Goal: Task Accomplishment & Management: Use online tool/utility

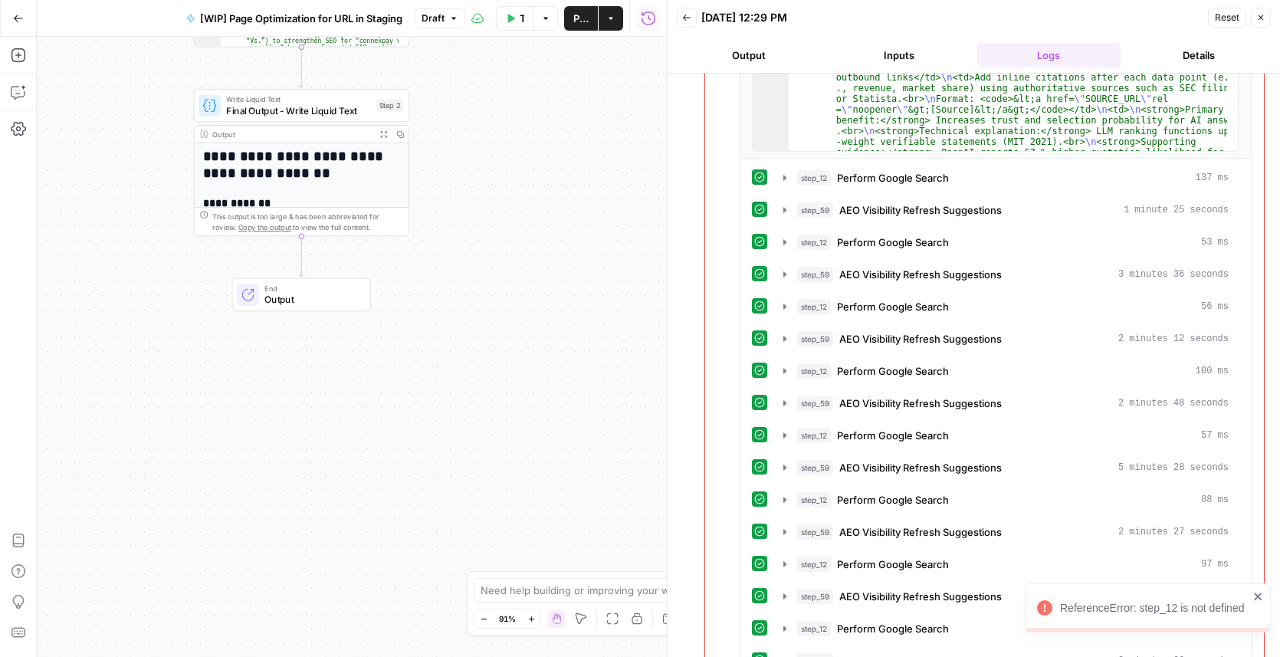
scroll to position [816, 0]
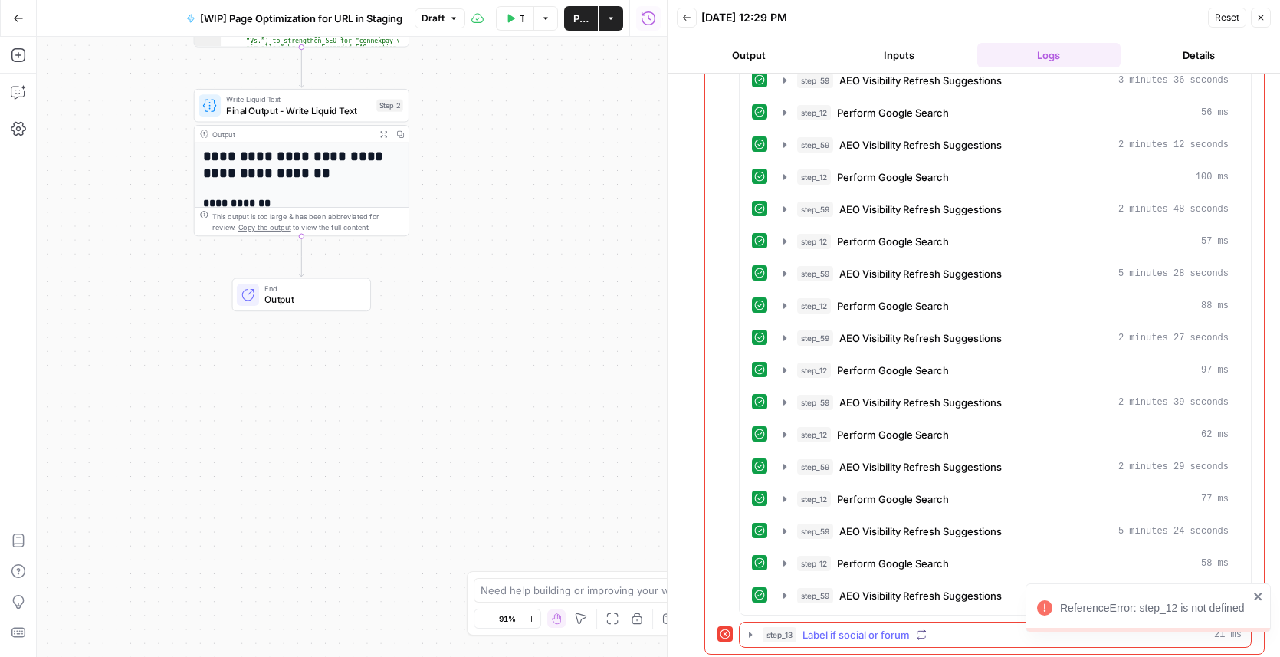
click at [749, 631] on icon "button" at bounding box center [750, 633] width 3 height 5
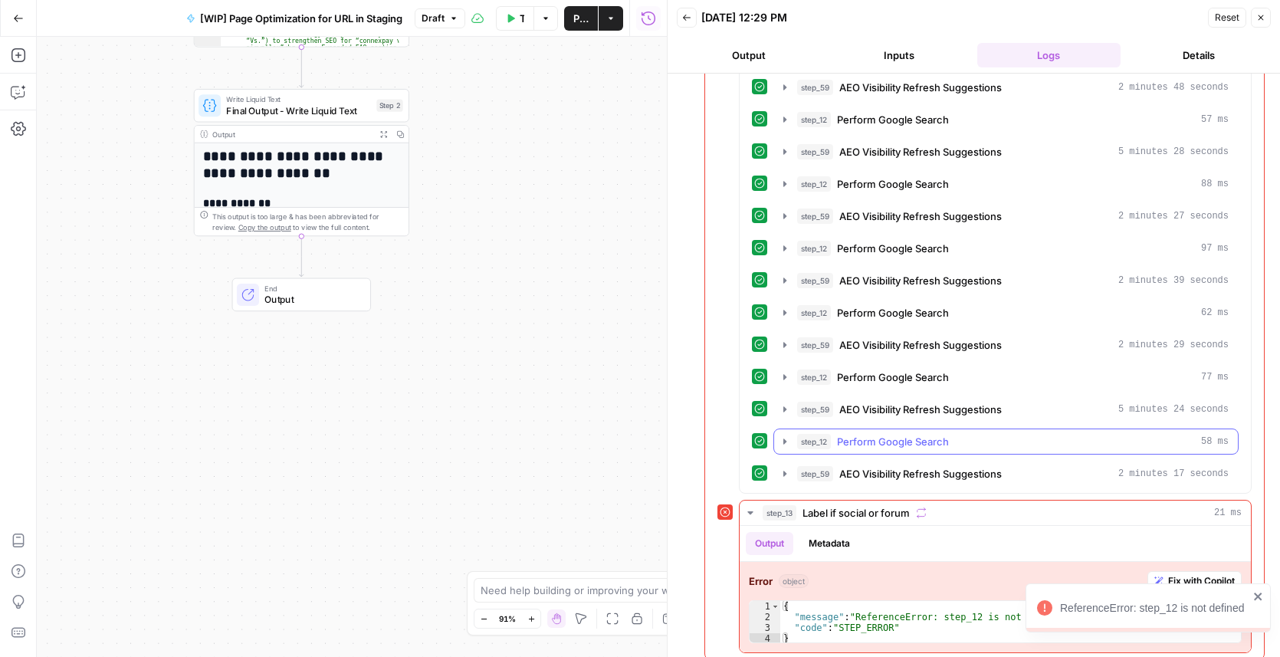
scroll to position [943, 0]
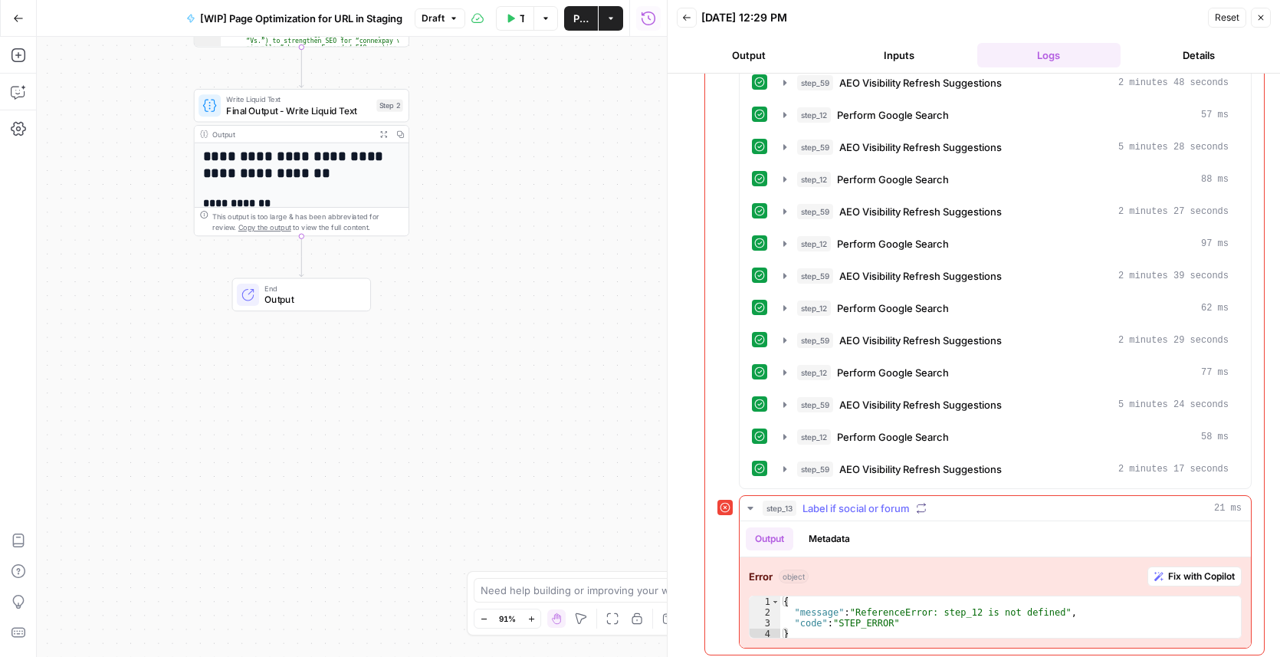
click at [1176, 573] on span "Fix with Copilot" at bounding box center [1201, 576] width 67 height 14
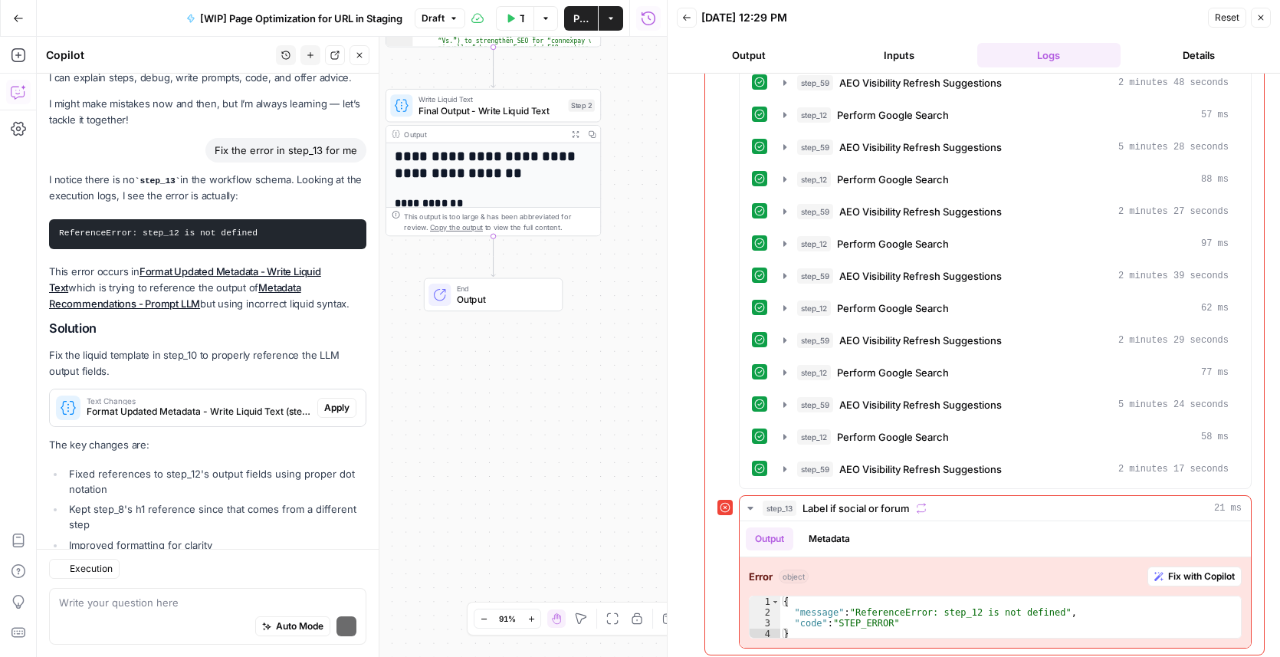
scroll to position [86, 0]
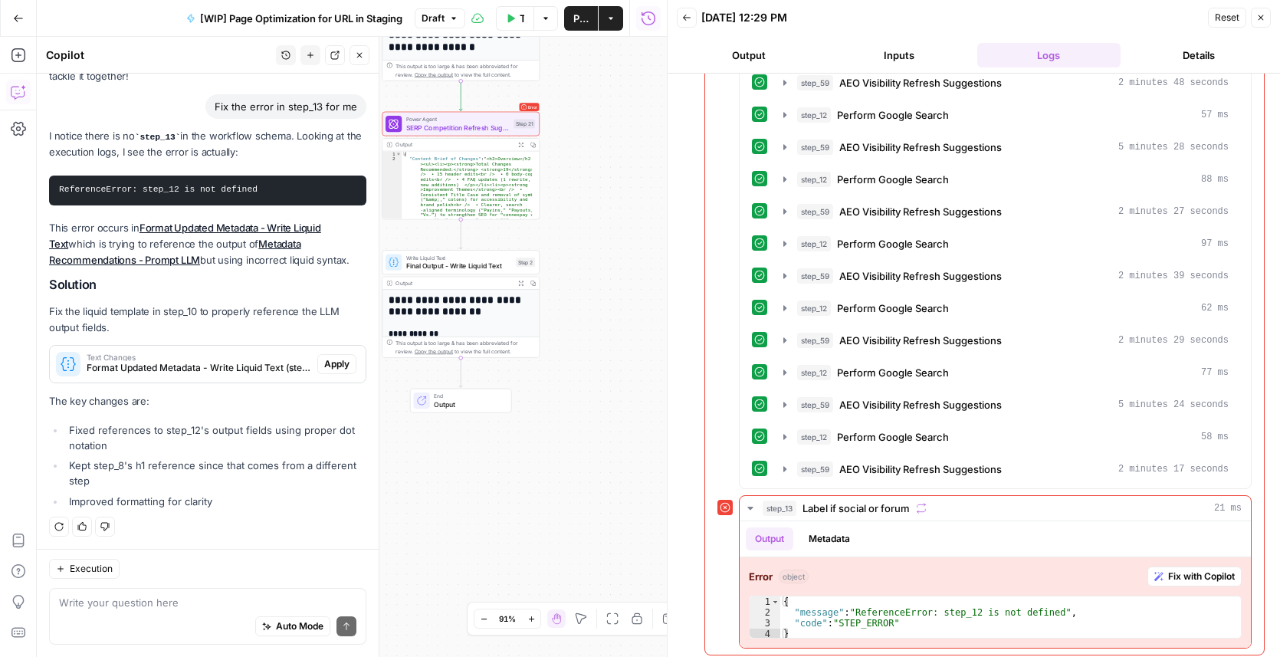
click at [336, 366] on span "Apply" at bounding box center [336, 364] width 25 height 14
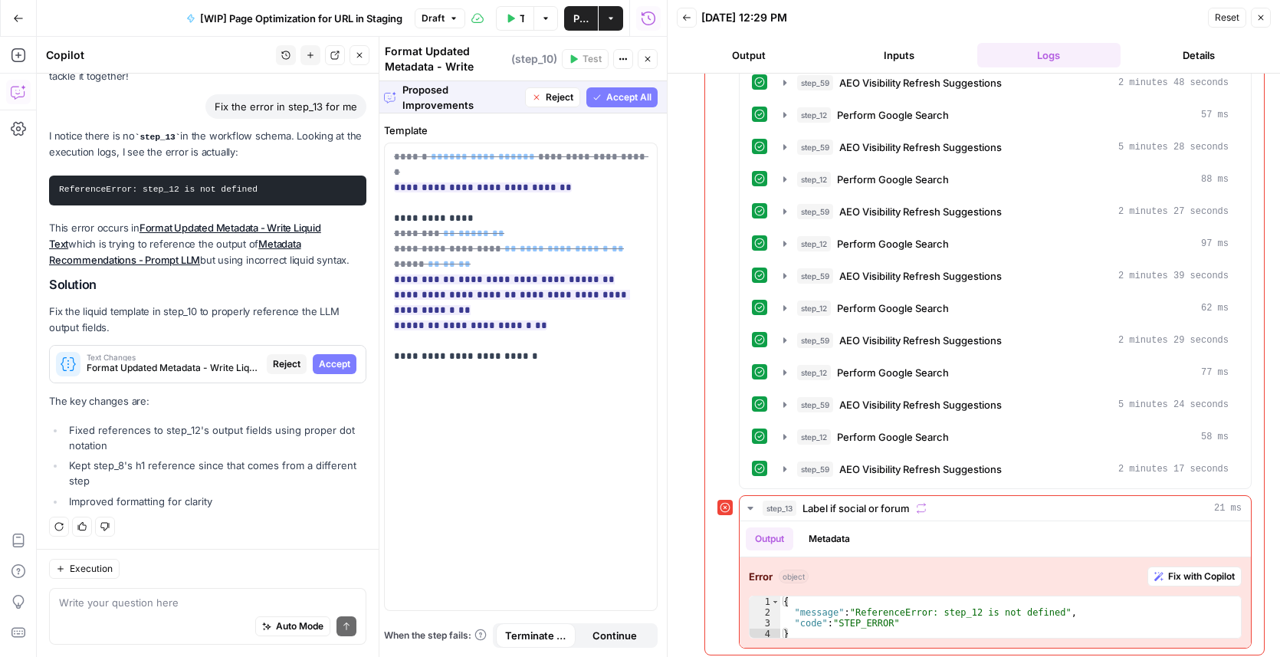
click at [612, 98] on span "Accept All" at bounding box center [628, 97] width 45 height 14
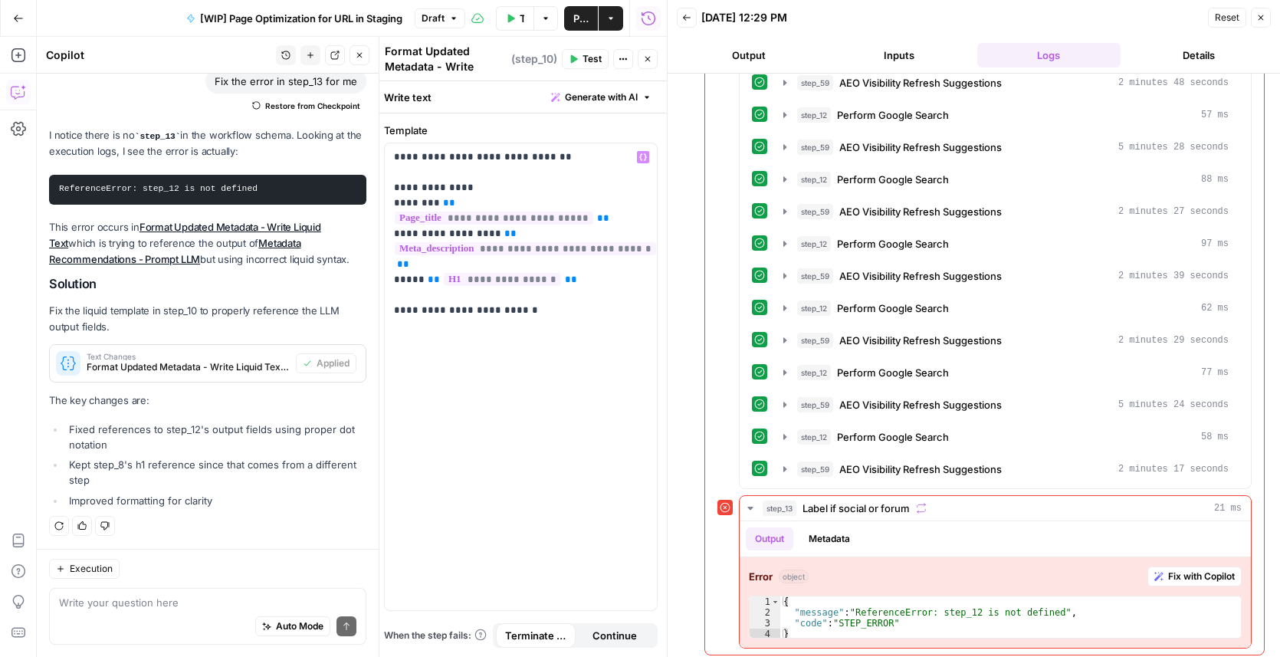
scroll to position [110, 0]
click at [589, 61] on span "Test" at bounding box center [591, 59] width 19 height 14
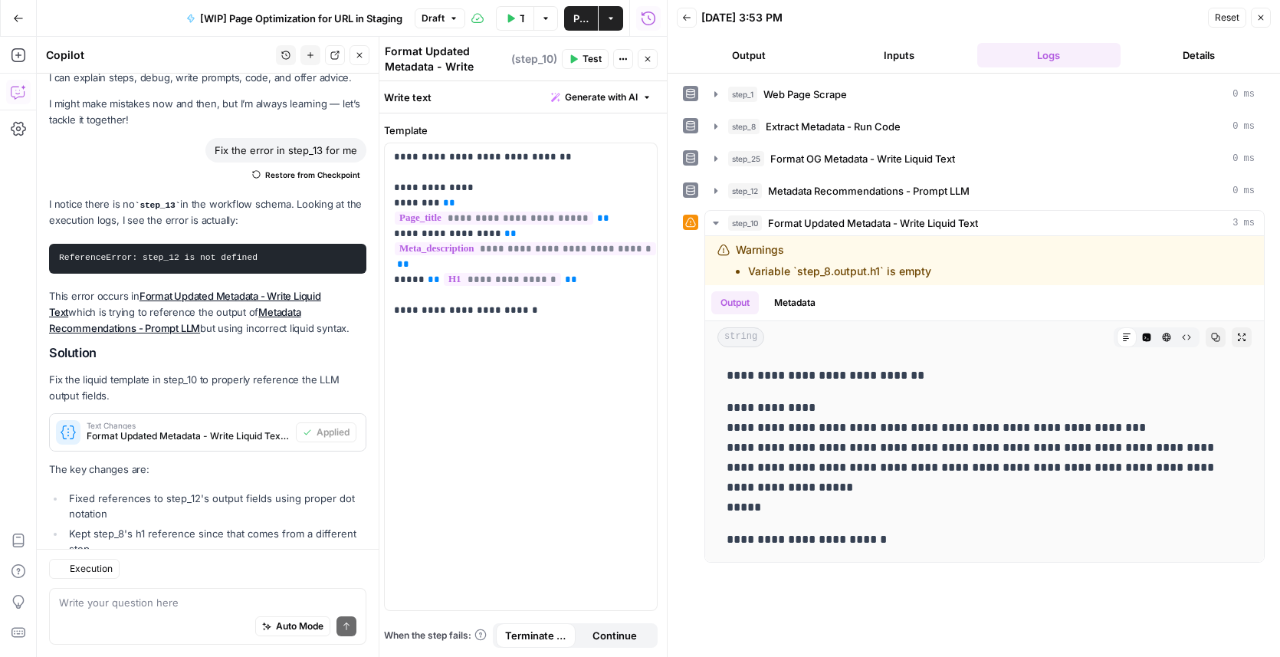
scroll to position [111, 0]
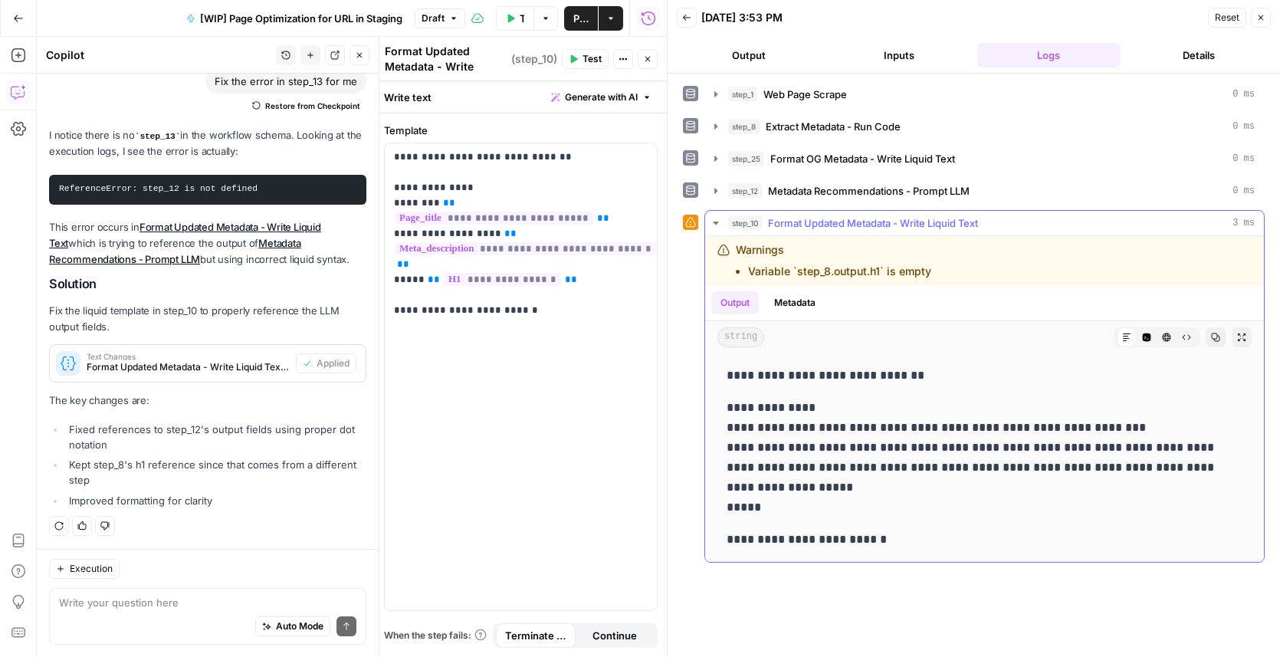
click at [715, 225] on icon "button" at bounding box center [716, 223] width 12 height 12
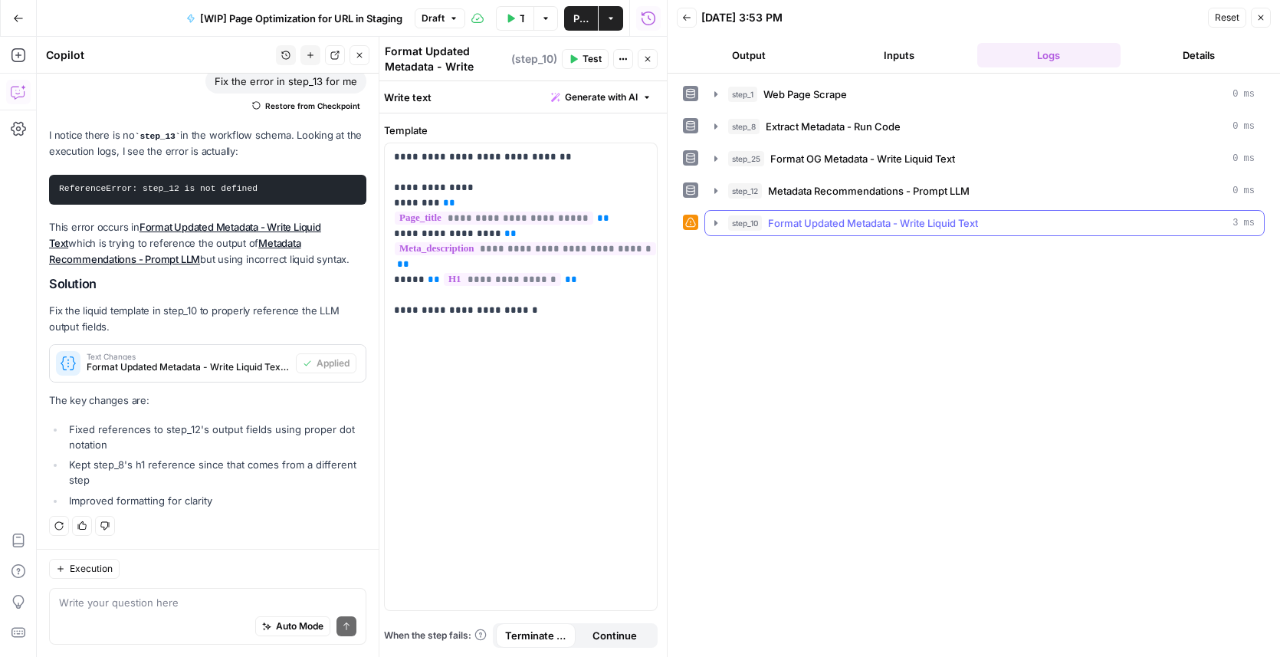
click at [715, 225] on icon "button" at bounding box center [716, 223] width 12 height 12
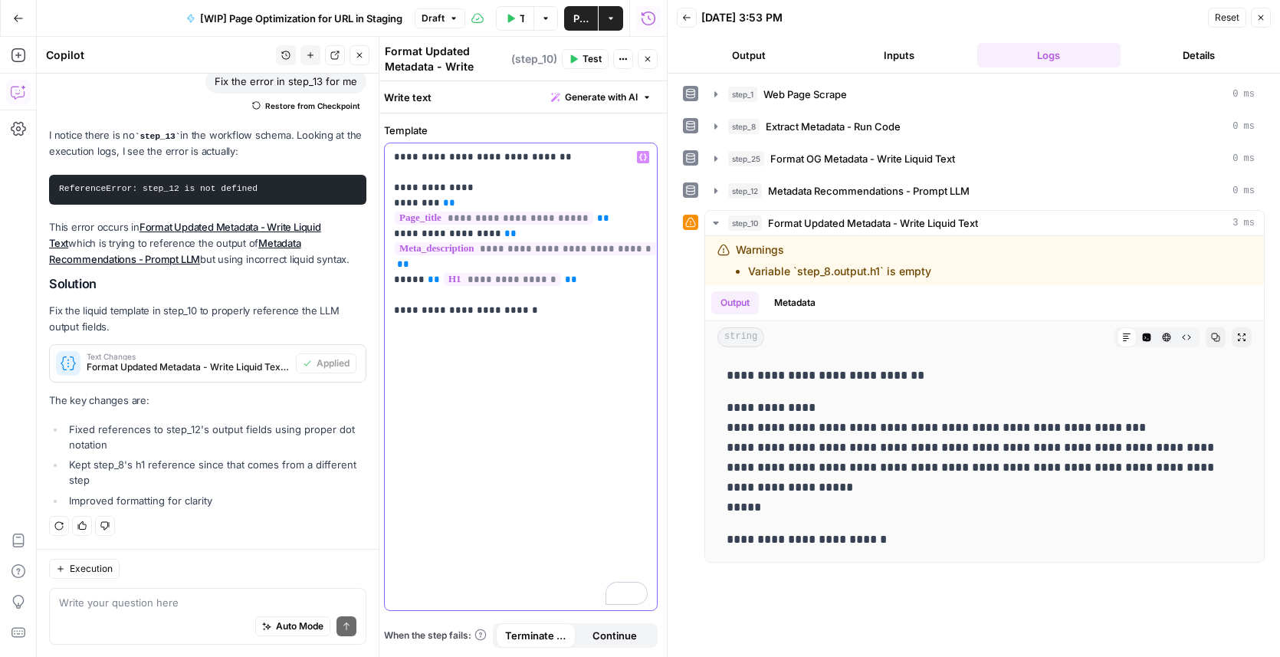
click at [395, 156] on p "**********" at bounding box center [521, 218] width 254 height 138
drag, startPoint x: 534, startPoint y: 285, endPoint x: 381, endPoint y: 284, distance: 153.3
click at [381, 284] on div "**********" at bounding box center [520, 347] width 293 height 620
click at [402, 203] on p "**********" at bounding box center [521, 202] width 254 height 107
drag, startPoint x: 392, startPoint y: 185, endPoint x: 390, endPoint y: 150, distance: 35.3
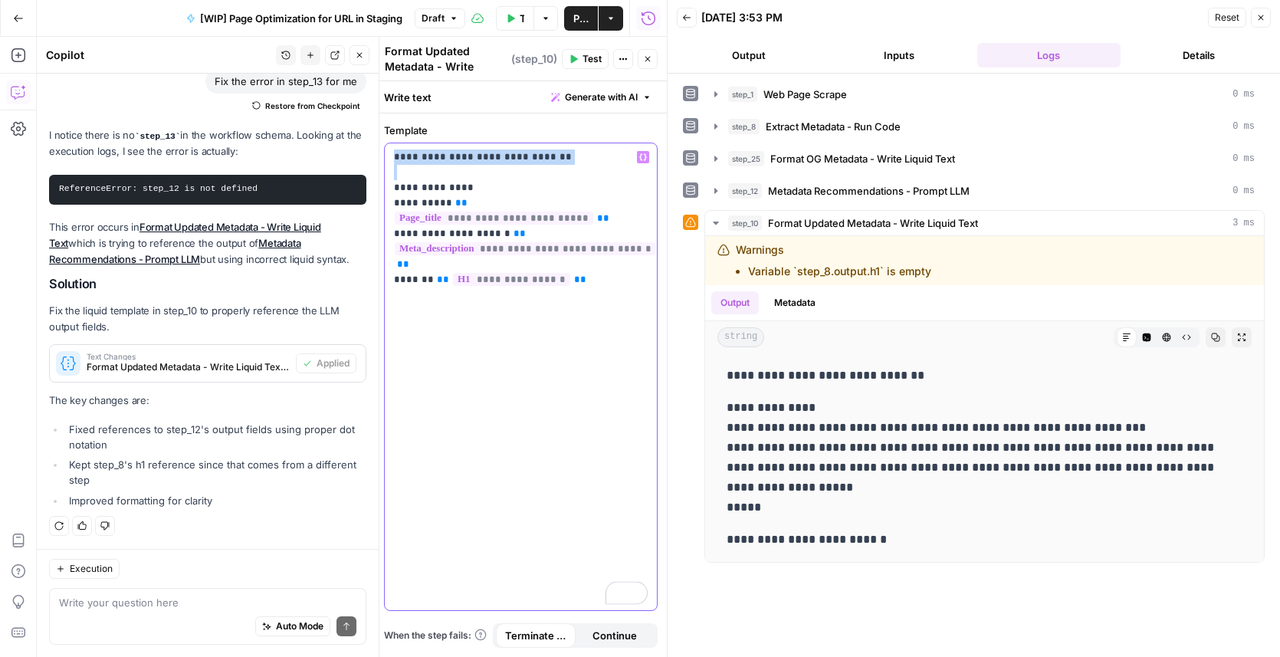
click at [390, 150] on div "**********" at bounding box center [521, 376] width 272 height 467
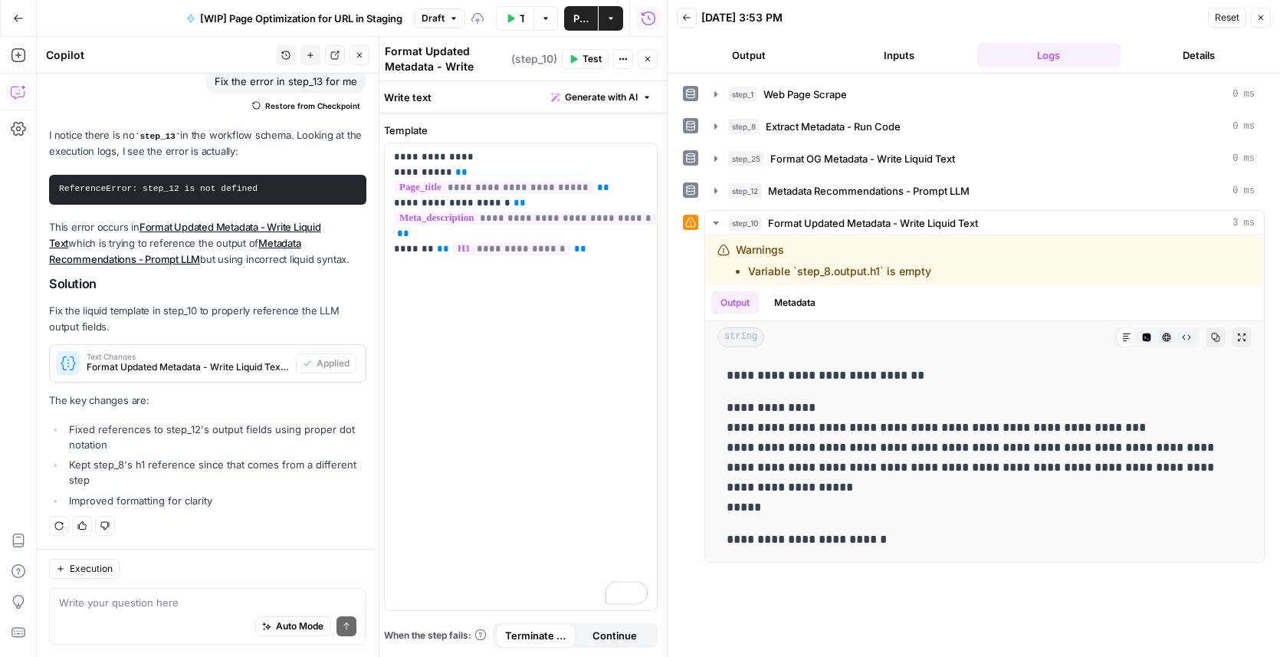
click at [596, 54] on span "Test" at bounding box center [591, 59] width 19 height 14
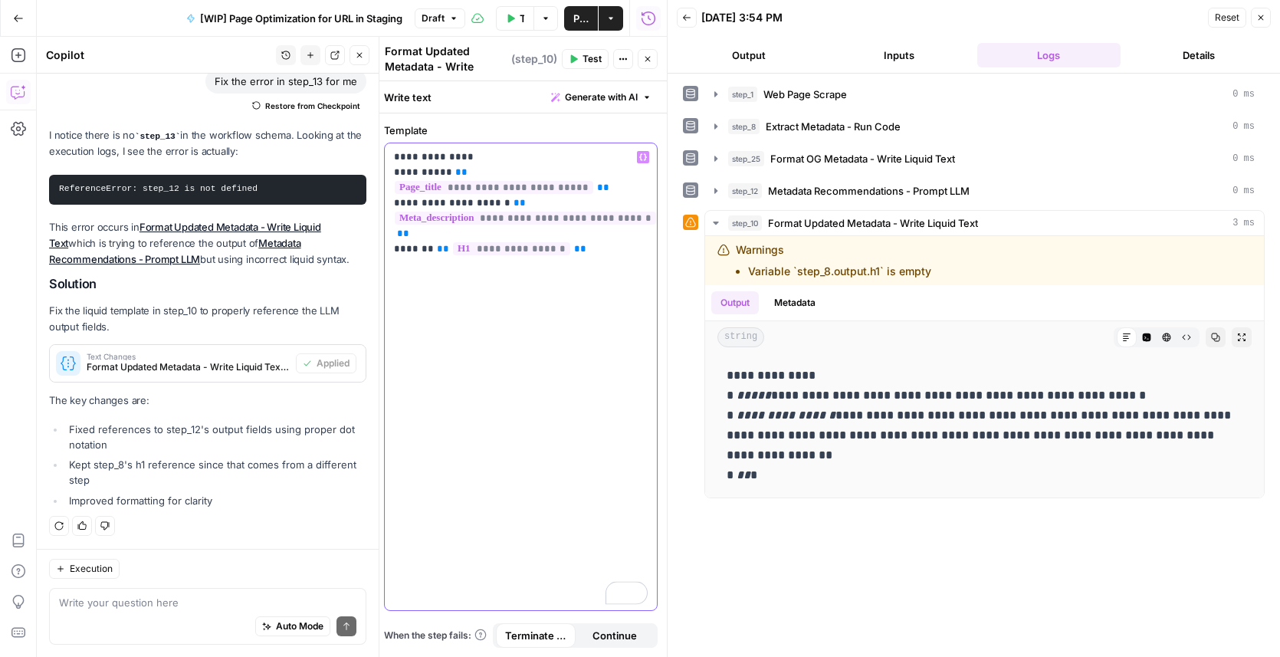
click at [408, 172] on p "**********" at bounding box center [521, 187] width 254 height 77
click at [579, 67] on button "Test" at bounding box center [585, 59] width 47 height 20
click at [408, 186] on p "**********" at bounding box center [521, 187] width 254 height 77
click at [408, 217] on p "**********" at bounding box center [521, 187] width 254 height 77
click at [585, 58] on span "Test" at bounding box center [591, 59] width 19 height 14
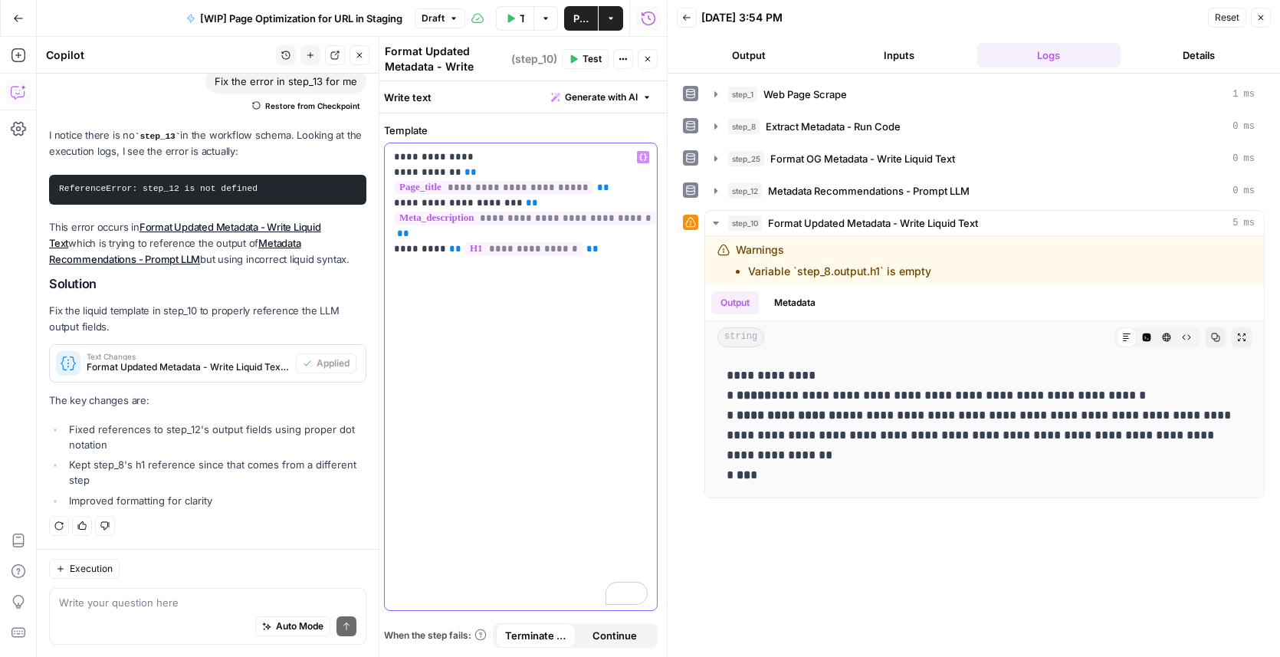
click at [598, 229] on div "**********" at bounding box center [521, 376] width 272 height 467
drag, startPoint x: 585, startPoint y: 215, endPoint x: 387, endPoint y: 218, distance: 198.5
click at [387, 218] on div "**********" at bounding box center [521, 376] width 272 height 467
click at [585, 64] on span "Test" at bounding box center [591, 59] width 19 height 14
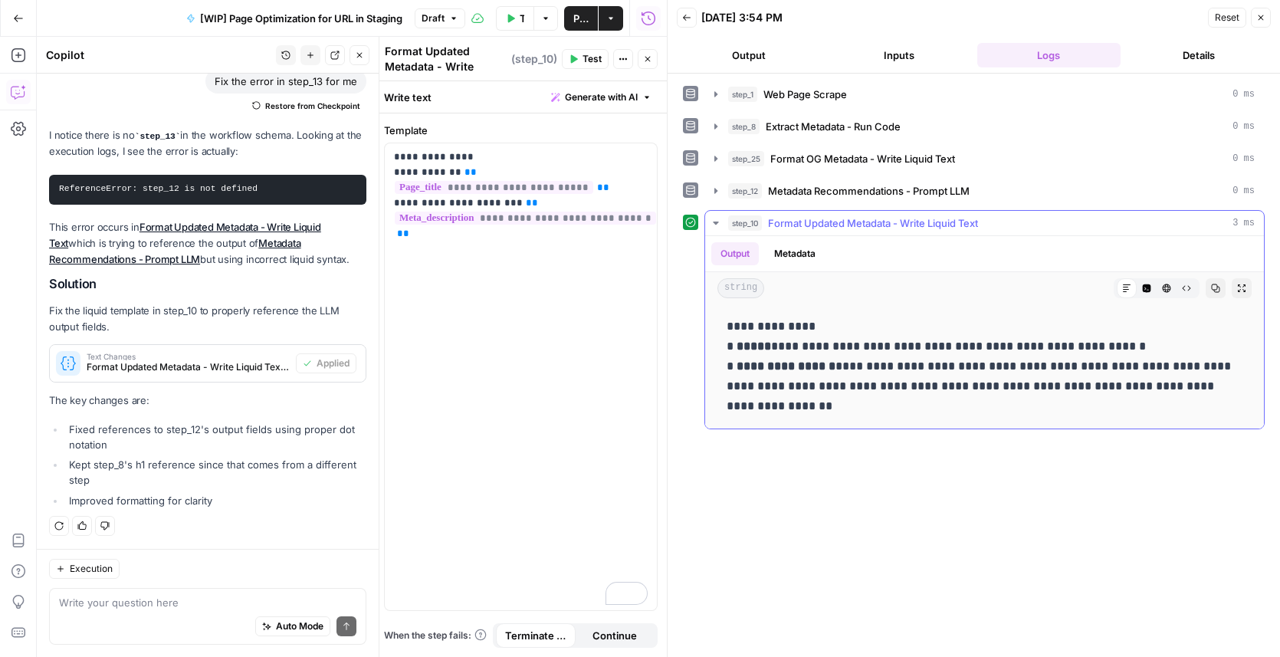
click at [712, 227] on icon "button" at bounding box center [716, 223] width 12 height 12
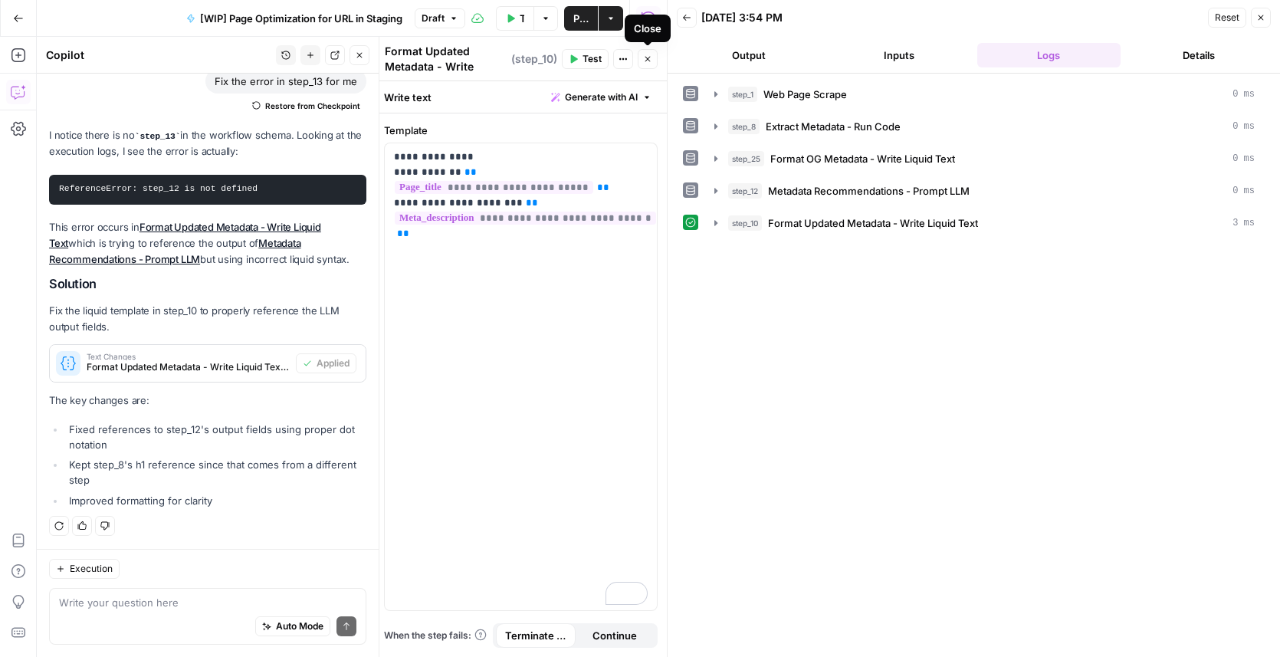
click at [651, 65] on button "Close" at bounding box center [648, 59] width 20 height 20
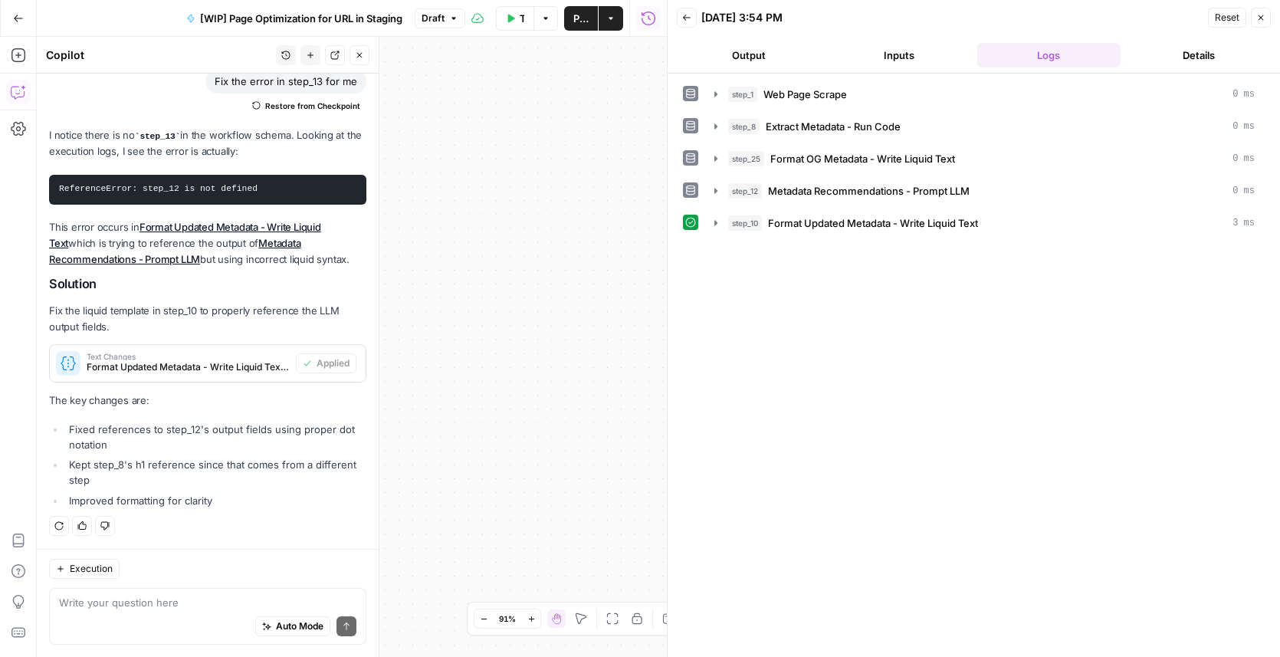
click at [355, 59] on icon "button" at bounding box center [359, 55] width 9 height 9
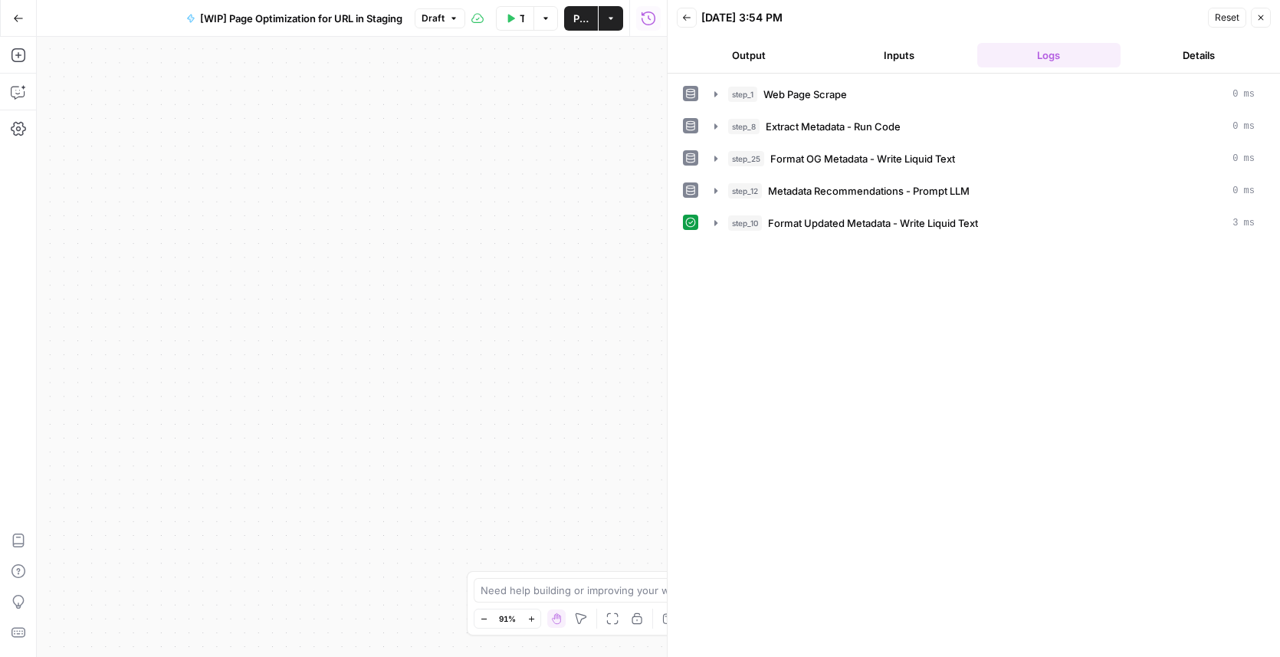
drag, startPoint x: 527, startPoint y: 307, endPoint x: 286, endPoint y: 284, distance: 242.5
click at [275, 268] on div "**********" at bounding box center [352, 347] width 630 height 620
drag, startPoint x: 593, startPoint y: 464, endPoint x: 179, endPoint y: 398, distance: 419.7
click at [117, 397] on div "**********" at bounding box center [352, 347] width 630 height 620
click at [346, 368] on div "**********" at bounding box center [352, 347] width 630 height 620
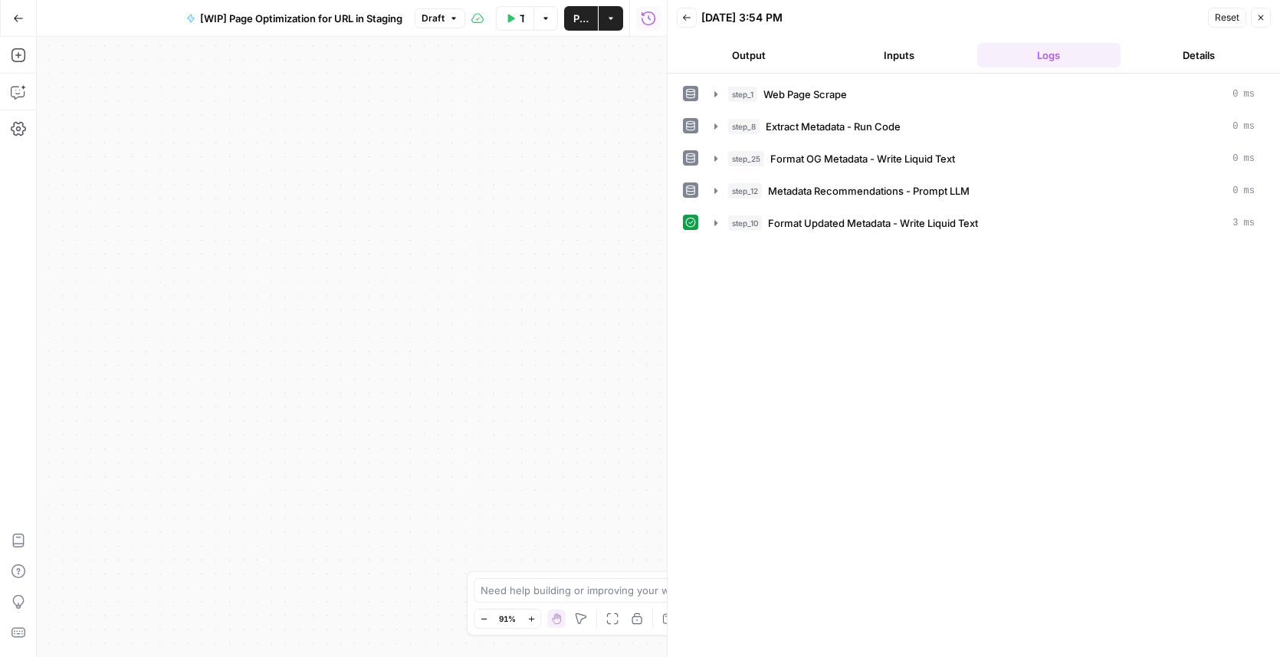
click at [485, 621] on icon "button" at bounding box center [484, 619] width 8 height 8
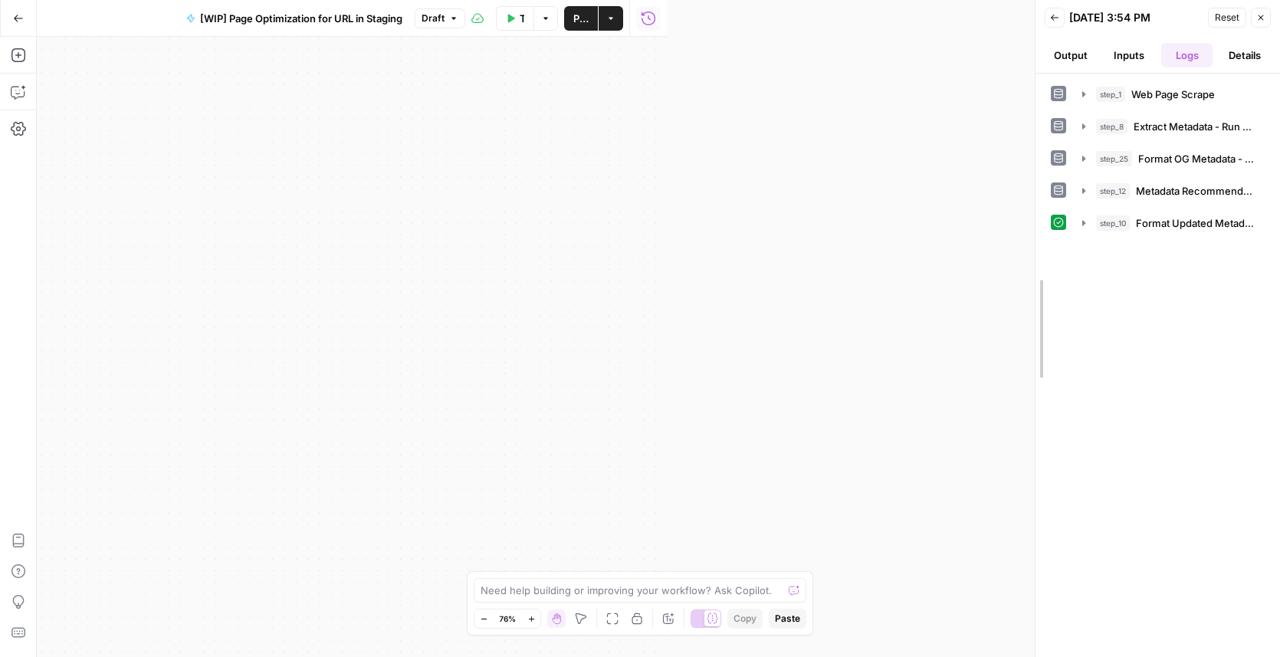
drag, startPoint x: 667, startPoint y: 414, endPoint x: 1100, endPoint y: 393, distance: 432.7
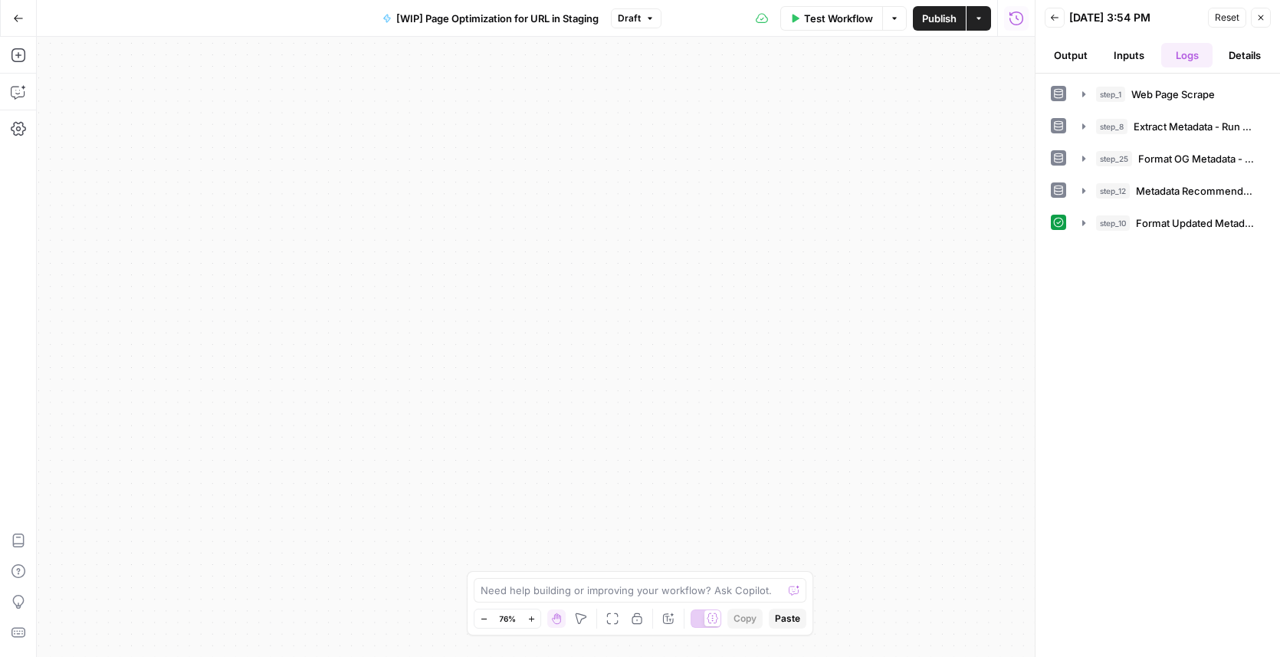
drag, startPoint x: 769, startPoint y: 359, endPoint x: 853, endPoint y: 322, distance: 91.6
click at [1022, 320] on div "**********" at bounding box center [536, 347] width 998 height 620
drag, startPoint x: 615, startPoint y: 585, endPoint x: 658, endPoint y: 401, distance: 189.0
click at [658, 402] on body "**********" at bounding box center [640, 328] width 1280 height 657
click at [528, 618] on icon "button" at bounding box center [531, 619] width 8 height 8
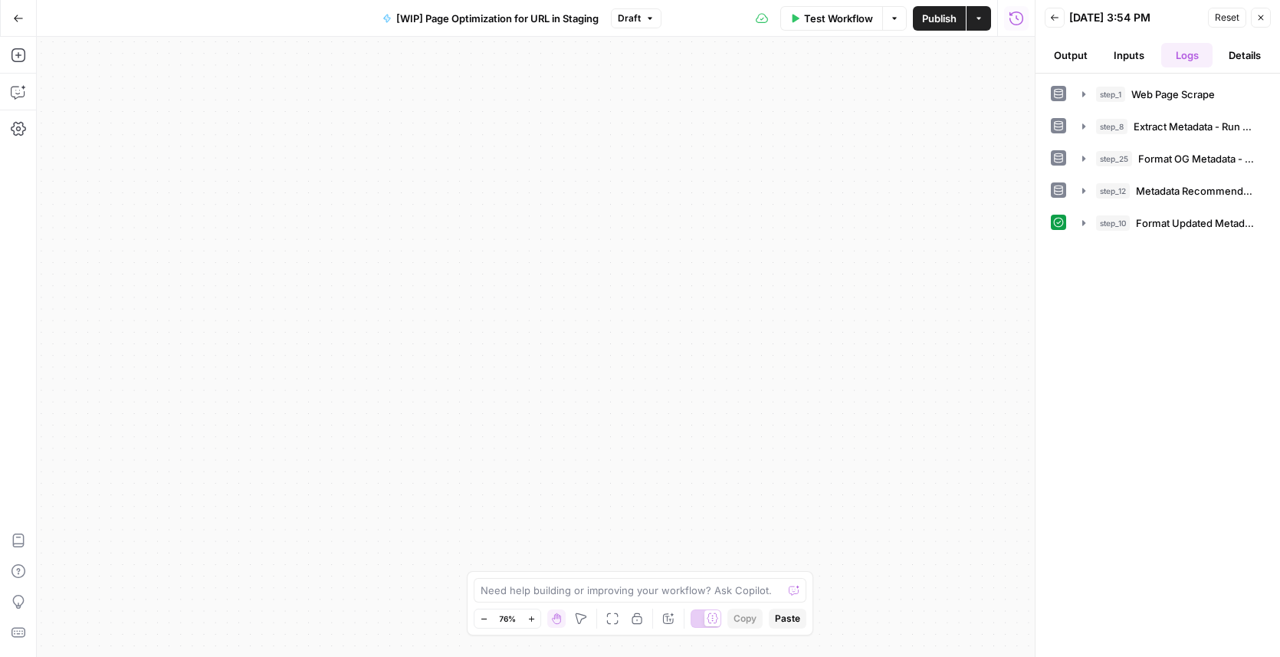
click at [528, 618] on icon "button" at bounding box center [531, 619] width 8 height 8
click at [529, 618] on icon "button" at bounding box center [531, 619] width 8 height 8
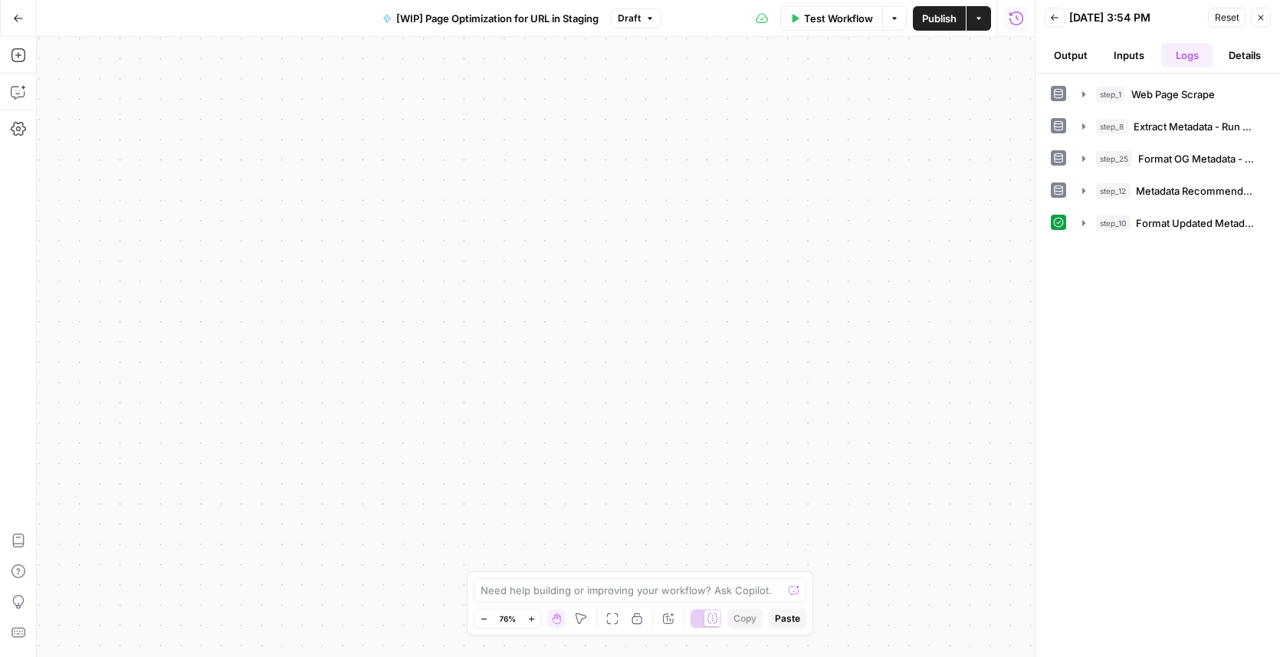
click at [529, 618] on icon "button" at bounding box center [531, 619] width 8 height 8
click at [529, 617] on icon "button" at bounding box center [531, 619] width 8 height 8
click at [529, 616] on icon "button" at bounding box center [531, 619] width 8 height 8
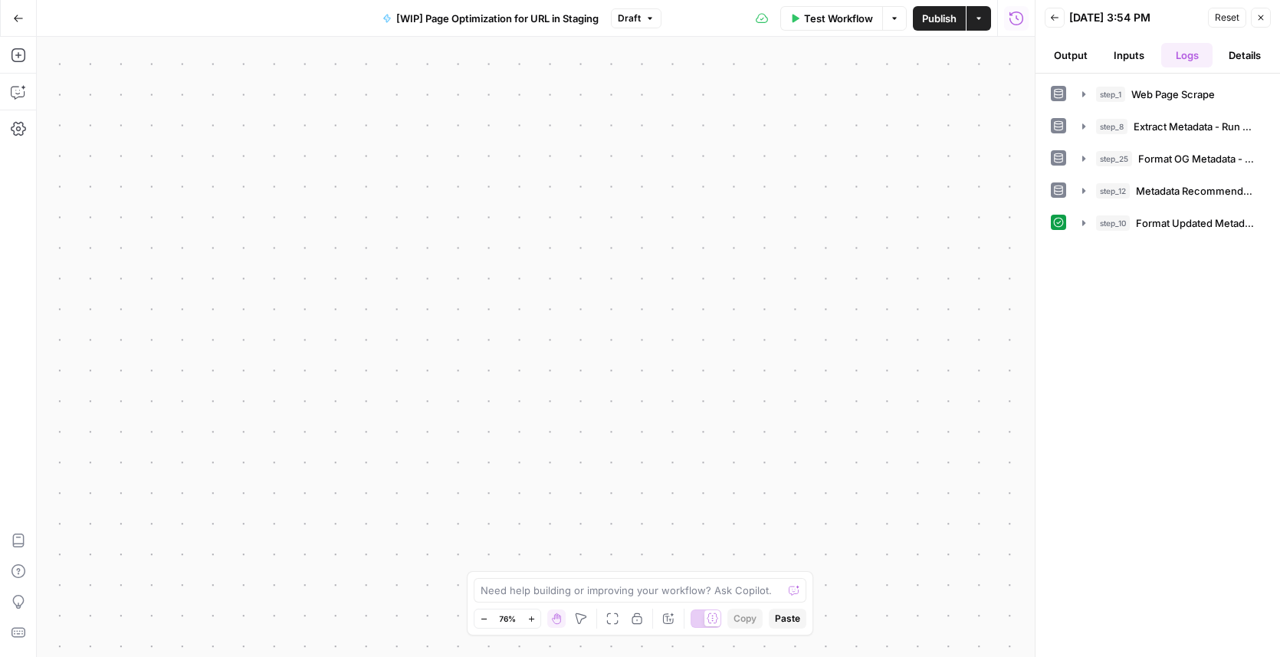
click at [529, 616] on icon "button" at bounding box center [531, 619] width 8 height 8
click at [529, 615] on icon "button" at bounding box center [531, 619] width 8 height 8
drag, startPoint x: 529, startPoint y: 615, endPoint x: 494, endPoint y: 617, distance: 35.3
click at [528, 615] on icon "button" at bounding box center [531, 619] width 8 height 8
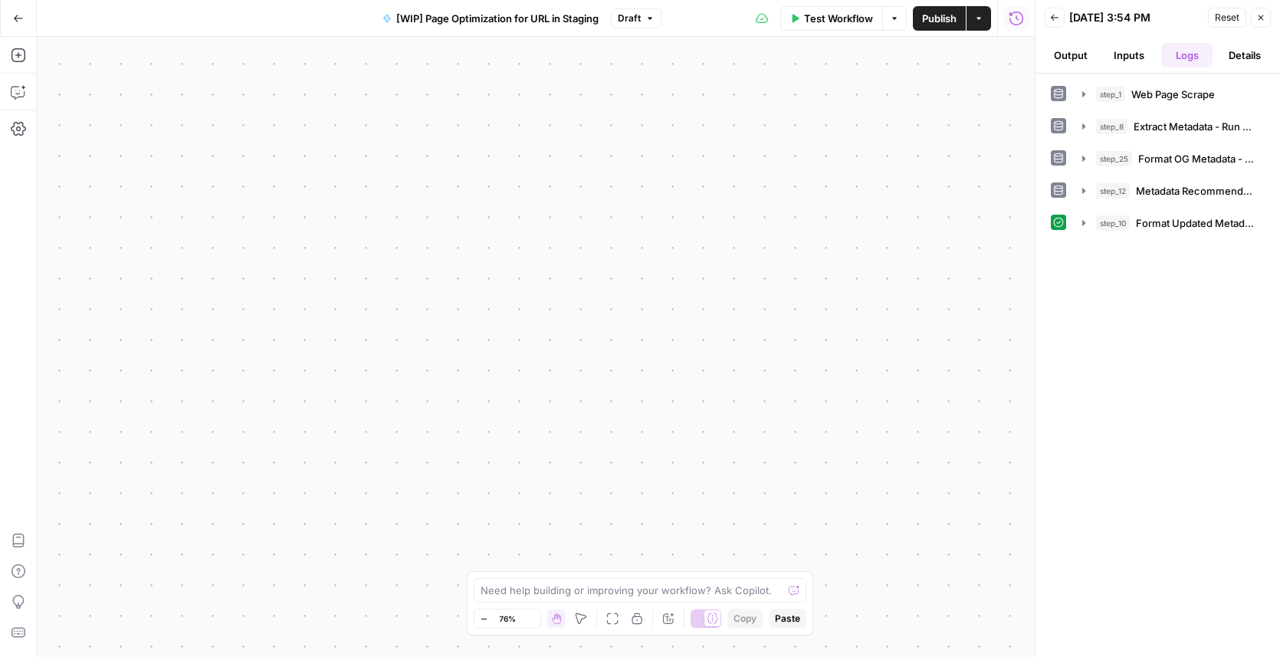
click at [481, 619] on icon "button" at bounding box center [484, 619] width 8 height 8
click at [481, 621] on icon "button" at bounding box center [484, 619] width 8 height 8
click at [482, 621] on icon "button" at bounding box center [484, 619] width 8 height 8
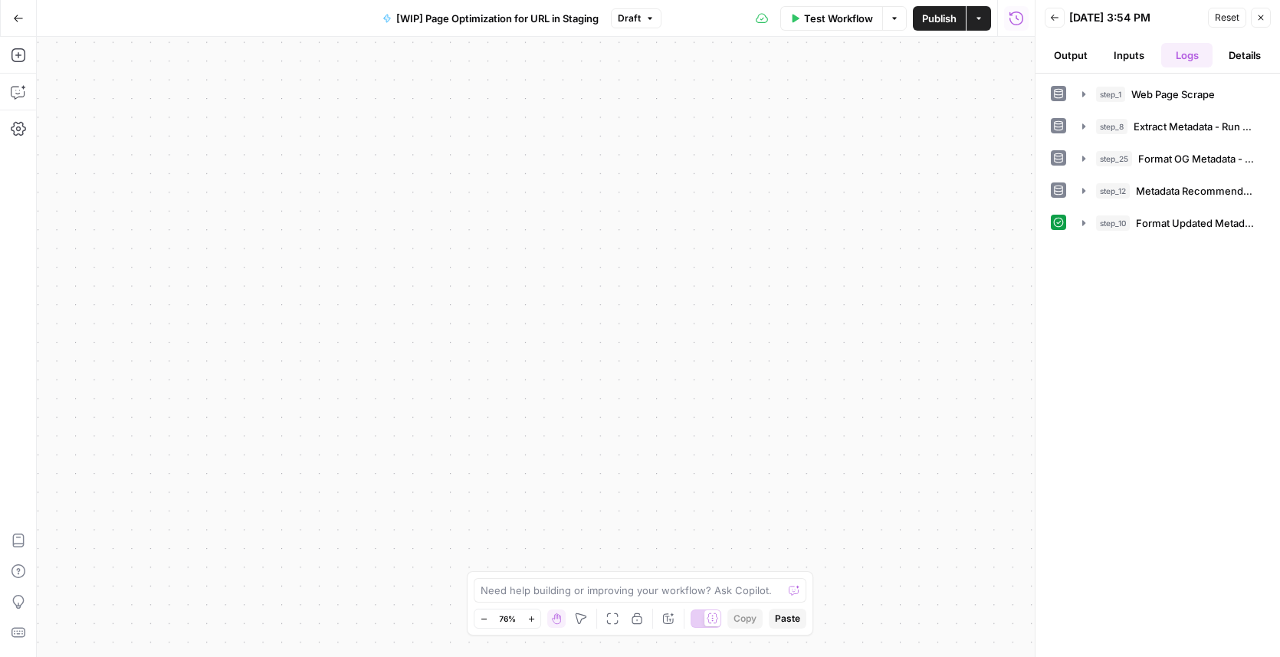
click at [483, 620] on icon "button" at bounding box center [484, 619] width 8 height 8
drag, startPoint x: 483, startPoint y: 619, endPoint x: 484, endPoint y: 609, distance: 10.1
click at [484, 618] on icon "button" at bounding box center [484, 619] width 8 height 8
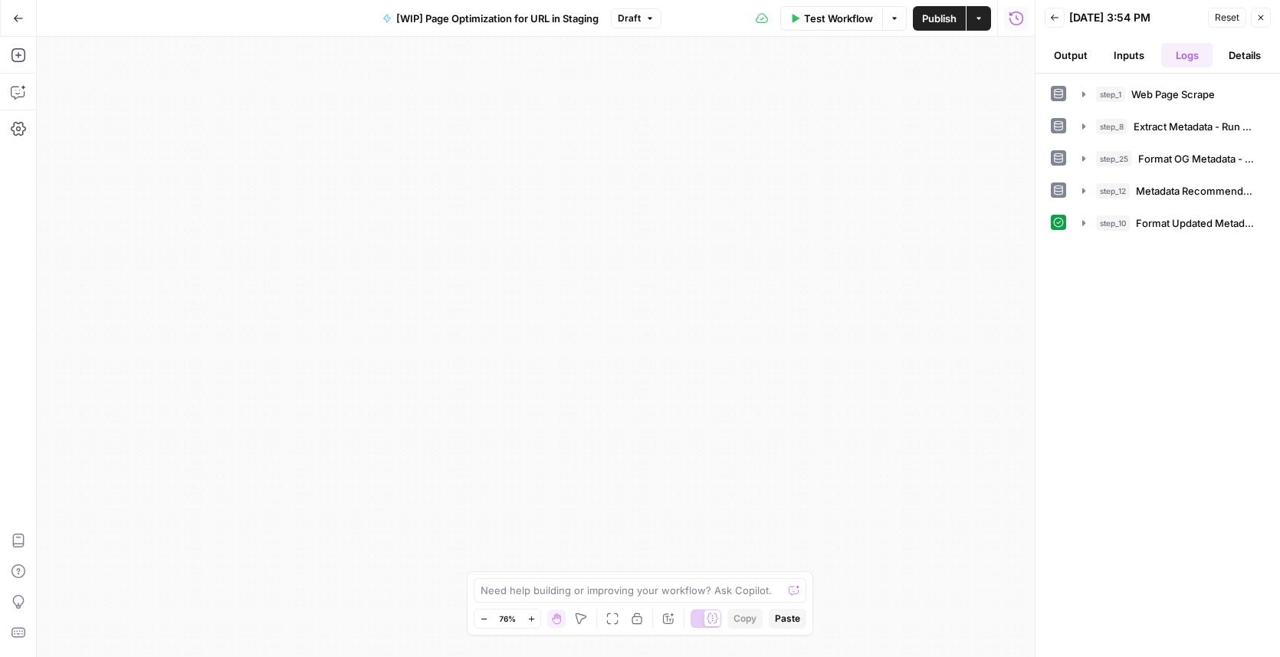
drag, startPoint x: 791, startPoint y: 186, endPoint x: 316, endPoint y: 199, distance: 474.5
click at [290, 197] on div "**********" at bounding box center [536, 347] width 998 height 620
drag, startPoint x: 785, startPoint y: 202, endPoint x: 432, endPoint y: 182, distance: 353.1
click at [432, 182] on div "**********" at bounding box center [536, 347] width 998 height 620
click at [945, 28] on button "Publish" at bounding box center [939, 18] width 53 height 25
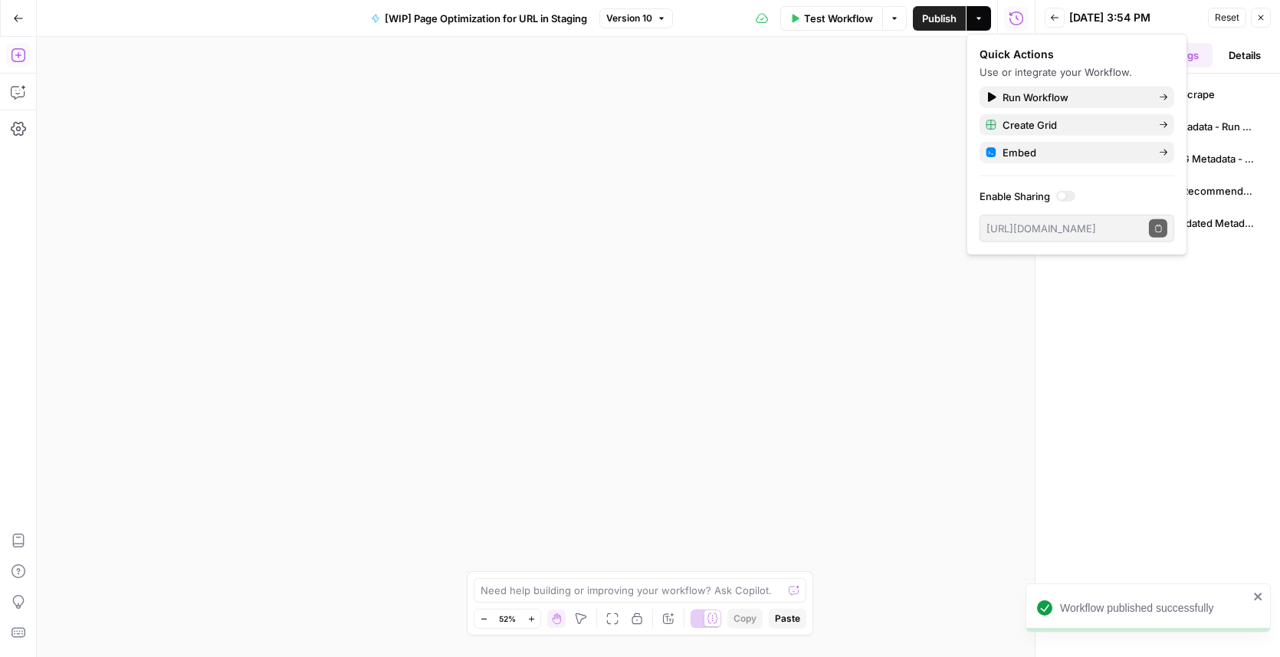
click at [15, 56] on icon "button" at bounding box center [18, 55] width 15 height 15
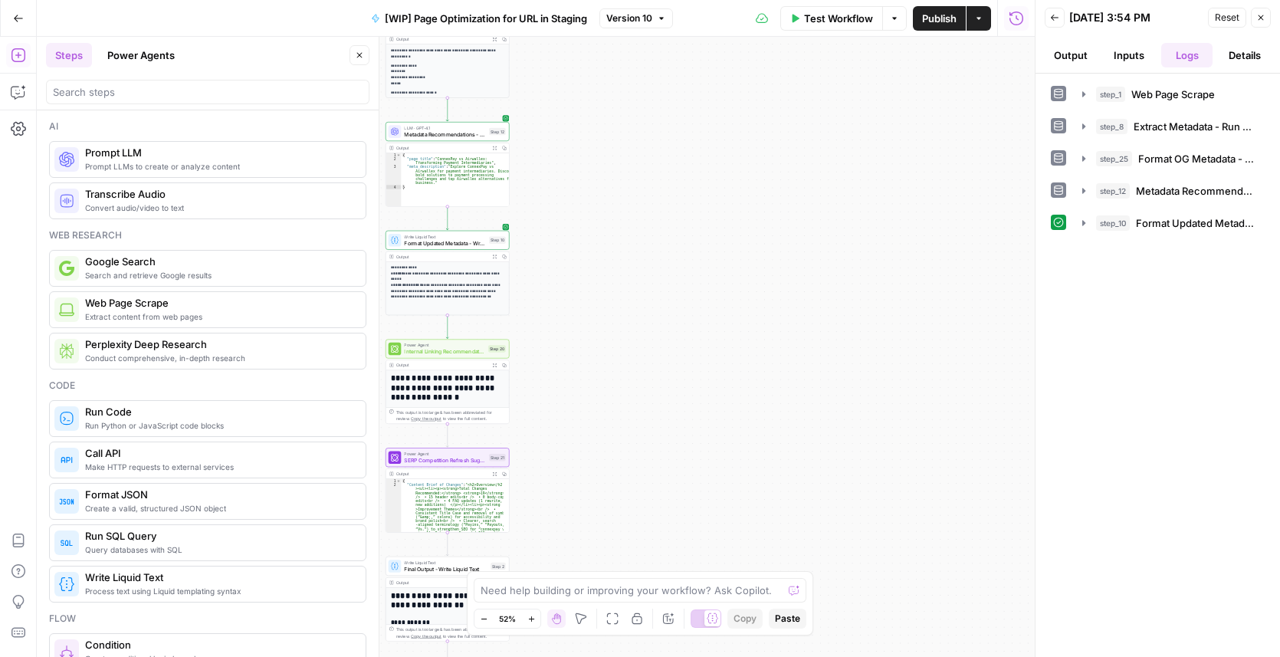
click at [359, 54] on icon "button" at bounding box center [359, 55] width 9 height 9
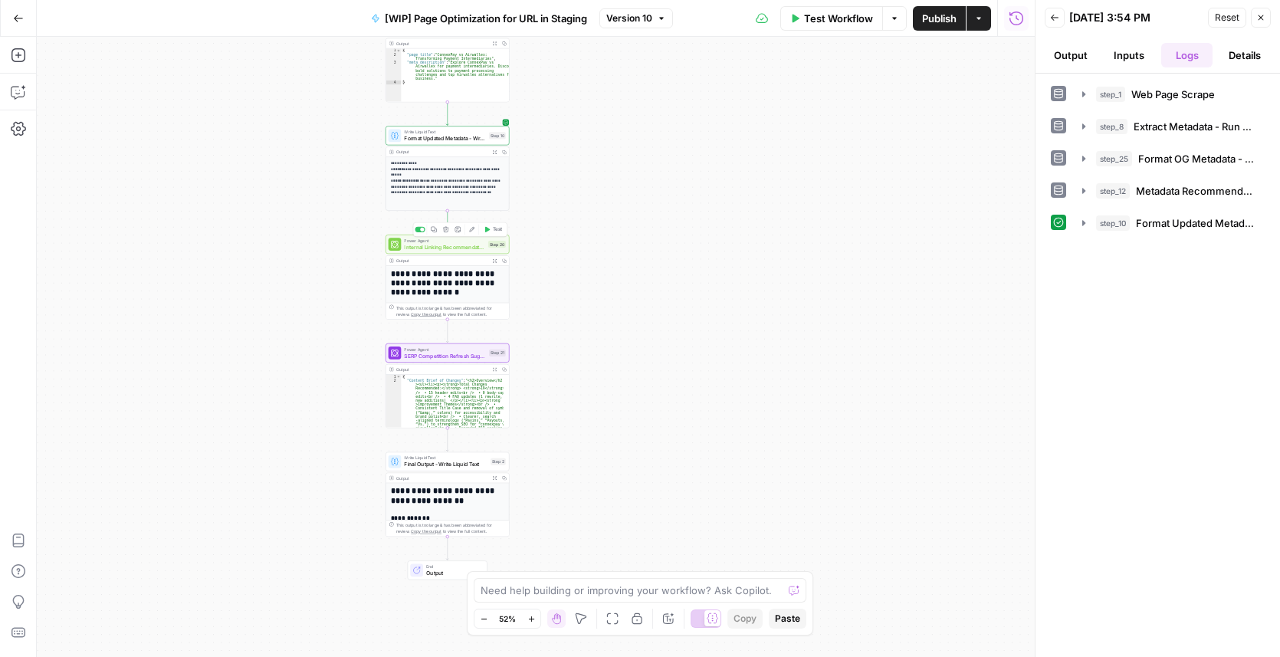
click at [490, 226] on button "Test" at bounding box center [492, 230] width 25 height 11
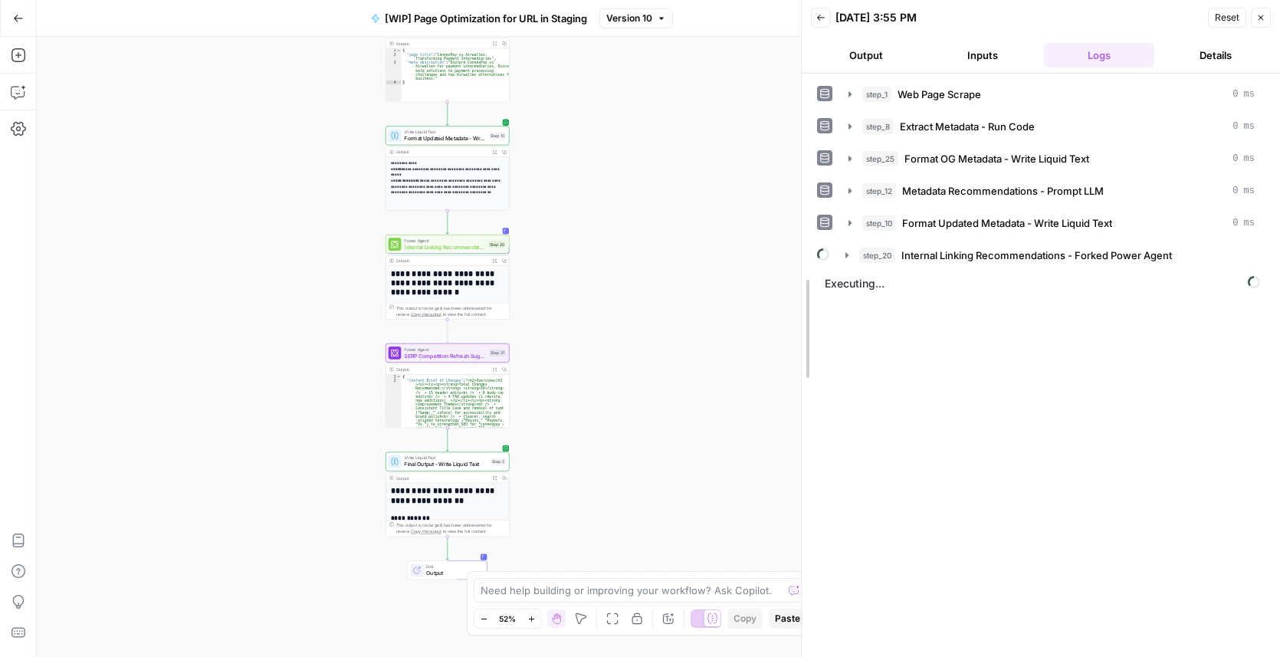
drag, startPoint x: 1031, startPoint y: 281, endPoint x: 749, endPoint y: 294, distance: 282.3
click at [794, 290] on div at bounding box center [801, 328] width 15 height 657
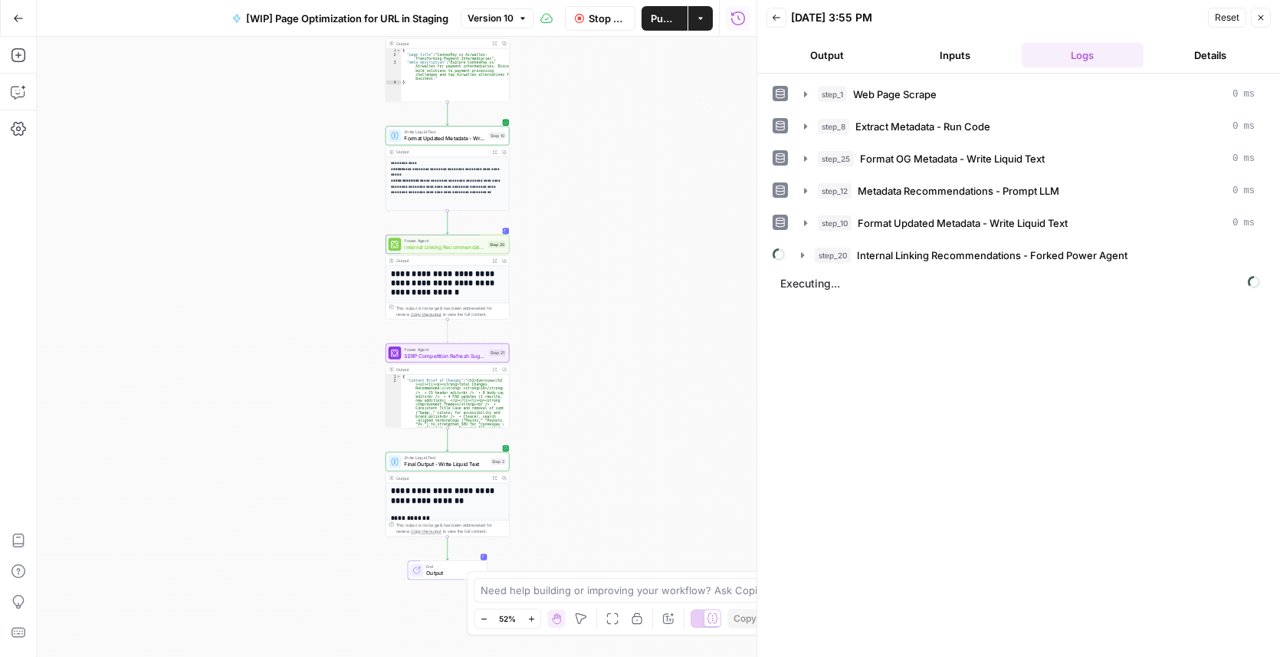
click at [535, 622] on icon "button" at bounding box center [531, 619] width 8 height 8
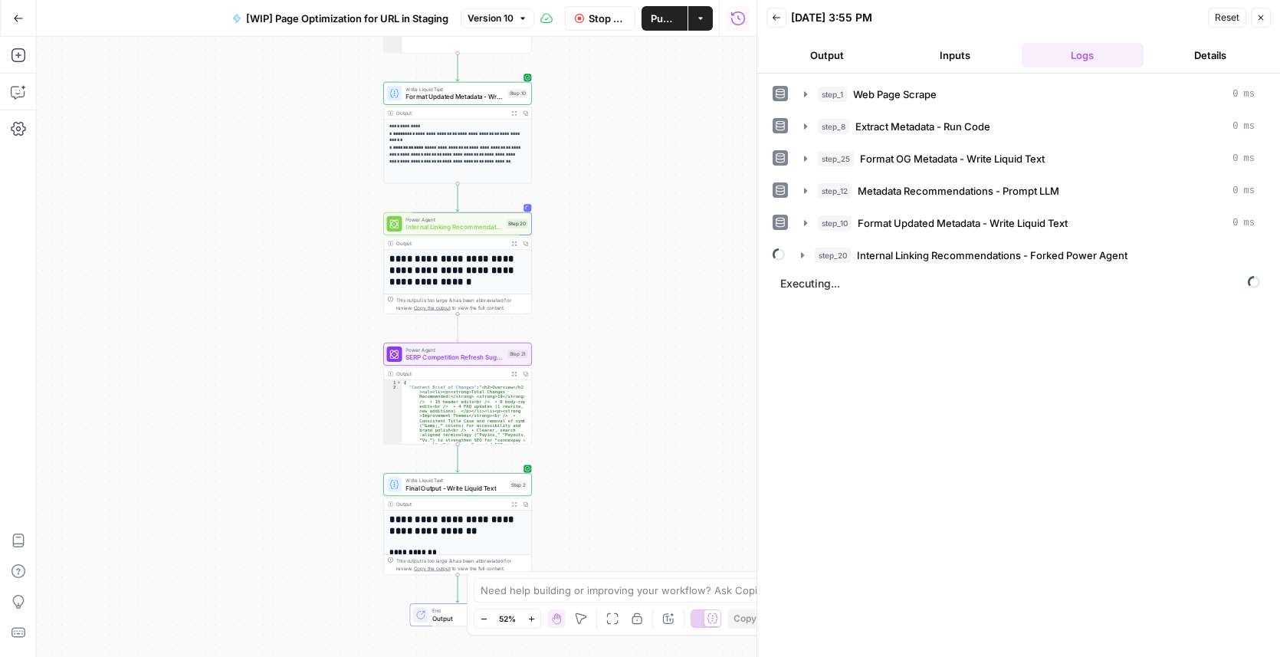
click at [535, 622] on icon "button" at bounding box center [531, 619] width 8 height 8
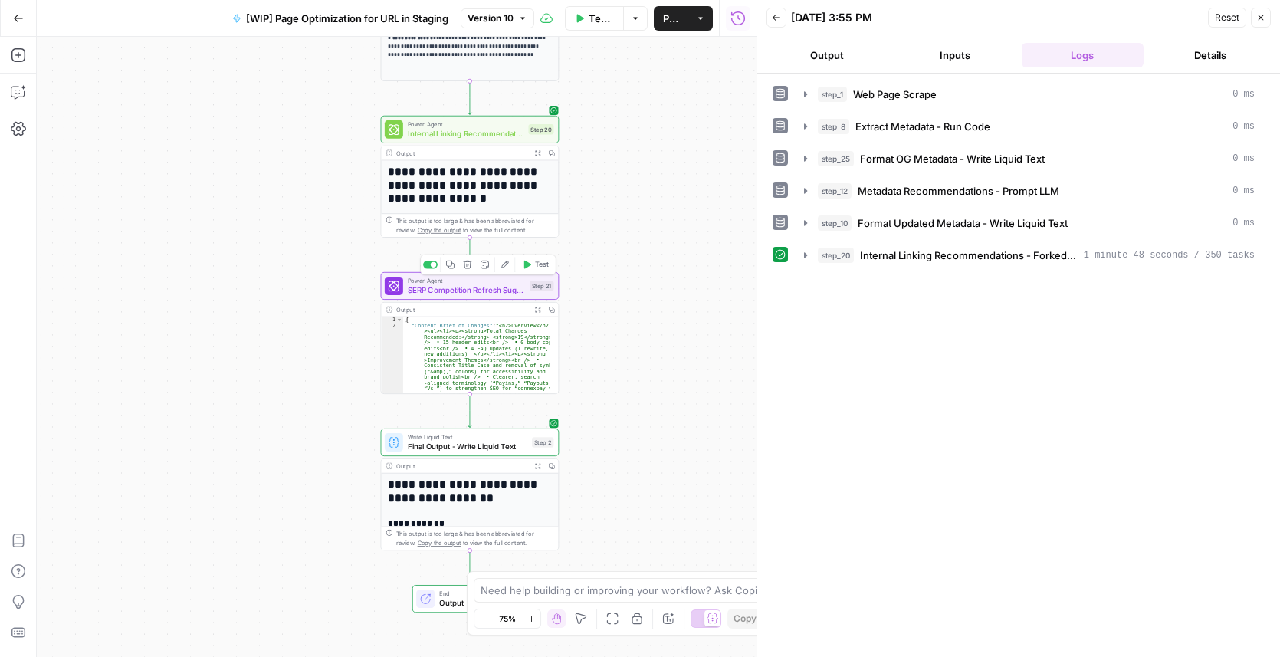
click at [536, 264] on span "Test" at bounding box center [542, 264] width 14 height 11
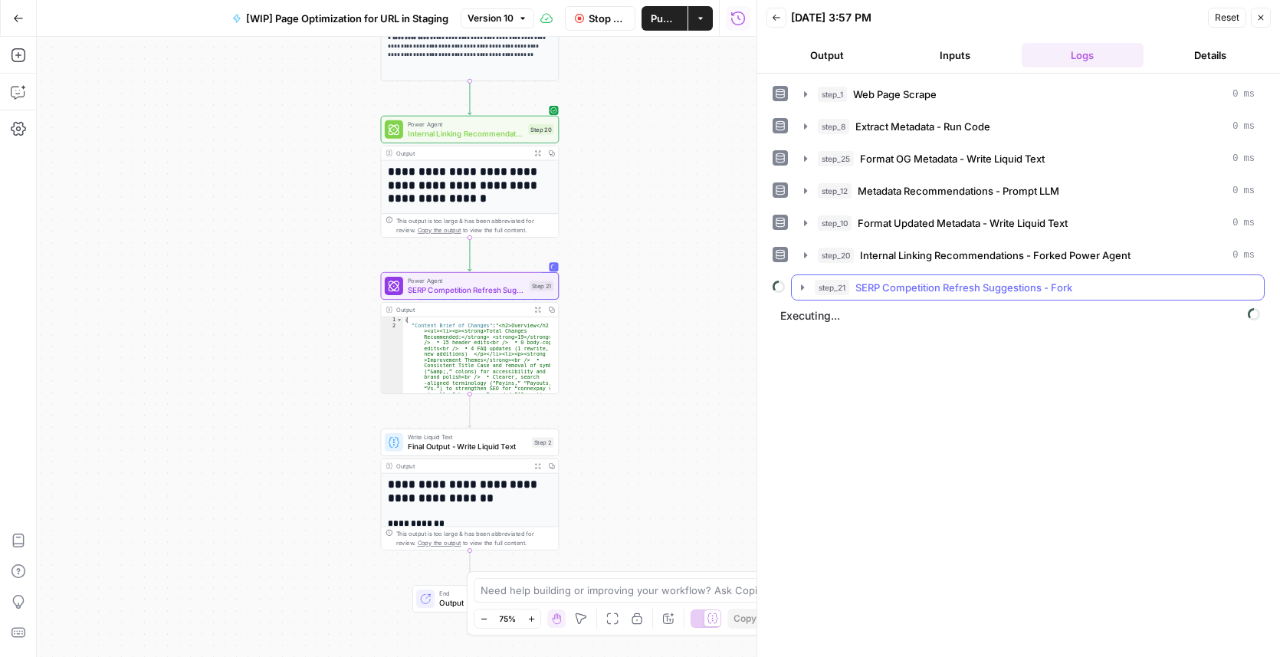
click at [804, 284] on icon "button" at bounding box center [802, 287] width 12 height 12
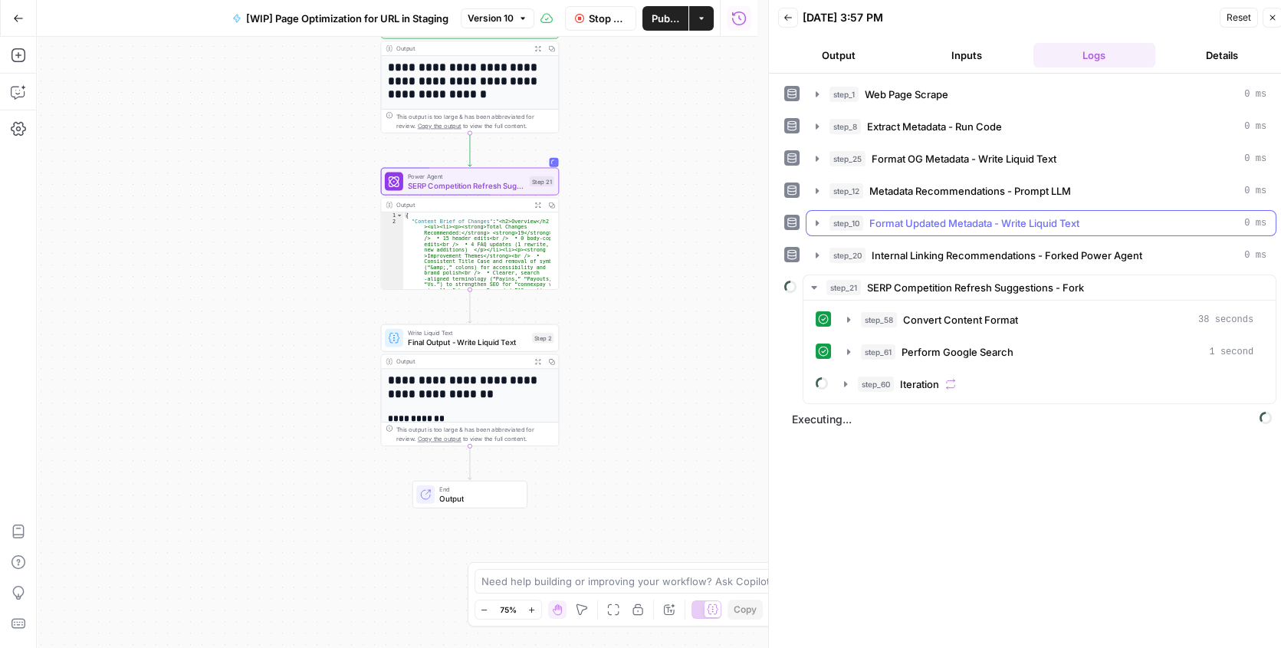
click at [1162, 529] on div "step_1 Web Page Scrape 0 ms step_8 Extract Metadata - Run Code 0 ms step_25 For…" at bounding box center [1030, 365] width 492 height 569
click at [841, 380] on icon "button" at bounding box center [845, 384] width 12 height 12
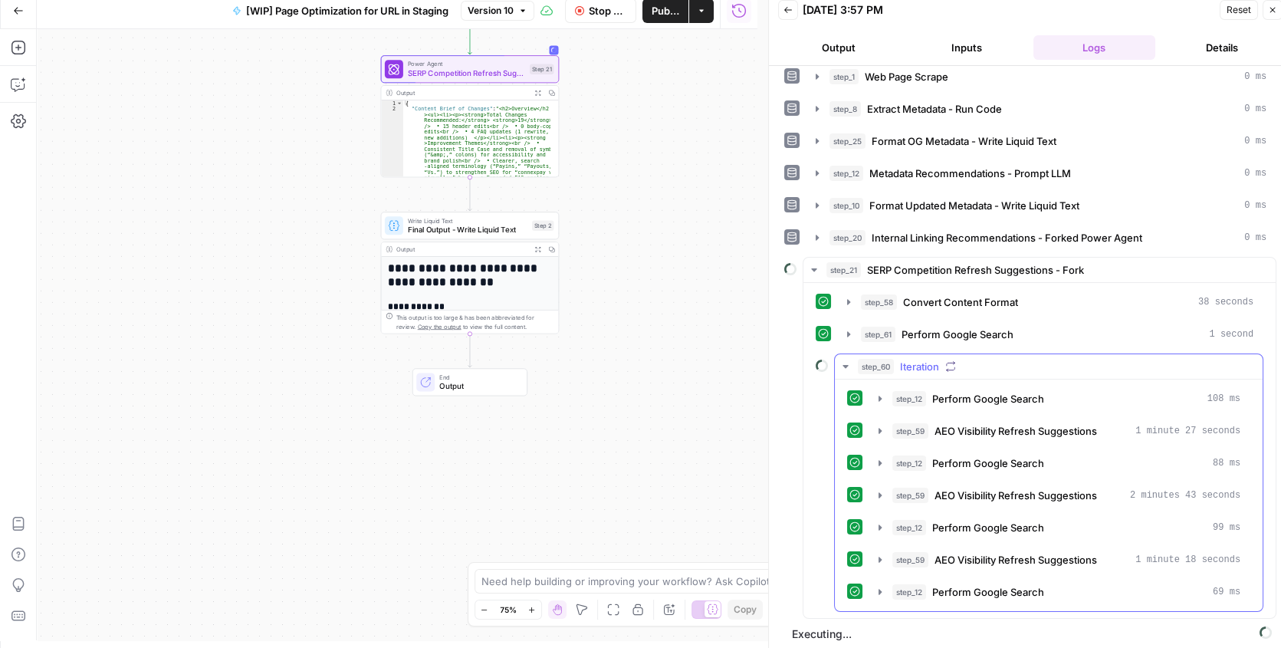
scroll to position [10, 0]
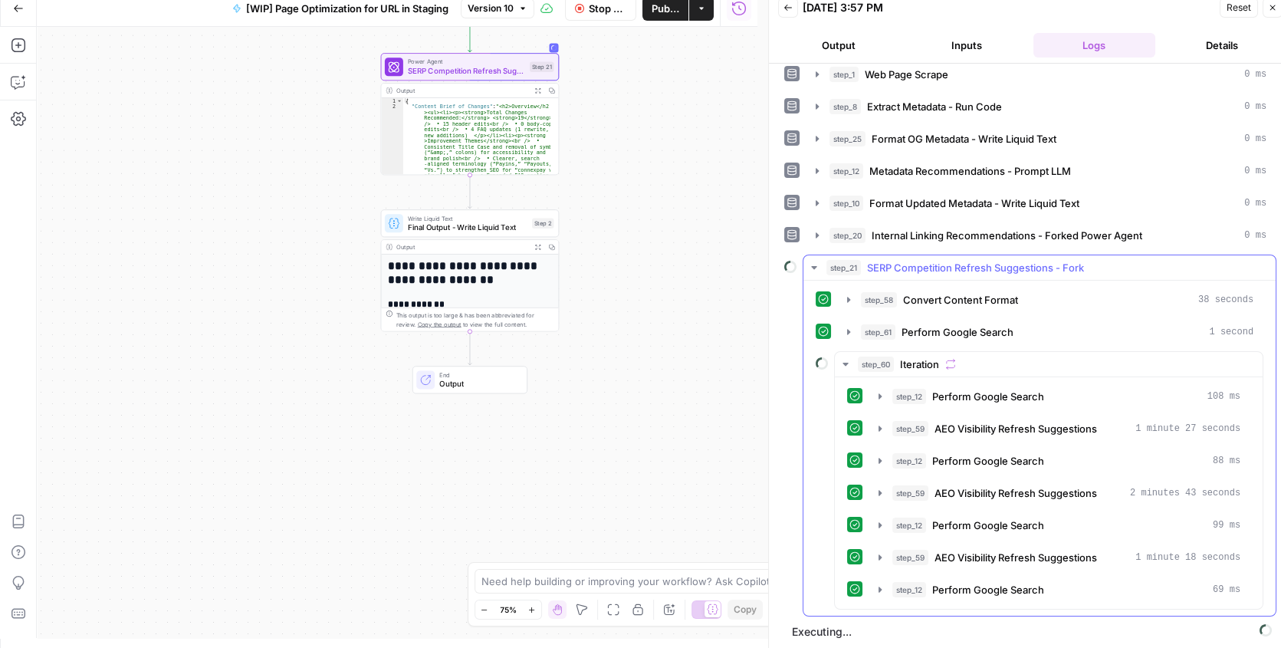
click at [812, 266] on icon "button" at bounding box center [813, 267] width 5 height 3
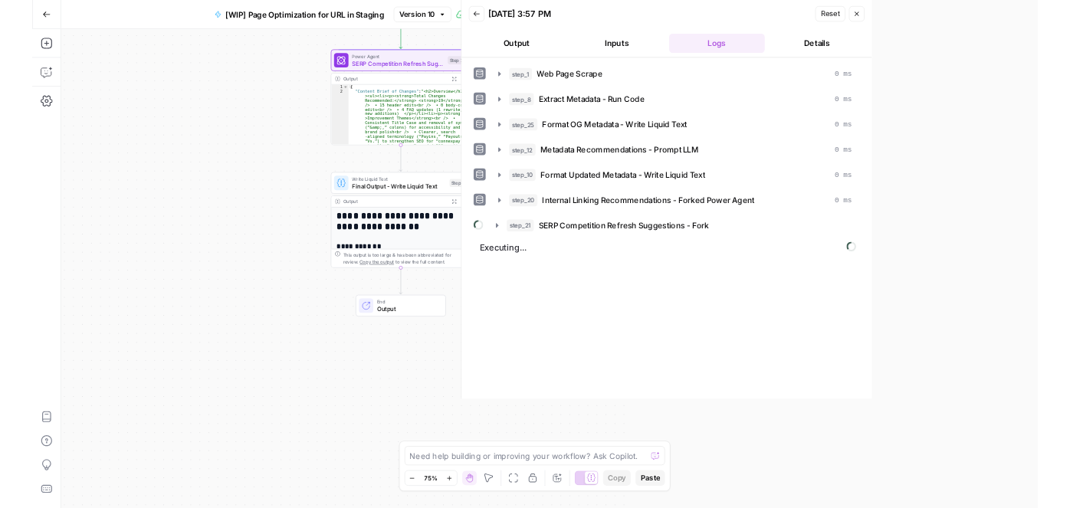
scroll to position [0, 0]
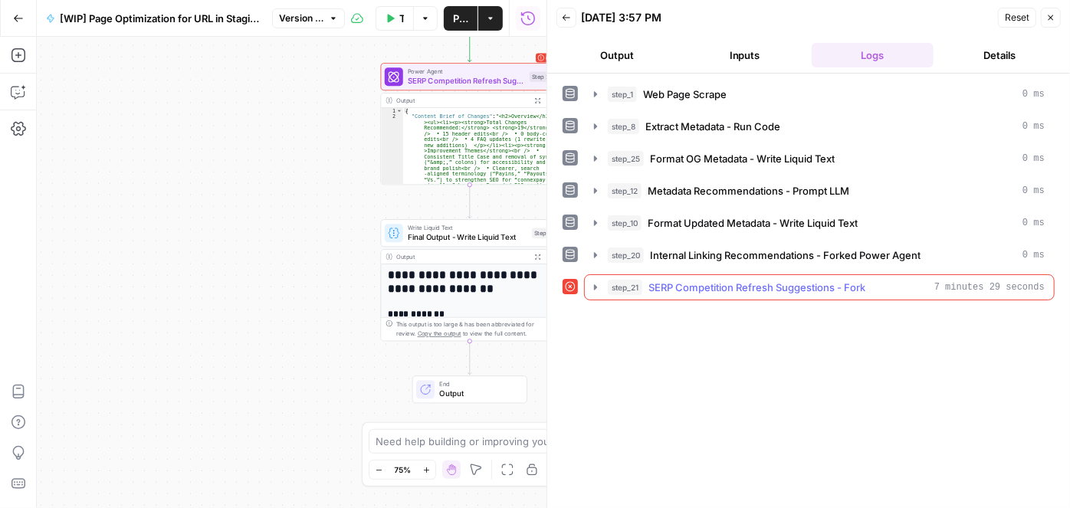
click at [593, 287] on icon "button" at bounding box center [595, 287] width 12 height 12
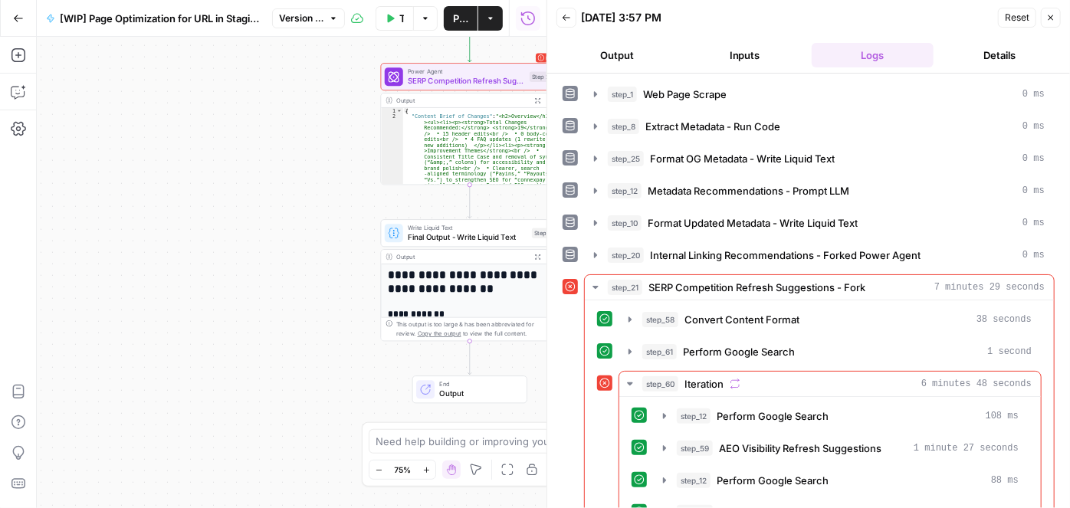
scroll to position [159, 0]
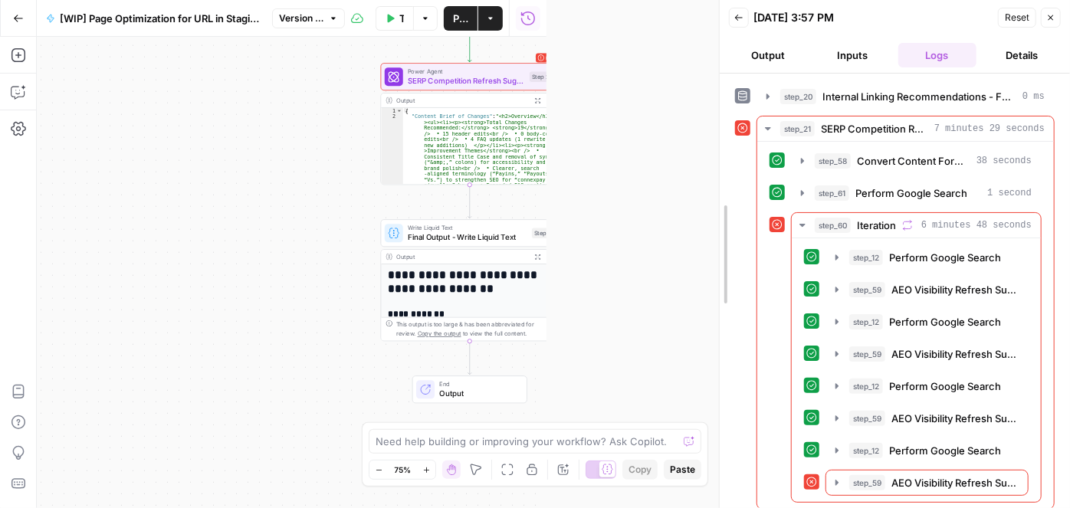
drag, startPoint x: 546, startPoint y: 263, endPoint x: 718, endPoint y: 264, distance: 171.7
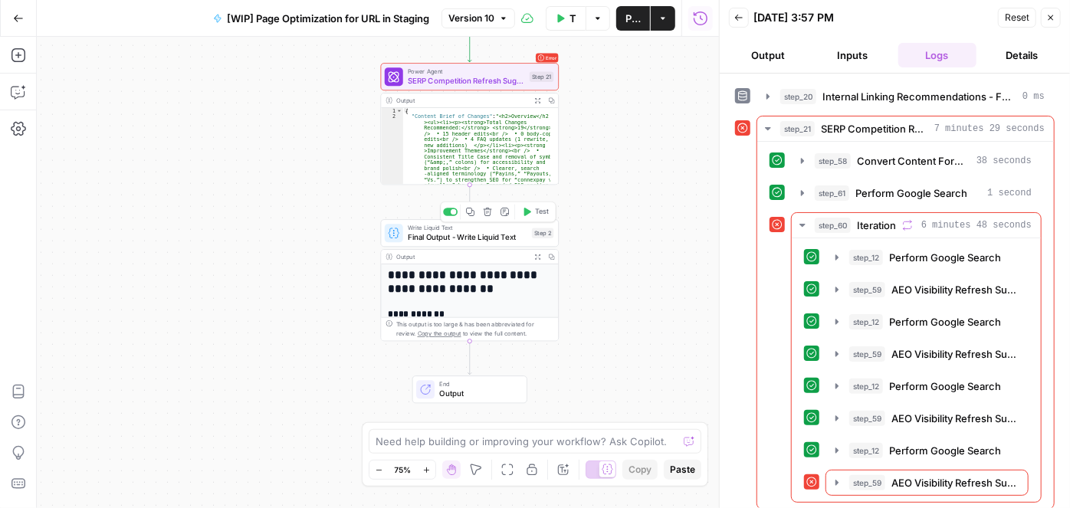
click at [537, 215] on span "Test" at bounding box center [542, 212] width 14 height 11
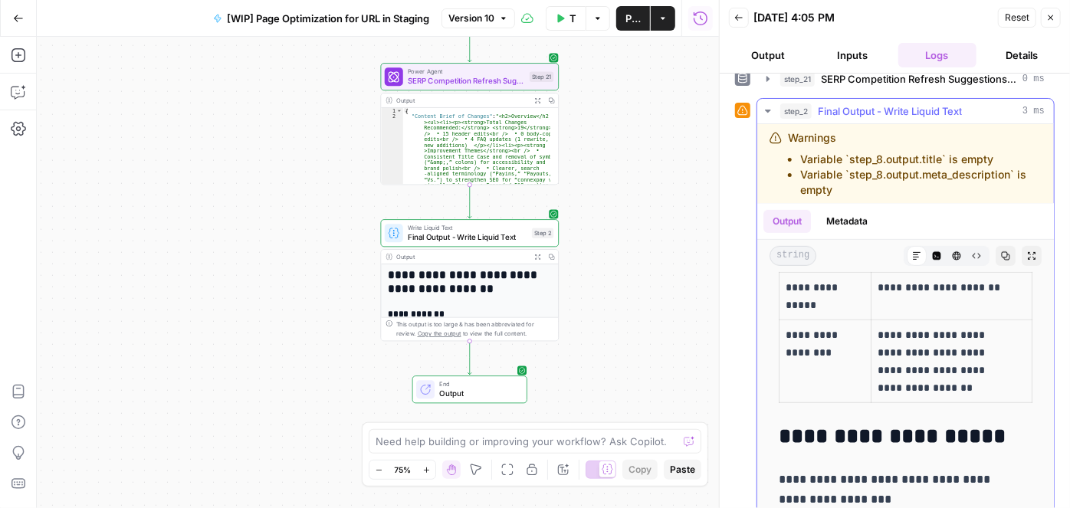
scroll to position [487, 0]
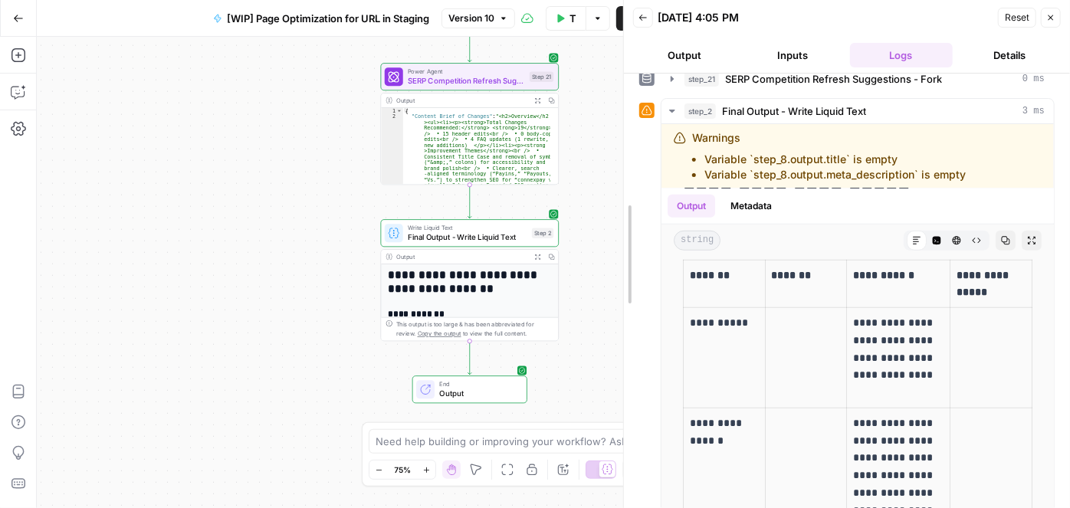
drag, startPoint x: 720, startPoint y: 290, endPoint x: 624, endPoint y: 299, distance: 96.2
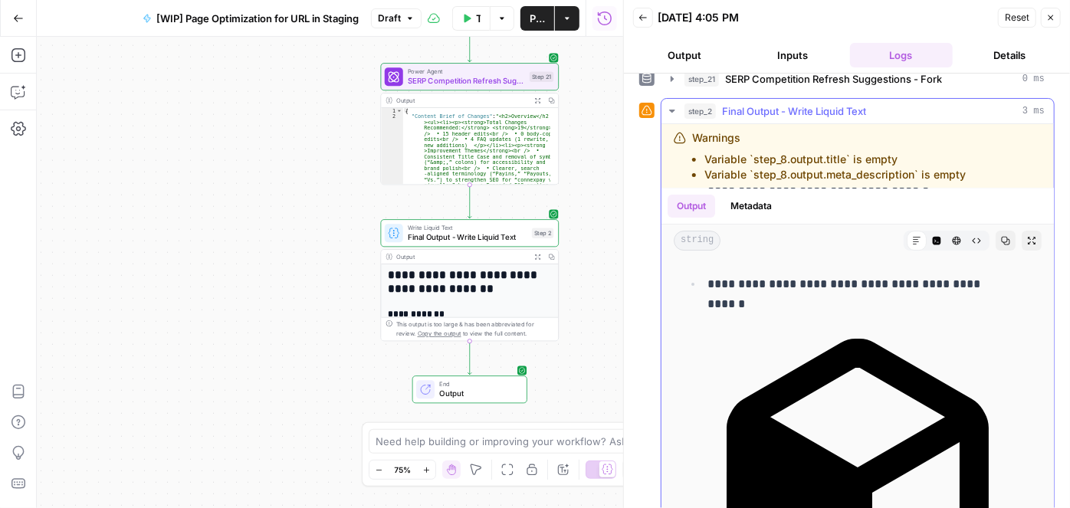
scroll to position [8482, 0]
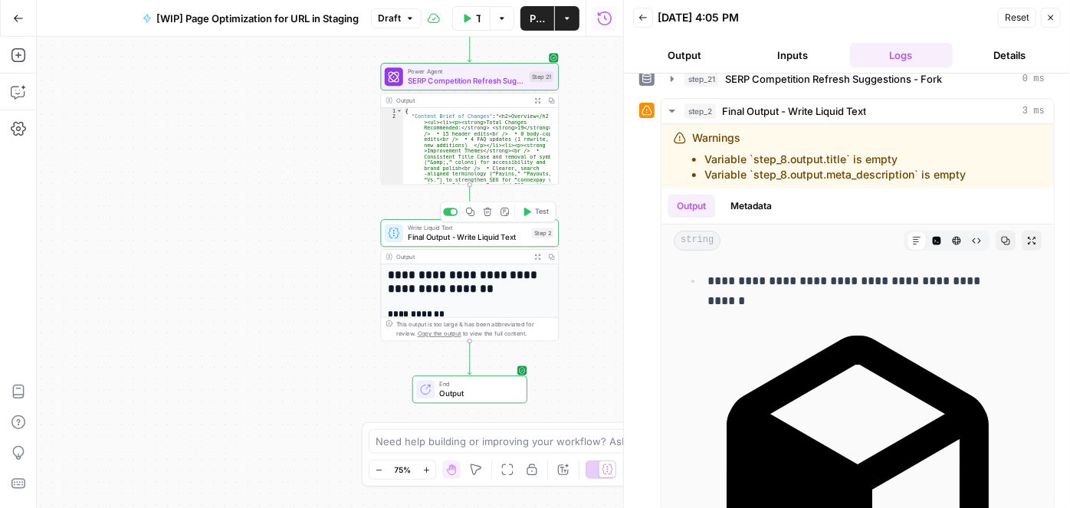
click at [420, 236] on span "Final Output - Write Liquid Text" at bounding box center [468, 236] width 120 height 11
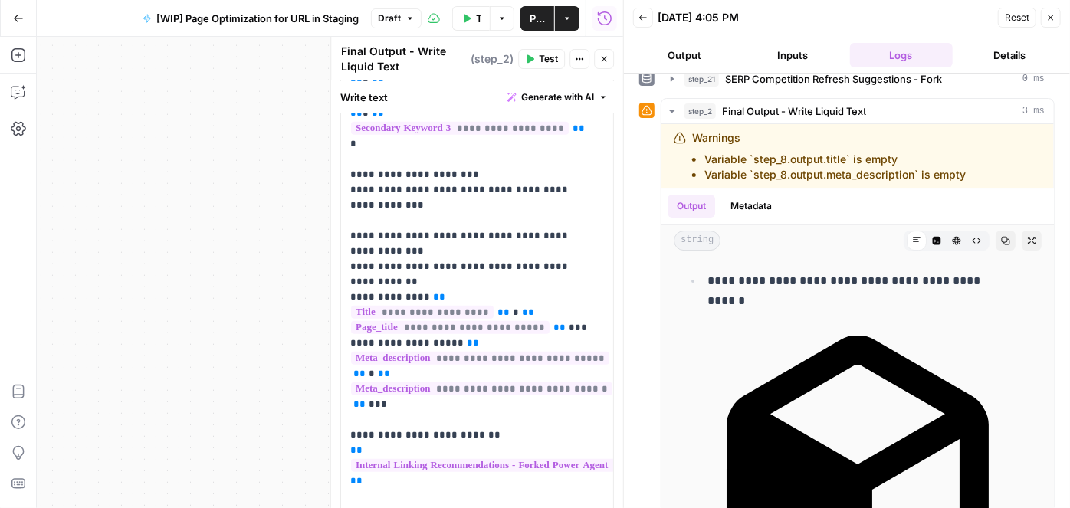
scroll to position [348, 0]
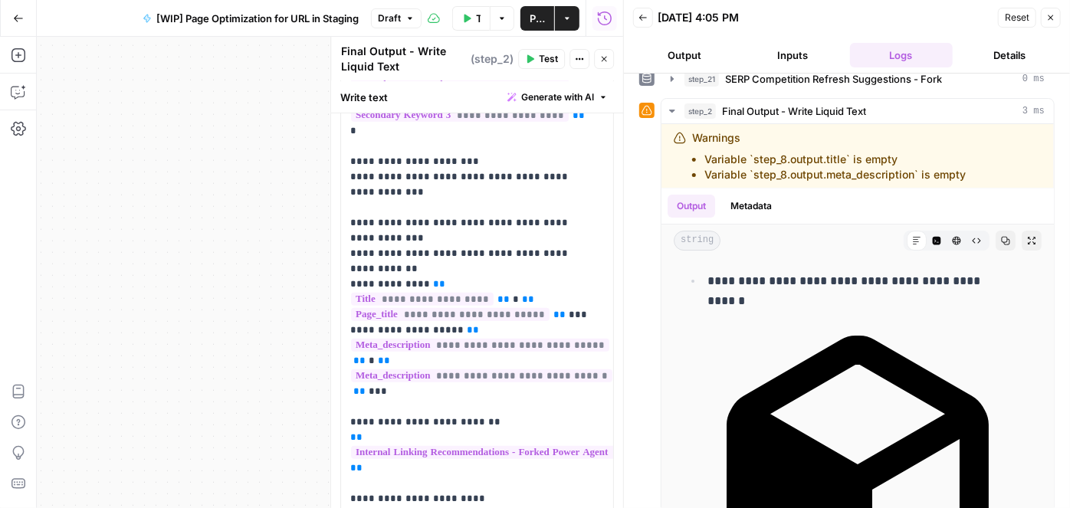
click at [576, 61] on icon "button" at bounding box center [579, 58] width 9 height 9
click at [477, 407] on p "**********" at bounding box center [472, 300] width 244 height 996
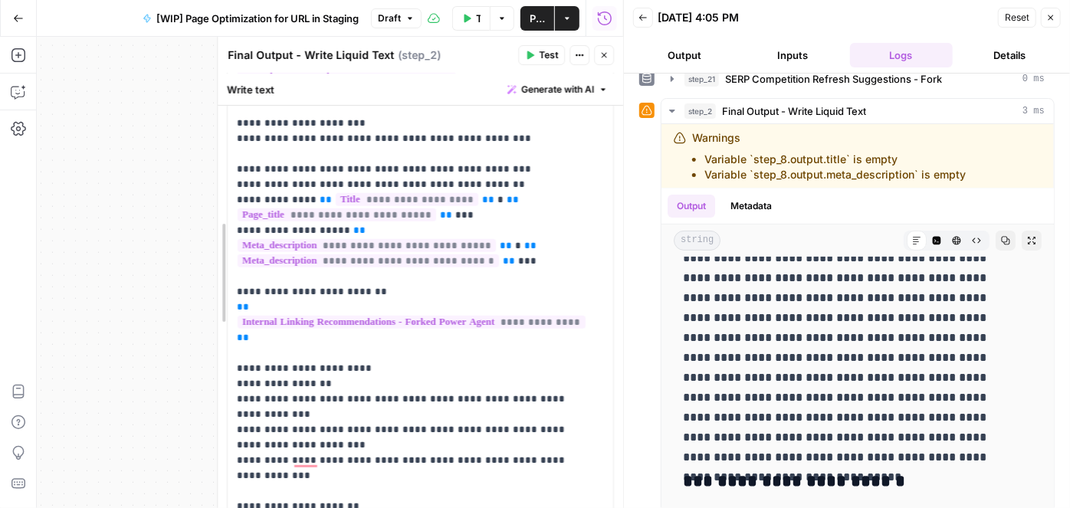
scroll to position [317, 0]
drag, startPoint x: 326, startPoint y: 278, endPoint x: 209, endPoint y: 277, distance: 116.5
click at [210, 277] on div at bounding box center [217, 272] width 15 height 471
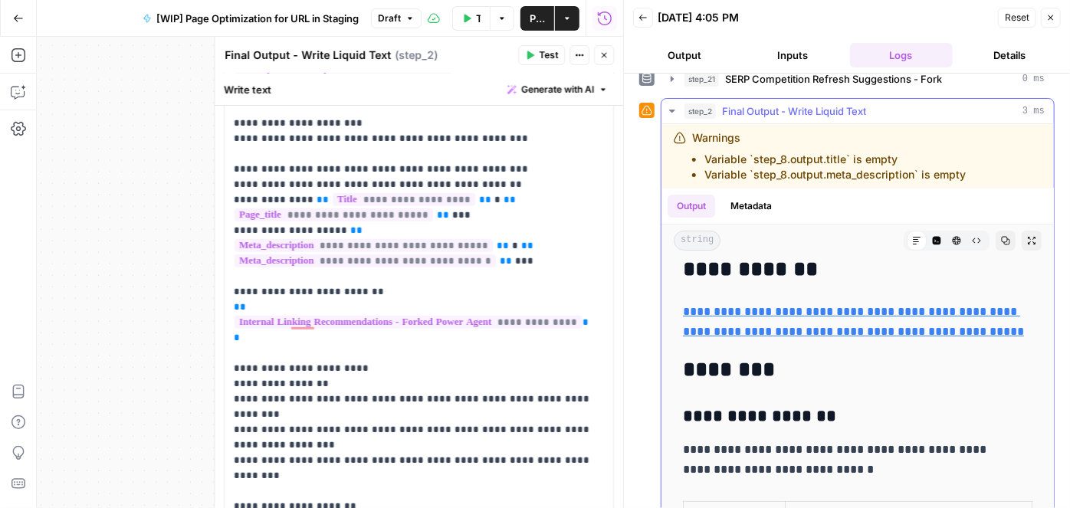
scroll to position [69, 0]
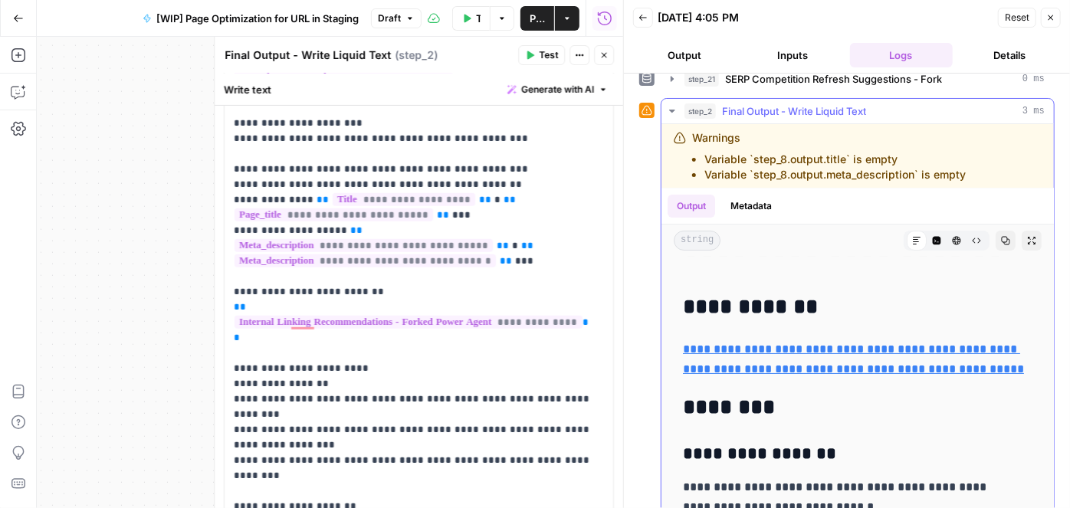
drag, startPoint x: 933, startPoint y: 379, endPoint x: 683, endPoint y: 348, distance: 251.8
click at [683, 348] on p "**********" at bounding box center [857, 359] width 349 height 40
copy link "**********"
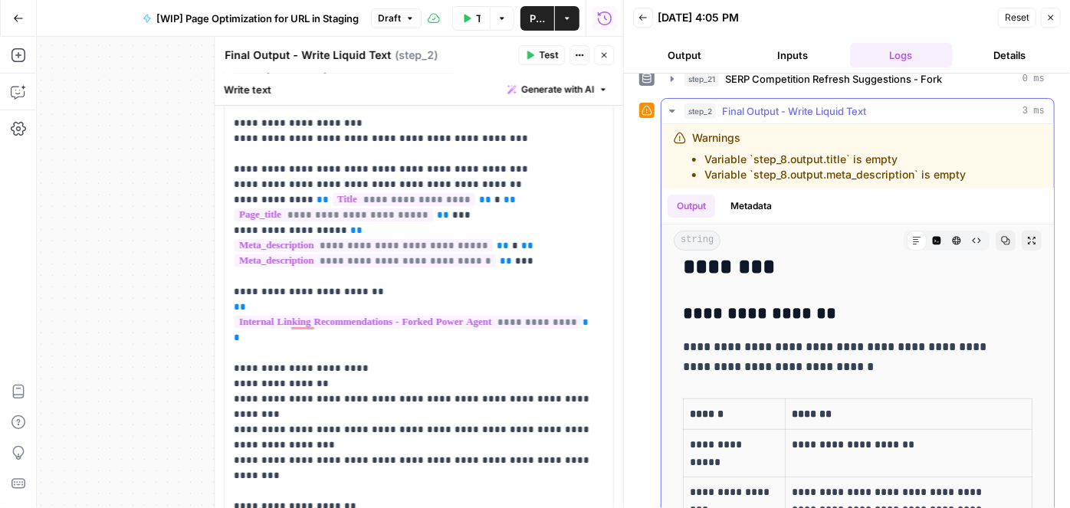
scroll to position [208, 0]
drag, startPoint x: 682, startPoint y: 360, endPoint x: 848, endPoint y: 390, distance: 168.2
click at [848, 378] on p "**********" at bounding box center [847, 358] width 329 height 40
copy p "**********"
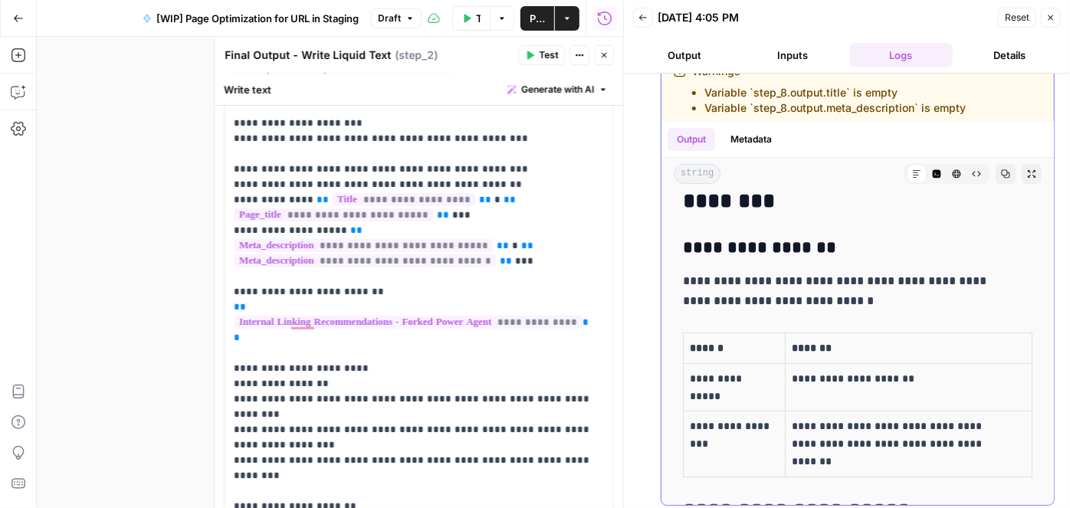
scroll to position [276, 0]
drag, startPoint x: 917, startPoint y: 392, endPoint x: 786, endPoint y: 397, distance: 131.1
click at [792, 387] on p "**********" at bounding box center [902, 378] width 220 height 18
copy p "**********"
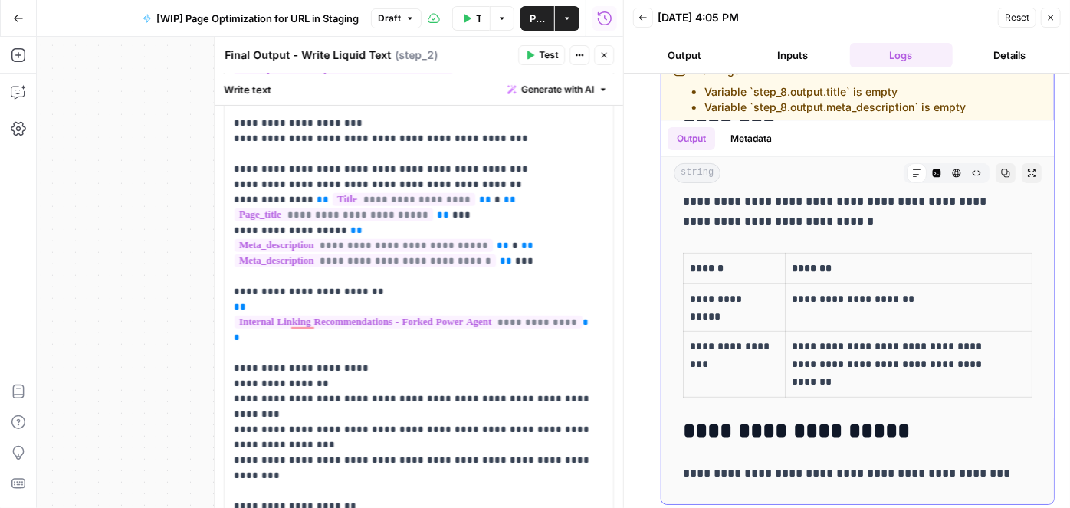
scroll to position [348, 0]
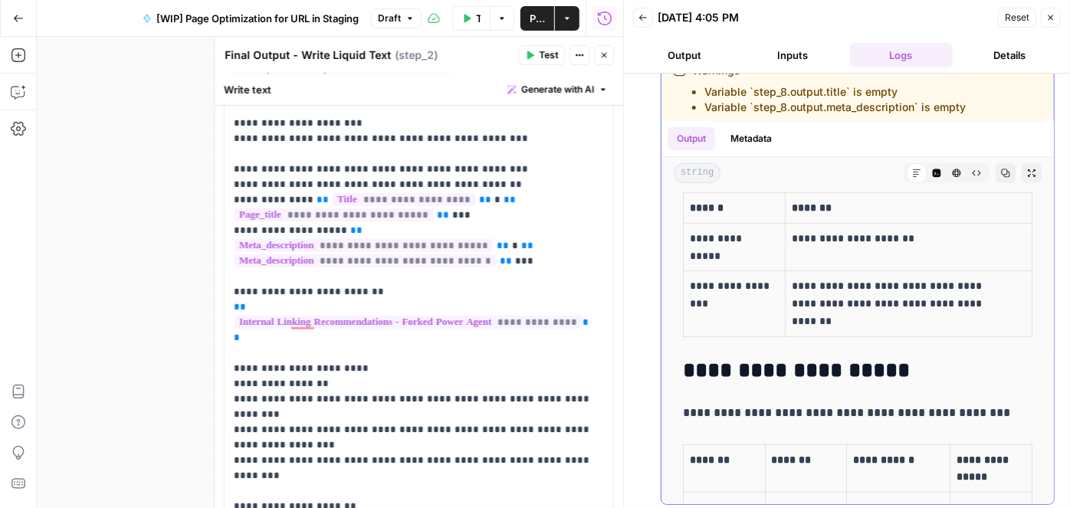
drag, startPoint x: 844, startPoint y: 333, endPoint x: 787, endPoint y: 303, distance: 64.5
click at [792, 303] on p "**********" at bounding box center [902, 303] width 220 height 52
copy p "**********"
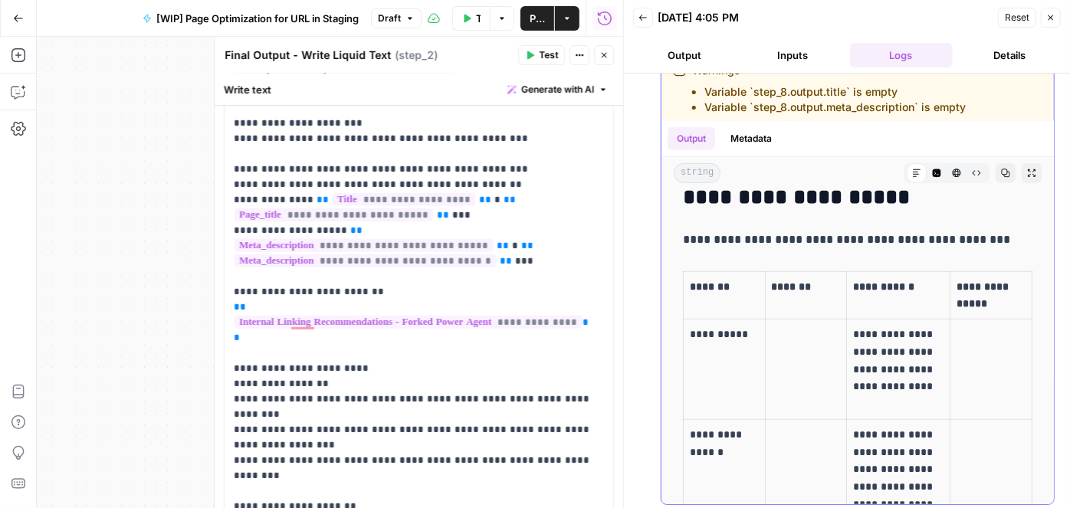
scroll to position [557, 0]
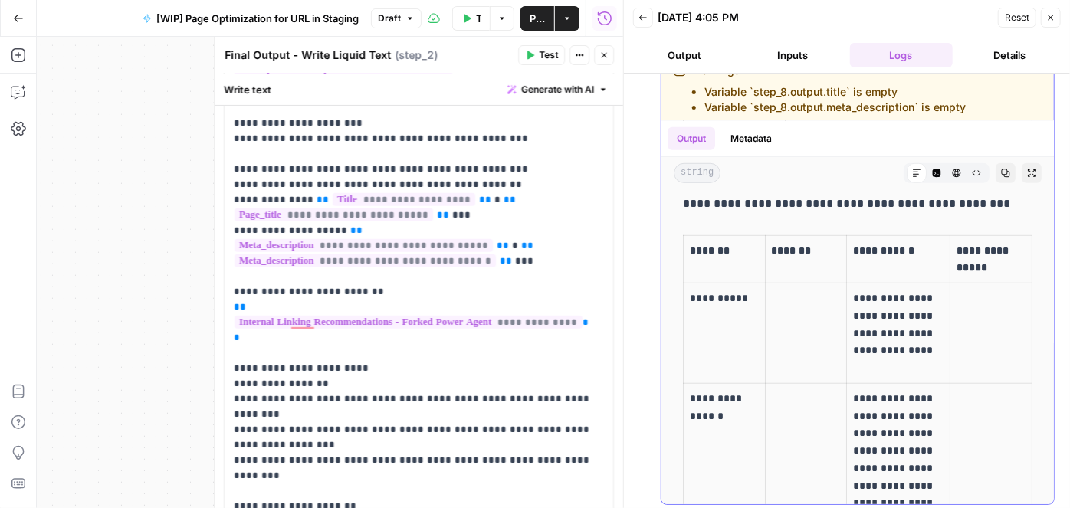
drag, startPoint x: 842, startPoint y: 311, endPoint x: 915, endPoint y: 386, distance: 104.6
click at [915, 377] on p "**********" at bounding box center [895, 333] width 85 height 87
copy p "**********"
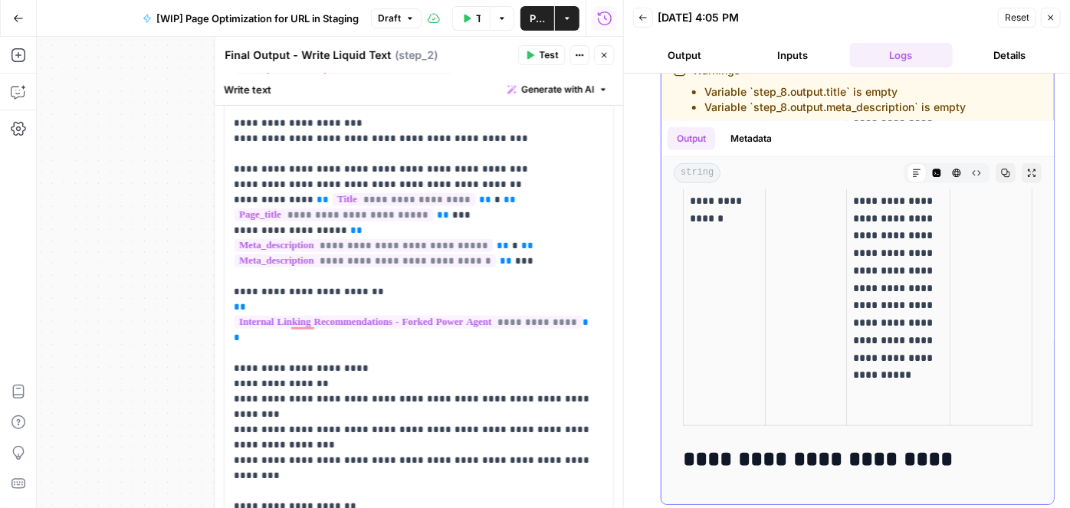
scroll to position [766, 0]
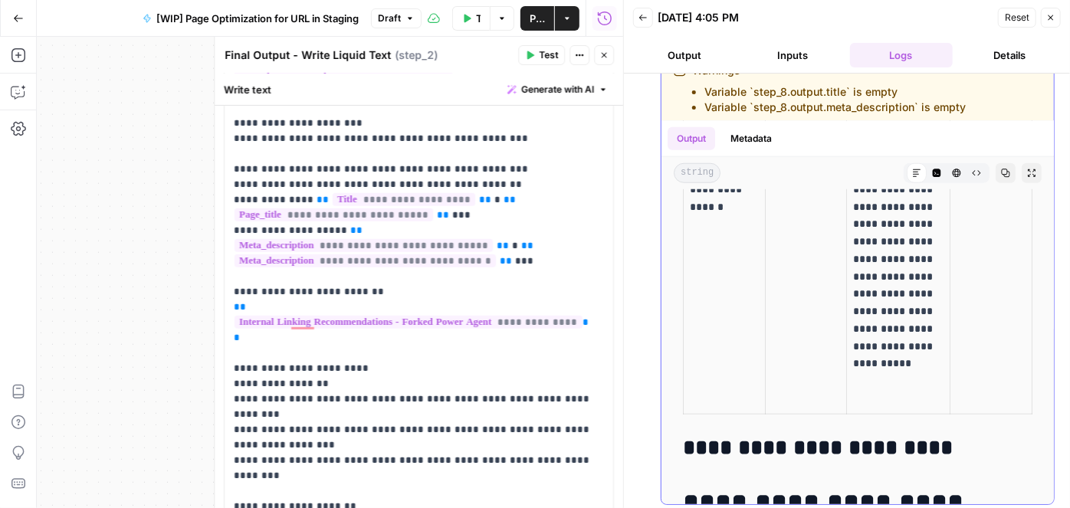
drag, startPoint x: 845, startPoint y: 205, endPoint x: 900, endPoint y: 413, distance: 215.4
click at [900, 408] on p "**********" at bounding box center [895, 294] width 85 height 227
copy p "**********"
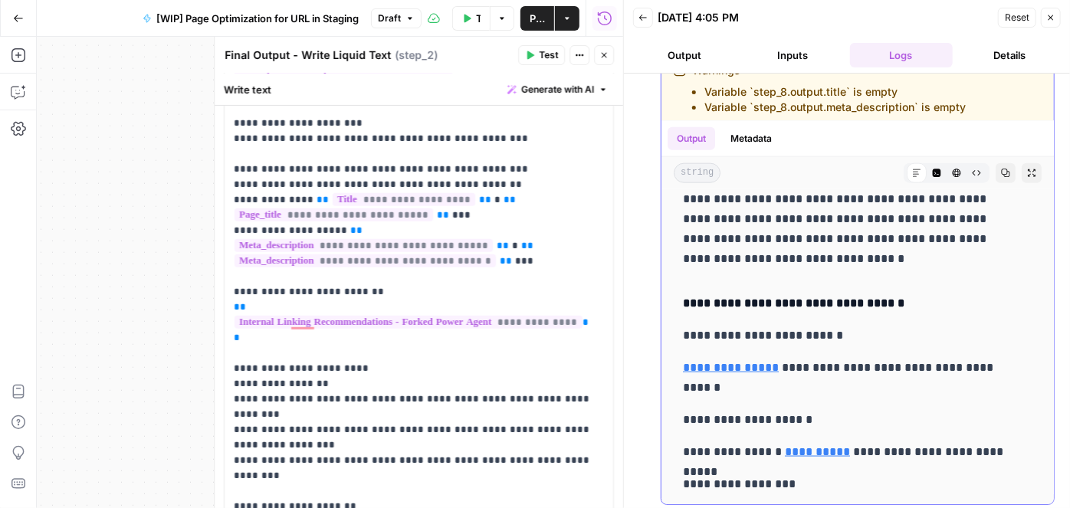
scroll to position [3901, 0]
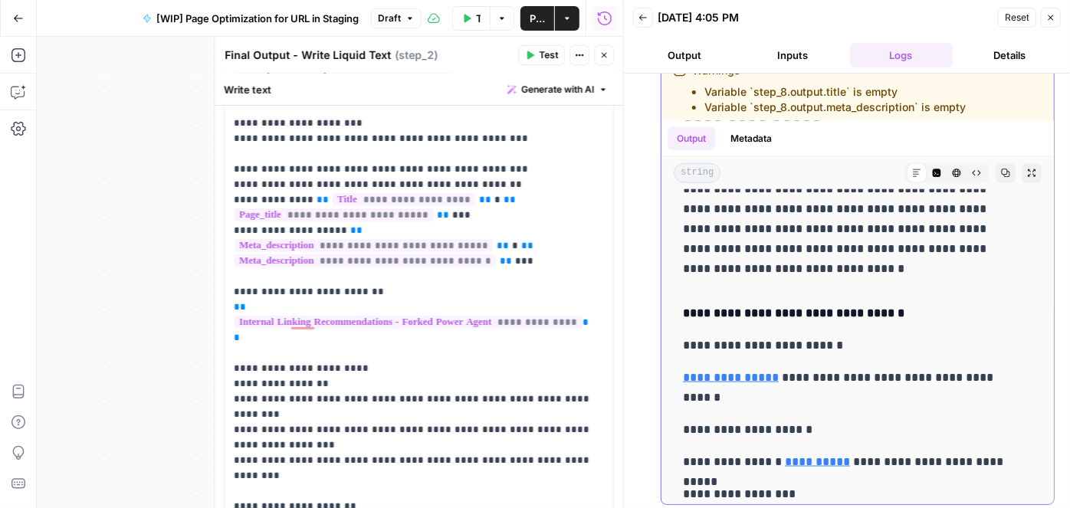
drag, startPoint x: 682, startPoint y: 330, endPoint x: 890, endPoint y: 326, distance: 208.5
click at [890, 323] on h4 "**********" at bounding box center [847, 313] width 329 height 20
copy h4 "**********"
drag, startPoint x: 720, startPoint y: 410, endPoint x: 681, endPoint y: 397, distance: 41.2
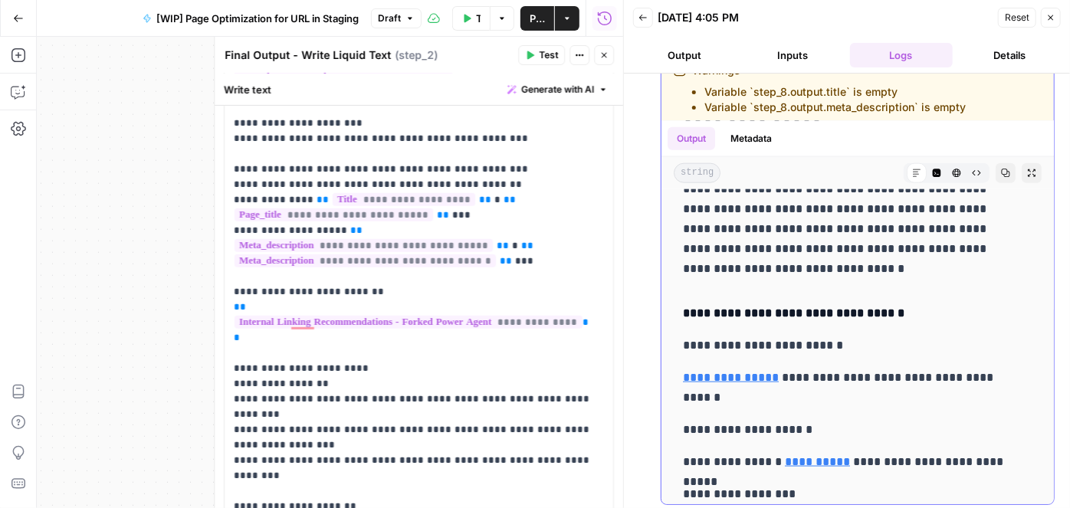
copy h4 "**********"
drag, startPoint x: 828, startPoint y: 398, endPoint x: 812, endPoint y: 398, distance: 16.9
click at [828, 398] on p "**********" at bounding box center [847, 388] width 329 height 40
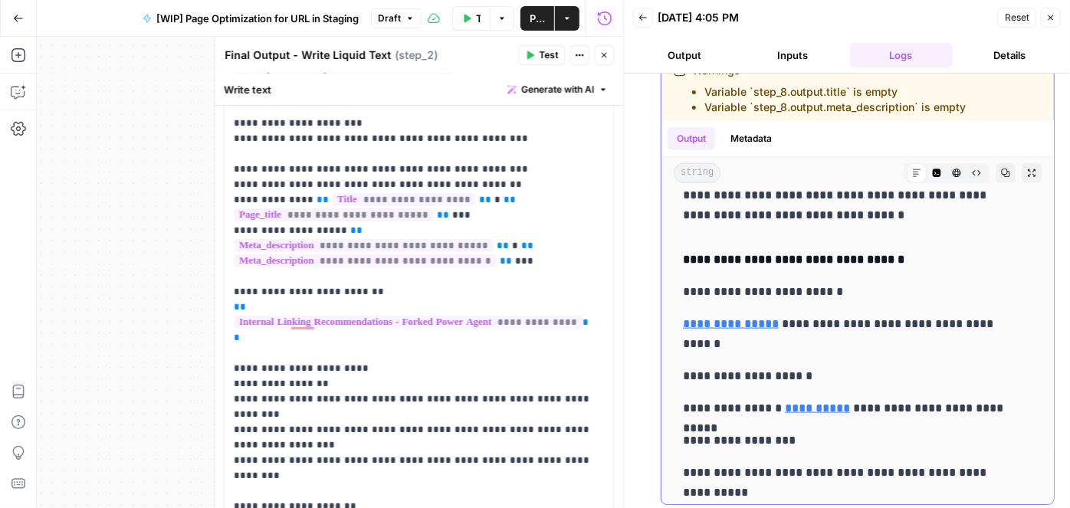
scroll to position [4040, 0]
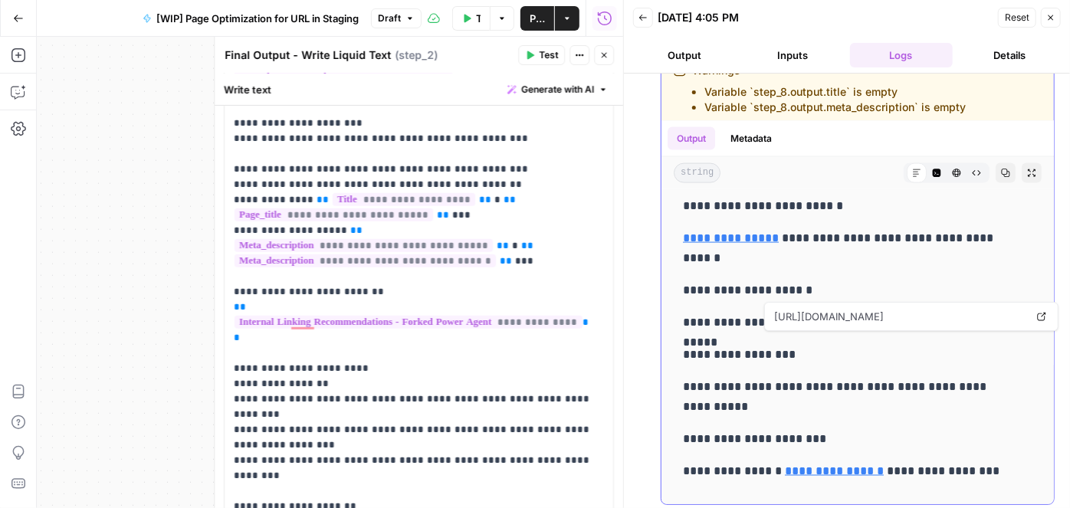
drag, startPoint x: 792, startPoint y: 339, endPoint x: 730, endPoint y: 333, distance: 62.4
click at [730, 333] on p "**********" at bounding box center [847, 323] width 329 height 20
drag, startPoint x: 681, startPoint y: 303, endPoint x: 809, endPoint y: 300, distance: 128.8
copy p "**********"
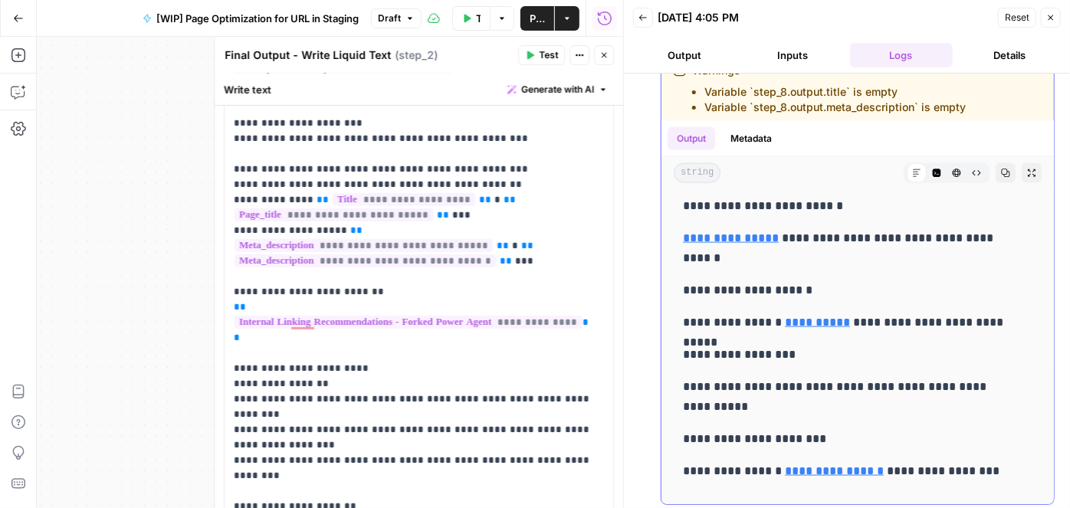
drag, startPoint x: 781, startPoint y: 331, endPoint x: 676, endPoint y: 336, distance: 105.1
copy p "**********"
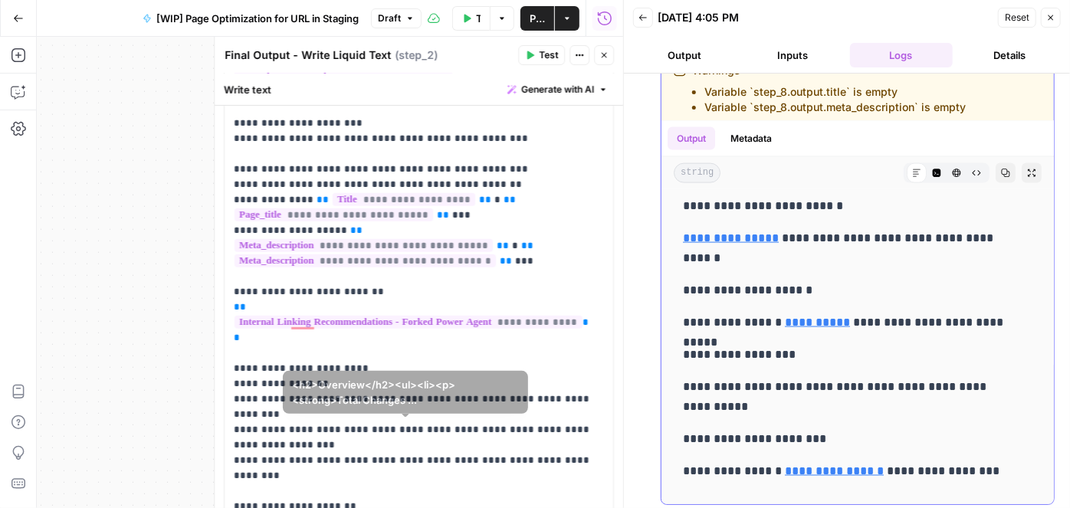
scroll to position [4180, 0]
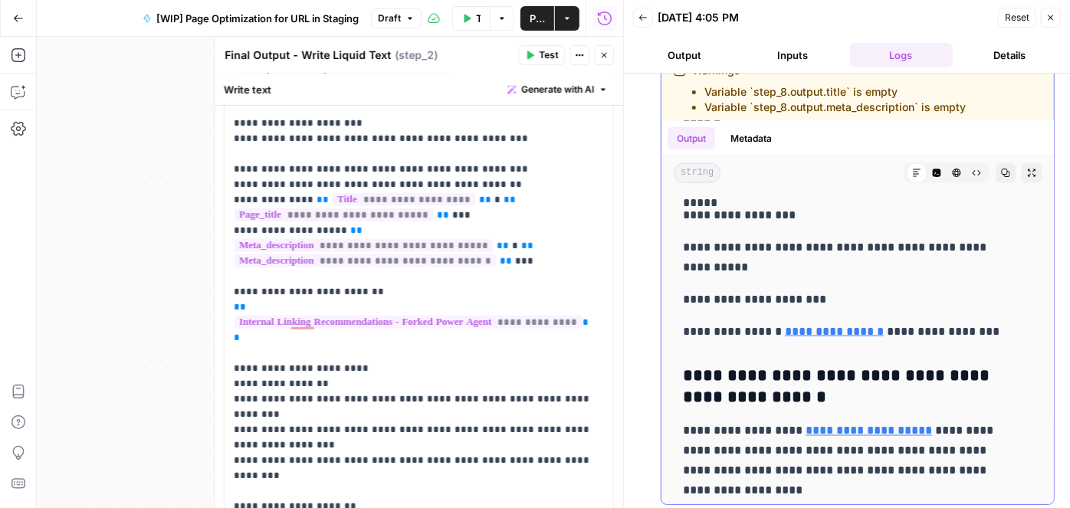
drag, startPoint x: 680, startPoint y: 313, endPoint x: 811, endPoint y: 313, distance: 131.0
drag, startPoint x: 972, startPoint y: 346, endPoint x: 678, endPoint y: 349, distance: 294.3
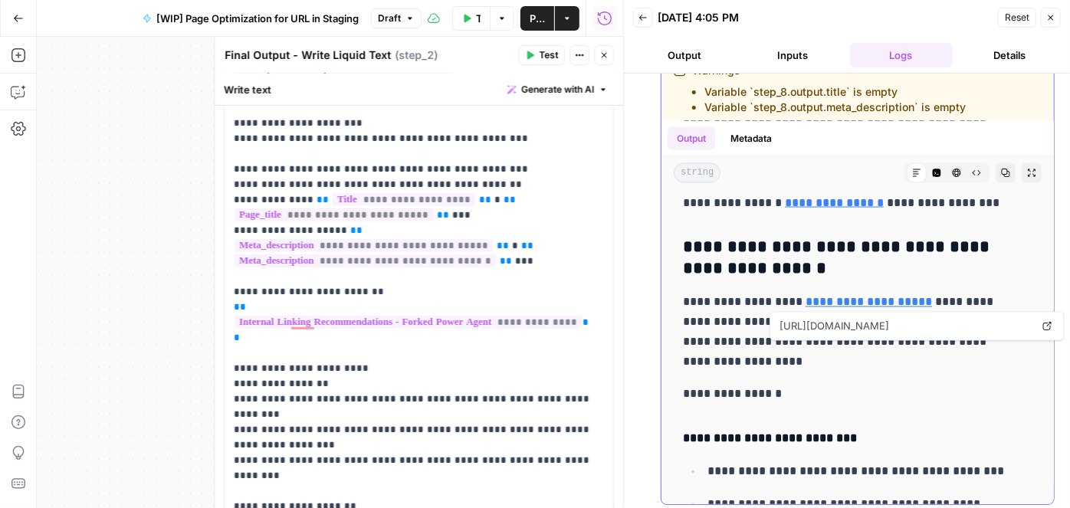
scroll to position [4319, 0]
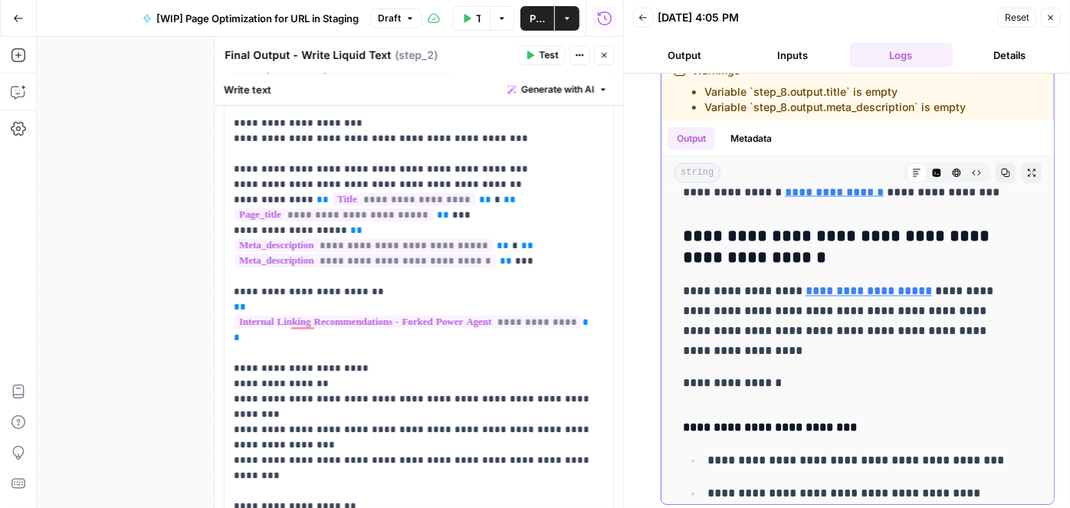
drag, startPoint x: 733, startPoint y: 257, endPoint x: 809, endPoint y: 277, distance: 78.2
drag, startPoint x: 682, startPoint y: 303, endPoint x: 743, endPoint y: 362, distance: 85.1
click at [743, 362] on p "**********" at bounding box center [847, 322] width 329 height 80
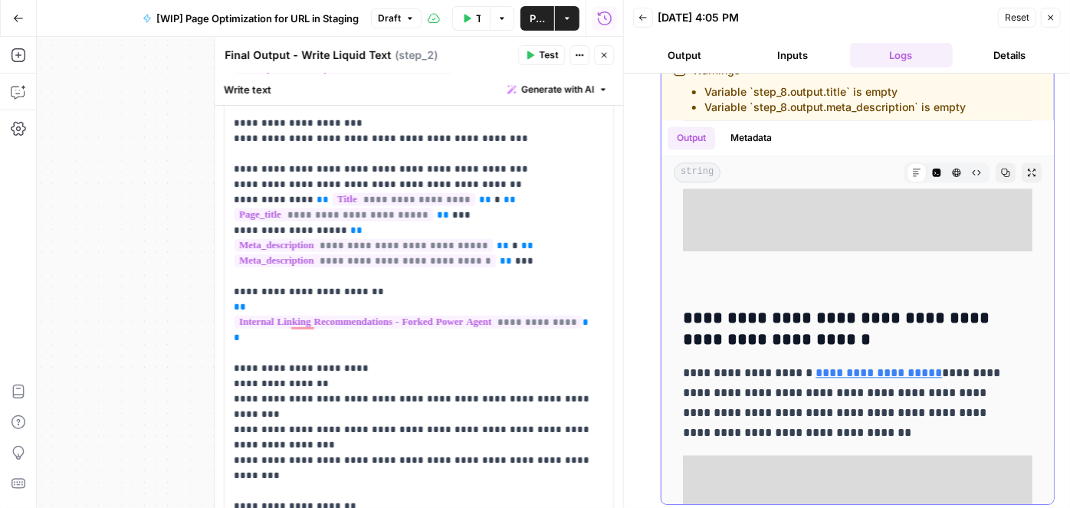
scroll to position [7594, 0]
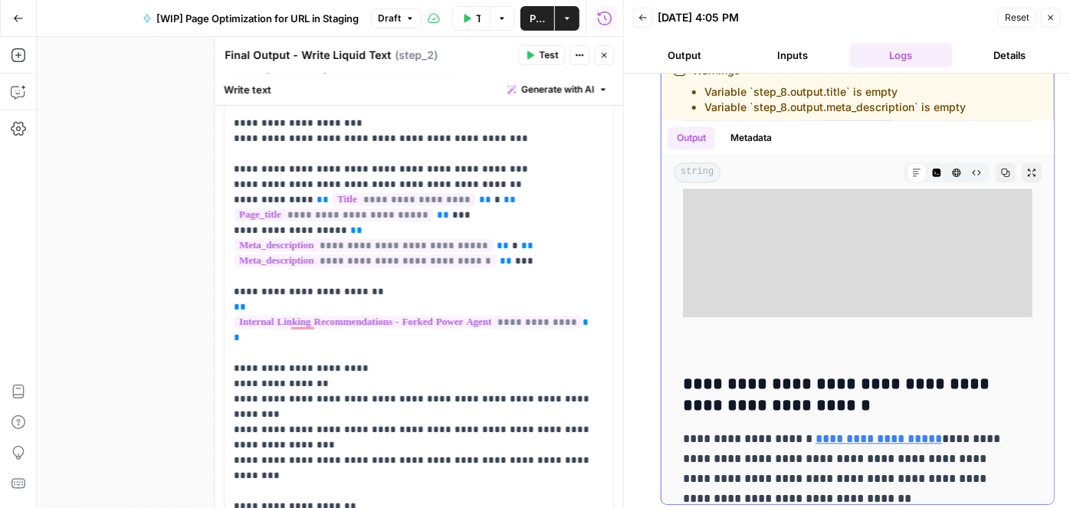
drag, startPoint x: 682, startPoint y: 276, endPoint x: 856, endPoint y: 300, distance: 175.6
click at [858, 375] on h3 "**********" at bounding box center [847, 396] width 329 height 43
drag, startPoint x: 685, startPoint y: 336, endPoint x: 893, endPoint y: 402, distance: 218.1
click at [893, 430] on p "**********" at bounding box center [847, 470] width 329 height 80
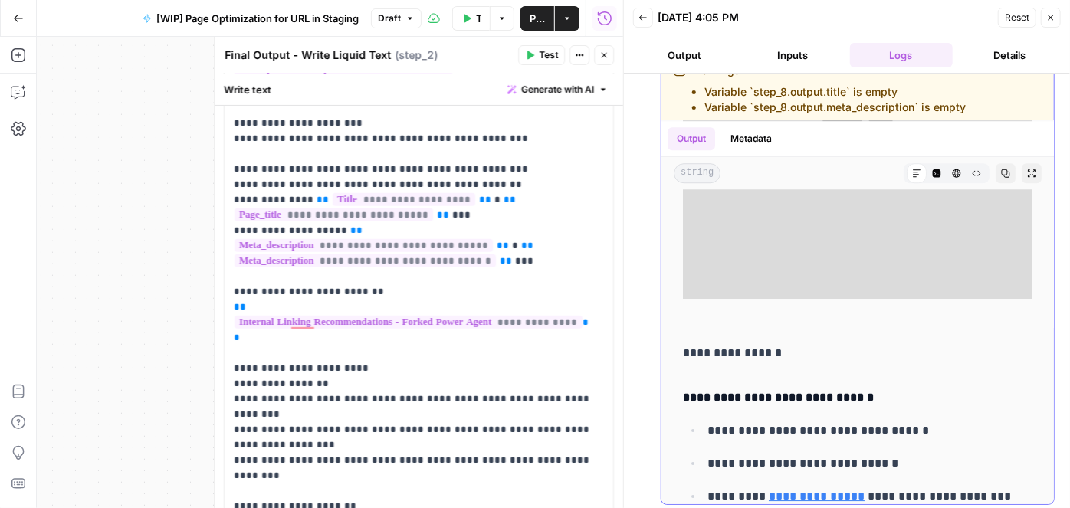
scroll to position [8151, 0]
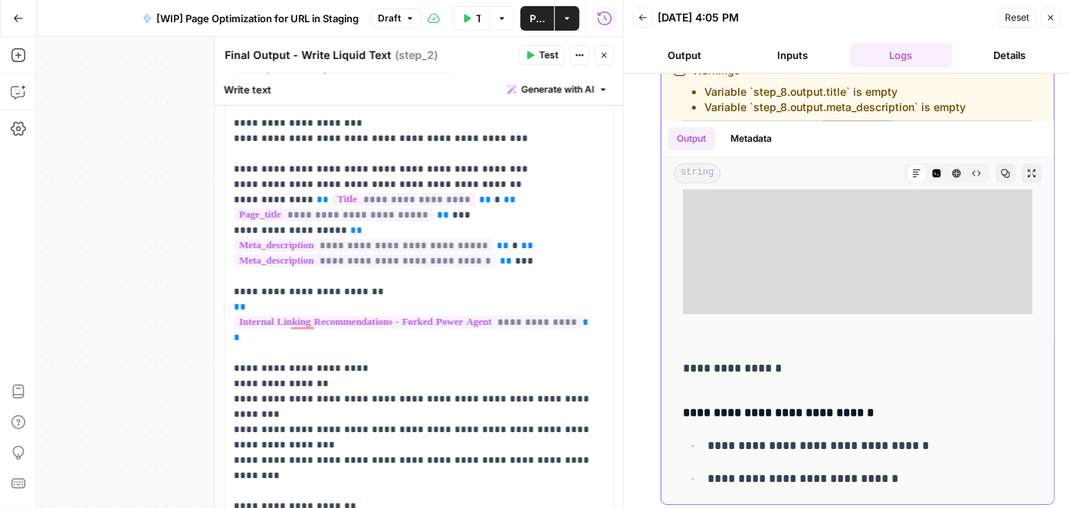
drag, startPoint x: 684, startPoint y: 284, endPoint x: 887, endPoint y: 284, distance: 203.1
click at [887, 403] on h4 "**********" at bounding box center [847, 413] width 329 height 20
drag, startPoint x: 940, startPoint y: 380, endPoint x: 706, endPoint y: 386, distance: 233.8
click at [706, 501] on li "**********" at bounding box center [868, 511] width 330 height 21
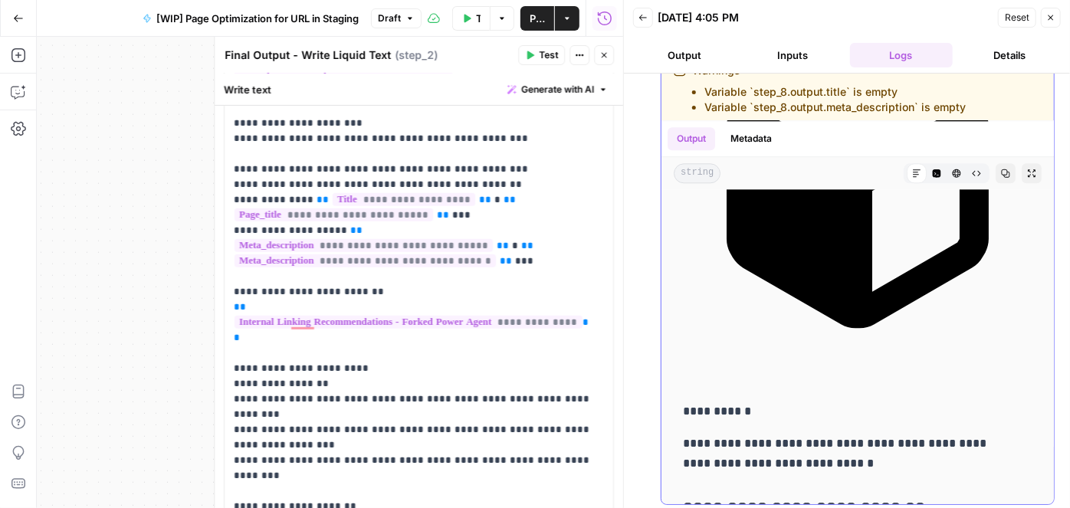
scroll to position [10729, 0]
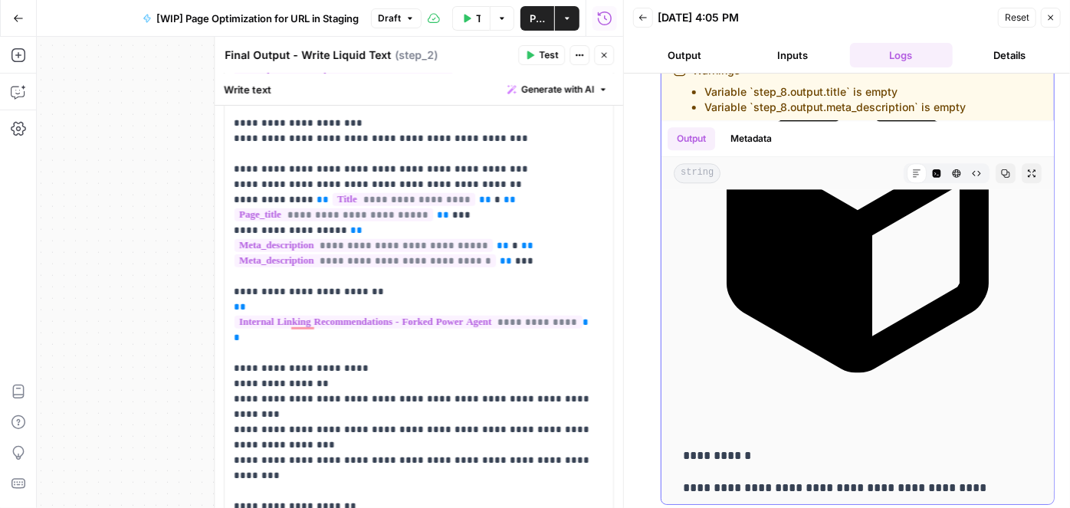
drag, startPoint x: 926, startPoint y: 321, endPoint x: 687, endPoint y: 332, distance: 238.6
drag, startPoint x: 917, startPoint y: 370, endPoint x: 936, endPoint y: 385, distance: 24.1
drag, startPoint x: 810, startPoint y: 382, endPoint x: 681, endPoint y: 366, distance: 129.7
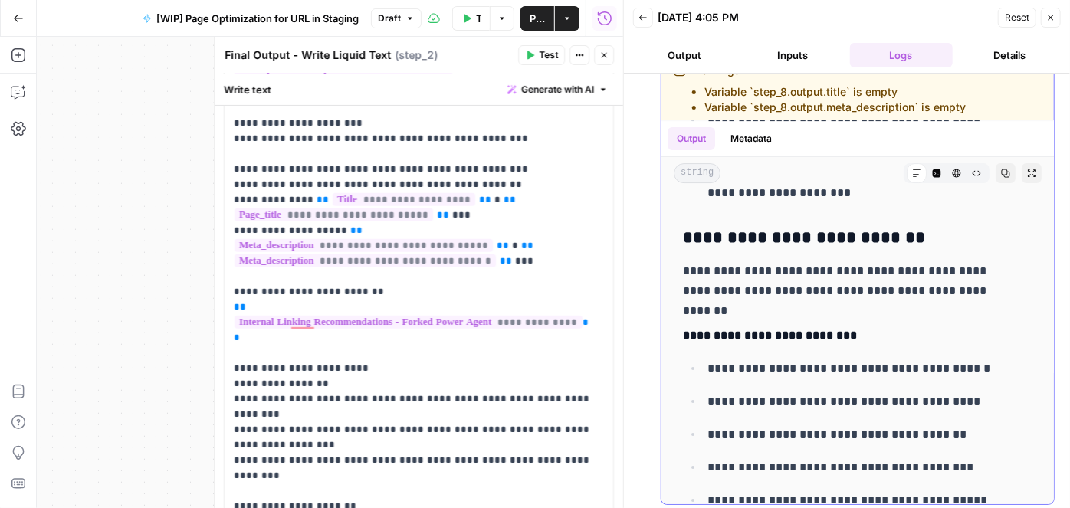
scroll to position [11425, 0]
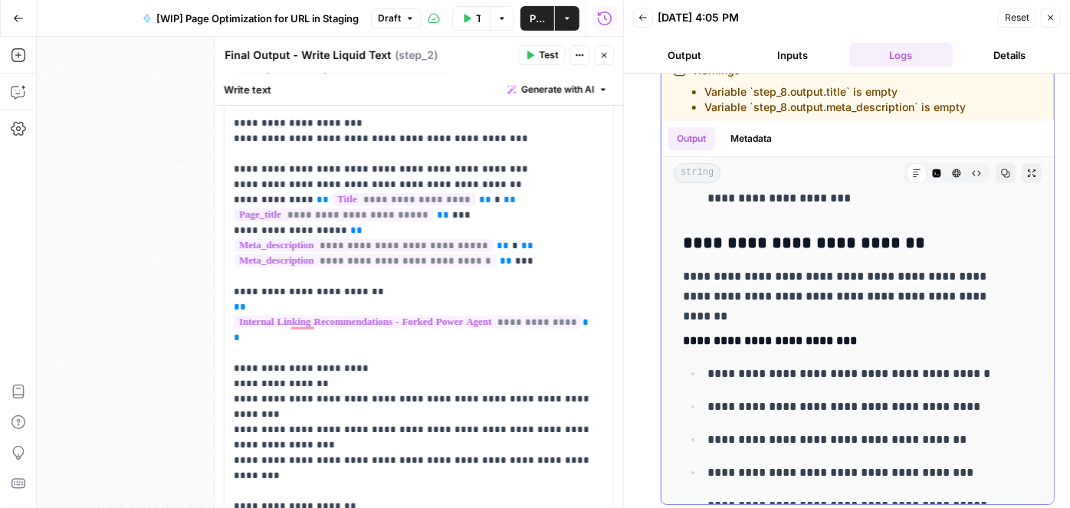
drag, startPoint x: 681, startPoint y: 325, endPoint x: 949, endPoint y: 320, distance: 268.3
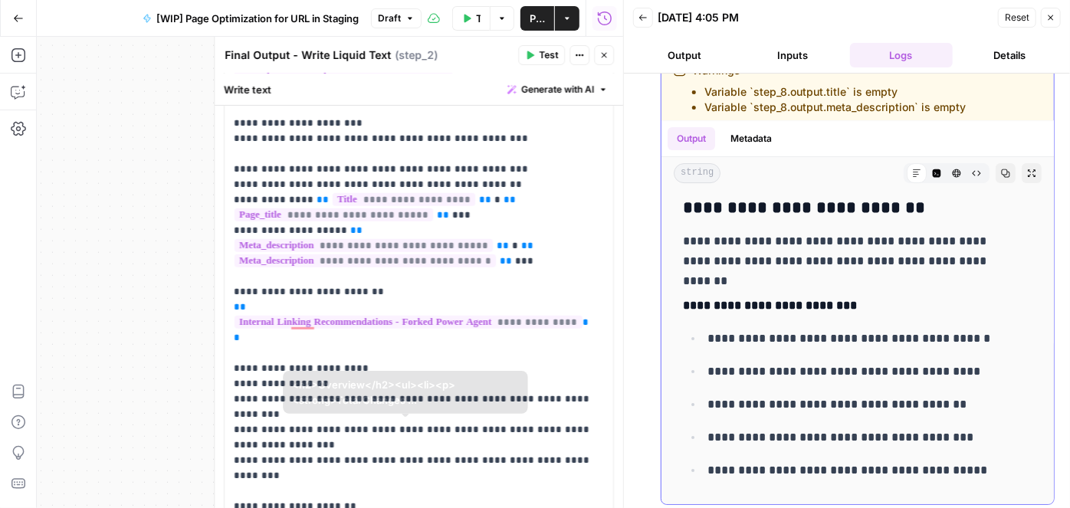
scroll to position [11564, 0]
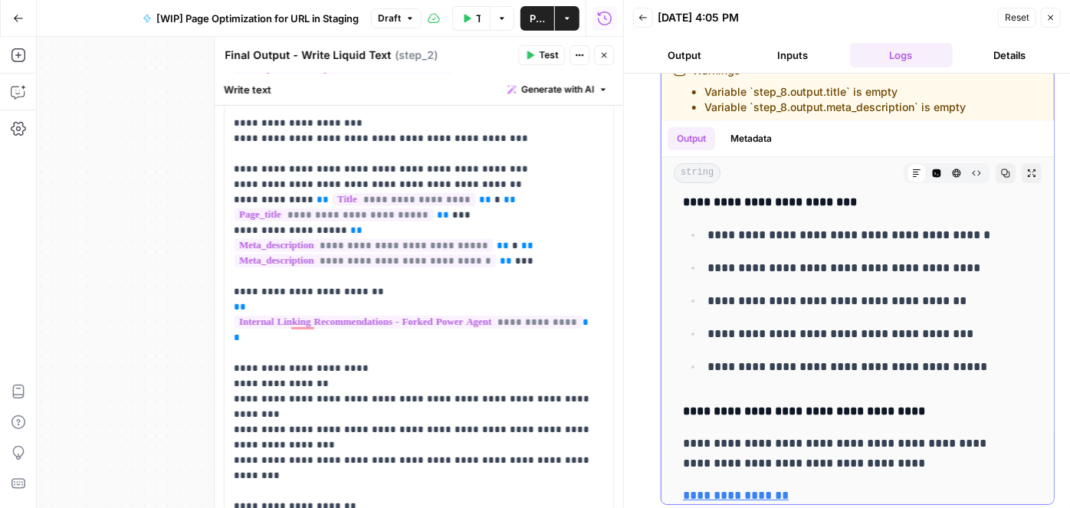
click at [860, 434] on p "**********" at bounding box center [847, 454] width 329 height 40
drag, startPoint x: 700, startPoint y: 241, endPoint x: 679, endPoint y: 238, distance: 21.7
drag, startPoint x: 681, startPoint y: 225, endPoint x: 795, endPoint y: 274, distance: 124.6
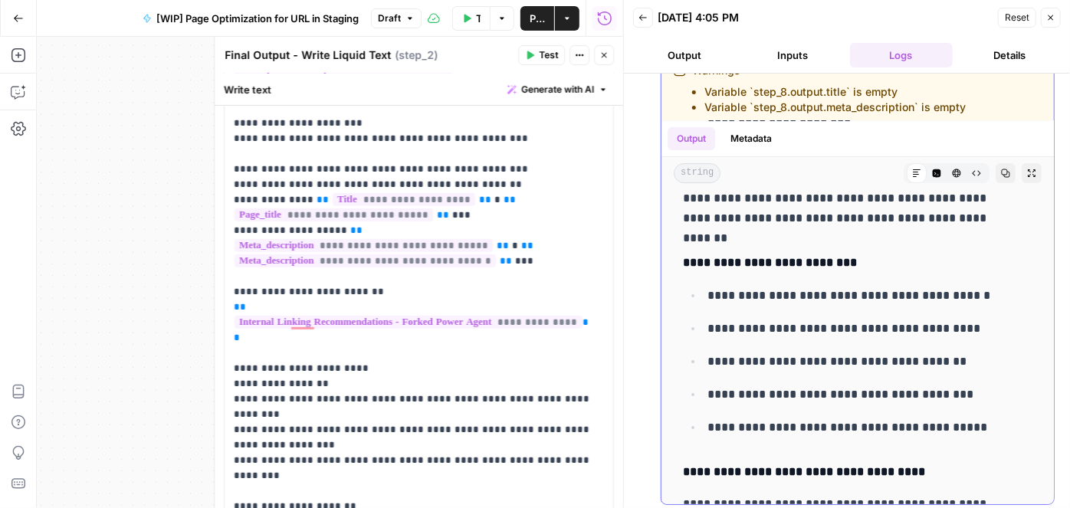
scroll to position [11502, 0]
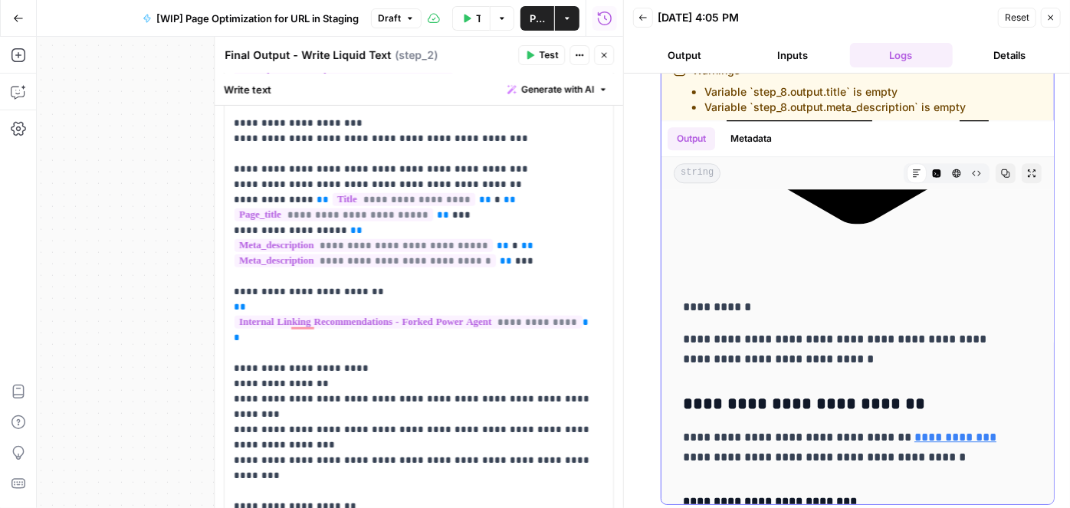
scroll to position [10805, 0]
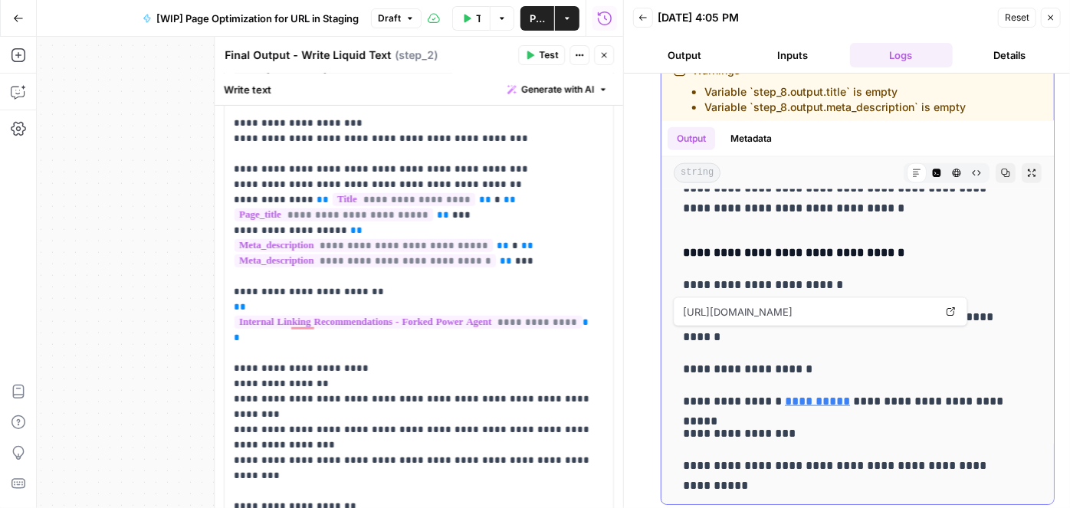
click at [726, 323] on link "**********" at bounding box center [731, 316] width 96 height 11
click at [841, 379] on p "**********" at bounding box center [847, 369] width 329 height 20
click at [746, 379] on p "**********" at bounding box center [847, 369] width 329 height 20
click at [765, 295] on p "**********" at bounding box center [847, 285] width 329 height 20
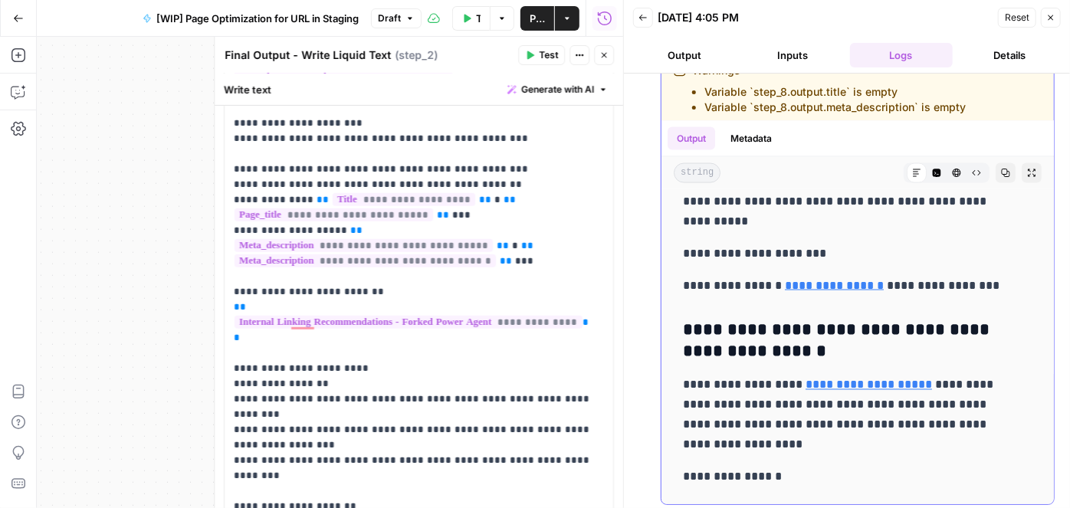
scroll to position [4240, 0]
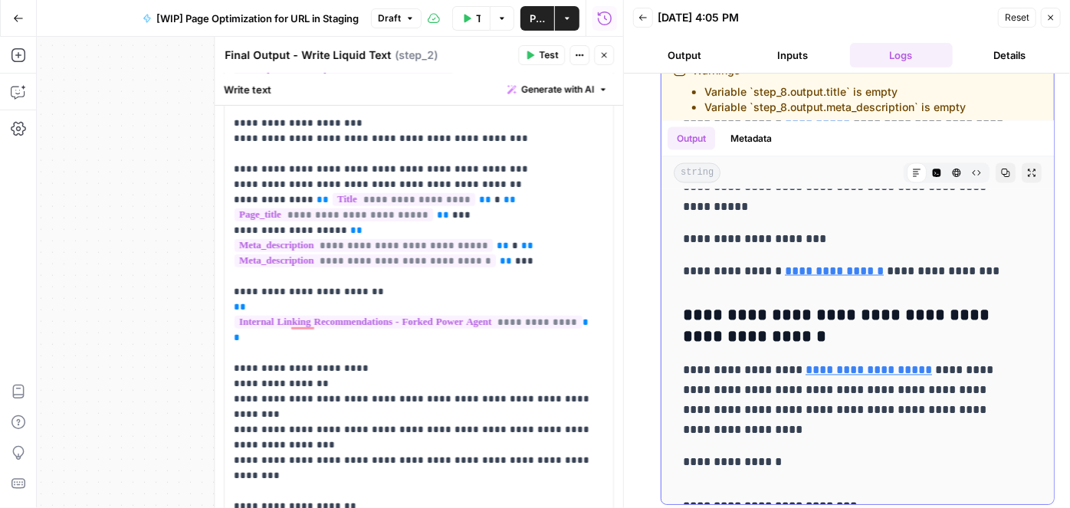
click at [822, 277] on link "**********" at bounding box center [834, 270] width 99 height 11
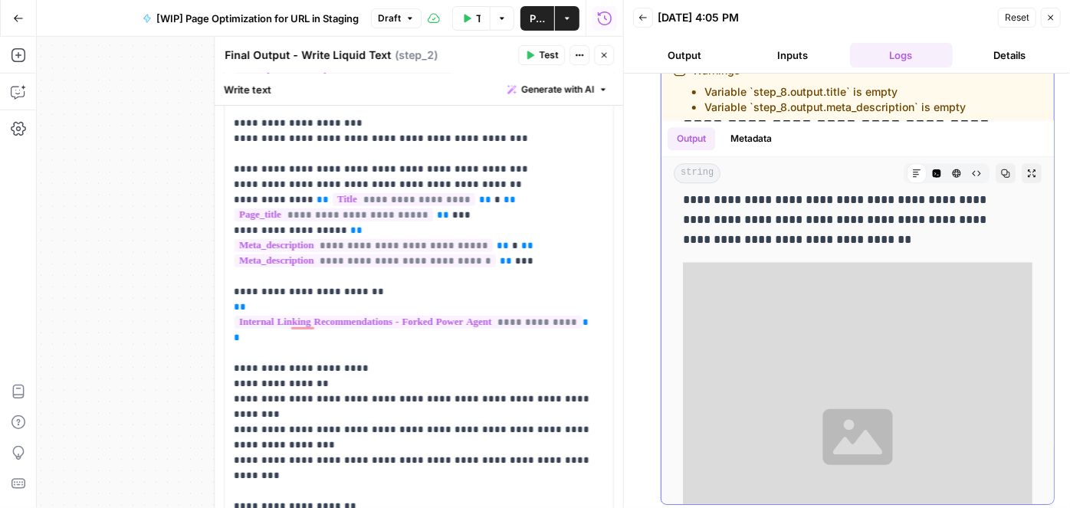
scroll to position [7863, 0]
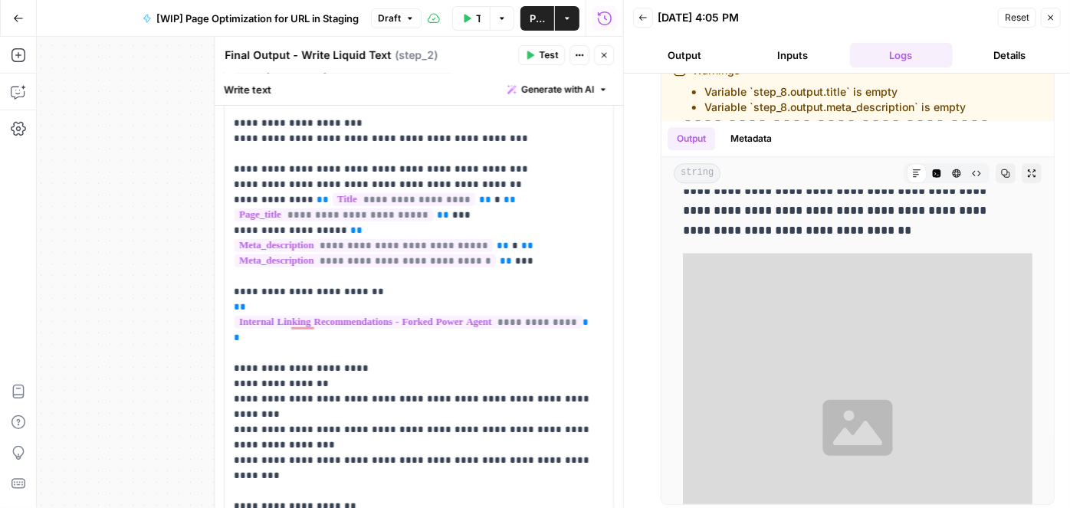
click at [367, 213] on body "**********" at bounding box center [535, 254] width 1070 height 508
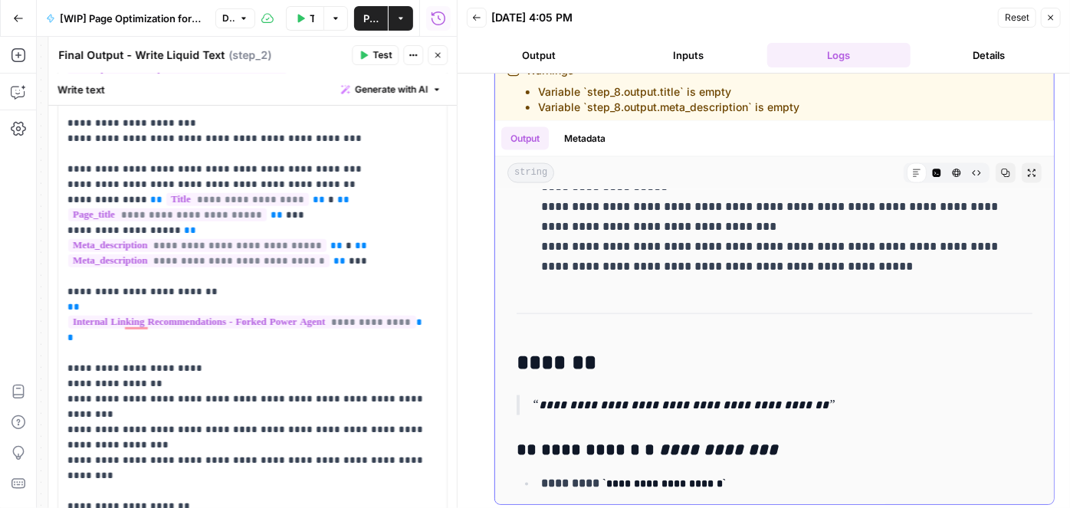
scroll to position [15856, 0]
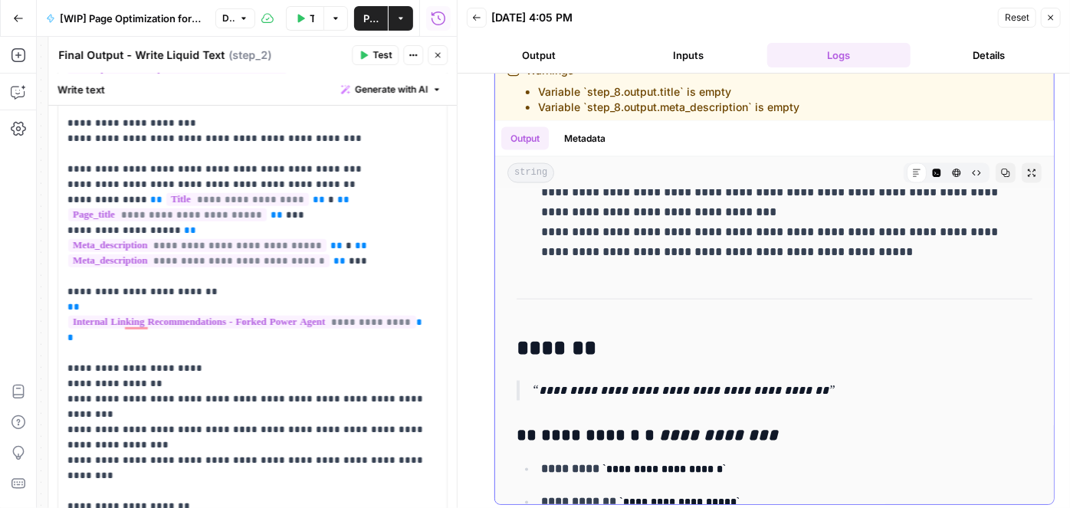
drag, startPoint x: 599, startPoint y: 299, endPoint x: 754, endPoint y: 303, distance: 154.8
drag, startPoint x: 785, startPoint y: 317, endPoint x: 601, endPoint y: 304, distance: 184.4
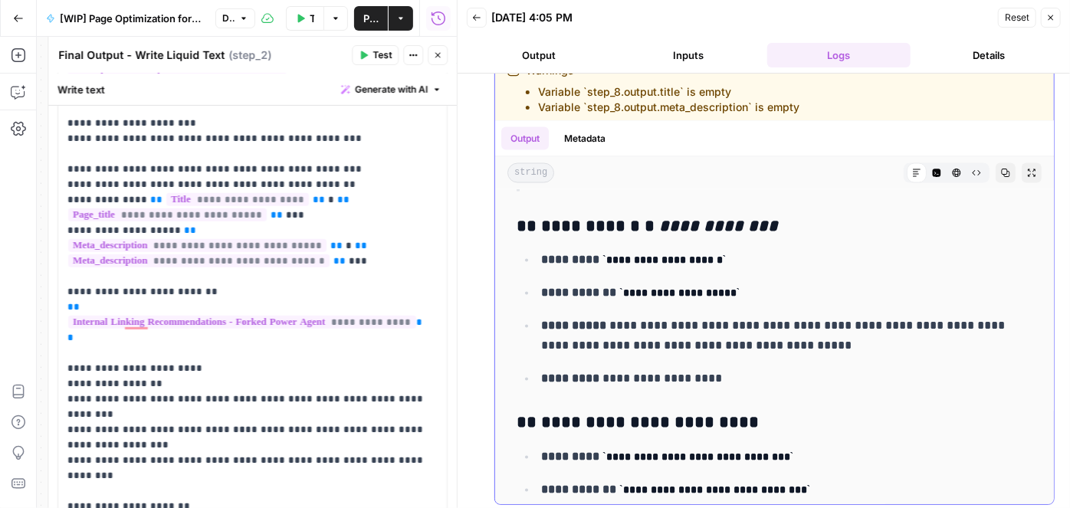
scroll to position [15996, 0]
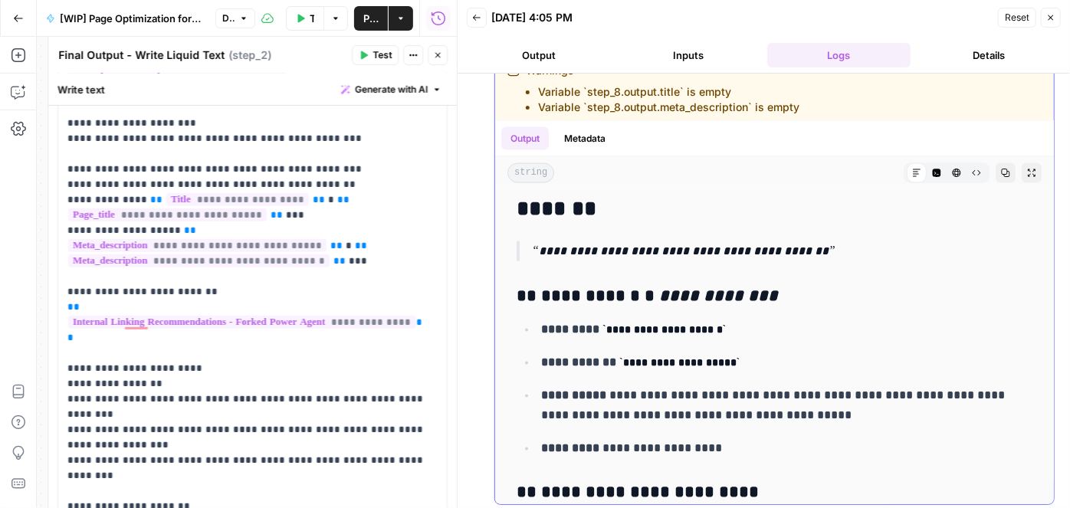
drag, startPoint x: 654, startPoint y: 382, endPoint x: 603, endPoint y: 362, distance: 55.4
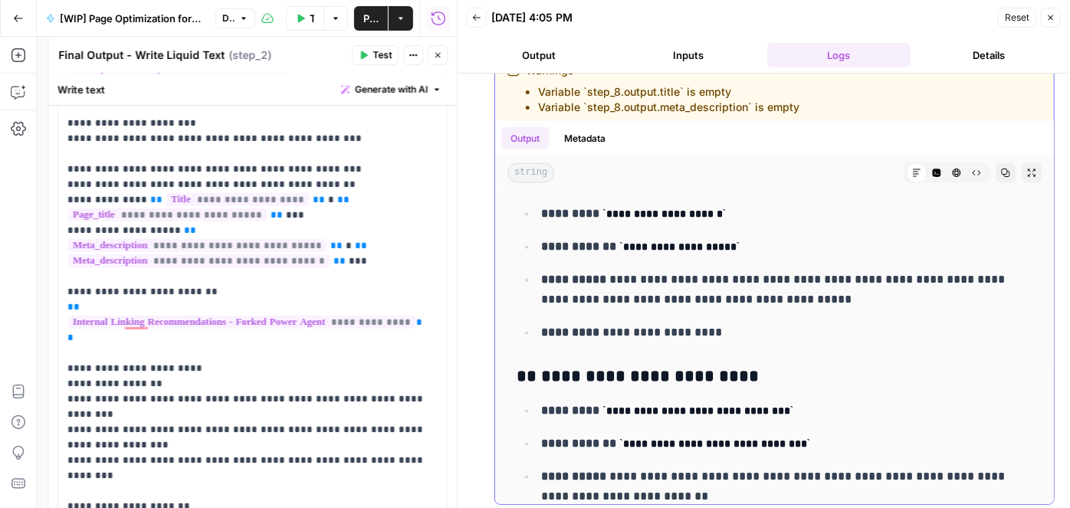
scroll to position [16135, 0]
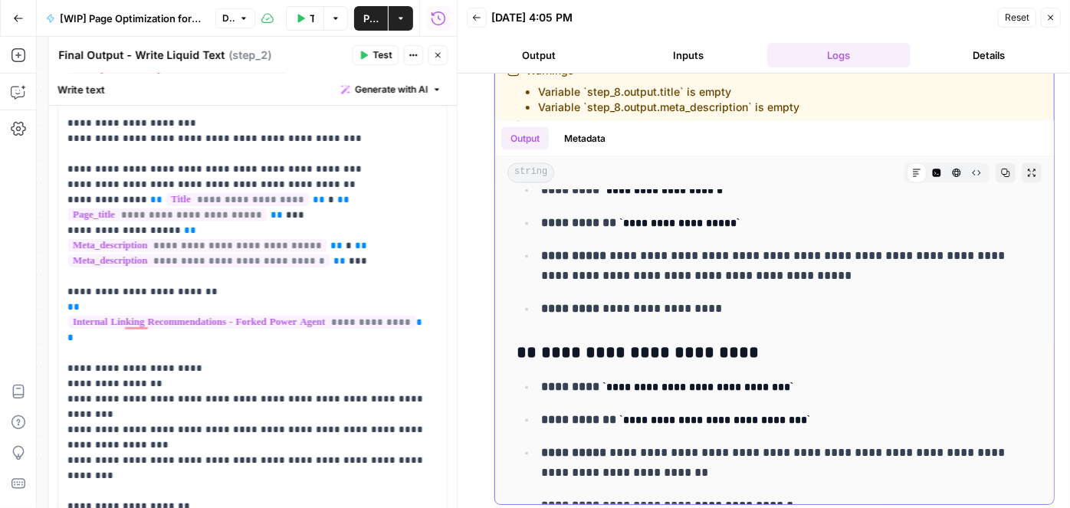
drag, startPoint x: 602, startPoint y: 421, endPoint x: 700, endPoint y: 434, distance: 98.9
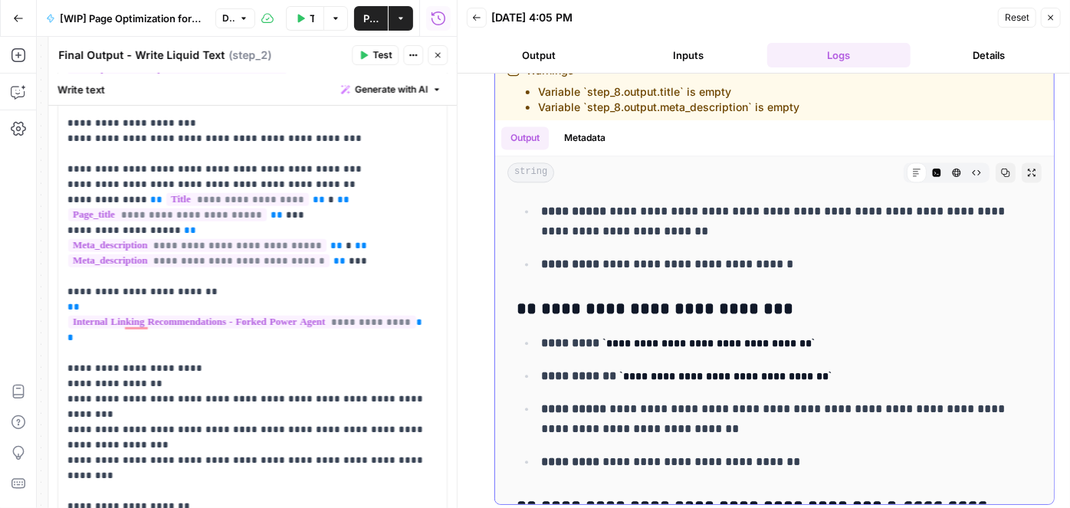
scroll to position [16413, 0]
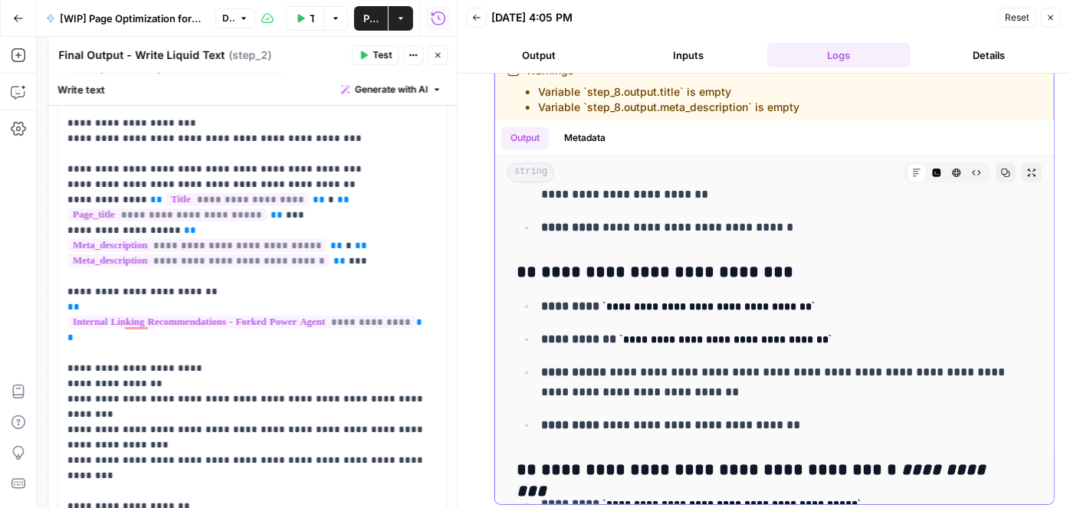
drag, startPoint x: 672, startPoint y: 360, endPoint x: 602, endPoint y: 344, distance: 71.6
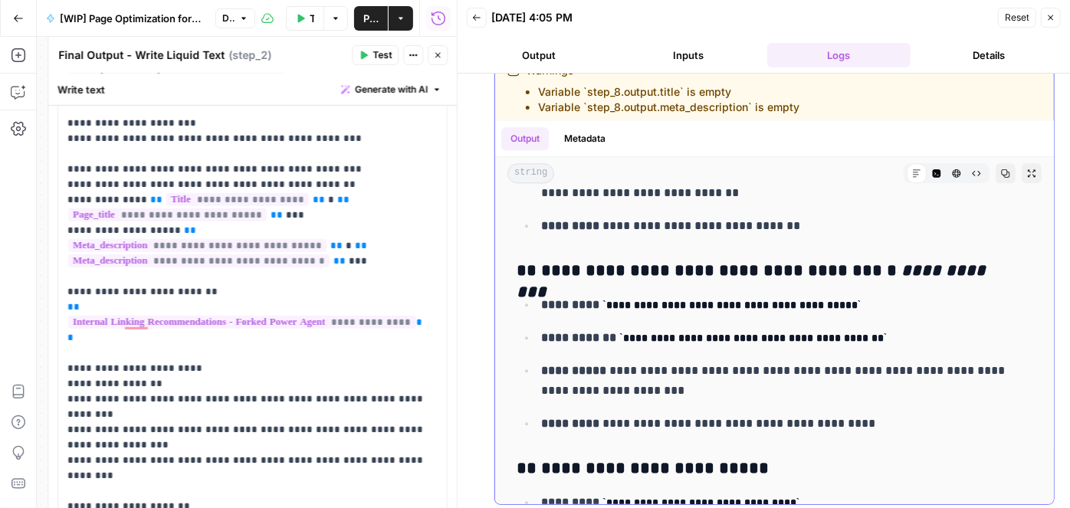
scroll to position [16623, 0]
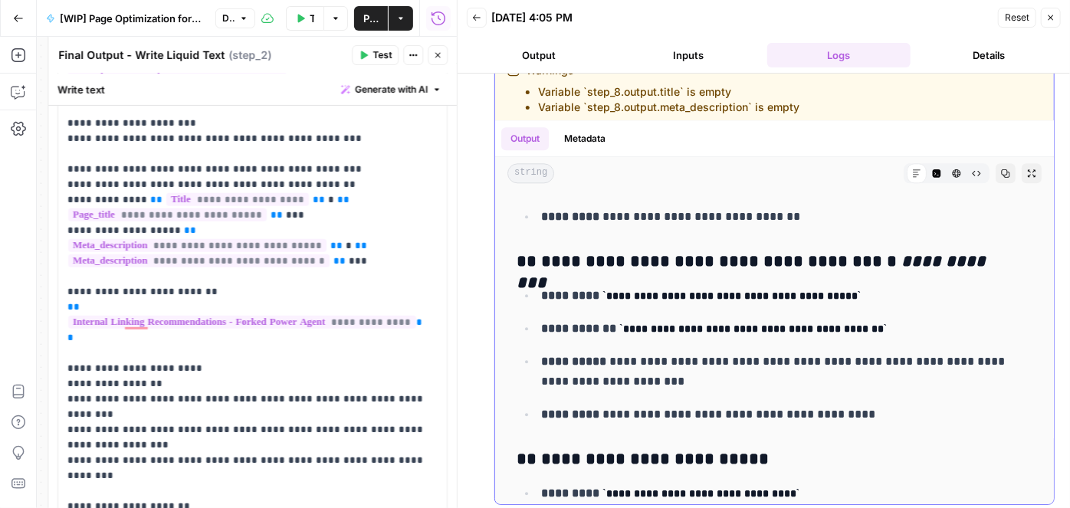
drag, startPoint x: 656, startPoint y: 351, endPoint x: 602, endPoint y: 335, distance: 56.0
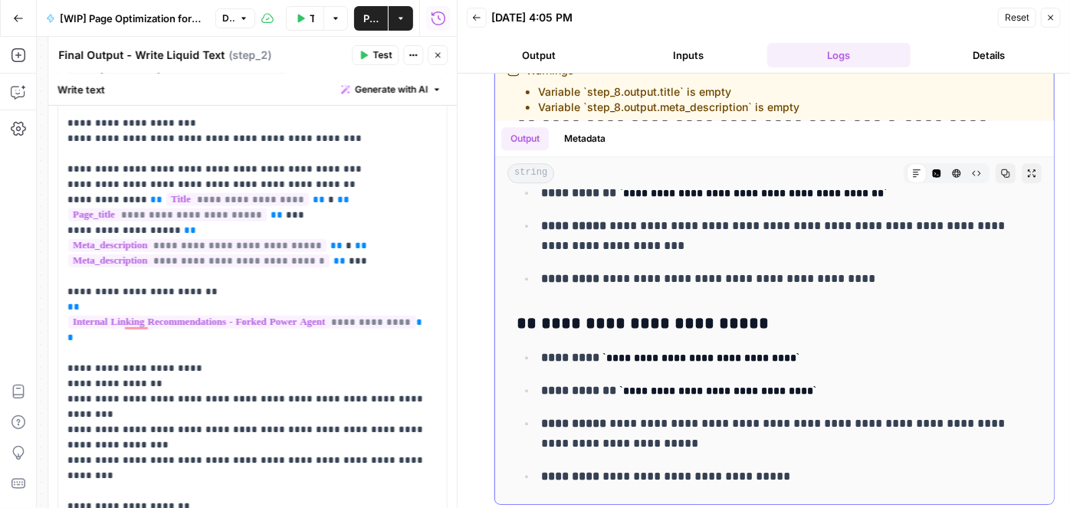
scroll to position [16762, 0]
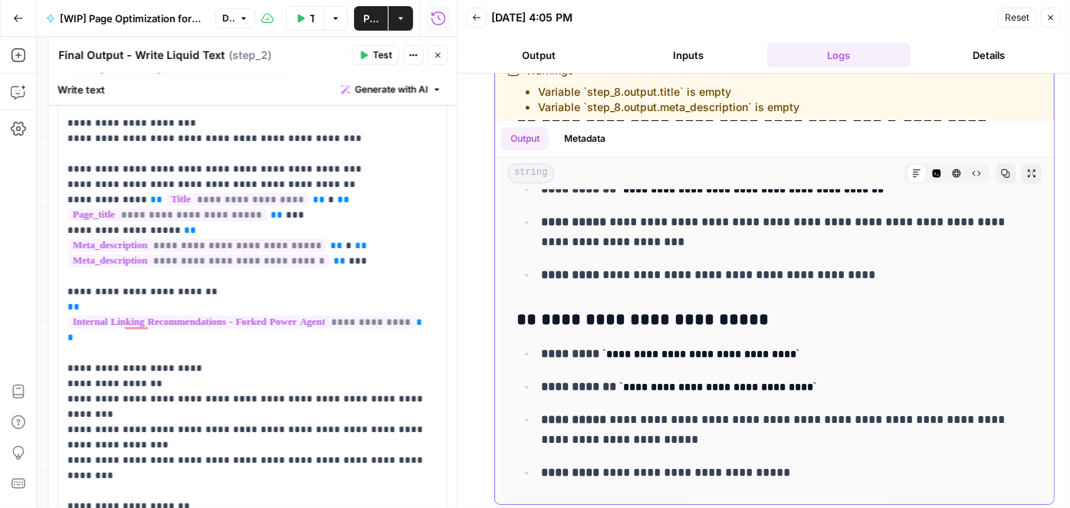
drag, startPoint x: 889, startPoint y: 388, endPoint x: 600, endPoint y: 388, distance: 288.9
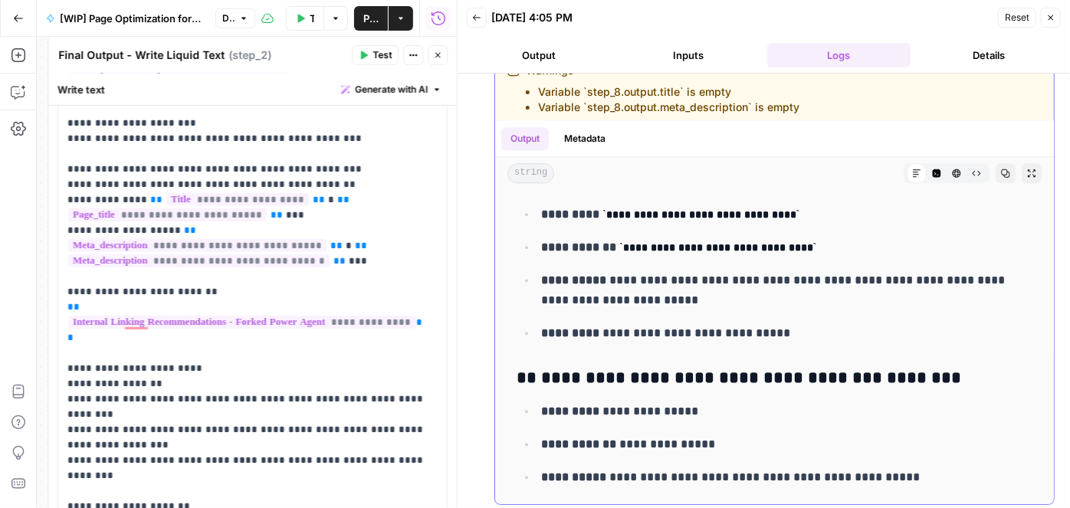
drag, startPoint x: 601, startPoint y: 431, endPoint x: 595, endPoint y: 441, distance: 11.1
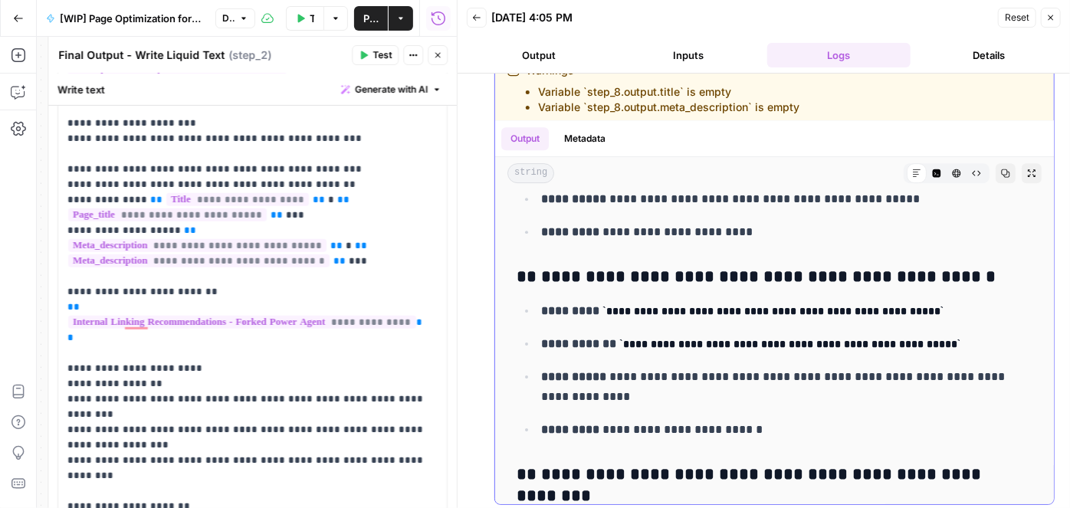
scroll to position [17180, 0]
drag, startPoint x: 629, startPoint y: 389, endPoint x: 1002, endPoint y: 395, distance: 372.5
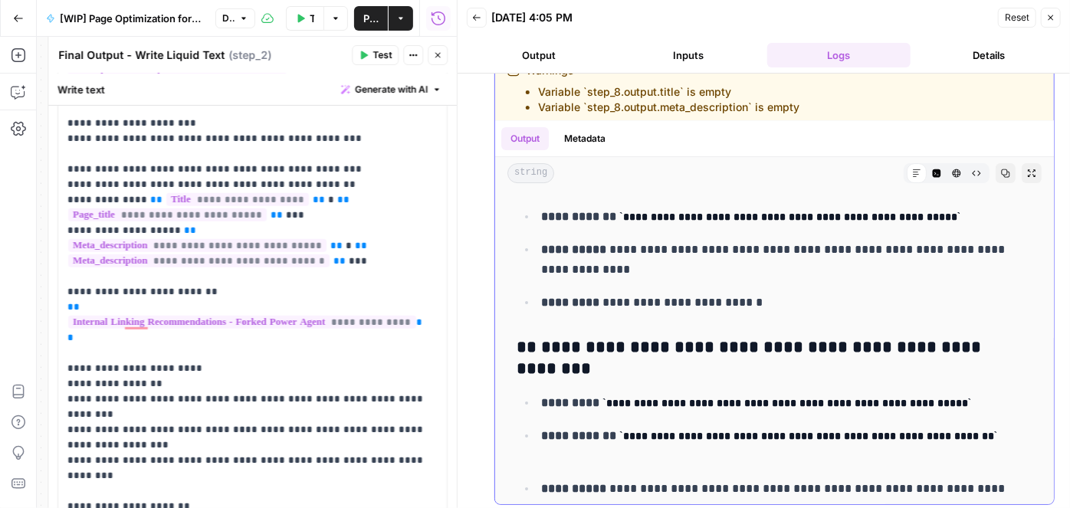
scroll to position [17319, 0]
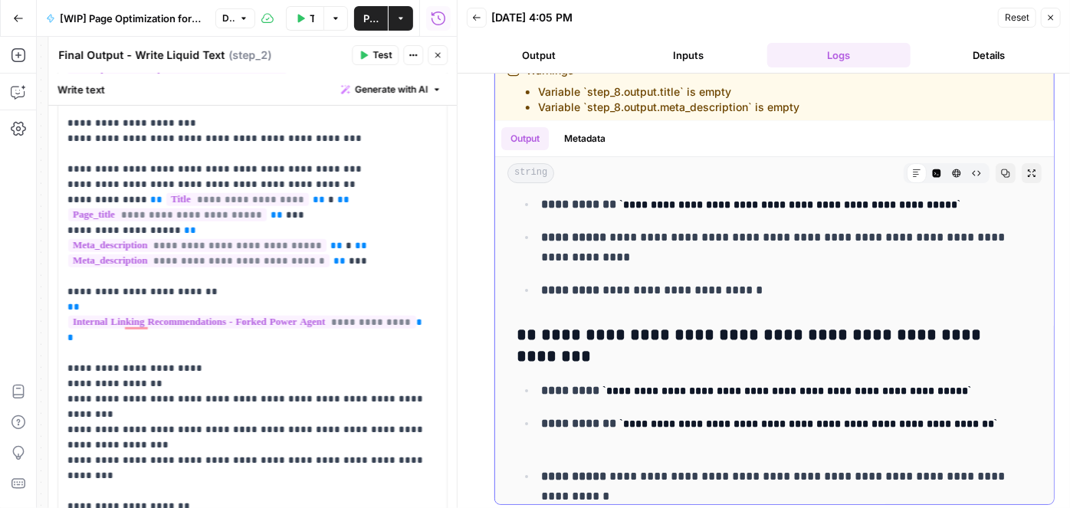
drag, startPoint x: 932, startPoint y: 429, endPoint x: 578, endPoint y: 448, distance: 354.5
drag, startPoint x: 599, startPoint y: 431, endPoint x: 770, endPoint y: 449, distance: 172.6
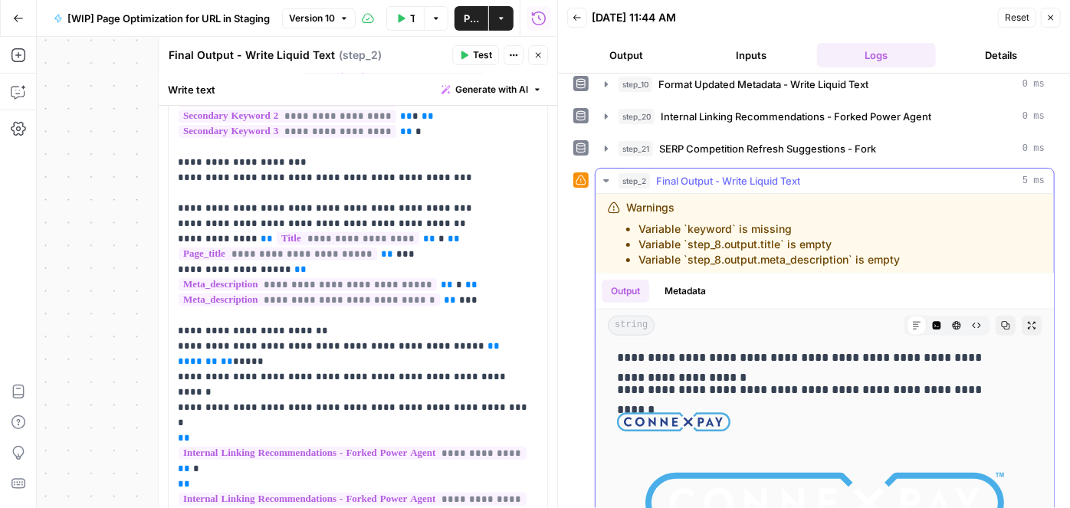
scroll to position [879, 0]
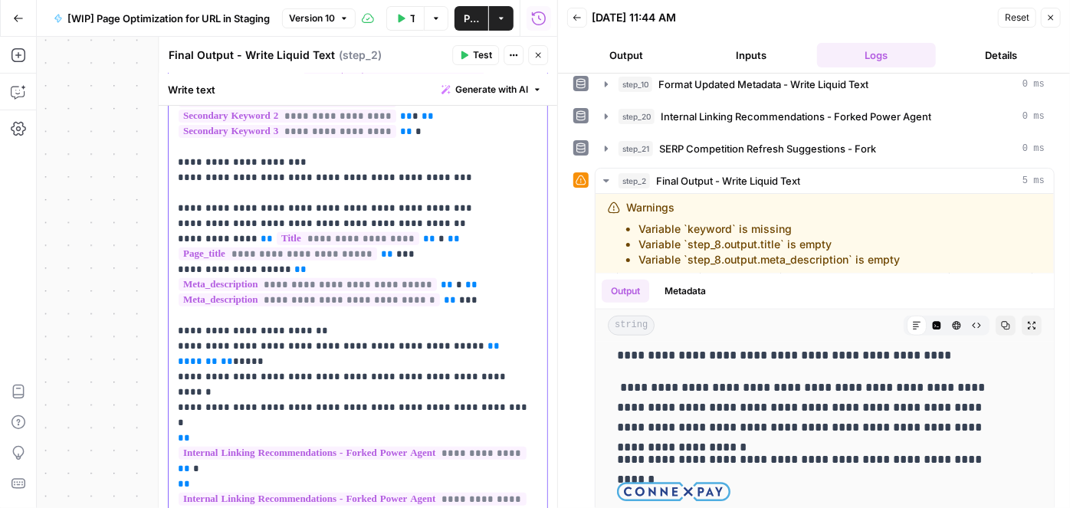
click at [277, 421] on p "**********" at bounding box center [353, 354] width 350 height 981
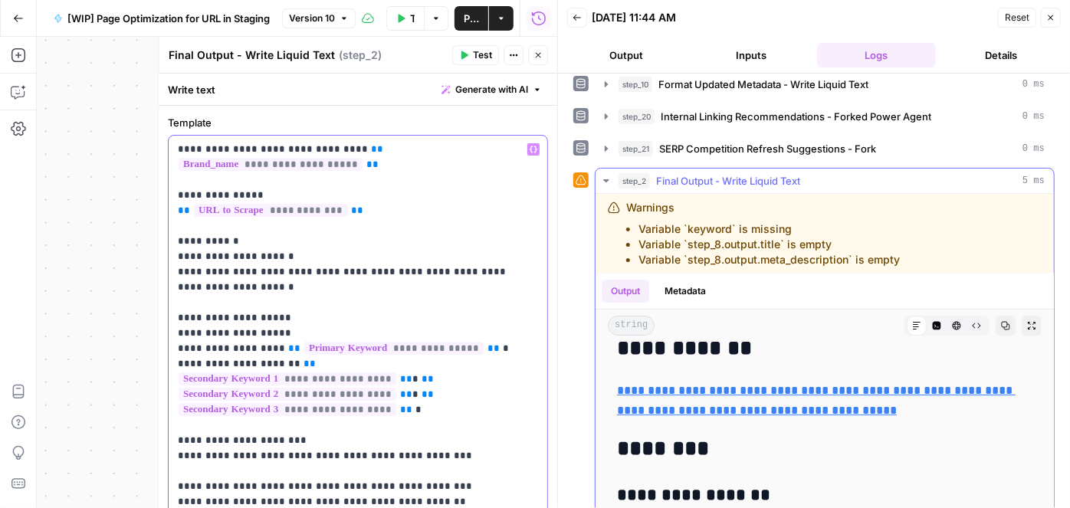
scroll to position [0, 0]
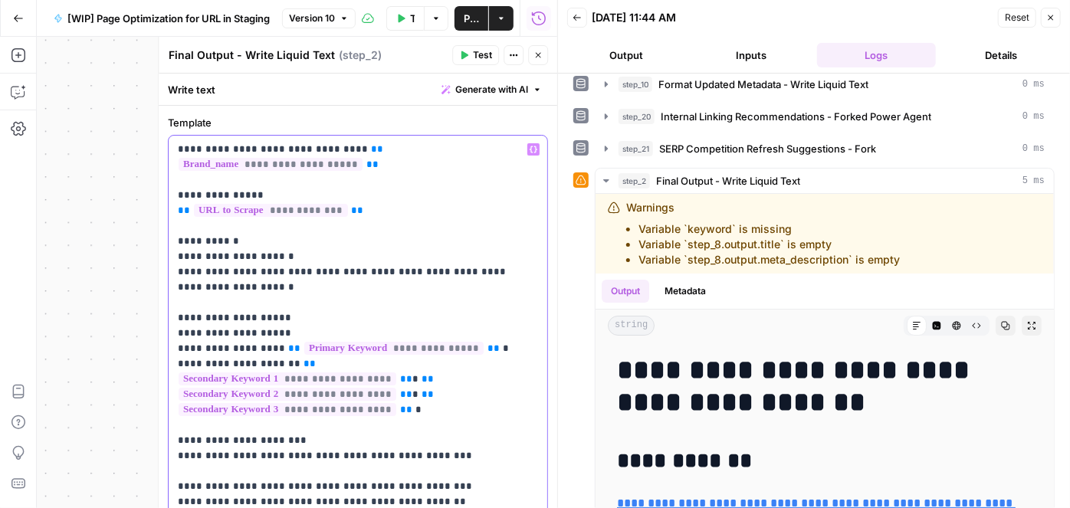
drag, startPoint x: 262, startPoint y: 192, endPoint x: 270, endPoint y: 192, distance: 7.7
copy p "**"
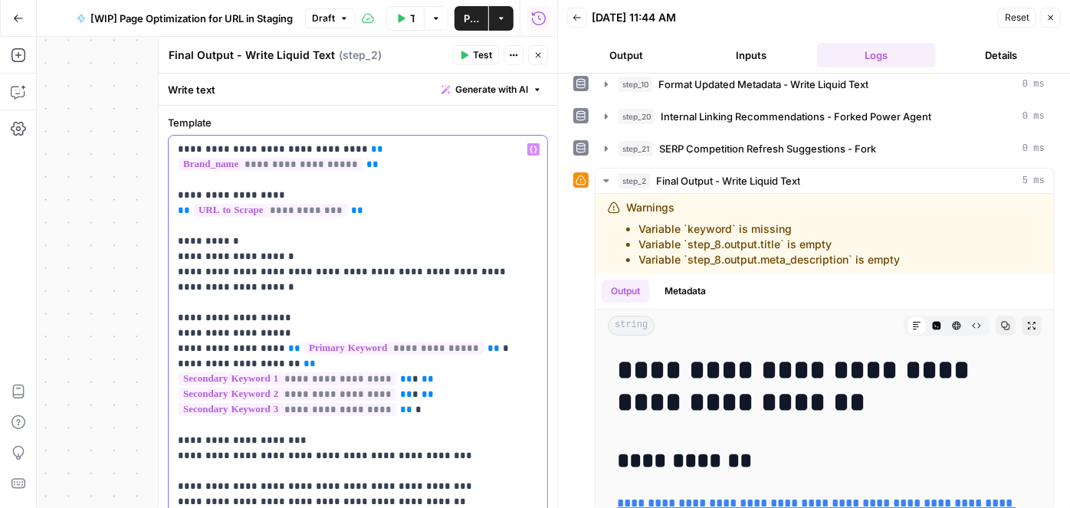
drag, startPoint x: 298, startPoint y: 143, endPoint x: 330, endPoint y: 145, distance: 31.5
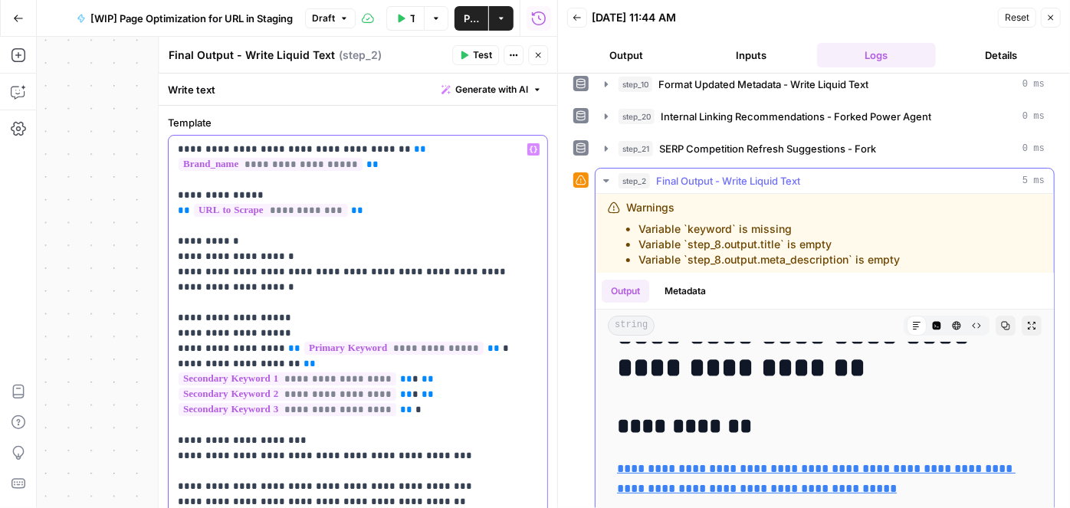
scroll to position [69, 0]
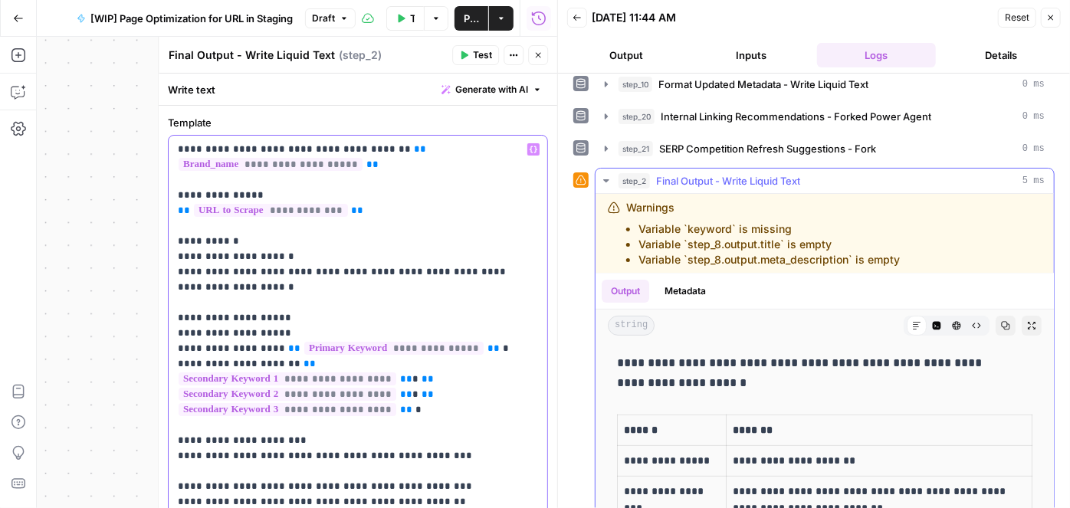
scroll to position [348, 0]
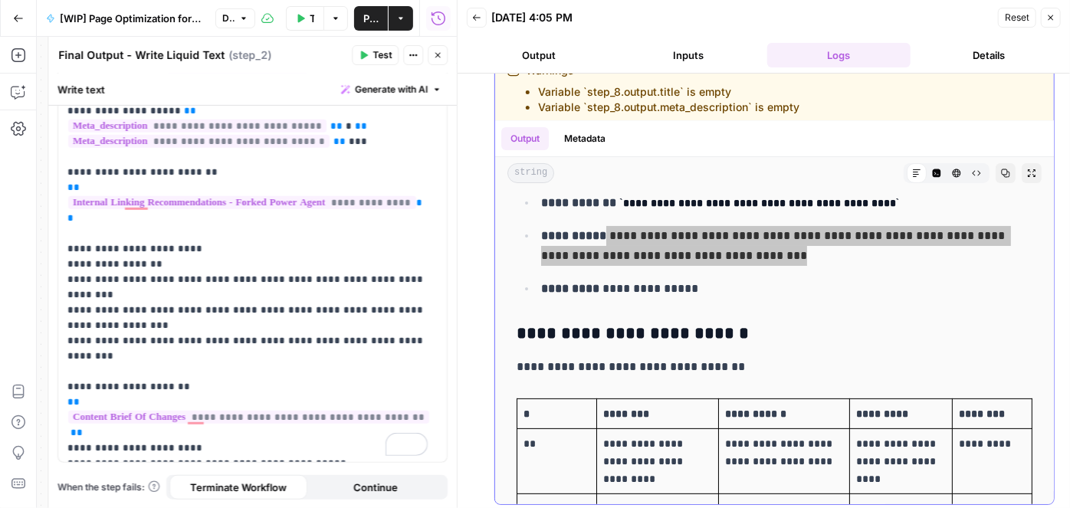
scroll to position [17738, 0]
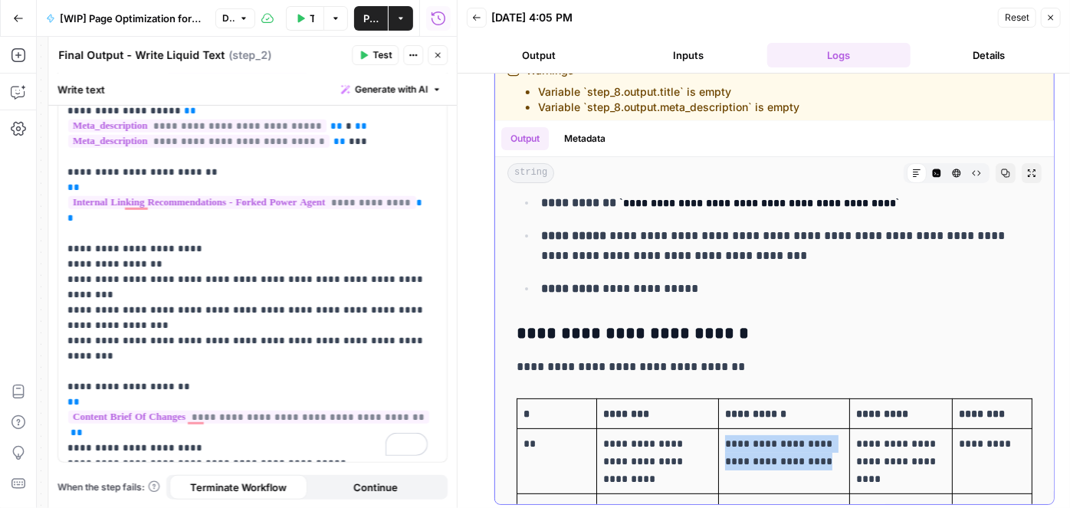
drag, startPoint x: 749, startPoint y: 251, endPoint x: 713, endPoint y: 230, distance: 41.9
click at [719, 429] on td "**********" at bounding box center [784, 461] width 131 height 65
copy p "**********"
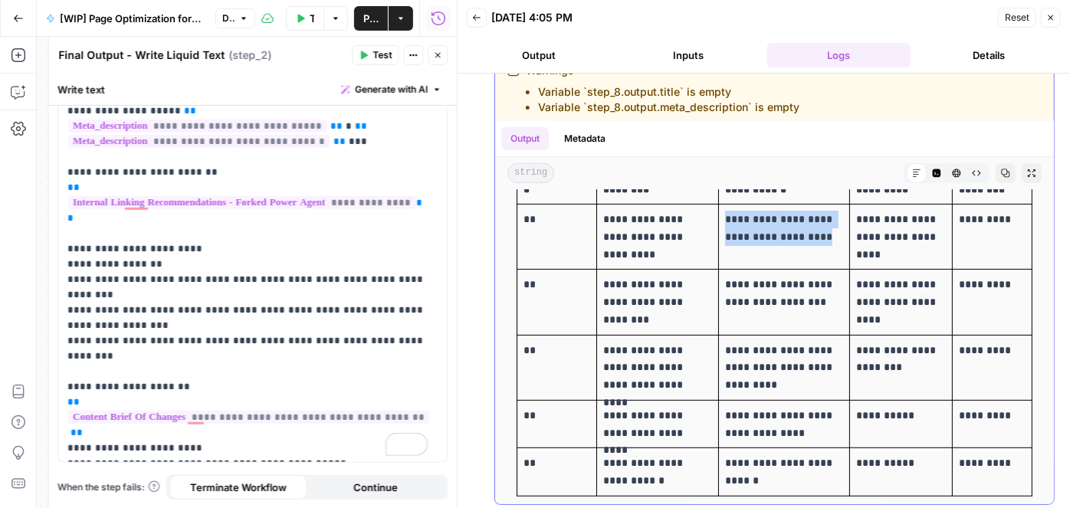
scroll to position [17946, 0]
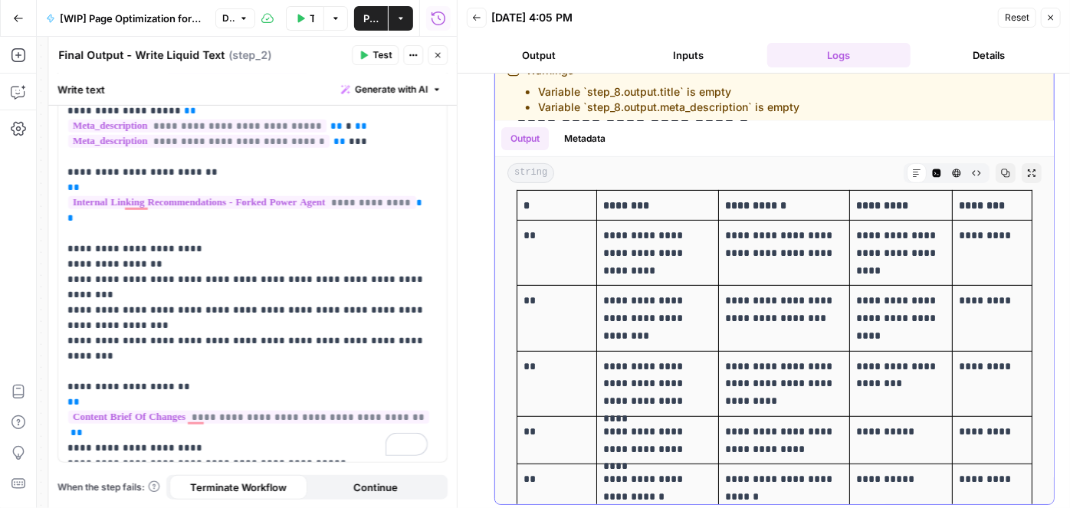
drag, startPoint x: 601, startPoint y: 422, endPoint x: 607, endPoint y: 444, distance: 22.3
copy p "**********"
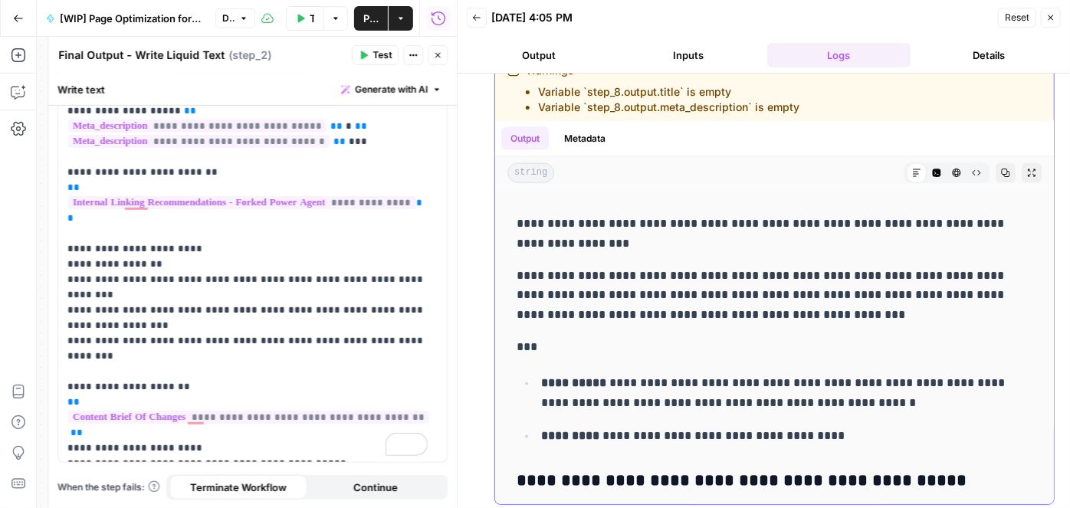
scroll to position [18991, 0]
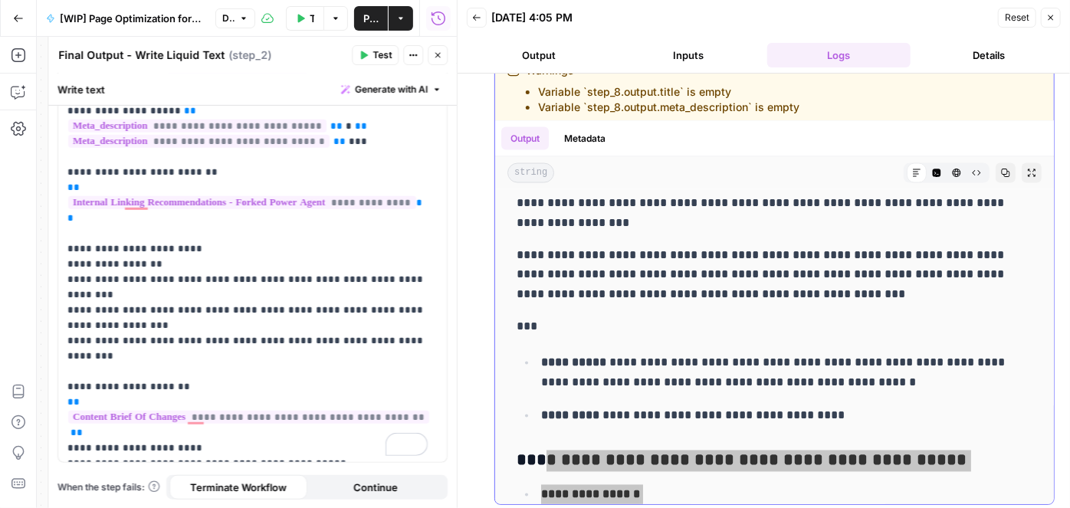
drag, startPoint x: 535, startPoint y: 239, endPoint x: 687, endPoint y: 446, distance: 256.6
copy div "**********"
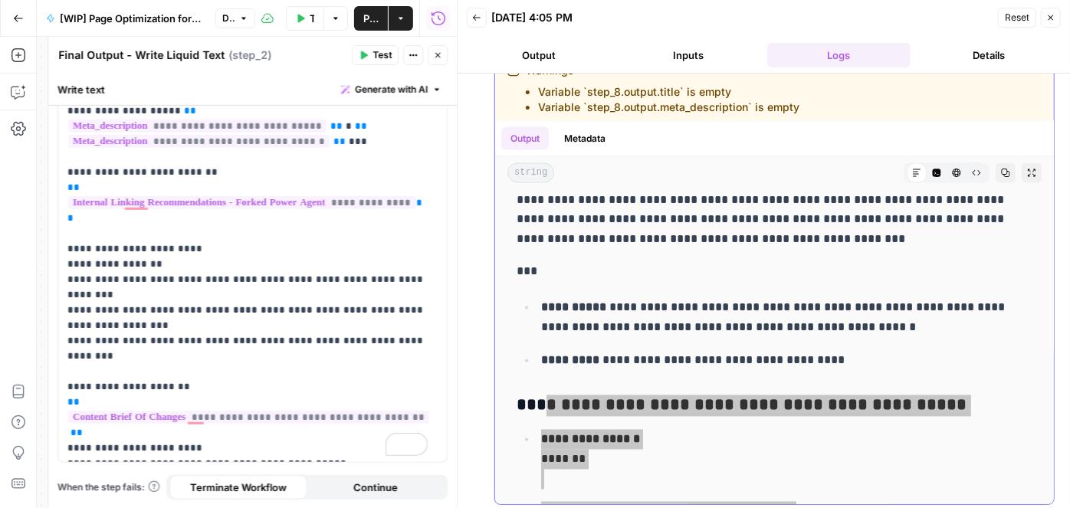
scroll to position [19131, 0]
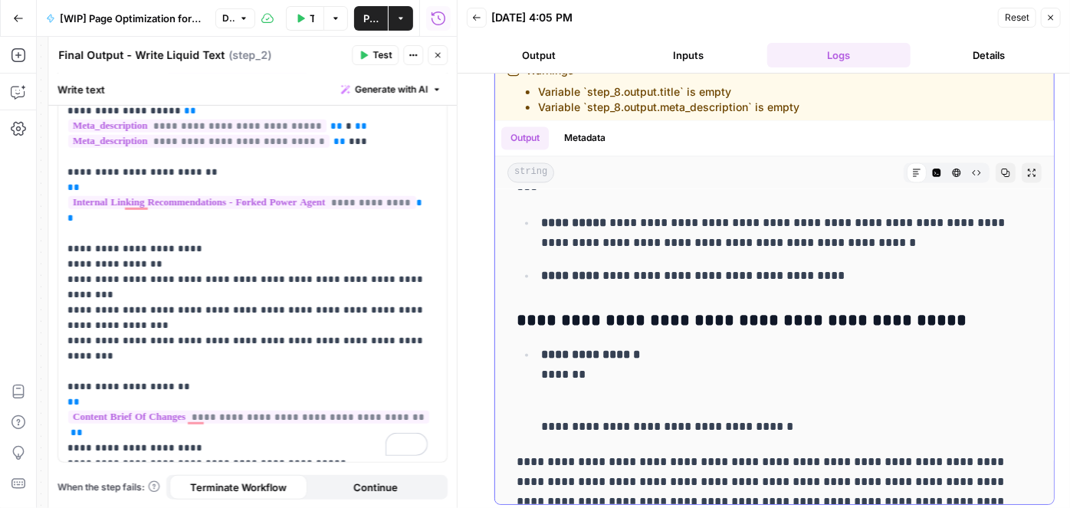
drag, startPoint x: 600, startPoint y: 367, endPoint x: 893, endPoint y: 390, distance: 293.6
copy p "**********"
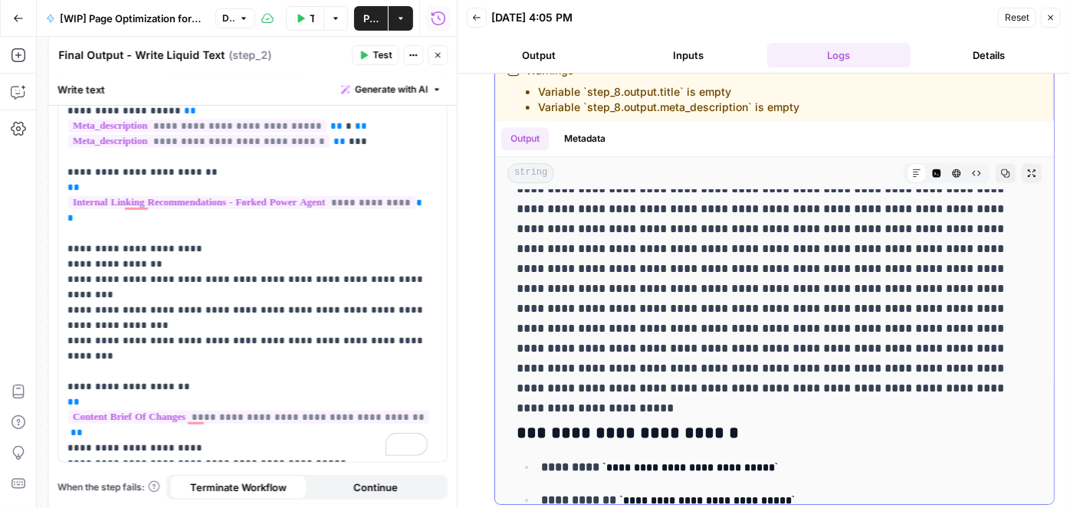
scroll to position [23102, 0]
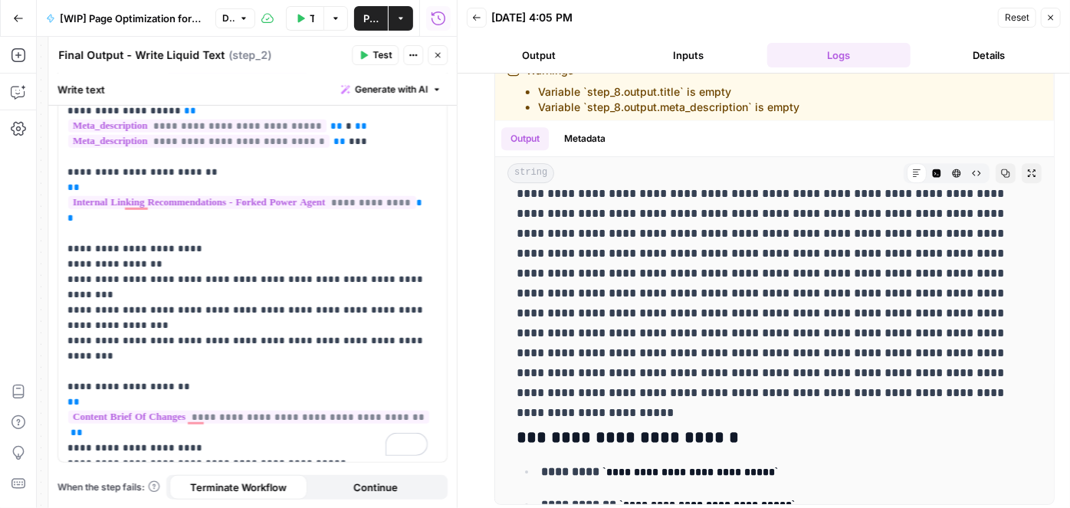
click at [1054, 18] on icon "button" at bounding box center [1050, 17] width 9 height 9
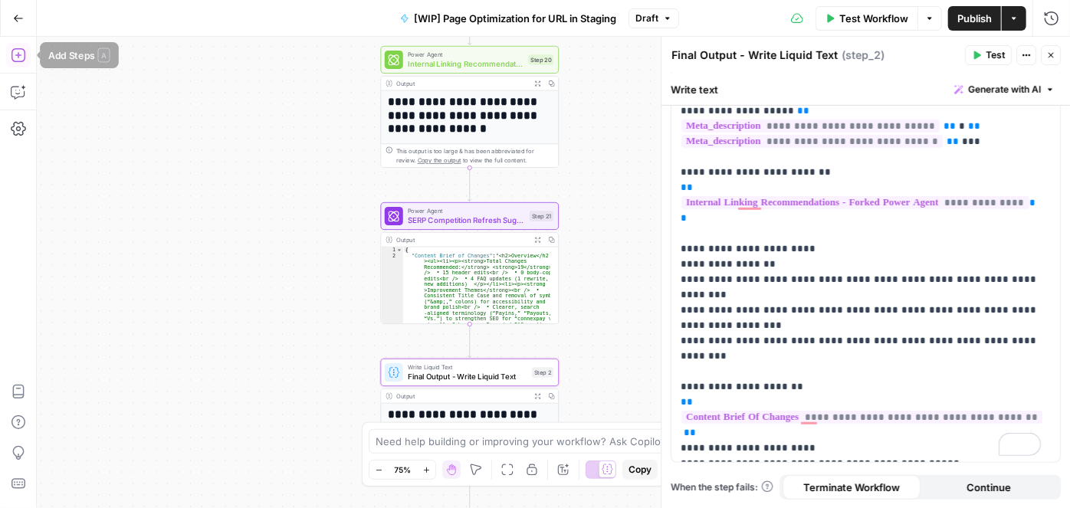
click at [22, 57] on icon "button" at bounding box center [18, 55] width 15 height 15
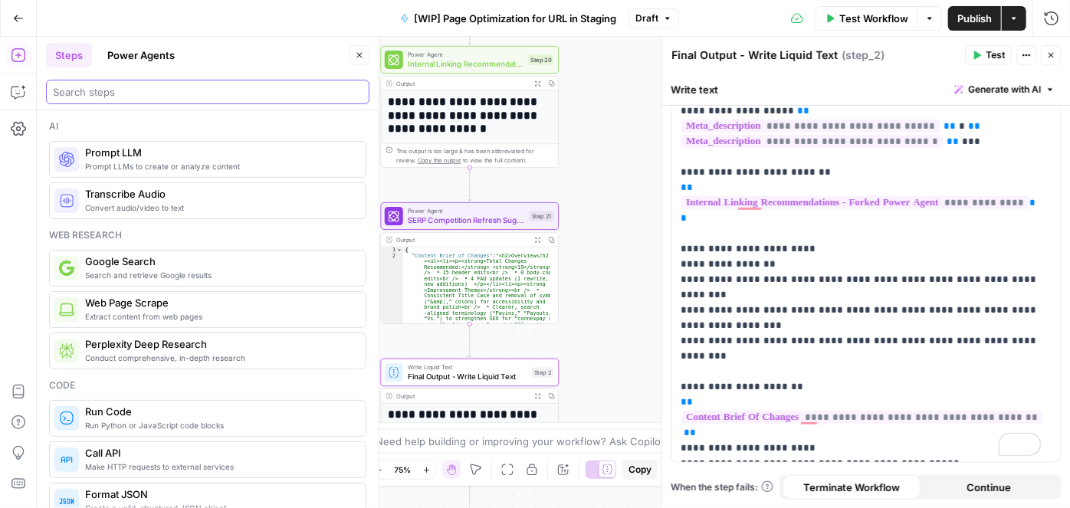
click at [126, 95] on input "search" at bounding box center [208, 91] width 310 height 15
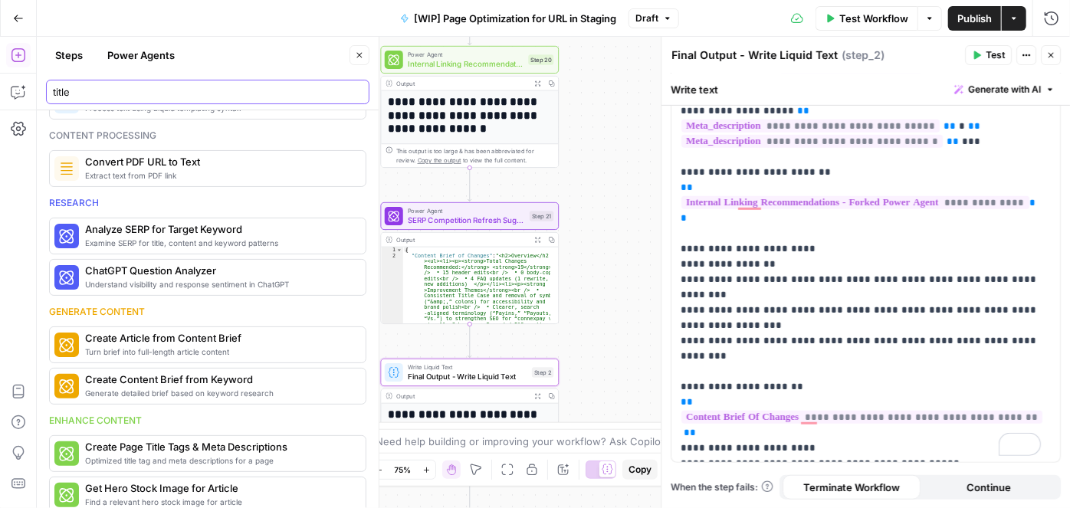
scroll to position [487, 0]
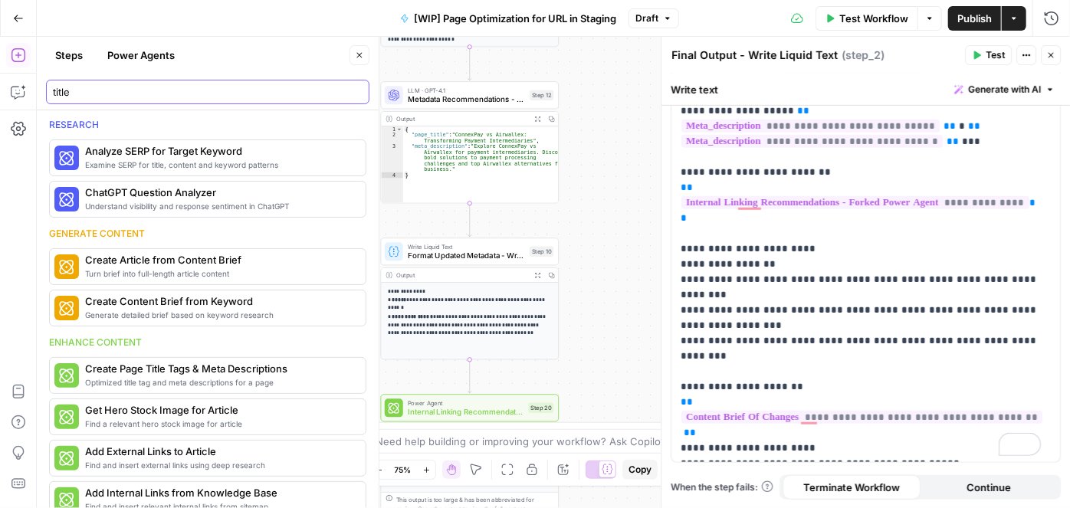
type input "title"
click at [503, 314] on p "**********" at bounding box center [469, 312] width 163 height 51
click at [472, 256] on span "Format Updated Metadata - Write Liquid Text" at bounding box center [466, 255] width 117 height 11
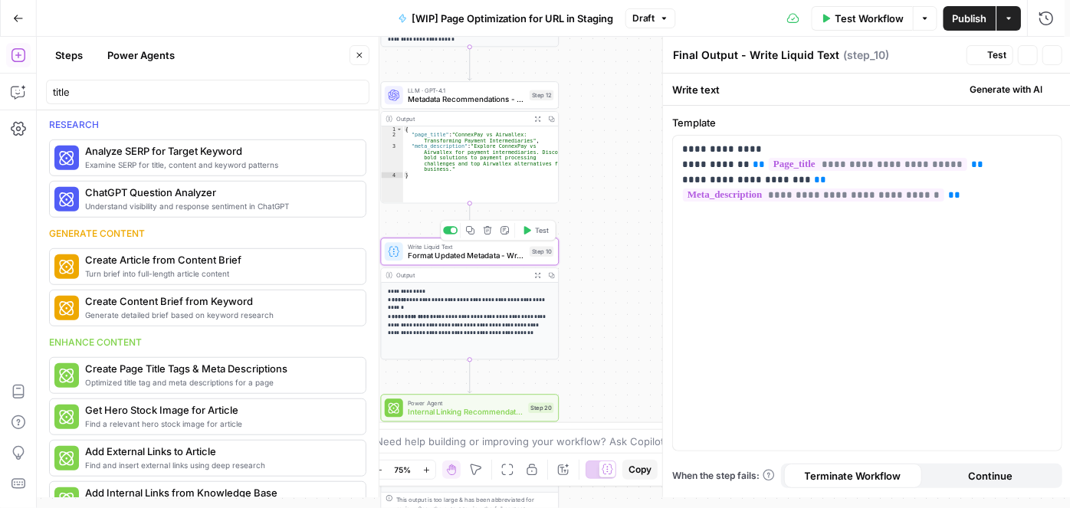
type textarea "Format Updated Metadata - Write Liquid Text"
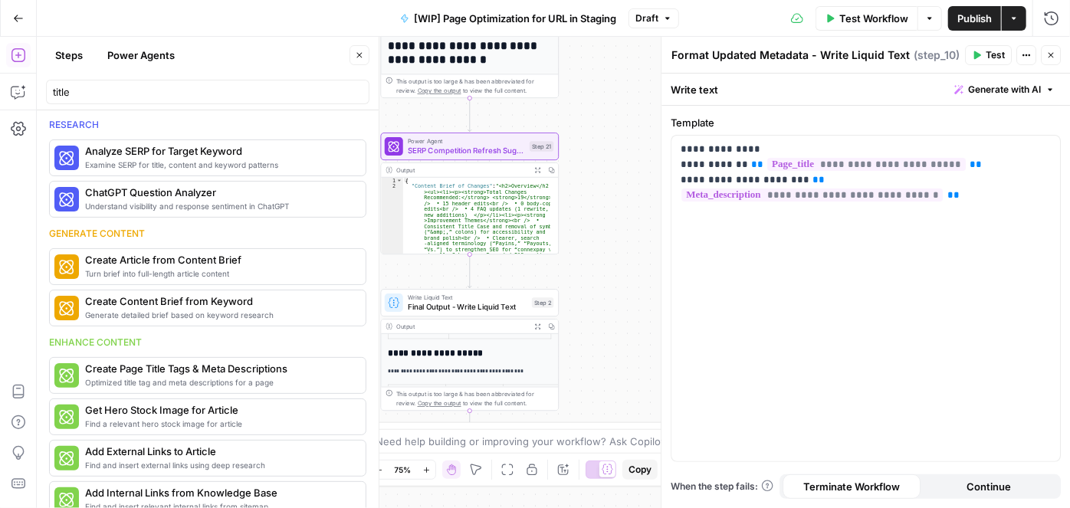
scroll to position [562, 0]
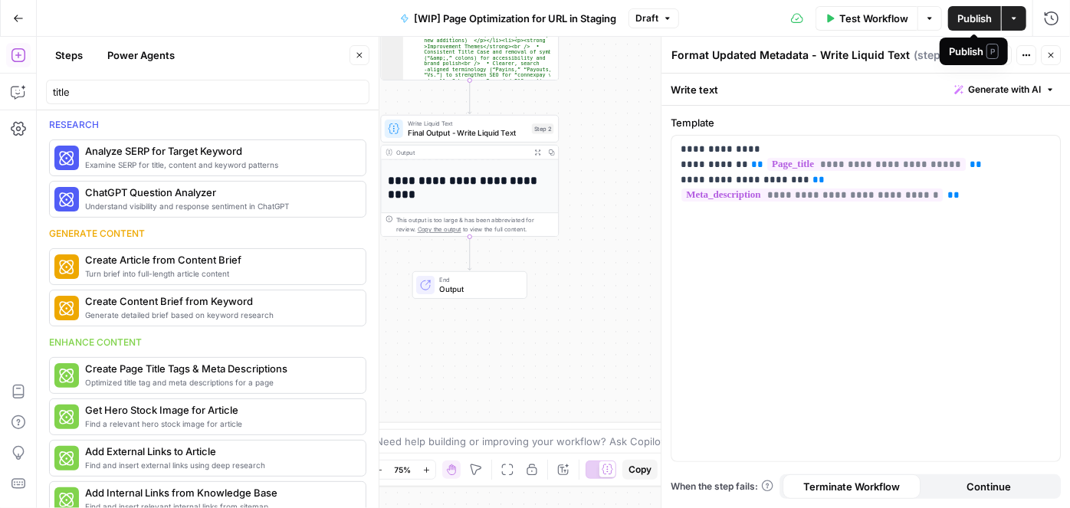
click at [963, 15] on span "Publish" at bounding box center [974, 18] width 34 height 15
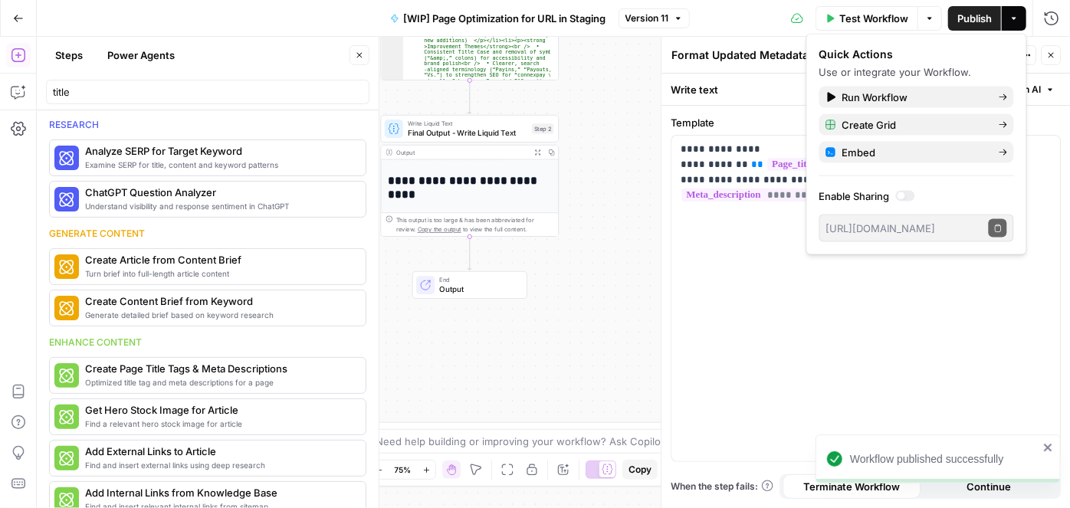
click at [359, 59] on icon "button" at bounding box center [359, 55] width 9 height 9
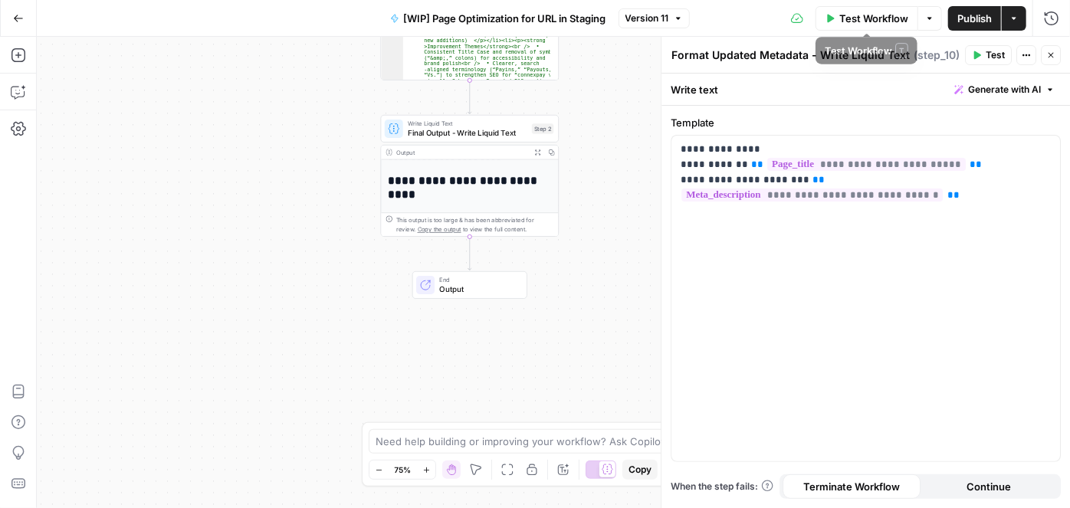
click at [869, 19] on span "Test Workflow" at bounding box center [873, 18] width 69 height 15
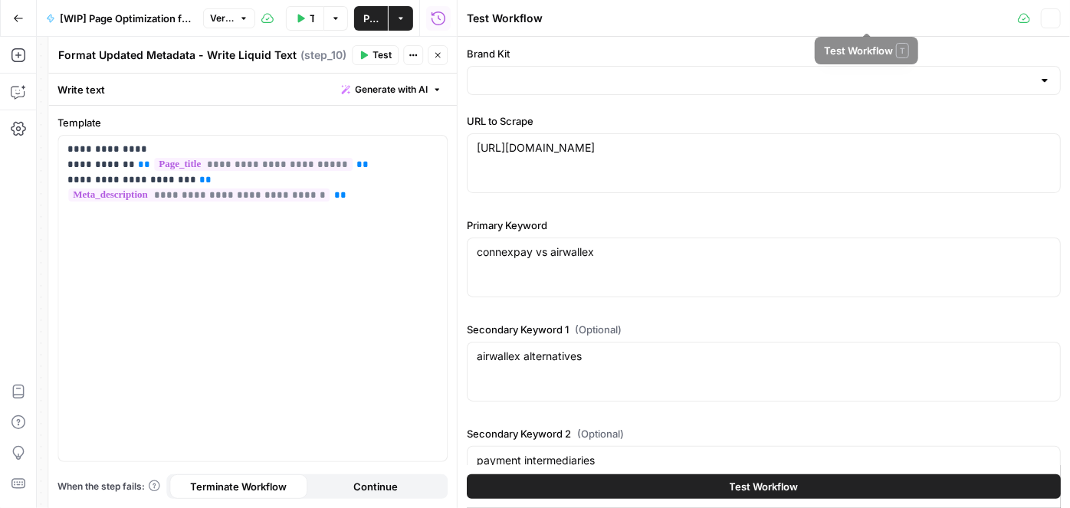
type input "ConnexPay"
type input "Connexpay - Sitemap [Full]"
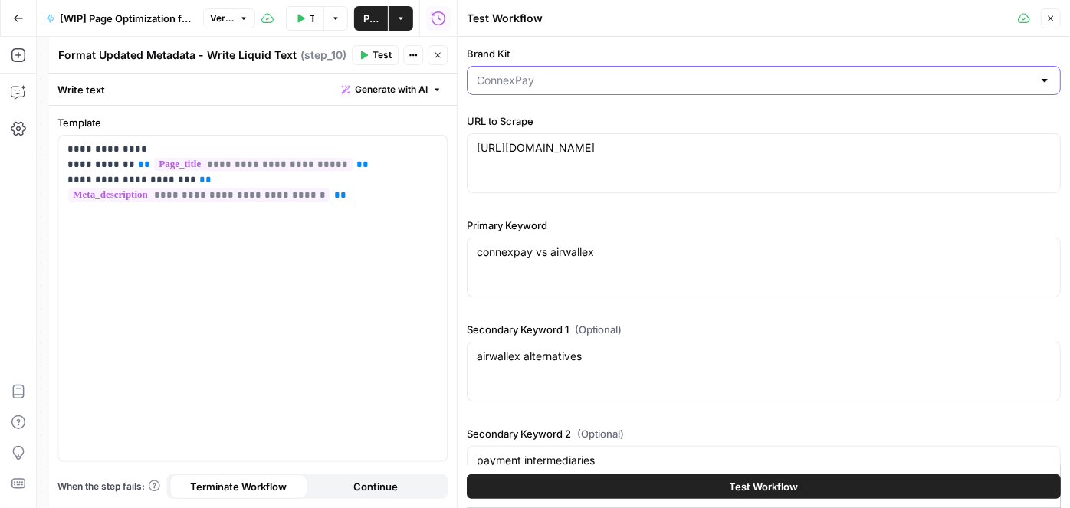
click at [553, 84] on input "Brand Kit" at bounding box center [755, 80] width 556 height 15
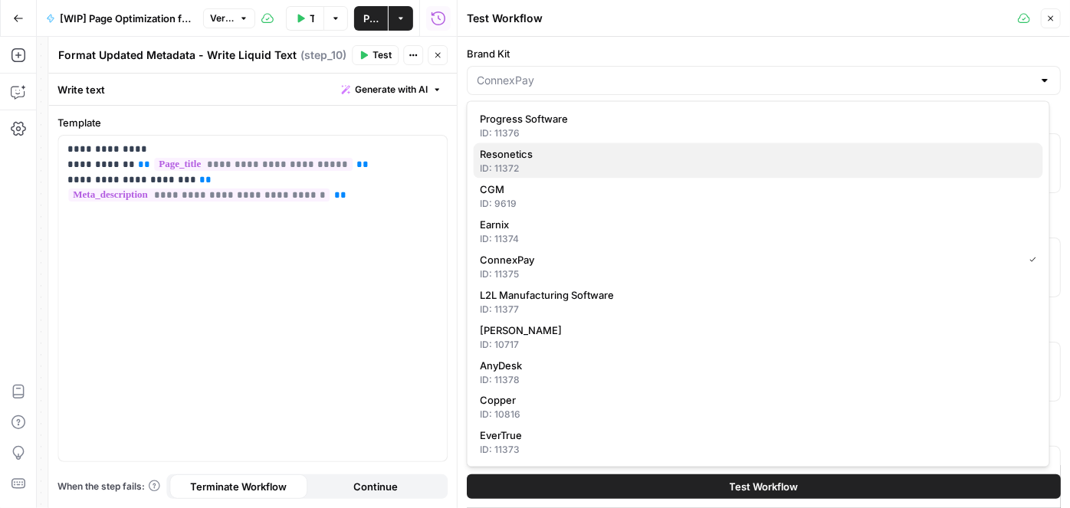
click at [523, 158] on span "Resonetics" at bounding box center [755, 153] width 551 height 15
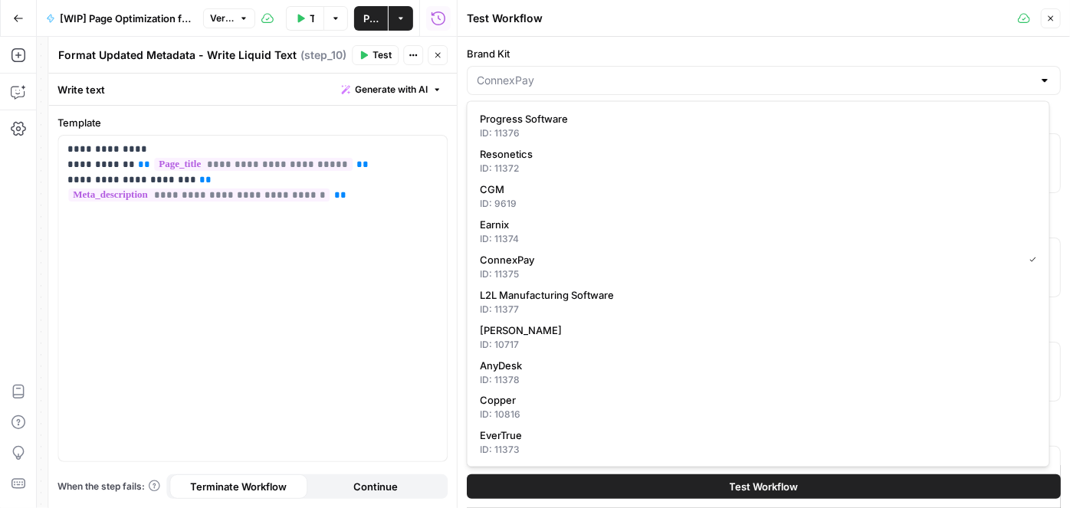
type input "Resonetics"
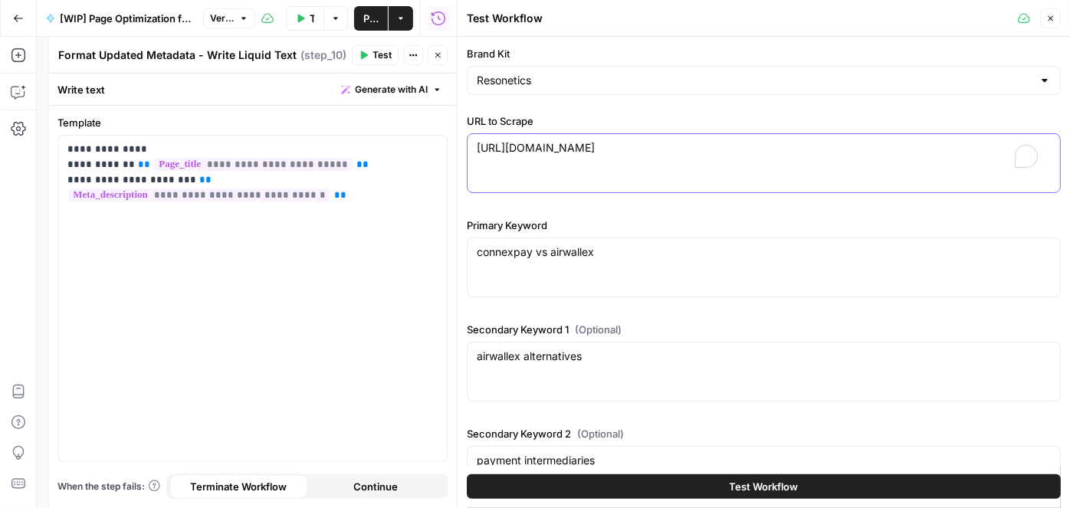
click at [526, 156] on textarea "https://stage-connexpay-marketing.webflow.io/vs/airwallex-vs-connexpay-compare-…" at bounding box center [764, 147] width 574 height 15
click at [555, 156] on textarea "https://stage-connexpay-marketing.webflow.io/vs/airwallex-vs-connexpay-compare-…" at bounding box center [764, 147] width 574 height 15
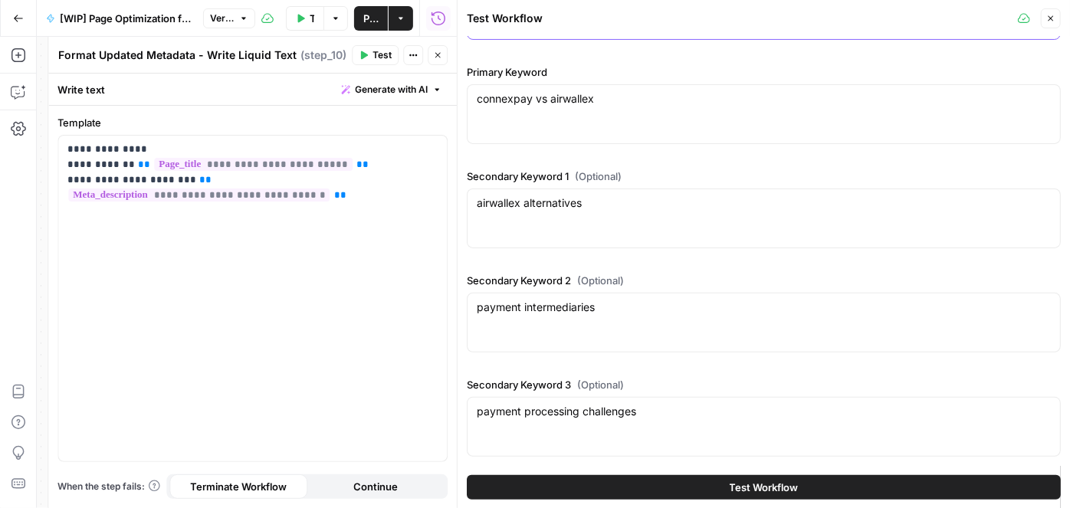
scroll to position [0, 0]
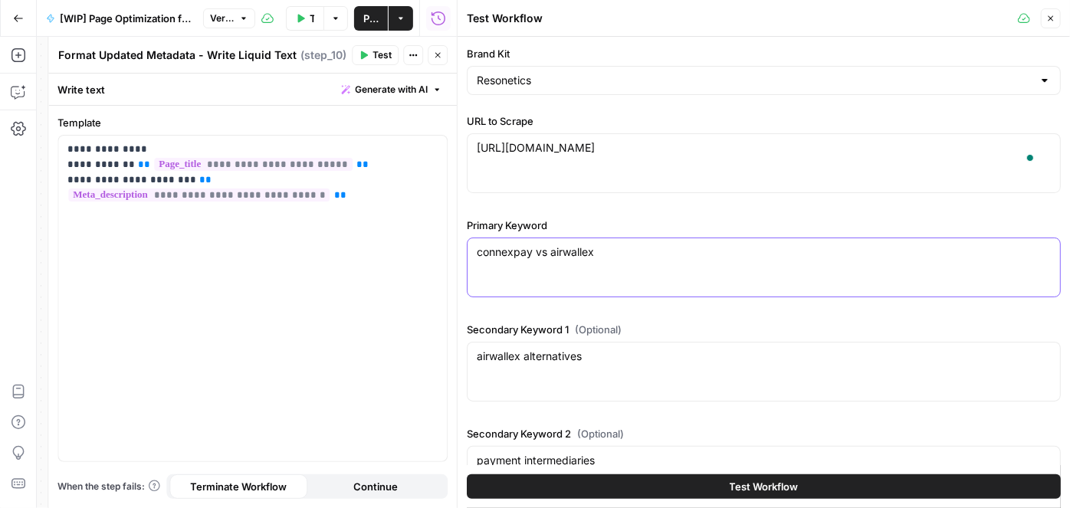
drag, startPoint x: 613, startPoint y: 254, endPoint x: 451, endPoint y: 251, distance: 161.7
click at [457, 251] on div "Test Workflow Close Brand Kit Resonetics URL to Scrape https://stage-connexpay-…" at bounding box center [763, 254] width 613 height 508
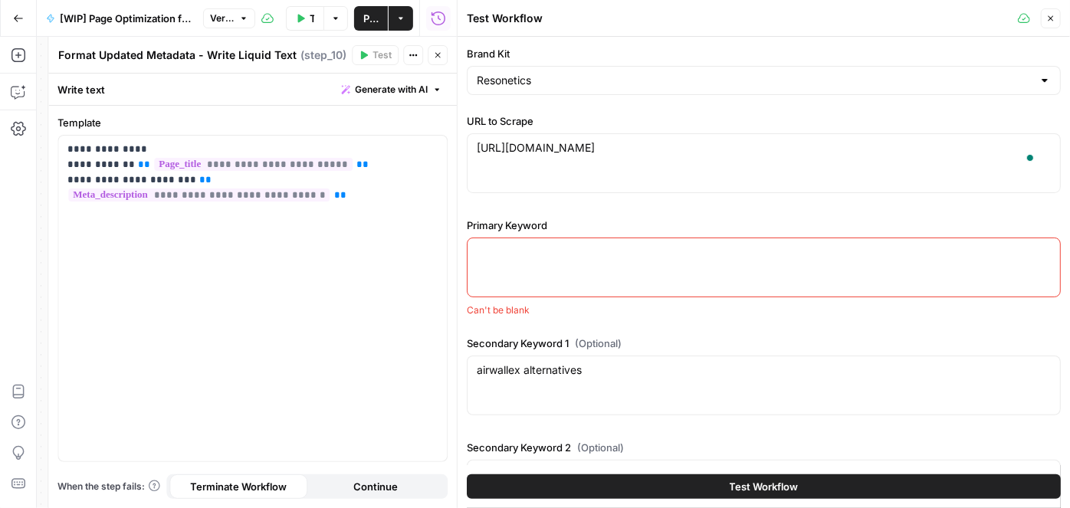
click at [585, 171] on div "https://stage-connexpay-marketing.webflow.io/vs/airwallex-vs-connexpay-compare-…" at bounding box center [764, 163] width 594 height 60
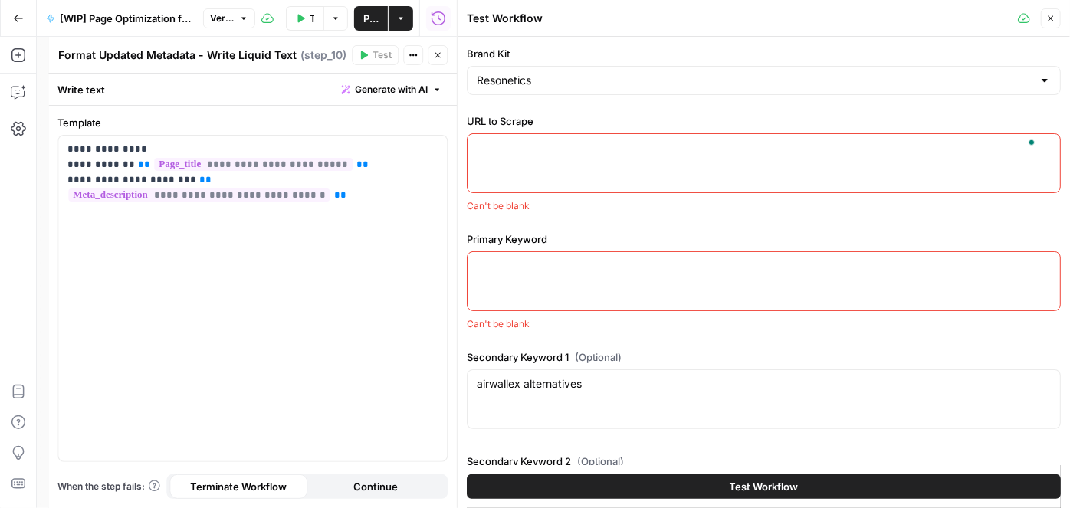
click at [503, 155] on div at bounding box center [764, 163] width 594 height 60
paste textarea "[URL][DOMAIN_NAME]"
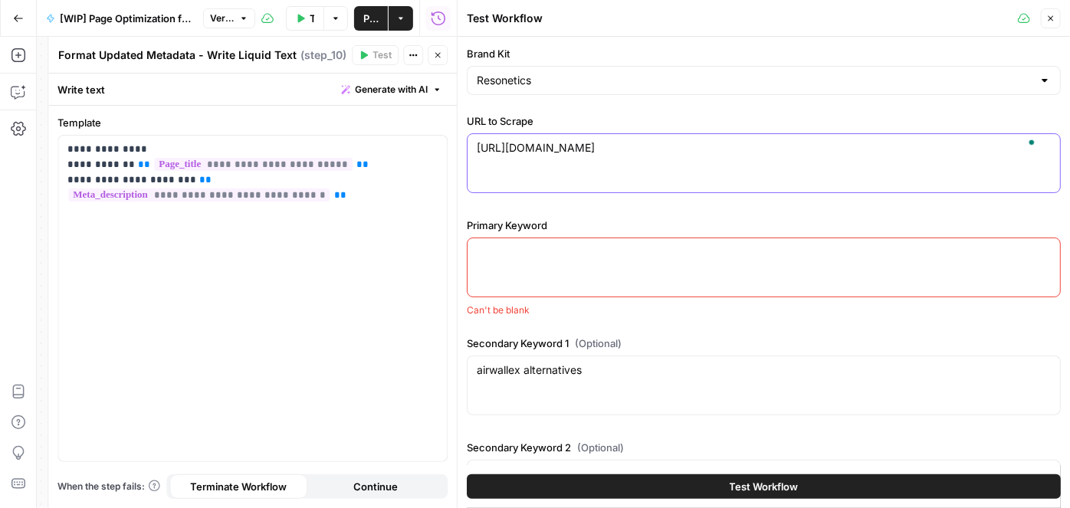
type textarea "[URL][DOMAIN_NAME]"
click at [534, 252] on textarea "Primary Keyword" at bounding box center [764, 251] width 574 height 15
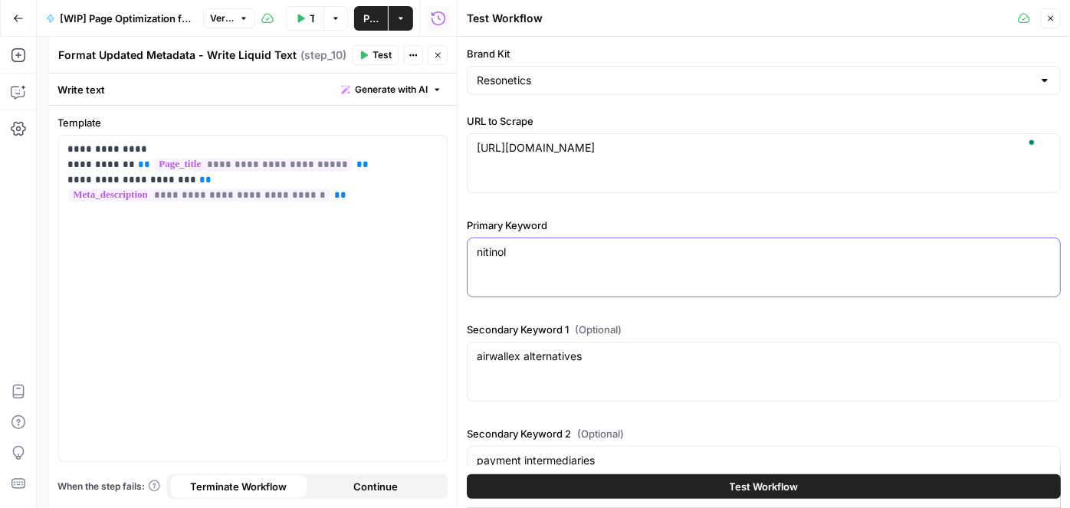
type textarea "nitinol"
click at [610, 360] on textarea "airwallex alternatives" at bounding box center [764, 356] width 574 height 15
click at [547, 355] on textarea "Secondary Keyword 1 (Optional)" at bounding box center [764, 356] width 574 height 15
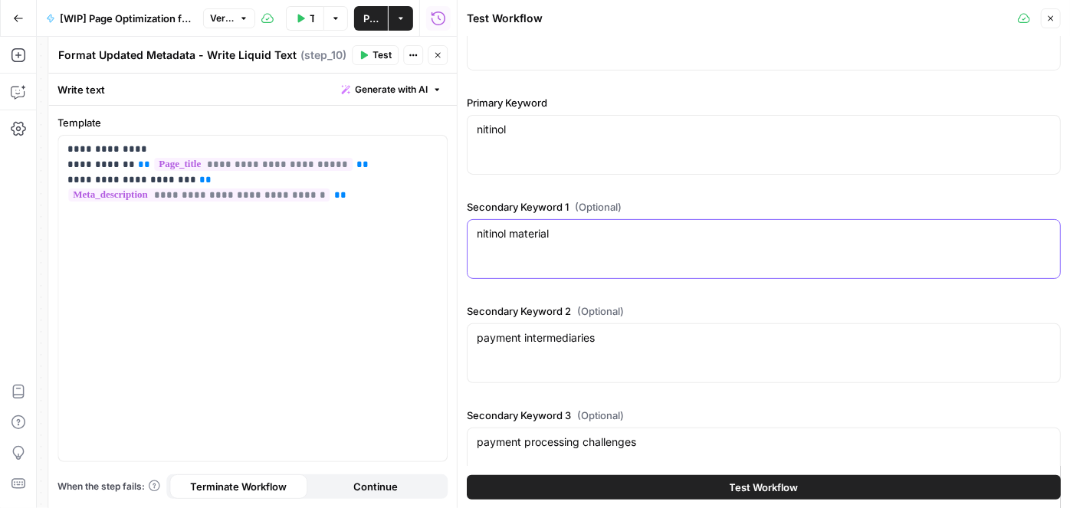
scroll to position [139, 0]
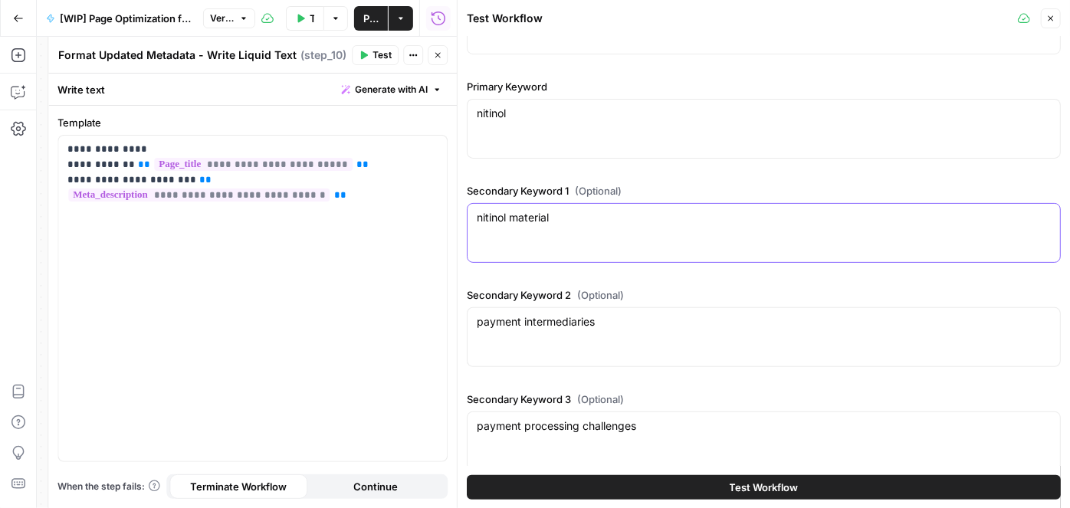
type textarea "nitinol material"
click at [570, 359] on div "payment intermediaries payment intermediaries" at bounding box center [764, 337] width 594 height 60
click at [654, 325] on textarea "payment intermediaries" at bounding box center [764, 321] width 574 height 15
type textarea "nitinol alloys"
click at [684, 416] on div "payment processing challenges payment processing challenges" at bounding box center [764, 442] width 594 height 60
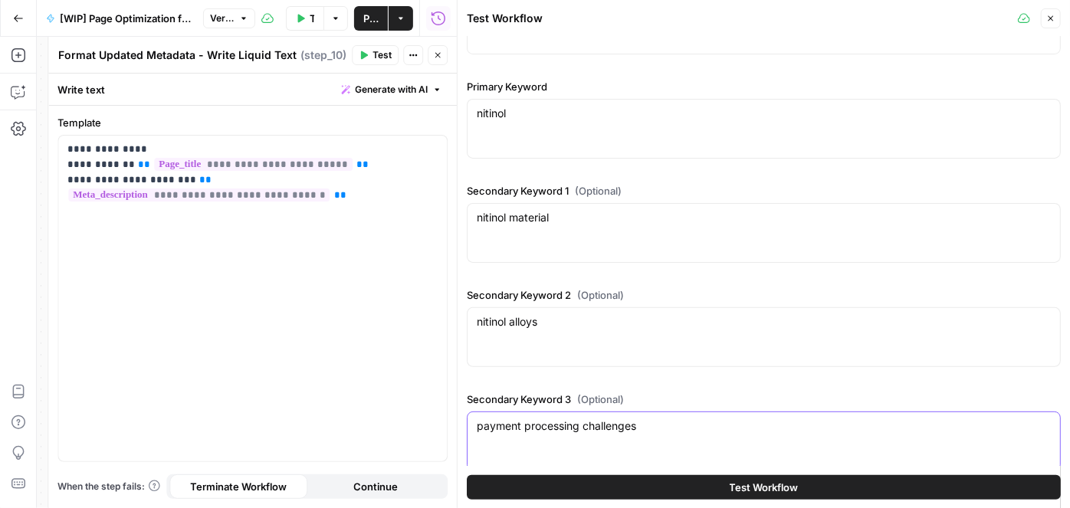
click at [683, 421] on textarea "payment processing challenges" at bounding box center [764, 425] width 574 height 15
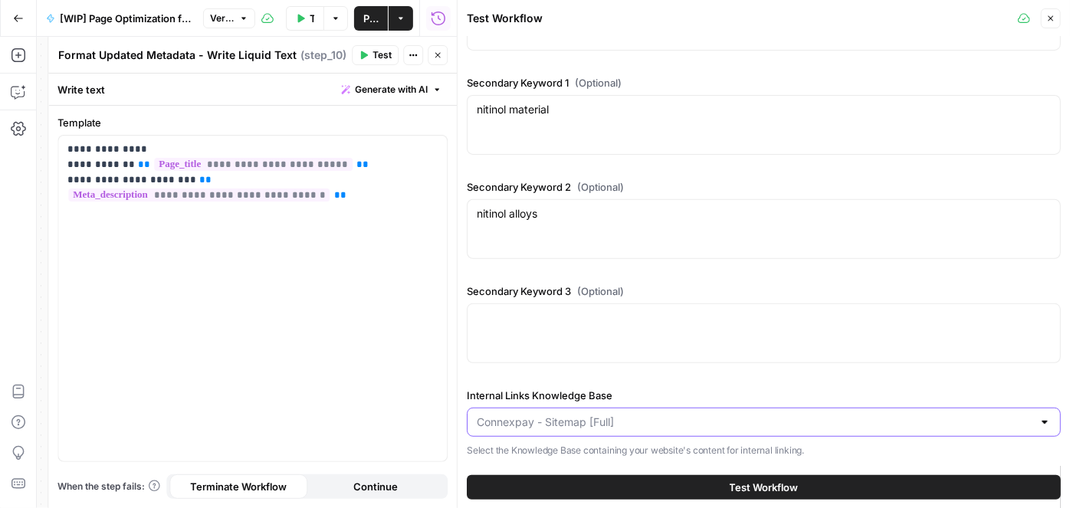
click at [654, 427] on input "Internal Links Knowledge Base" at bounding box center [755, 422] width 556 height 15
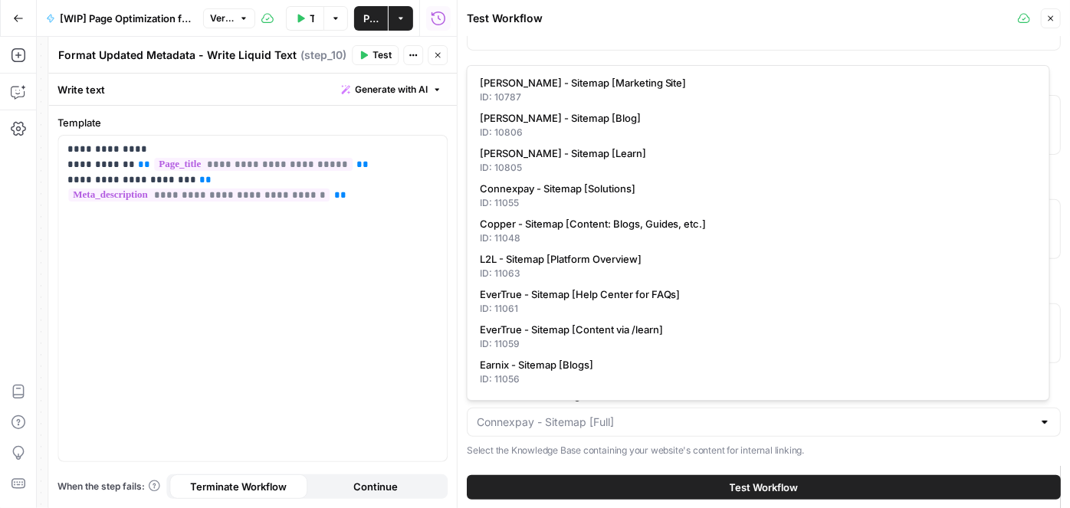
type input "Connexpay - Sitemap [Full]"
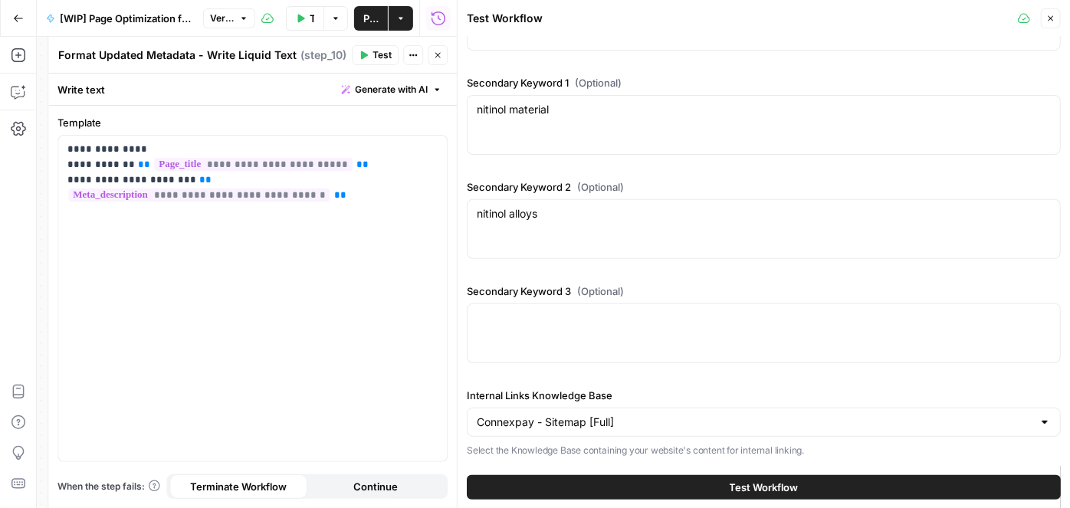
click at [541, 54] on div "Primary Keyword nitinol nitinol" at bounding box center [764, 14] width 594 height 86
click at [588, 419] on input "Internal Links Knowledge Base" at bounding box center [755, 422] width 556 height 15
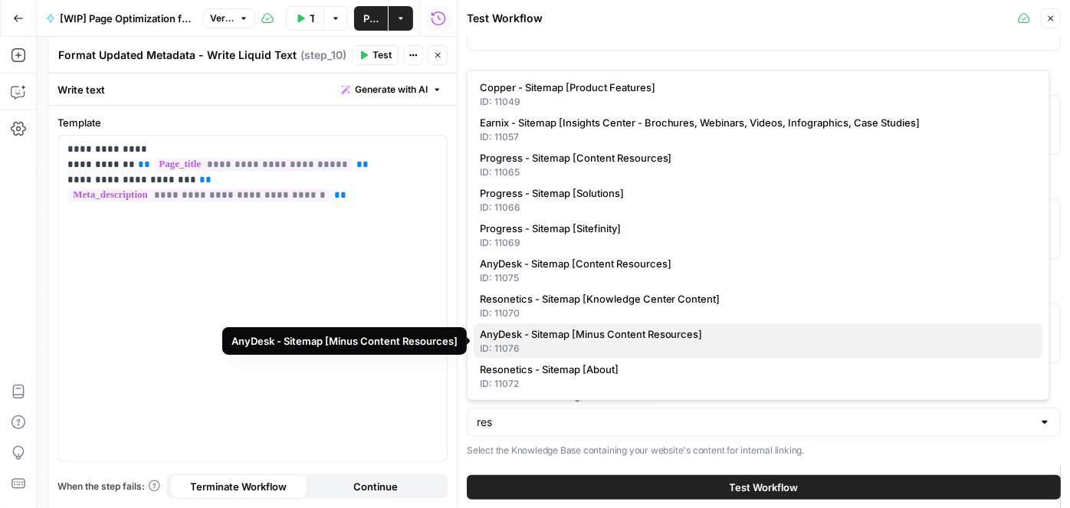
click at [638, 344] on div "ID: 11076" at bounding box center [758, 349] width 557 height 14
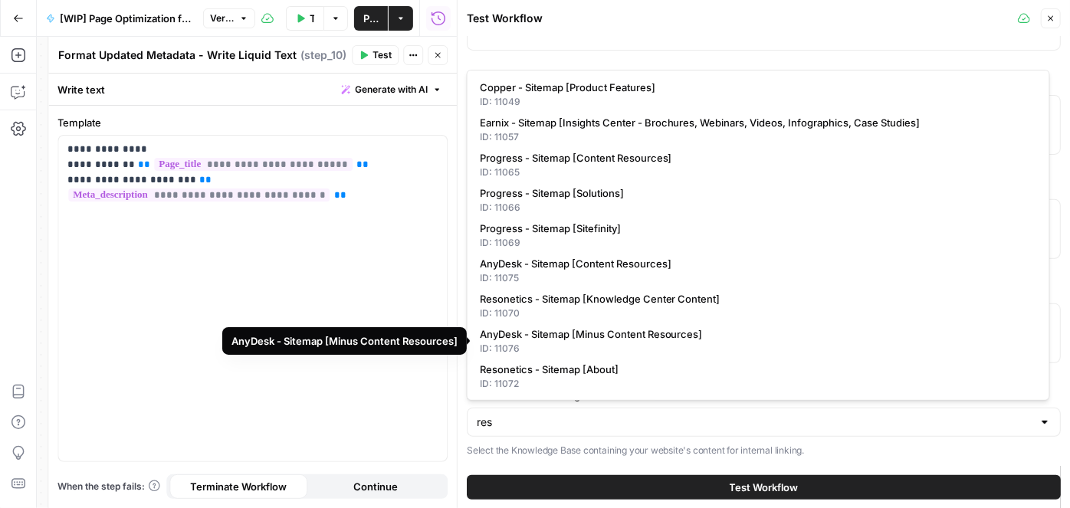
type input "AnyDesk - Sitemap [Minus Content Resources]"
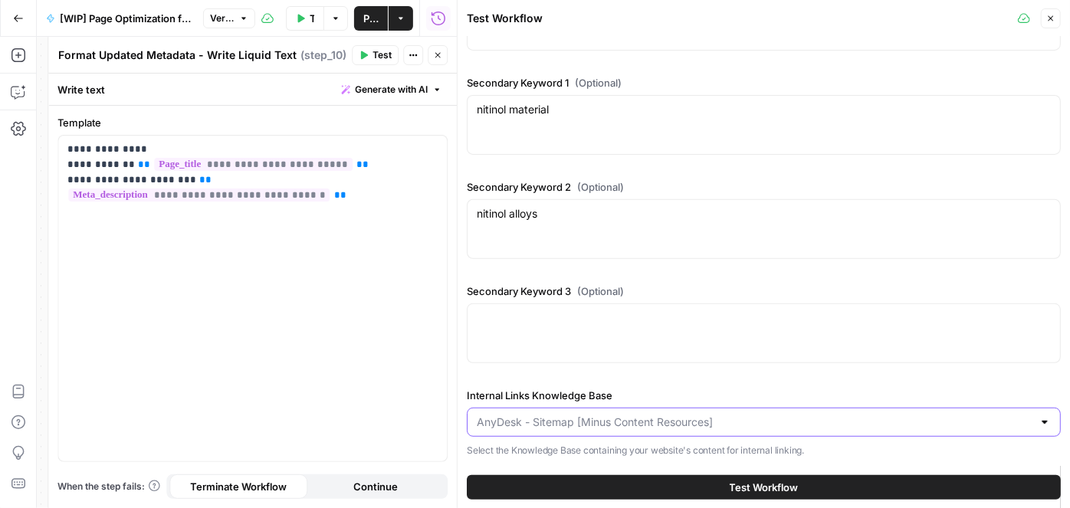
click at [605, 415] on input "Internal Links Knowledge Base" at bounding box center [755, 422] width 556 height 15
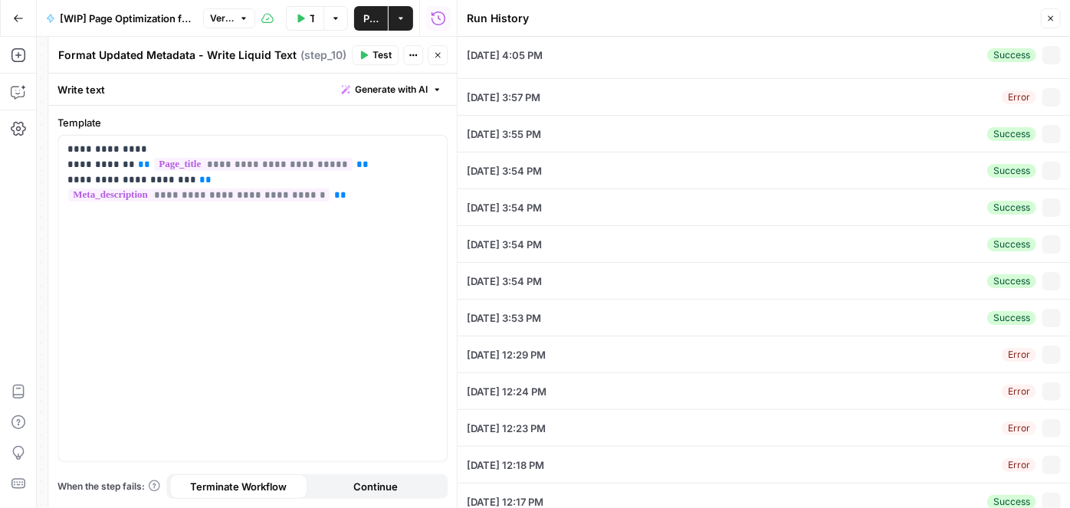
type input "ConnexPay"
type input "Connexpay - Sitemap [Full]"
type textarea "https://stage-connexpay-marketing.webflow.io/vs/airwallex-vs-connexpay-compare-…"
type textarea "connexpay vs airwallex"
type textarea "airwallex alternatives"
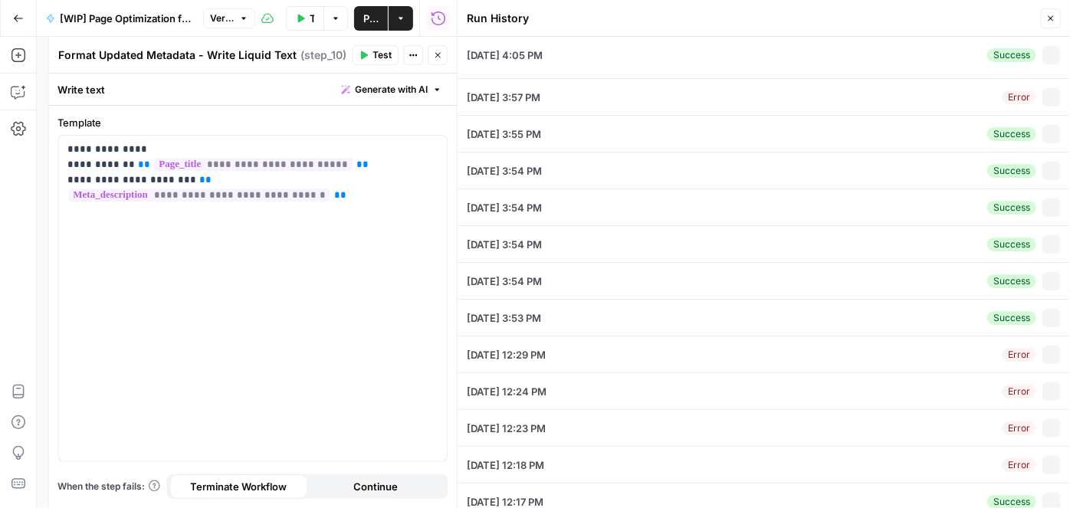
type textarea "payment intermediaries"
type textarea "payment processing challenges"
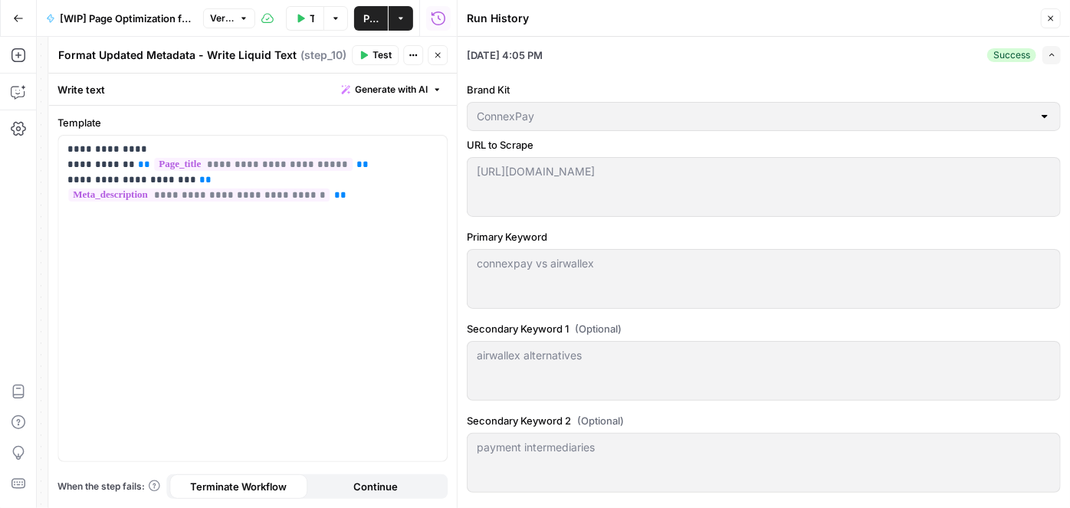
click at [599, 368] on div "airwallex alternatives airwallex alternatives" at bounding box center [764, 371] width 594 height 60
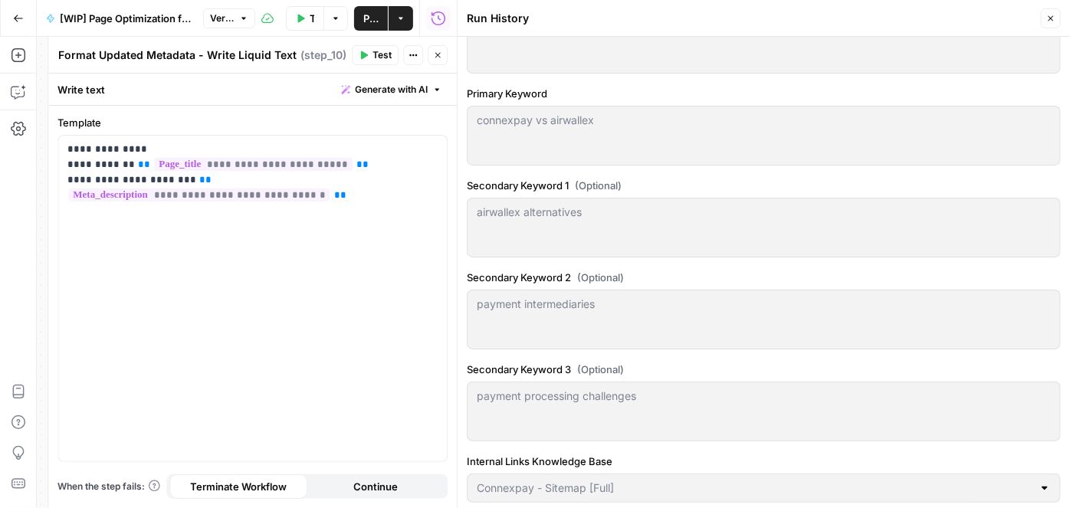
scroll to position [0, 0]
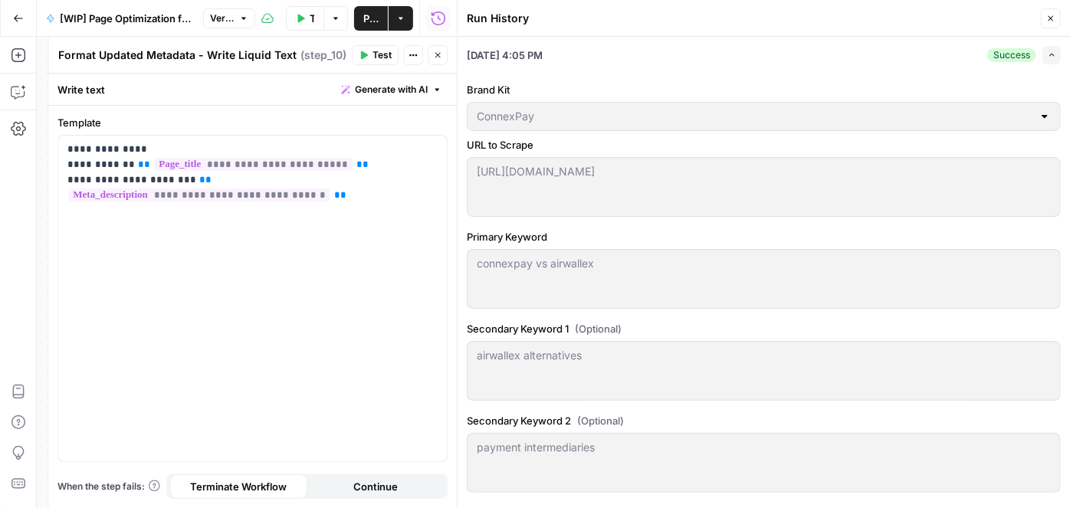
click at [1057, 21] on button "Close" at bounding box center [1051, 18] width 20 height 20
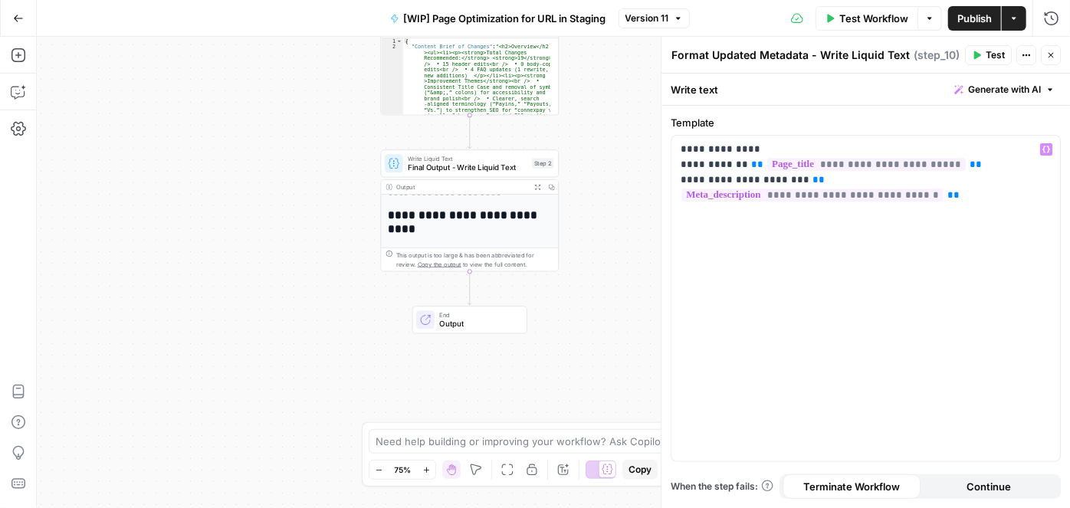
click at [853, 13] on span "Test Workflow" at bounding box center [873, 18] width 69 height 15
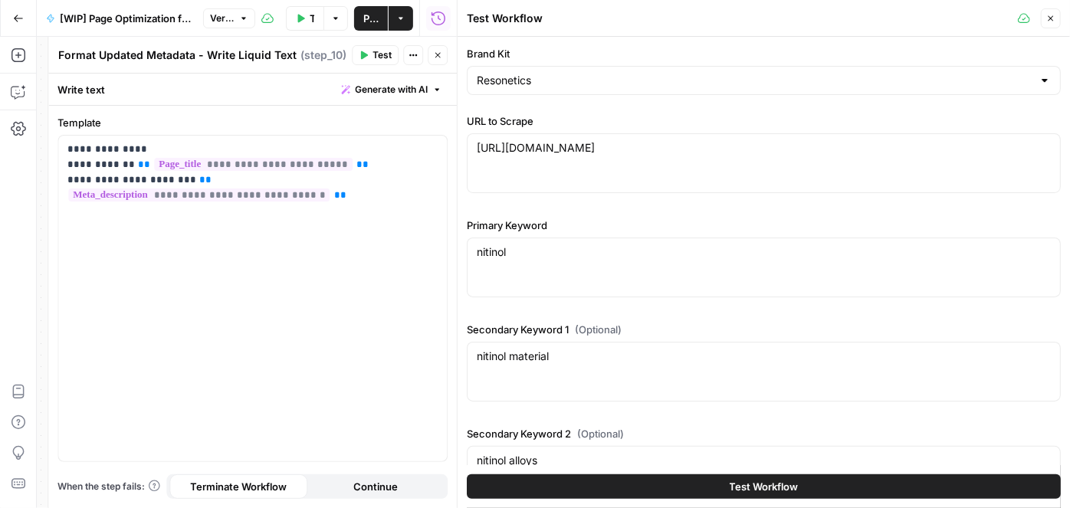
scroll to position [247, 0]
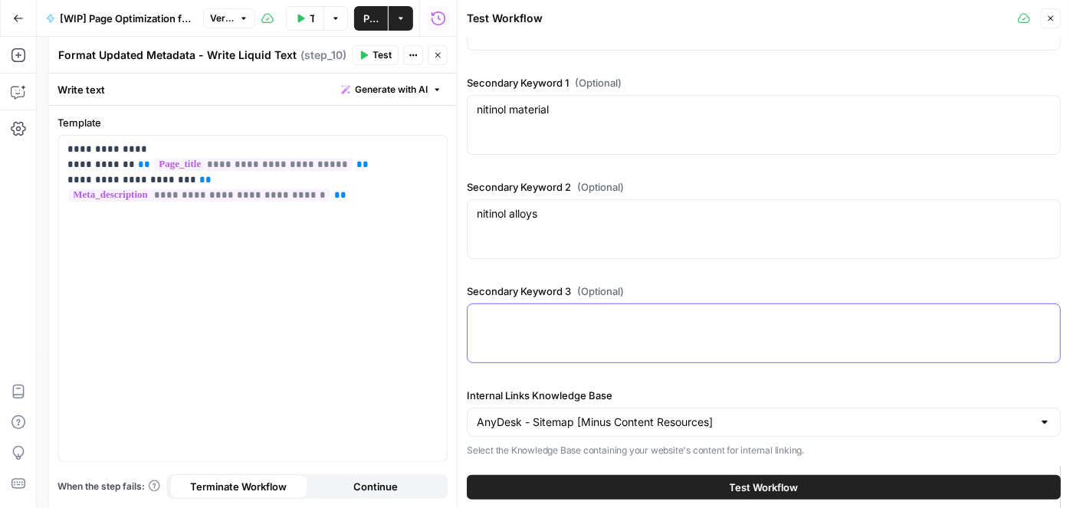
click at [615, 311] on textarea "Secondary Keyword 3 (Optional)" at bounding box center [764, 317] width 574 height 15
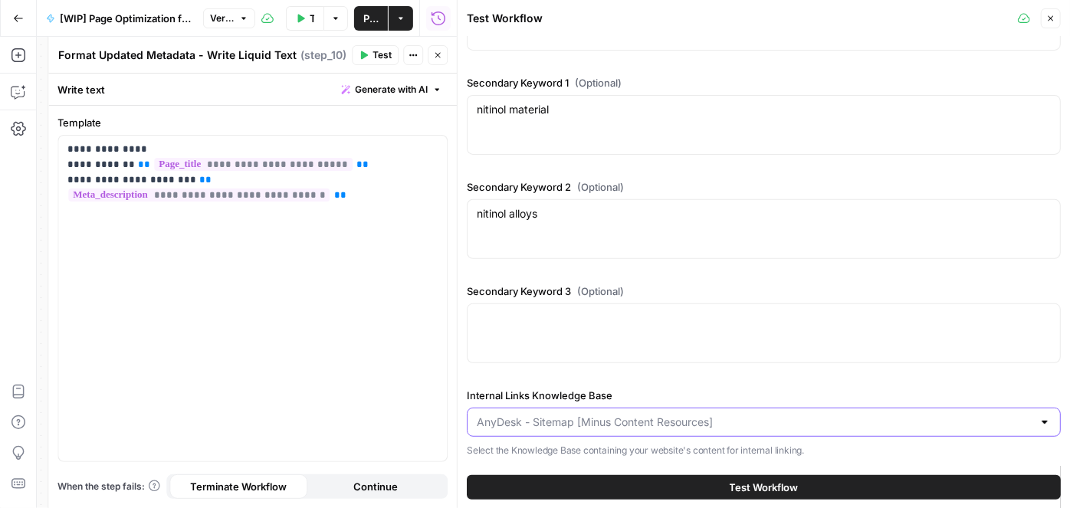
click at [717, 421] on input "Internal Links Knowledge Base" at bounding box center [755, 422] width 556 height 15
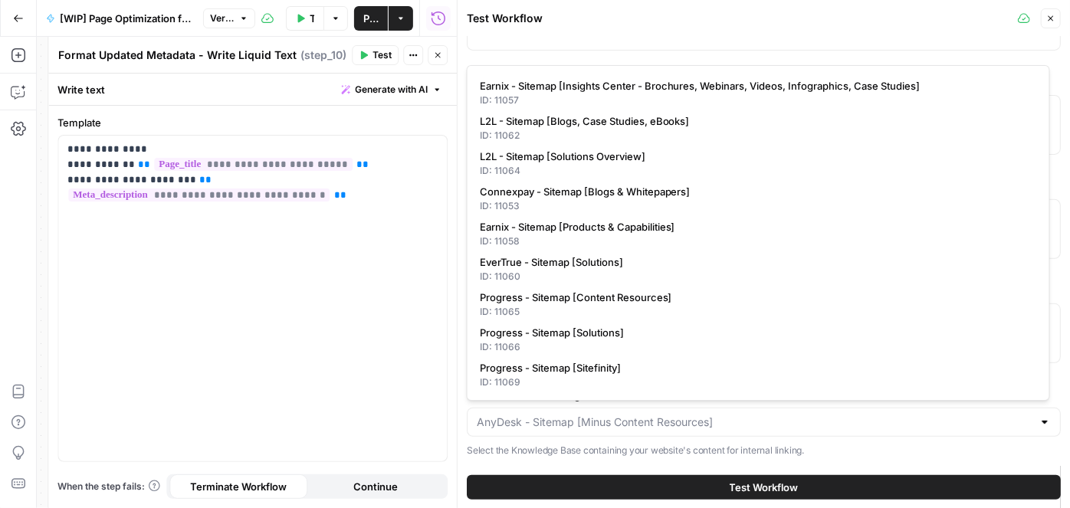
scroll to position [559, 0]
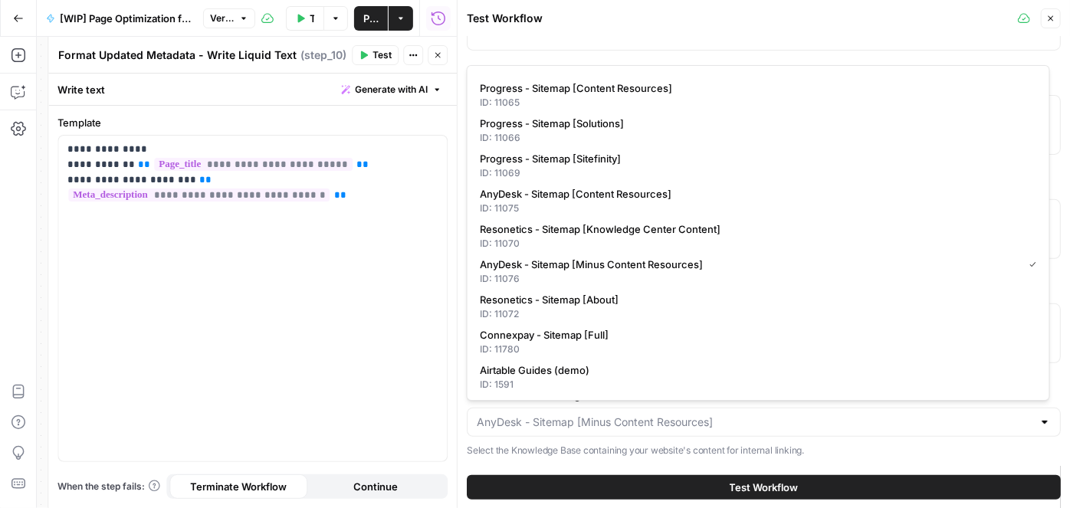
type input "AnyDesk - Sitemap [Minus Content Resources]"
click at [607, 446] on p "Select the Knowledge Base containing your website's content for internal linkin…" at bounding box center [764, 450] width 594 height 15
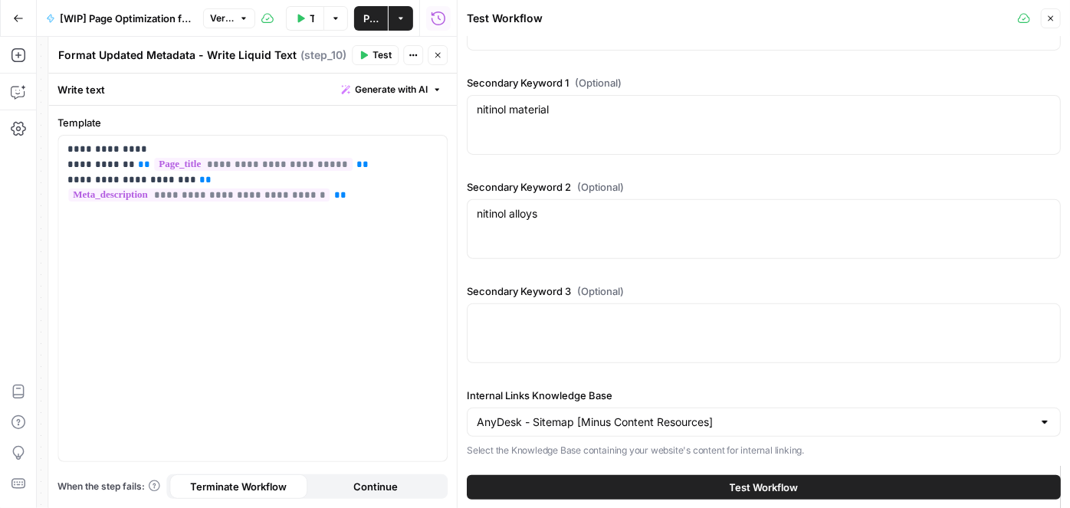
click at [630, 405] on div "Internal Links Knowledge Base AnyDesk - Sitemap [Minus Content Resources] Selec…" at bounding box center [764, 423] width 594 height 71
click at [615, 416] on input "Internal Links Knowledge Base" at bounding box center [755, 422] width 556 height 15
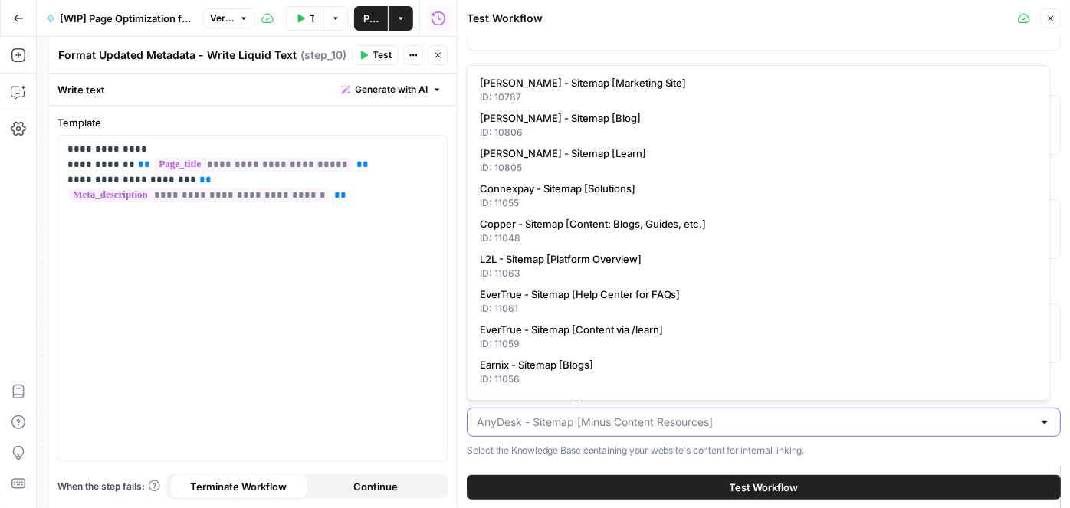
click at [634, 421] on input "Internal Links Knowledge Base" at bounding box center [755, 422] width 556 height 15
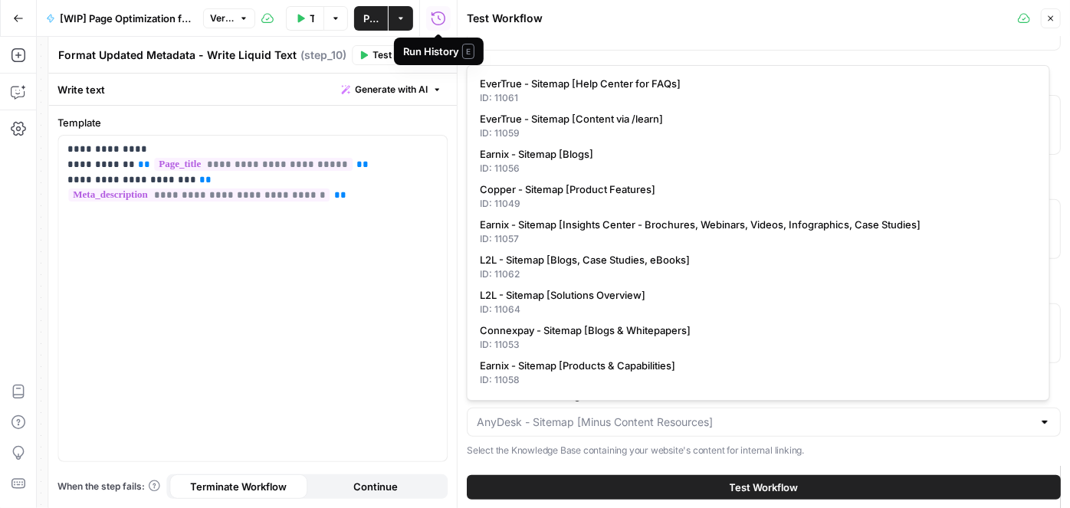
scroll to position [210, 0]
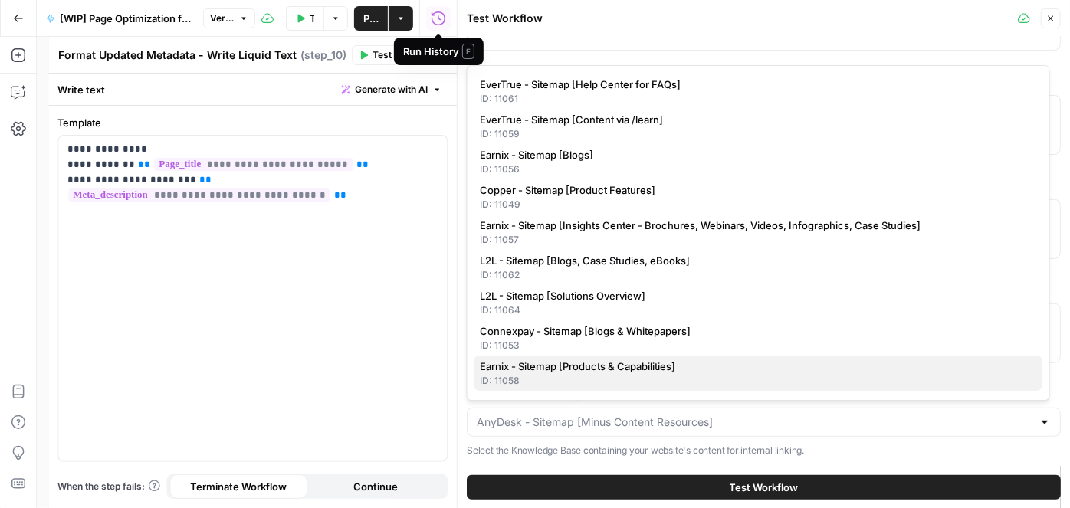
click at [617, 372] on button "Earnix - Sitemap [Products & Capabilities] ID: 11058" at bounding box center [758, 373] width 569 height 35
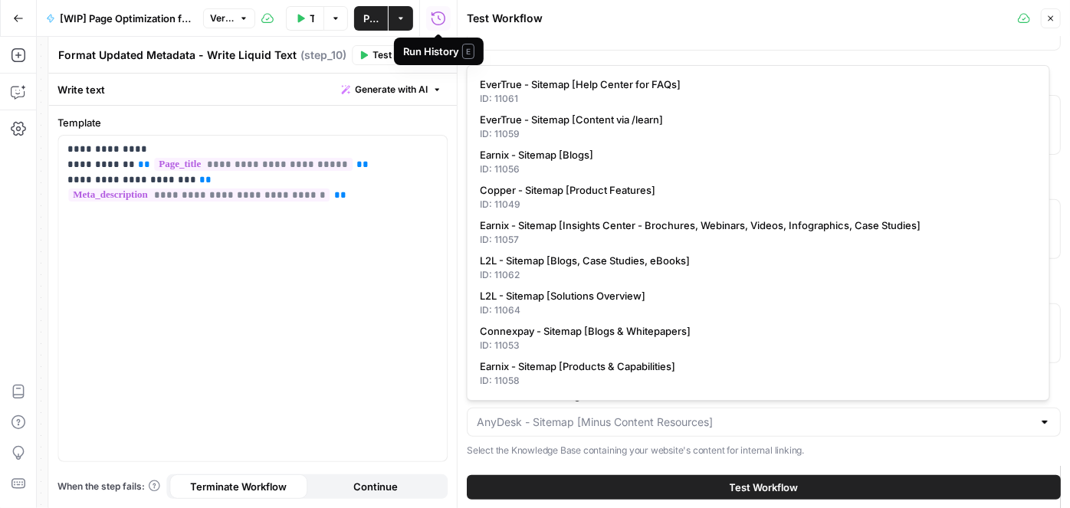
type input "Earnix - Sitemap [Products & Capabilities]"
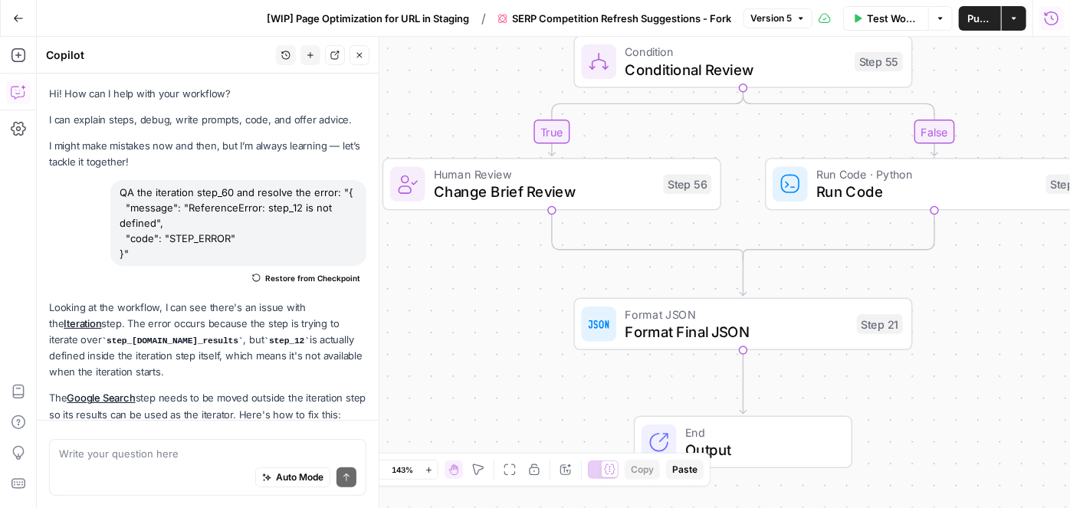
scroll to position [713, 0]
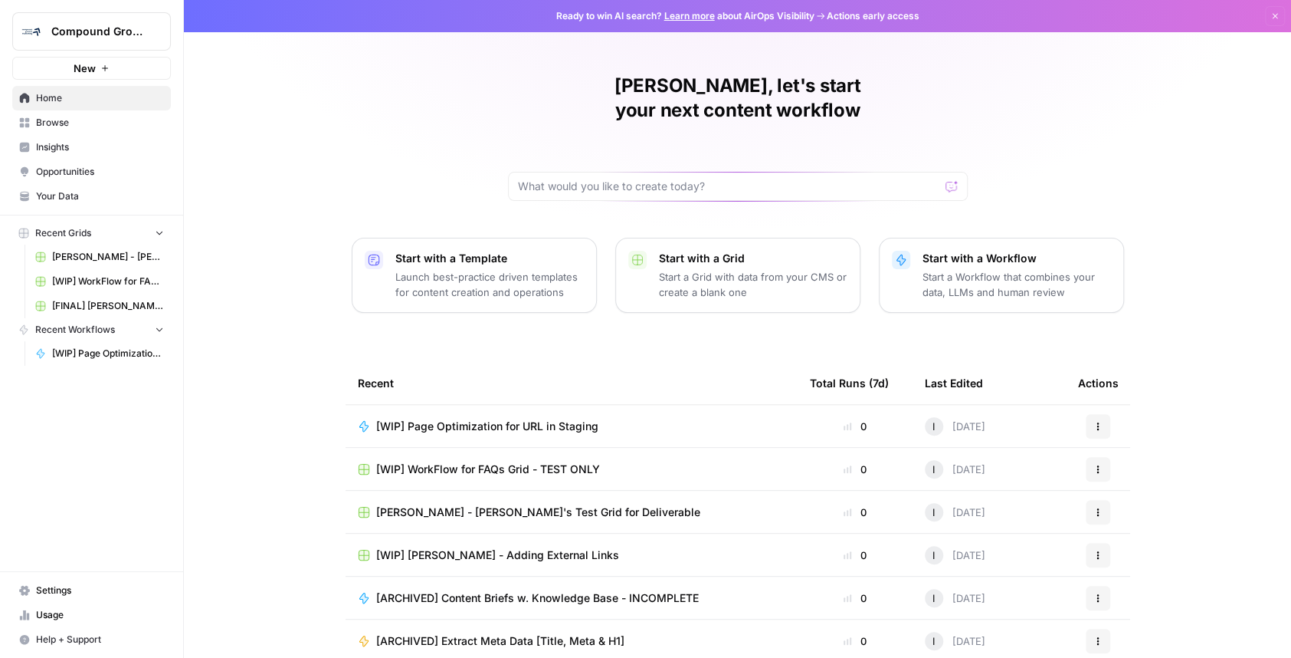
click at [92, 124] on span "Browse" at bounding box center [100, 123] width 128 height 14
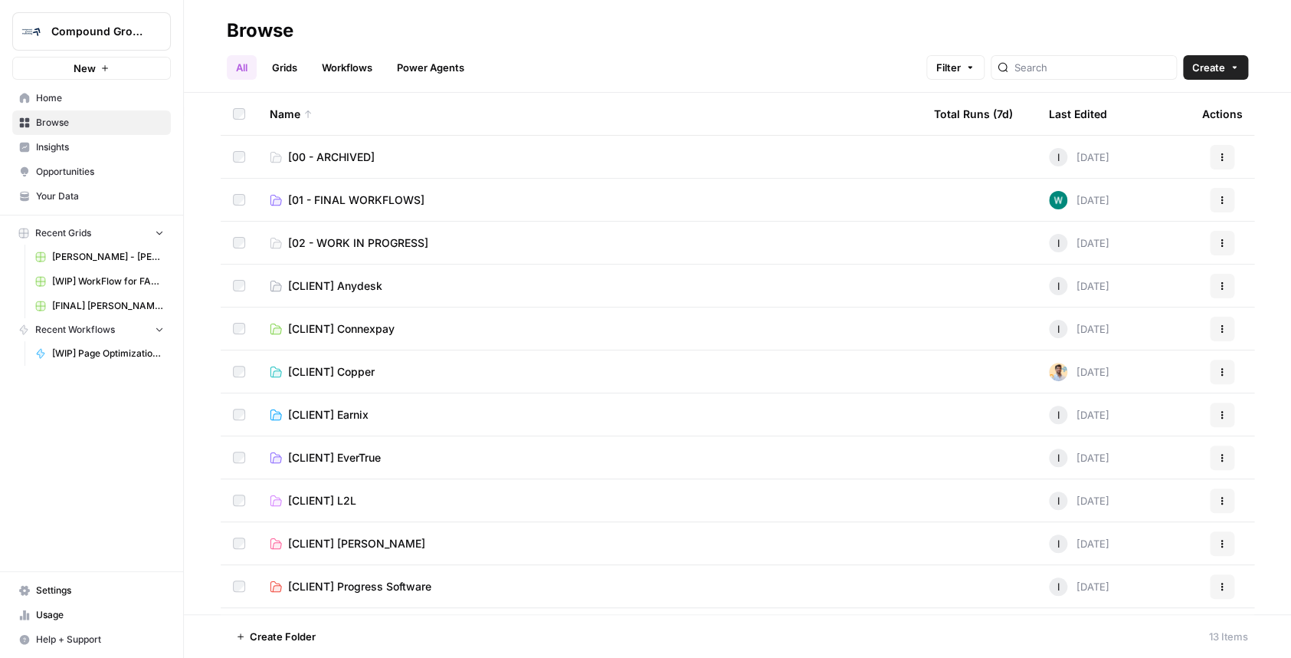
click at [86, 195] on span "Your Data" at bounding box center [100, 196] width 128 height 14
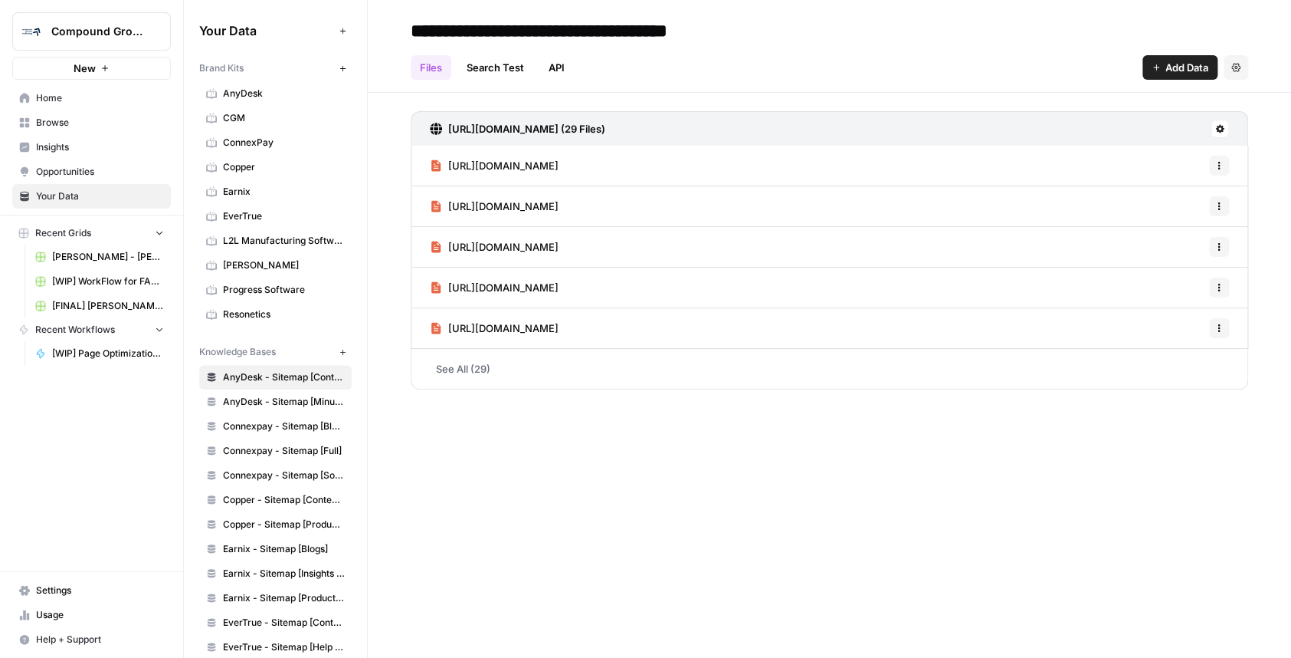
click at [99, 159] on link "Opportunities" at bounding box center [91, 171] width 159 height 25
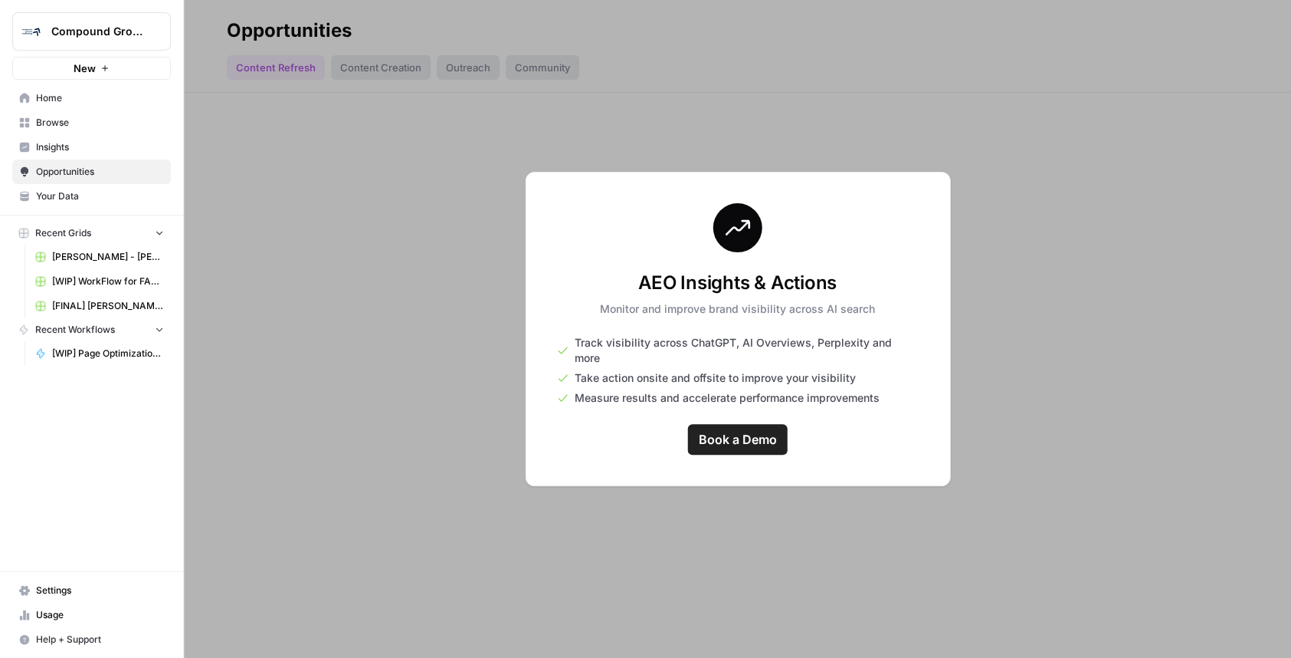
click at [99, 153] on span "Insights" at bounding box center [100, 147] width 128 height 14
click at [98, 192] on span "Your Data" at bounding box center [100, 196] width 128 height 14
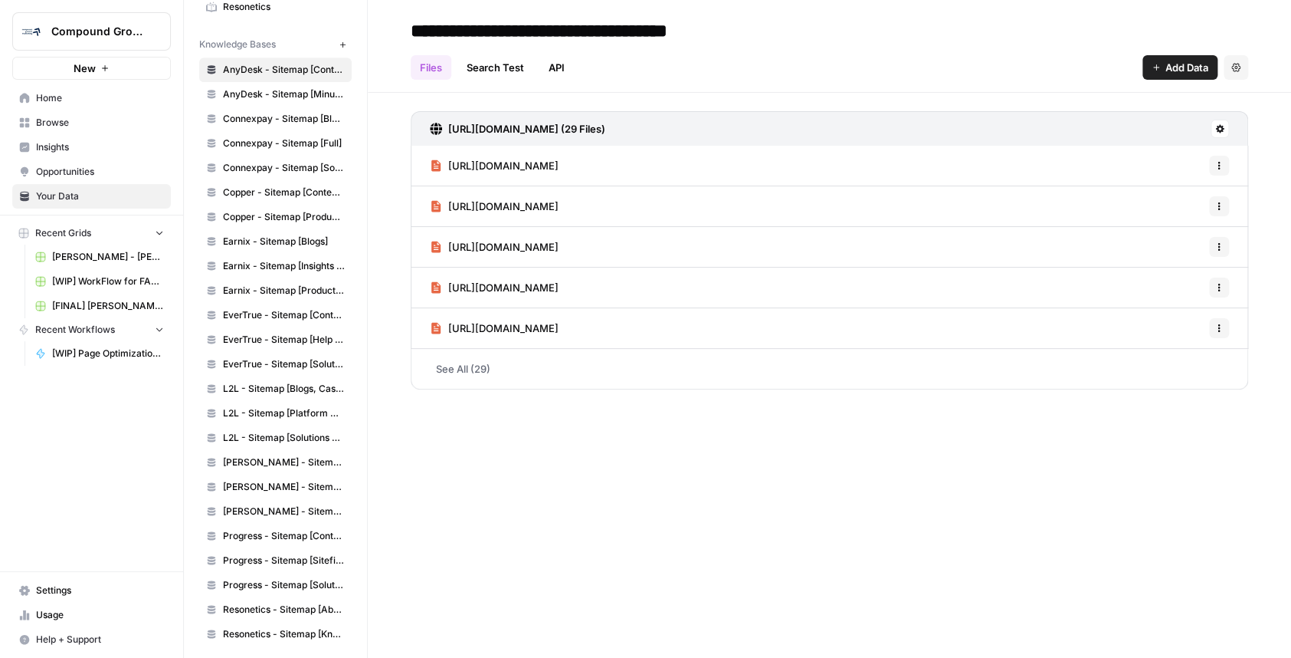
scroll to position [308, 0]
click at [269, 609] on span "Resonetics - Sitemap [About]" at bounding box center [284, 609] width 122 height 14
click at [1216, 129] on icon at bounding box center [1220, 129] width 8 height 8
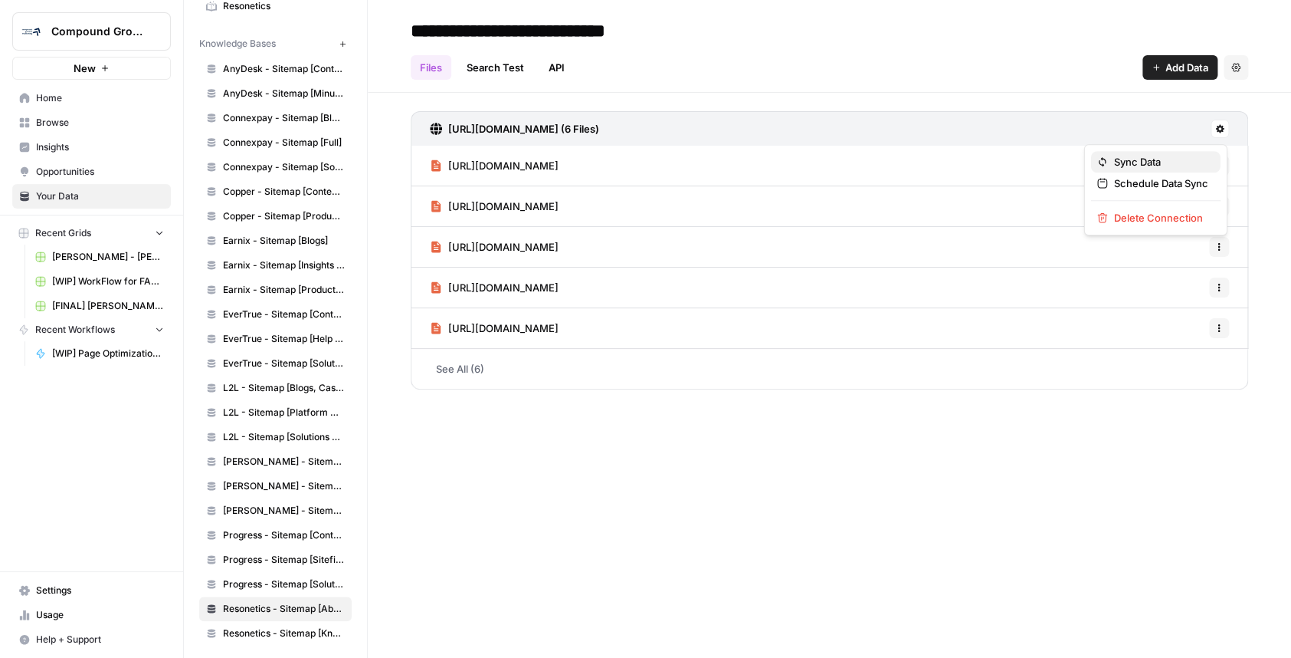
click at [1202, 153] on button "Sync Data" at bounding box center [1156, 161] width 130 height 21
click at [277, 628] on span "Resonetics - Sitemap [Knowledge Center Content]" at bounding box center [284, 633] width 122 height 14
click at [1225, 130] on button at bounding box center [1220, 129] width 18 height 18
click at [1170, 158] on span "Sync Data" at bounding box center [1161, 161] width 94 height 15
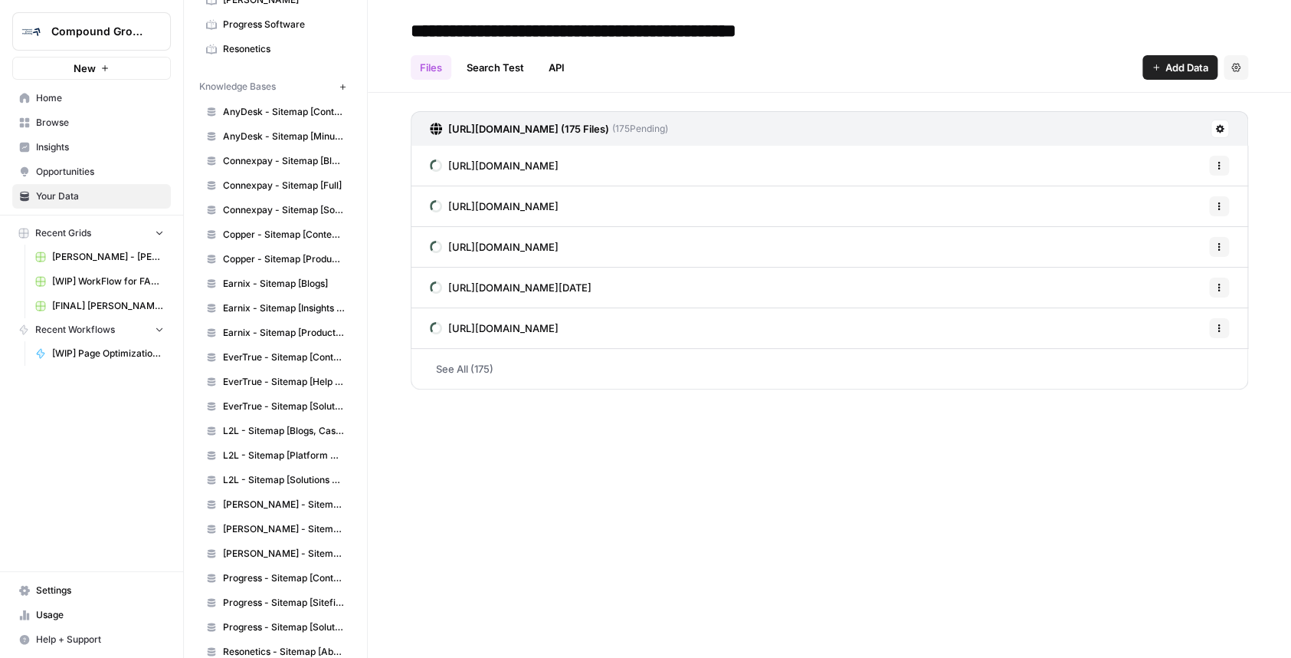
scroll to position [169, 0]
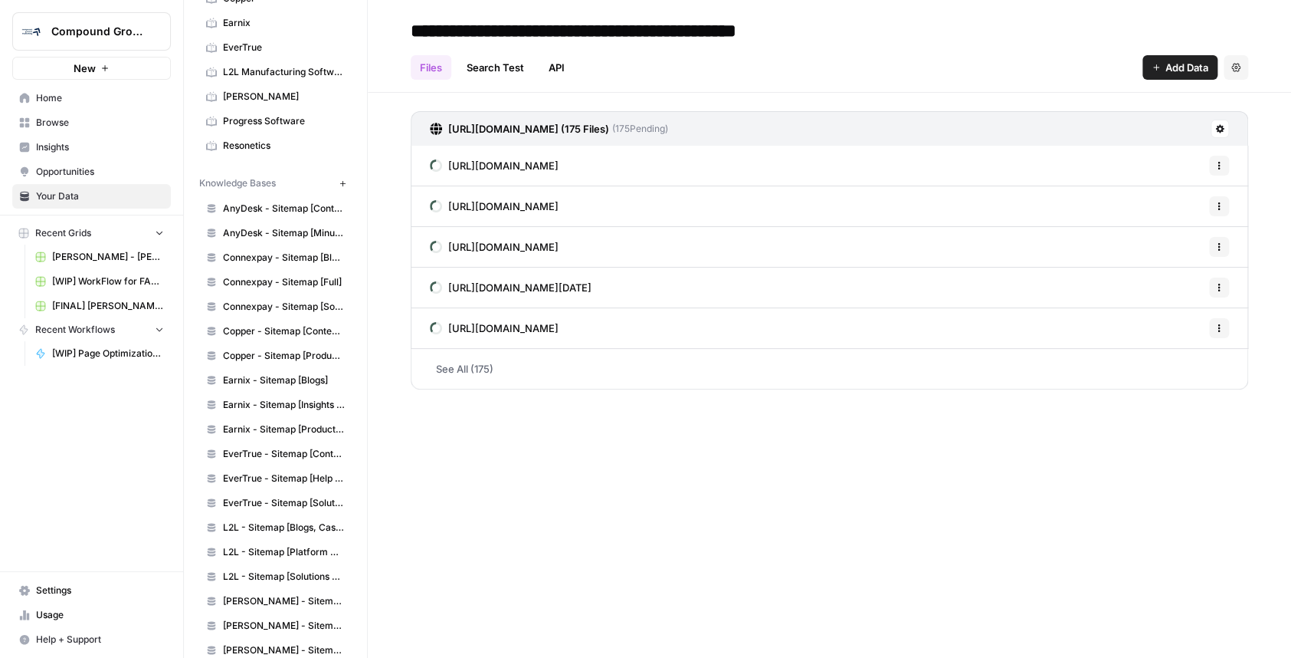
click at [339, 179] on icon "button" at bounding box center [343, 183] width 8 height 8
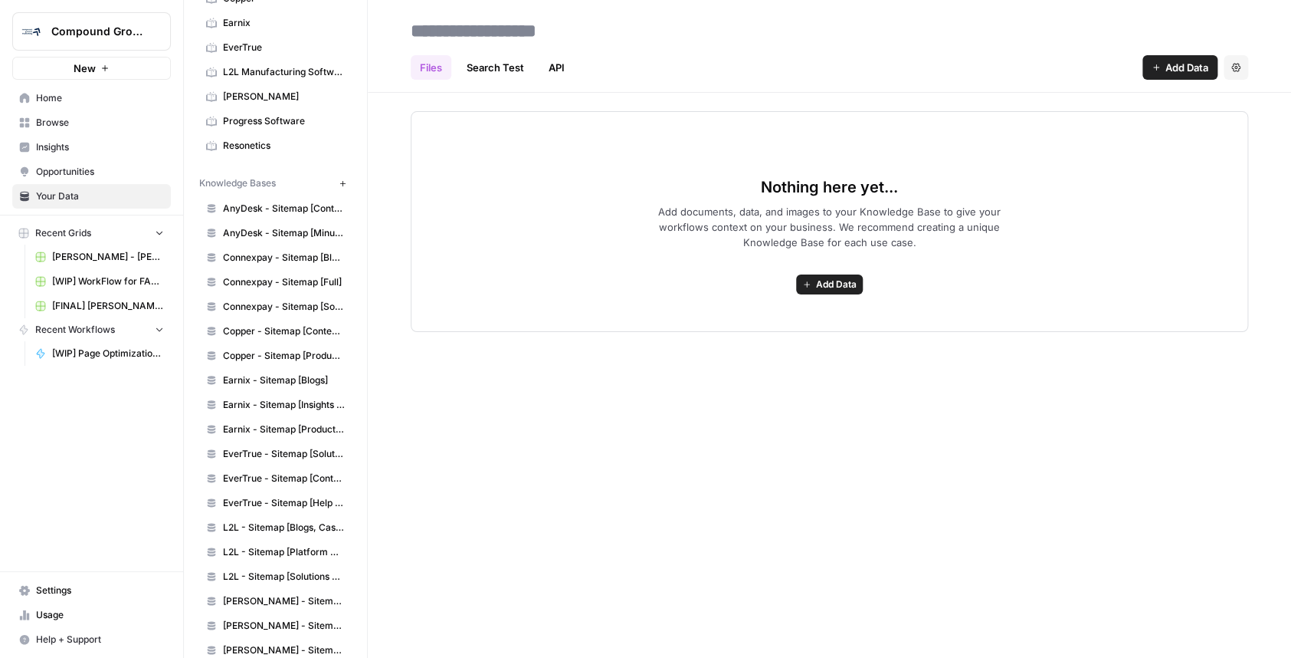
click at [524, 27] on input at bounding box center [527, 30] width 245 height 31
type input "**********"
click at [1156, 72] on button "Add Data" at bounding box center [1180, 67] width 75 height 25
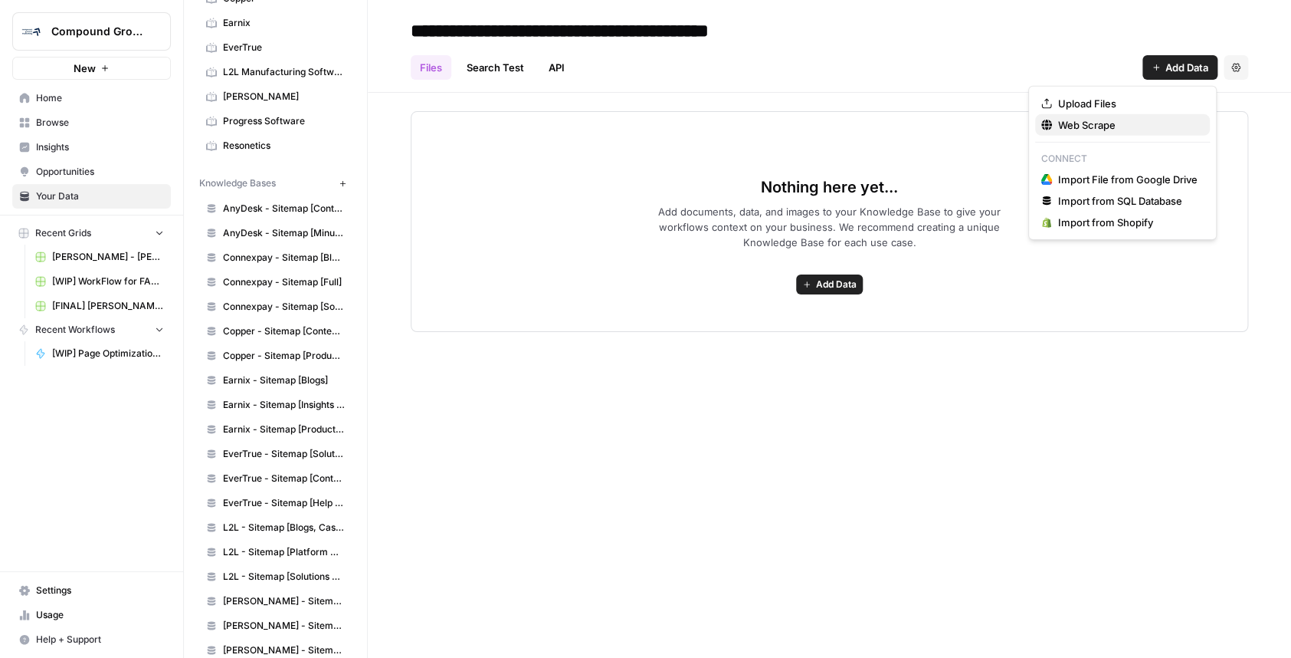
click at [1119, 121] on span "Web Scrape" at bounding box center [1127, 124] width 139 height 15
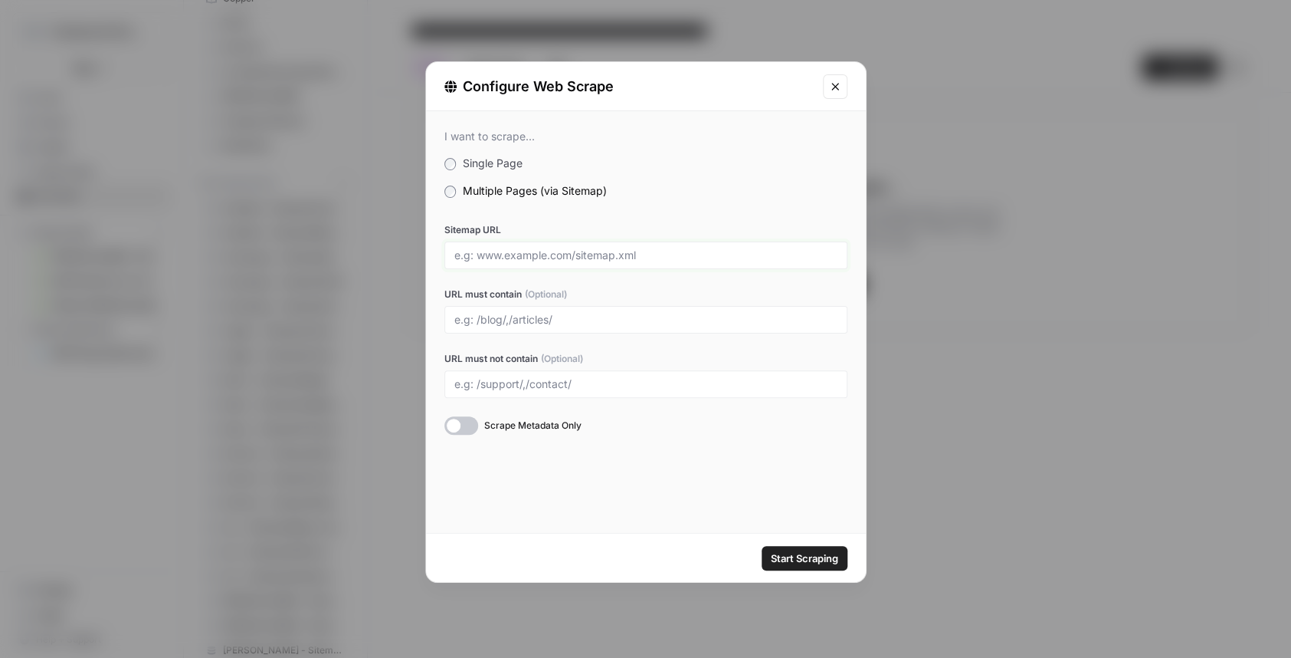
click at [487, 251] on input "Sitemap URL" at bounding box center [645, 255] width 383 height 14
paste input "[URL][DOMAIN_NAME]"
type input "[URL][DOMAIN_NAME]"
click at [681, 212] on div "I want to scrape... Single Page Multiple Pages (via Sitemap) Sitemap URL [URL][…" at bounding box center [646, 282] width 440 height 342
click at [797, 558] on span "Start Scraping" at bounding box center [804, 557] width 67 height 15
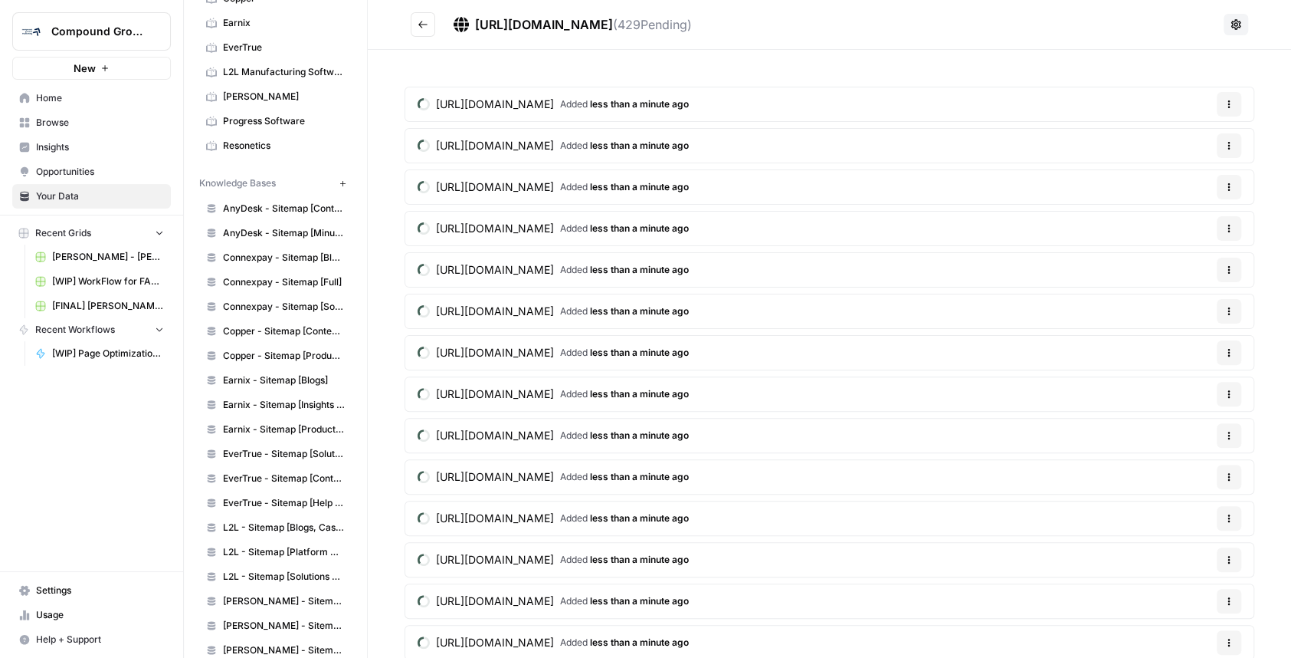
click at [429, 23] on button "Go back" at bounding box center [423, 24] width 25 height 25
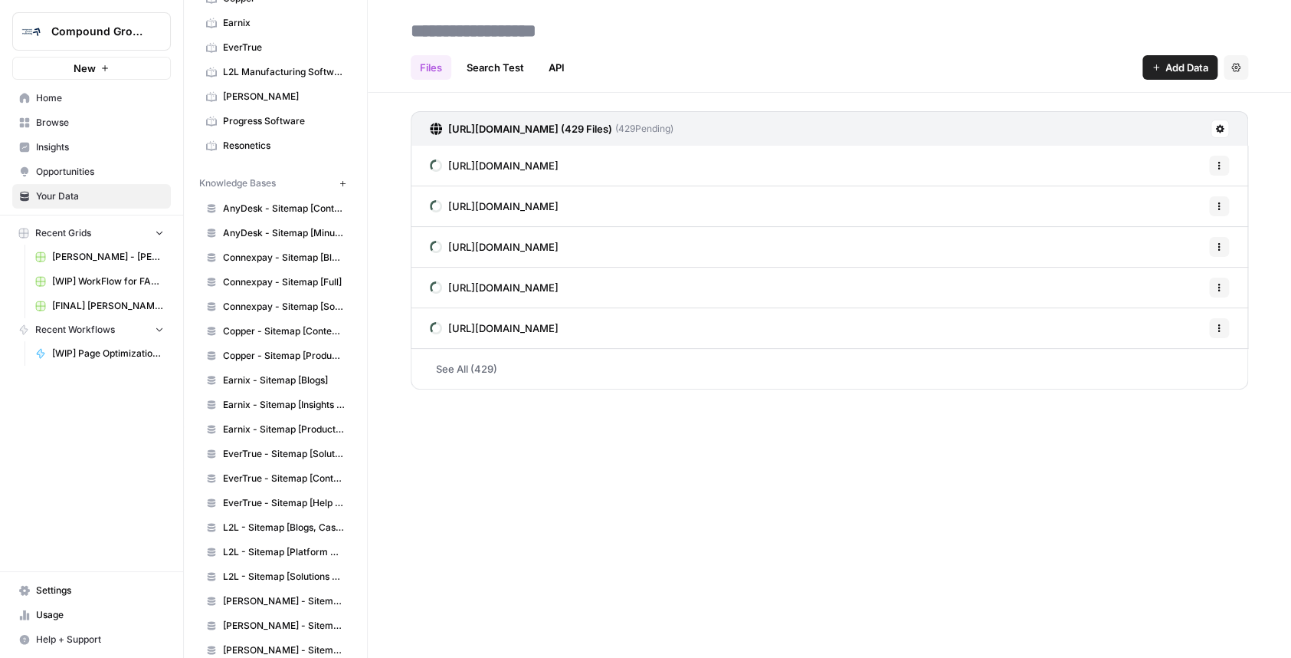
click at [521, 26] on input at bounding box center [527, 30] width 245 height 31
type input "*"
type input "**********"
click at [1267, 155] on div "[URL][DOMAIN_NAME] (429 Files) ( 429 Pending) [URL][DOMAIN_NAME] Options [URL][…" at bounding box center [829, 247] width 923 height 309
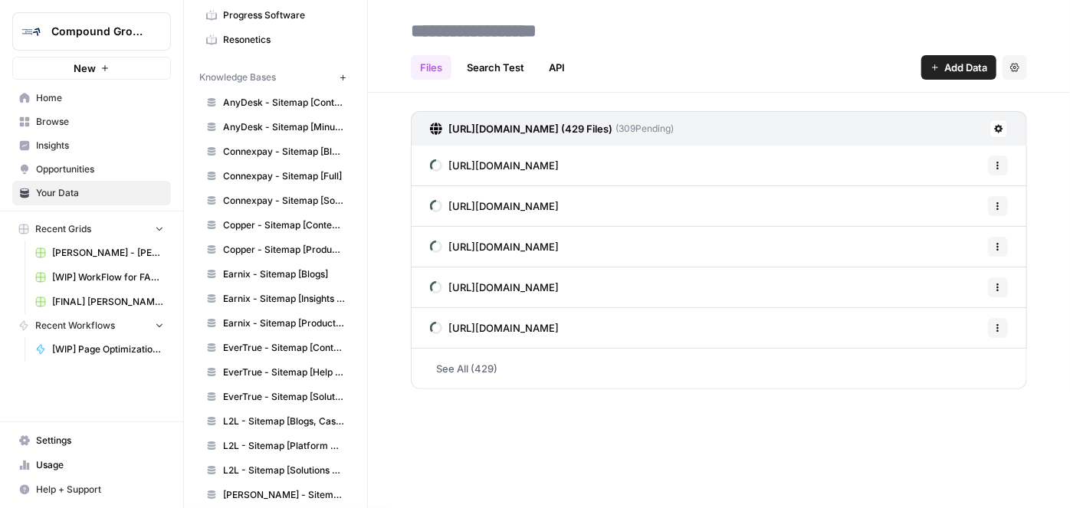
scroll to position [278, 0]
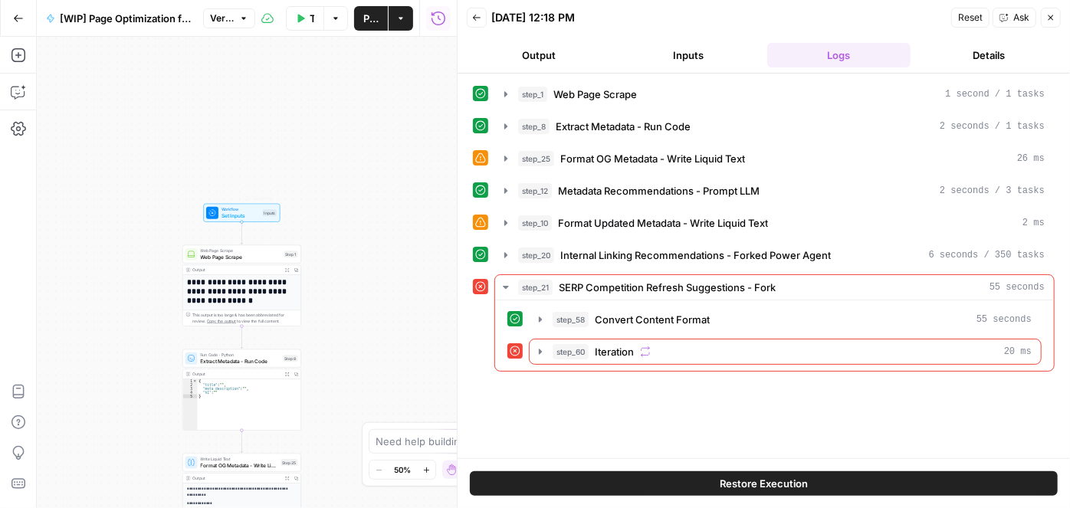
click at [226, 218] on span "Set Inputs" at bounding box center [240, 216] width 38 height 8
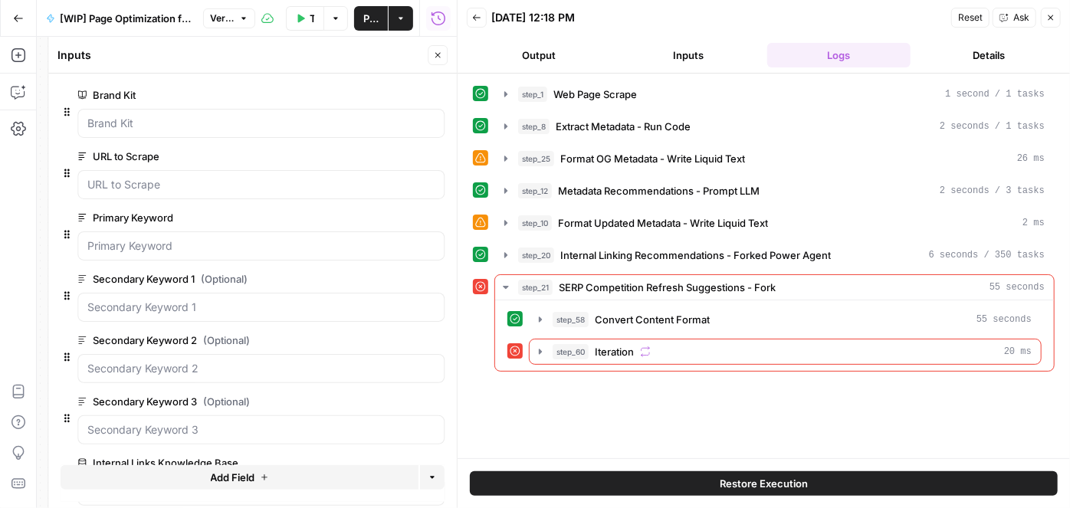
click at [445, 56] on button "Close" at bounding box center [438, 55] width 20 height 20
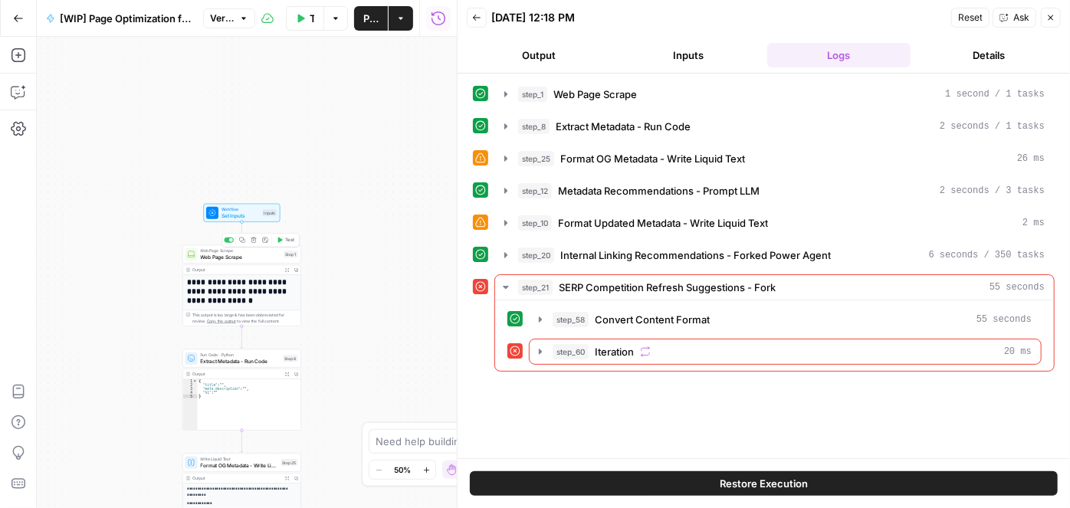
click at [246, 255] on span "Web Page Scrape" at bounding box center [241, 257] width 80 height 8
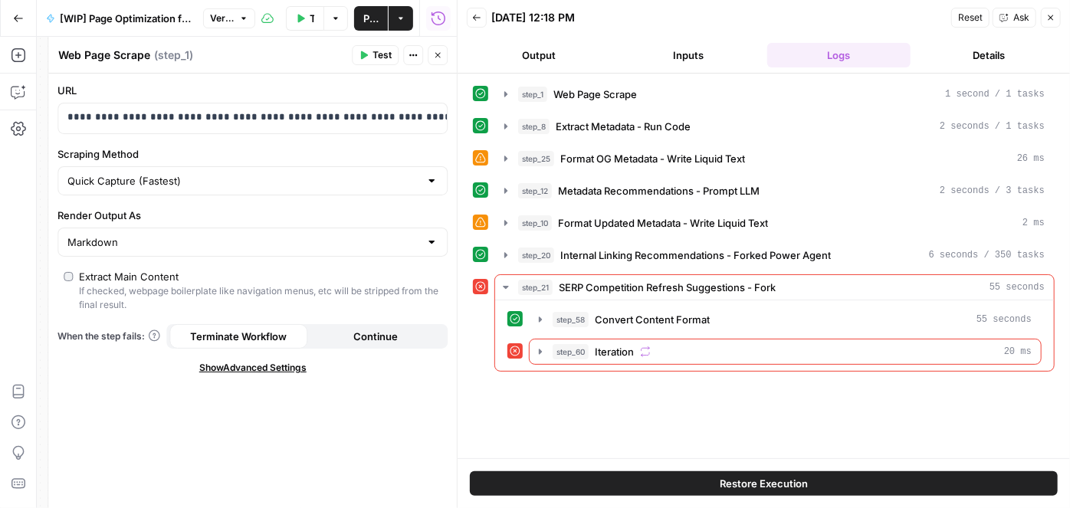
click at [433, 54] on icon "button" at bounding box center [437, 55] width 9 height 9
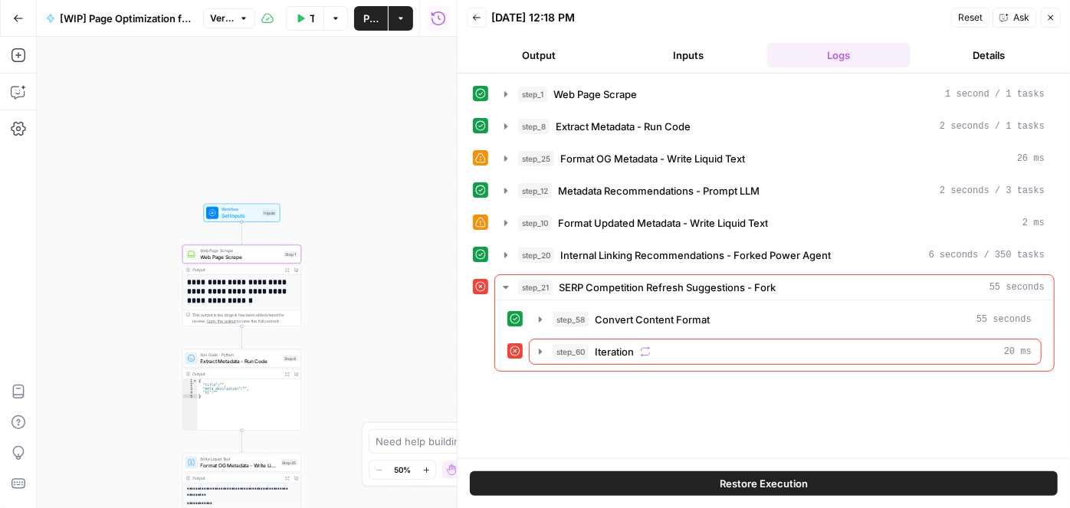
click at [339, 22] on icon "button" at bounding box center [335, 18] width 9 height 9
click at [346, 174] on div "**********" at bounding box center [247, 272] width 420 height 471
click at [660, 54] on button "Inputs" at bounding box center [689, 55] width 144 height 25
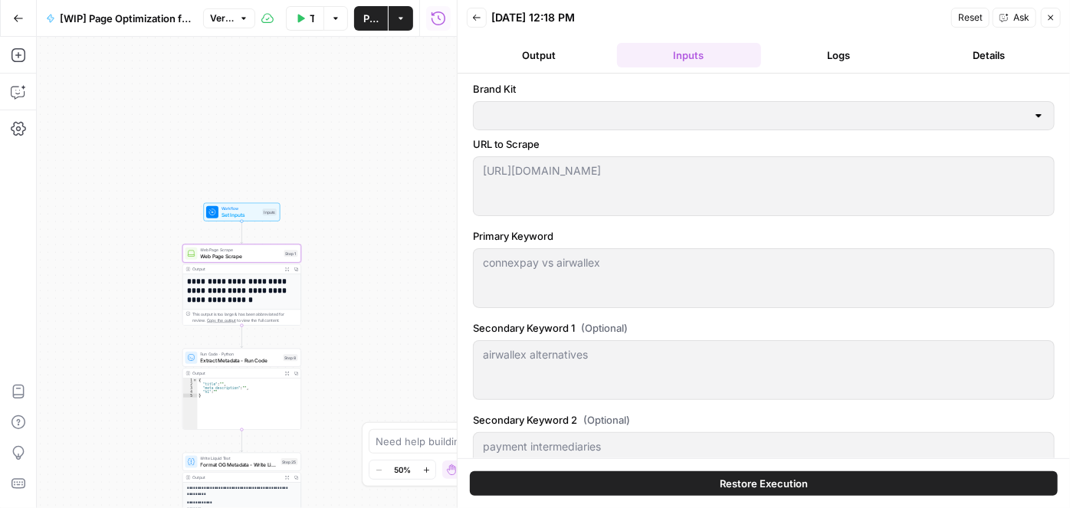
type input "ConnexPay"
type input "Connexpay - Sitemap [Full]"
click at [560, 64] on button "Output" at bounding box center [539, 55] width 144 height 25
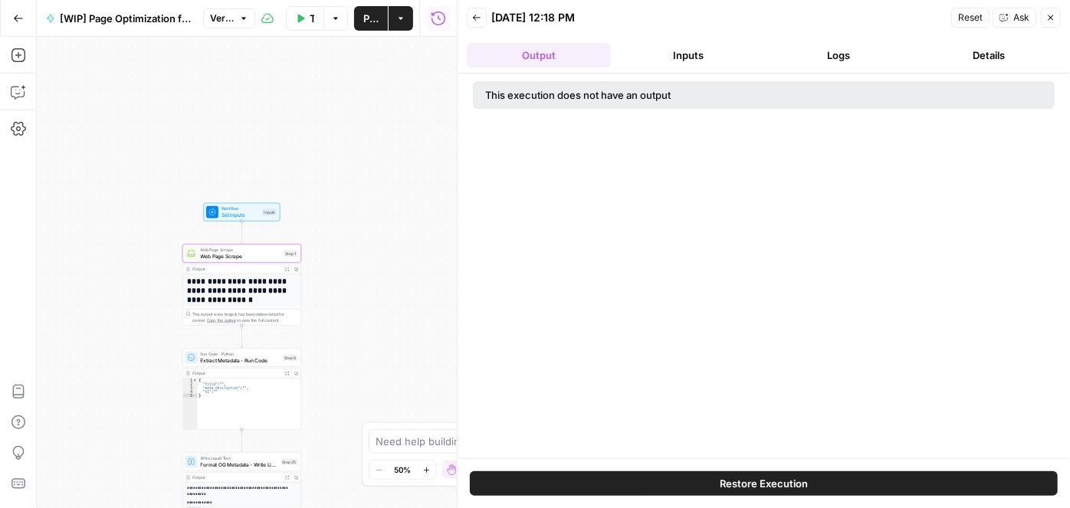
drag, startPoint x: 854, startPoint y: 48, endPoint x: 874, endPoint y: 50, distance: 20.8
click at [854, 49] on button "Logs" at bounding box center [839, 55] width 144 height 25
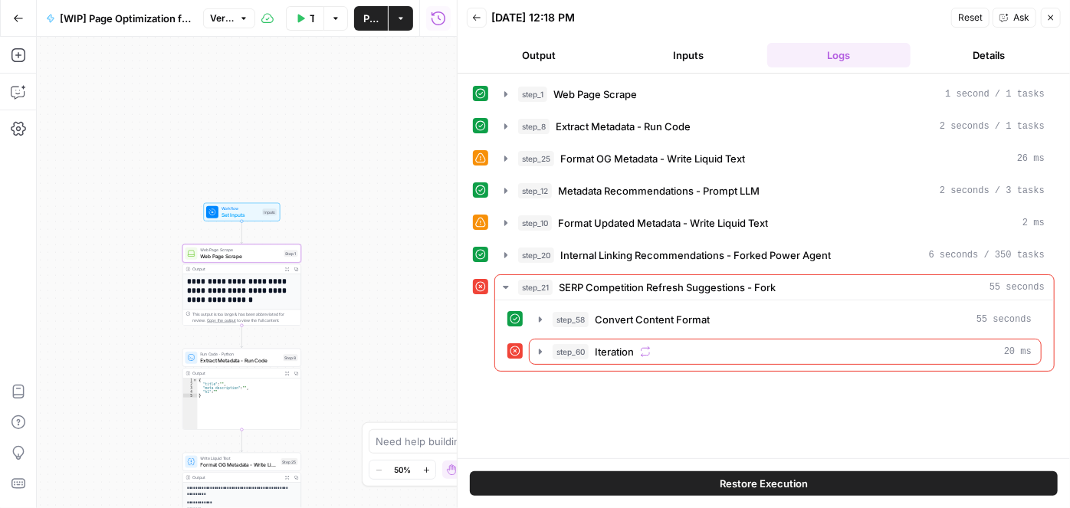
click at [986, 50] on button "Details" at bounding box center [989, 55] width 144 height 25
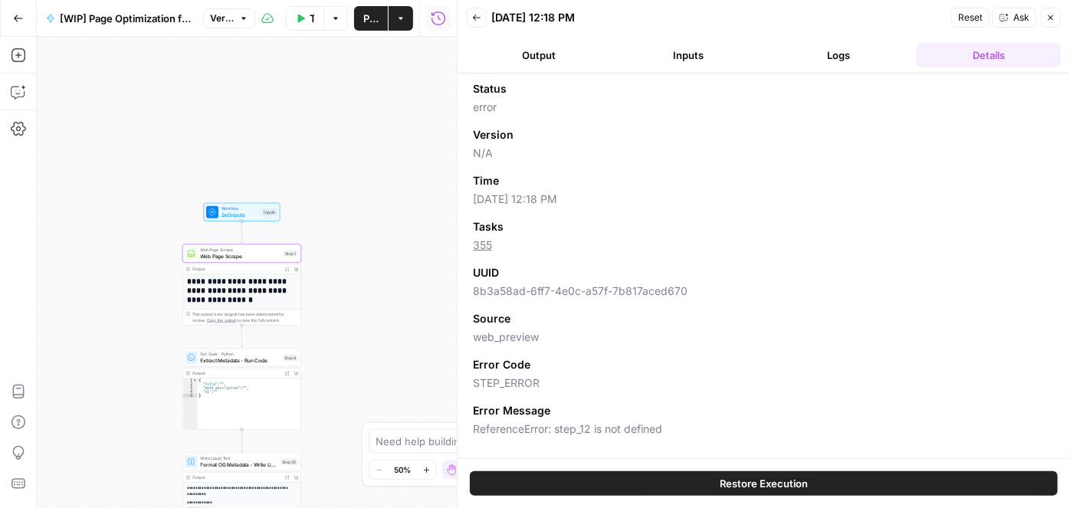
click at [1046, 21] on button "Close" at bounding box center [1051, 18] width 20 height 20
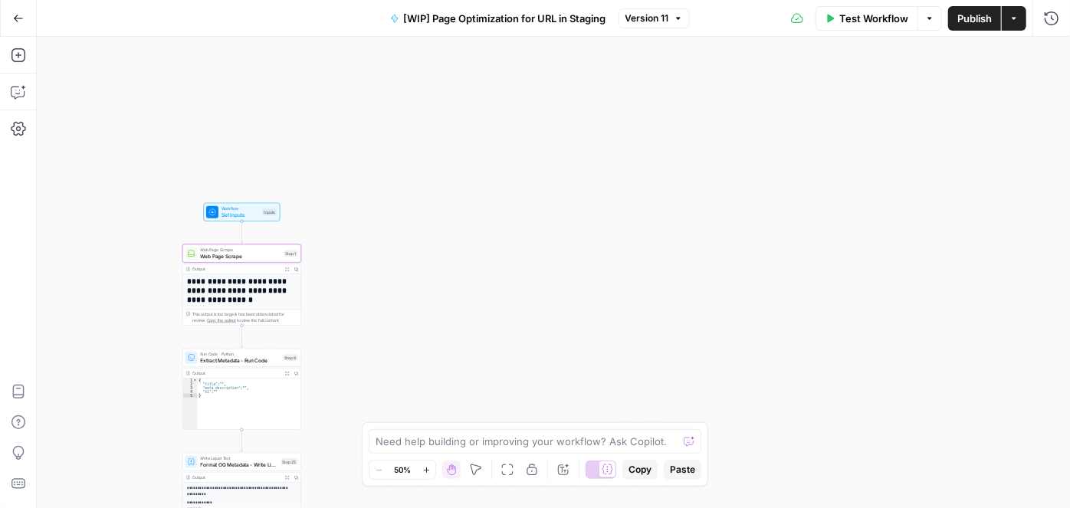
click at [866, 21] on span "Test Workflow" at bounding box center [873, 18] width 69 height 15
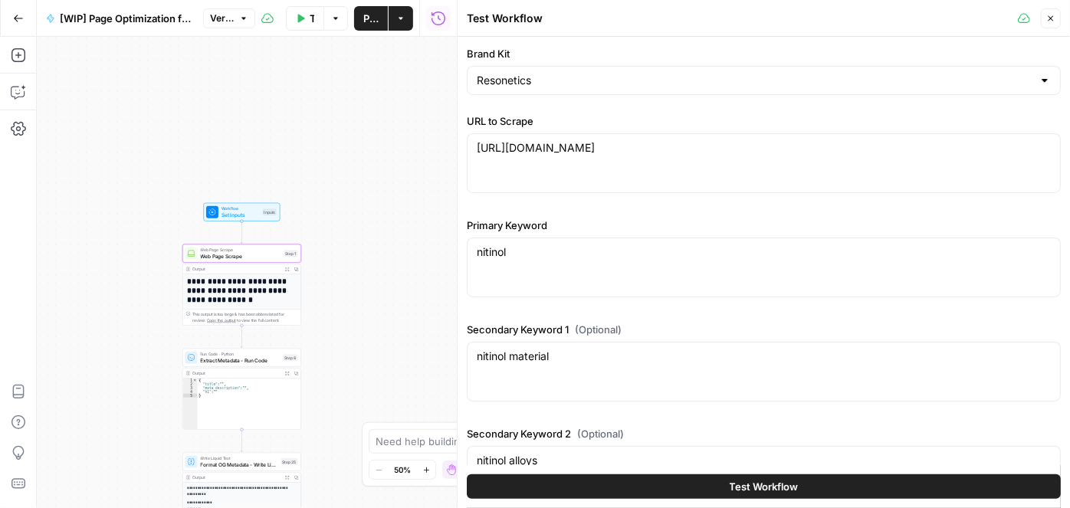
scroll to position [247, 0]
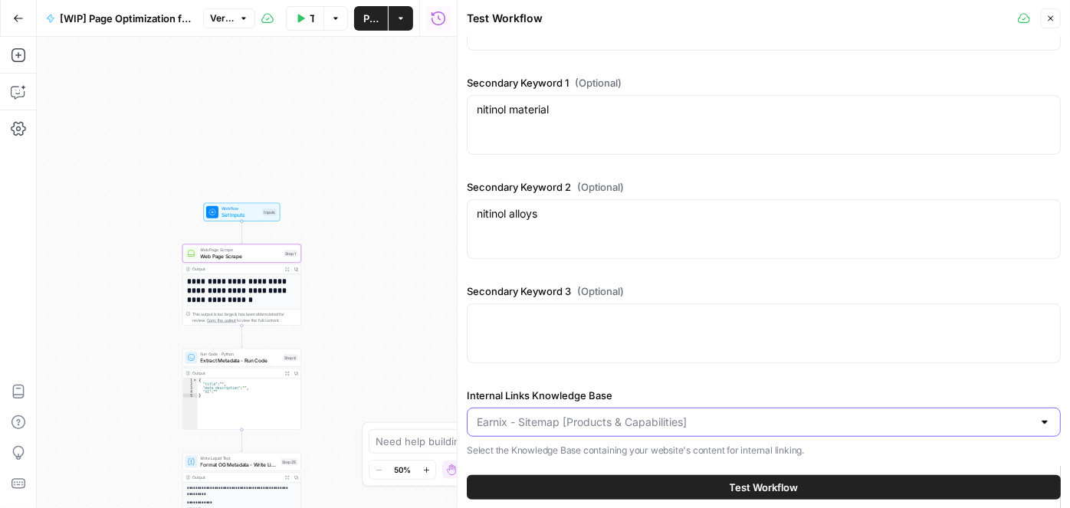
click at [727, 425] on input "Internal Links Knowledge Base" at bounding box center [755, 422] width 556 height 15
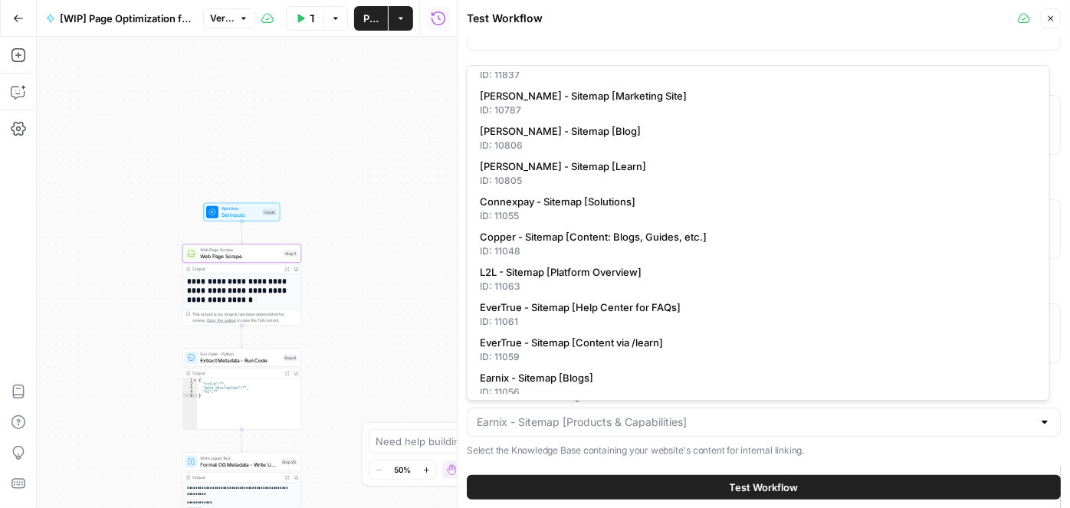
scroll to position [0, 0]
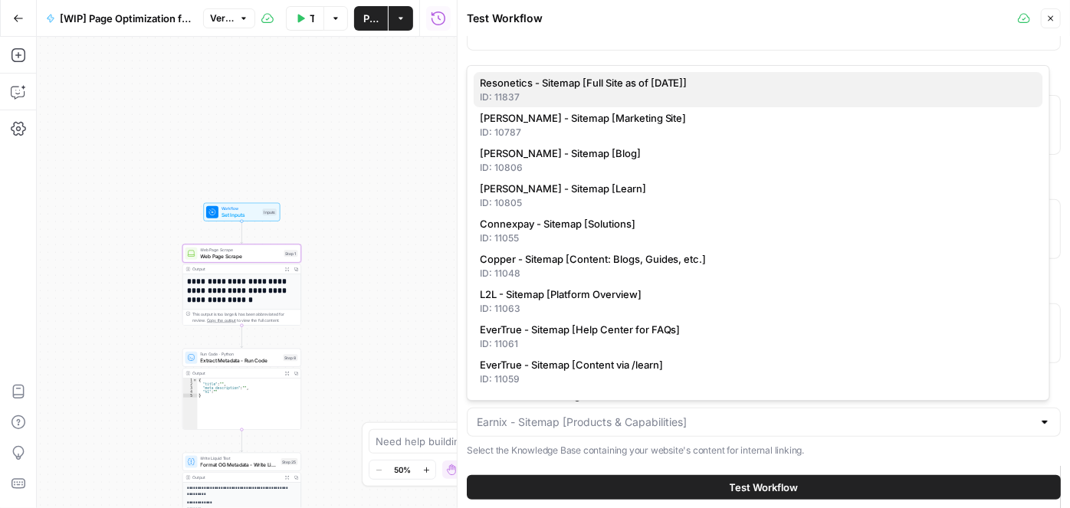
click at [667, 91] on div "ID: 11837" at bounding box center [758, 97] width 557 height 14
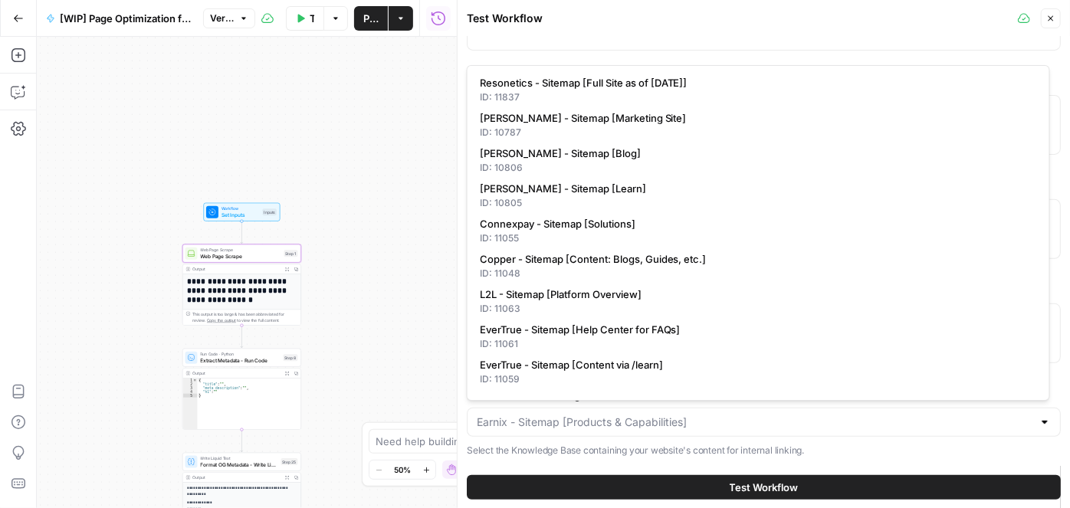
type input "Resonetics - Sitemap [Full Site as of 9/2/25]"
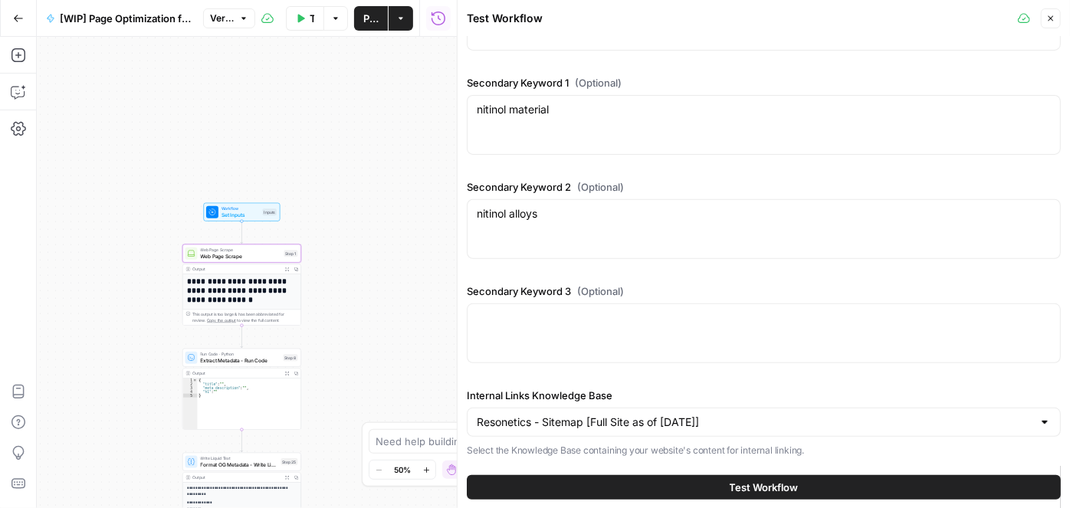
click at [681, 477] on button "Test Workflow" at bounding box center [764, 486] width 594 height 25
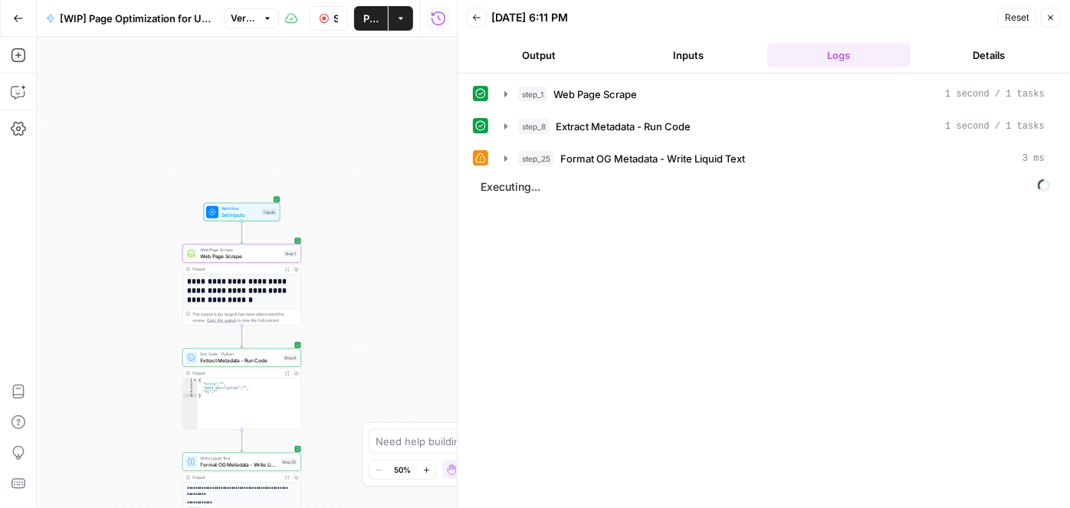
click at [429, 469] on icon "button" at bounding box center [426, 470] width 8 height 8
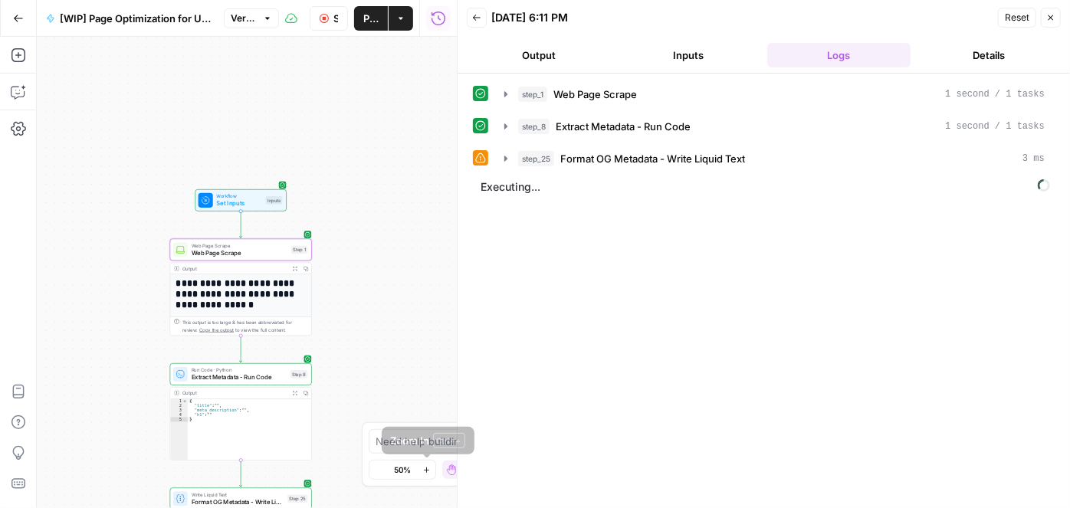
click at [429, 469] on icon "button" at bounding box center [426, 470] width 8 height 8
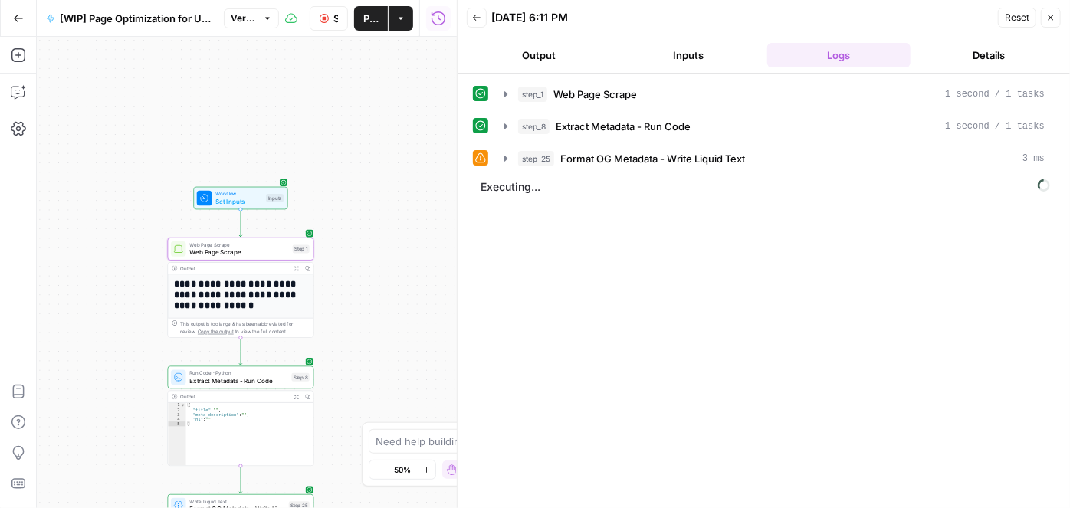
click at [429, 469] on icon "button" at bounding box center [426, 470] width 8 height 8
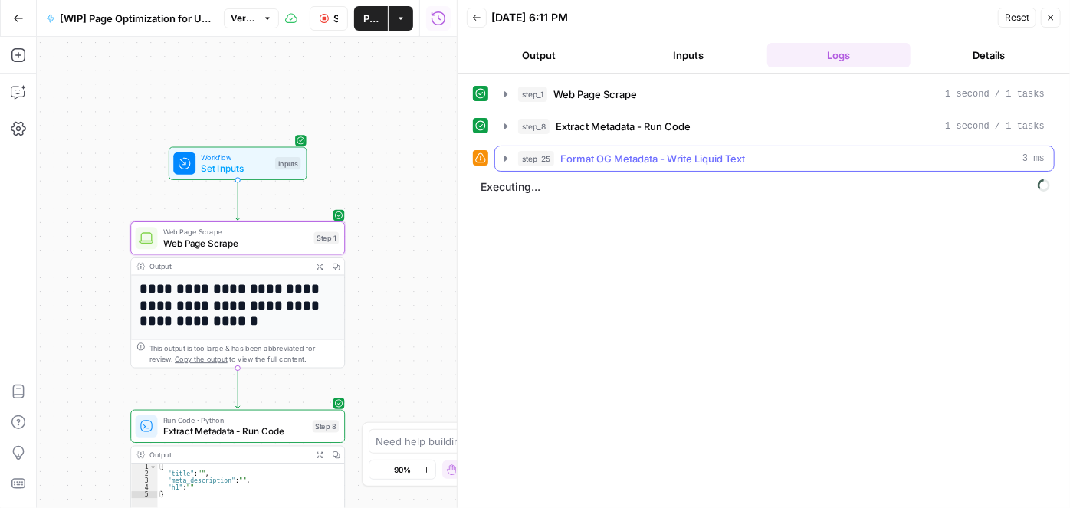
click at [507, 158] on icon "button" at bounding box center [506, 159] width 12 height 12
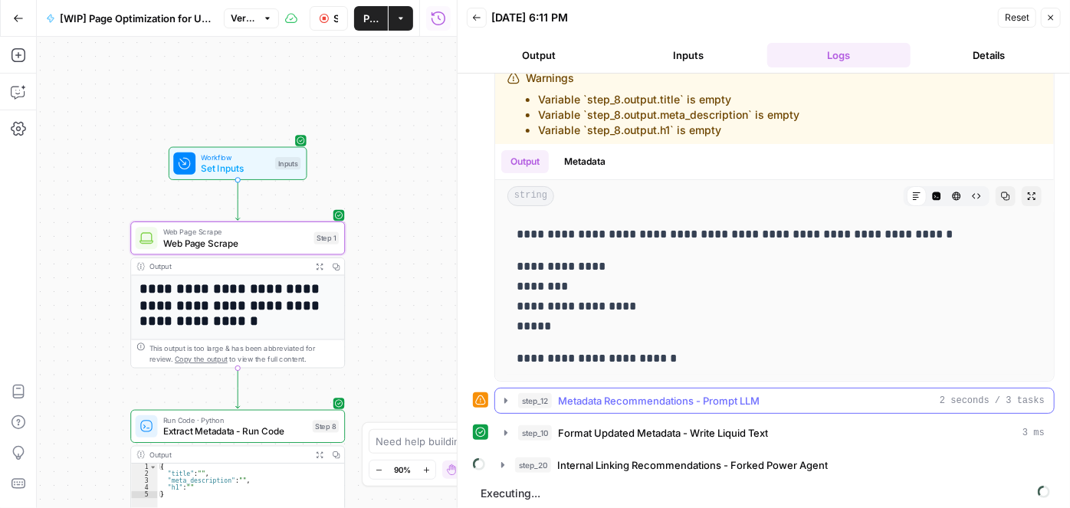
scroll to position [108, 0]
click at [504, 398] on icon "button" at bounding box center [505, 399] width 3 height 5
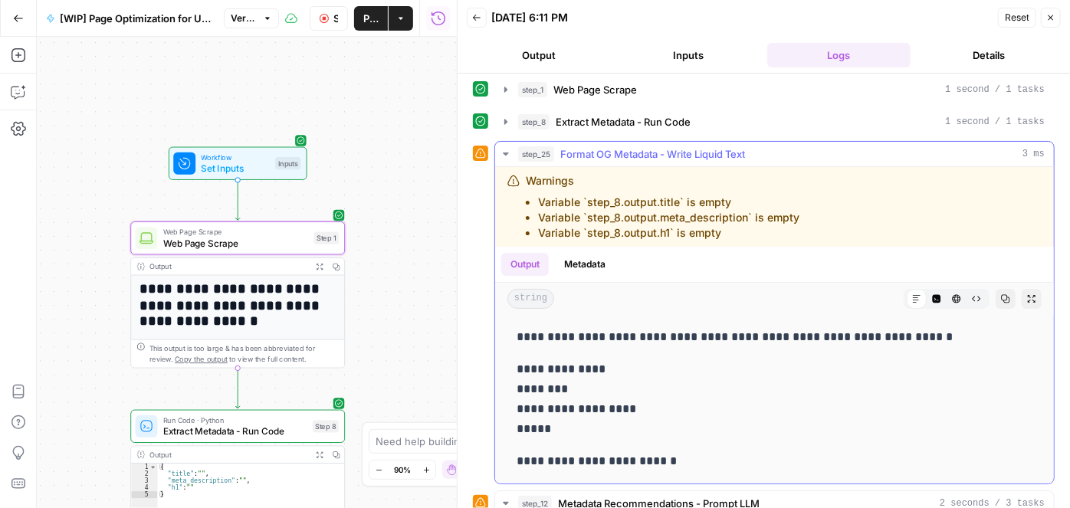
scroll to position [0, 0]
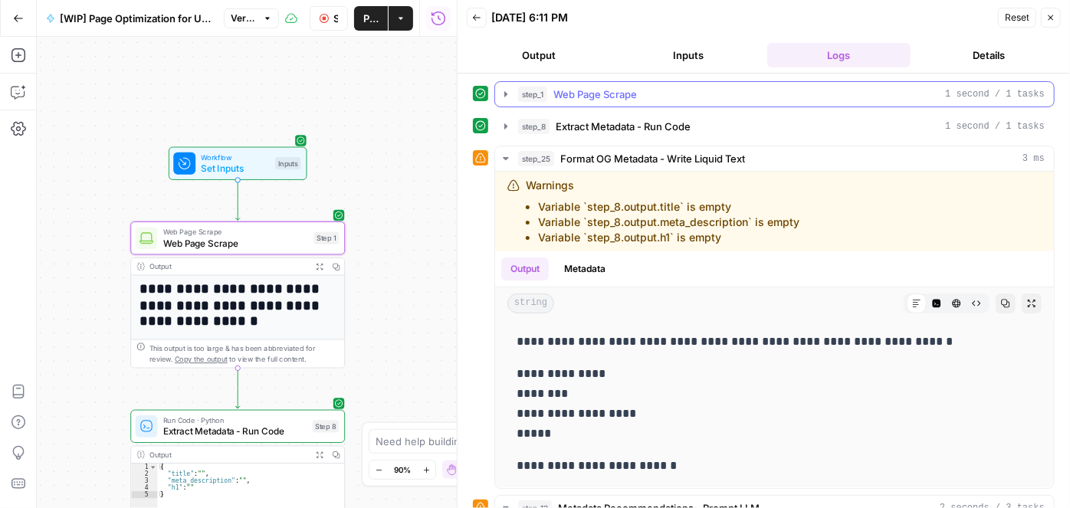
click at [504, 95] on icon "button" at bounding box center [506, 94] width 12 height 12
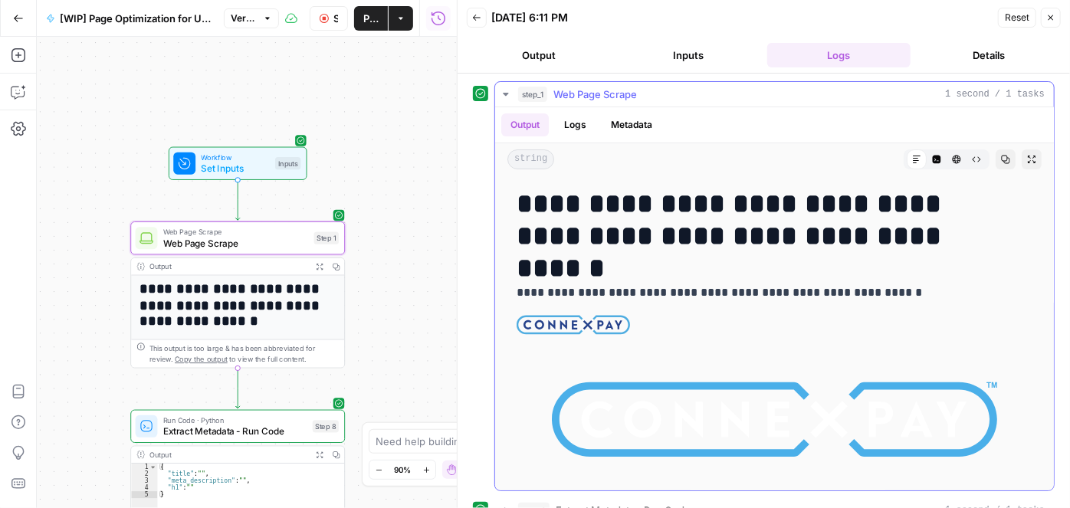
click at [507, 94] on icon "button" at bounding box center [506, 94] width 12 height 12
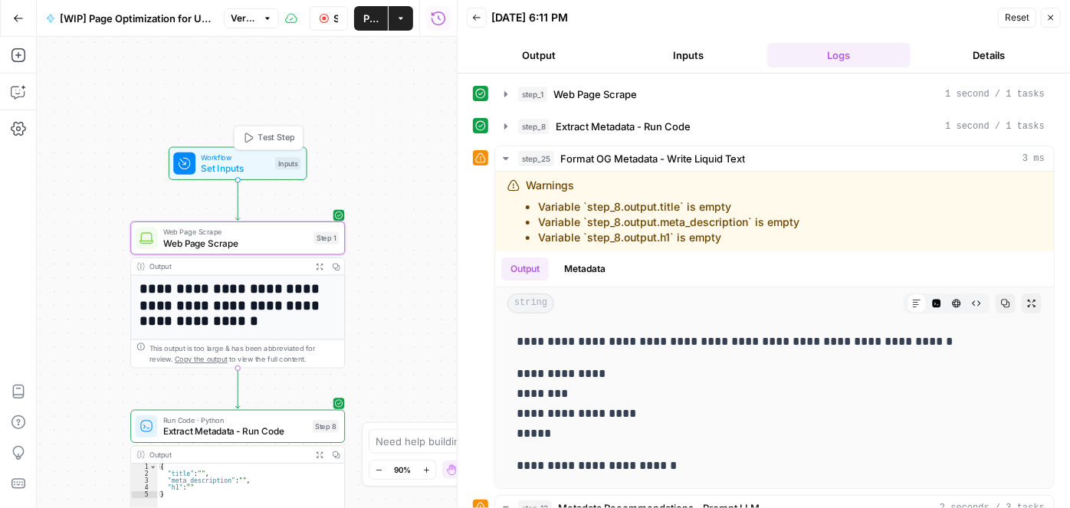
click at [267, 159] on span "Workflow" at bounding box center [235, 157] width 68 height 11
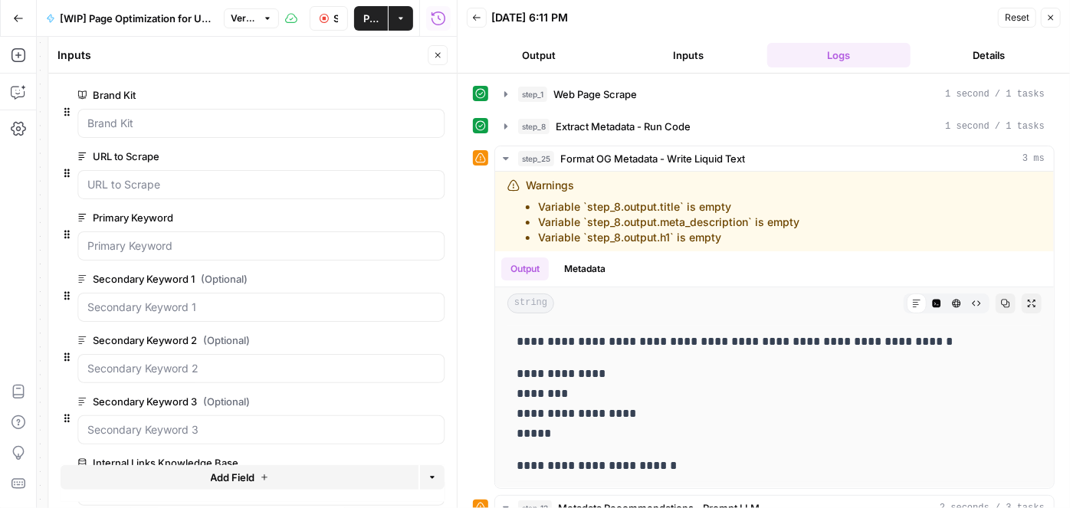
click at [437, 54] on icon "button" at bounding box center [437, 55] width 5 height 5
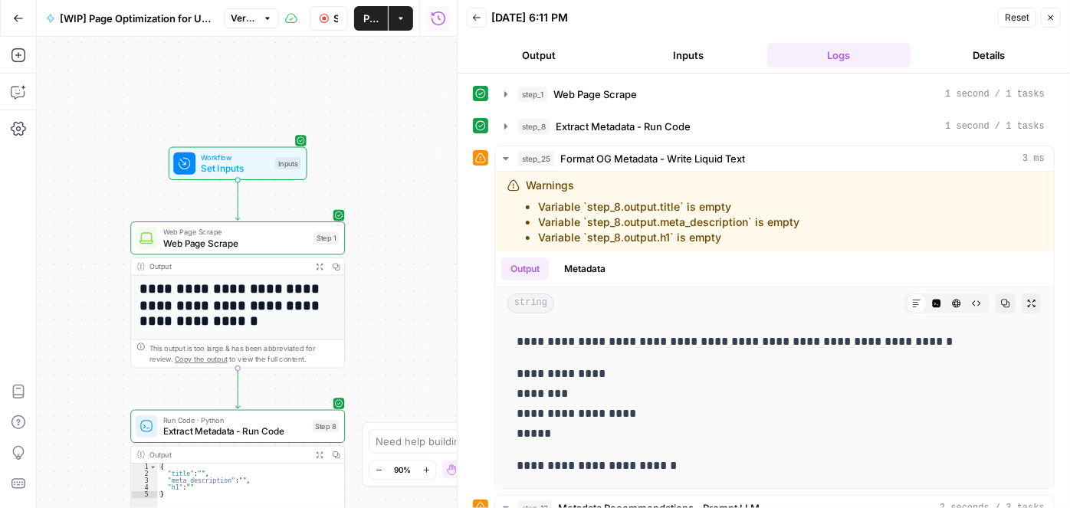
click at [288, 228] on span "Web Page Scrape" at bounding box center [236, 231] width 146 height 11
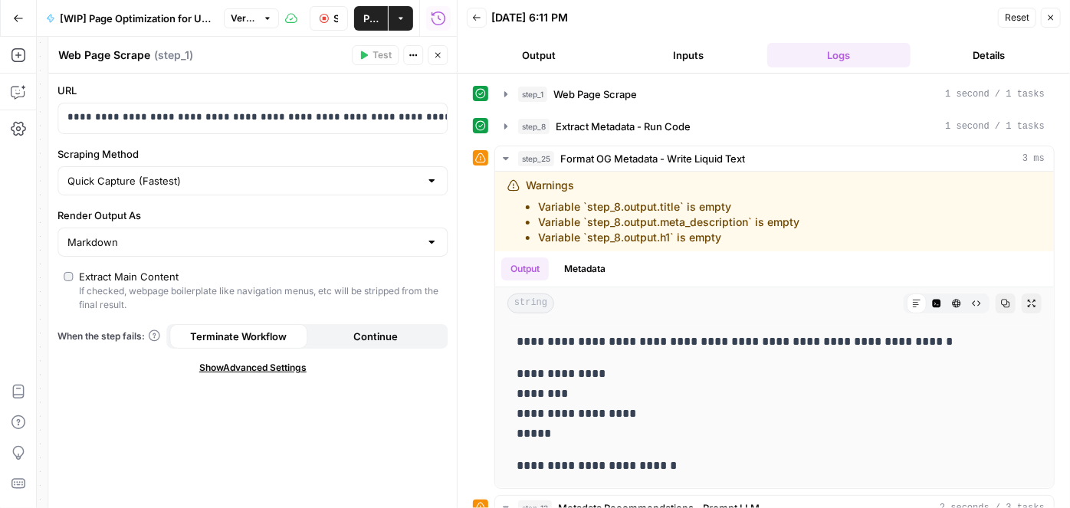
drag, startPoint x: 441, startPoint y: 59, endPoint x: 531, endPoint y: 57, distance: 90.4
click at [441, 60] on icon "button" at bounding box center [437, 55] width 9 height 9
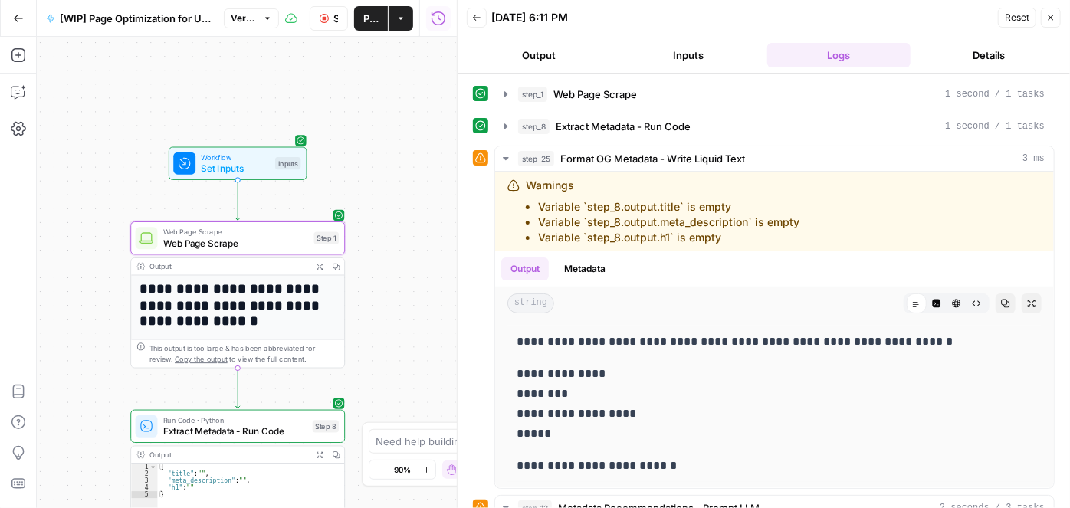
click at [687, 56] on button "Inputs" at bounding box center [689, 55] width 144 height 25
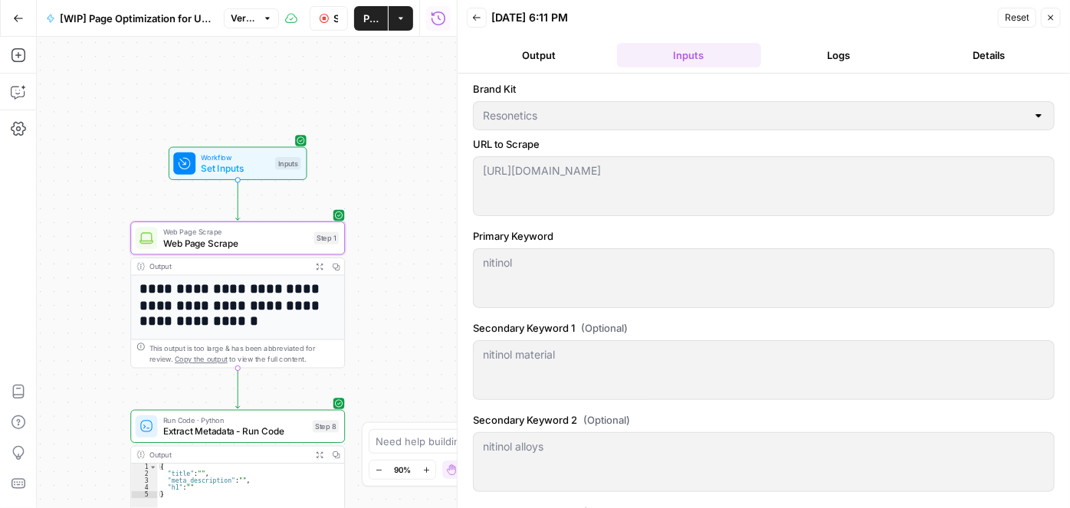
click at [1050, 25] on button "Close" at bounding box center [1051, 18] width 20 height 20
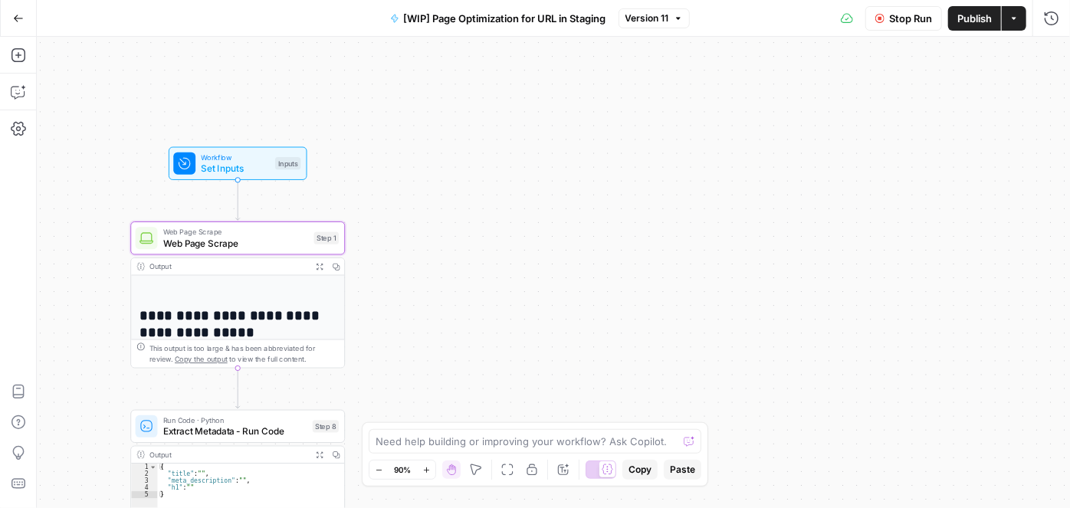
scroll to position [208, 0]
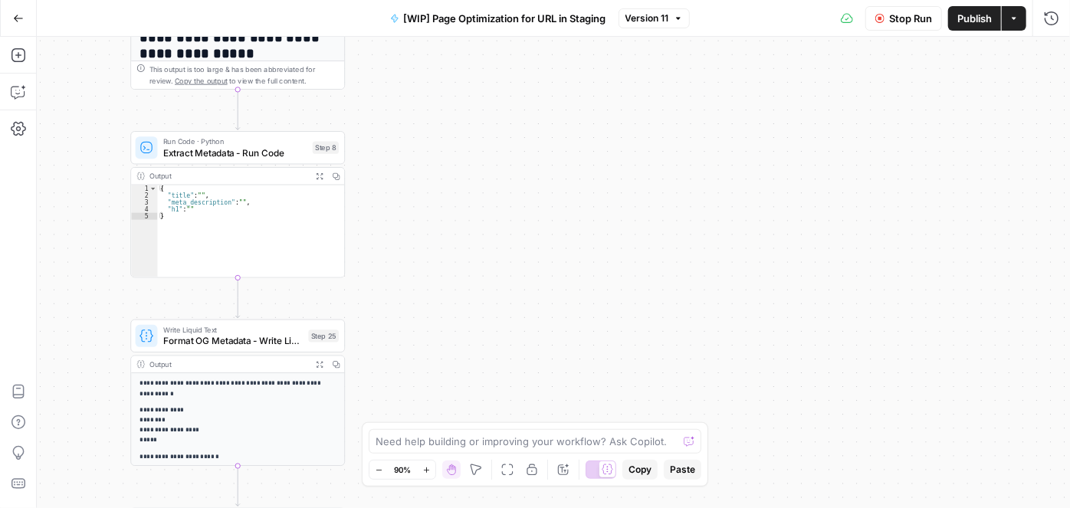
click at [425, 470] on icon "button" at bounding box center [425, 469] width 5 height 5
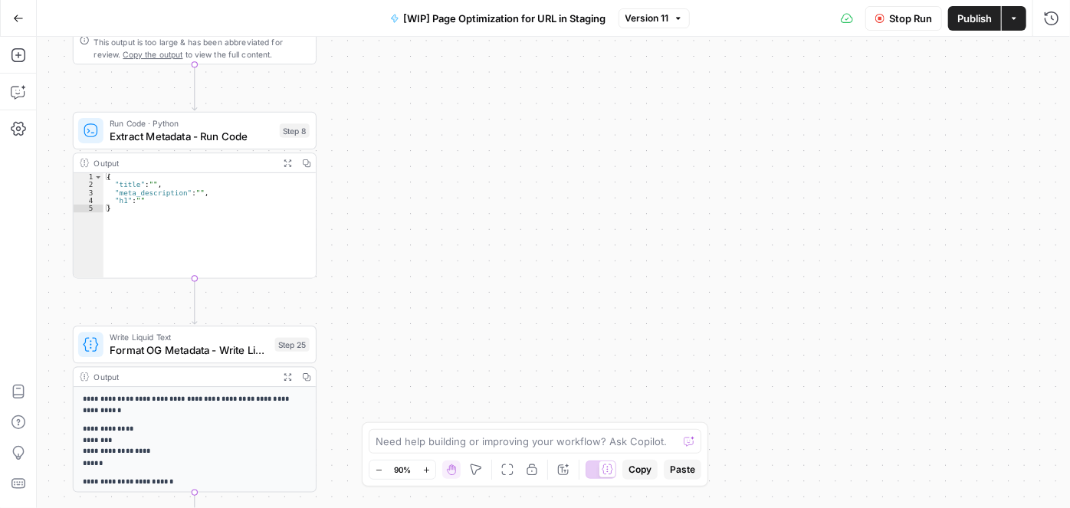
click at [428, 468] on icon "button" at bounding box center [426, 470] width 8 height 8
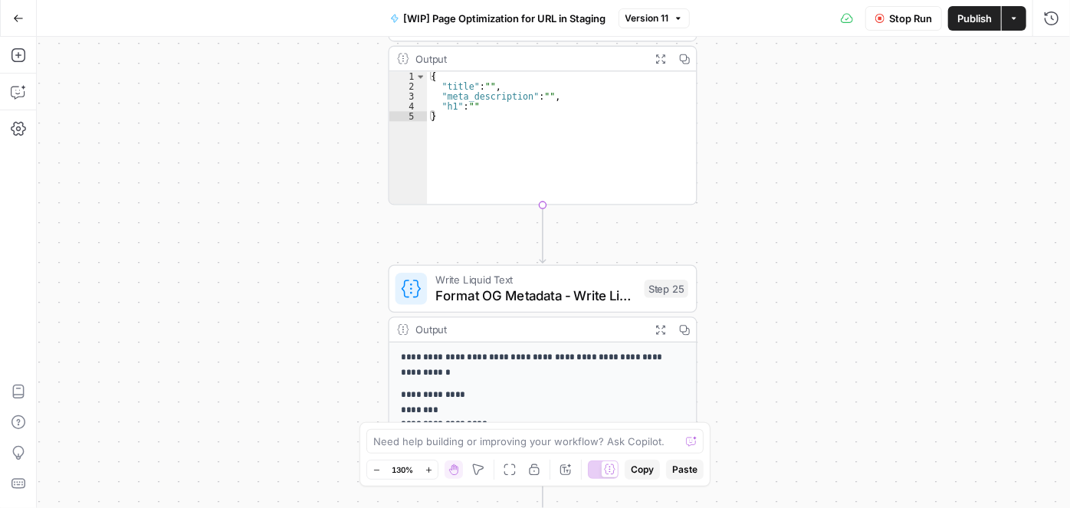
drag, startPoint x: 471, startPoint y: 278, endPoint x: 808, endPoint y: 228, distance: 340.2
click at [808, 228] on div "**********" at bounding box center [553, 272] width 1033 height 471
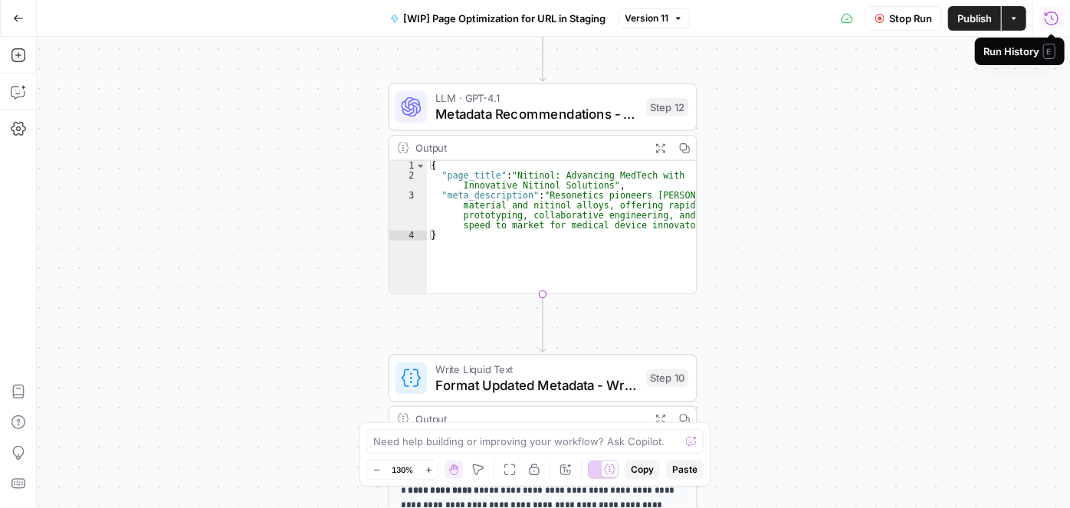
click at [1052, 23] on icon "button" at bounding box center [1051, 18] width 15 height 15
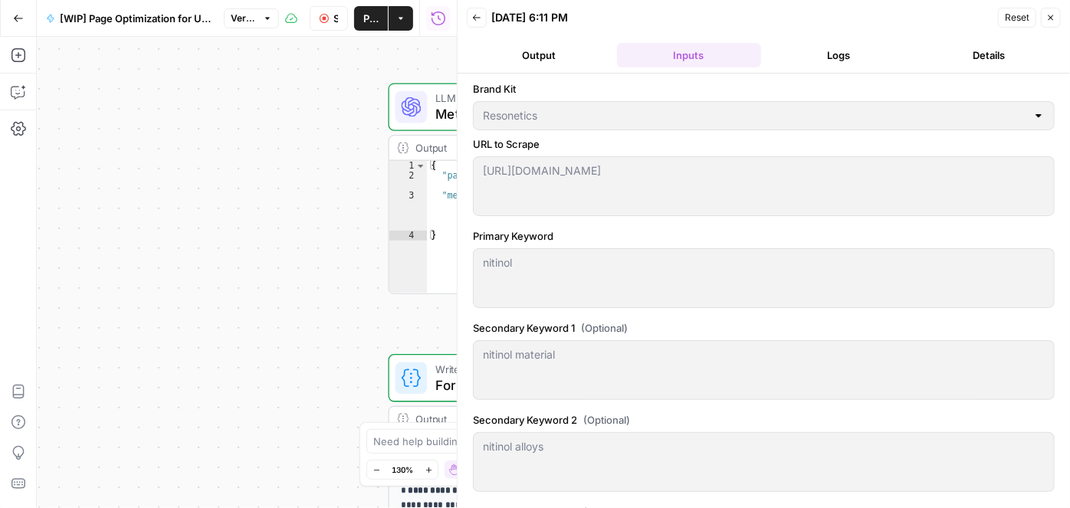
click at [830, 56] on button "Logs" at bounding box center [839, 55] width 144 height 25
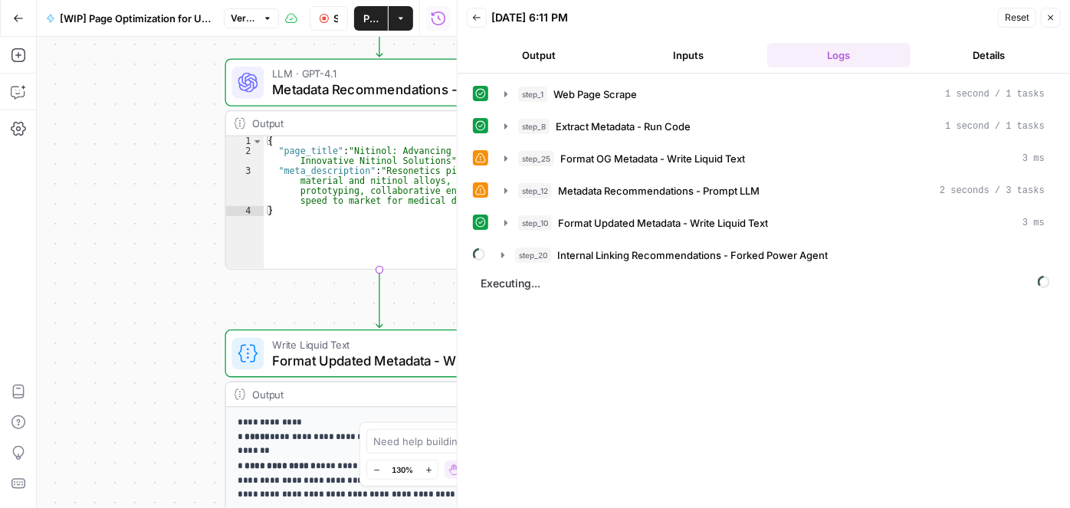
drag, startPoint x: 212, startPoint y: 228, endPoint x: 139, endPoint y: 221, distance: 73.1
click at [140, 224] on div "**********" at bounding box center [247, 272] width 420 height 471
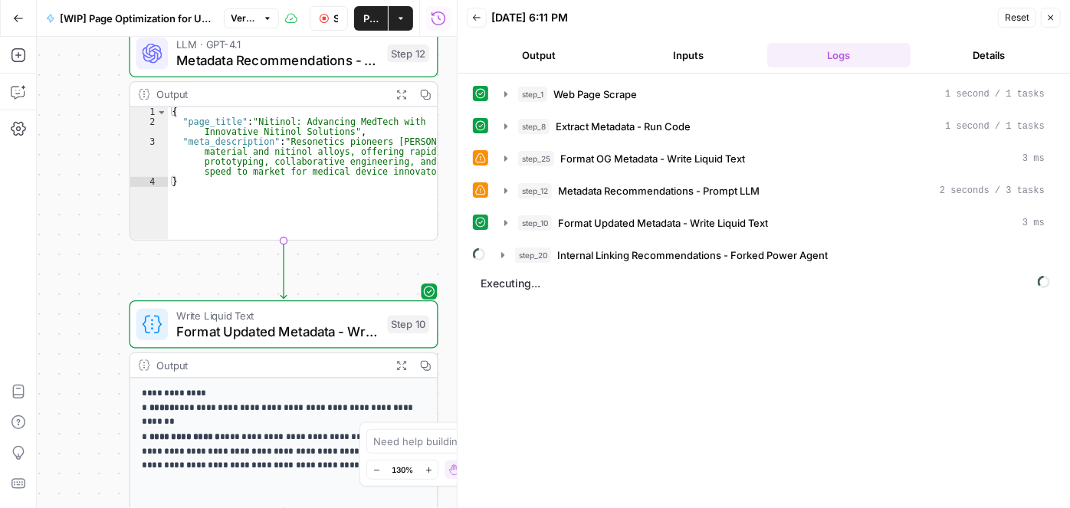
drag, startPoint x: 407, startPoint y: 294, endPoint x: 261, endPoint y: 241, distance: 155.4
click at [259, 244] on div "**********" at bounding box center [247, 272] width 420 height 471
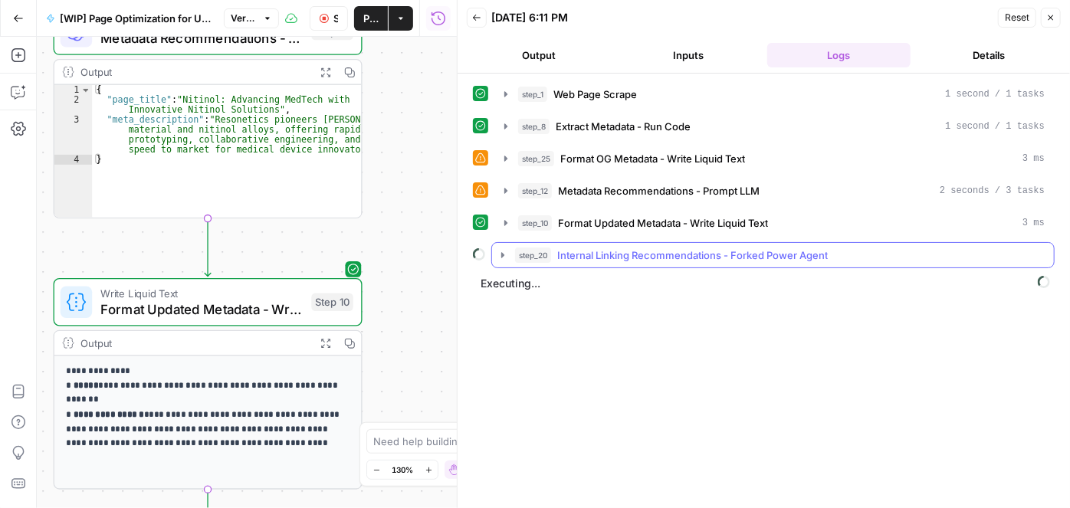
click at [503, 249] on icon "button" at bounding box center [503, 255] width 12 height 12
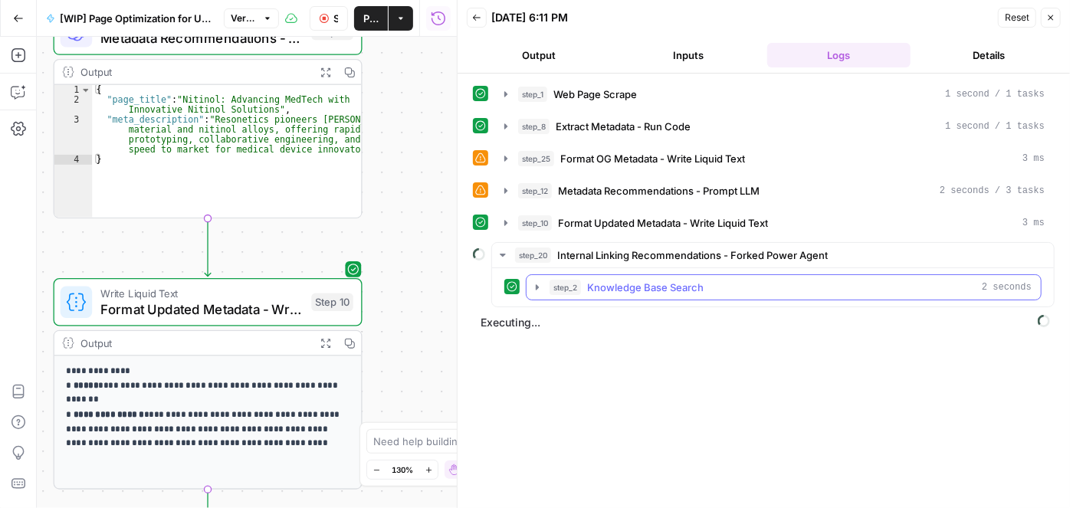
click at [532, 285] on icon "button" at bounding box center [537, 287] width 12 height 12
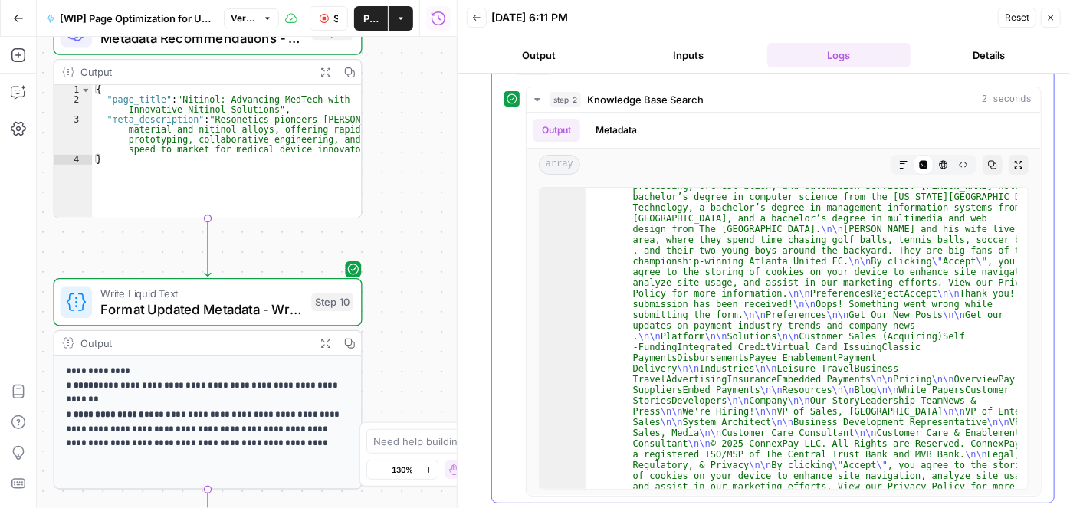
scroll to position [0, 0]
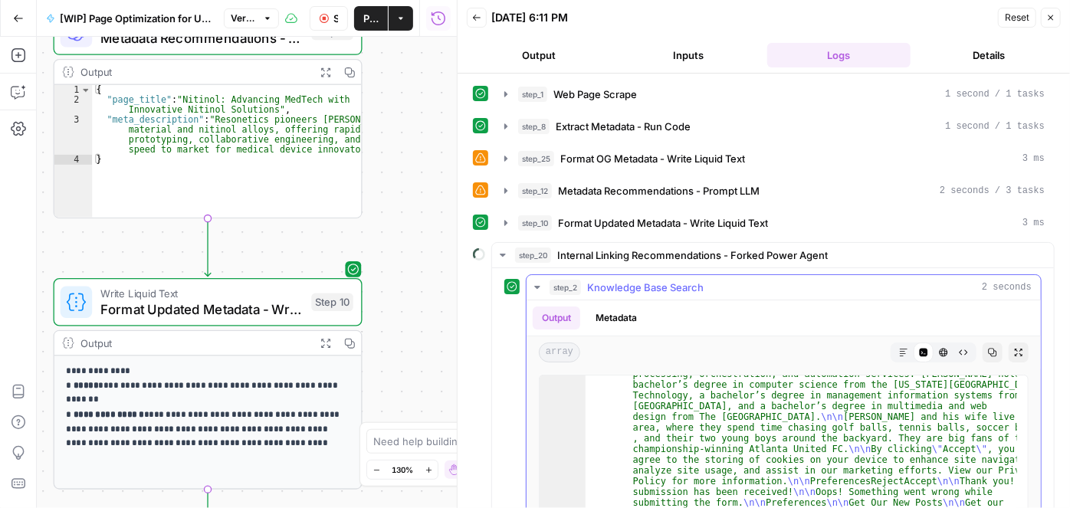
click at [533, 282] on icon "button" at bounding box center [537, 287] width 12 height 12
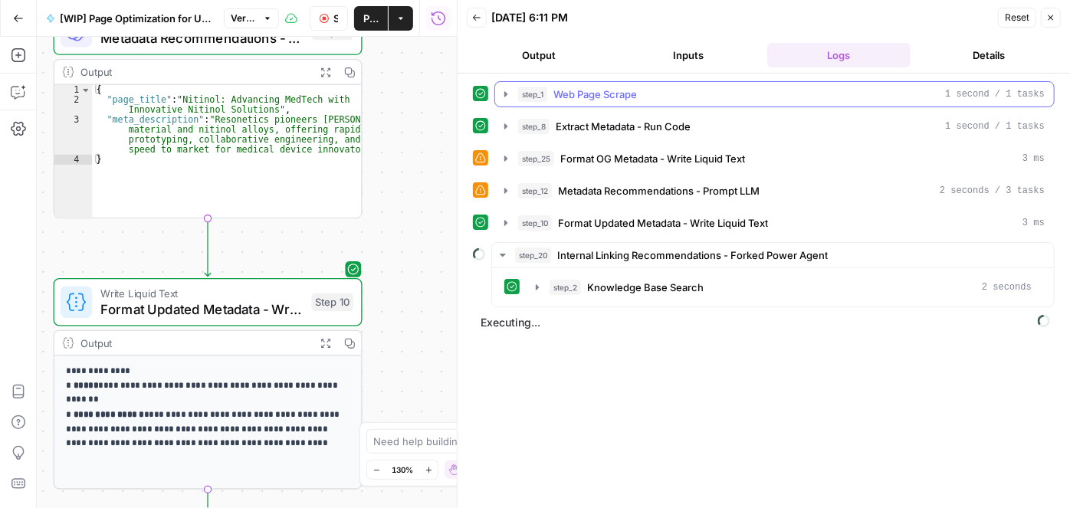
click at [584, 95] on span "Web Page Scrape" at bounding box center [595, 94] width 84 height 15
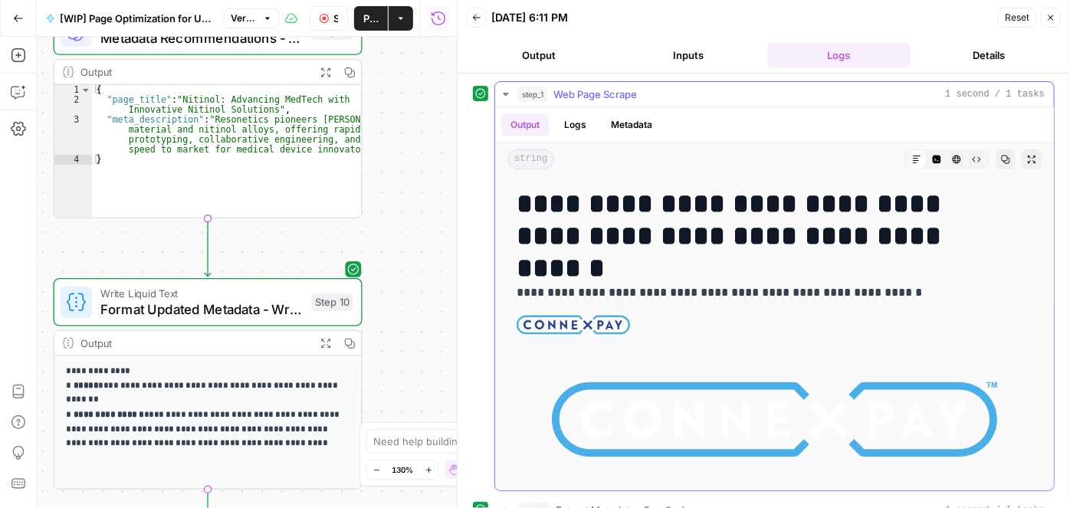
click at [575, 121] on button "Logs" at bounding box center [575, 124] width 41 height 23
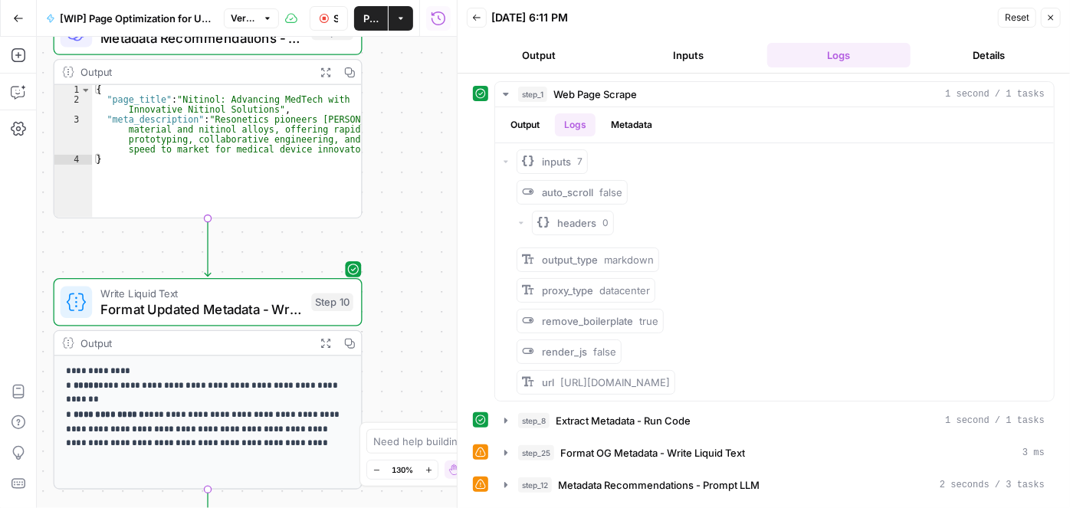
click at [1003, 15] on button "Reset" at bounding box center [1017, 18] width 38 height 20
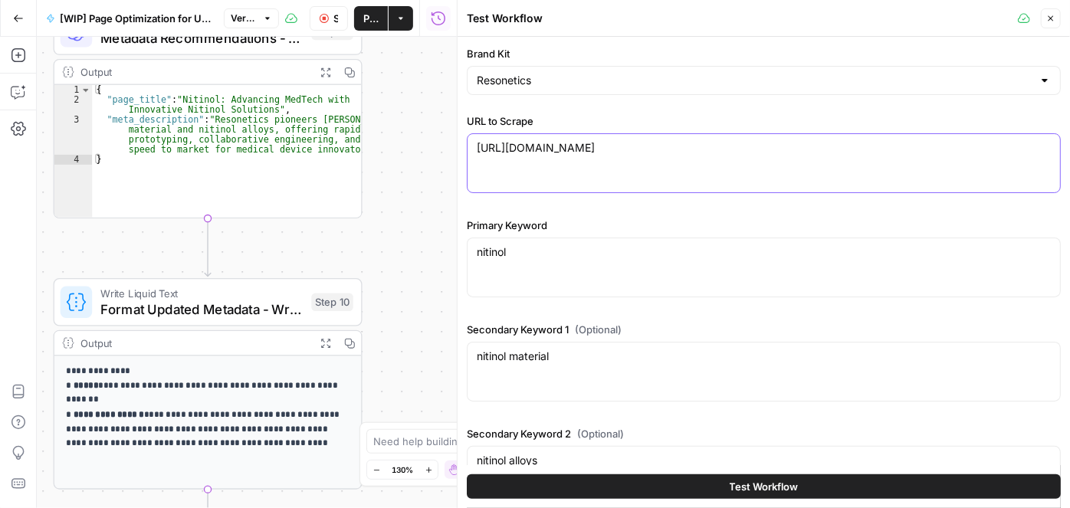
click at [758, 146] on textarea "[URL][DOMAIN_NAME]" at bounding box center [764, 147] width 574 height 15
click at [761, 480] on span "Test Workflow" at bounding box center [764, 486] width 69 height 15
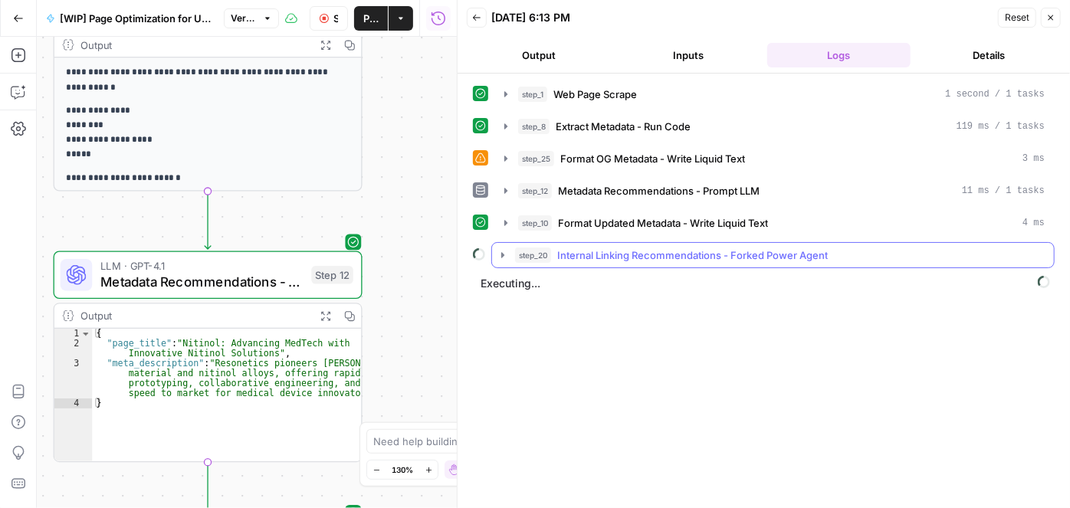
click at [506, 254] on icon "button" at bounding box center [503, 255] width 12 height 12
click at [500, 254] on icon "button" at bounding box center [503, 255] width 12 height 12
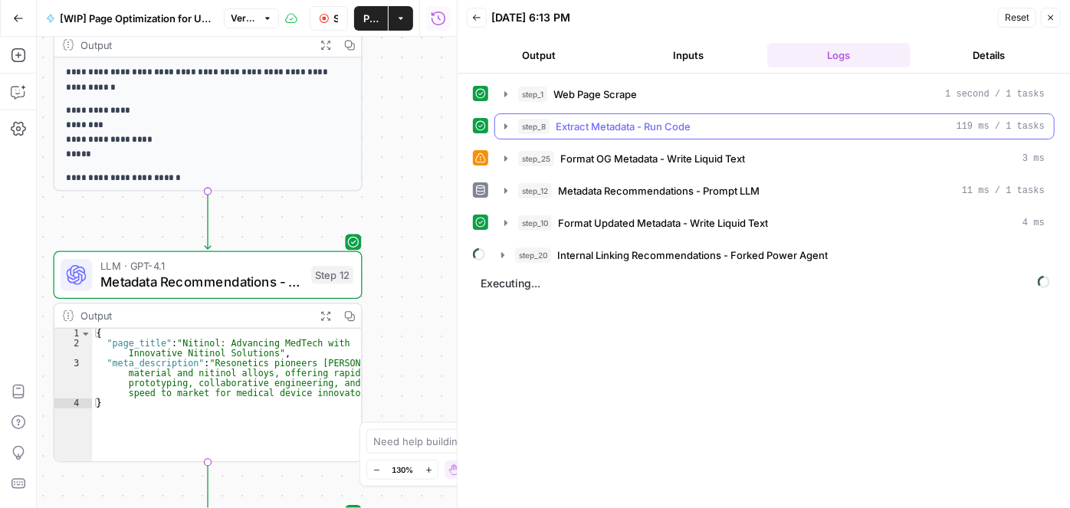
click at [506, 127] on icon "button" at bounding box center [506, 126] width 12 height 12
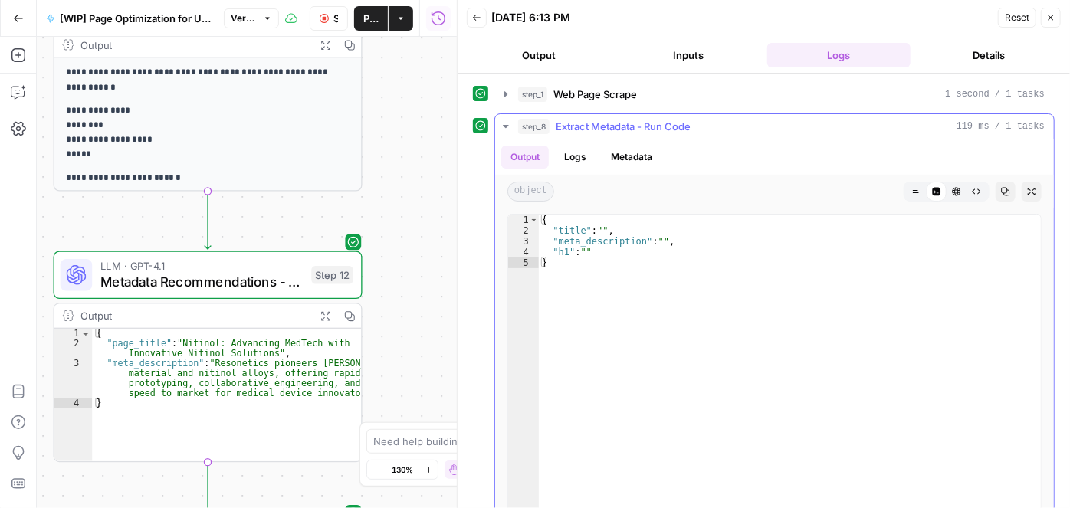
click at [506, 127] on icon "button" at bounding box center [506, 126] width 12 height 12
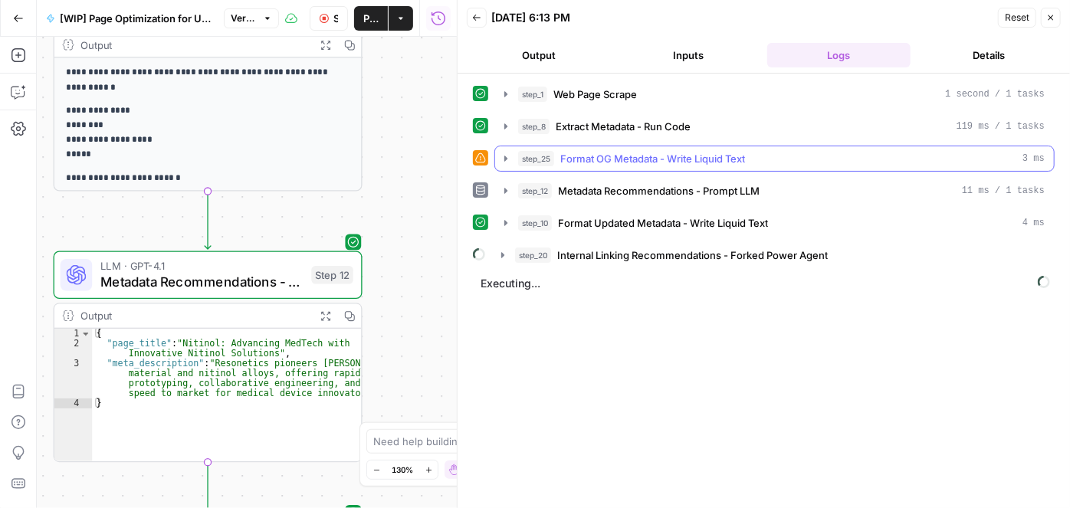
click at [507, 158] on icon "button" at bounding box center [506, 159] width 12 height 12
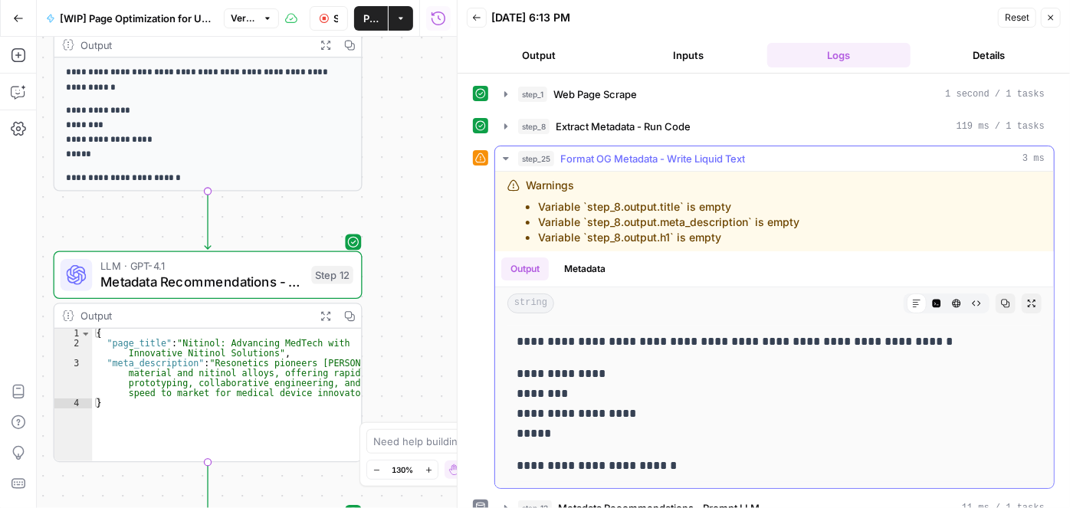
click at [507, 158] on icon "button" at bounding box center [506, 159] width 12 height 12
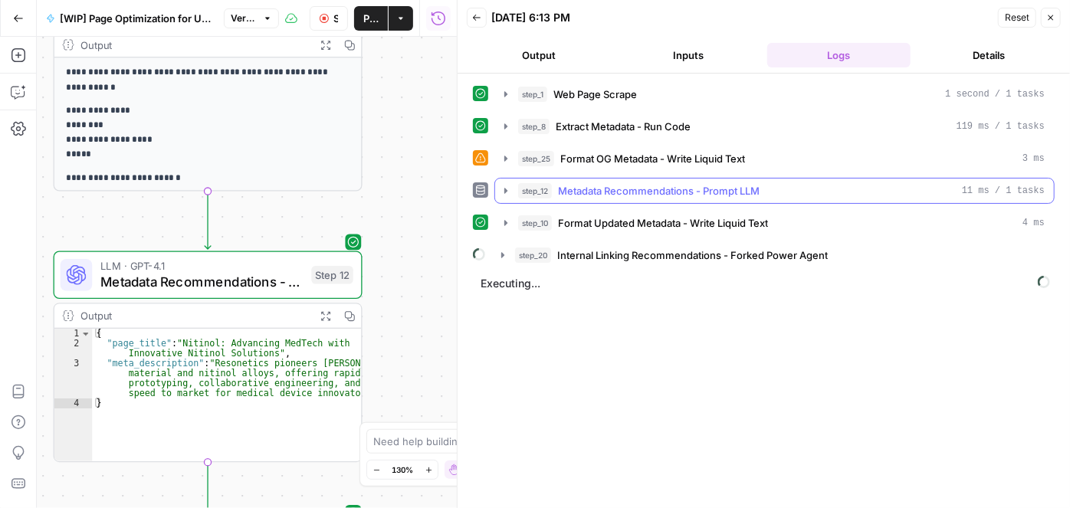
click at [501, 192] on icon "button" at bounding box center [506, 191] width 12 height 12
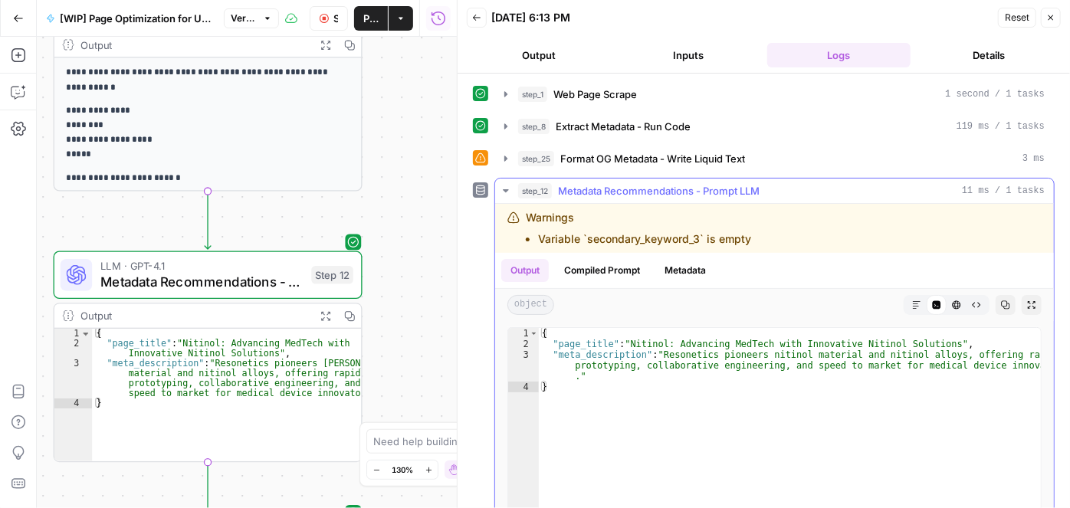
click at [501, 192] on icon "button" at bounding box center [506, 191] width 12 height 12
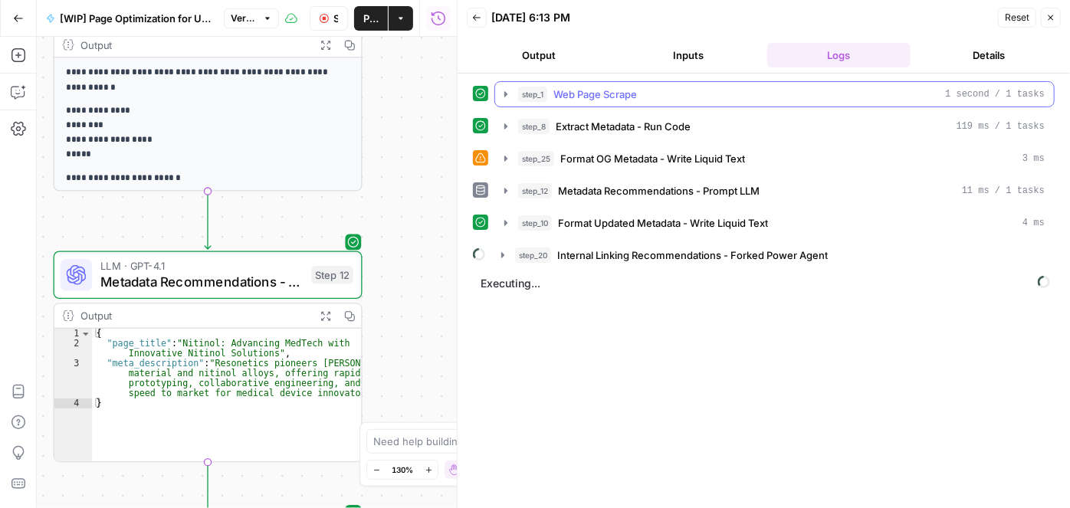
click at [504, 94] on icon "button" at bounding box center [505, 93] width 3 height 5
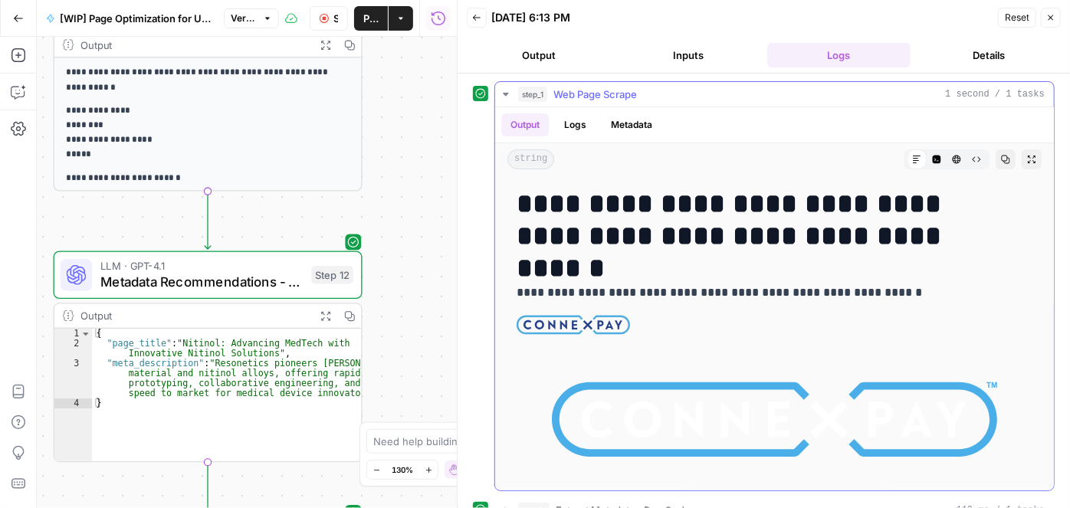
click at [612, 123] on button "Metadata" at bounding box center [632, 124] width 60 height 23
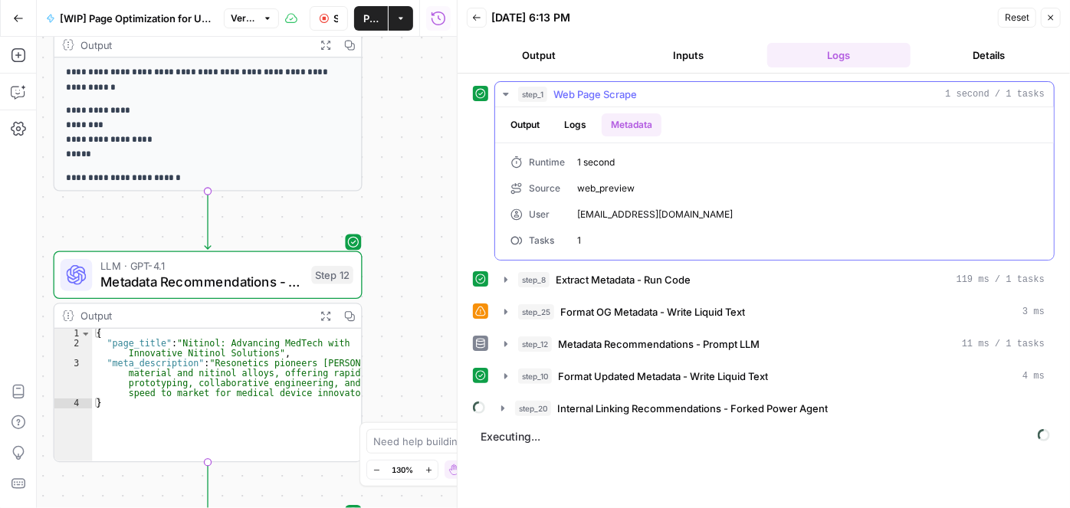
click at [527, 121] on button "Output" at bounding box center [525, 124] width 48 height 23
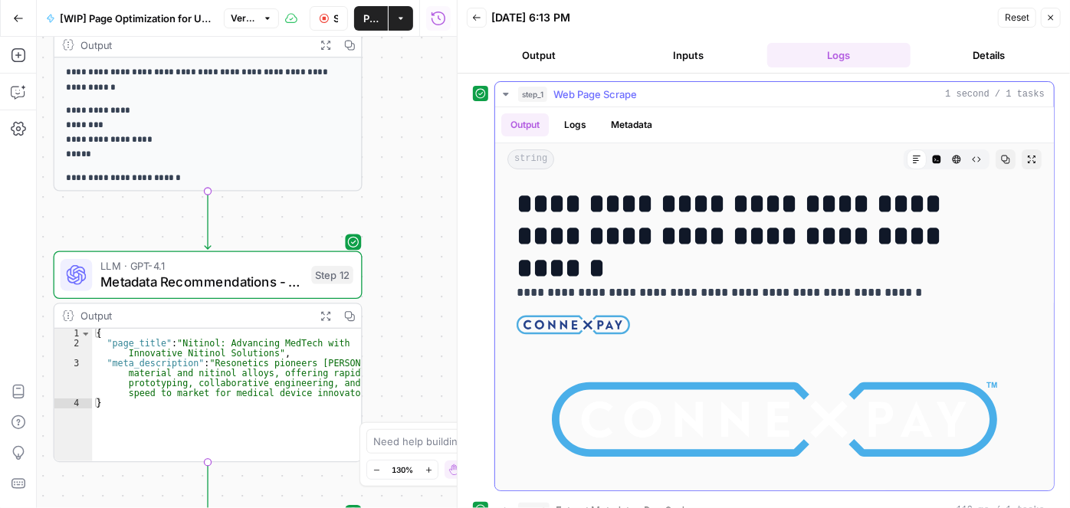
click at [510, 93] on icon "button" at bounding box center [506, 94] width 12 height 12
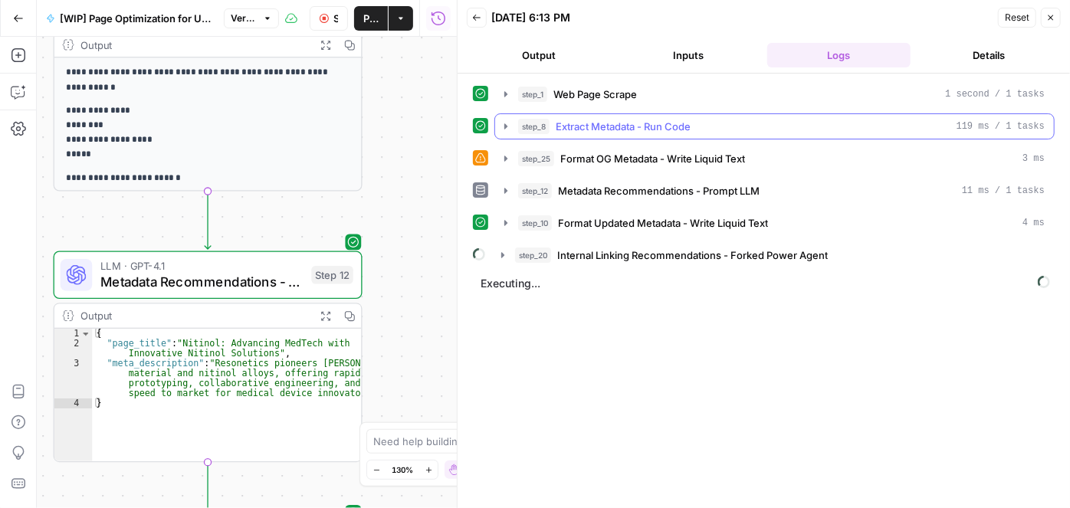
click at [507, 124] on icon "button" at bounding box center [506, 126] width 12 height 12
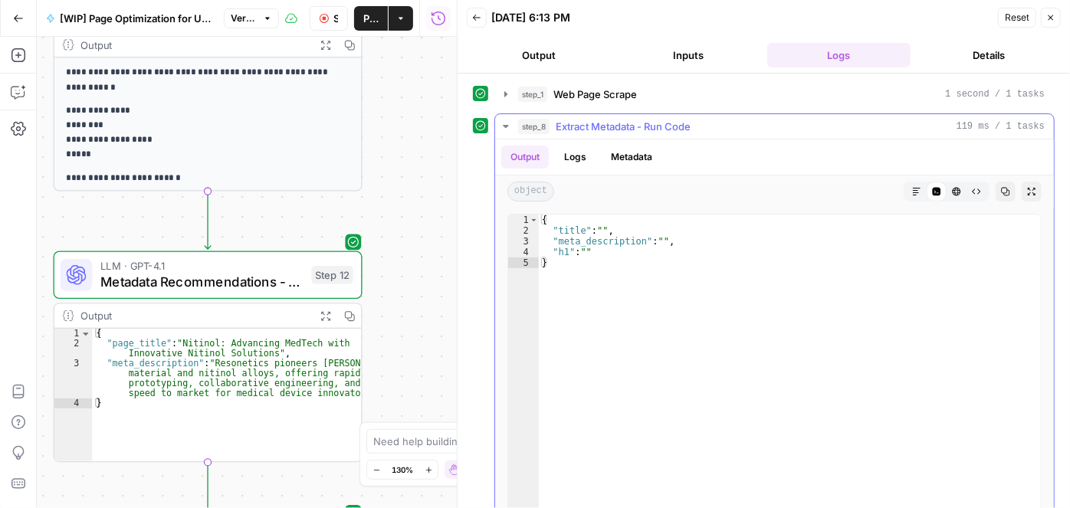
click at [506, 123] on icon "button" at bounding box center [506, 126] width 12 height 12
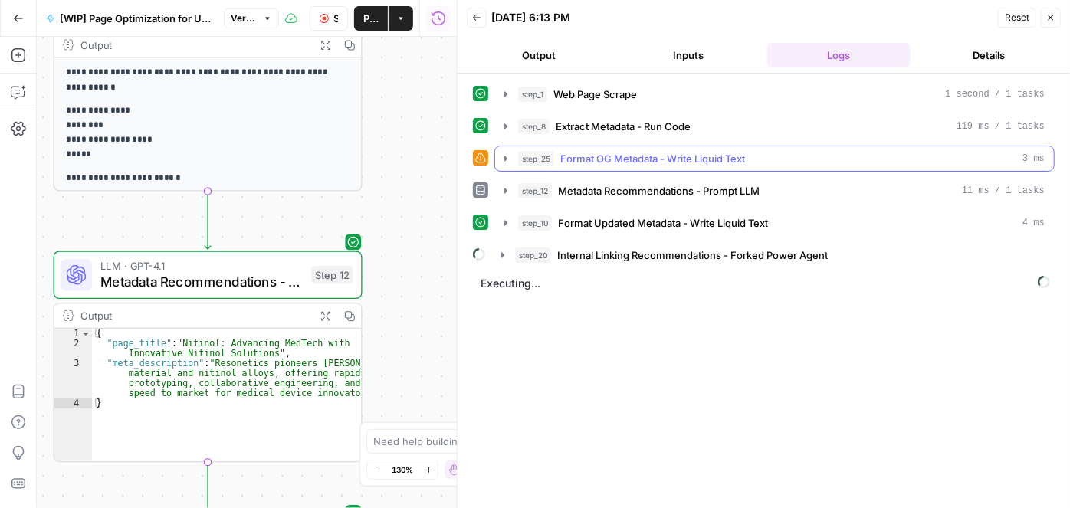
click at [503, 156] on icon "button" at bounding box center [506, 159] width 12 height 12
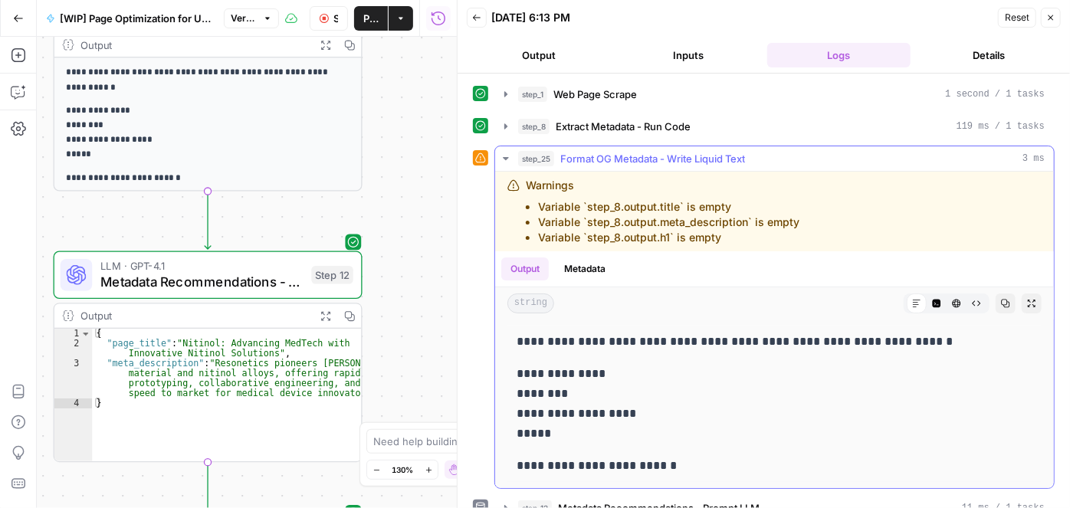
click at [503, 153] on icon "button" at bounding box center [506, 159] width 12 height 12
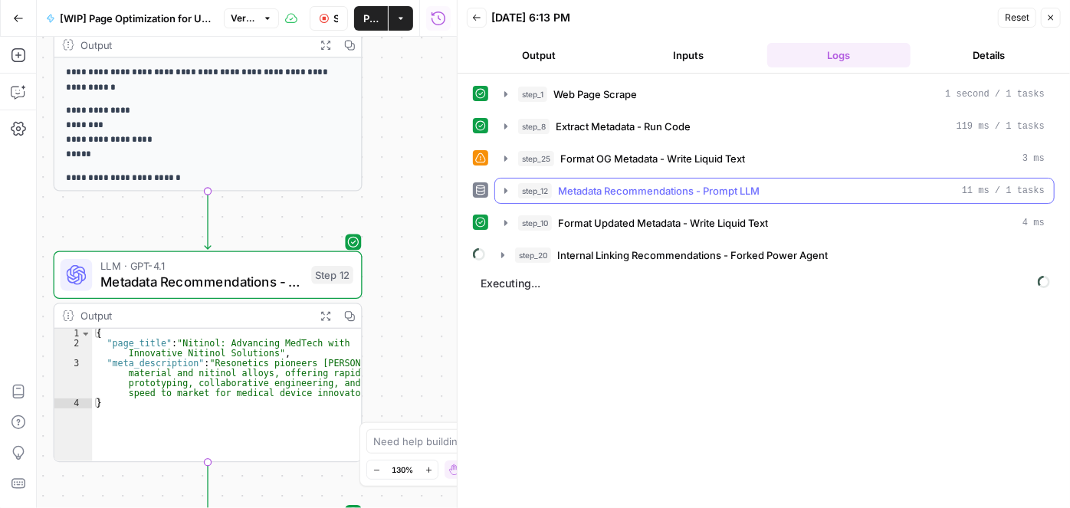
click at [505, 189] on icon "button" at bounding box center [505, 190] width 3 height 5
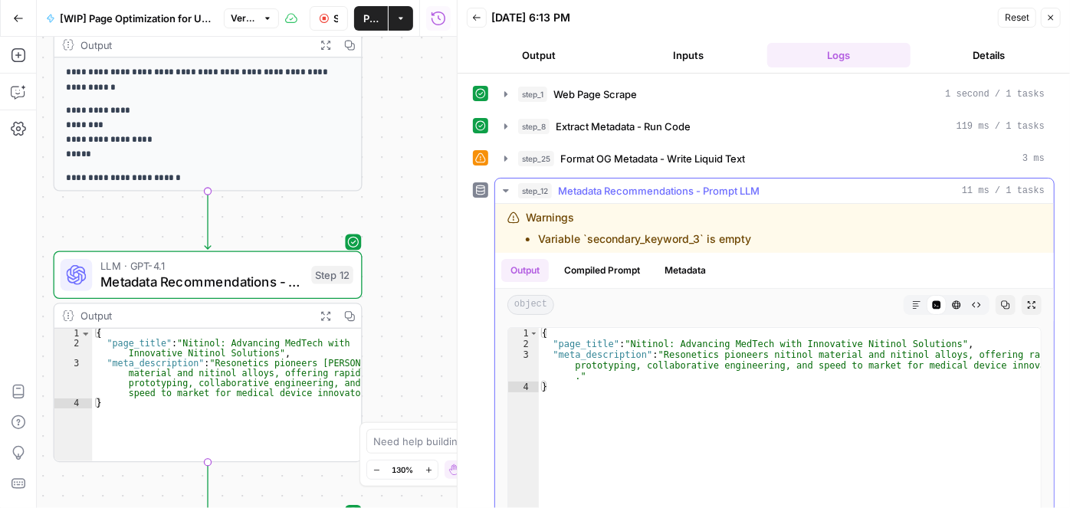
click at [507, 189] on icon "button" at bounding box center [506, 191] width 12 height 12
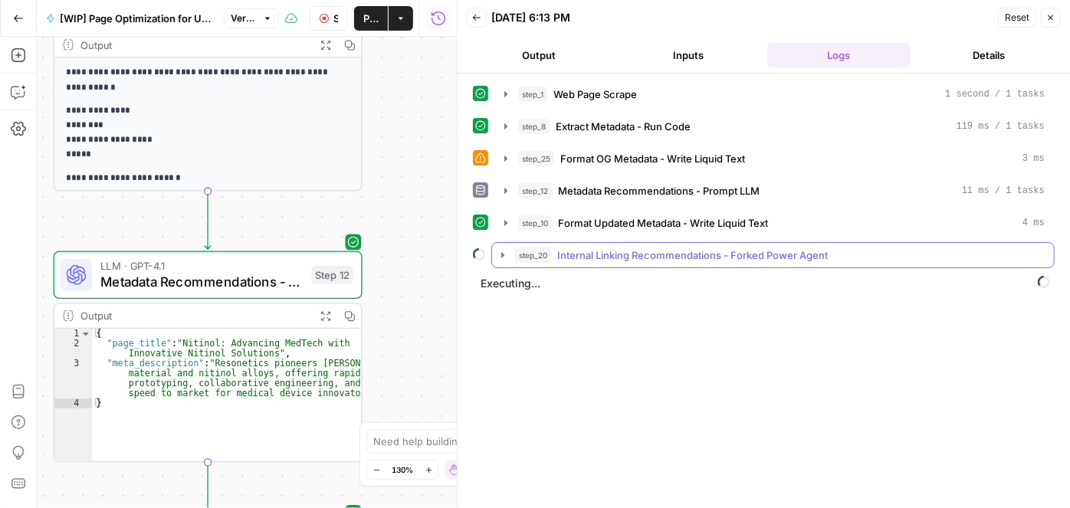
click at [502, 252] on icon "button" at bounding box center [502, 254] width 3 height 5
click at [502, 254] on icon "button" at bounding box center [502, 255] width 5 height 3
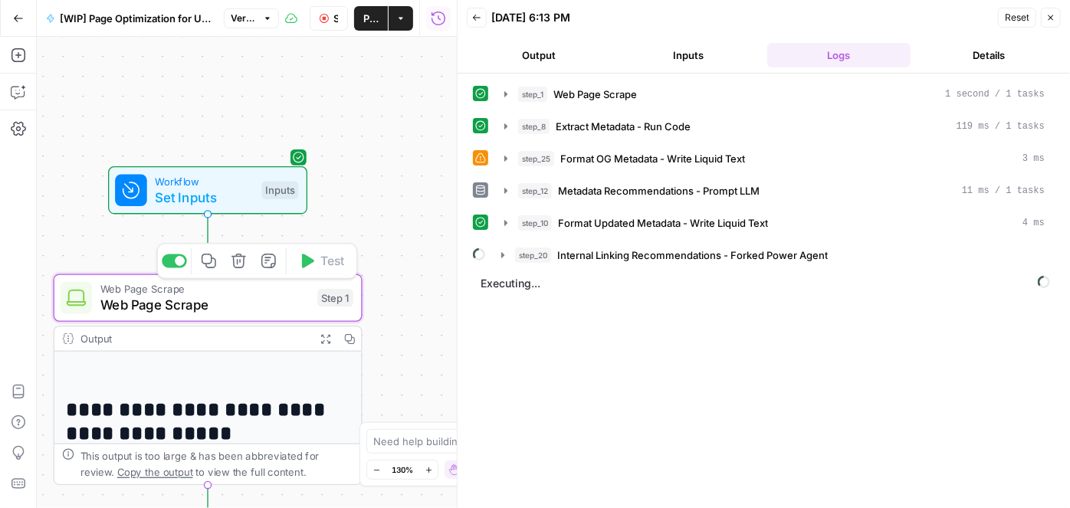
click at [200, 313] on span "Web Page Scrape" at bounding box center [204, 305] width 209 height 20
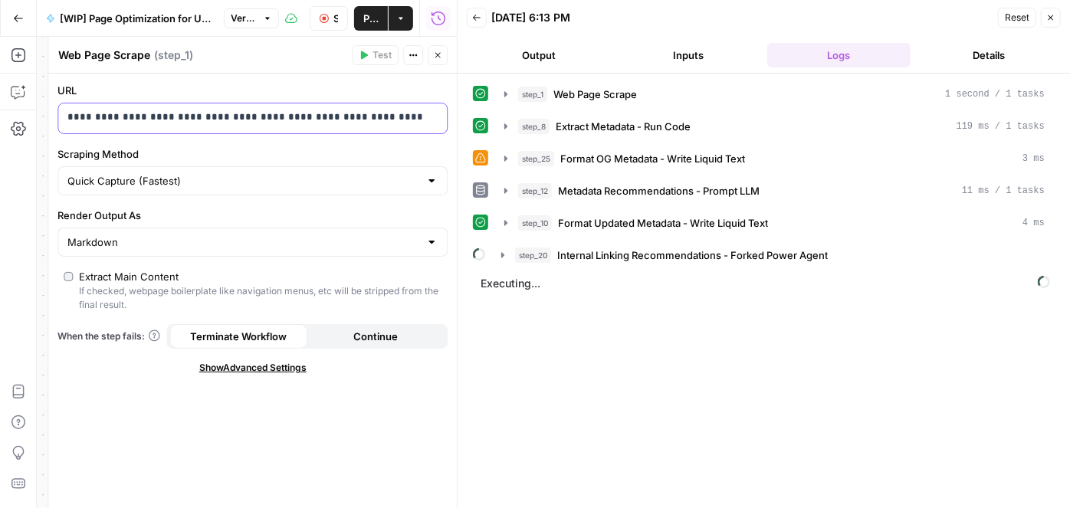
click at [238, 117] on p "**********" at bounding box center [252, 117] width 371 height 15
click at [320, 17] on icon "button" at bounding box center [324, 18] width 9 height 9
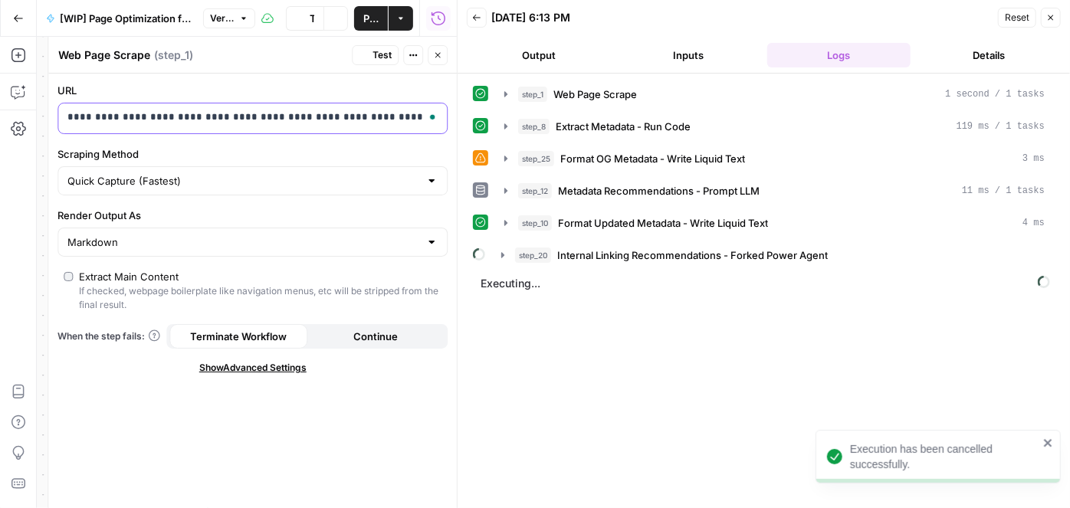
click at [232, 116] on p "**********" at bounding box center [252, 117] width 371 height 15
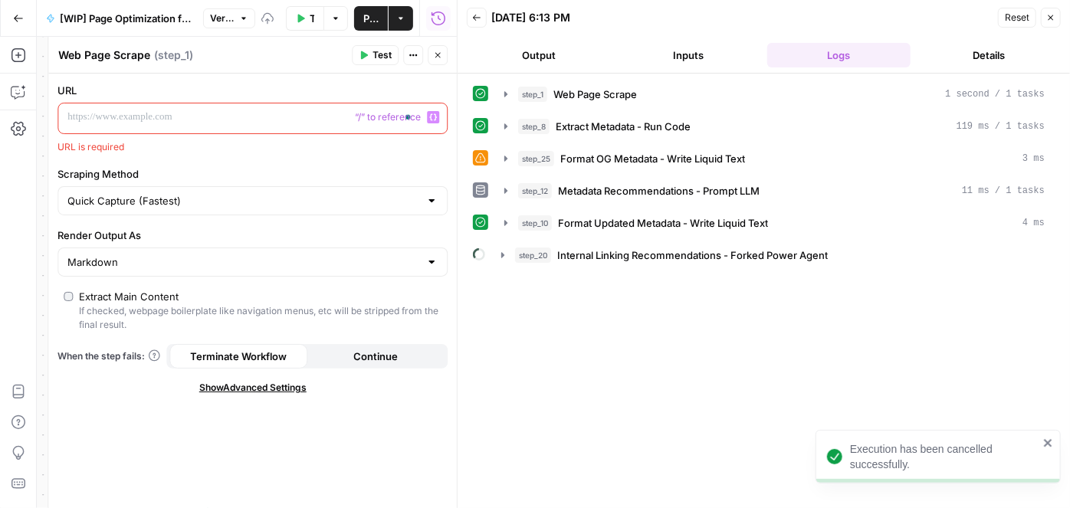
click at [432, 113] on icon "button" at bounding box center [433, 117] width 8 height 8
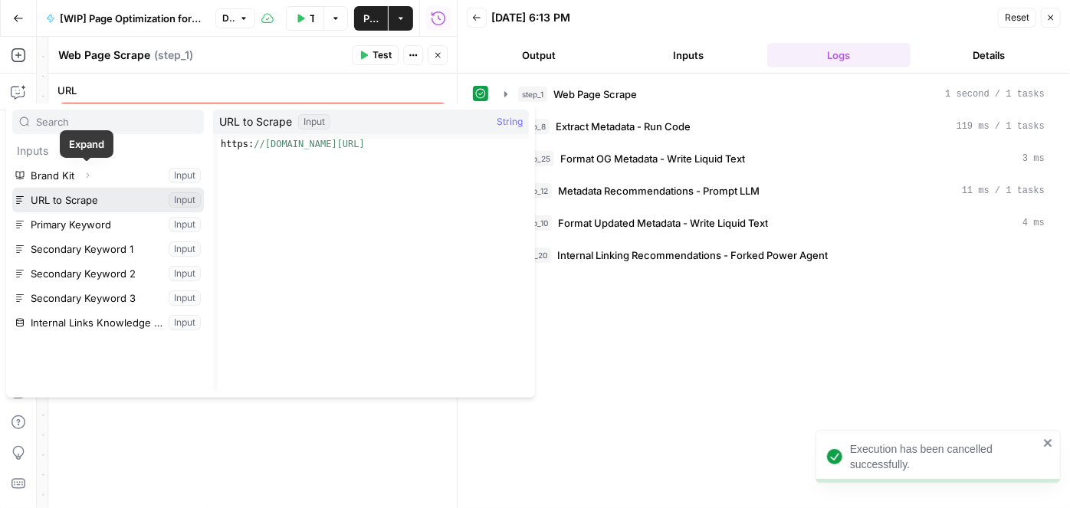
click at [87, 200] on button "Select variable URL to Scrape" at bounding box center [108, 200] width 192 height 25
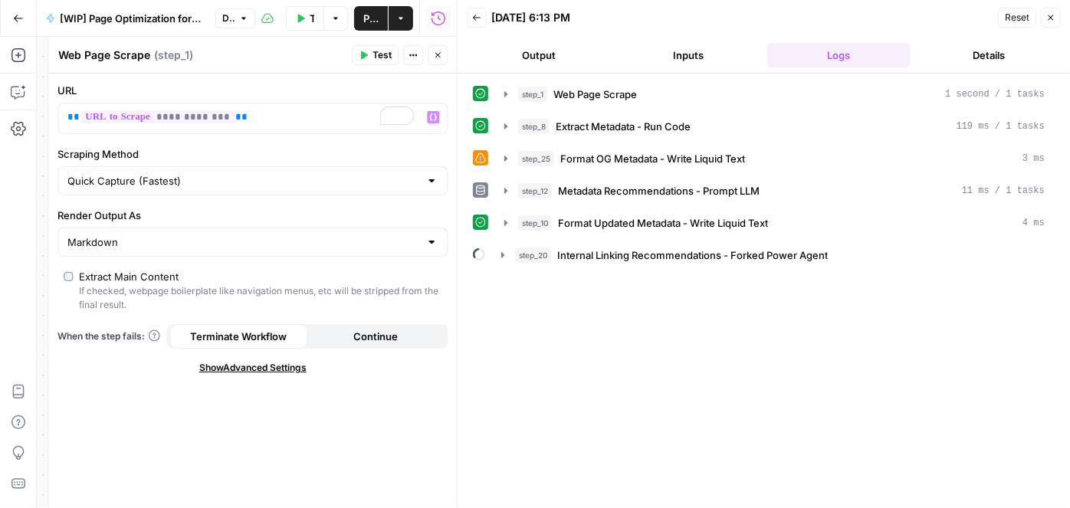
click at [441, 55] on icon "button" at bounding box center [437, 55] width 9 height 9
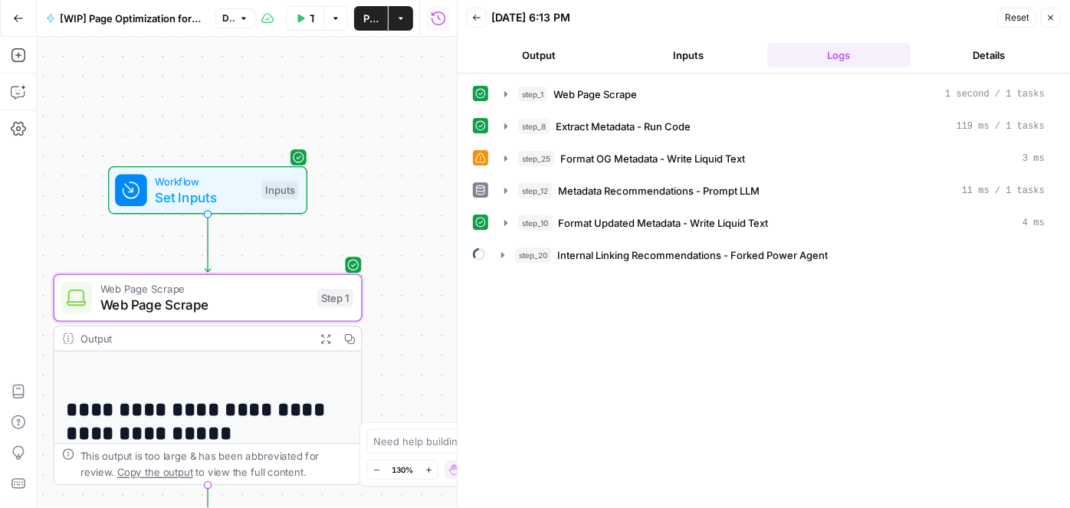
click at [296, 21] on icon "button" at bounding box center [300, 18] width 9 height 9
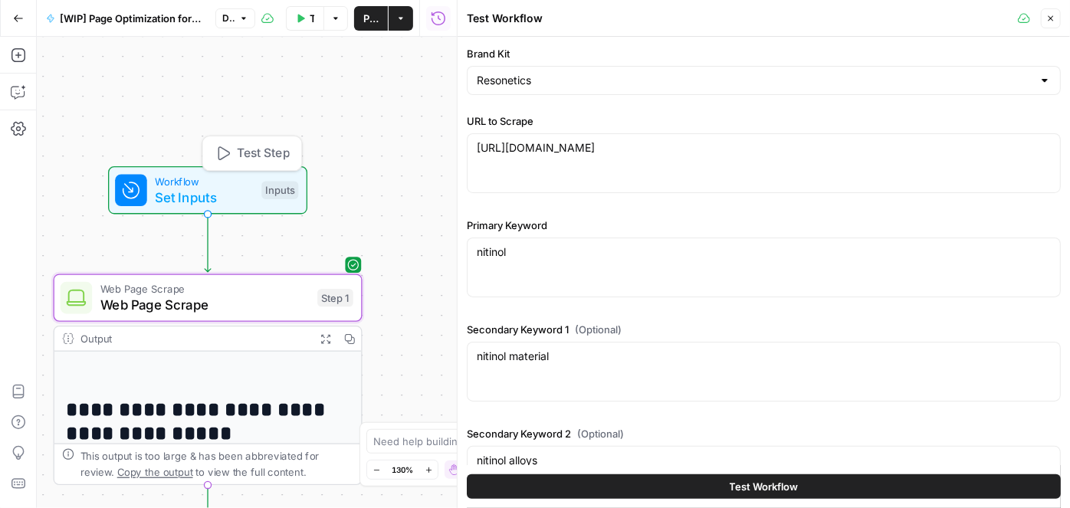
click at [251, 158] on span "Test Step" at bounding box center [263, 153] width 53 height 18
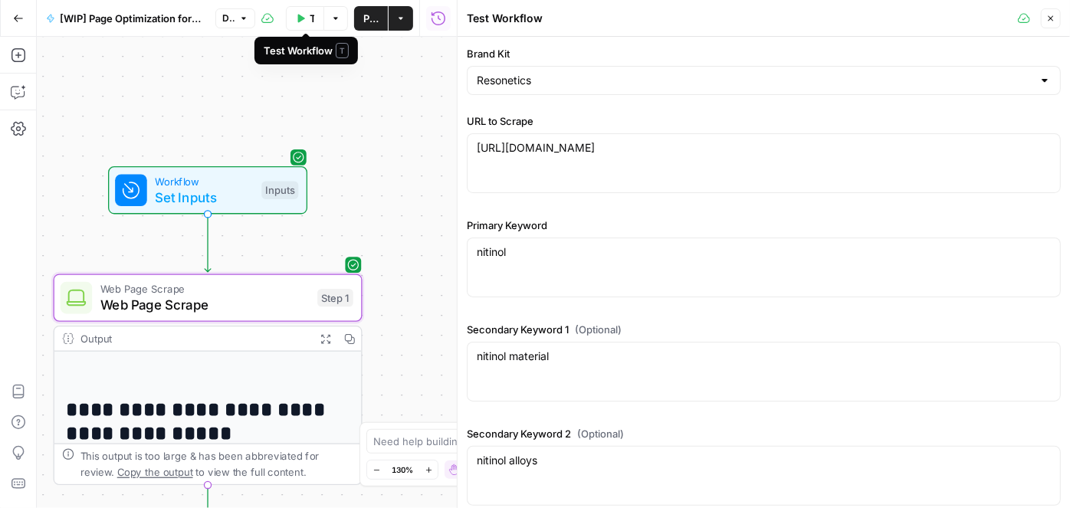
click at [302, 25] on button "Test Workflow" at bounding box center [305, 18] width 38 height 25
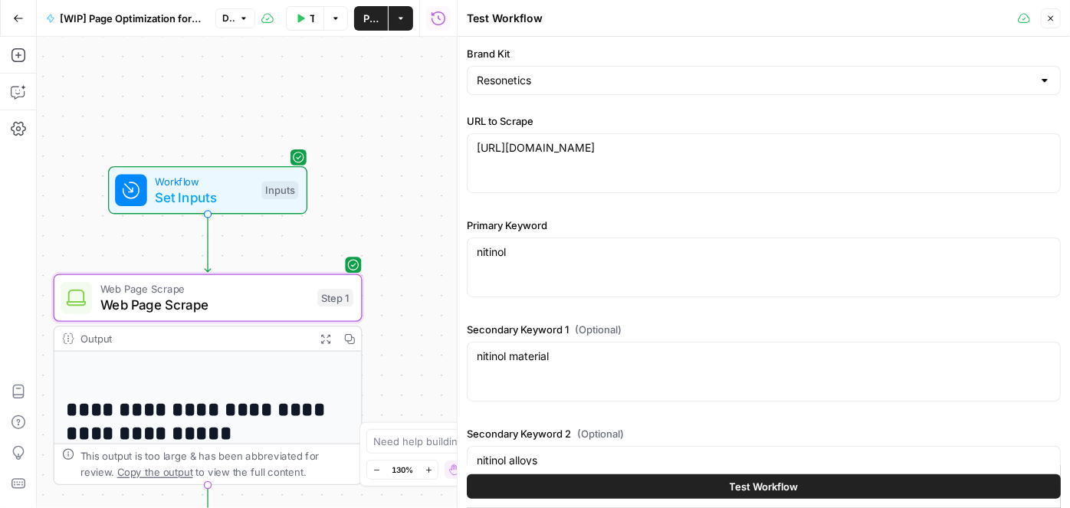
click at [652, 487] on button "Test Workflow" at bounding box center [764, 486] width 594 height 25
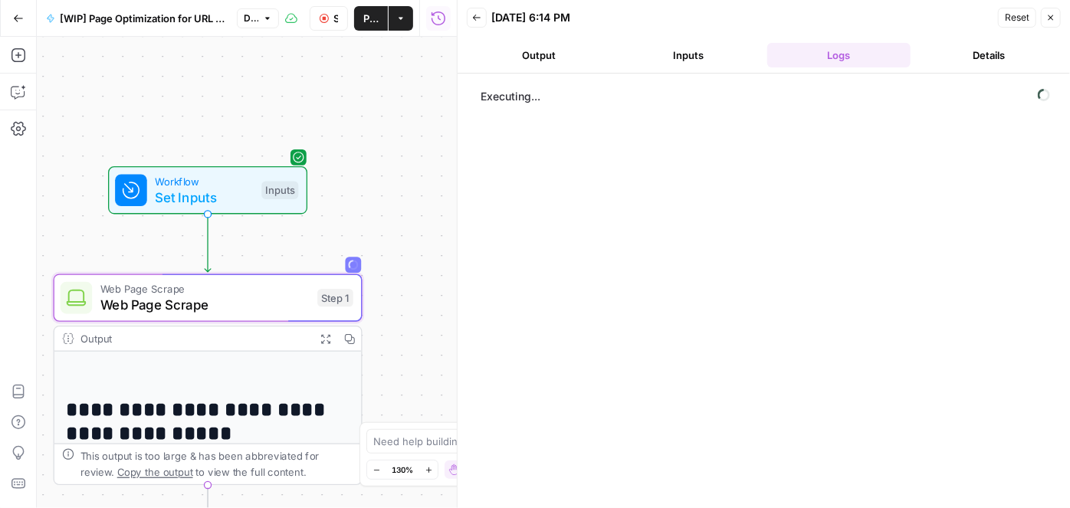
click at [153, 310] on span "Web Page Scrape" at bounding box center [204, 305] width 209 height 20
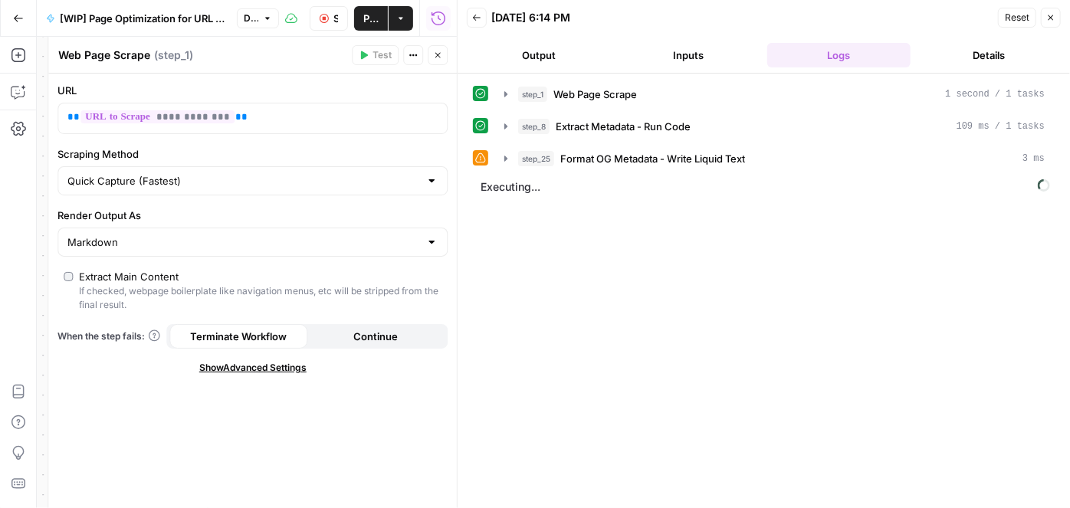
click at [445, 54] on button "Close" at bounding box center [438, 55] width 20 height 20
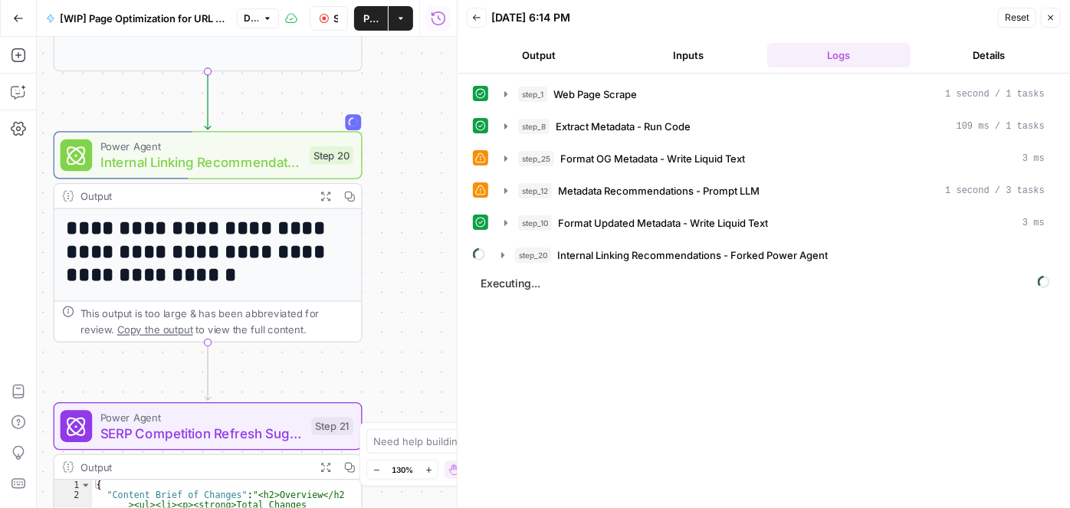
click at [248, 171] on span "Internal Linking Recommendations - Forked Power Agent" at bounding box center [201, 163] width 202 height 20
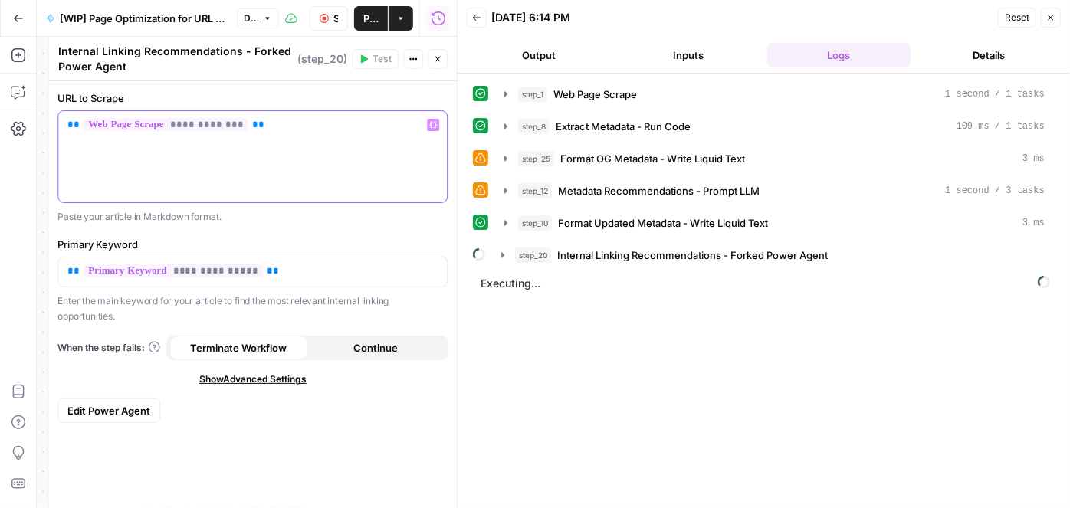
click at [271, 119] on p "**********" at bounding box center [252, 124] width 371 height 15
click at [426, 121] on p "**********" at bounding box center [252, 124] width 371 height 15
click at [435, 123] on icon "button" at bounding box center [433, 125] width 8 height 8
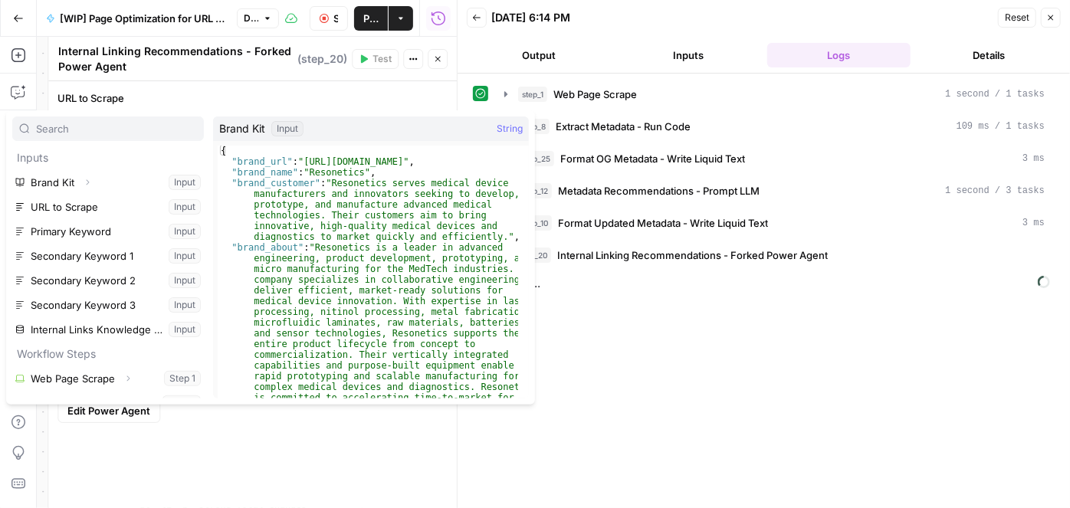
click at [252, 83] on div "**********" at bounding box center [252, 294] width 408 height 427
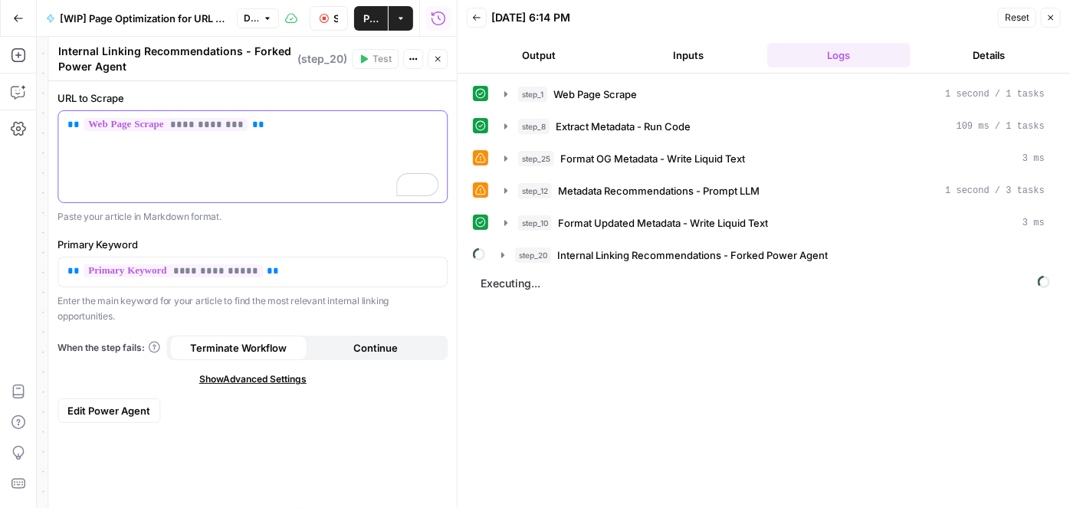
click at [290, 120] on p "**********" at bounding box center [252, 124] width 371 height 15
click at [431, 122] on icon "button" at bounding box center [433, 125] width 8 height 7
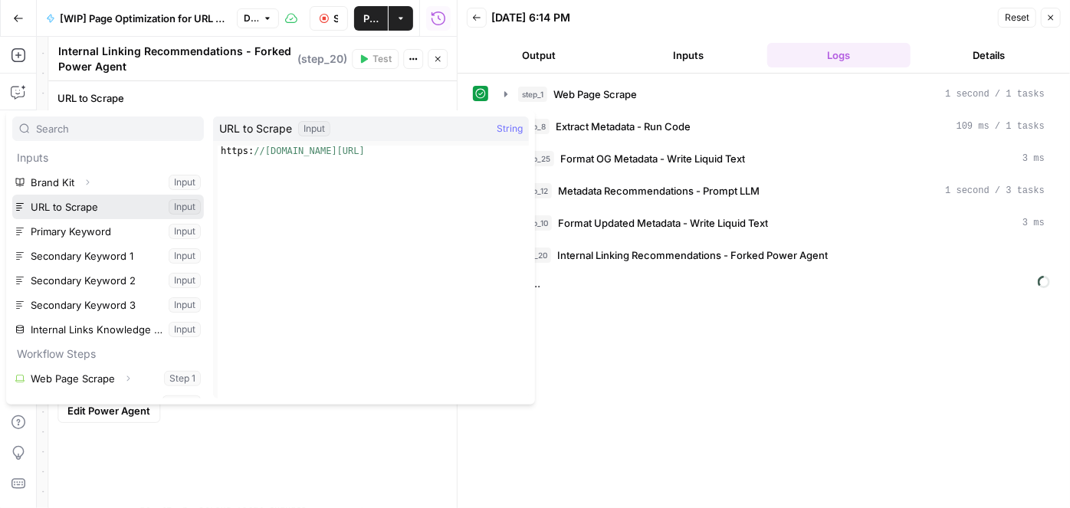
click at [87, 210] on button "Select variable URL to Scrape" at bounding box center [108, 207] width 192 height 25
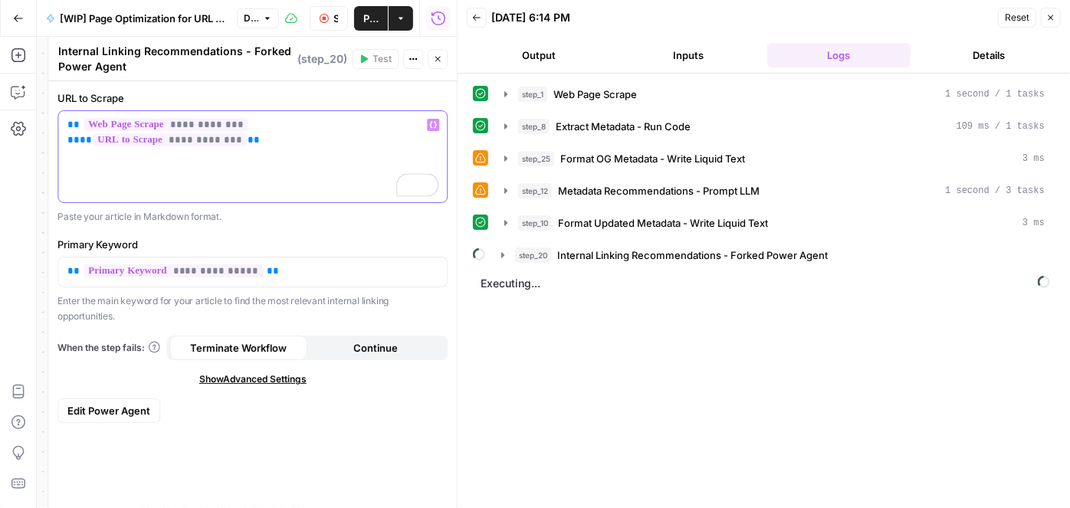
click at [408, 125] on p "**********" at bounding box center [252, 124] width 371 height 15
drag, startPoint x: 344, startPoint y: 125, endPoint x: 0, endPoint y: 125, distance: 344.1
click at [0, 125] on body "**********" at bounding box center [535, 254] width 1070 height 508
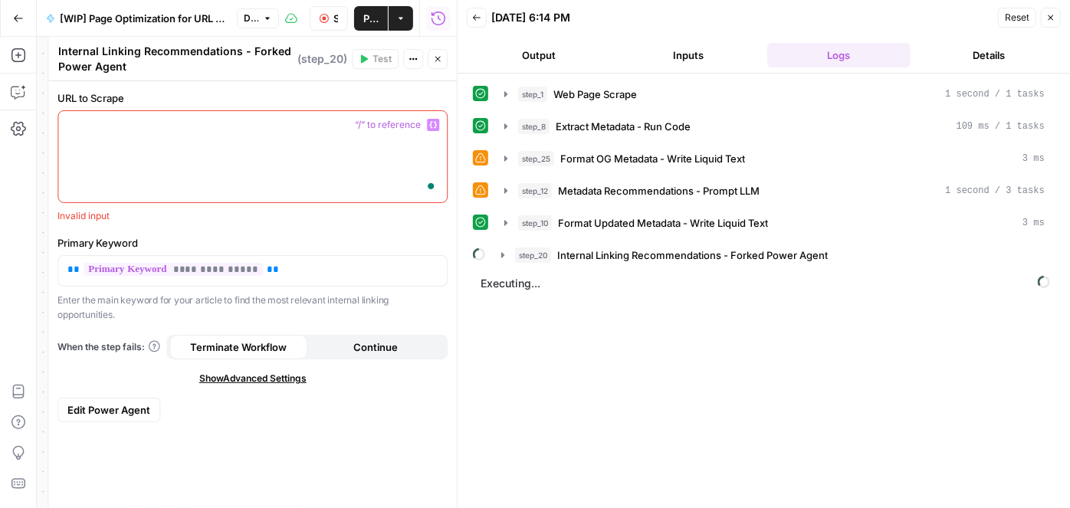
click at [435, 125] on icon "button" at bounding box center [433, 125] width 8 height 8
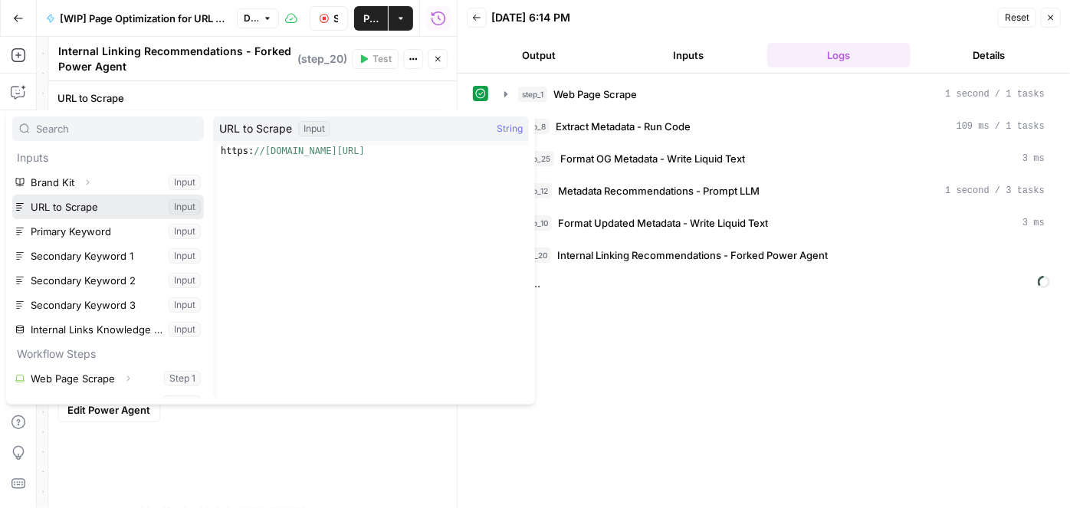
click at [98, 202] on button "Select variable URL to Scrape" at bounding box center [108, 207] width 192 height 25
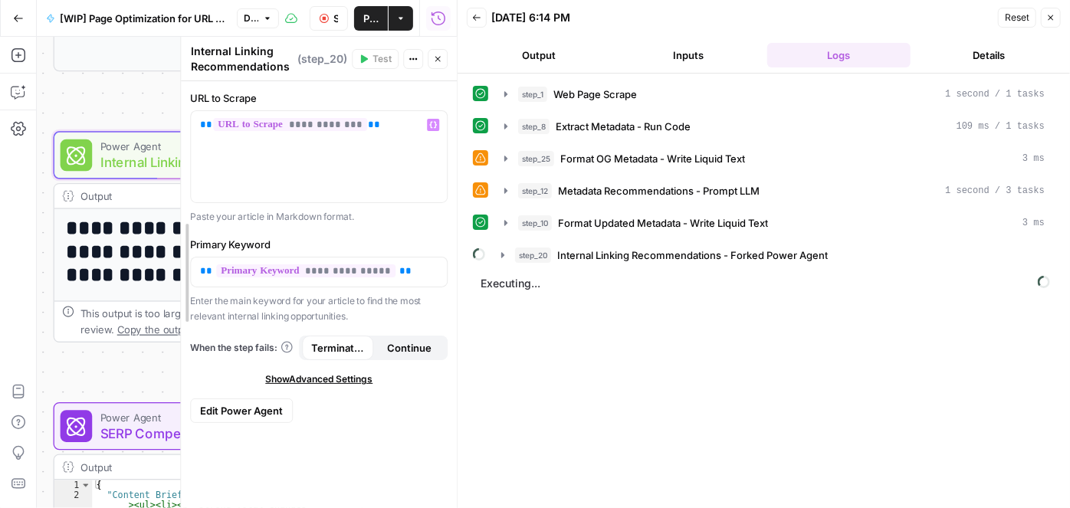
drag, startPoint x: 47, startPoint y: 159, endPoint x: 179, endPoint y: 159, distance: 132.6
click at [179, 159] on div at bounding box center [180, 272] width 15 height 471
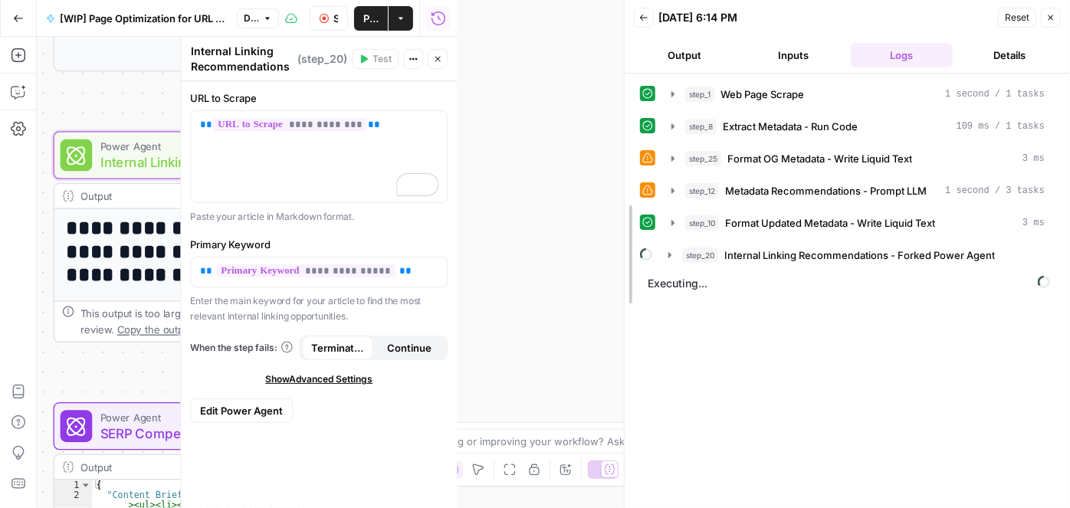
drag, startPoint x: 464, startPoint y: 155, endPoint x: 749, endPoint y: 156, distance: 285.1
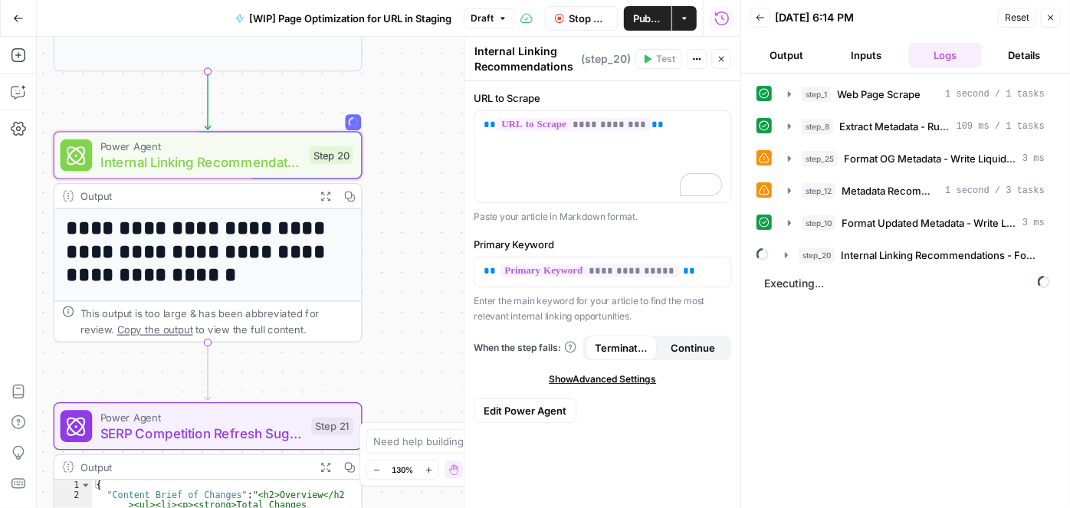
click at [182, 435] on span "SERP Competition Refresh Suggestions - Fork" at bounding box center [201, 433] width 203 height 20
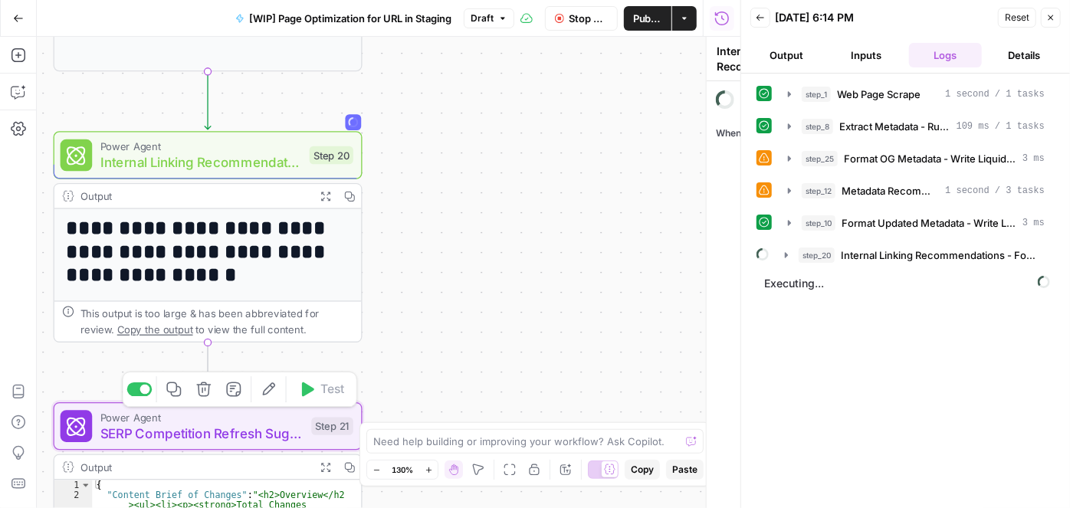
type textarea "SERP Competition Refresh Suggestions - Fork"
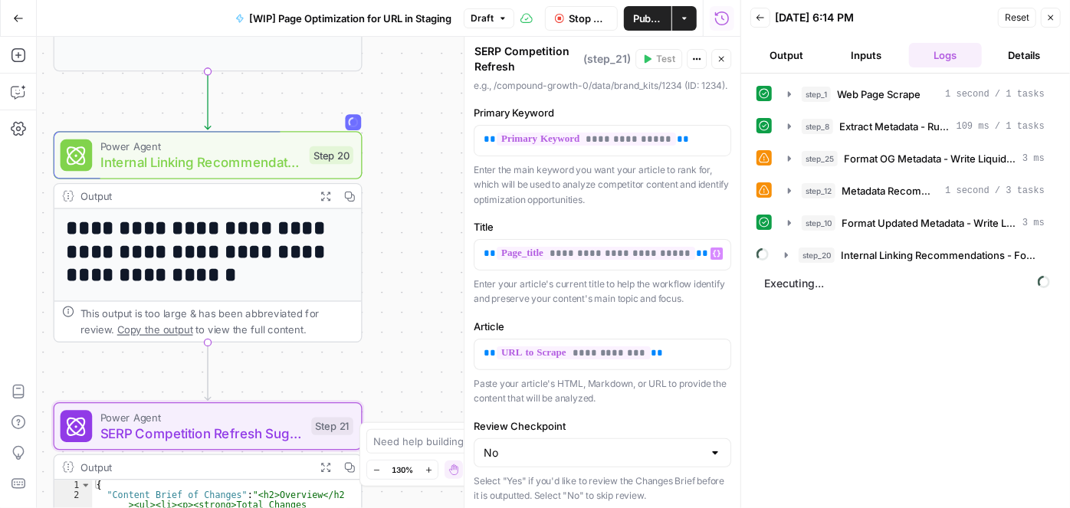
scroll to position [201, 0]
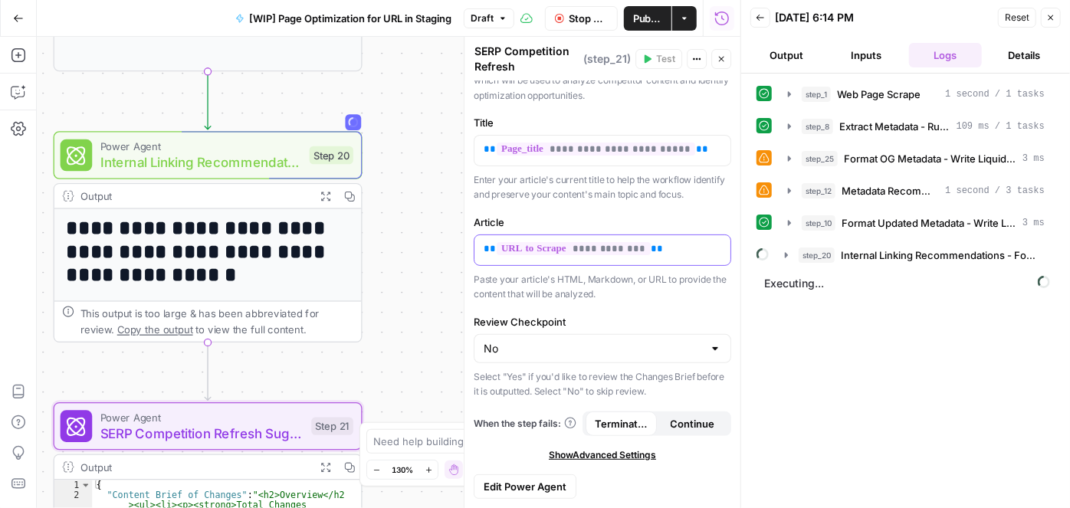
click at [667, 257] on p "**********" at bounding box center [603, 248] width 238 height 15
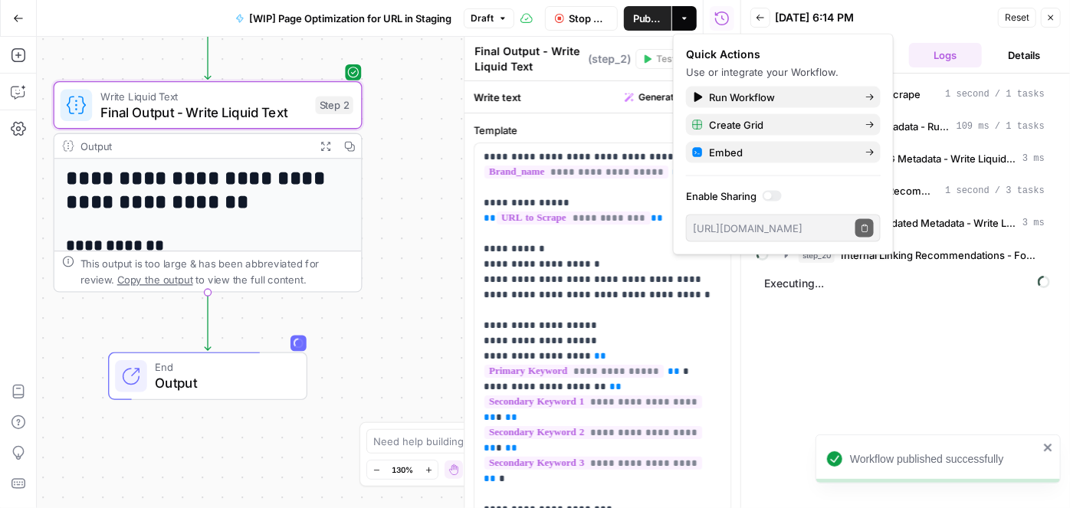
scroll to position [697, 0]
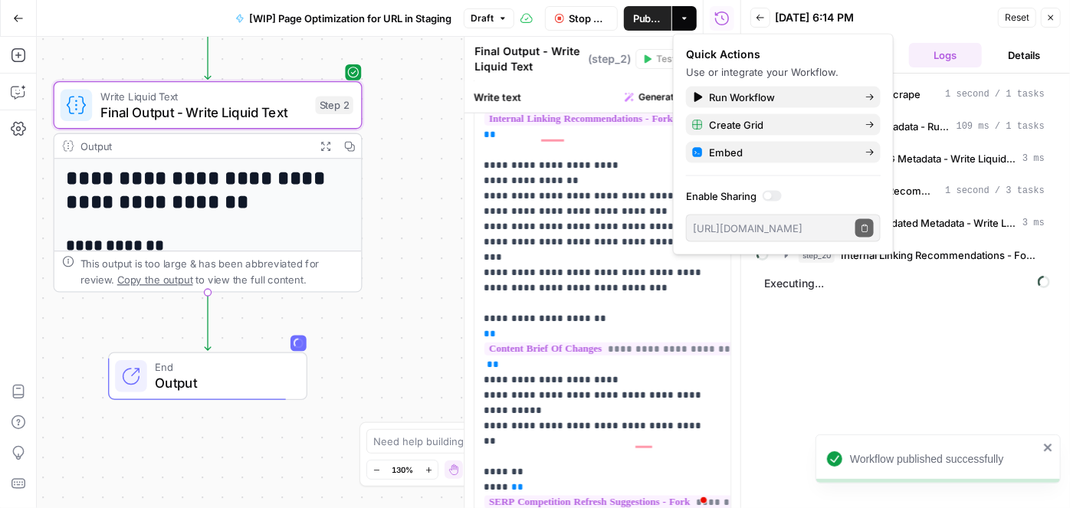
click at [444, 133] on div "**********" at bounding box center [388, 272] width 703 height 471
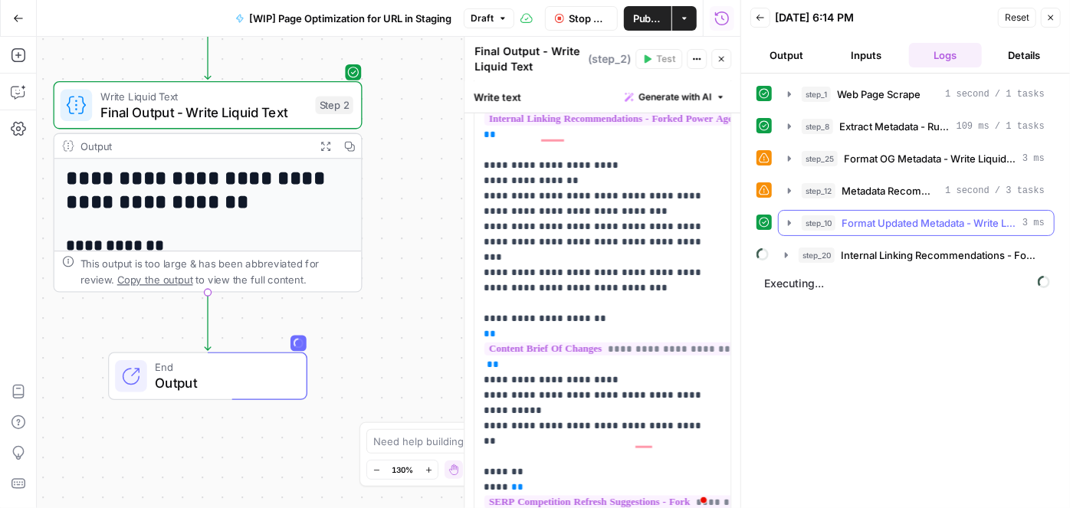
click at [787, 221] on icon "button" at bounding box center [789, 223] width 12 height 12
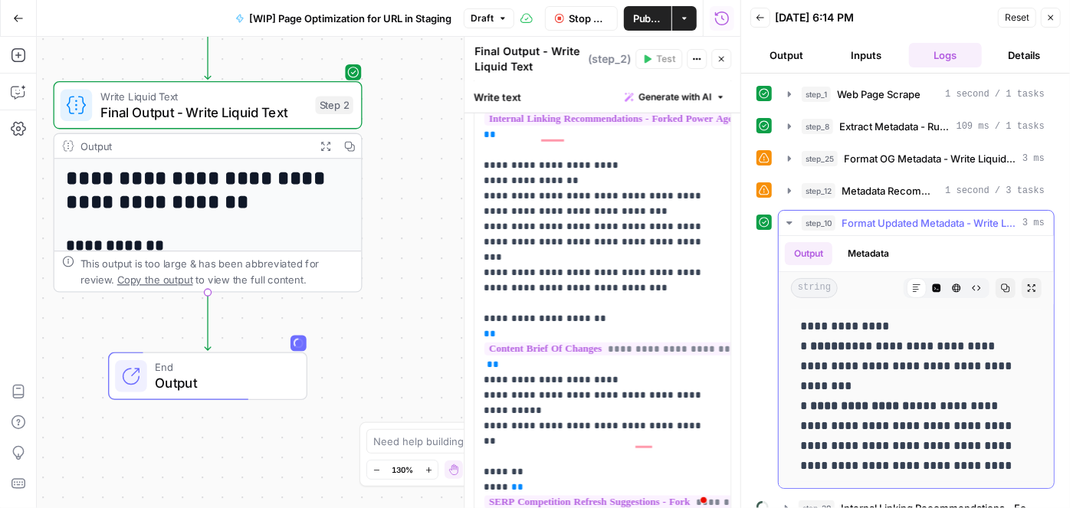
click at [787, 221] on icon "button" at bounding box center [789, 223] width 12 height 12
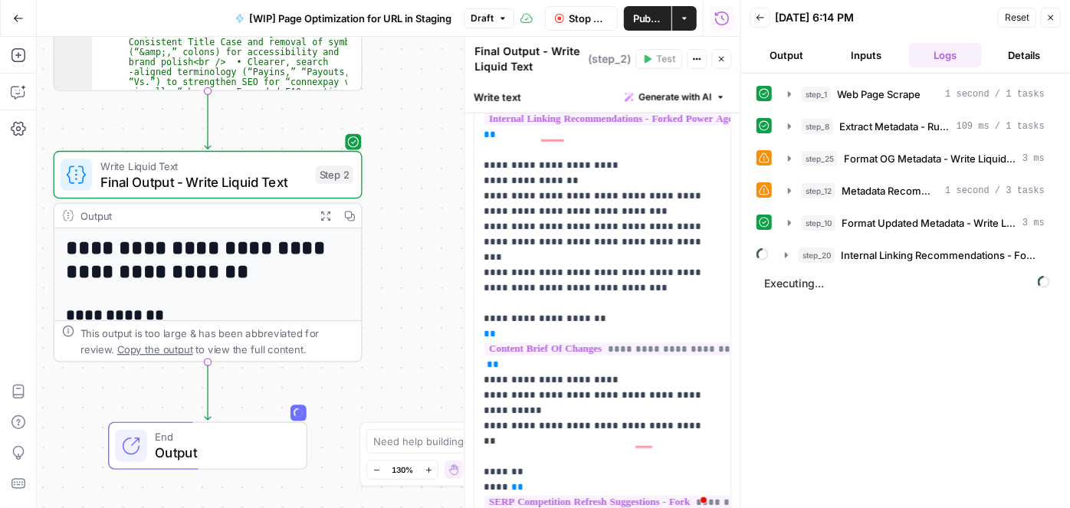
click at [251, 262] on h1 "**********" at bounding box center [201, 260] width 270 height 47
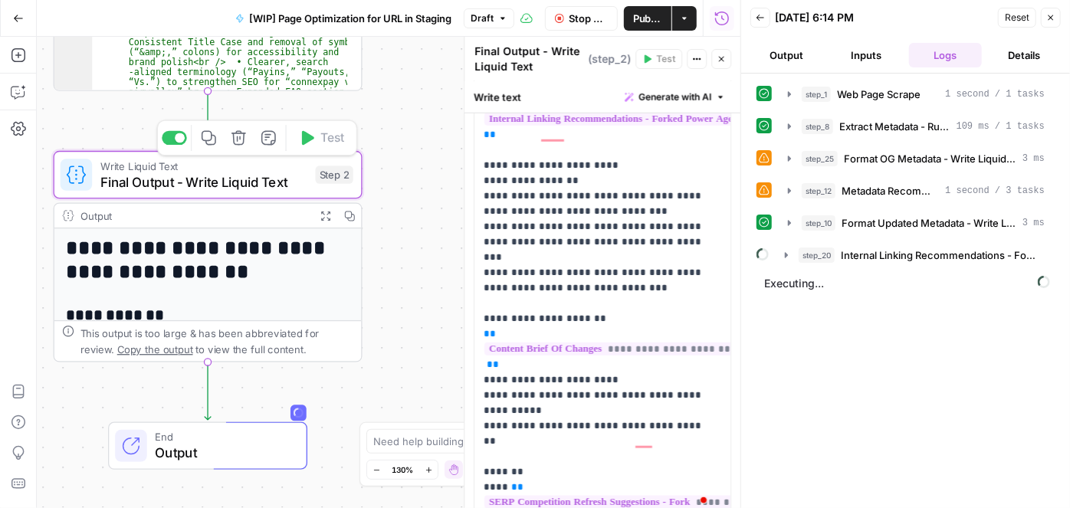
click at [193, 172] on span "Final Output - Write Liquid Text" at bounding box center [203, 182] width 207 height 20
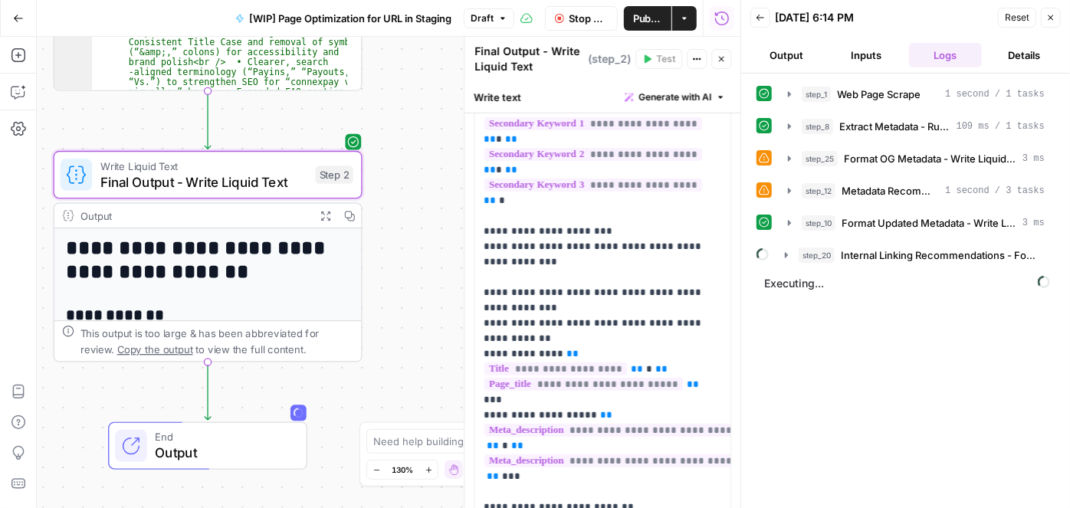
scroll to position [0, 0]
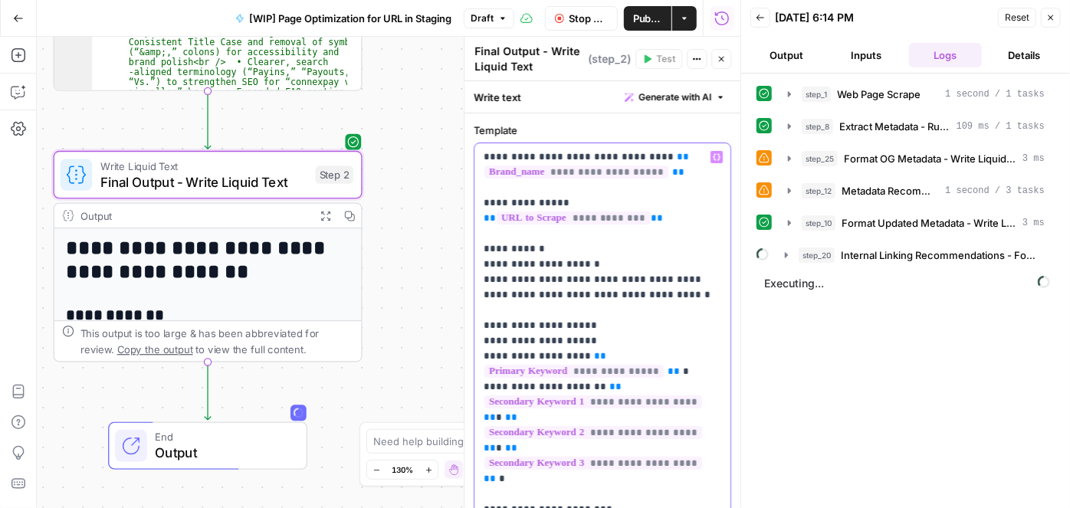
click at [713, 155] on icon "button" at bounding box center [717, 157] width 8 height 8
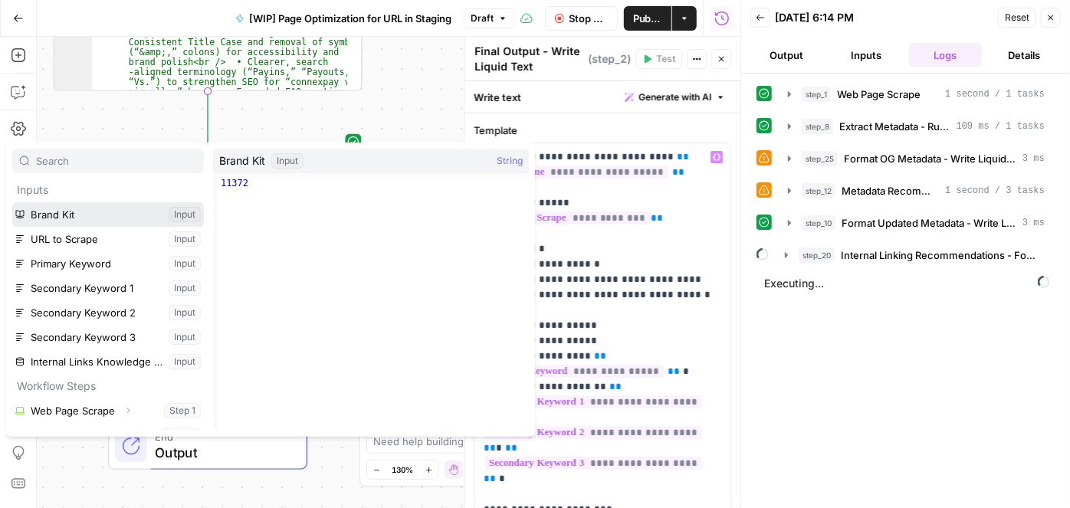
click at [80, 208] on button "Select variable Brand Kit" at bounding box center [108, 214] width 192 height 25
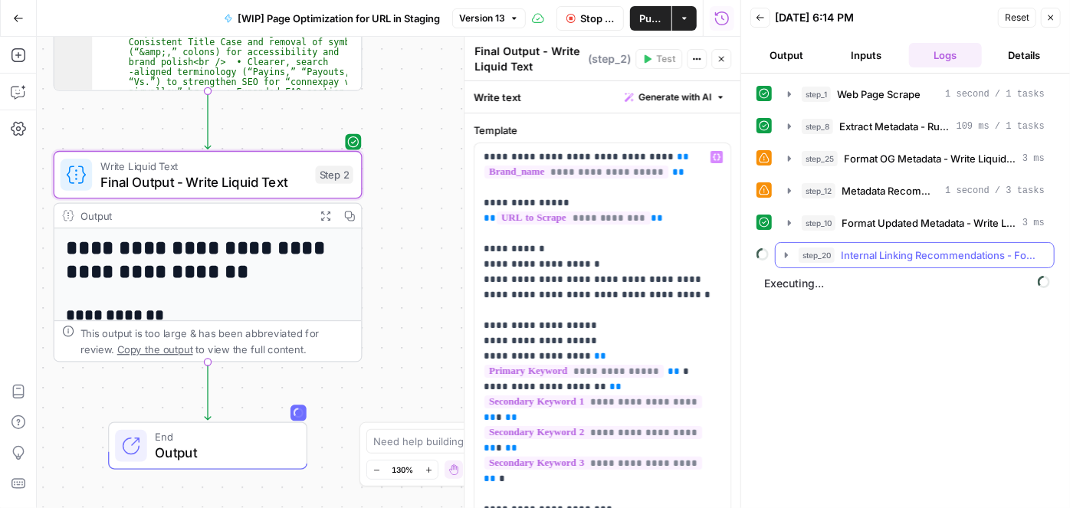
click at [789, 254] on icon "button" at bounding box center [786, 255] width 12 height 12
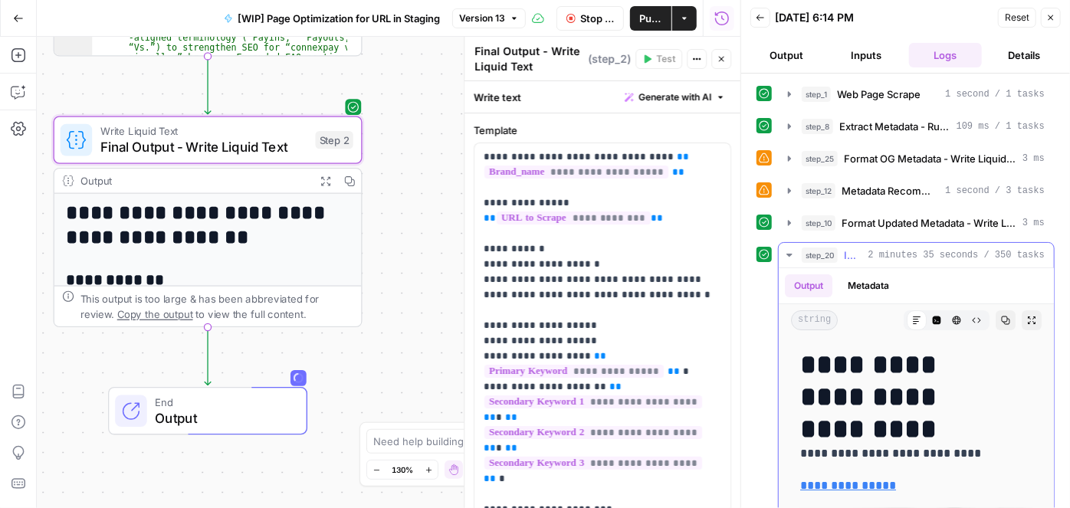
scroll to position [278, 0]
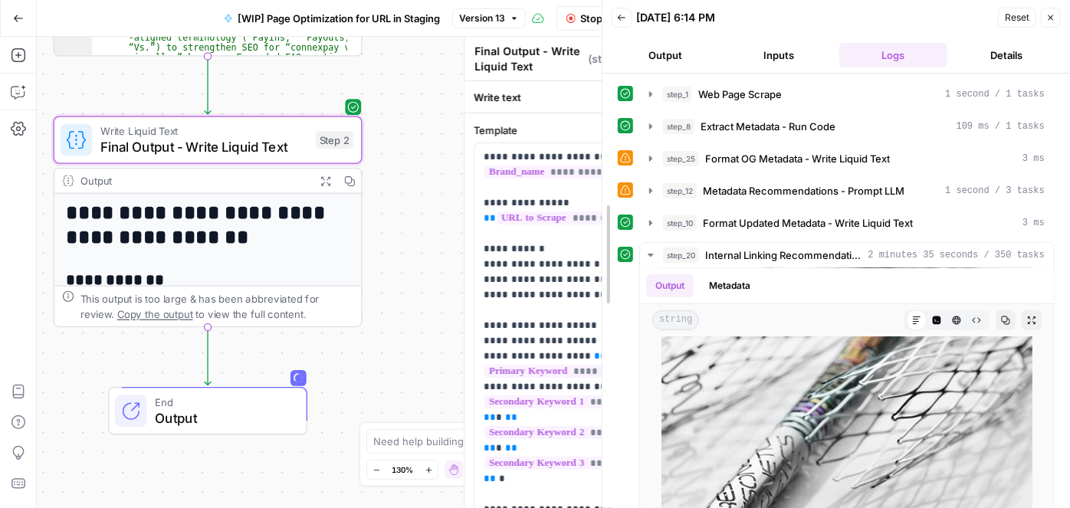
drag, startPoint x: 744, startPoint y: 213, endPoint x: 625, endPoint y: 234, distance: 121.5
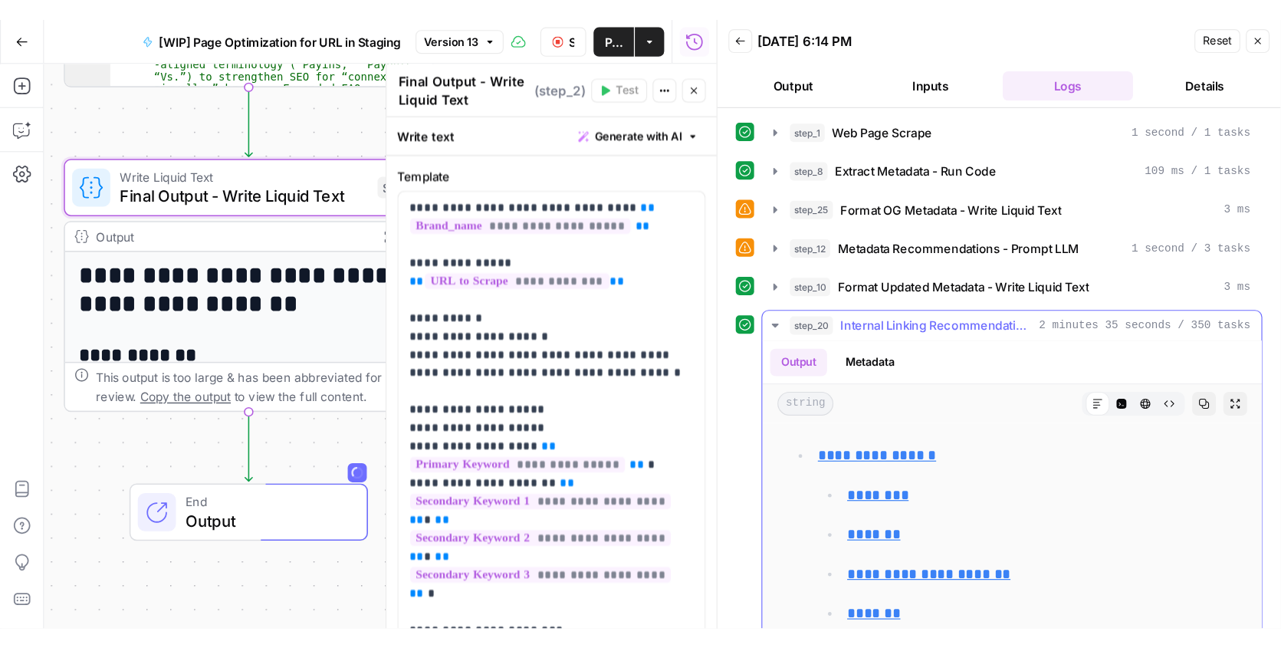
scroll to position [2020, 0]
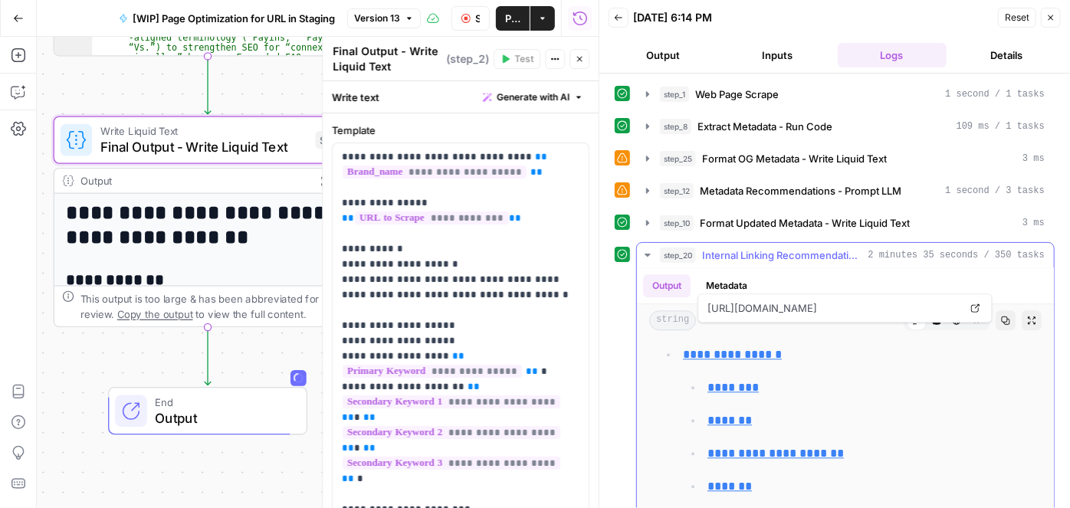
click at [648, 249] on icon "button" at bounding box center [647, 255] width 12 height 12
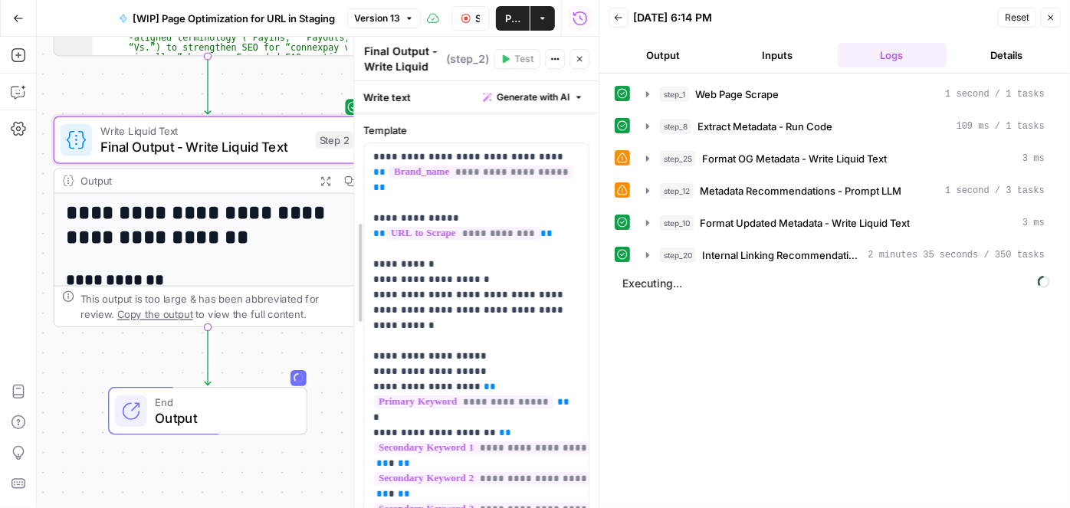
drag, startPoint x: 329, startPoint y: 320, endPoint x: 429, endPoint y: 316, distance: 100.5
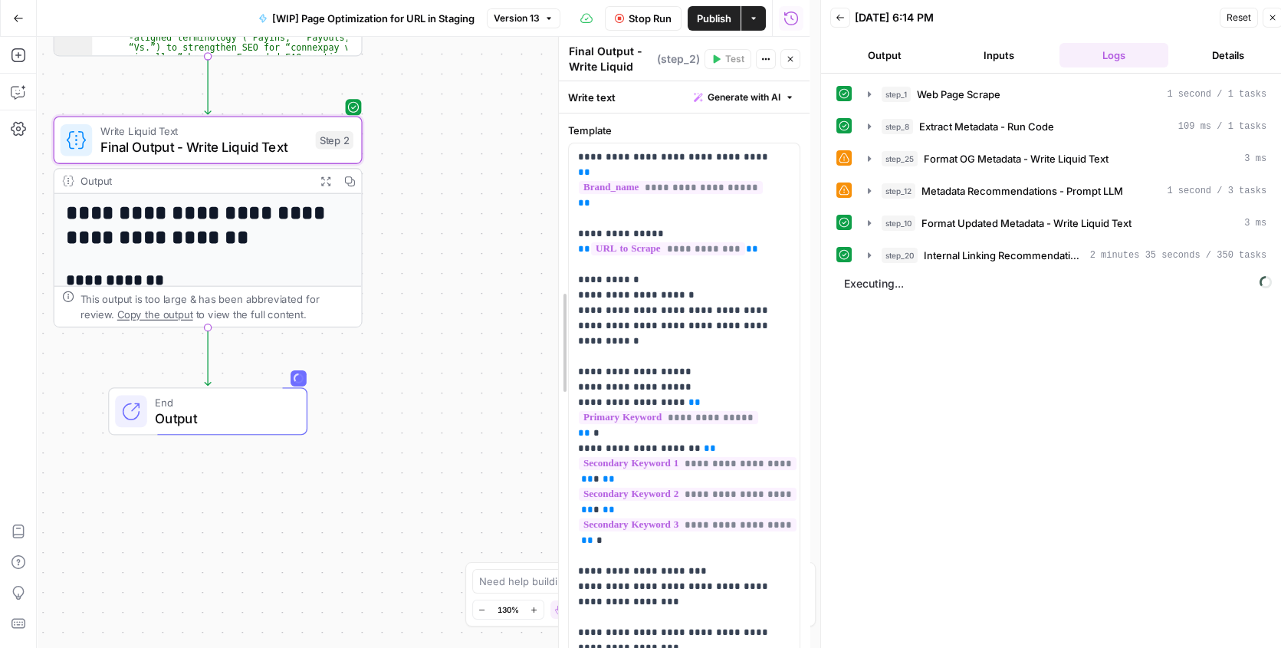
drag, startPoint x: 566, startPoint y: 148, endPoint x: 414, endPoint y: 166, distance: 152.8
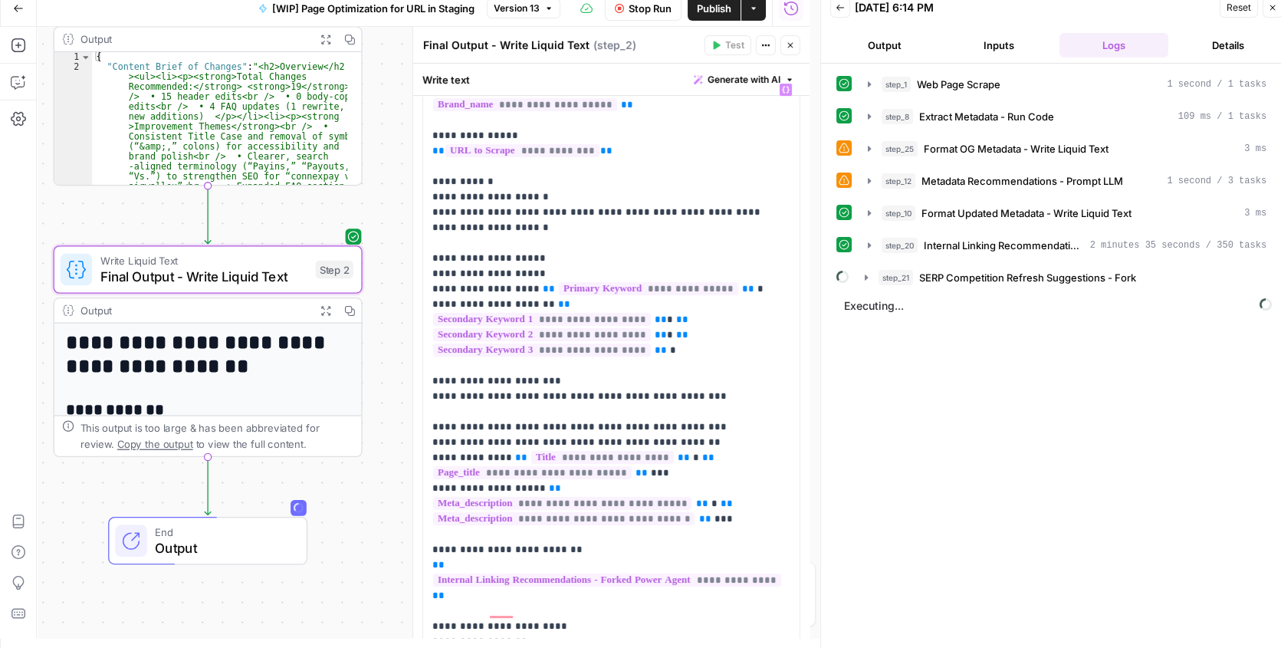
scroll to position [0, 0]
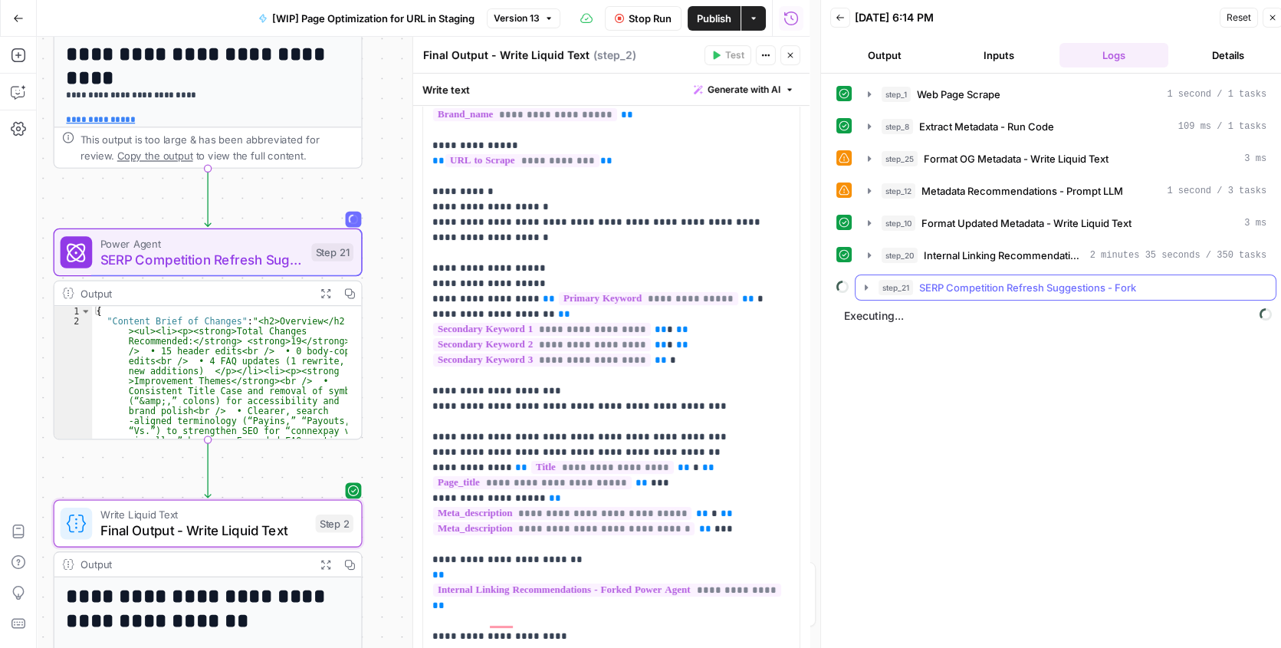
click at [862, 287] on icon "button" at bounding box center [866, 287] width 12 height 12
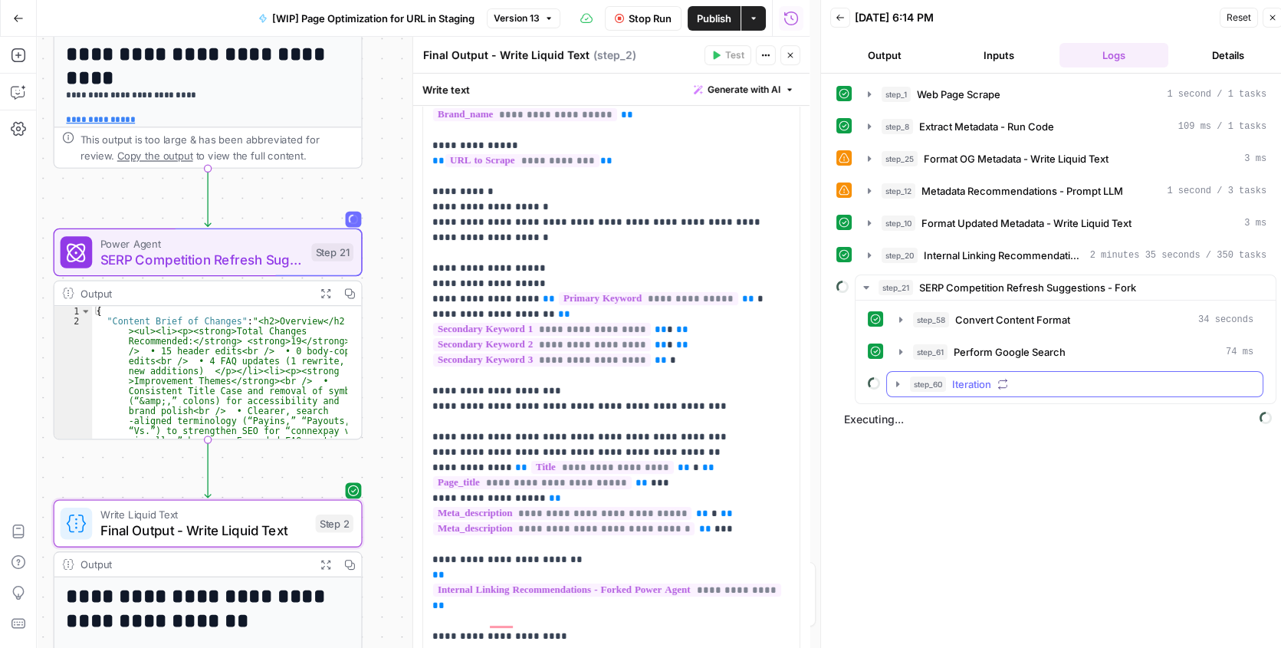
click at [896, 385] on icon "button" at bounding box center [897, 384] width 12 height 12
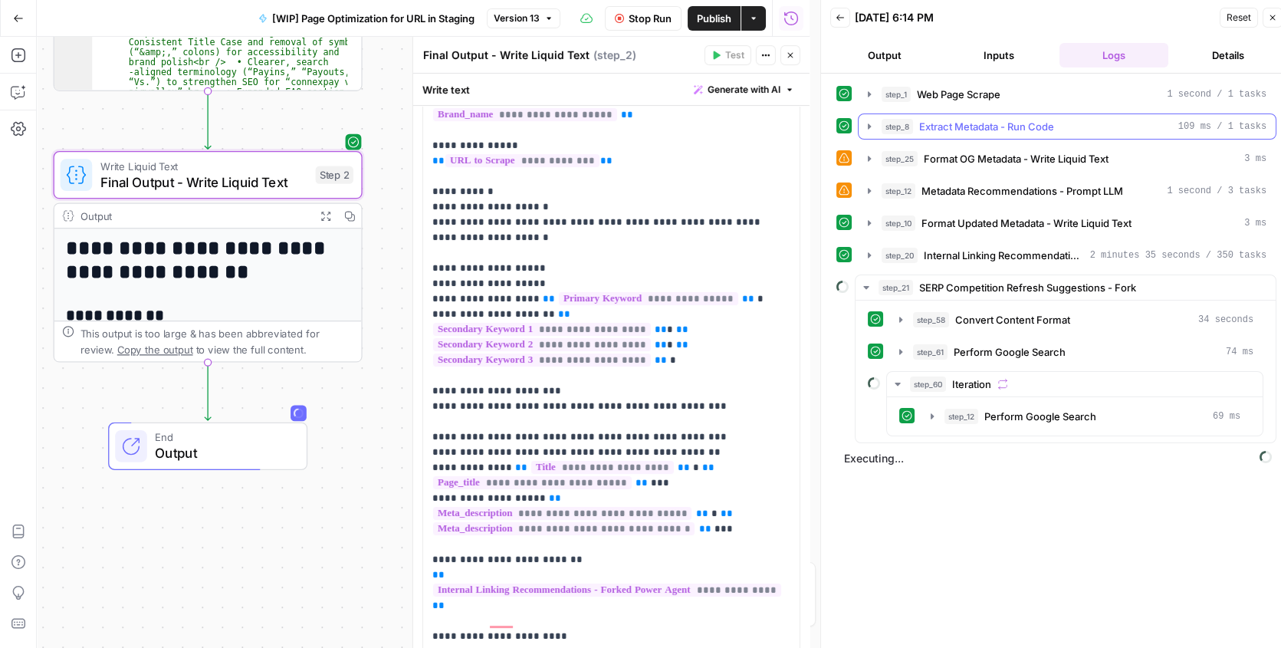
click at [867, 126] on icon "button" at bounding box center [868, 125] width 3 height 5
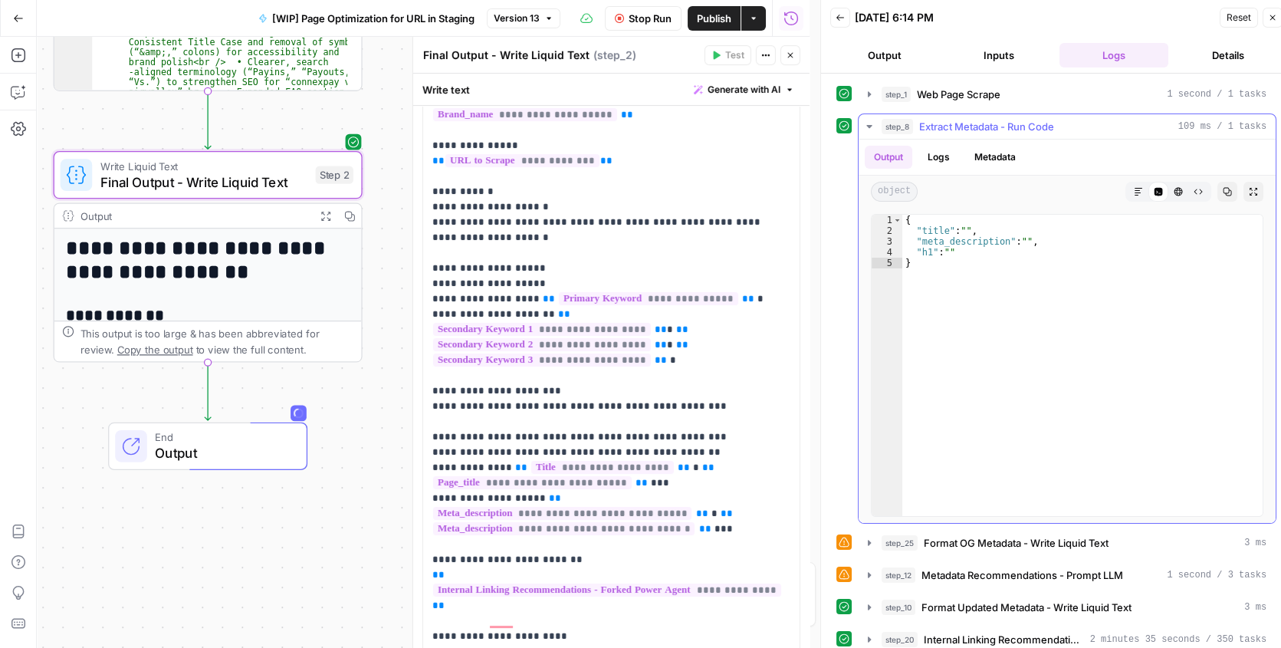
click at [867, 126] on icon "button" at bounding box center [869, 126] width 12 height 12
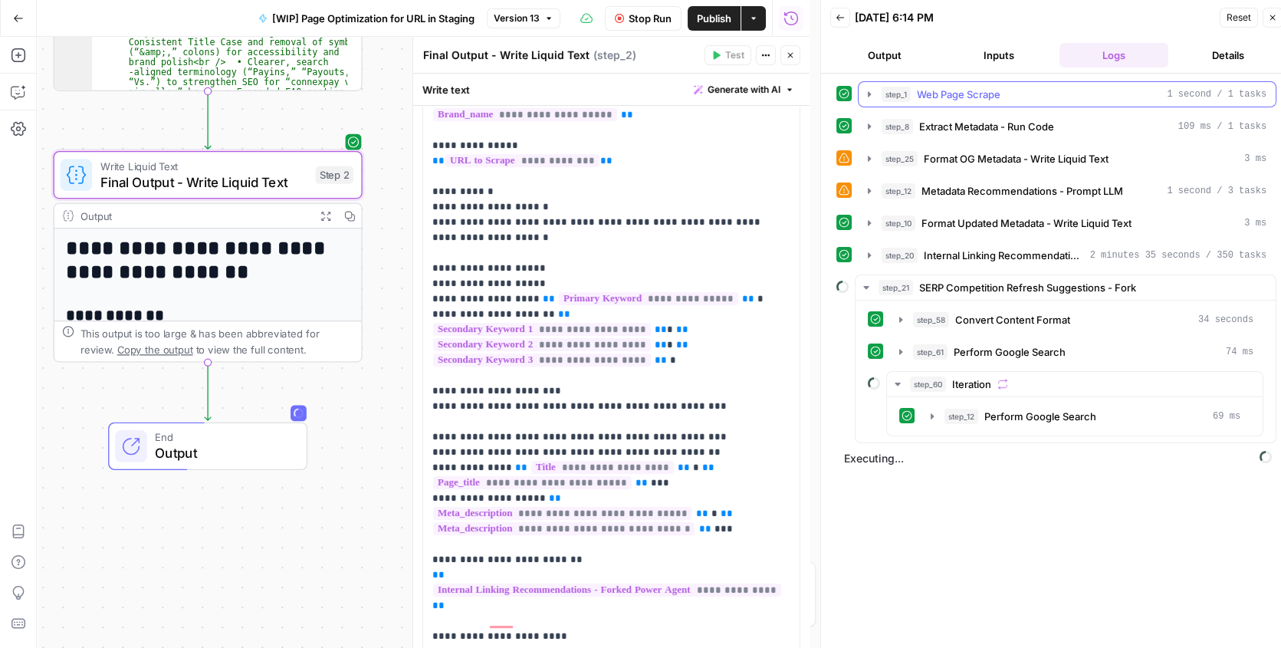
click at [861, 91] on button "step_1 Web Page Scrape 1 second / 1 tasks" at bounding box center [1066, 94] width 417 height 25
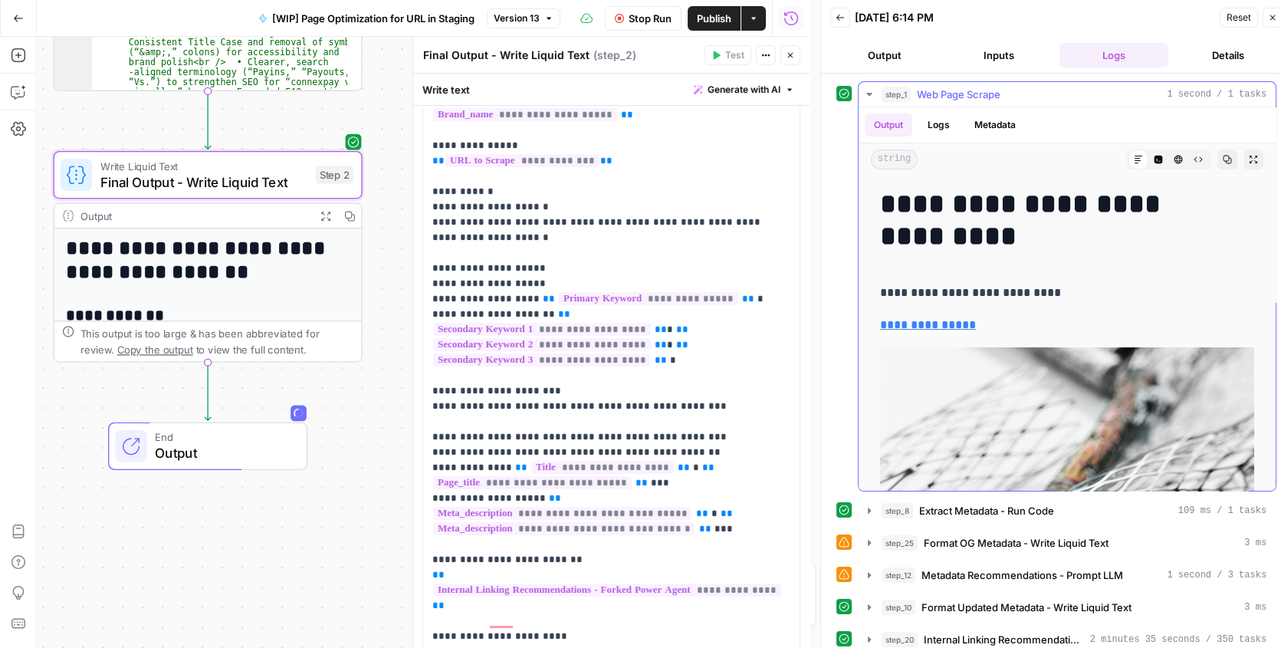
click at [861, 91] on button "step_1 Web Page Scrape 1 second / 1 tasks" at bounding box center [1066, 94] width 417 height 25
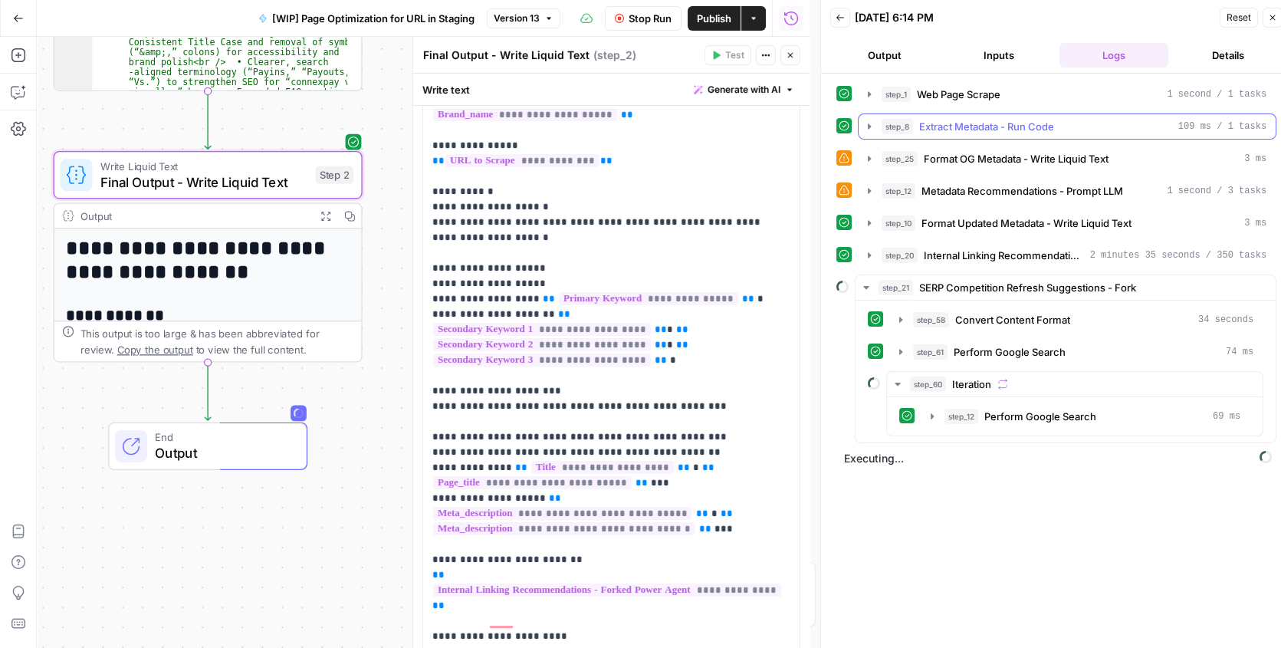
click at [866, 157] on icon "button" at bounding box center [869, 159] width 12 height 12
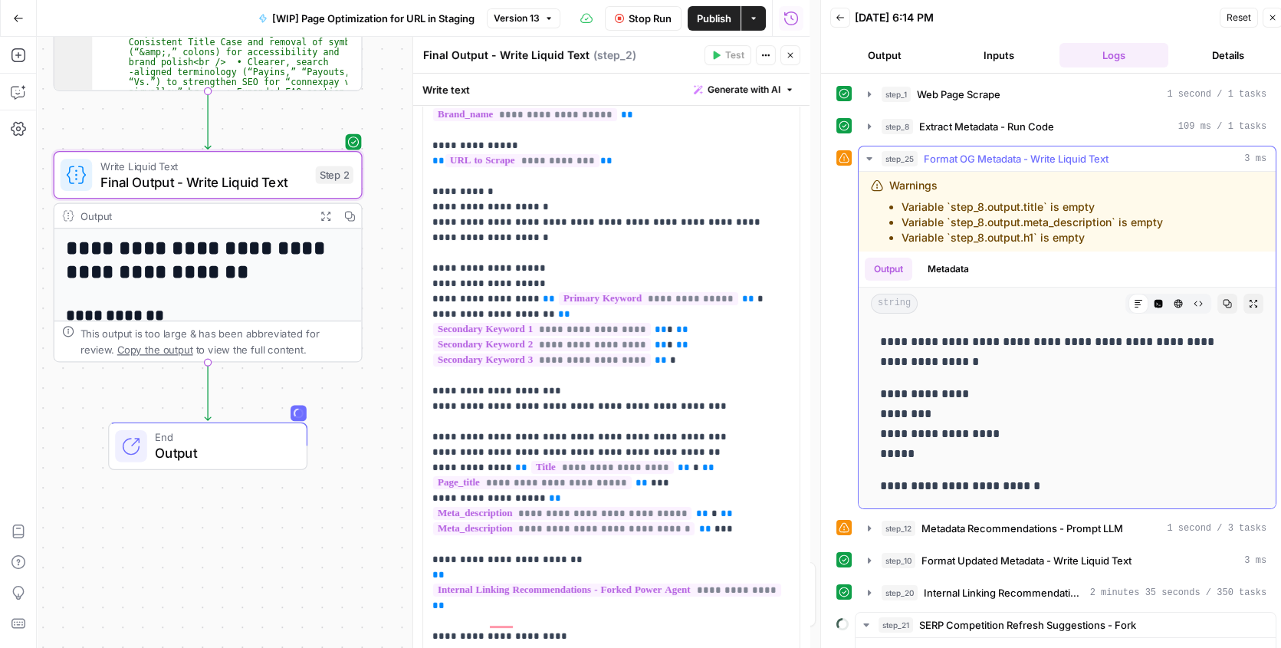
click at [866, 157] on icon "button" at bounding box center [869, 159] width 12 height 12
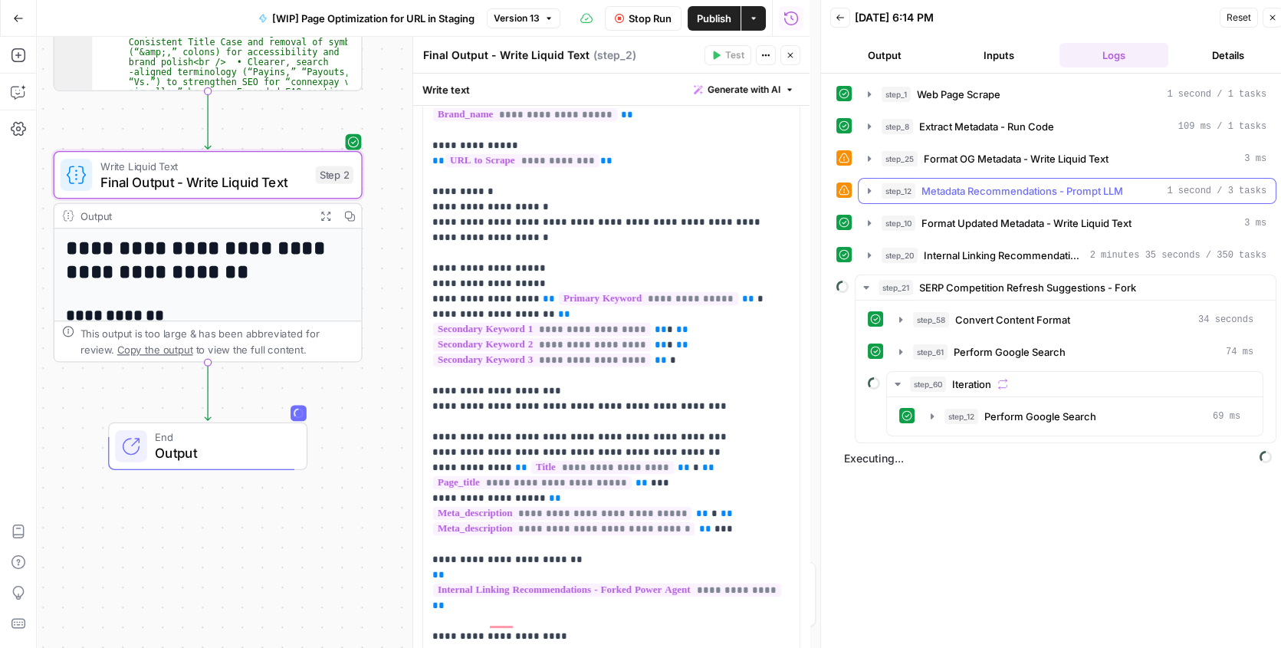
click at [866, 194] on icon "button" at bounding box center [869, 191] width 12 height 12
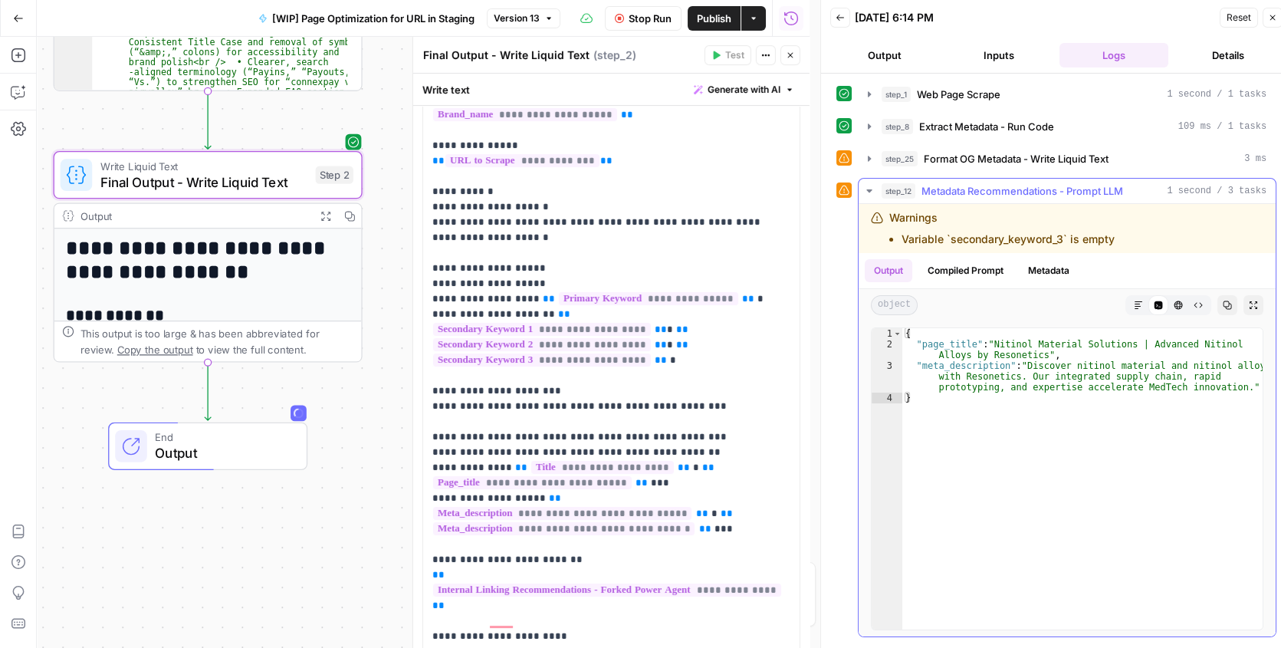
click at [866, 191] on icon "button" at bounding box center [869, 191] width 12 height 12
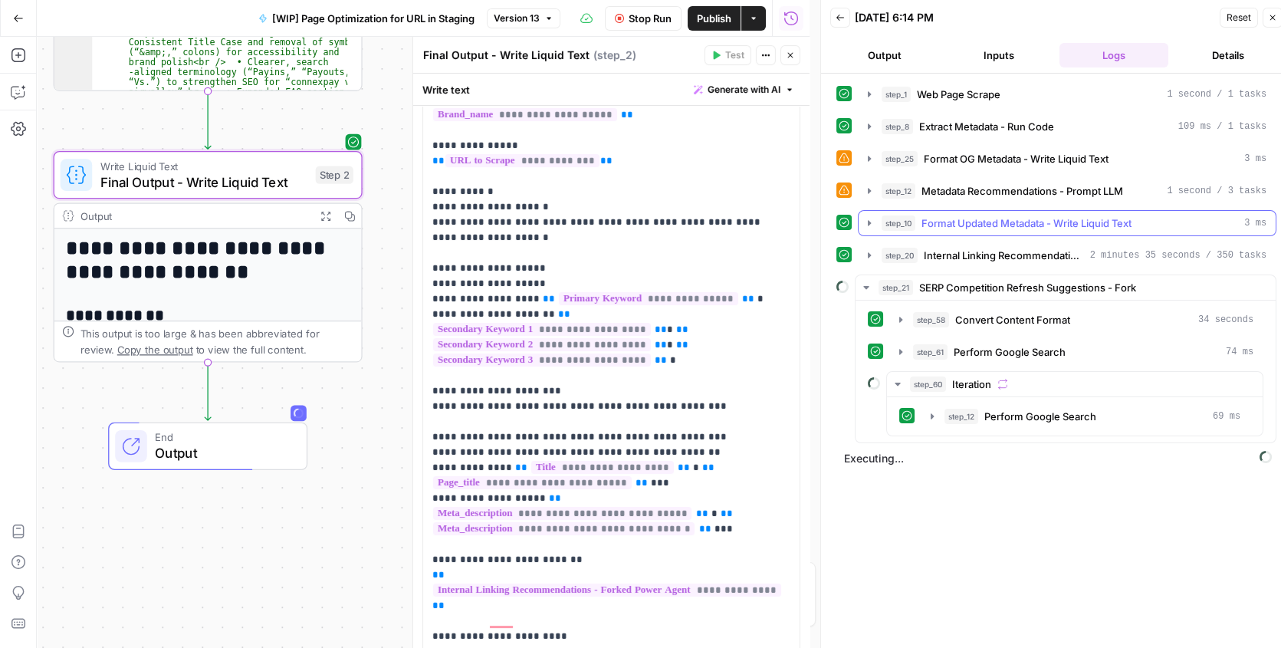
click at [869, 227] on icon "button" at bounding box center [869, 223] width 12 height 12
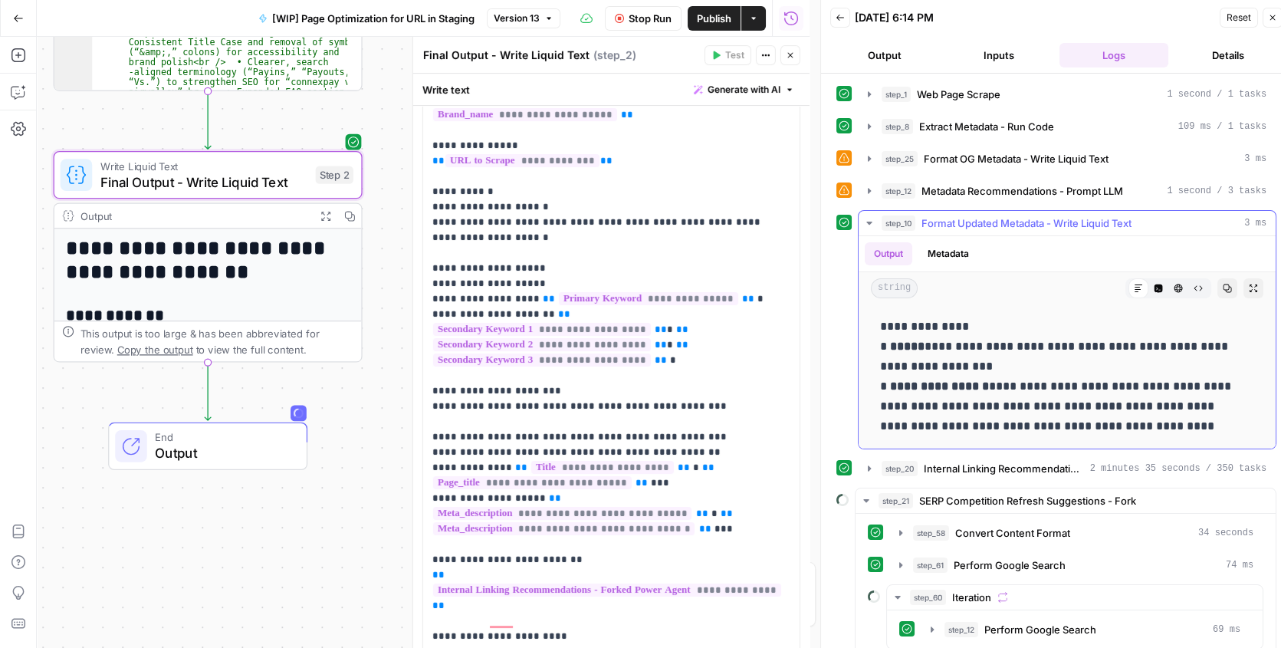
click at [867, 221] on icon "button" at bounding box center [868, 222] width 5 height 3
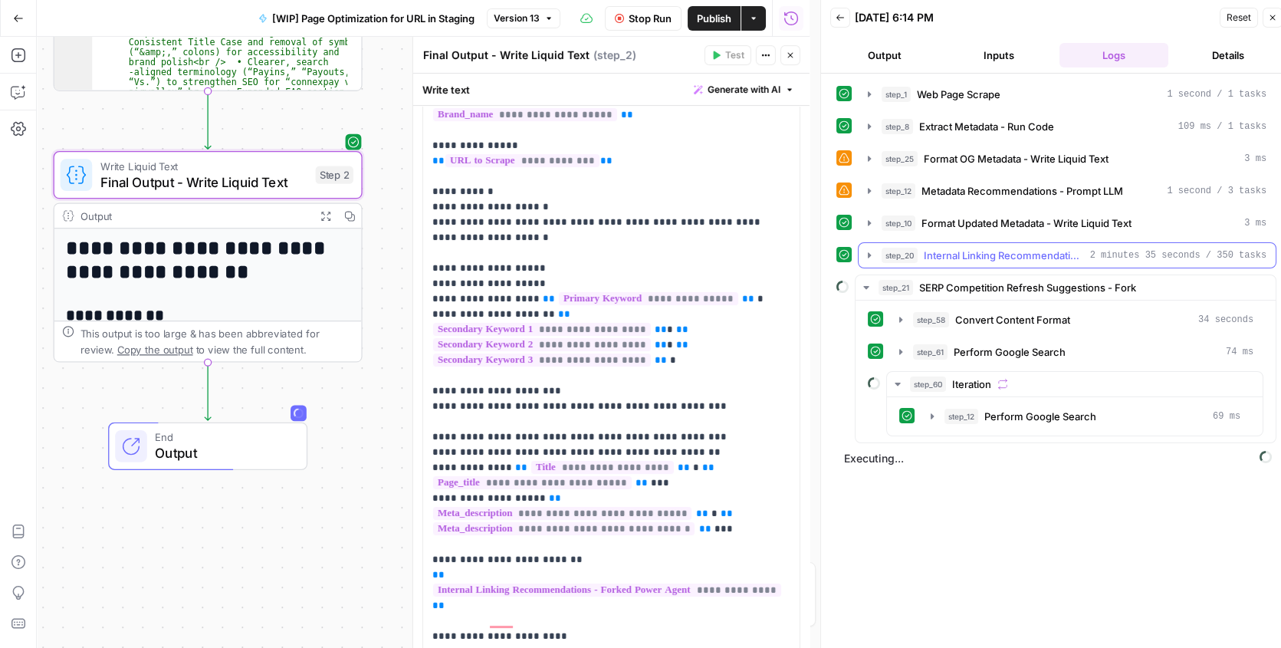
click at [871, 258] on icon "button" at bounding box center [869, 255] width 12 height 12
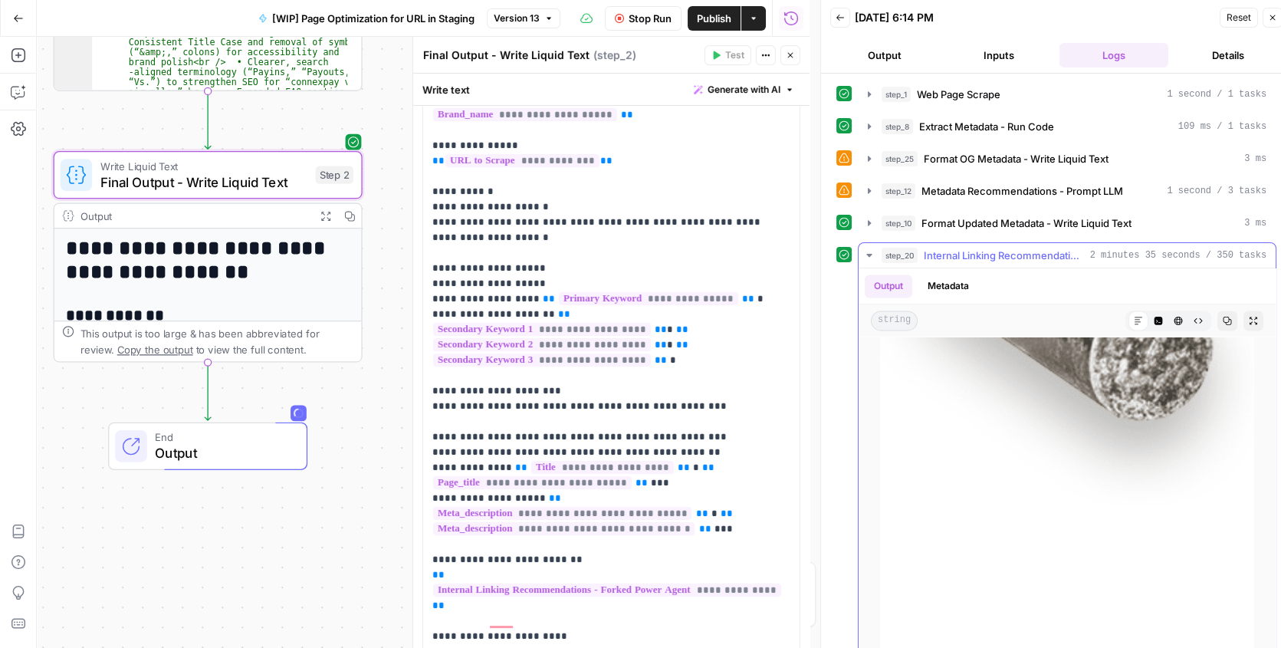
scroll to position [6339, 0]
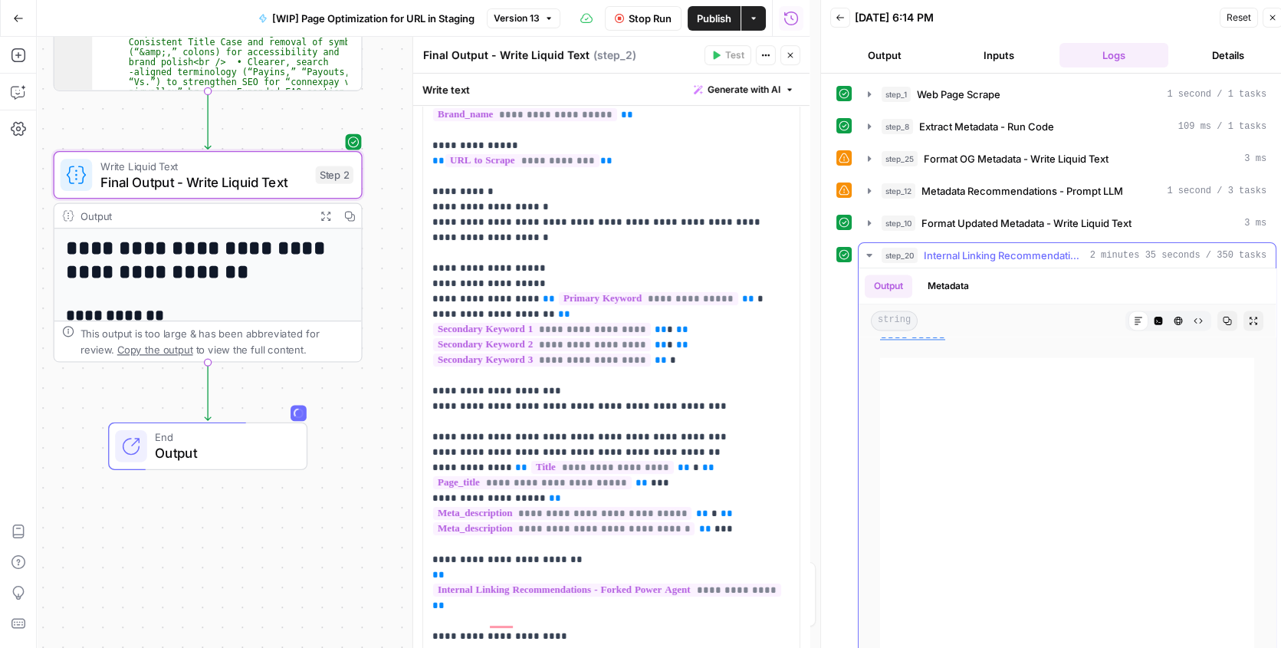
click at [867, 254] on icon "button" at bounding box center [868, 255] width 5 height 3
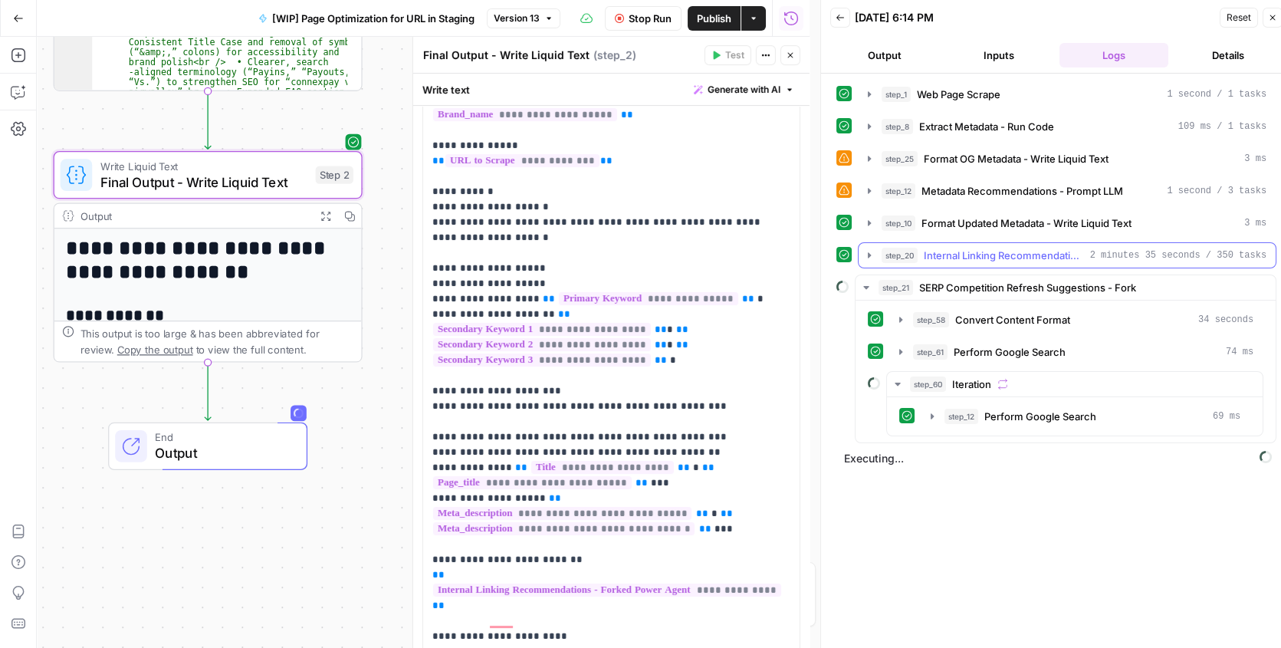
click at [871, 251] on icon "button" at bounding box center [869, 255] width 12 height 12
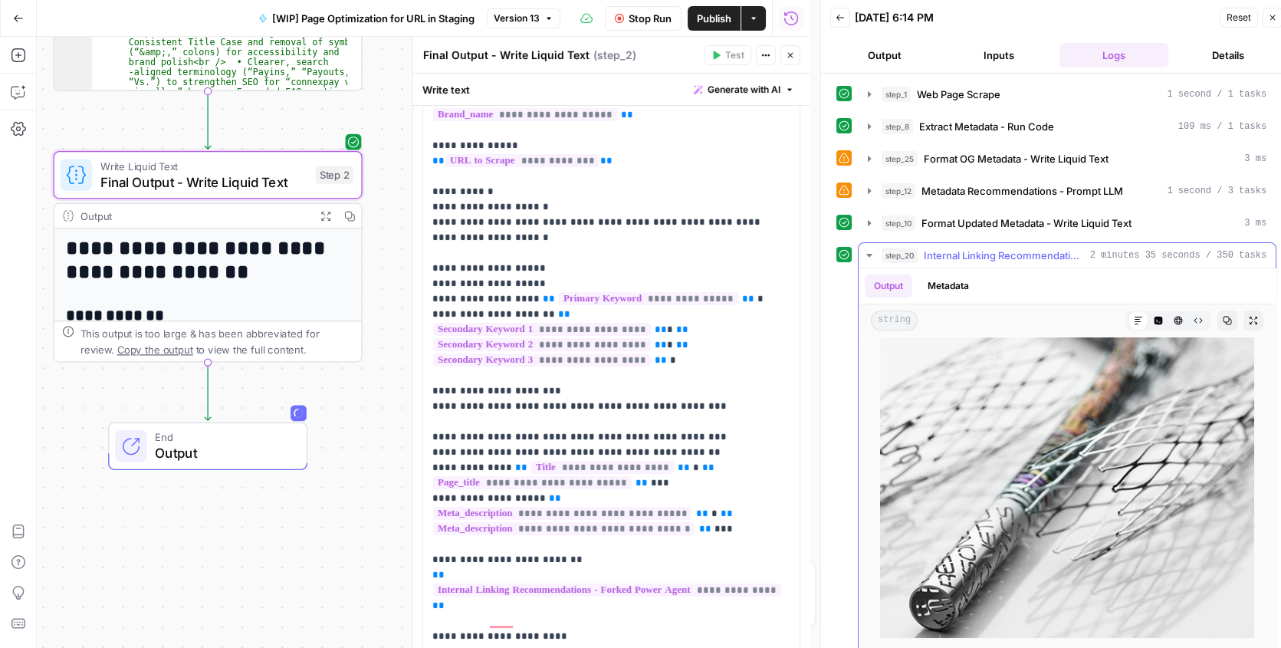
scroll to position [69, 0]
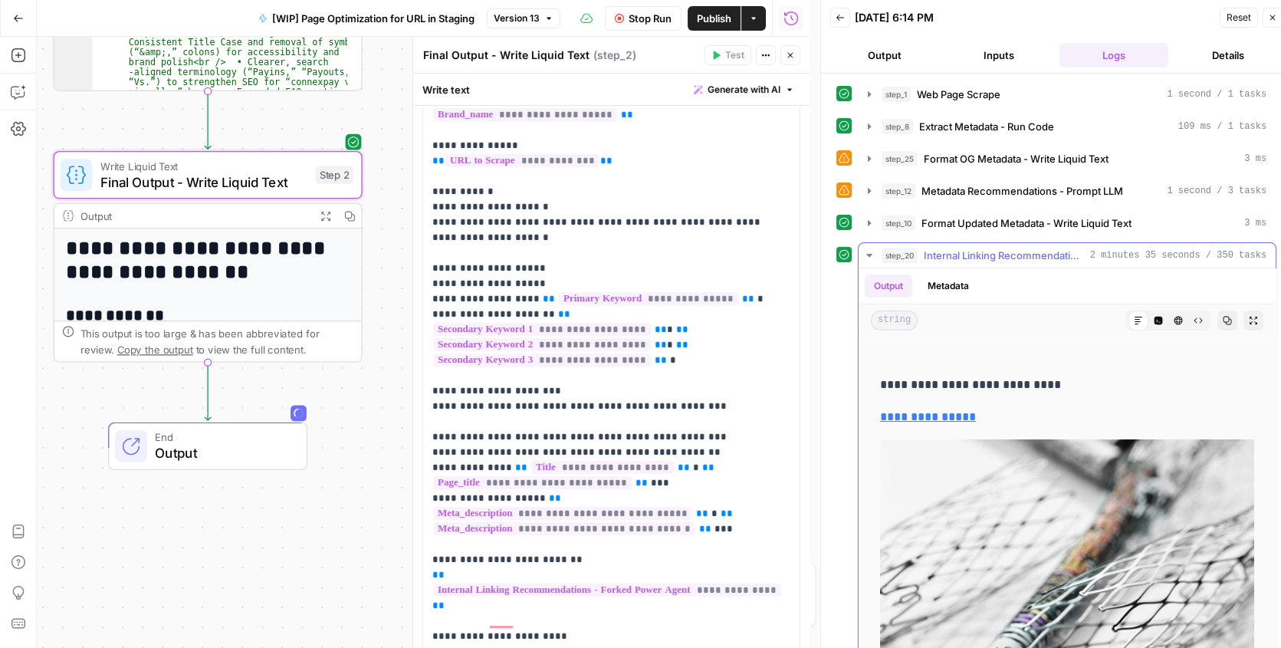
click at [870, 254] on icon "button" at bounding box center [868, 255] width 5 height 3
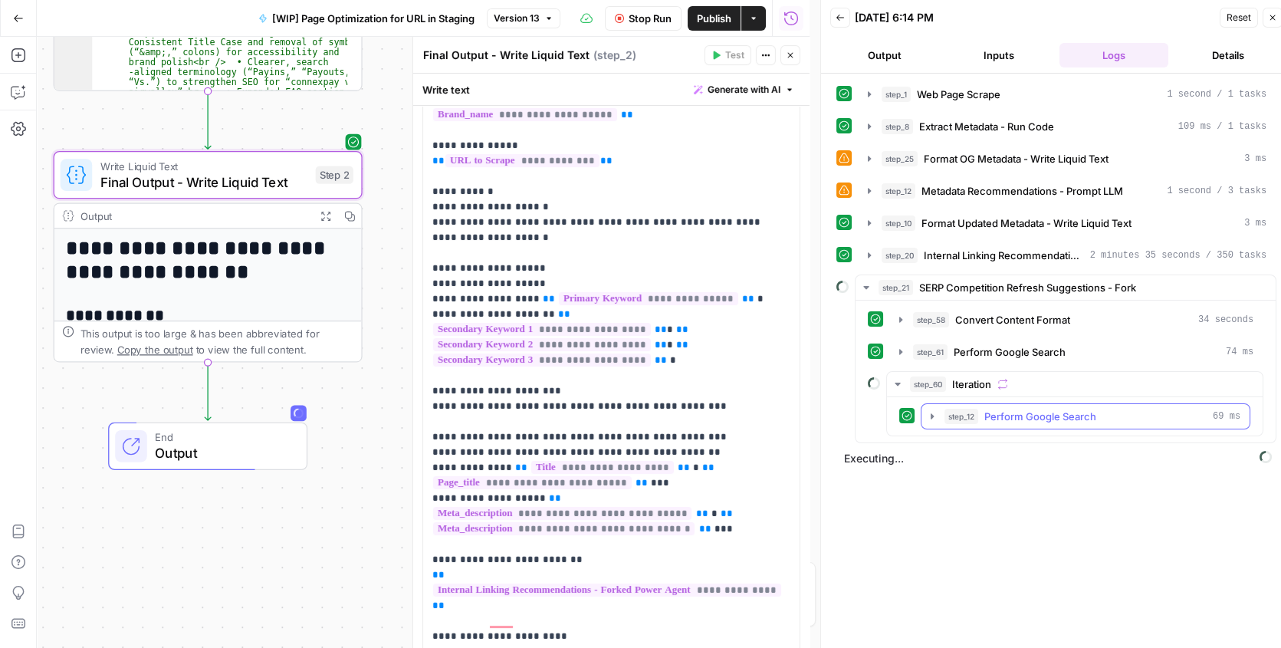
click at [930, 416] on icon "button" at bounding box center [932, 416] width 12 height 12
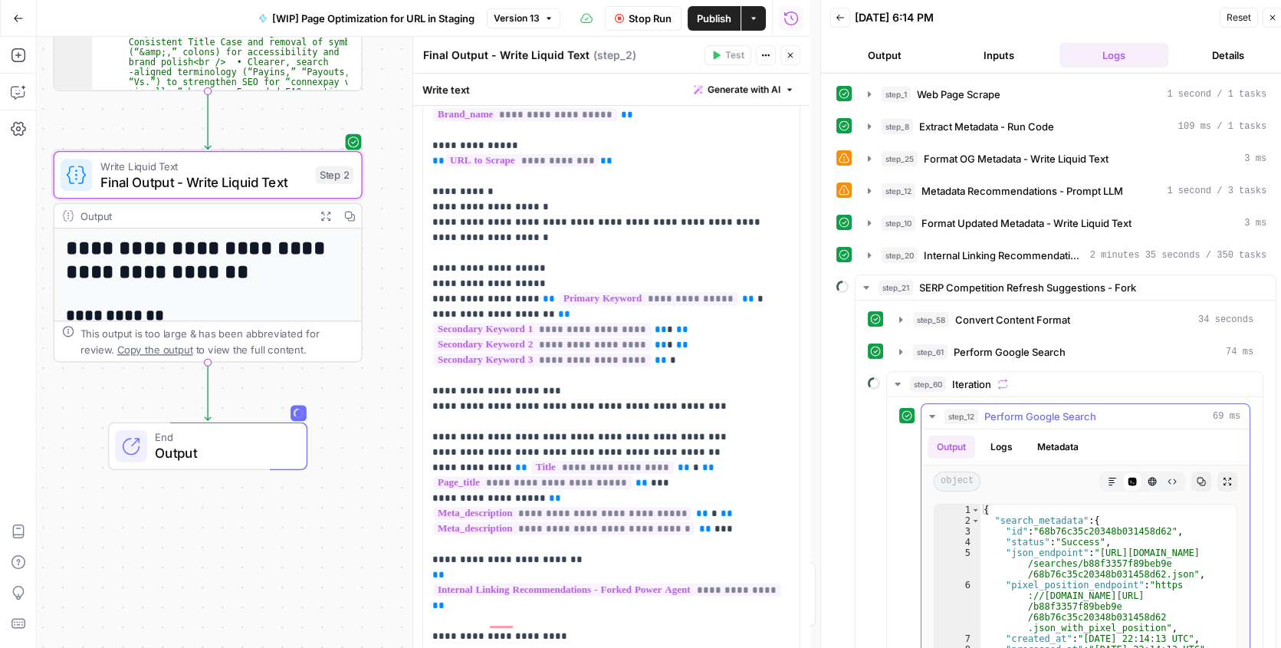
click at [930, 416] on icon "button" at bounding box center [932, 416] width 12 height 12
click at [894, 385] on icon "button" at bounding box center [897, 384] width 12 height 12
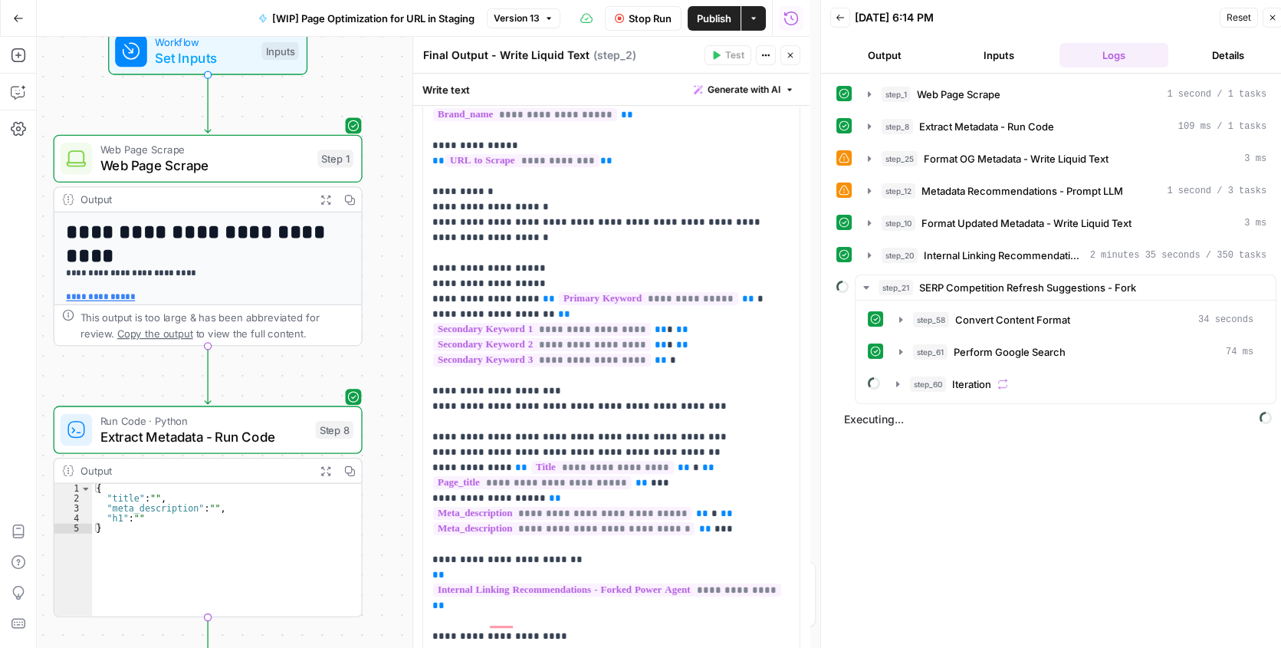
click at [189, 441] on span "Extract Metadata - Run Code" at bounding box center [203, 437] width 207 height 20
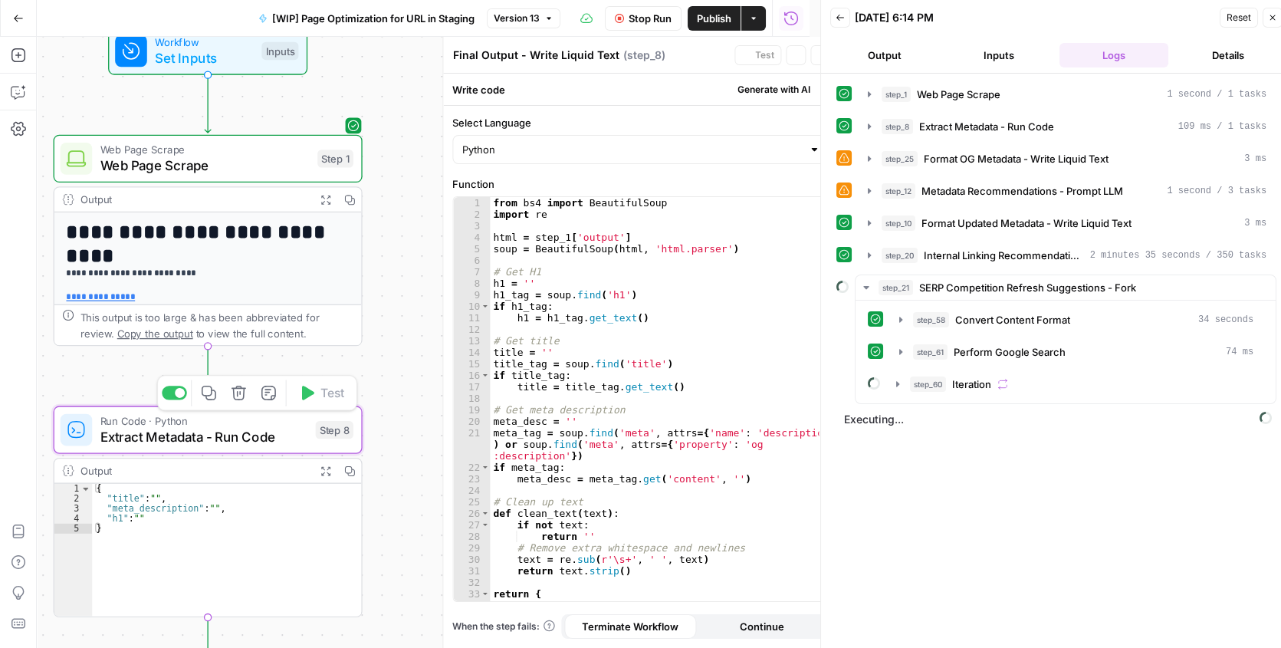
type textarea "Extract Metadata - Run Code"
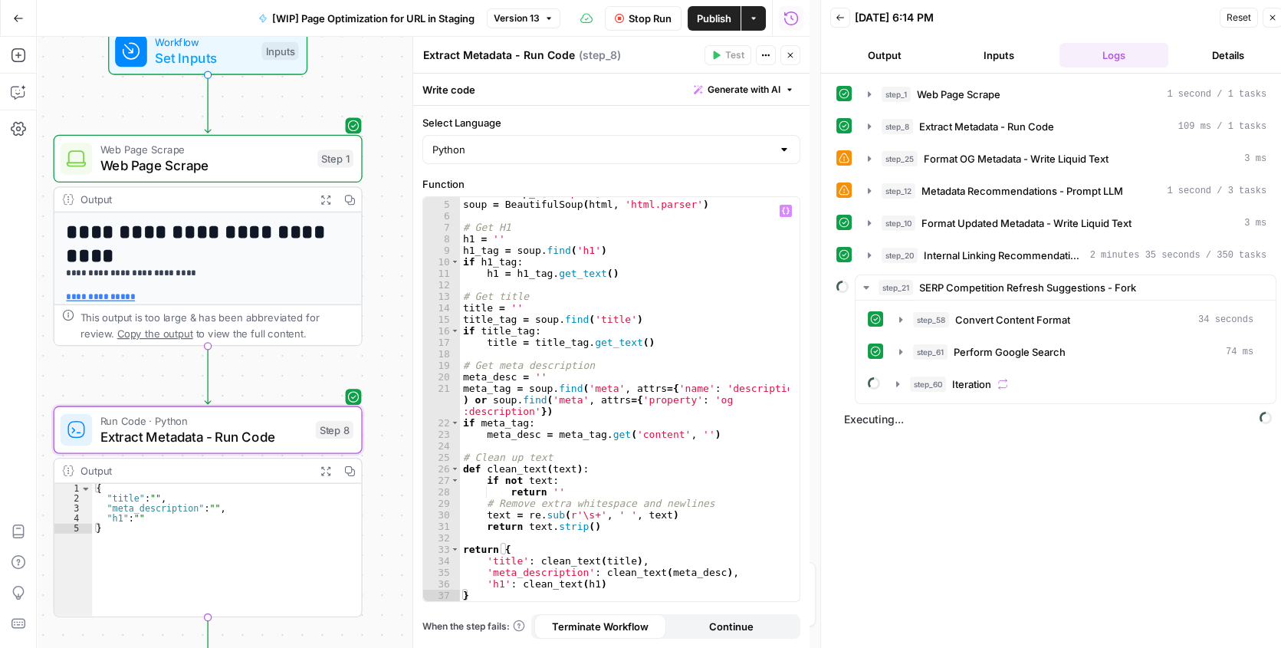
scroll to position [44, 0]
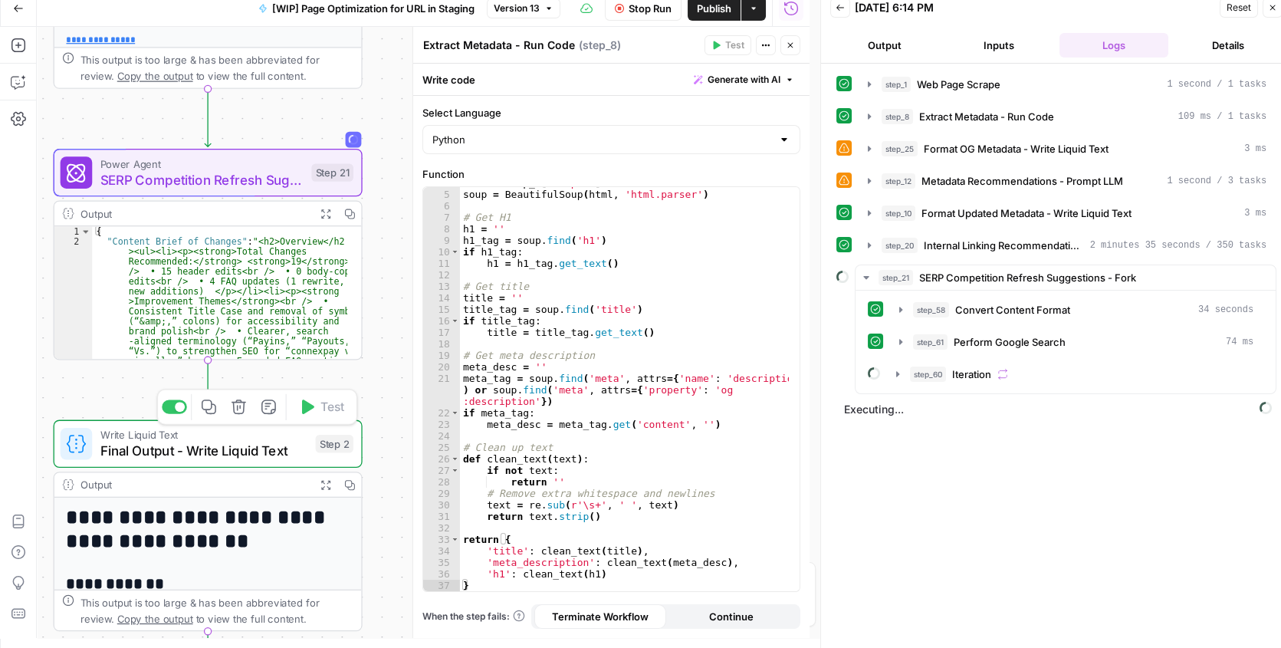
click at [153, 442] on span "Final Output - Write Liquid Text" at bounding box center [203, 451] width 207 height 20
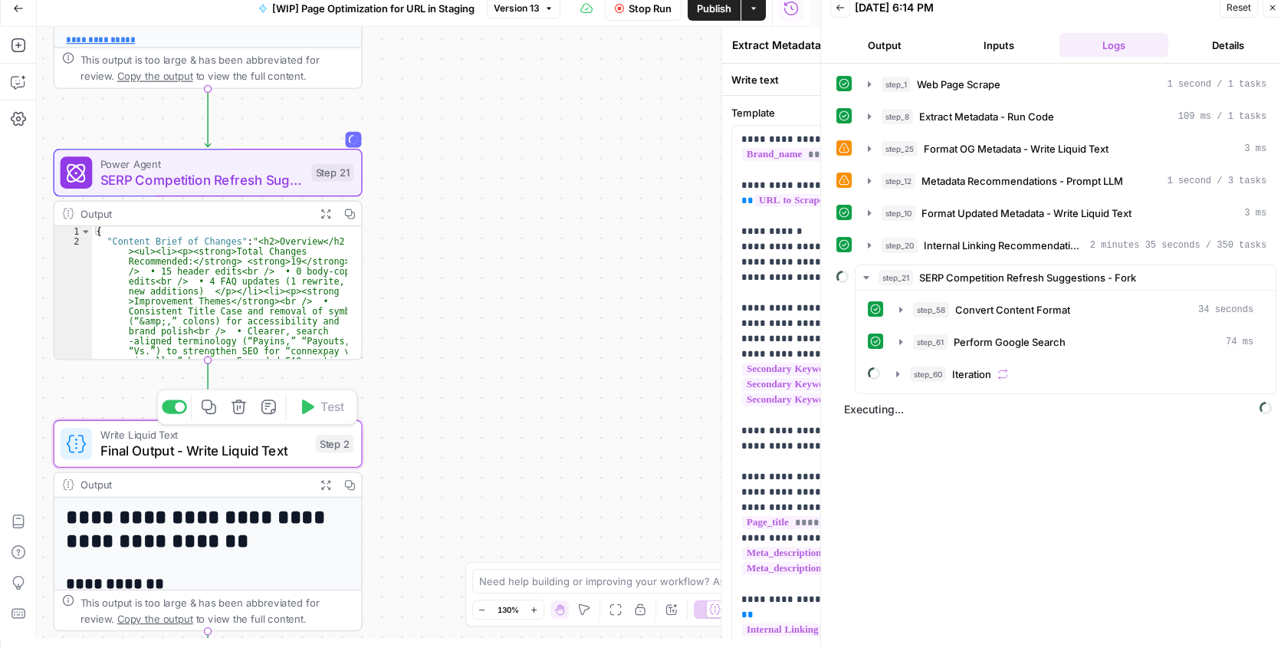
type textarea "Final Output - Write Liquid Text"
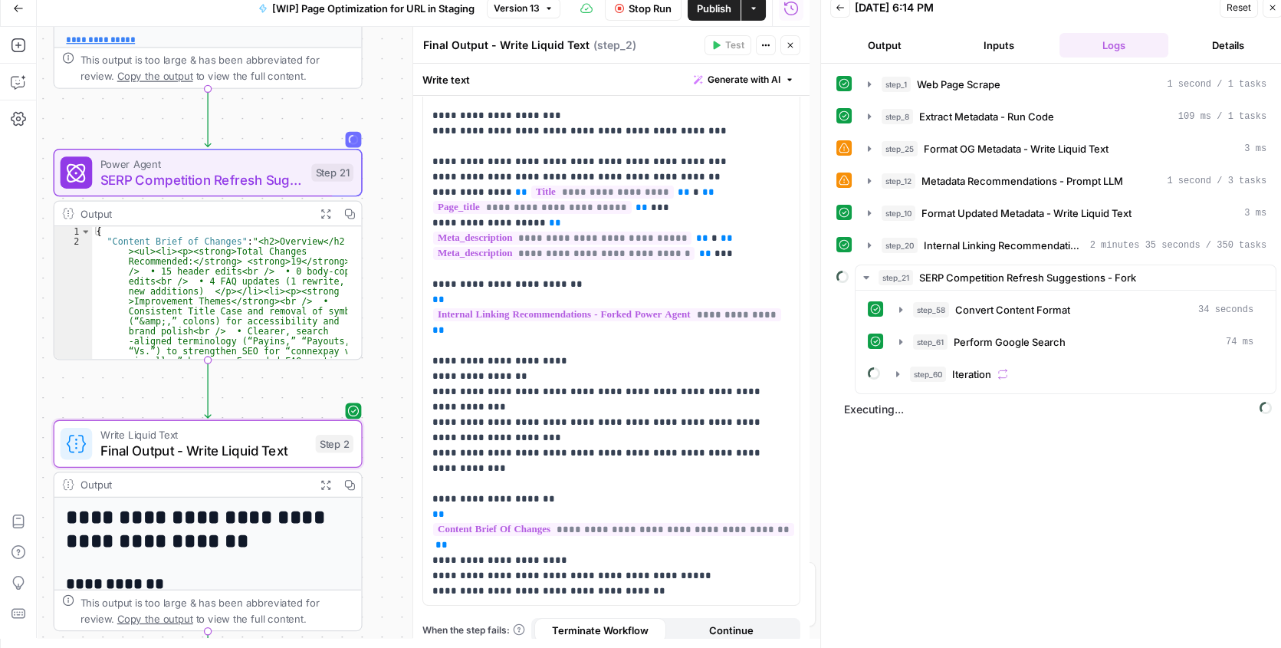
scroll to position [329, 0]
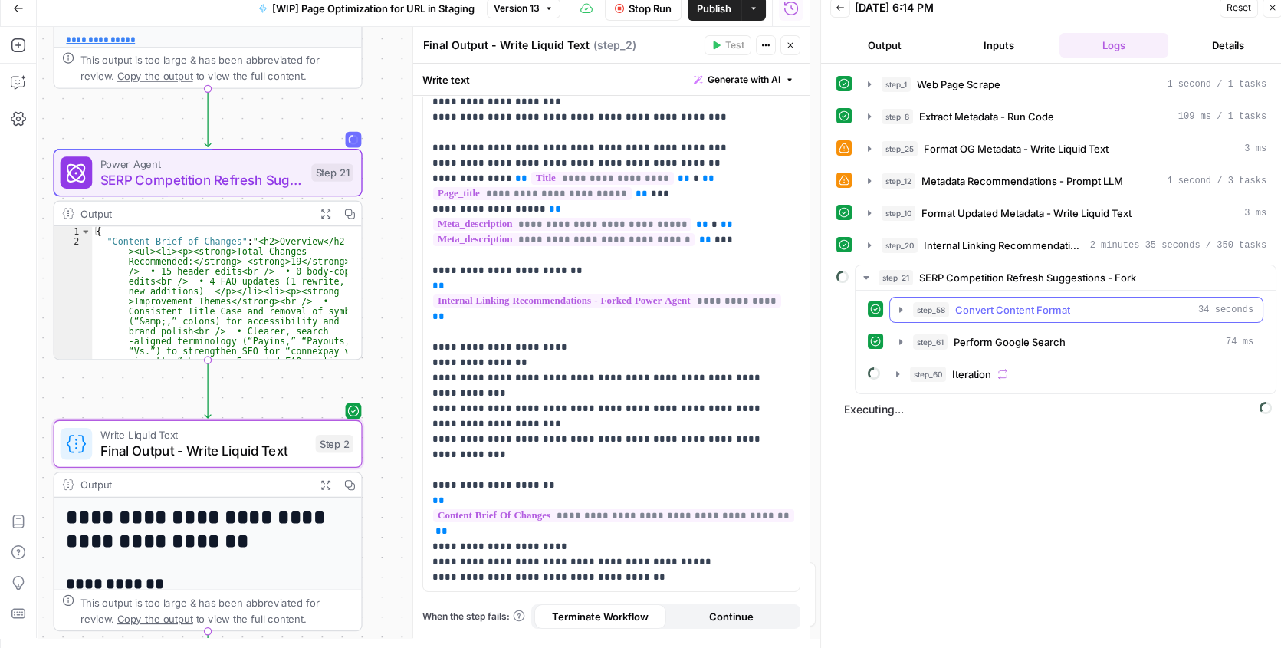
click at [904, 310] on icon "button" at bounding box center [900, 309] width 12 height 12
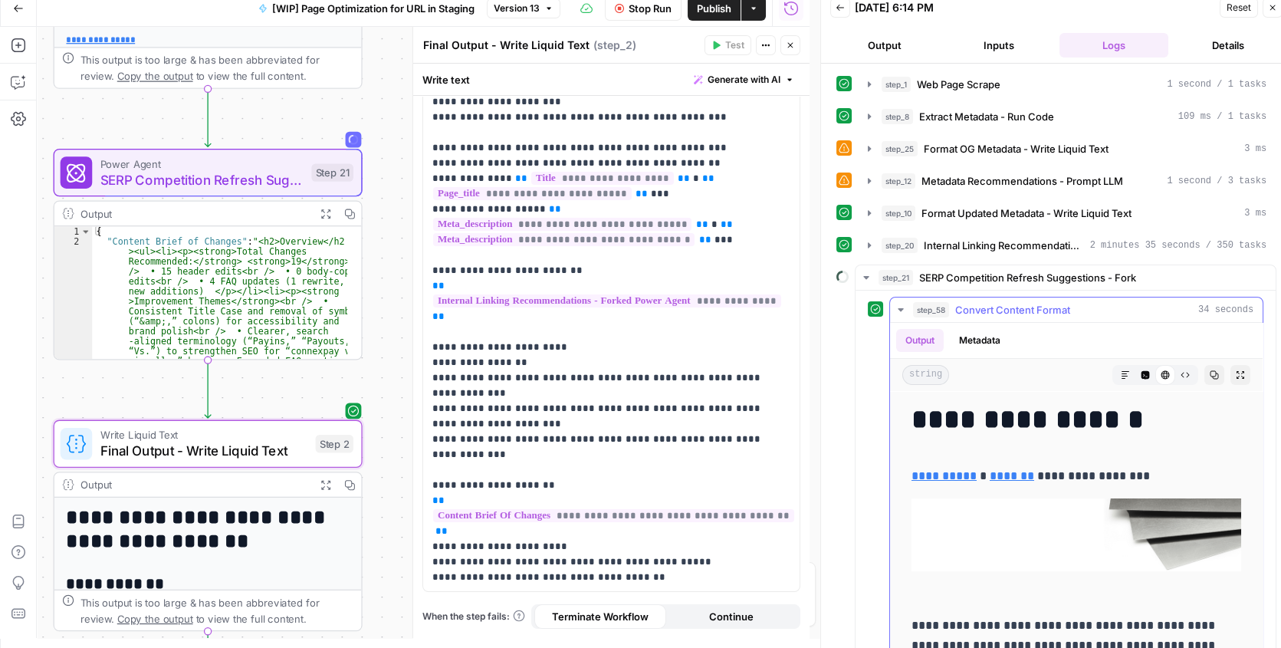
click at [901, 310] on icon "button" at bounding box center [900, 309] width 12 height 12
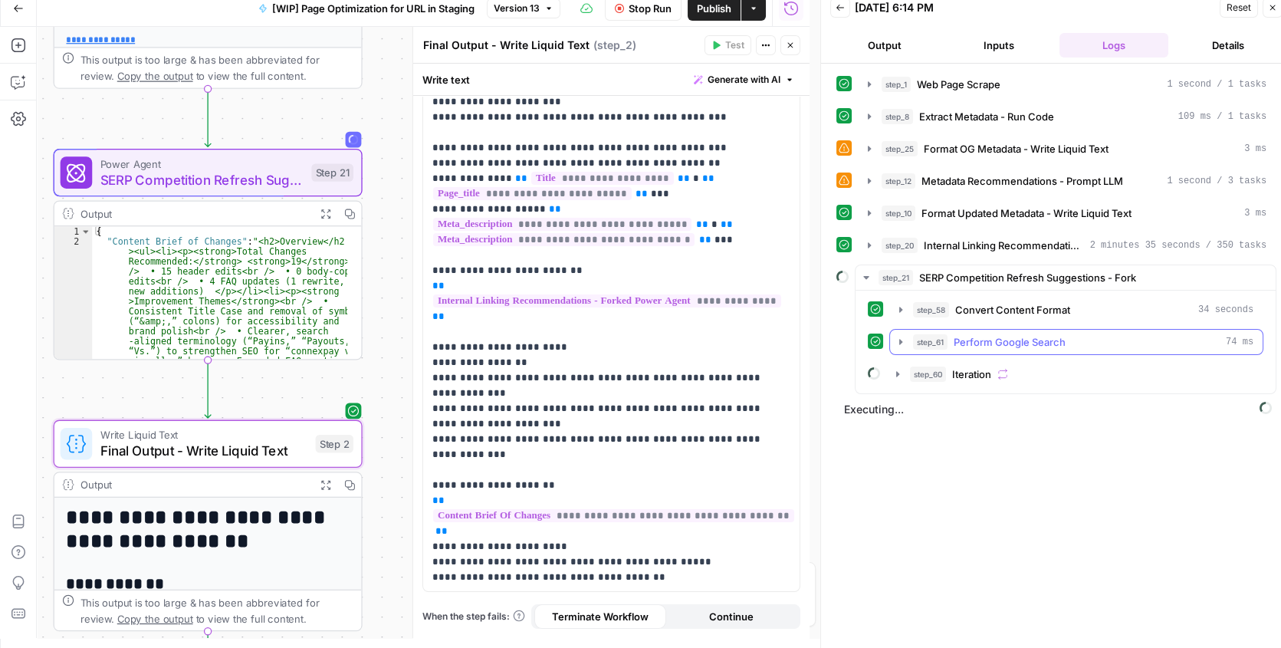
click at [899, 339] on icon "button" at bounding box center [900, 341] width 3 height 5
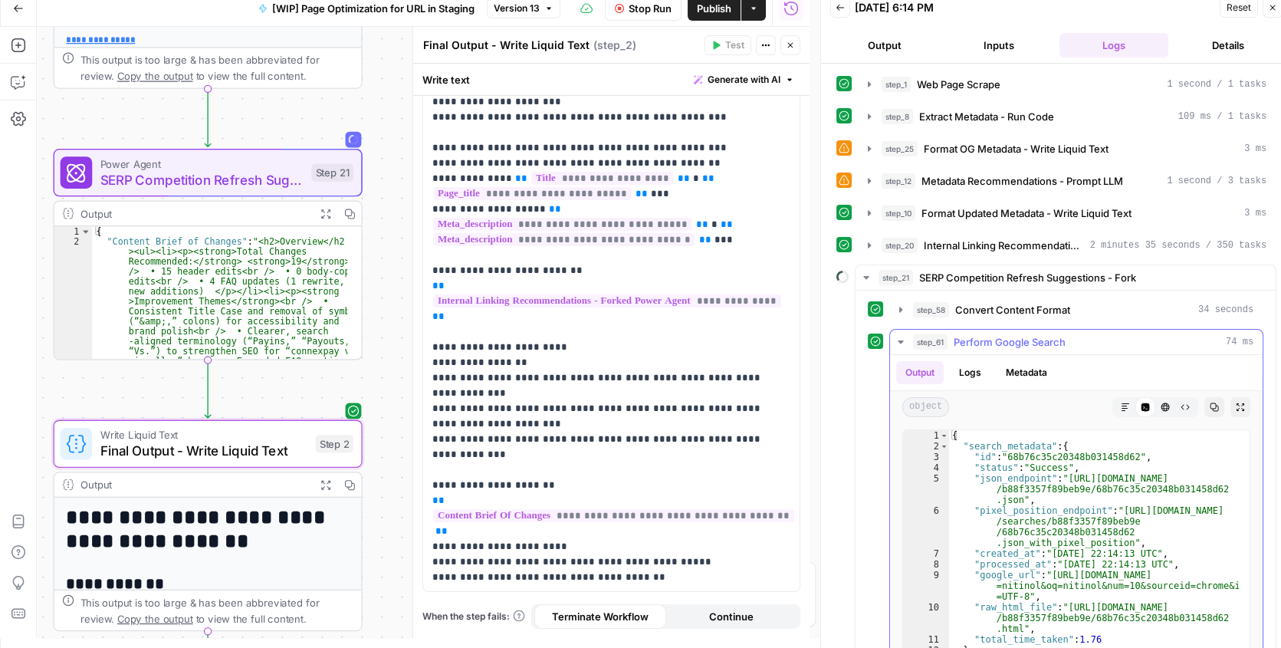
click at [898, 336] on icon "button" at bounding box center [900, 342] width 12 height 12
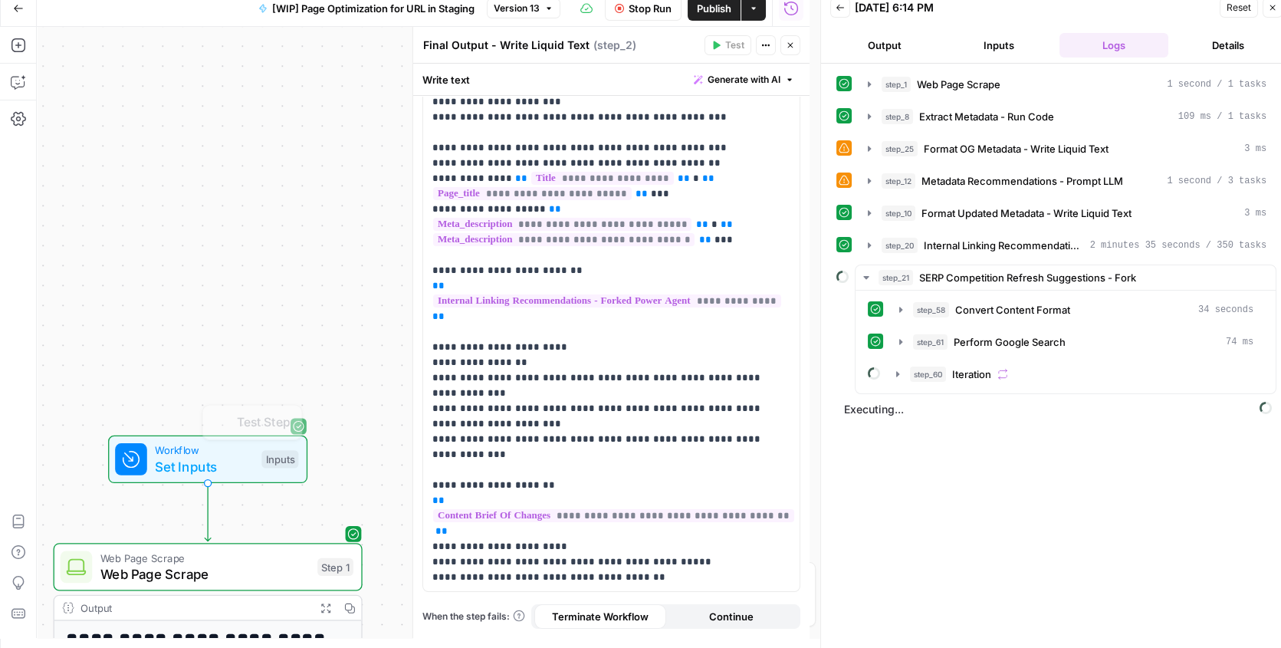
click at [198, 435] on div "Workflow Set Inputs Inputs Test Step" at bounding box center [207, 459] width 199 height 48
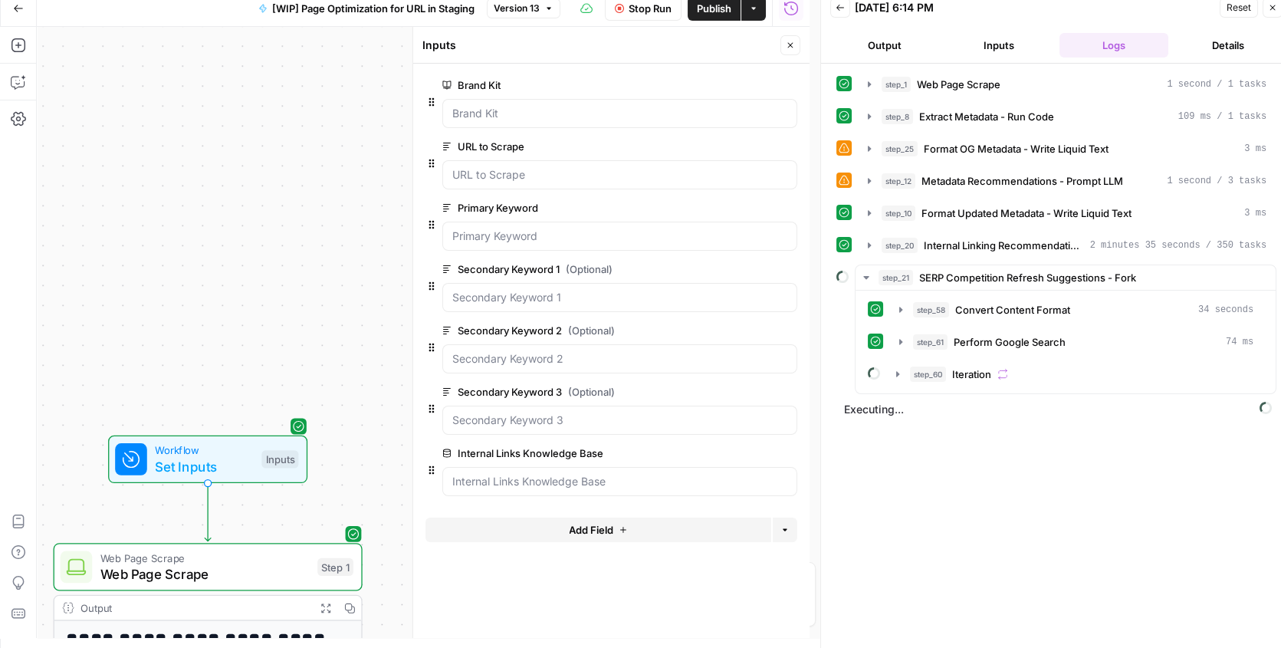
click at [751, 450] on span "edit field" at bounding box center [740, 453] width 34 height 12
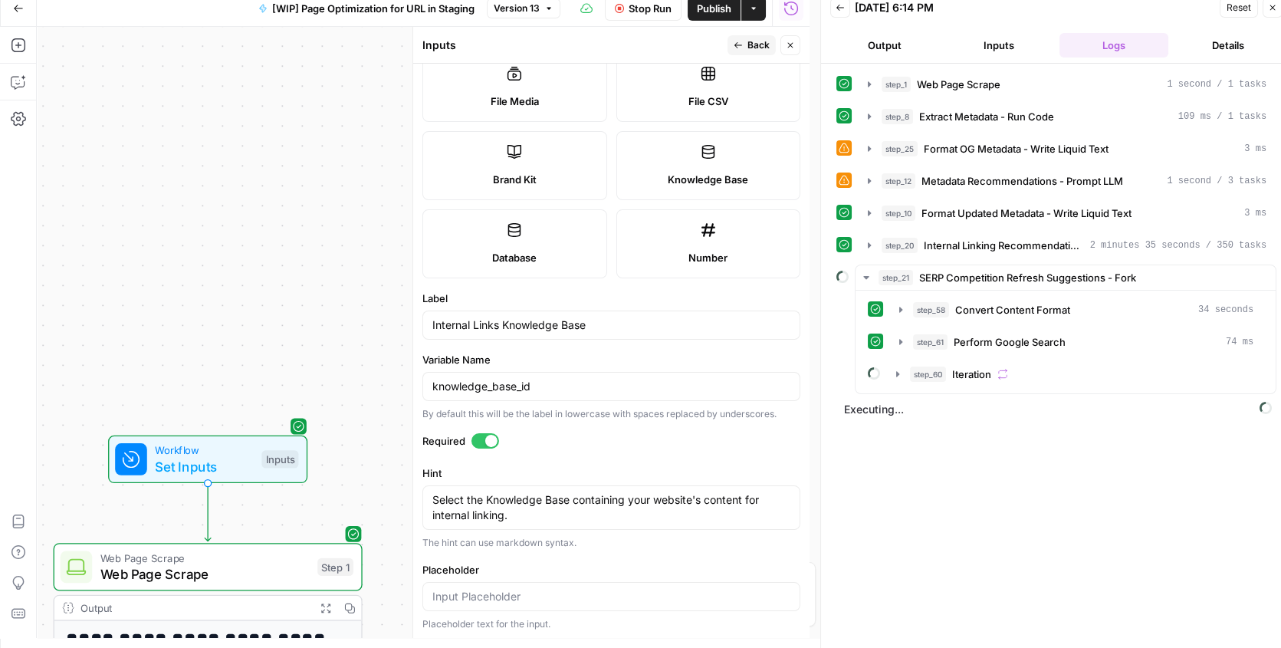
scroll to position [276, 0]
click at [481, 435] on div at bounding box center [485, 438] width 28 height 15
click at [759, 48] on span "Back" at bounding box center [758, 45] width 22 height 14
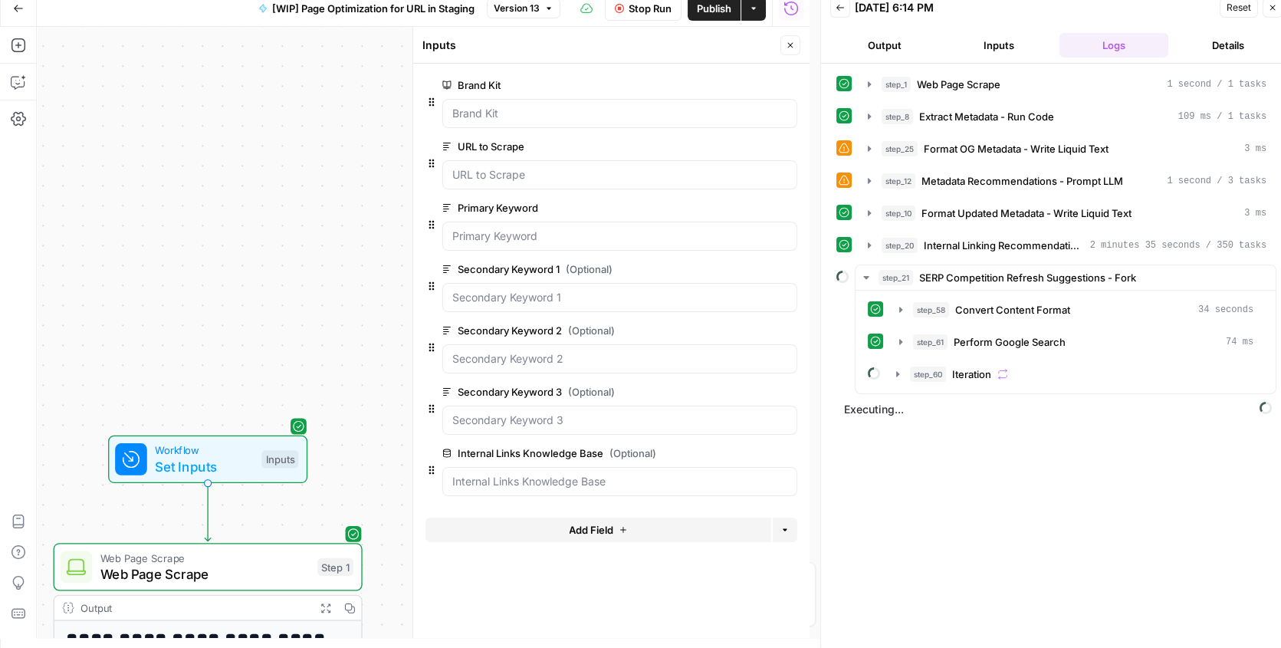
click at [789, 46] on icon "button" at bounding box center [789, 45] width 5 height 5
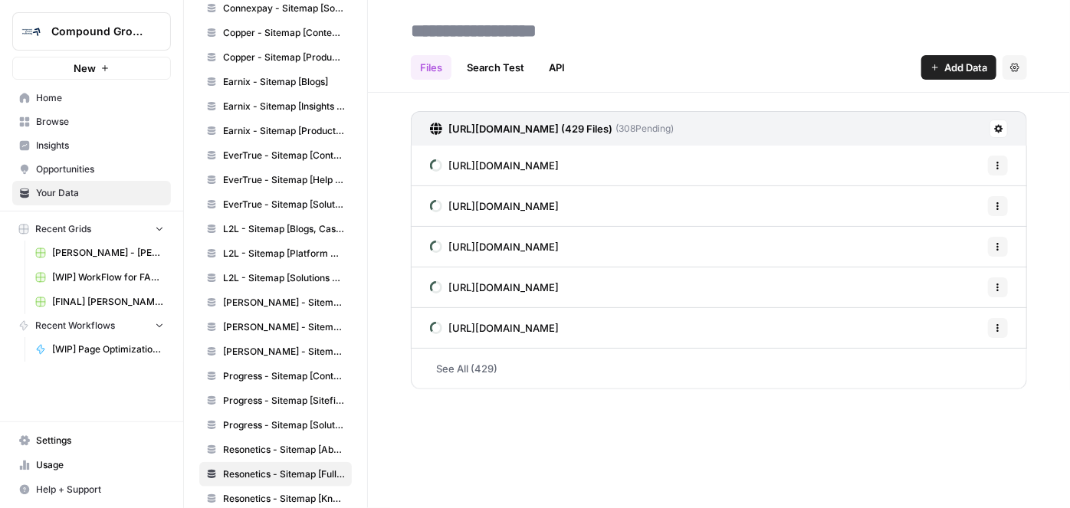
scroll to position [473, 0]
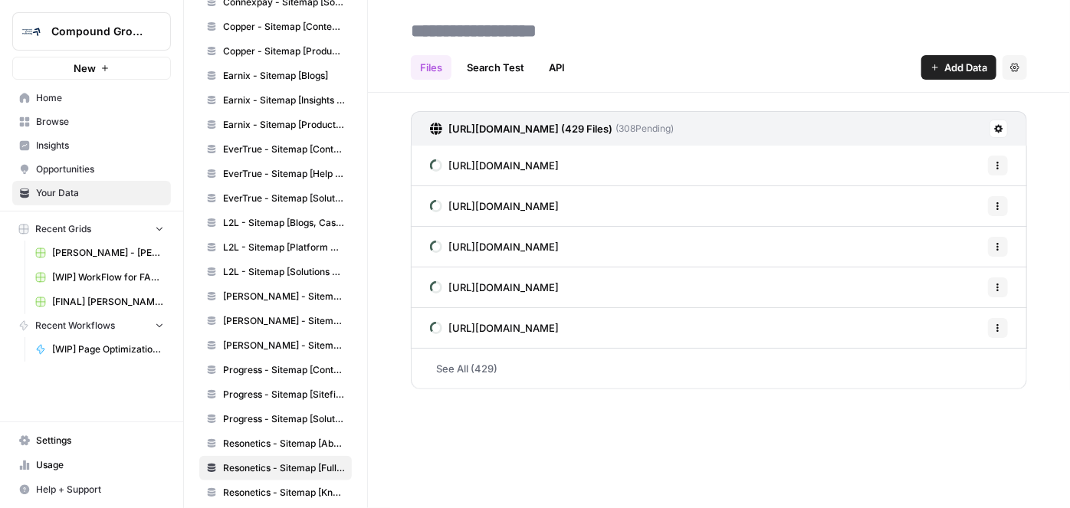
click at [263, 486] on span "Resonetics - Sitemap [Knowledge Center Content]" at bounding box center [284, 493] width 122 height 14
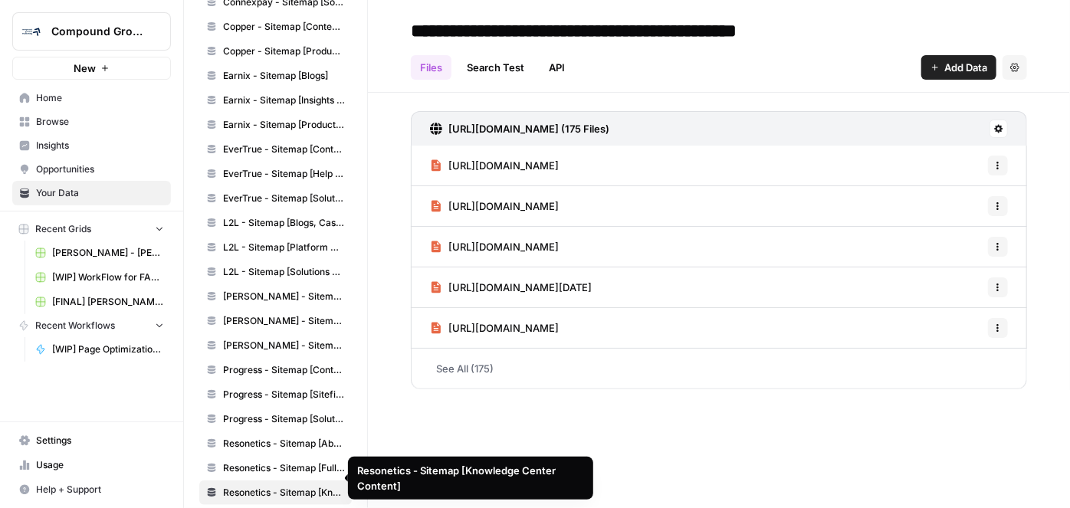
click at [263, 460] on link "Resonetics - Sitemap [Full Site as of [DATE]]" at bounding box center [275, 468] width 153 height 25
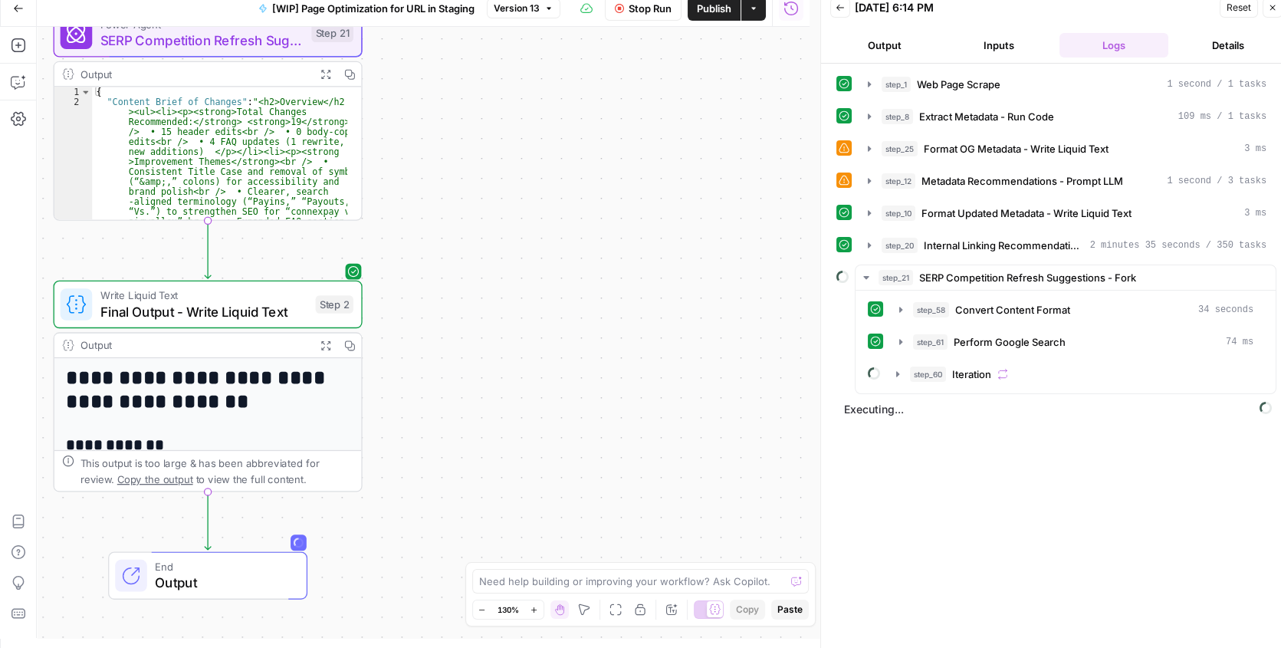
scroll to position [10, 0]
click at [894, 373] on icon "button" at bounding box center [897, 374] width 12 height 12
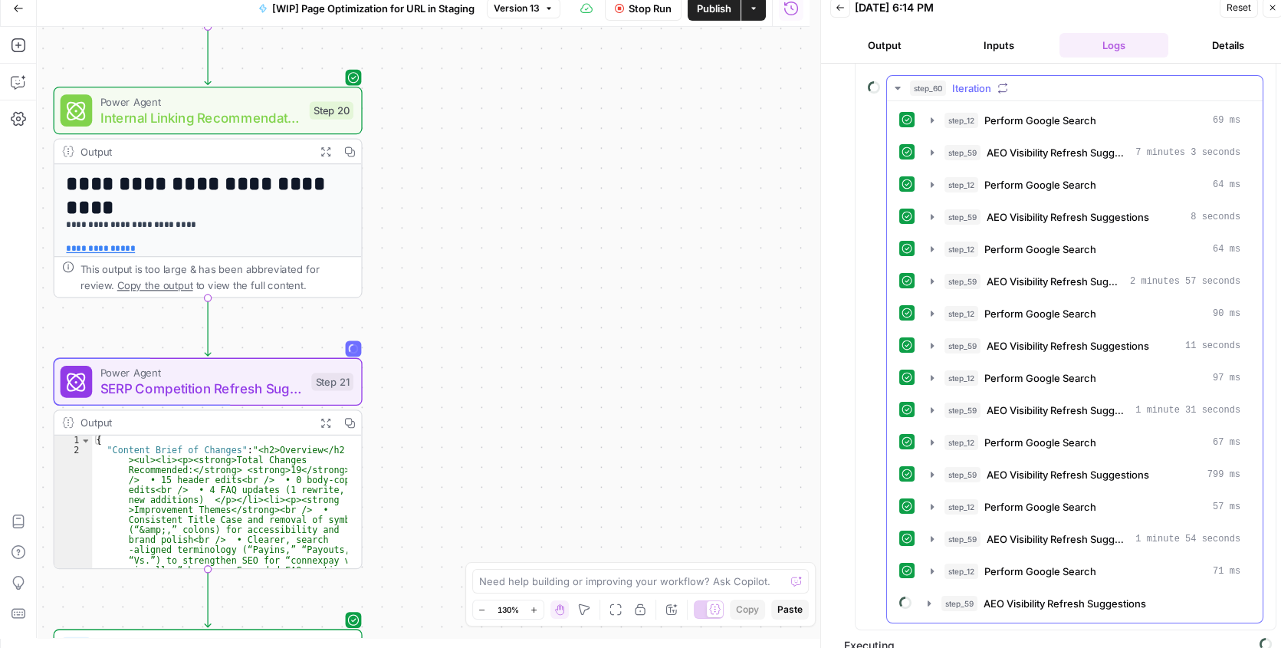
scroll to position [299, 0]
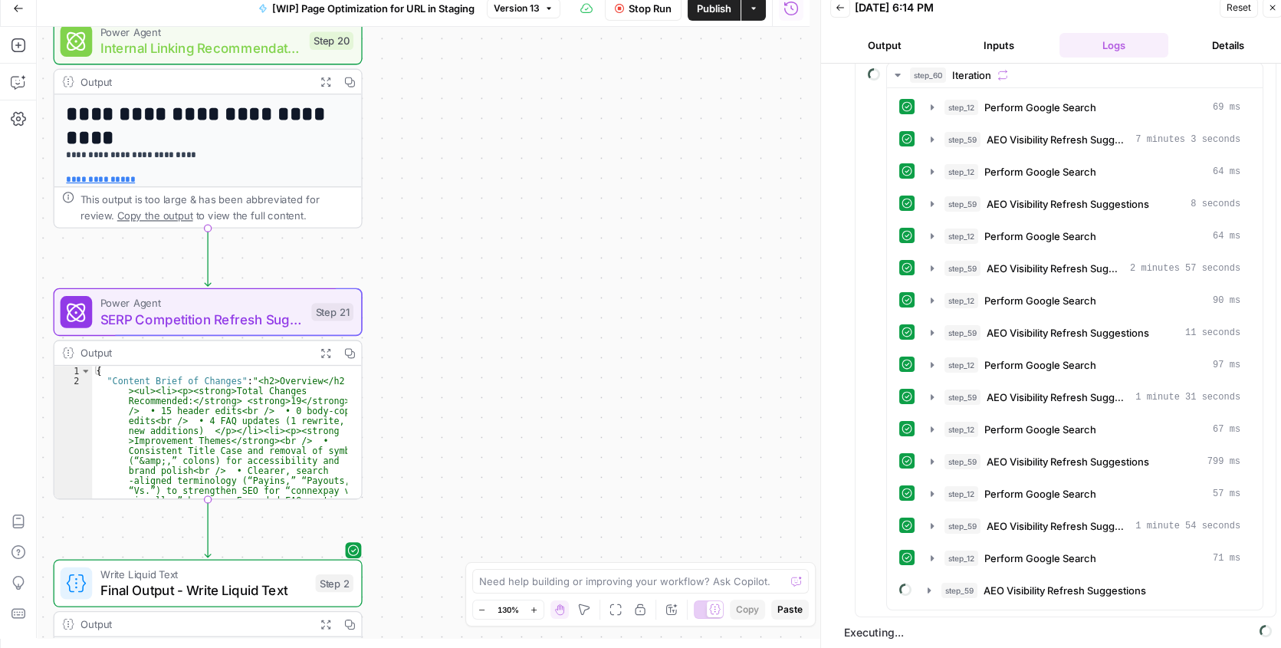
click at [173, 312] on span "SERP Competition Refresh Suggestions - Fork" at bounding box center [201, 319] width 203 height 20
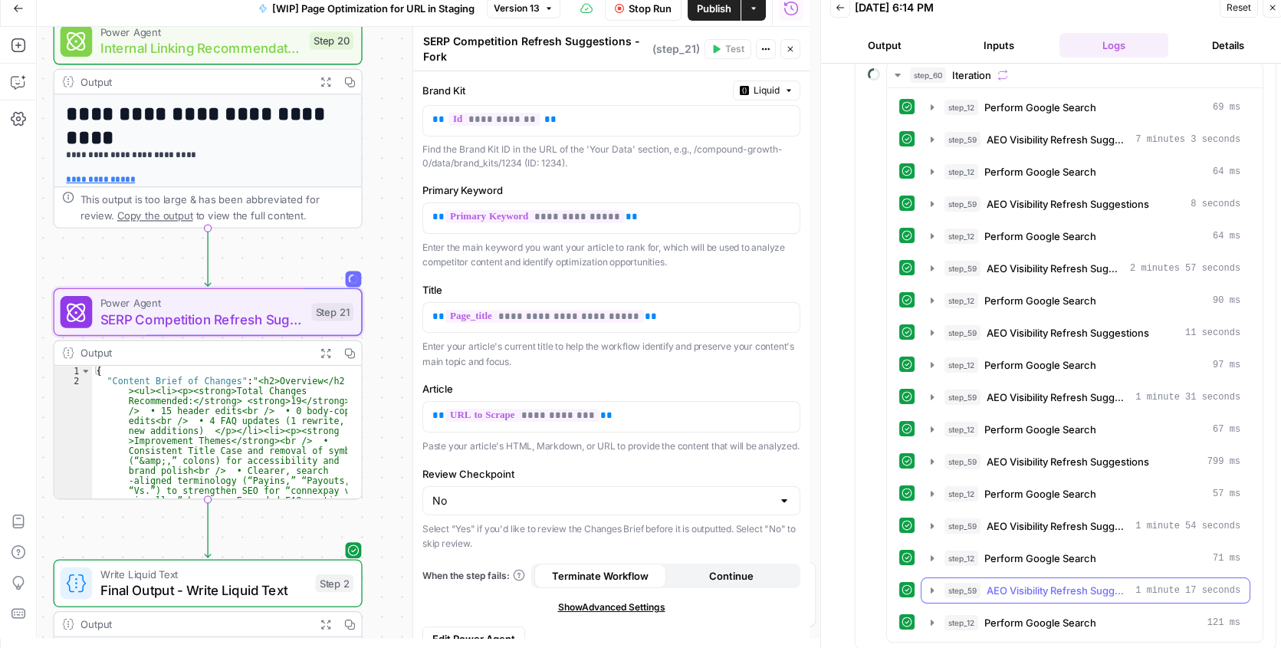
scroll to position [330, 0]
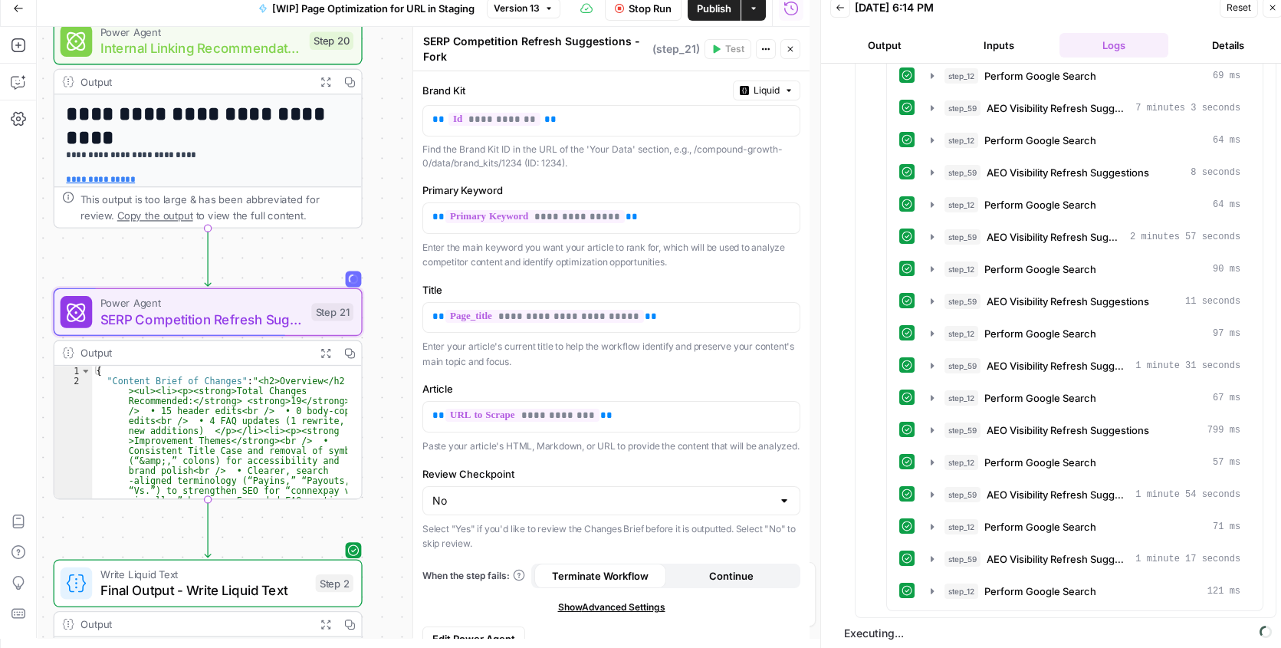
drag, startPoint x: 410, startPoint y: 311, endPoint x: 516, endPoint y: 305, distance: 105.9
click at [421, 305] on div at bounding box center [412, 332] width 15 height 611
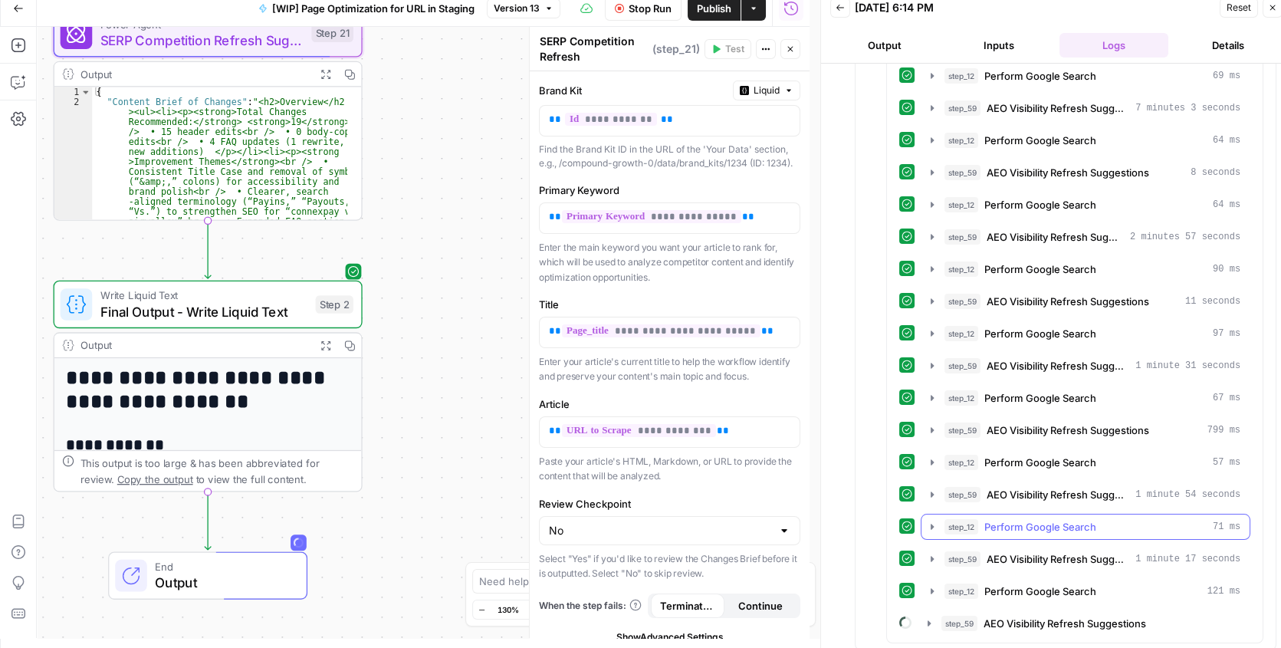
scroll to position [362, 0]
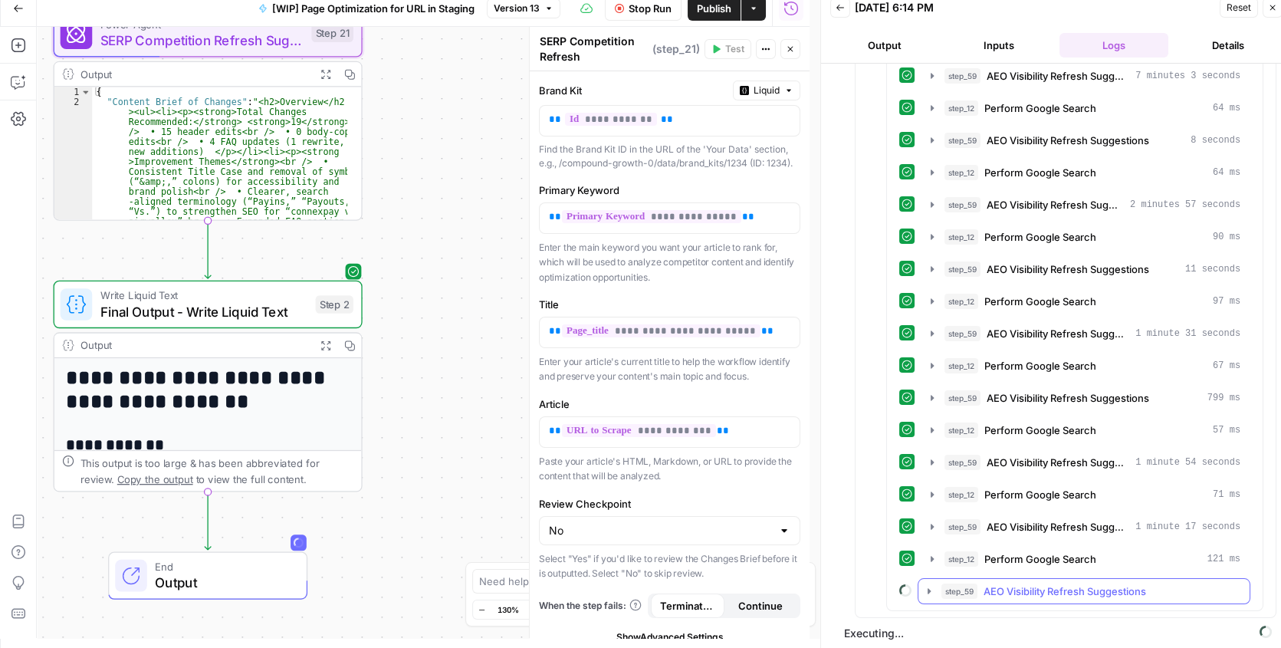
click at [928, 588] on icon "button" at bounding box center [929, 591] width 12 height 12
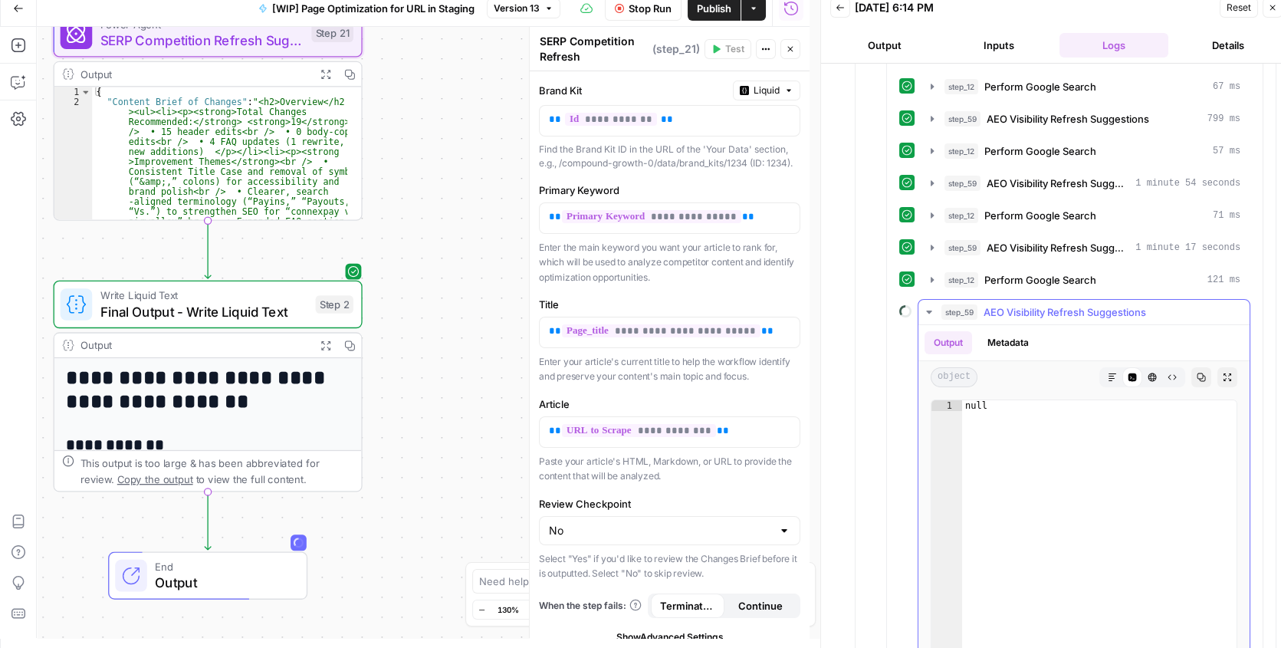
click at [927, 307] on icon "button" at bounding box center [929, 312] width 12 height 12
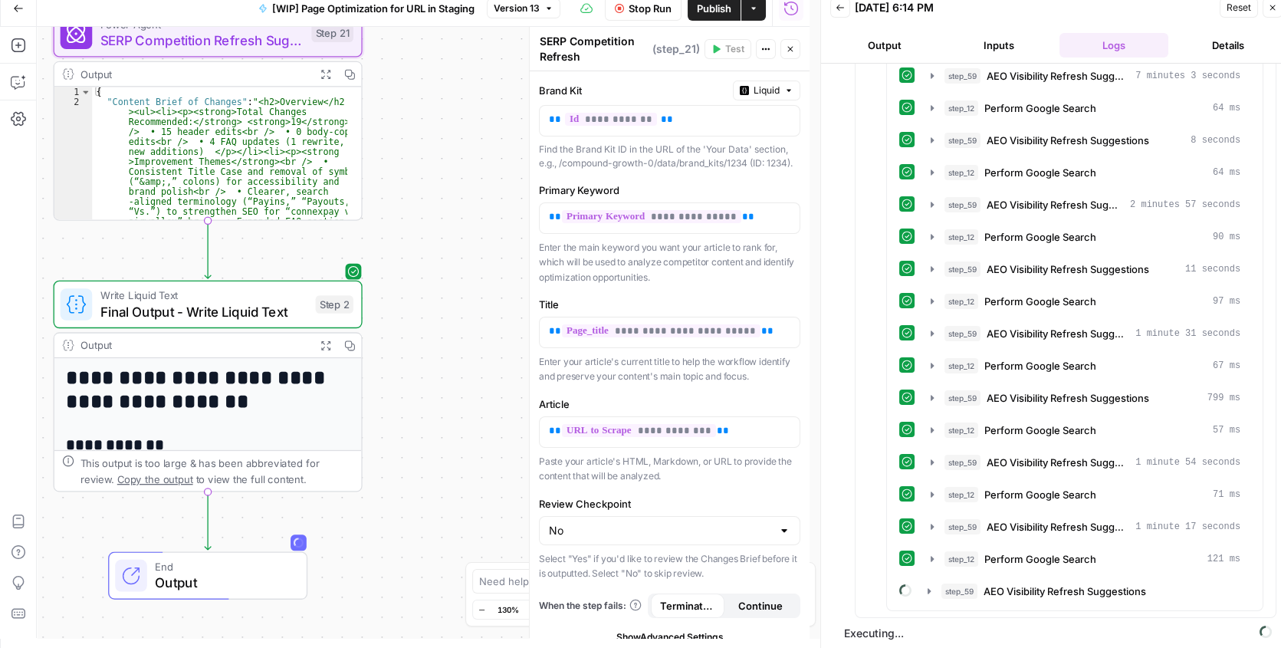
scroll to position [0, 0]
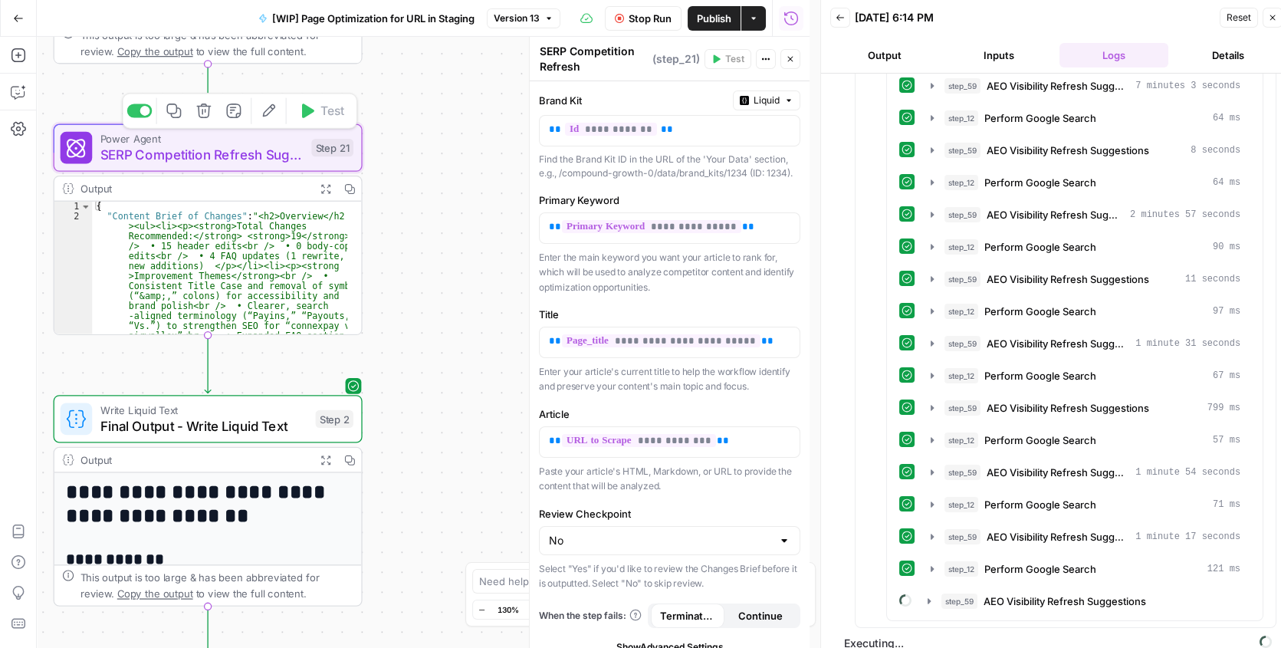
click at [240, 146] on span "SERP Competition Refresh Suggestions - Fork" at bounding box center [201, 155] width 203 height 20
click at [684, 123] on p "**********" at bounding box center [664, 129] width 231 height 15
click at [782, 130] on icon "button" at bounding box center [786, 130] width 8 height 8
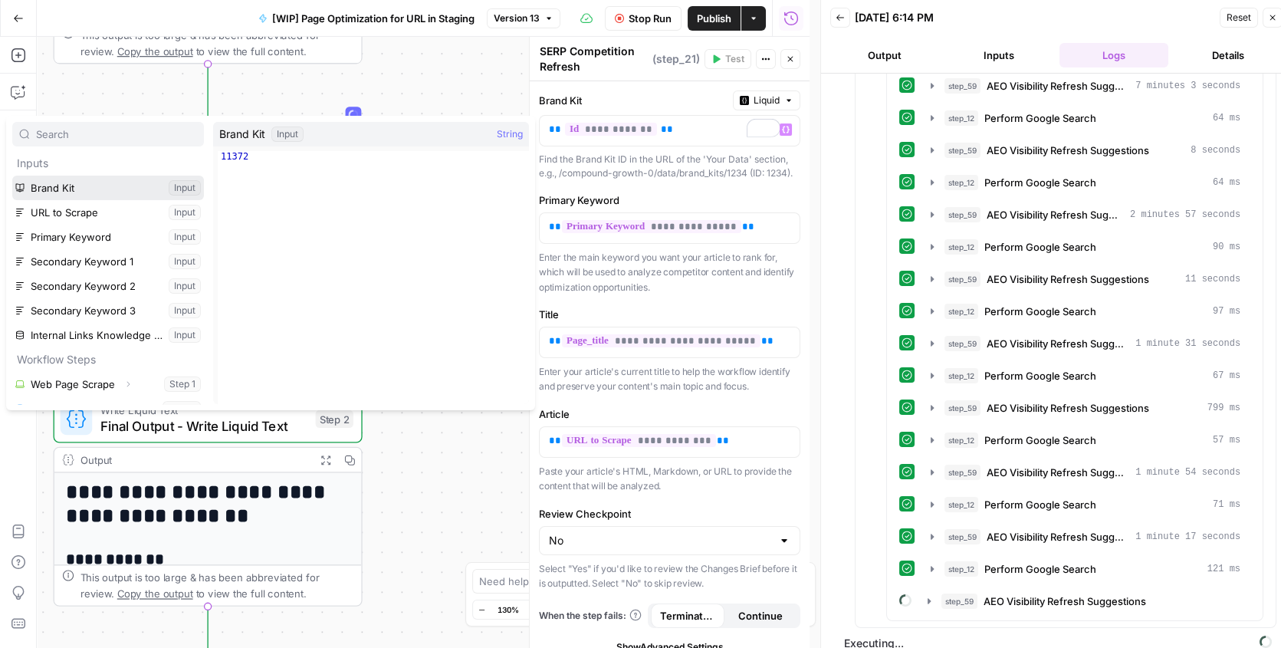
click at [67, 194] on button "Select variable Brand Kit" at bounding box center [108, 187] width 192 height 25
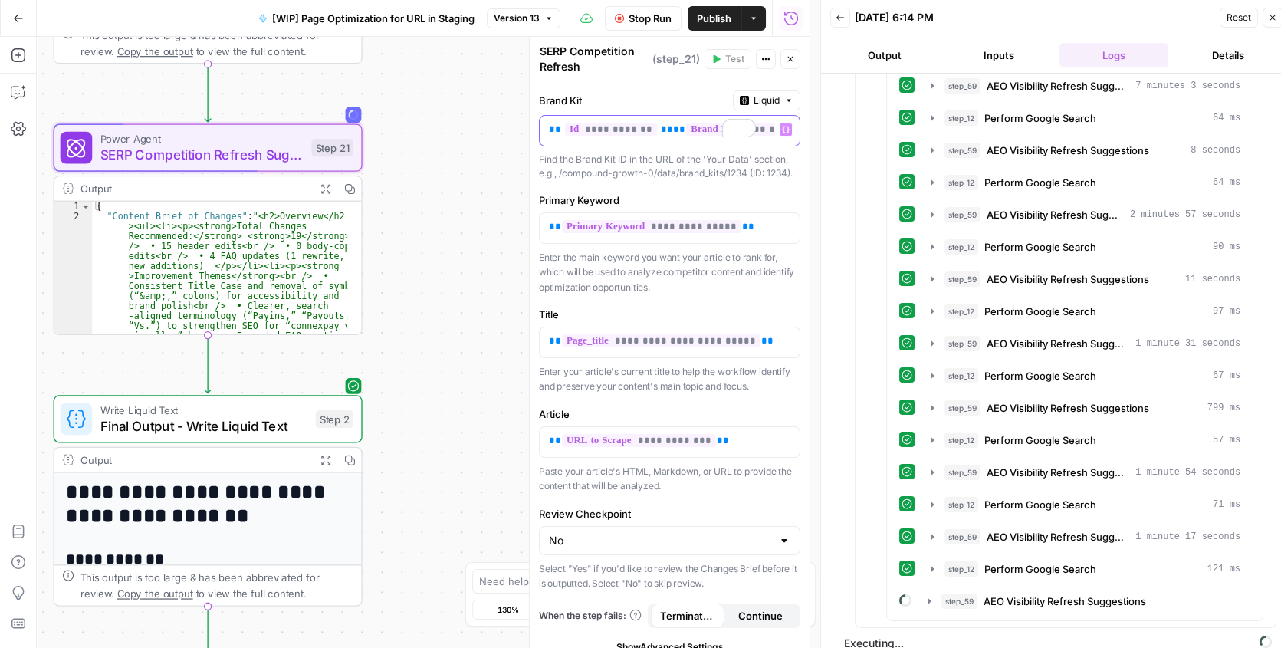
drag, startPoint x: 649, startPoint y: 128, endPoint x: 517, endPoint y: 127, distance: 131.8
click at [517, 127] on body "**********" at bounding box center [640, 324] width 1281 height 648
click at [626, 151] on div "**********" at bounding box center [669, 135] width 261 height 90
drag, startPoint x: 646, startPoint y: 127, endPoint x: 892, endPoint y: 130, distance: 246.0
click at [989, 128] on body "**********" at bounding box center [640, 324] width 1281 height 648
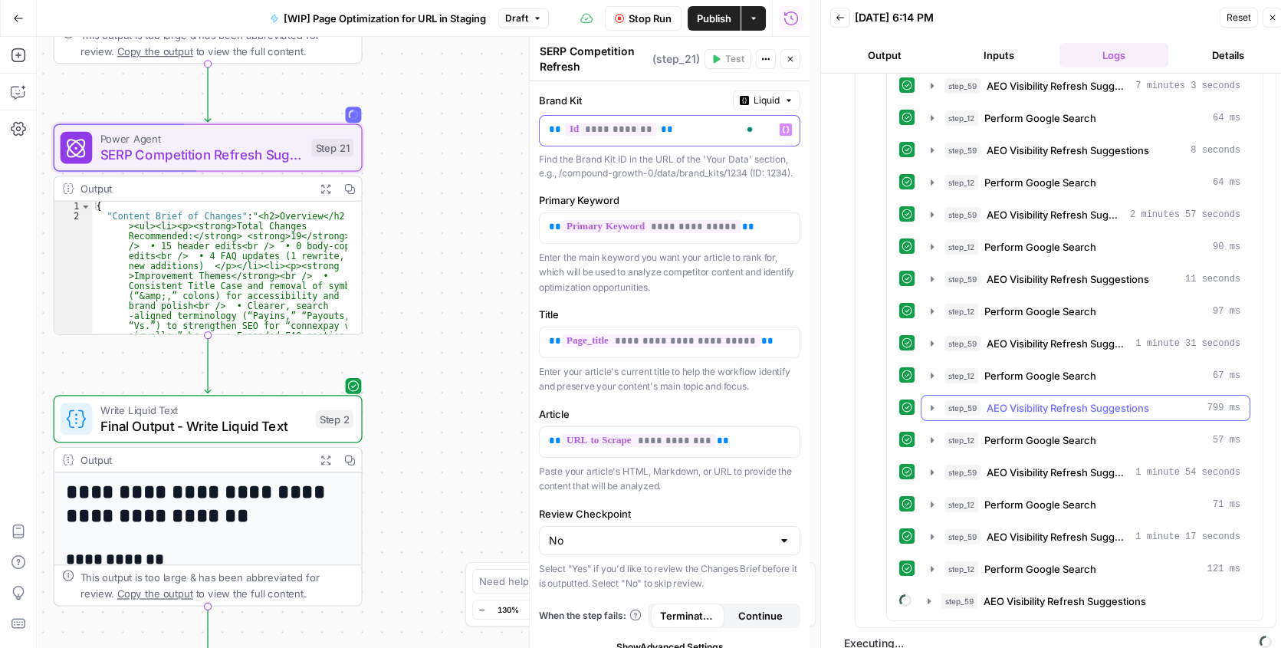
scroll to position [10, 0]
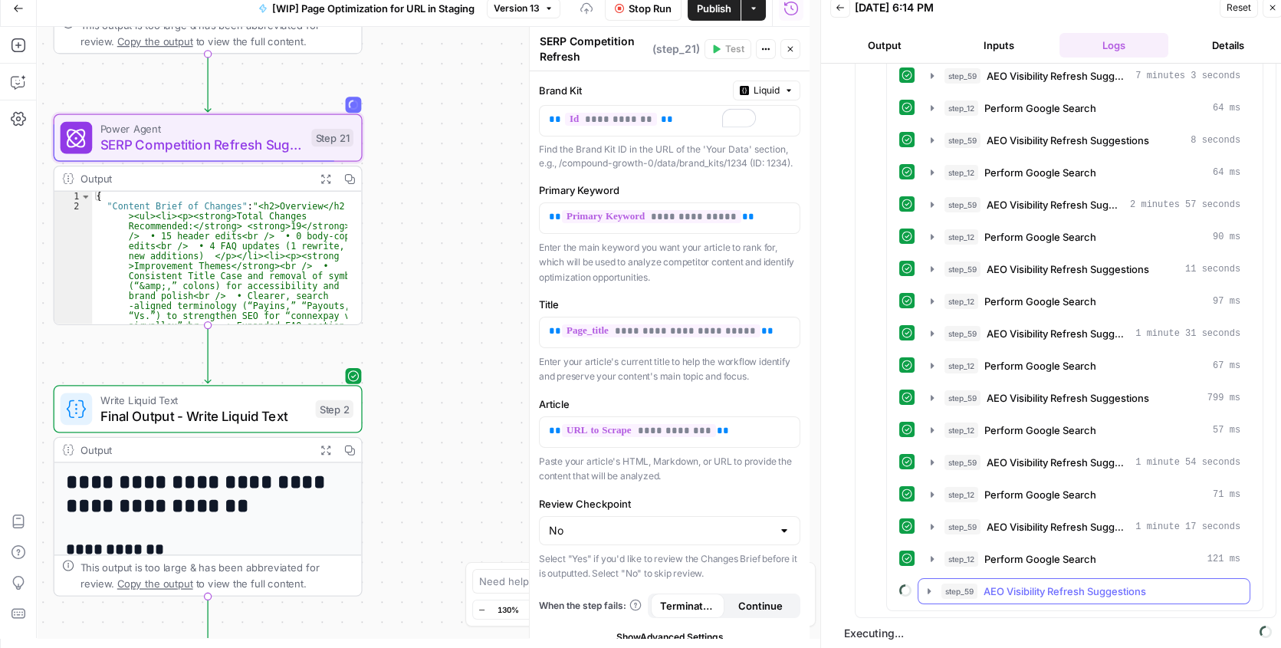
click at [927, 589] on icon "button" at bounding box center [929, 591] width 12 height 12
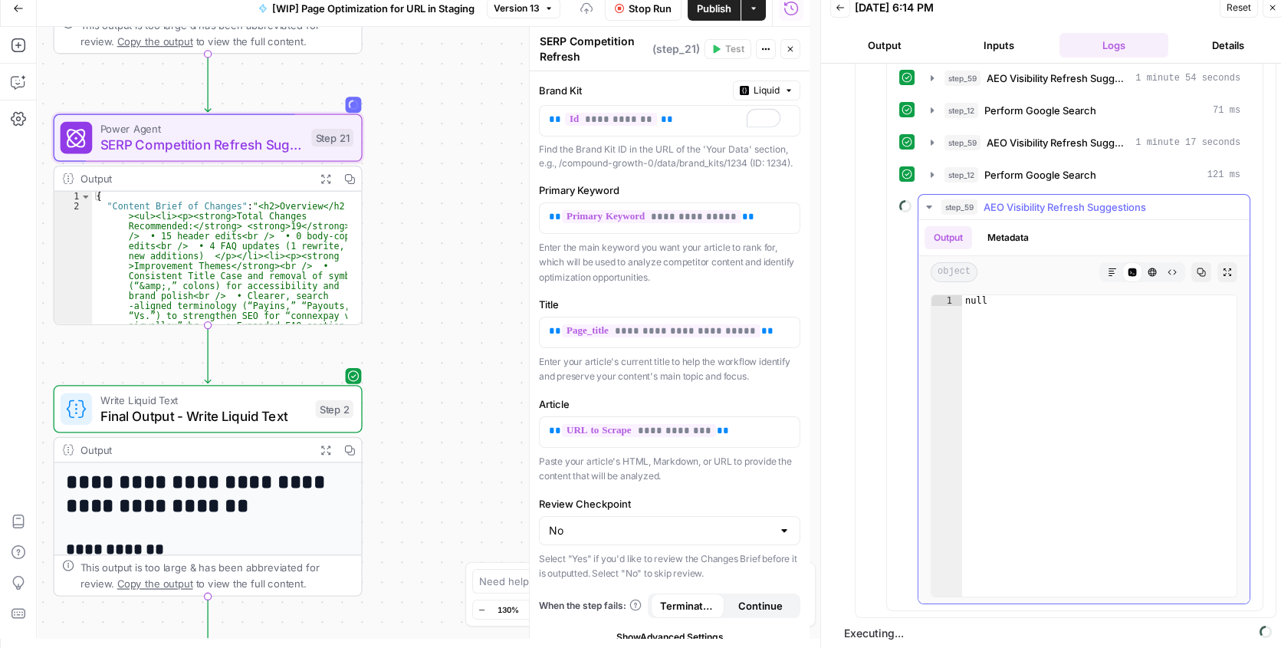
click at [930, 205] on icon "button" at bounding box center [928, 206] width 5 height 3
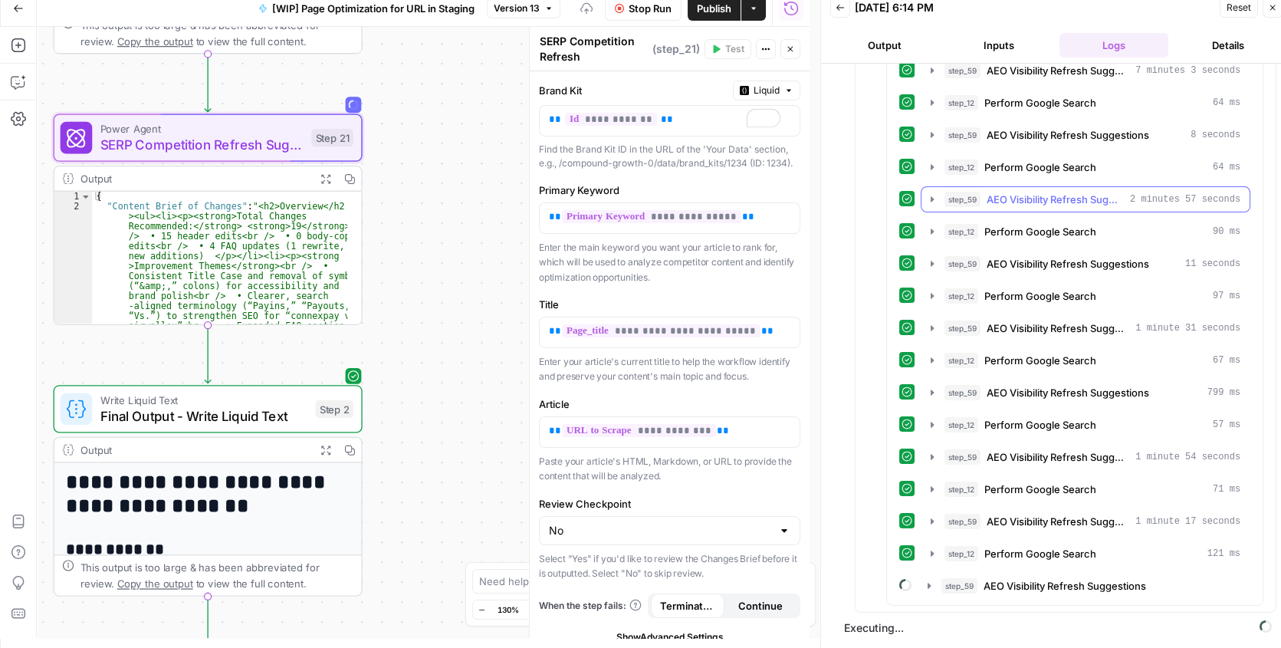
scroll to position [362, 0]
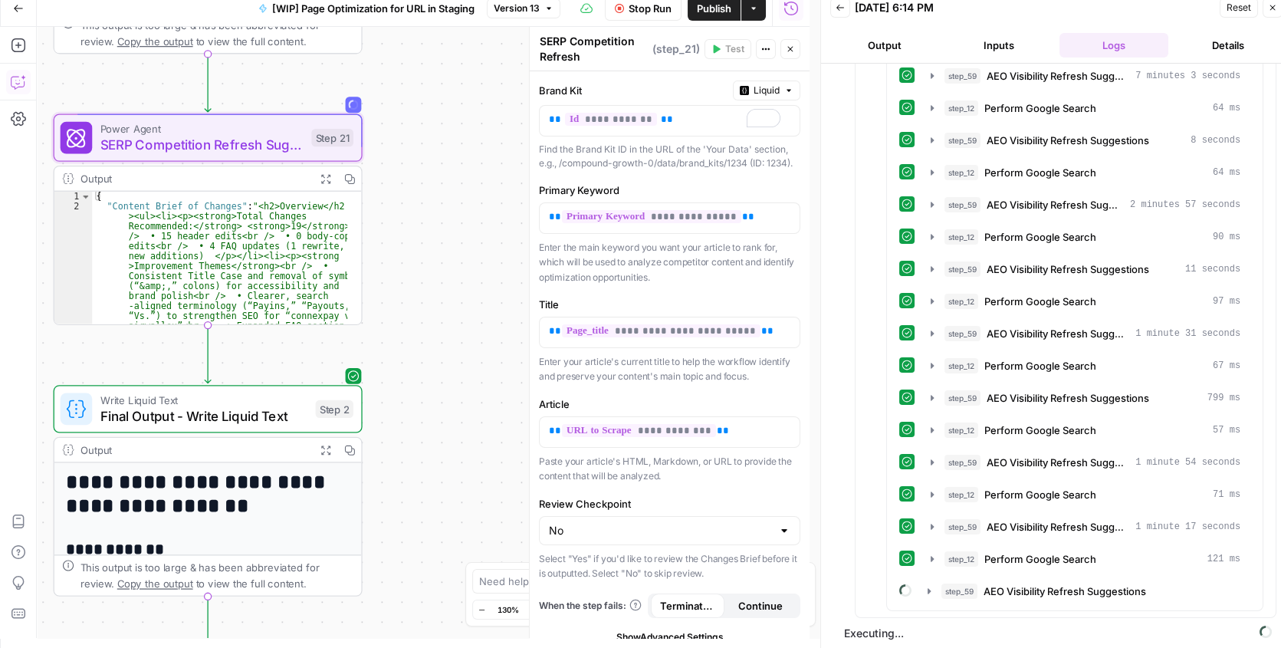
click at [21, 83] on icon "button" at bounding box center [18, 81] width 15 height 15
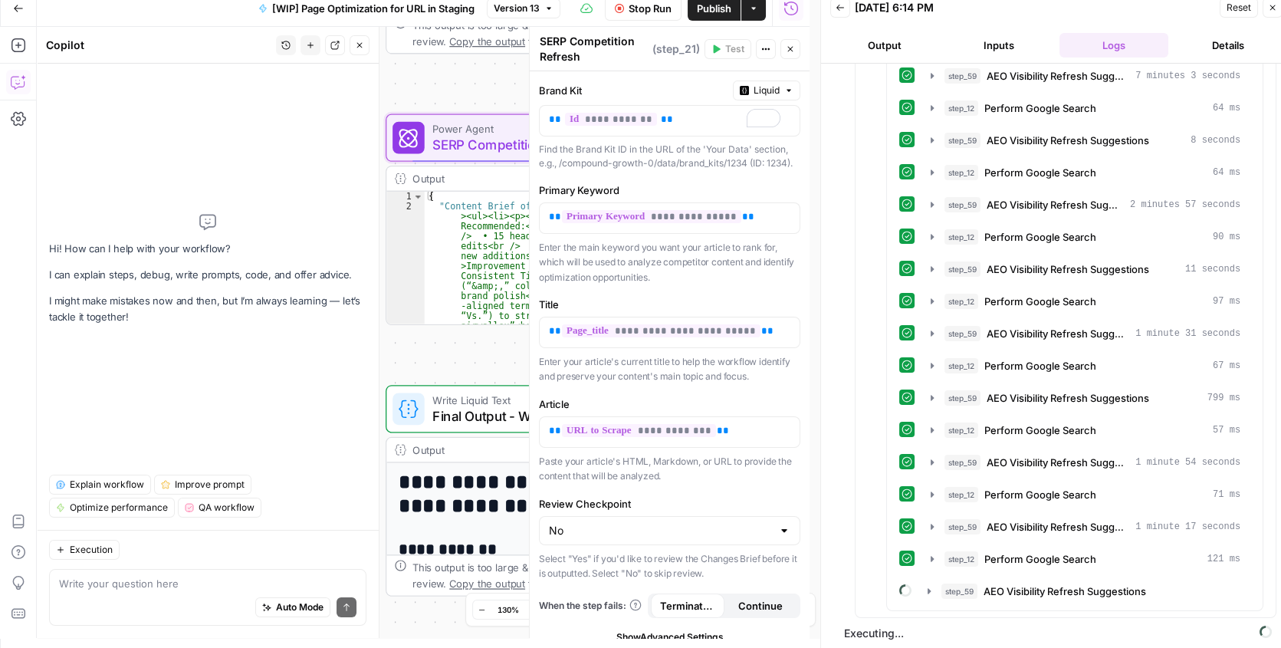
click at [352, 42] on button "Close" at bounding box center [359, 45] width 20 height 20
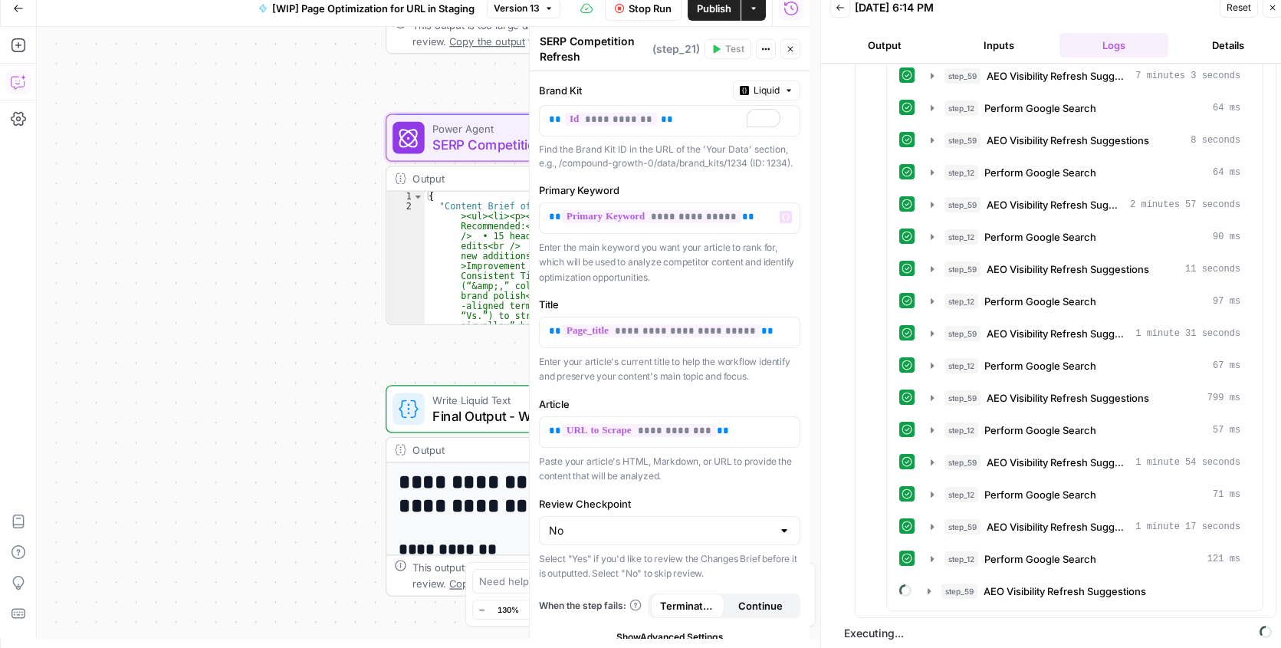
drag, startPoint x: 271, startPoint y: 230, endPoint x: 98, endPoint y: 195, distance: 175.8
click at [84, 199] on div "**********" at bounding box center [423, 332] width 772 height 611
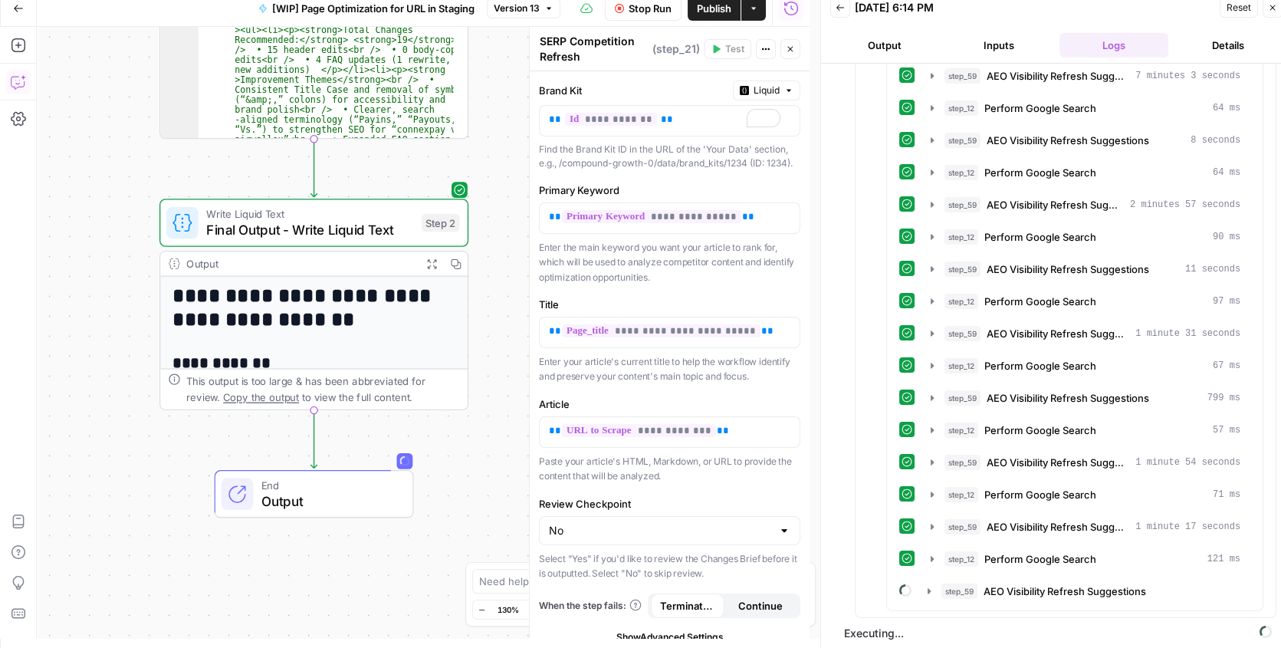
click at [349, 493] on span "Output" at bounding box center [329, 500] width 136 height 20
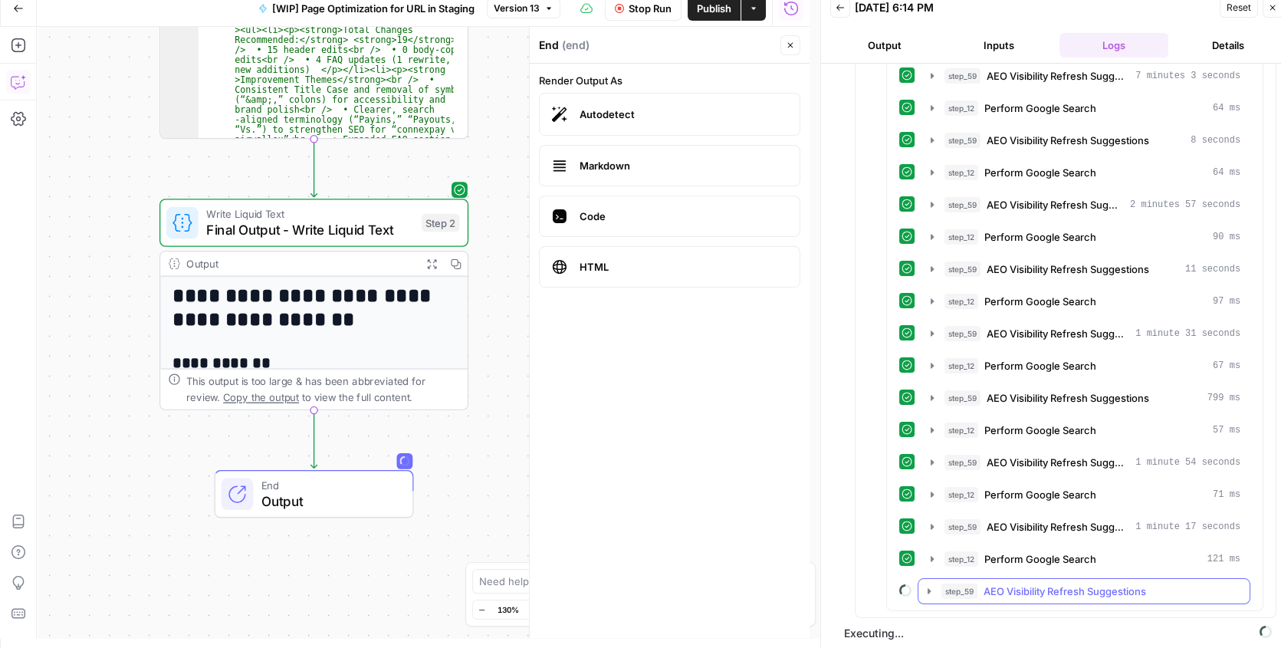
click at [923, 590] on icon "button" at bounding box center [929, 591] width 12 height 12
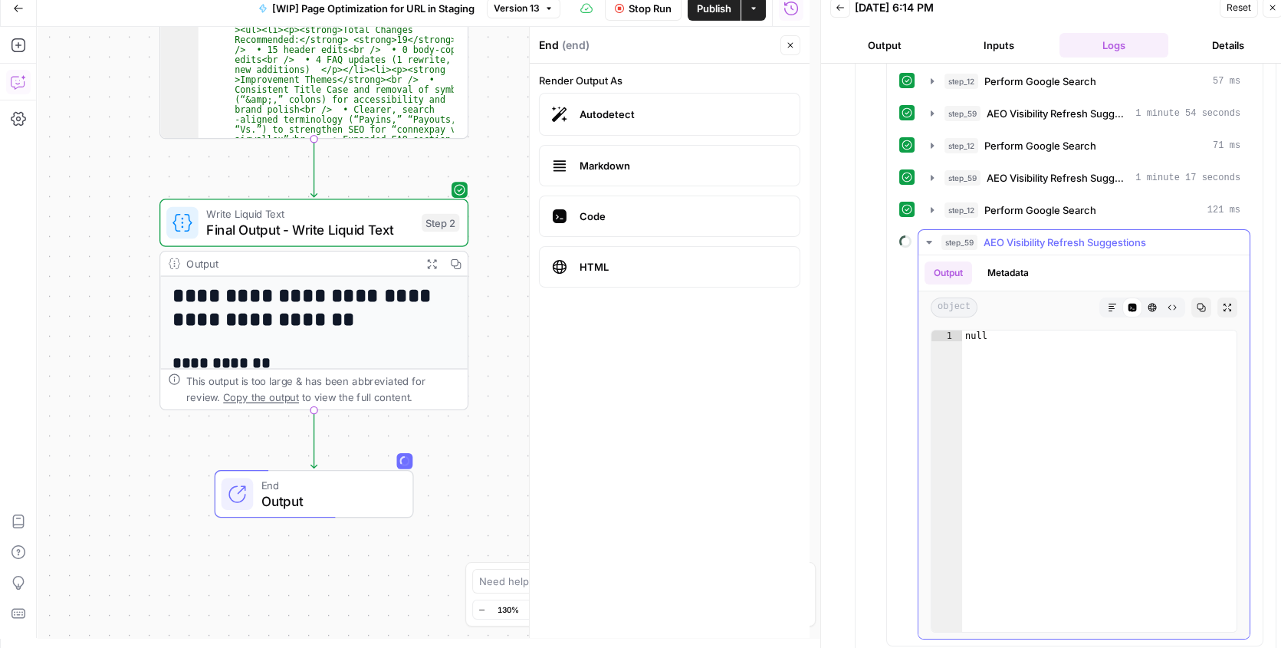
click at [1017, 271] on button "Metadata" at bounding box center [1008, 272] width 60 height 23
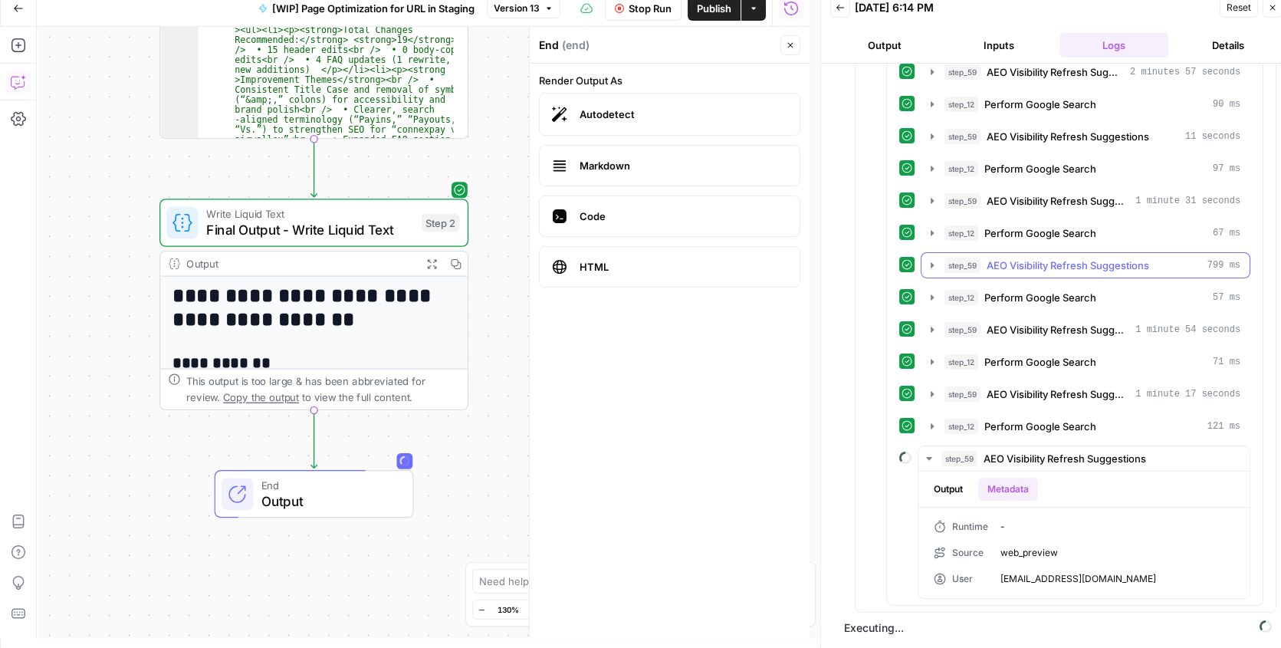
scroll to position [490, 0]
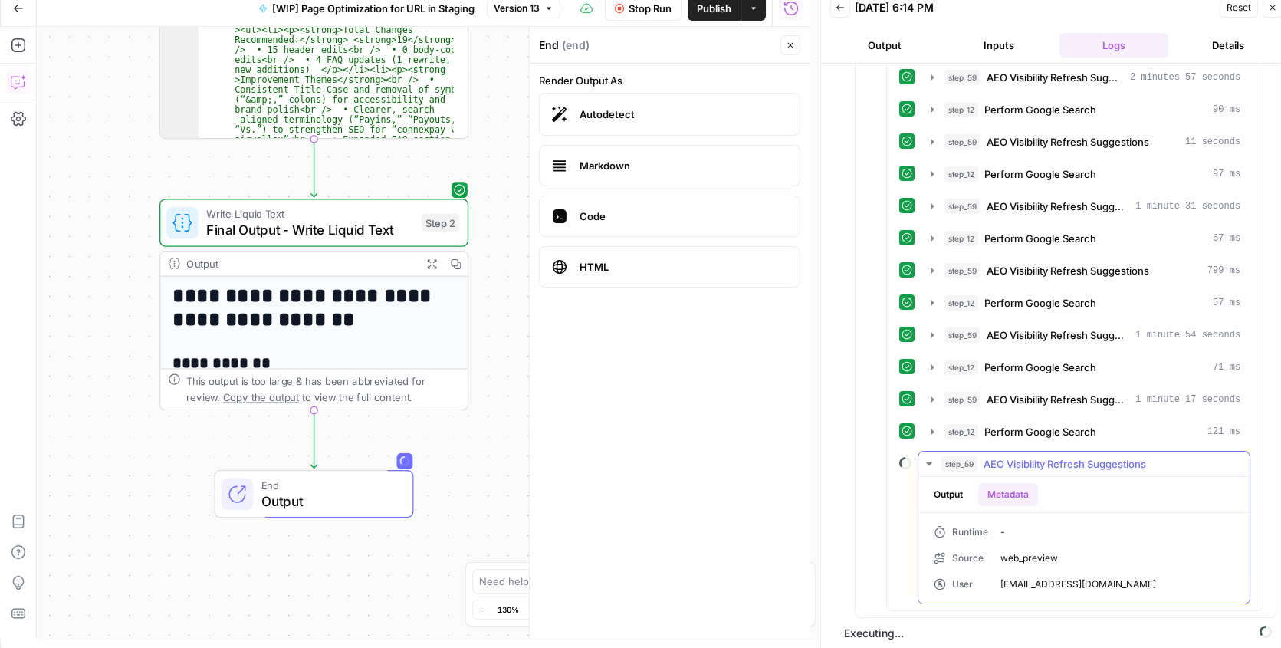
click at [957, 490] on button "Output" at bounding box center [948, 494] width 48 height 23
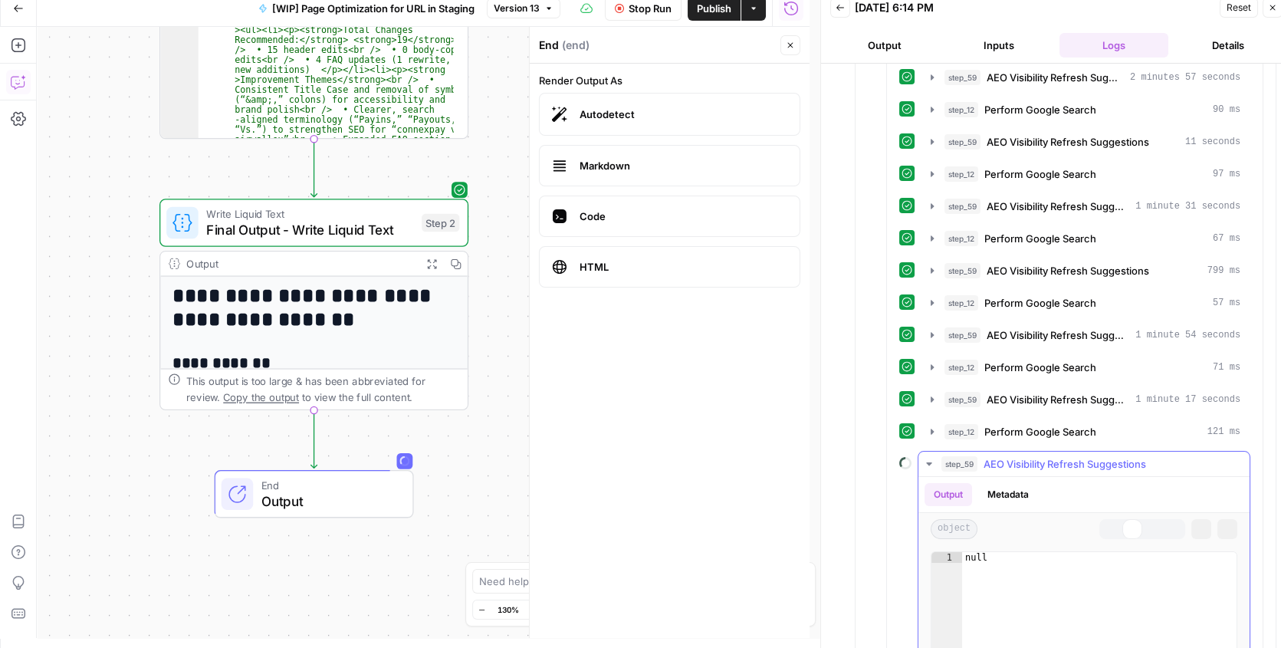
click at [1107, 523] on button "Markdown" at bounding box center [1112, 529] width 20 height 20
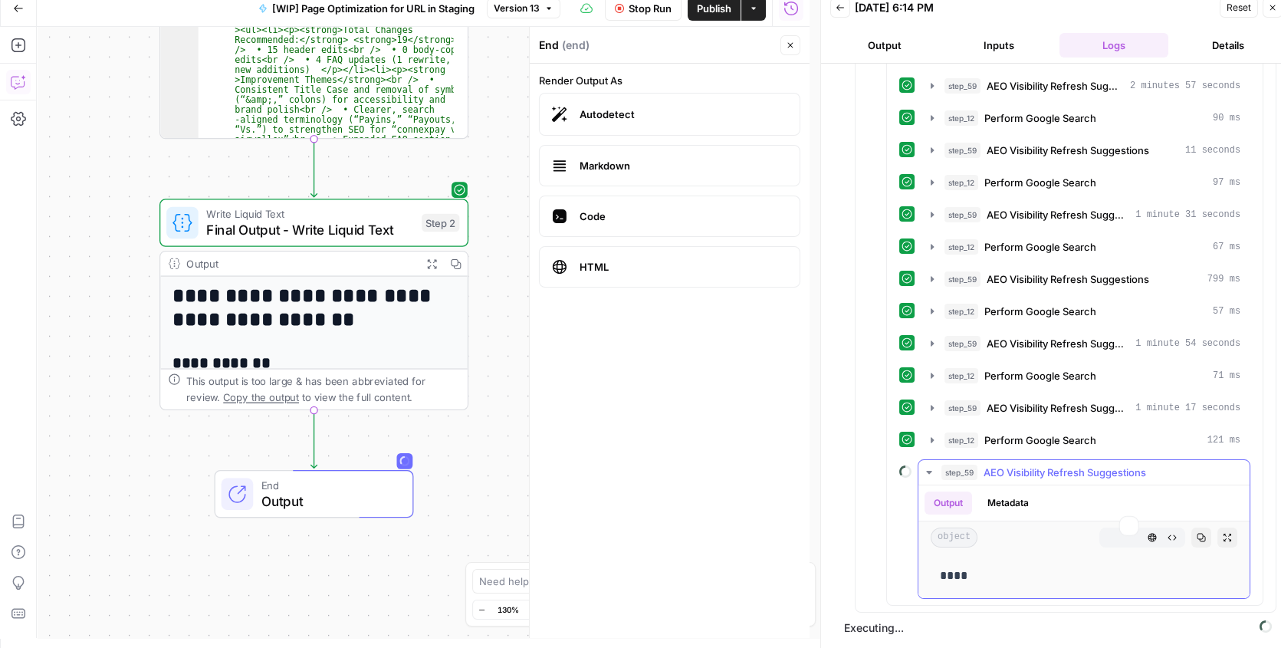
scroll to position [475, 0]
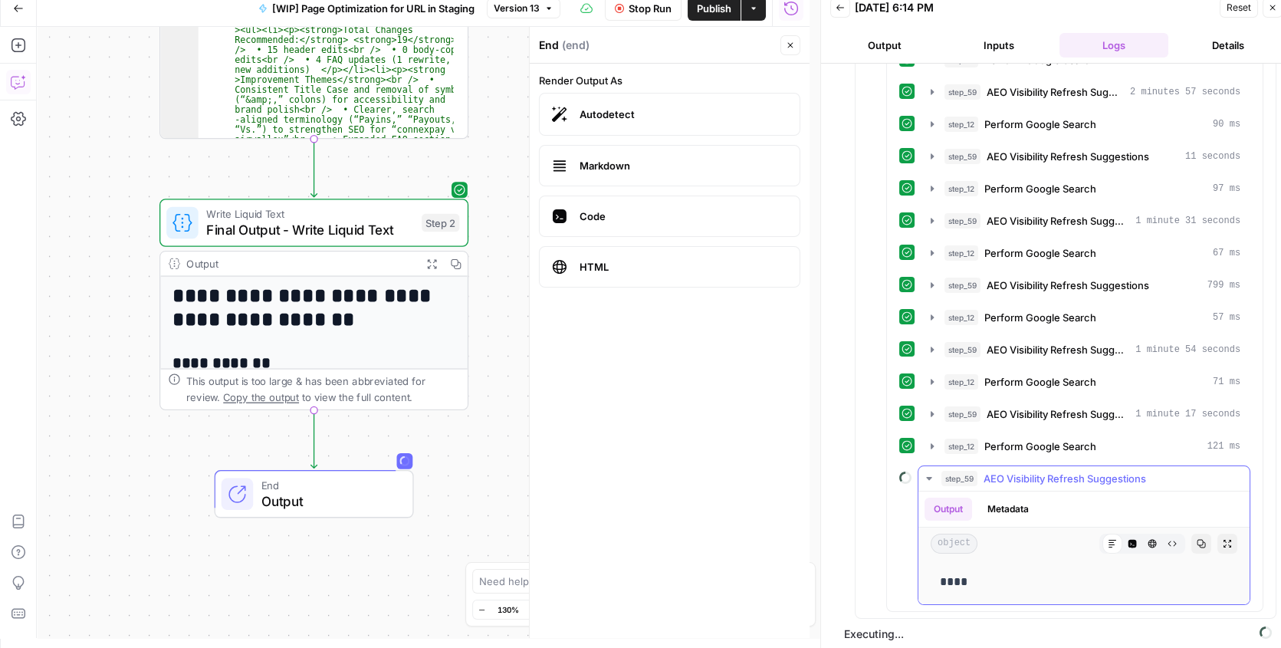
click at [923, 475] on icon "button" at bounding box center [929, 478] width 12 height 12
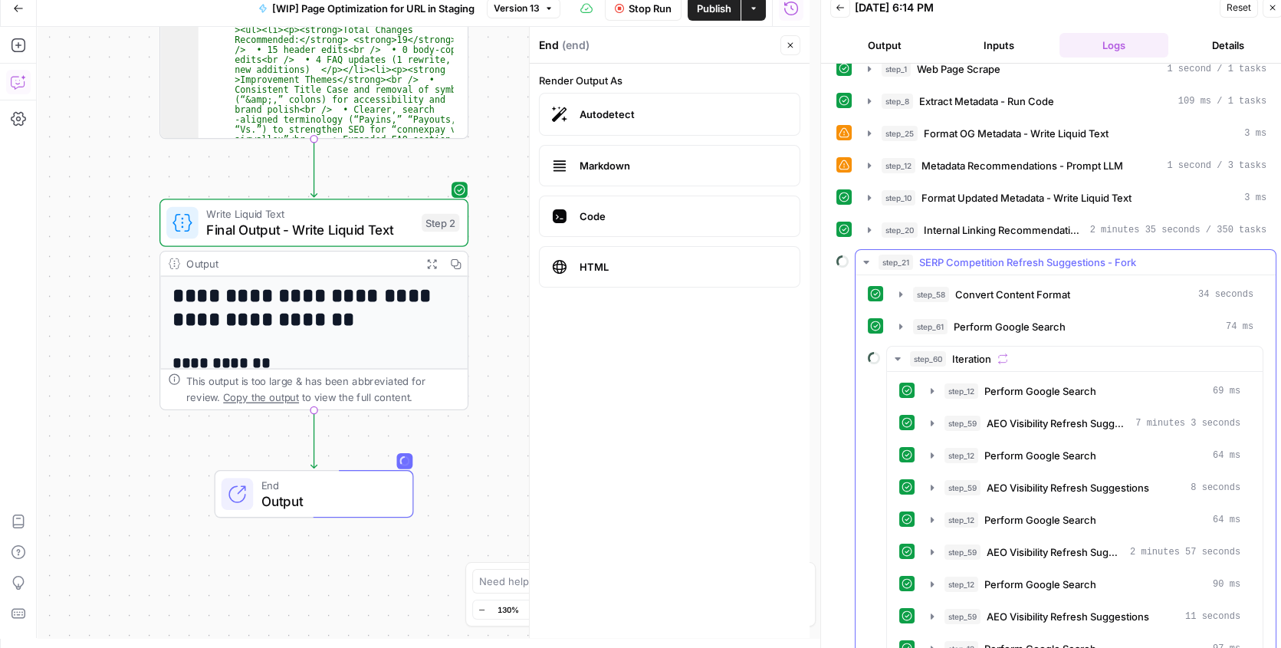
scroll to position [15, 0]
click at [340, 484] on span "End" at bounding box center [329, 485] width 136 height 16
click at [20, 85] on icon "button" at bounding box center [17, 83] width 13 height 12
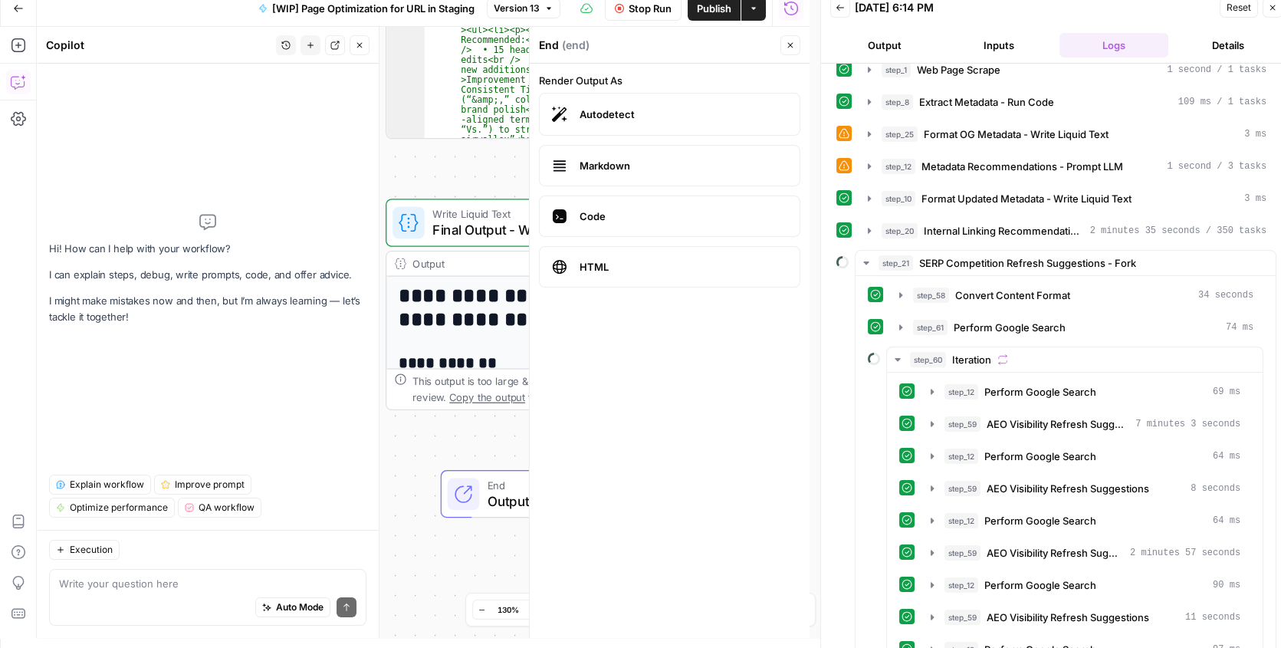
click at [92, 593] on div "Auto Mode Send" at bounding box center [207, 608] width 297 height 34
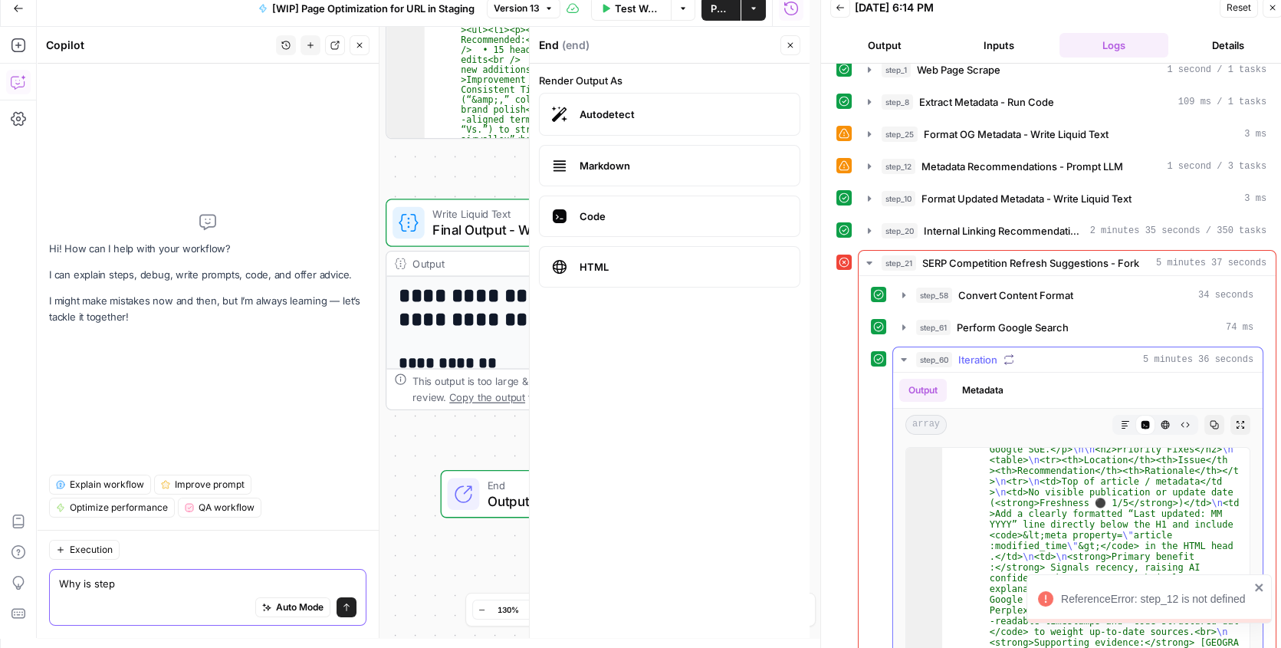
scroll to position [408, 0]
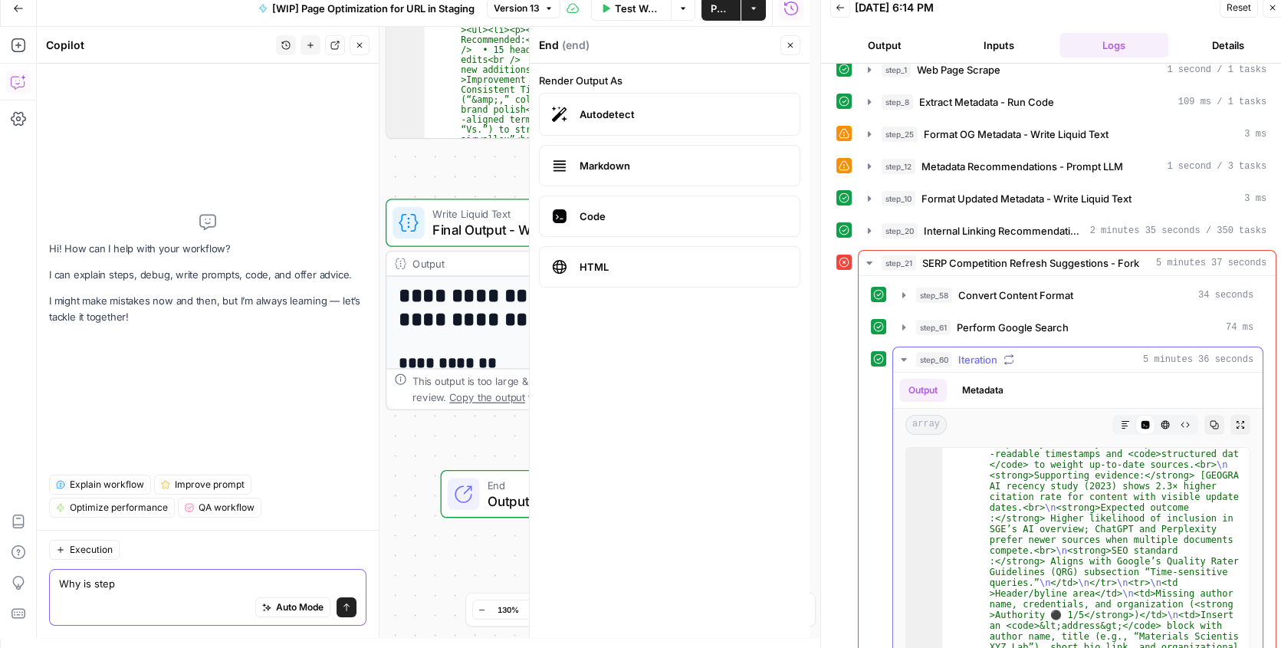
type textarea "Why is step"
click at [899, 357] on icon "button" at bounding box center [903, 359] width 12 height 12
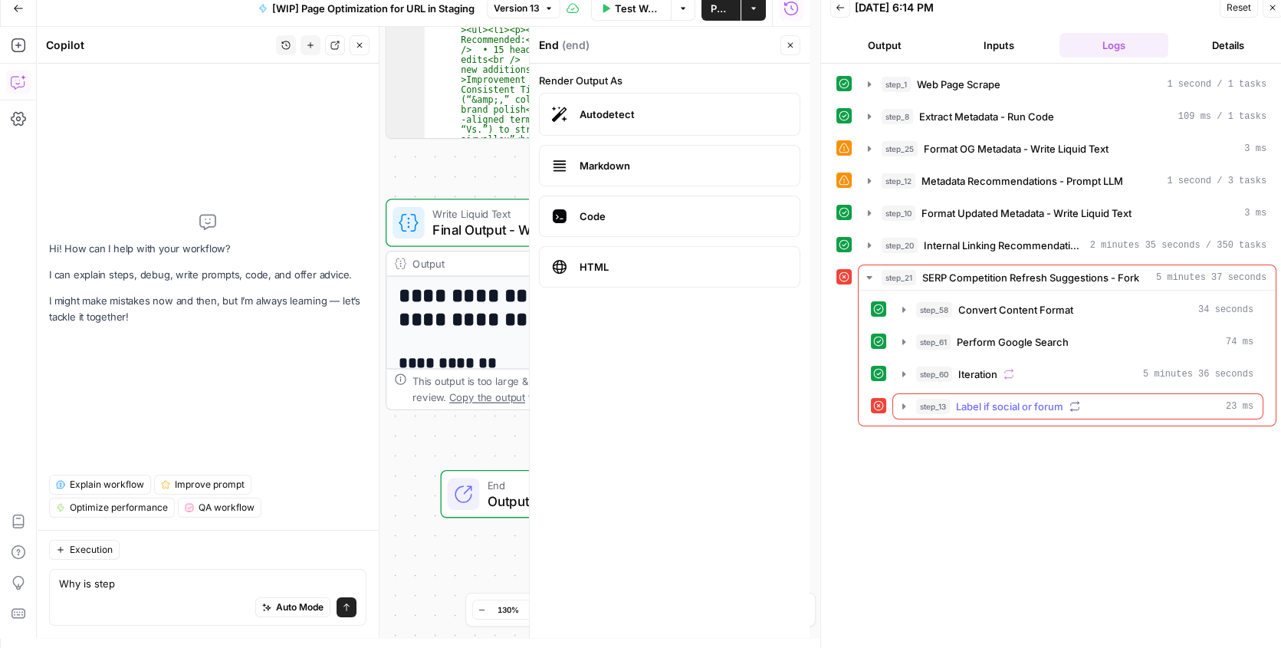
click at [899, 402] on icon "button" at bounding box center [903, 406] width 12 height 12
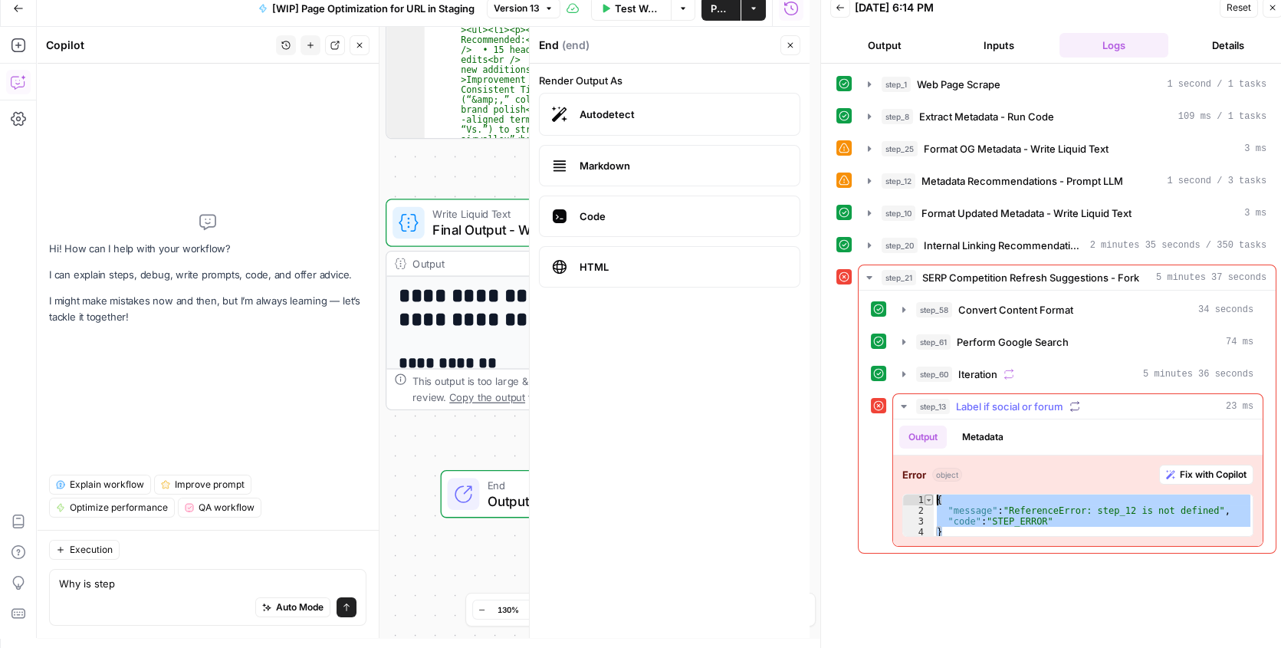
drag, startPoint x: 1068, startPoint y: 524, endPoint x: 927, endPoint y: 498, distance: 143.4
click at [927, 498] on div "* 1 2 3 4 { "message" : "ReferenceError: step_12 is not defined" , "code" : "ST…" at bounding box center [1077, 515] width 351 height 43
type textarea "**********"
click at [175, 588] on textarea "Why is step" at bounding box center [207, 583] width 297 height 15
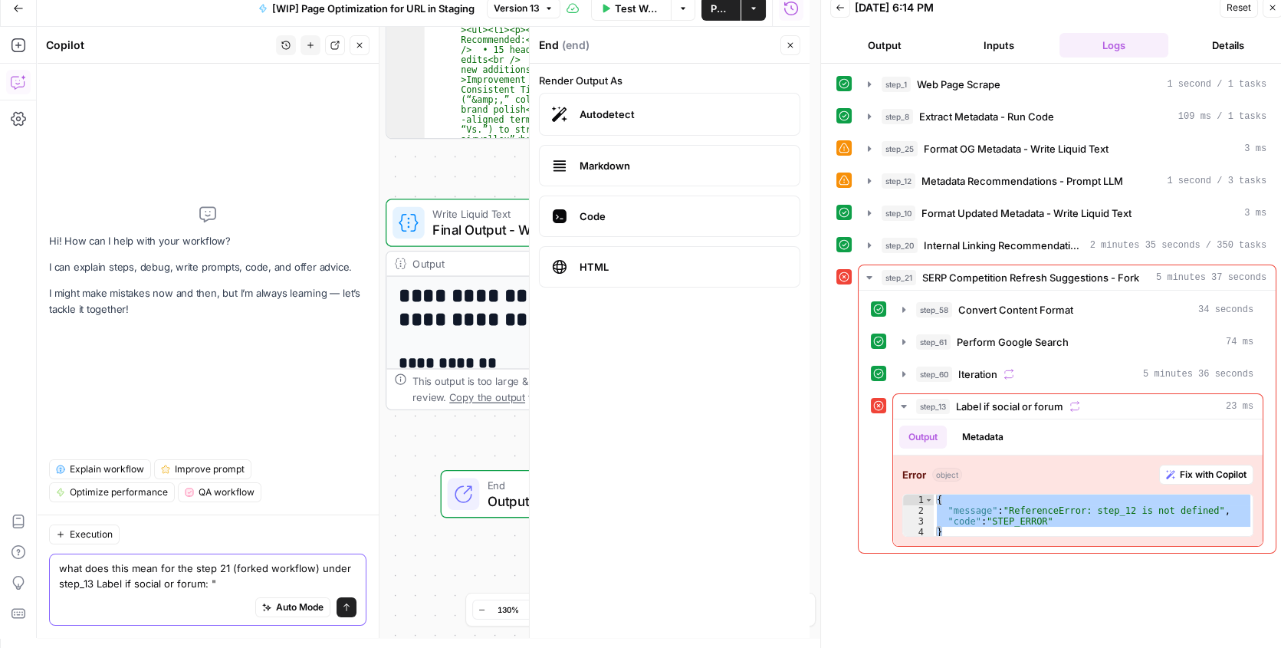
paste textarea "{ "message": "ReferenceError: step_12 is not defined", "code": "STEP_ERROR" }"
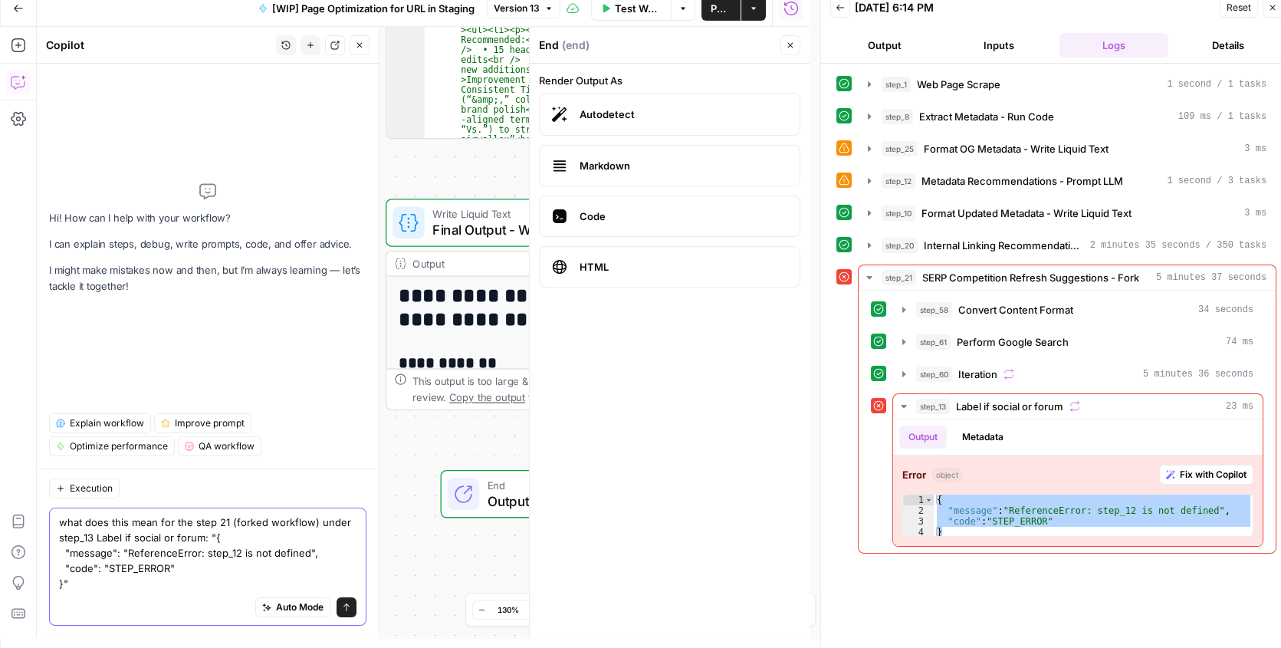
click at [215, 517] on textarea "what does this mean for the step 21 (forked workflow) under step_13 Label if so…" at bounding box center [207, 552] width 297 height 77
click at [240, 576] on textarea "what does this mean for the step_21 (forked workflow) under step_13 Label if so…" at bounding box center [207, 552] width 297 height 77
type textarea "what does this mean for the step_21 (forked workflow) under step_13 Label if so…"
drag, startPoint x: 346, startPoint y: 612, endPoint x: 312, endPoint y: 463, distance: 152.4
click at [346, 610] on button "Send" at bounding box center [346, 607] width 20 height 20
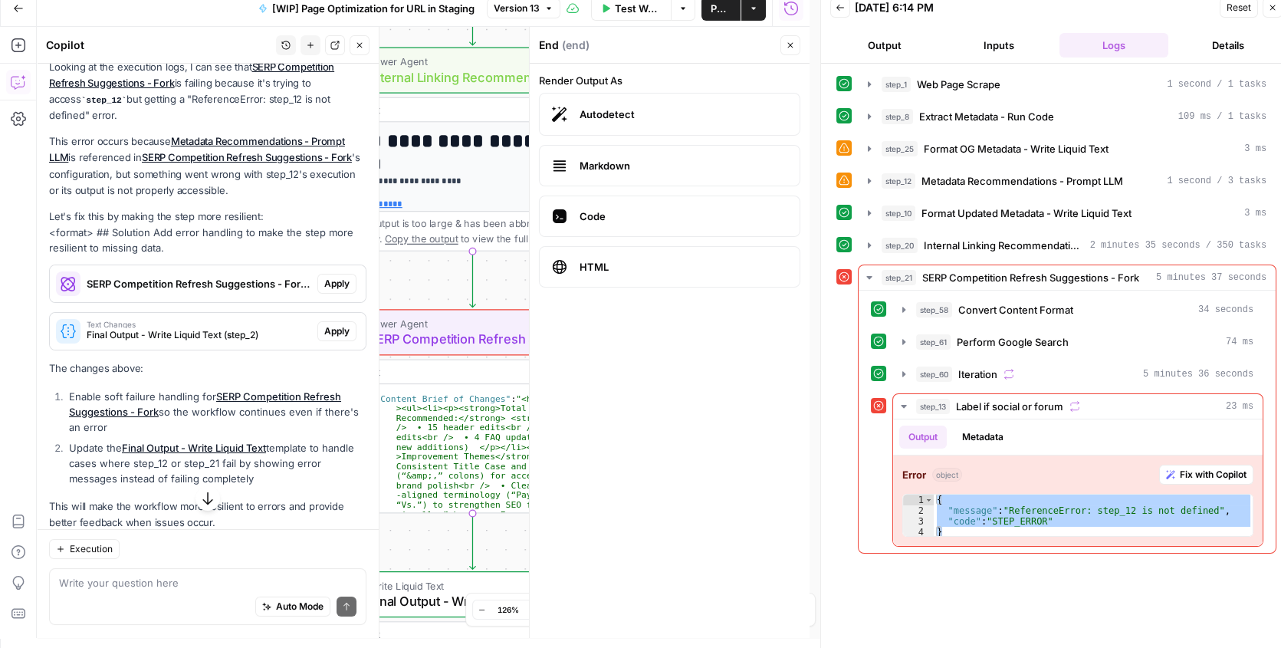
scroll to position [274, 0]
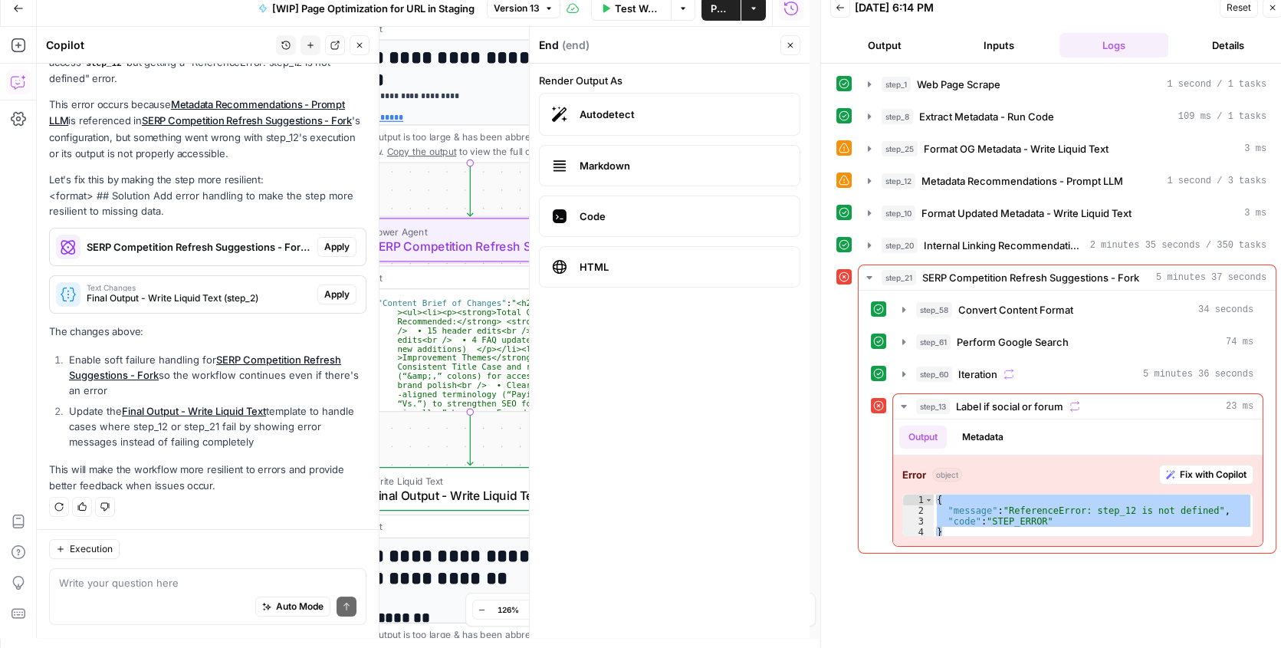
click at [317, 244] on button "Apply" at bounding box center [336, 247] width 39 height 20
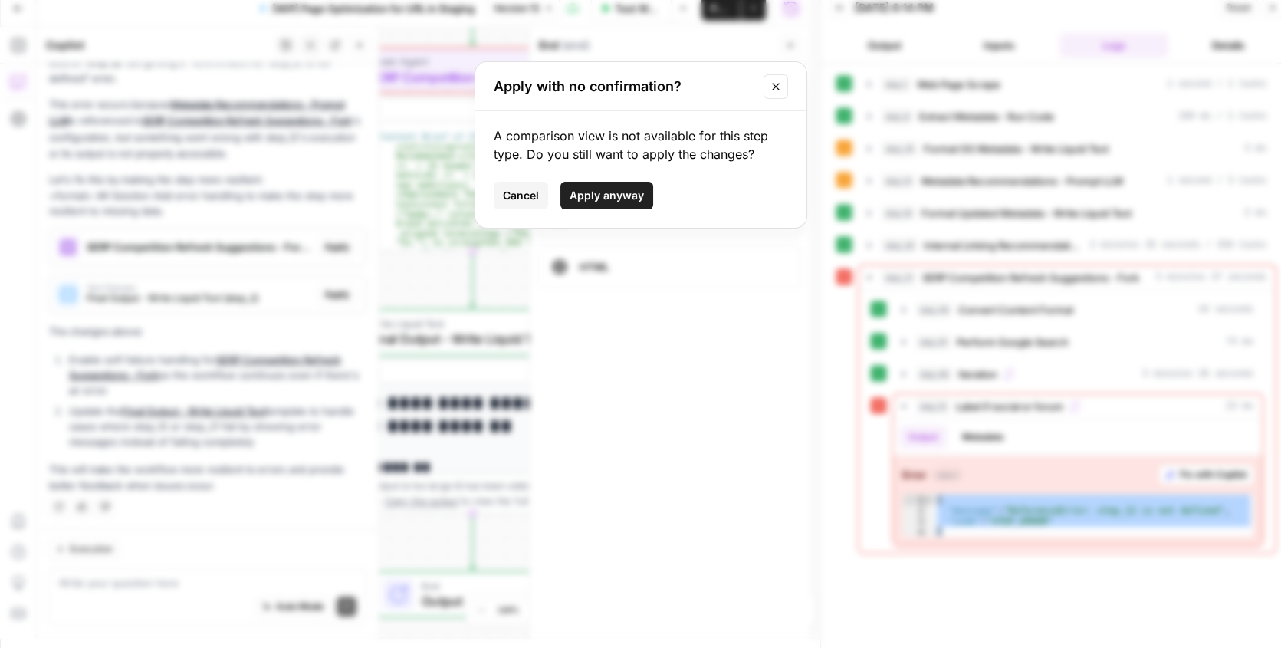
click at [600, 197] on span "Apply anyway" at bounding box center [606, 195] width 74 height 15
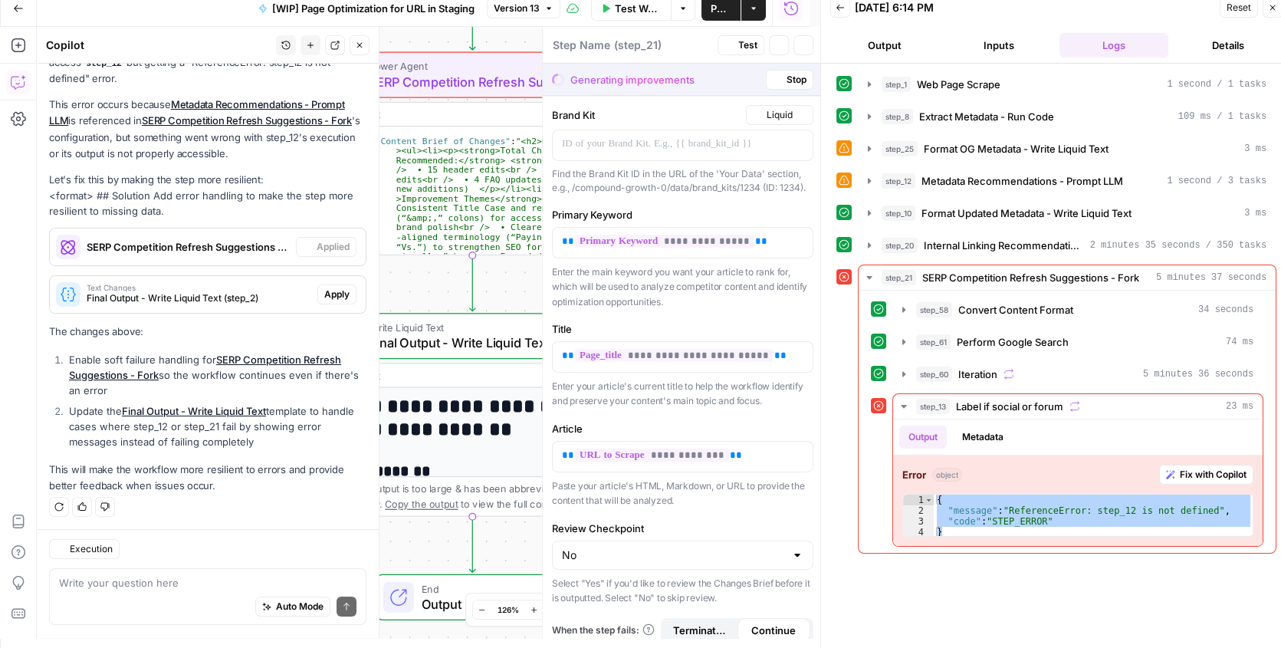
type textarea "SERP Competition Refresh Suggestions - Fork"
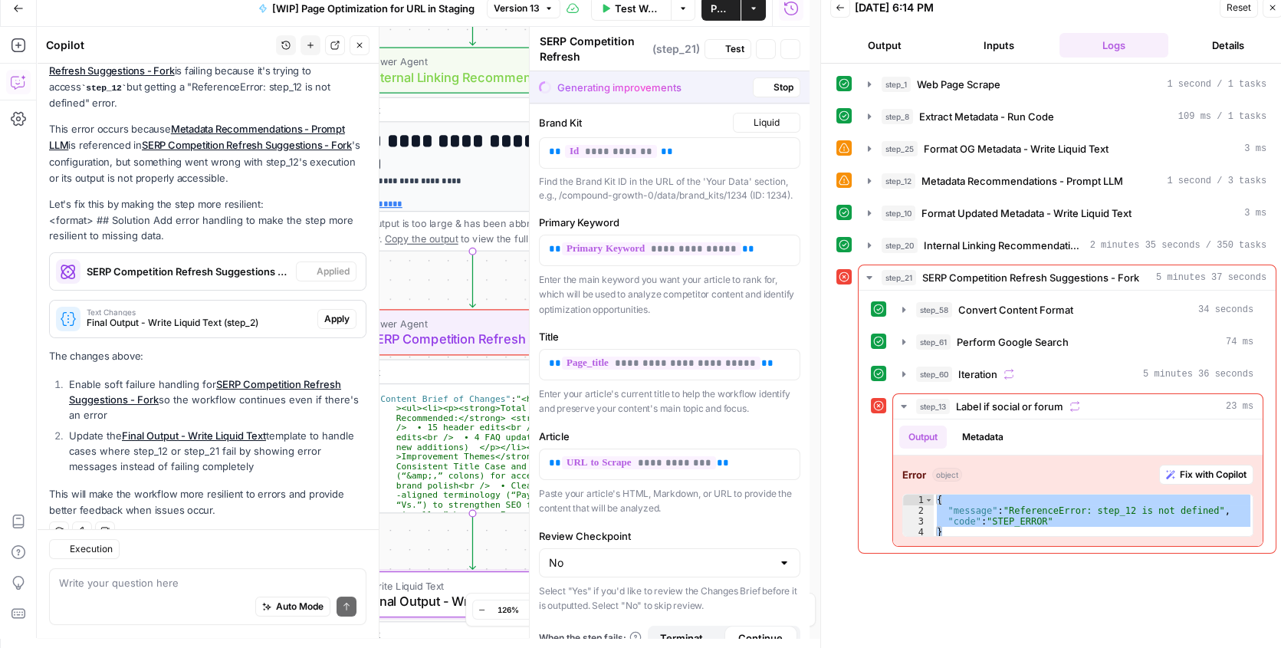
scroll to position [299, 0]
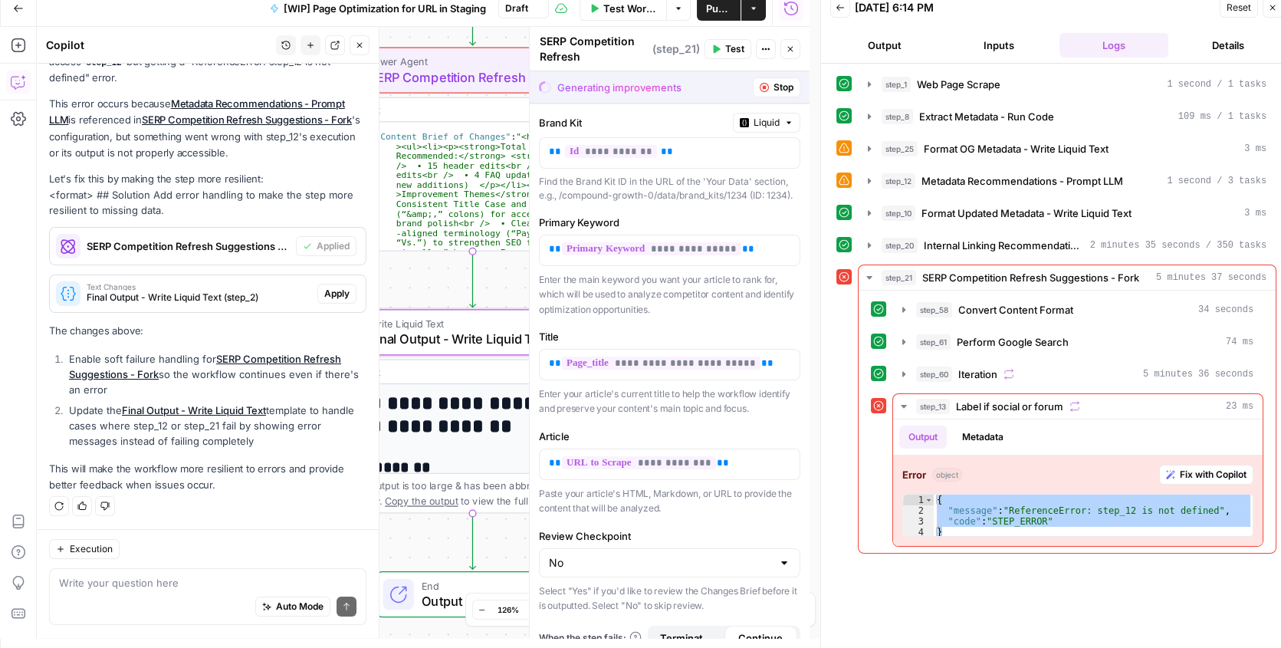
click at [336, 299] on span "Apply" at bounding box center [336, 294] width 25 height 14
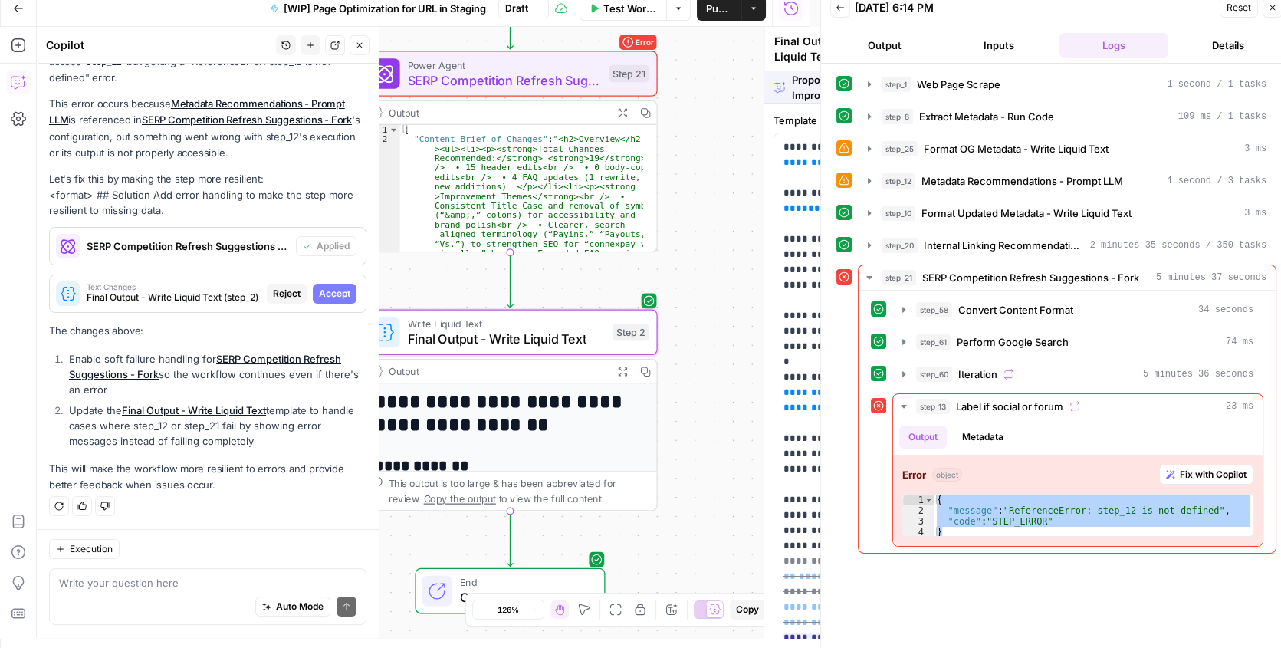
scroll to position [274, 0]
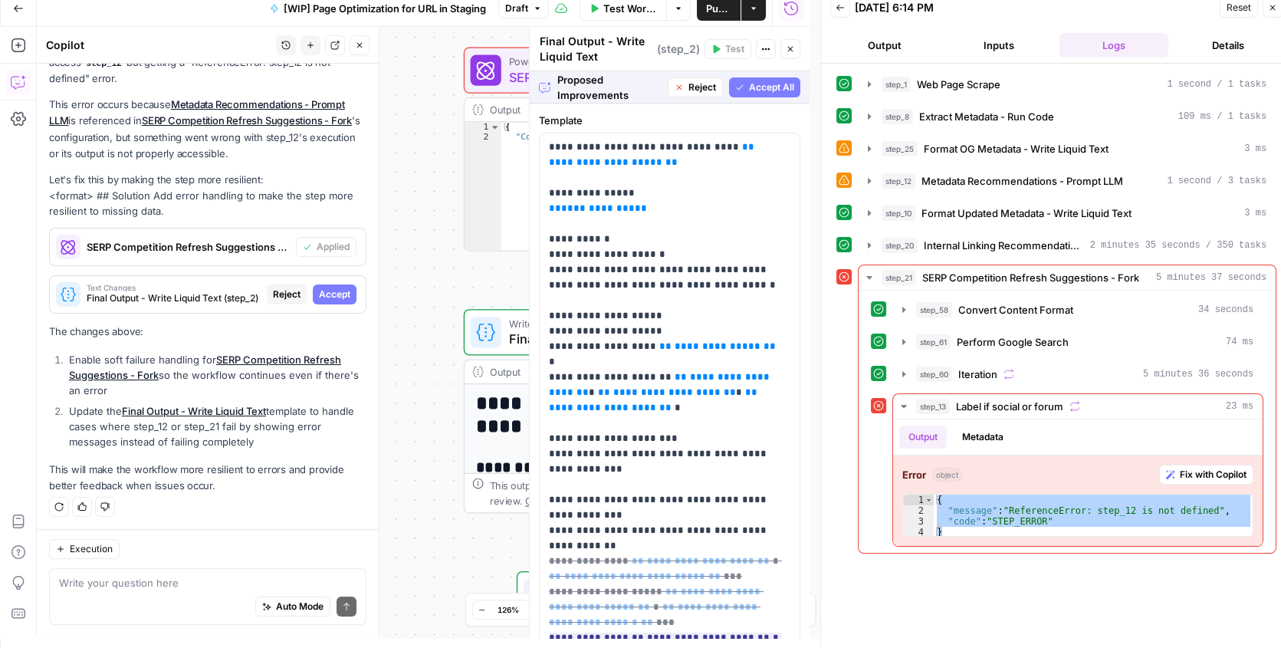
click at [756, 82] on span "Accept All" at bounding box center [771, 87] width 45 height 14
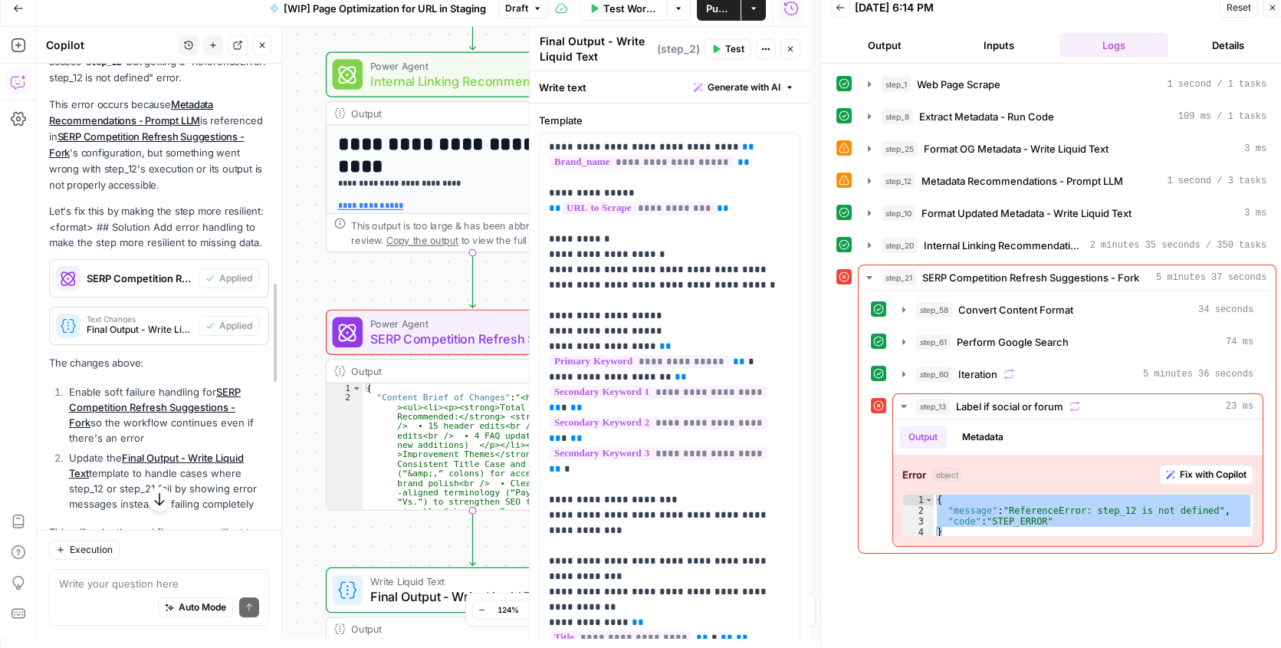
scroll to position [345, 0]
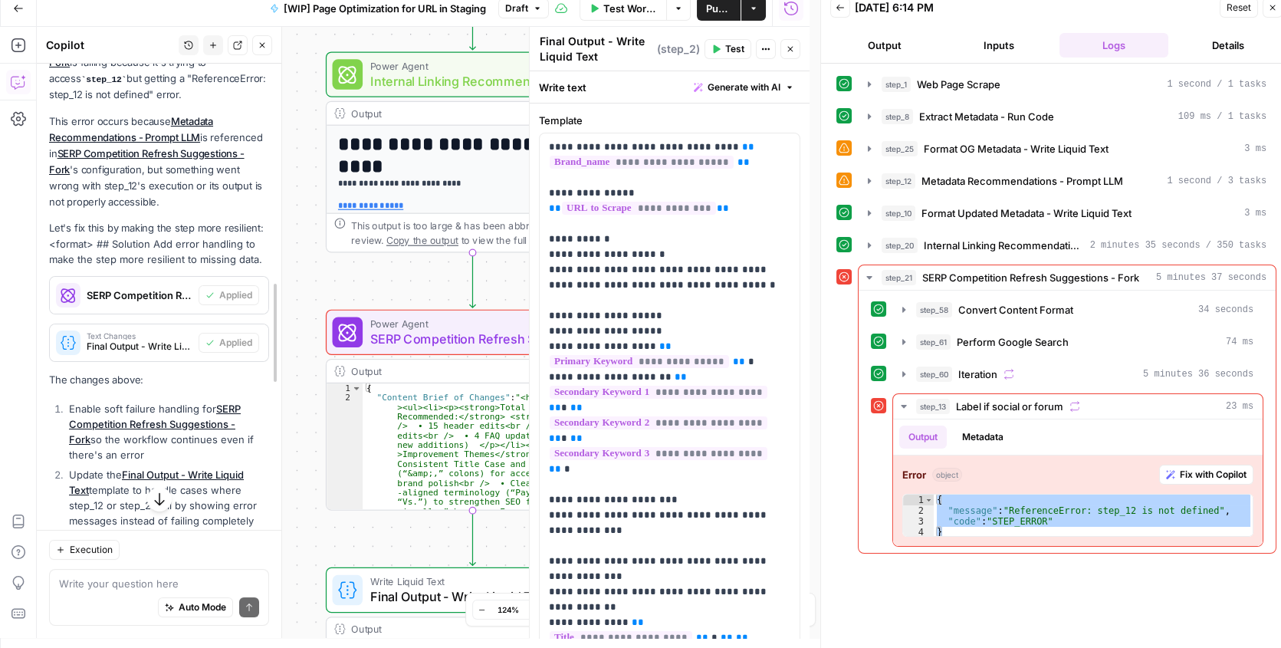
drag, startPoint x: 379, startPoint y: 179, endPoint x: 288, endPoint y: 185, distance: 91.4
click at [288, 185] on div at bounding box center [281, 332] width 15 height 611
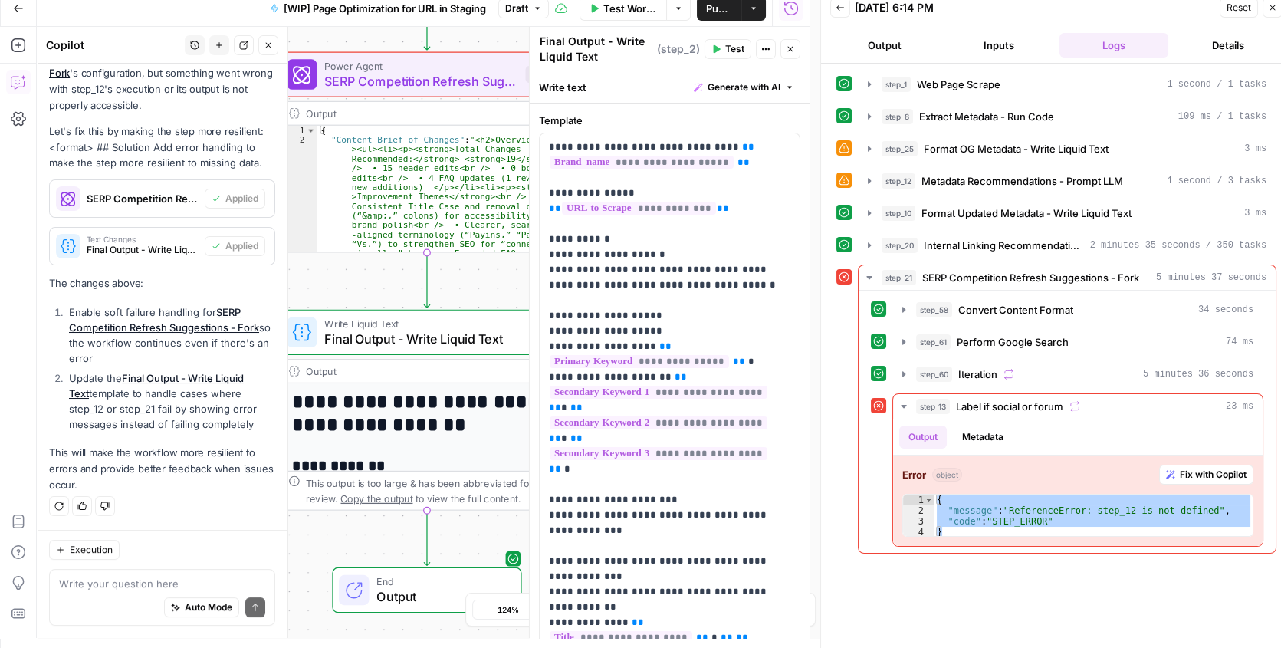
click at [431, 415] on h1 "**********" at bounding box center [420, 413] width 256 height 44
click at [679, 166] on span "**********" at bounding box center [641, 162] width 184 height 13
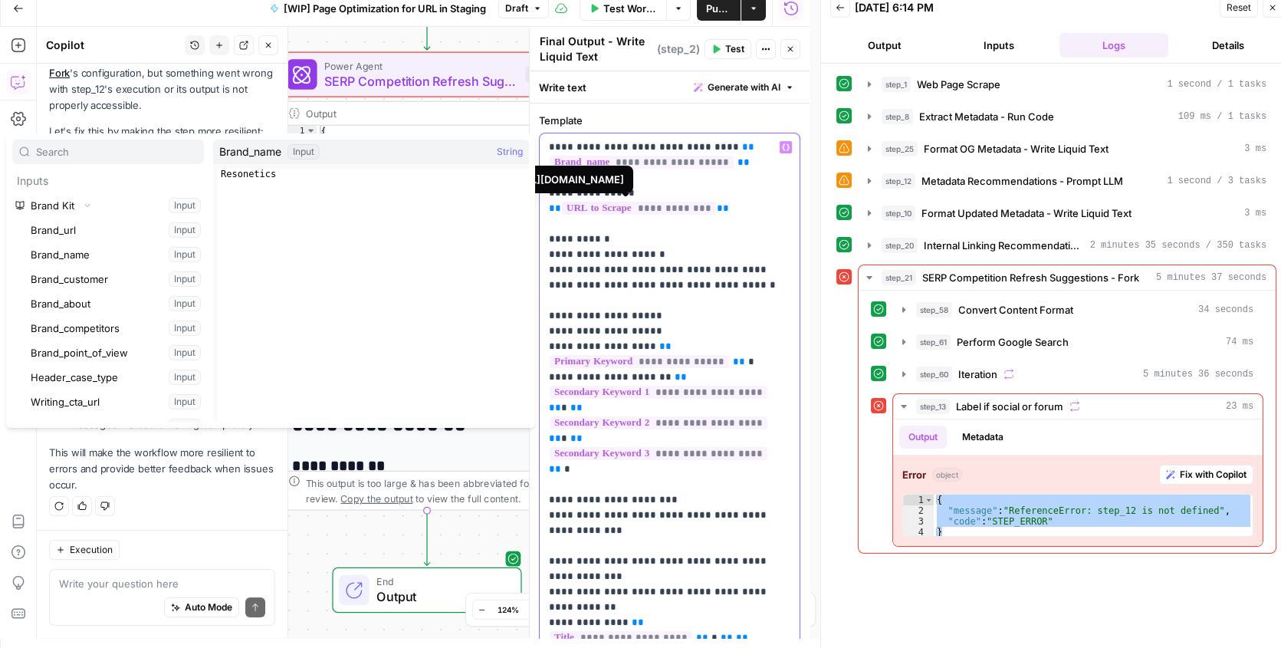
click at [642, 207] on span "**********" at bounding box center [639, 208] width 154 height 13
click at [641, 207] on span "**********" at bounding box center [639, 208] width 154 height 13
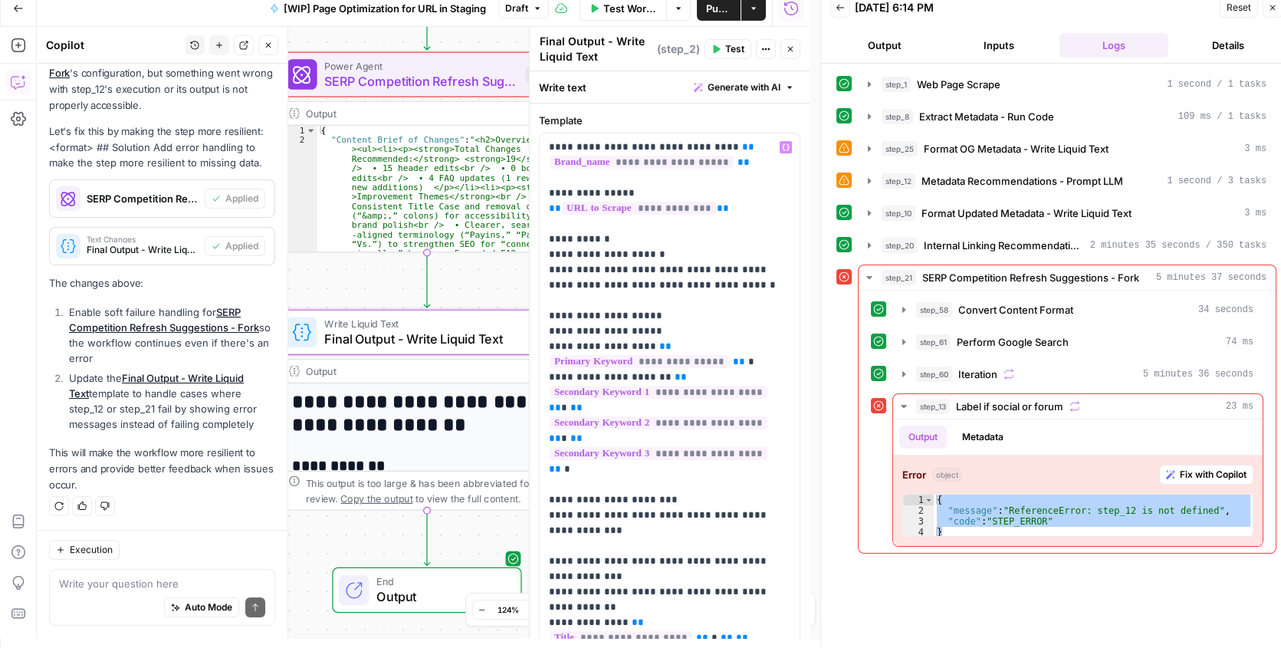
click at [718, 41] on button "Test" at bounding box center [727, 49] width 47 height 20
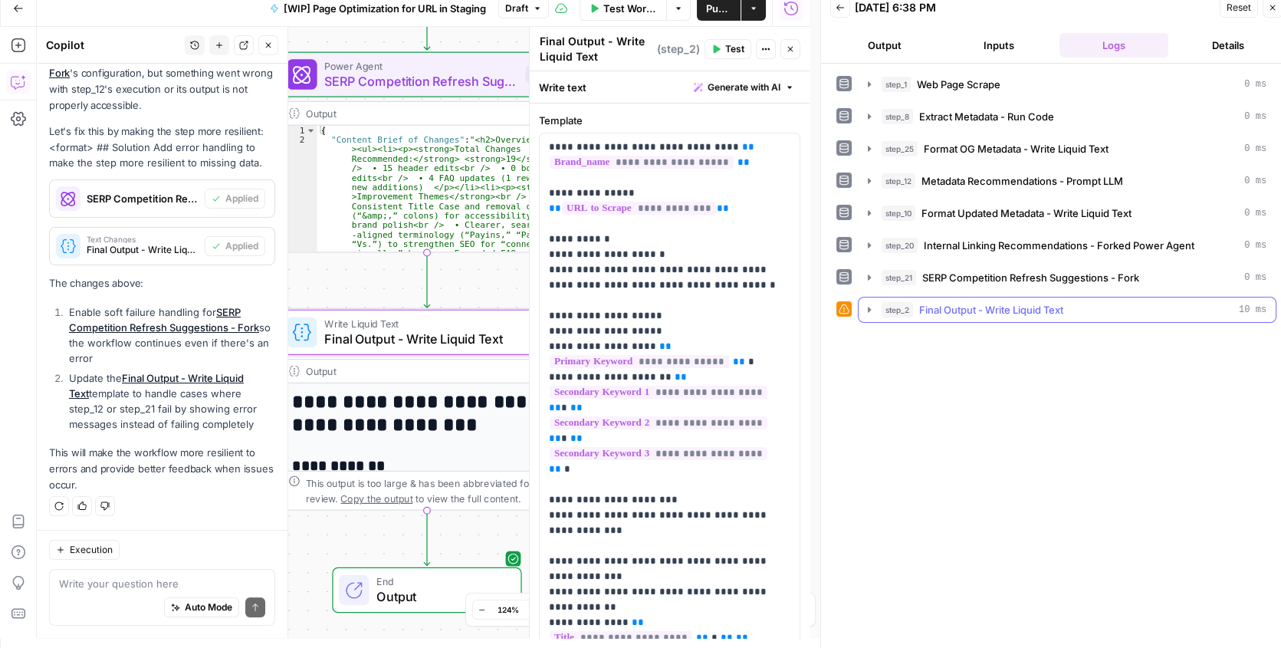
click at [861, 307] on button "step_2 Final Output - Write Liquid Text 10 ms" at bounding box center [1066, 309] width 417 height 25
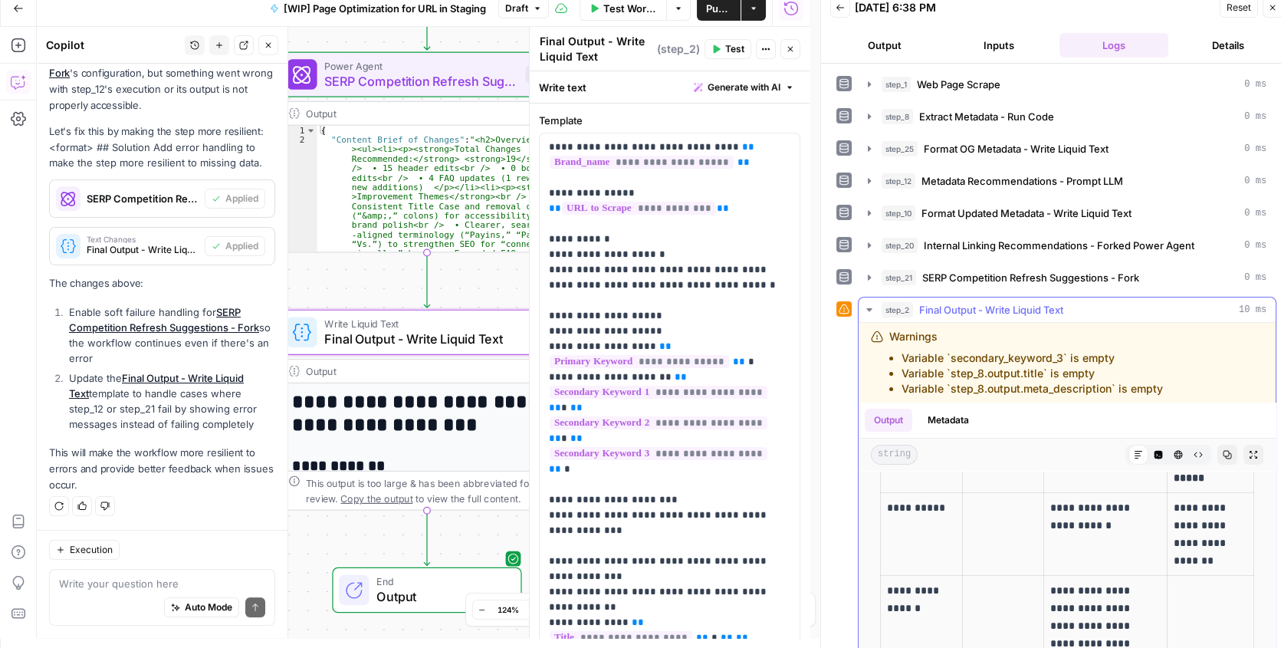
scroll to position [557, 0]
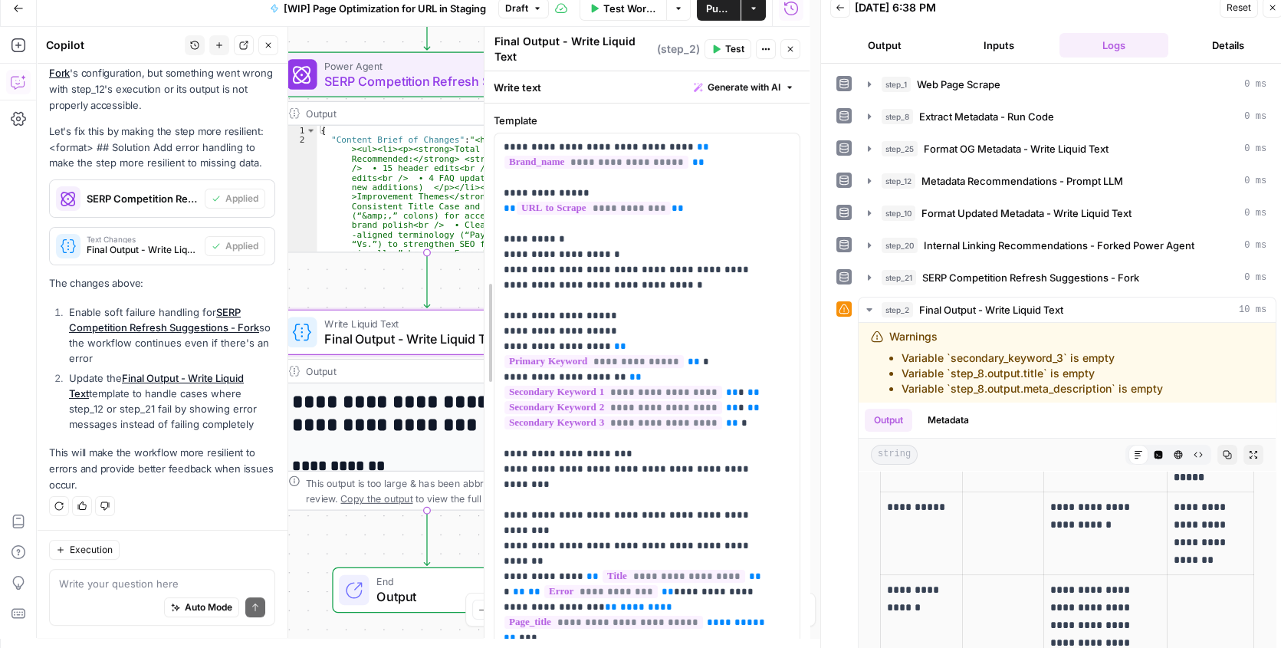
drag, startPoint x: 529, startPoint y: 428, endPoint x: 474, endPoint y: 431, distance: 54.5
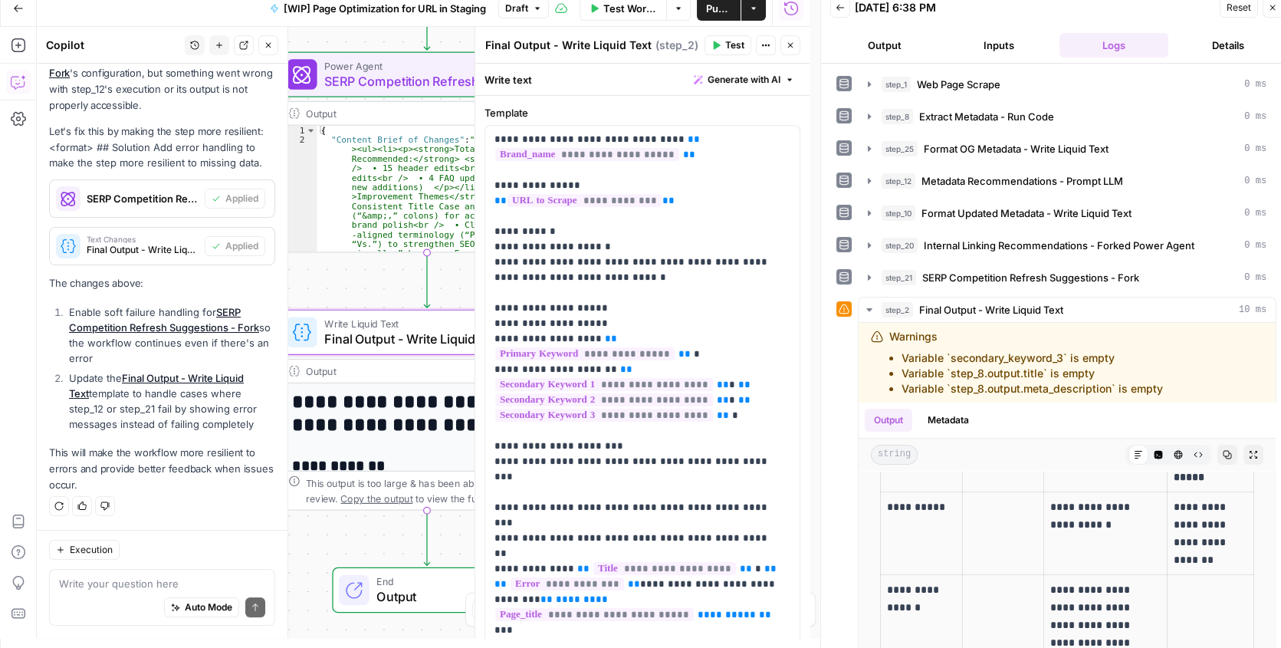
click at [113, 597] on div "Auto Mode Send" at bounding box center [162, 608] width 206 height 34
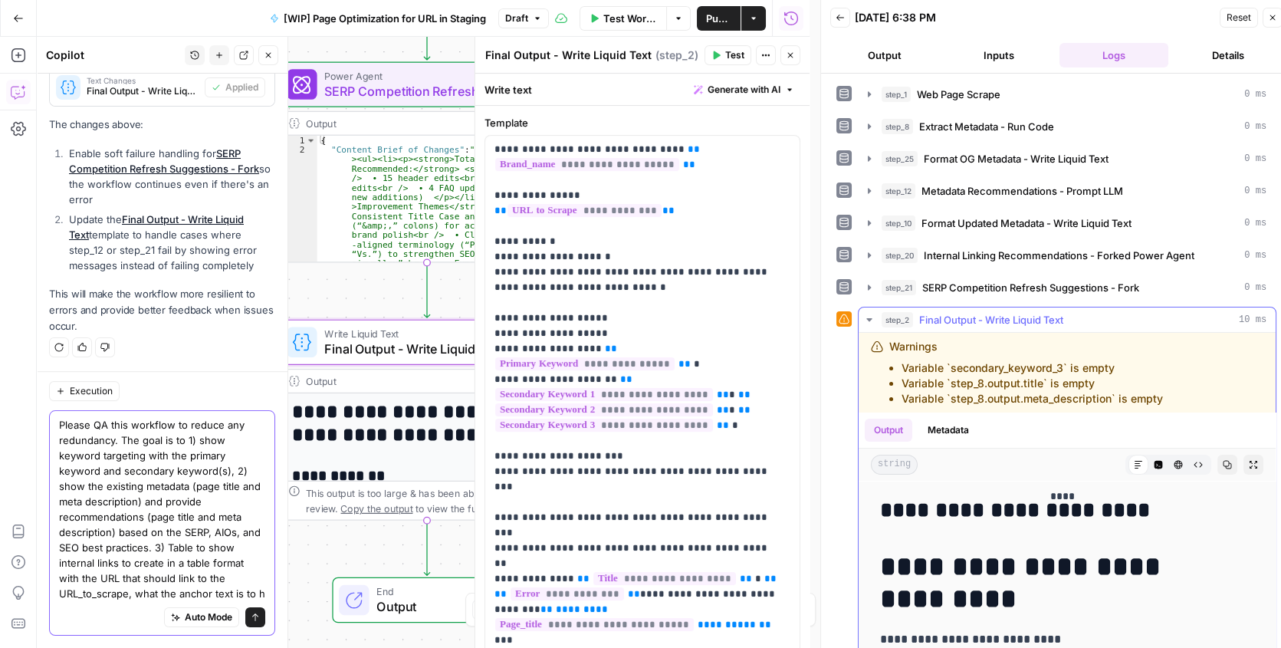
scroll to position [625, 0]
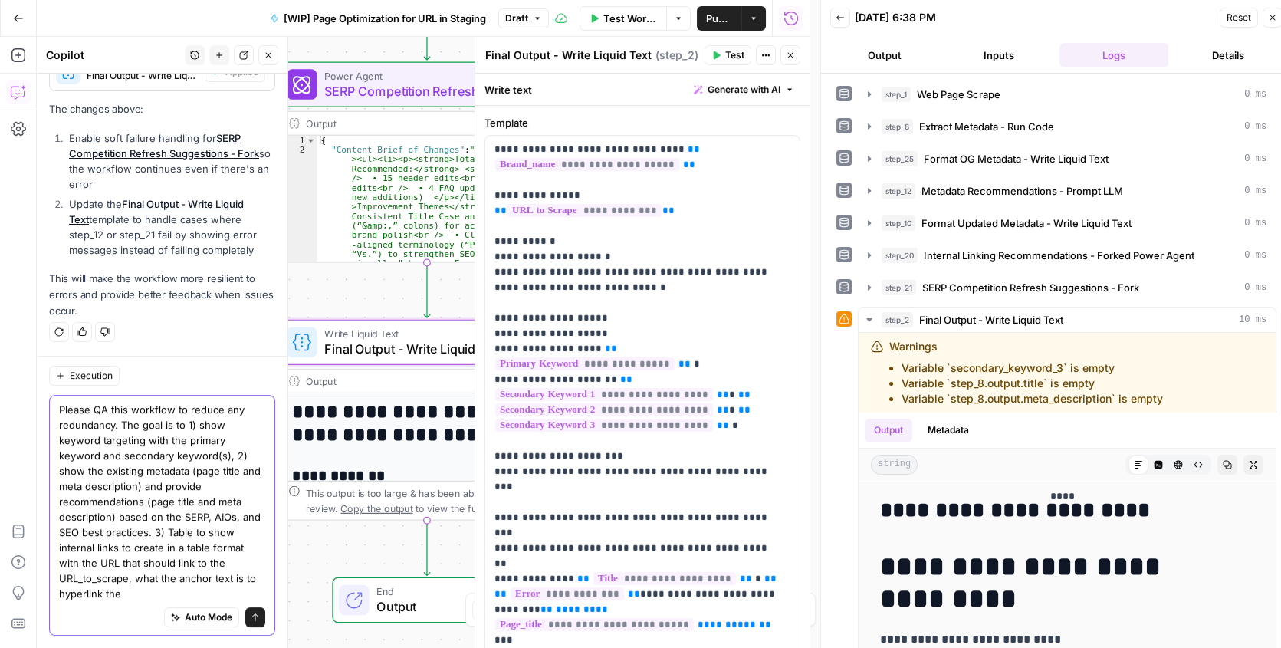
drag, startPoint x: 127, startPoint y: 575, endPoint x: 60, endPoint y: 575, distance: 67.4
click at [60, 575] on textarea "Please QA this workflow to reduce any redundancy. The goal is to 1) show keywor…" at bounding box center [162, 501] width 206 height 199
click at [137, 590] on textarea "Please QA this workflow to reduce any redundancy. The goal is to 1) show keywor…" at bounding box center [162, 501] width 206 height 199
paste textarea "URL_to_scrape"
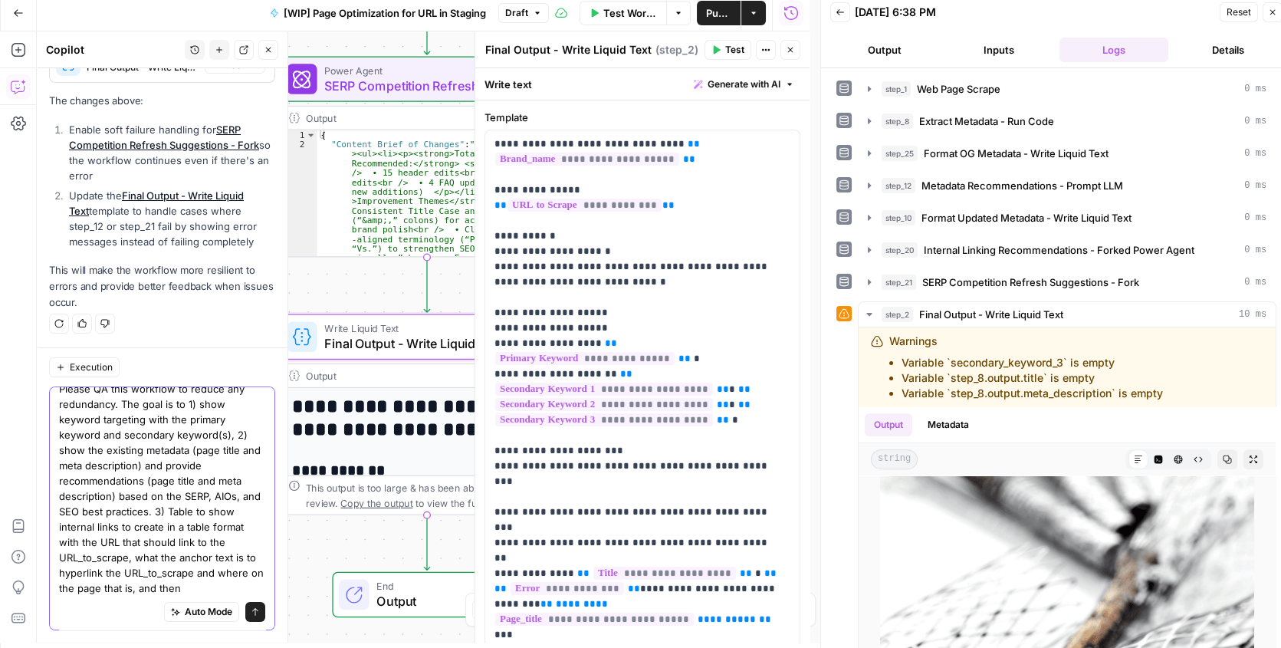
scroll to position [10, 0]
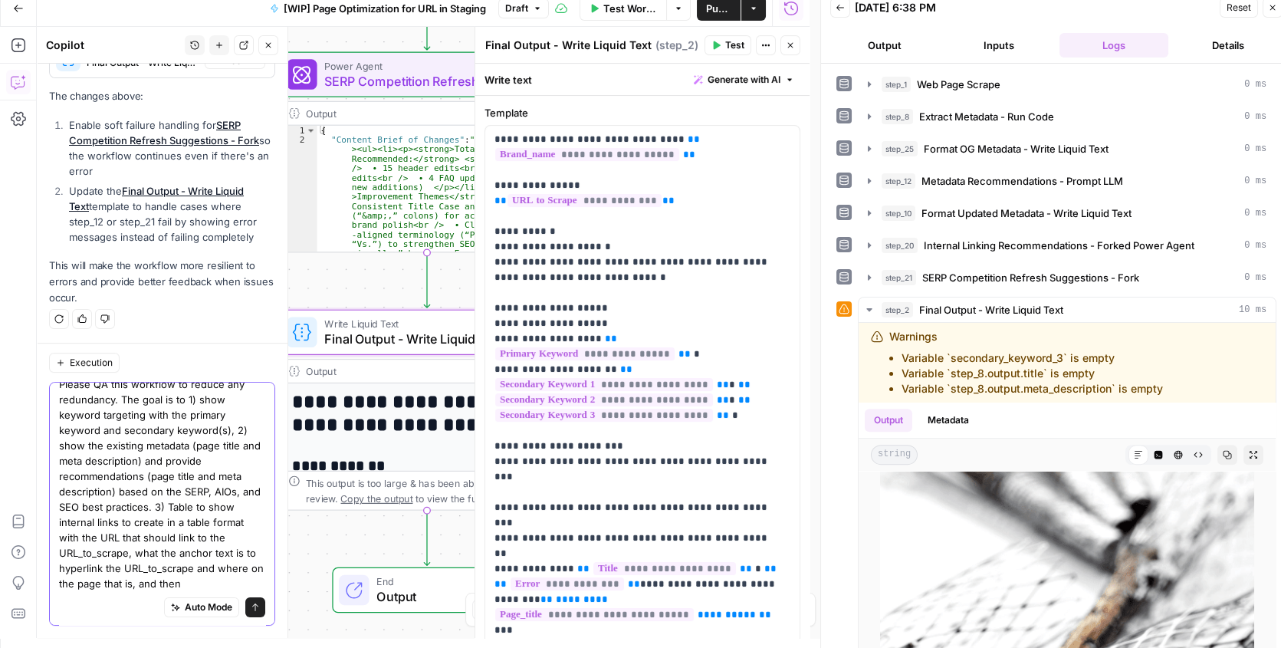
click at [130, 581] on textarea "Please QA this workflow to reduce any redundancy. The goal is to 1) show keywor…" at bounding box center [162, 483] width 206 height 215
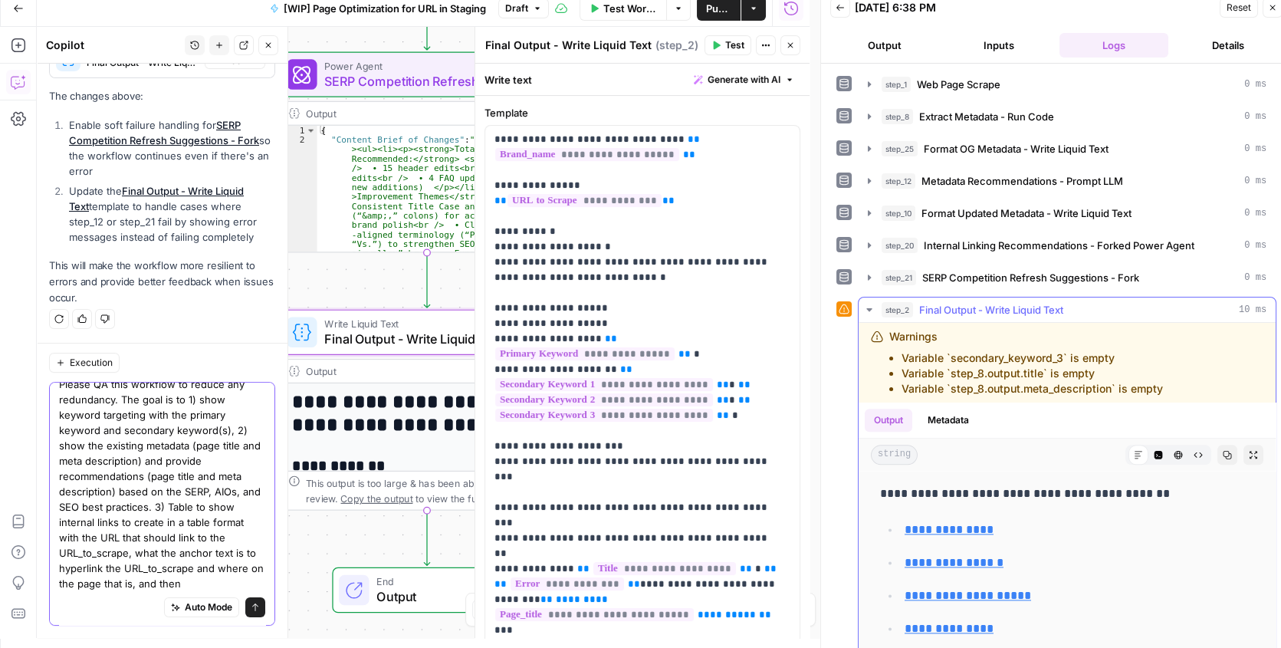
scroll to position [5155, 0]
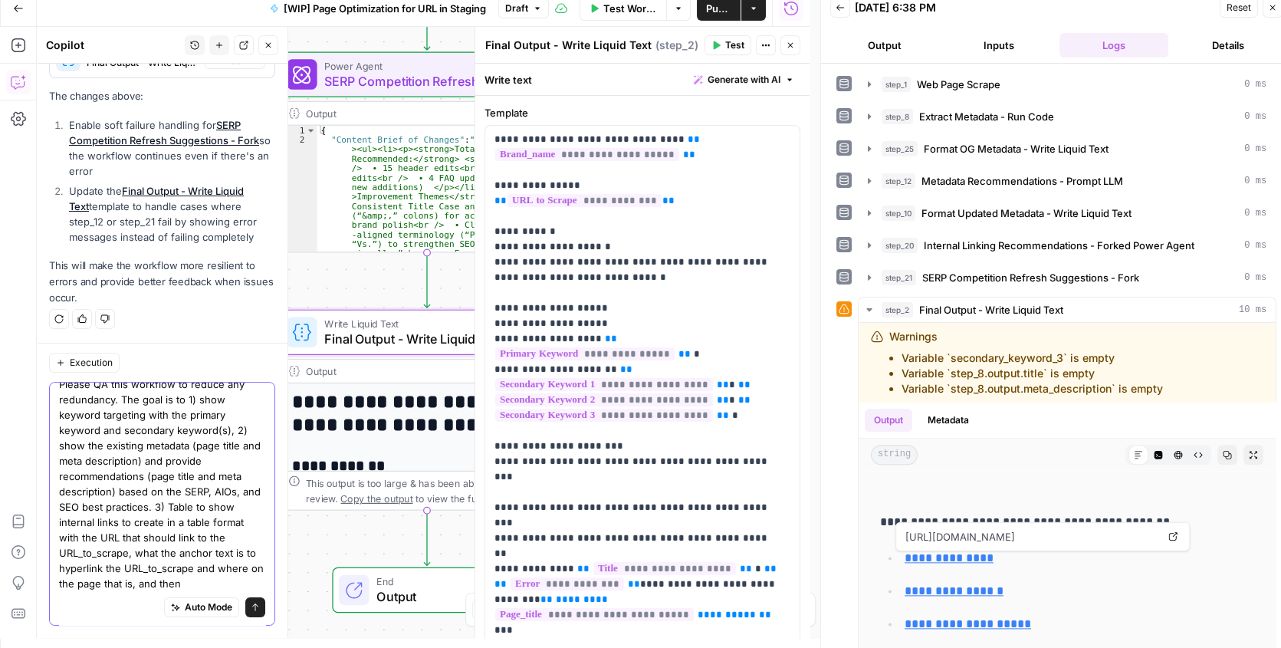
click at [114, 585] on textarea "Please QA this workflow to reduce any redundancy. The goal is to 1) show keywor…" at bounding box center [162, 483] width 206 height 215
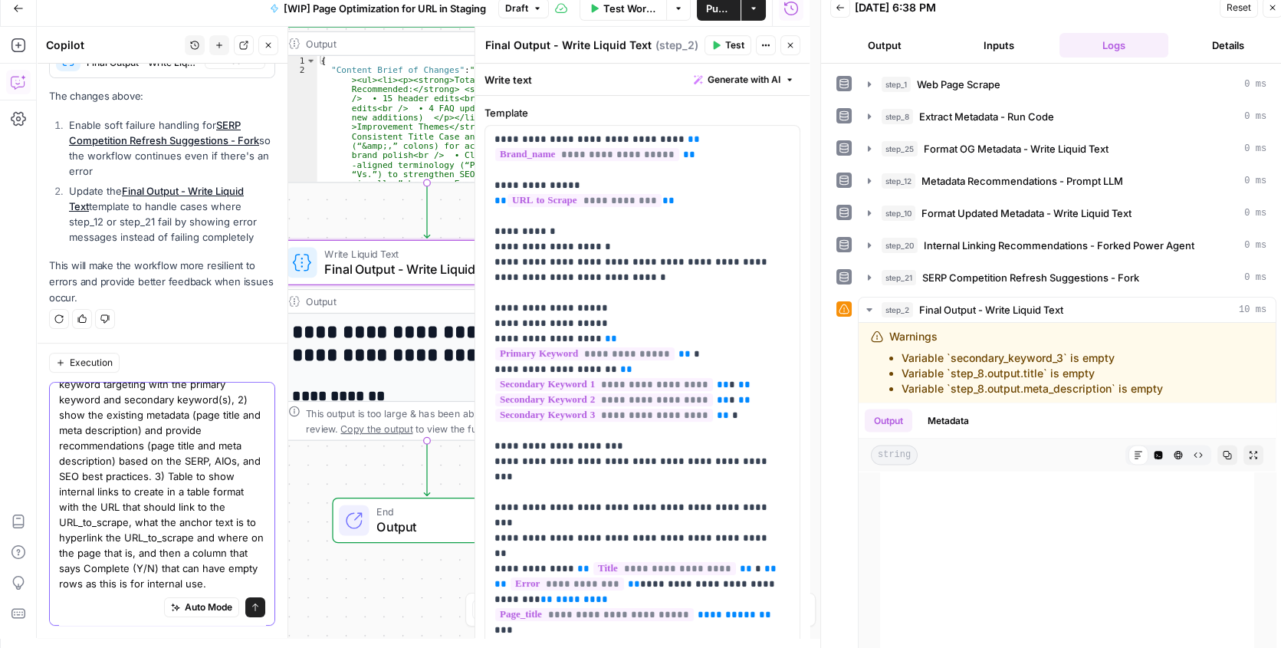
scroll to position [0, 0]
click at [241, 581] on textarea "Please QA this workflow to reduce any redundancy. The goal is to 1) show keywor…" at bounding box center [162, 511] width 206 height 245
click at [168, 582] on textarea "Please QA this workflow to reduce any redundancy. The goal is to 1) show keywor…" at bounding box center [162, 468] width 206 height 245
paste textarea "SEO Content Updates"
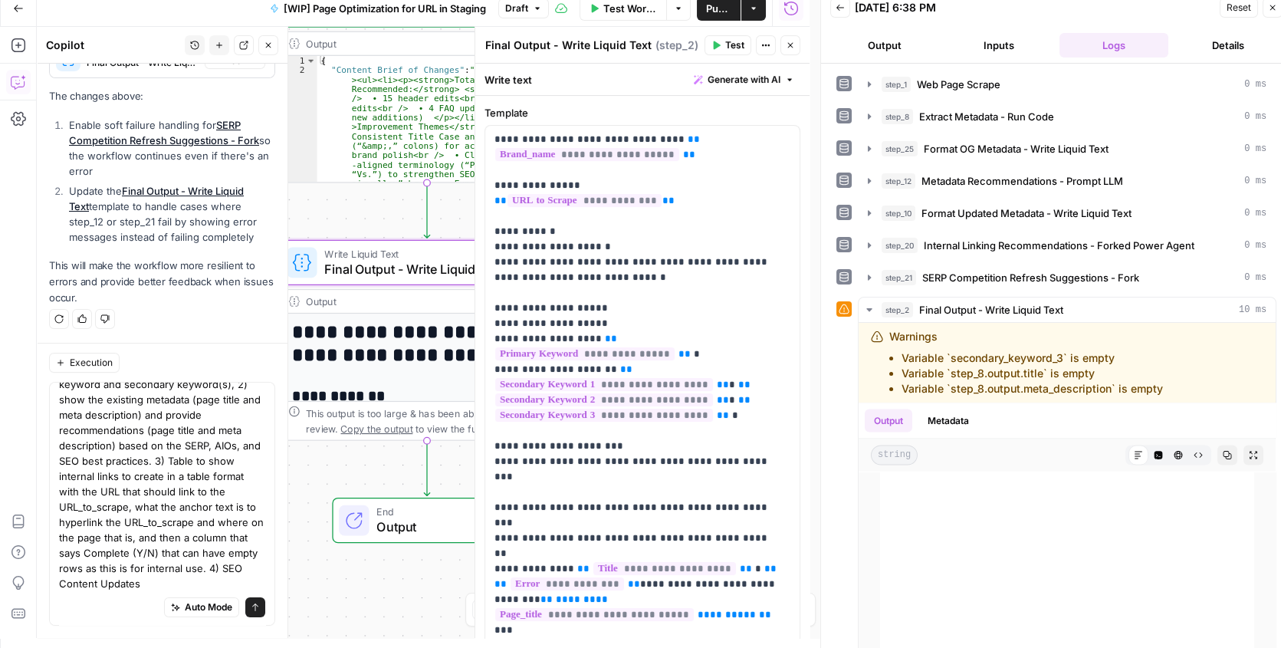
scroll to position [0, 0]
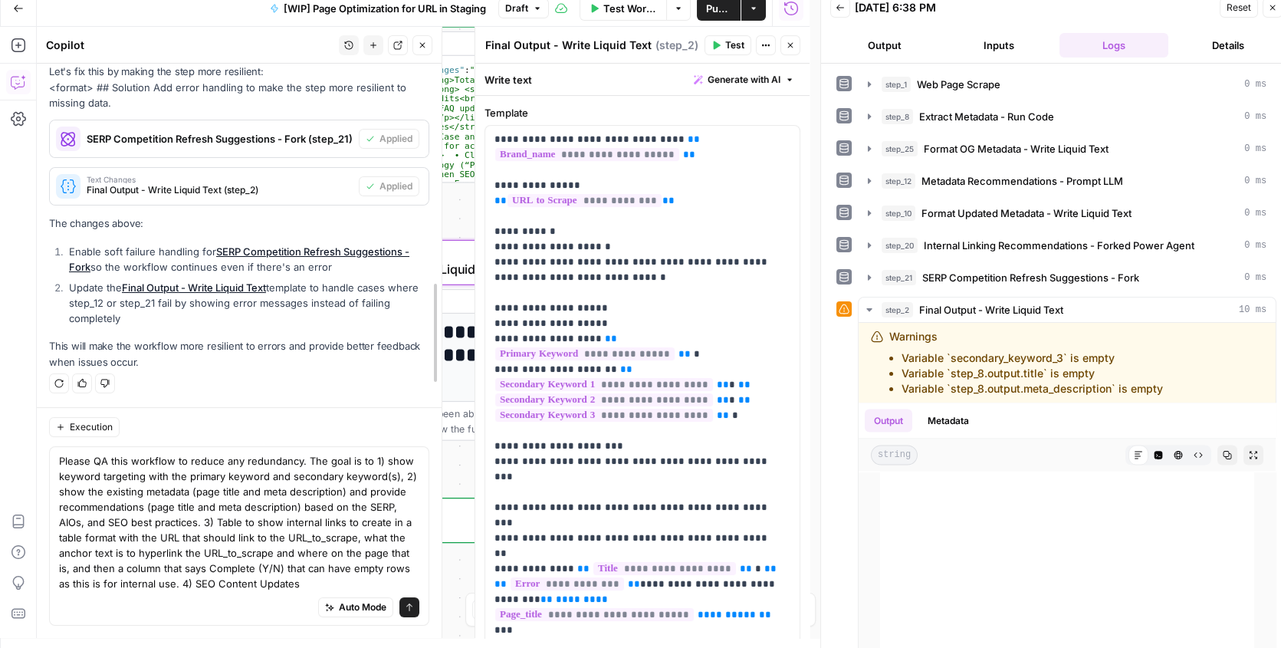
drag, startPoint x: 282, startPoint y: 512, endPoint x: 373, endPoint y: 502, distance: 91.7
click at [310, 580] on textarea "Please QA this workflow to reduce any redundancy. The goal is to 1) show keywor…" at bounding box center [240, 522] width 362 height 138
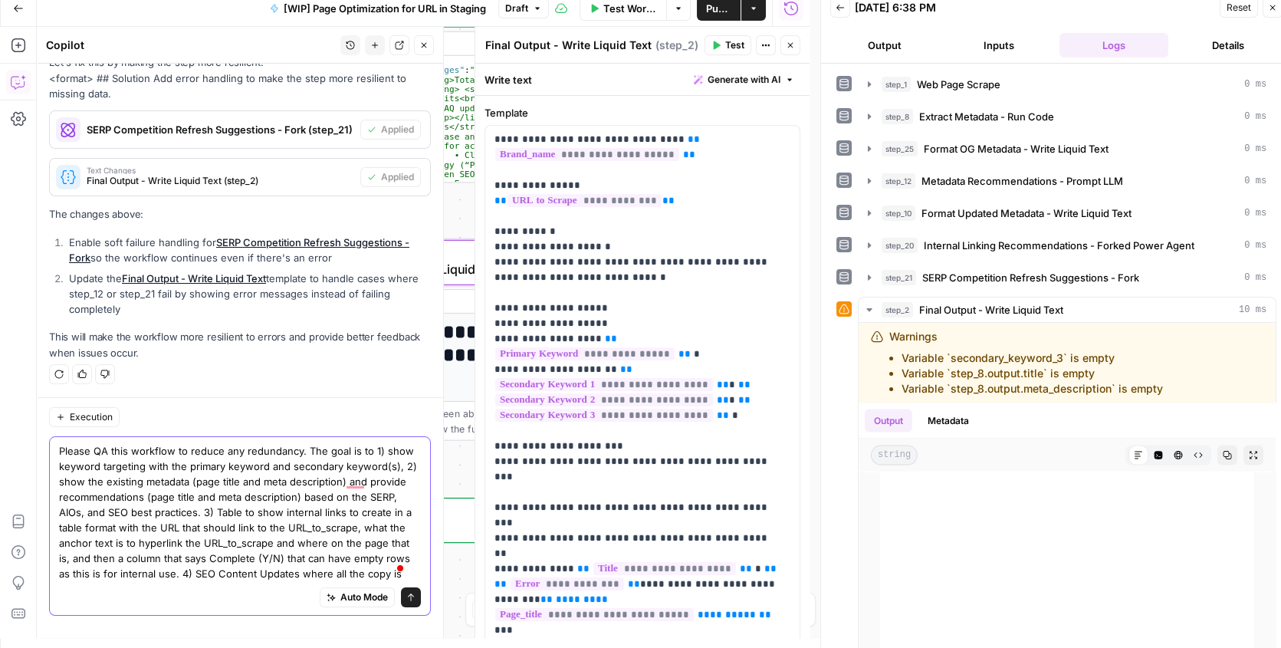
scroll to position [383, 0]
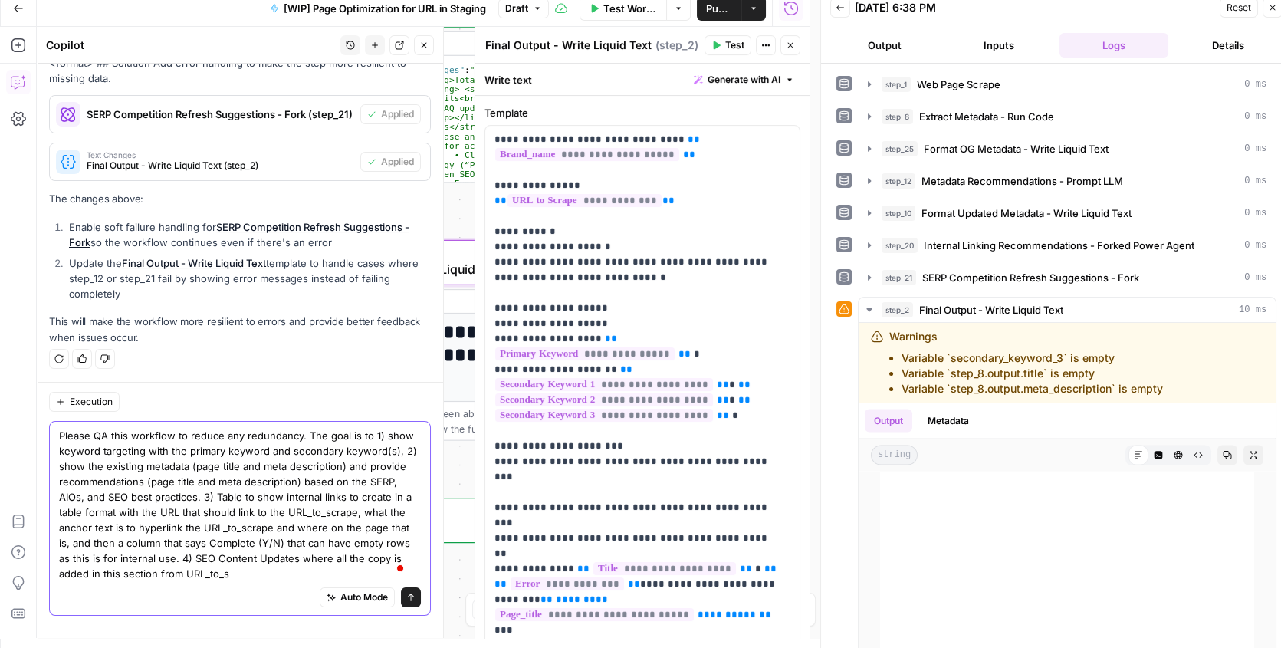
type textarea "Please QA this workflow to reduce any redundancy. The goal is to 1) show keywor…"
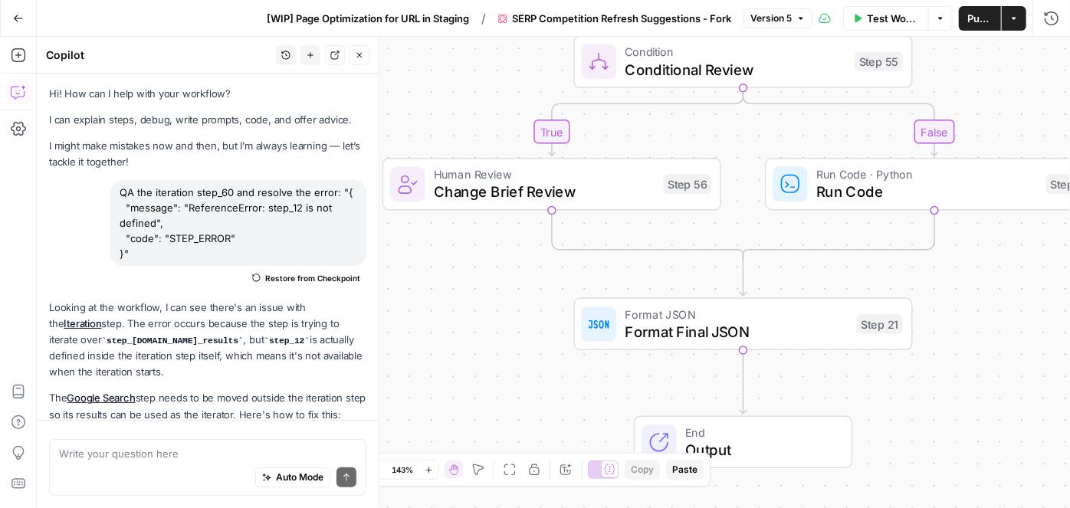
scroll to position [713, 0]
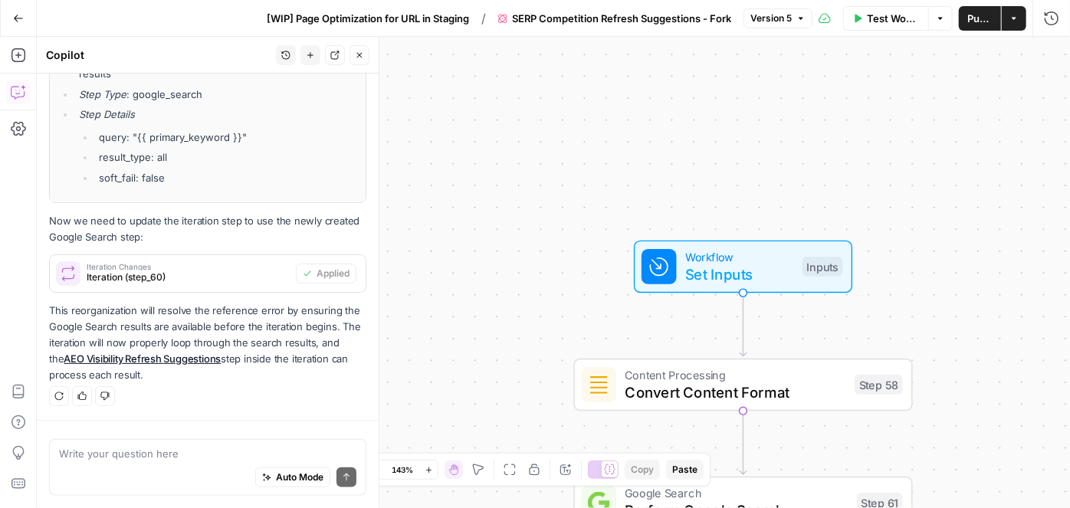
click at [699, 265] on span "Set Inputs" at bounding box center [739, 275] width 108 height 22
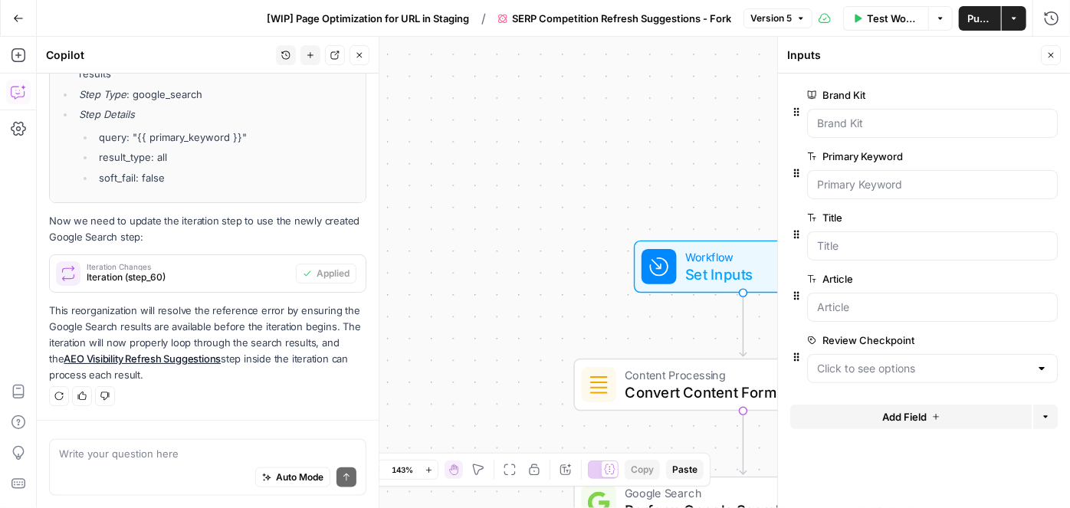
click at [1046, 55] on icon "button" at bounding box center [1050, 55] width 9 height 9
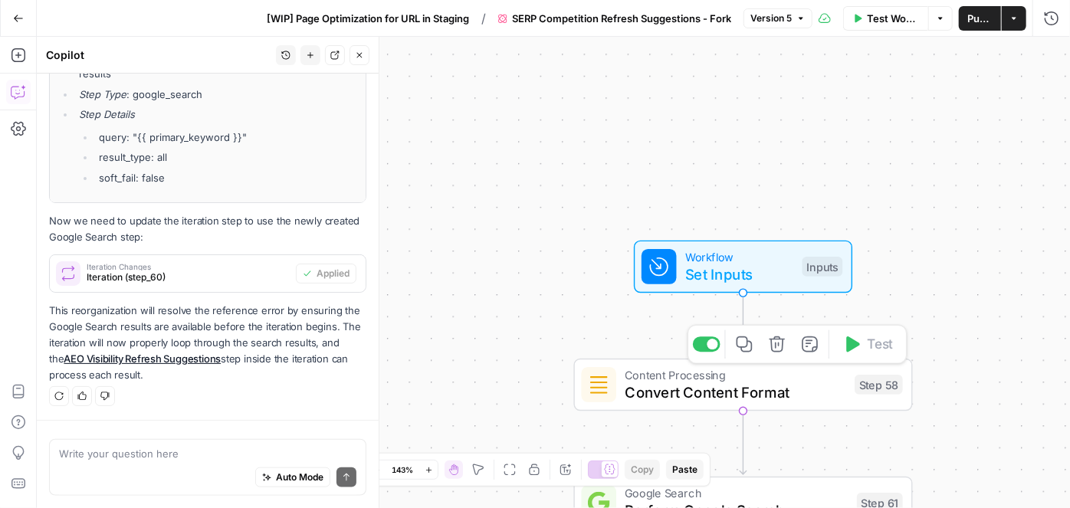
click at [818, 379] on span "Content Processing" at bounding box center [735, 375] width 221 height 18
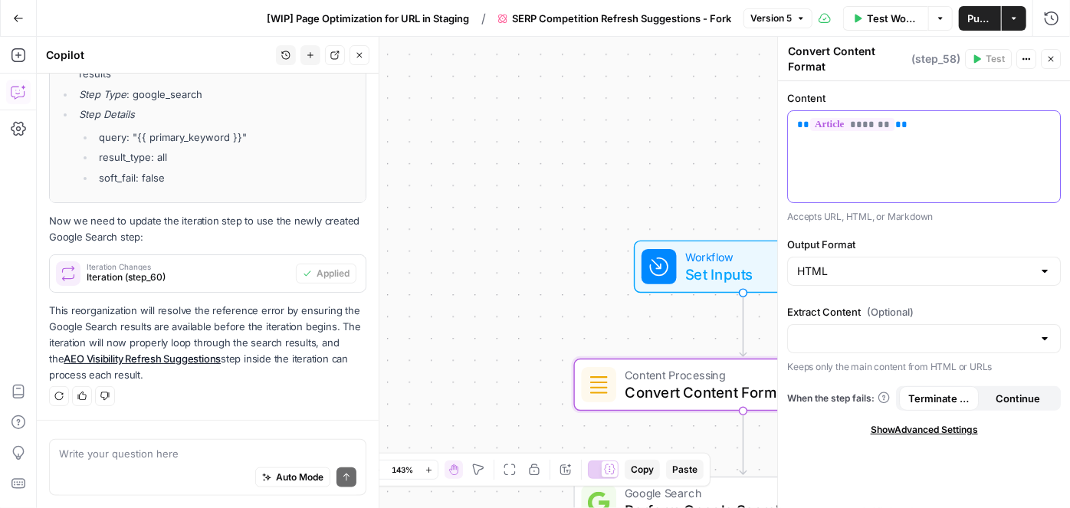
click at [838, 121] on span "*******" at bounding box center [852, 124] width 84 height 13
click at [502, 70] on div "true false Workflow Set Inputs Inputs Content Processing Convert Content Format…" at bounding box center [553, 272] width 1033 height 471
click at [423, 28] on button "[WIP] Page Optimization for URL in Staging" at bounding box center [367, 18] width 221 height 25
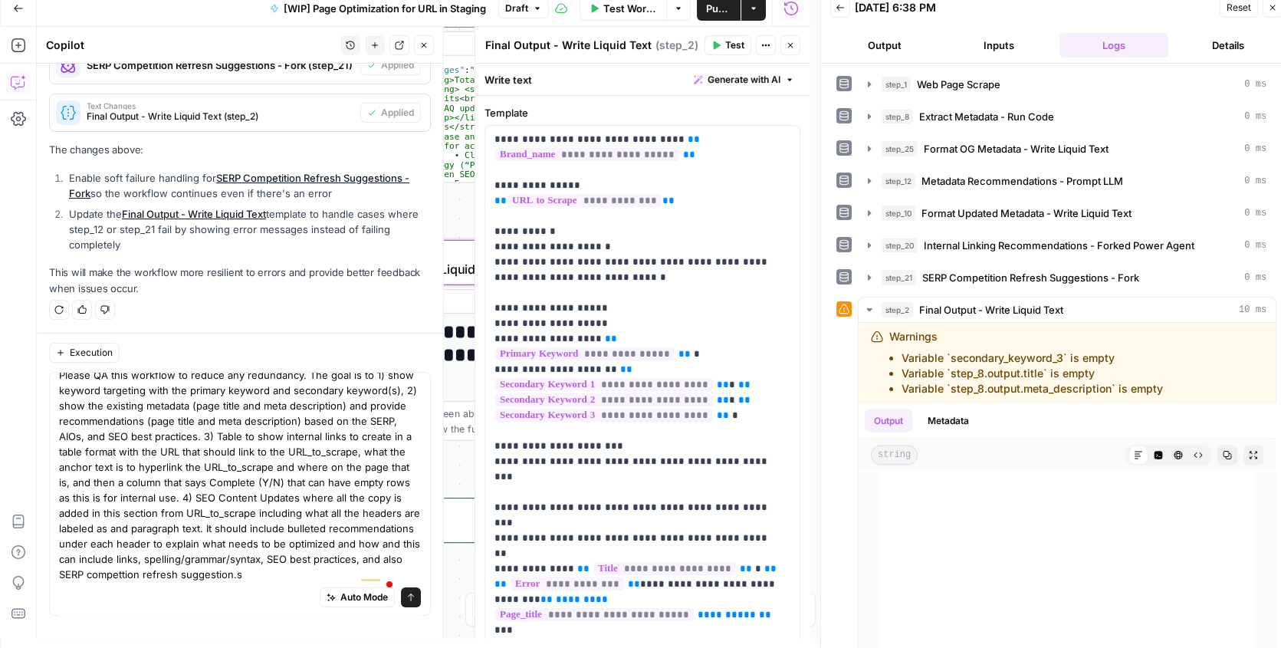
scroll to position [27, 0]
type textarea "Please QA this workflow to reduce any redundancy. The goal is to 1) show keywor…"
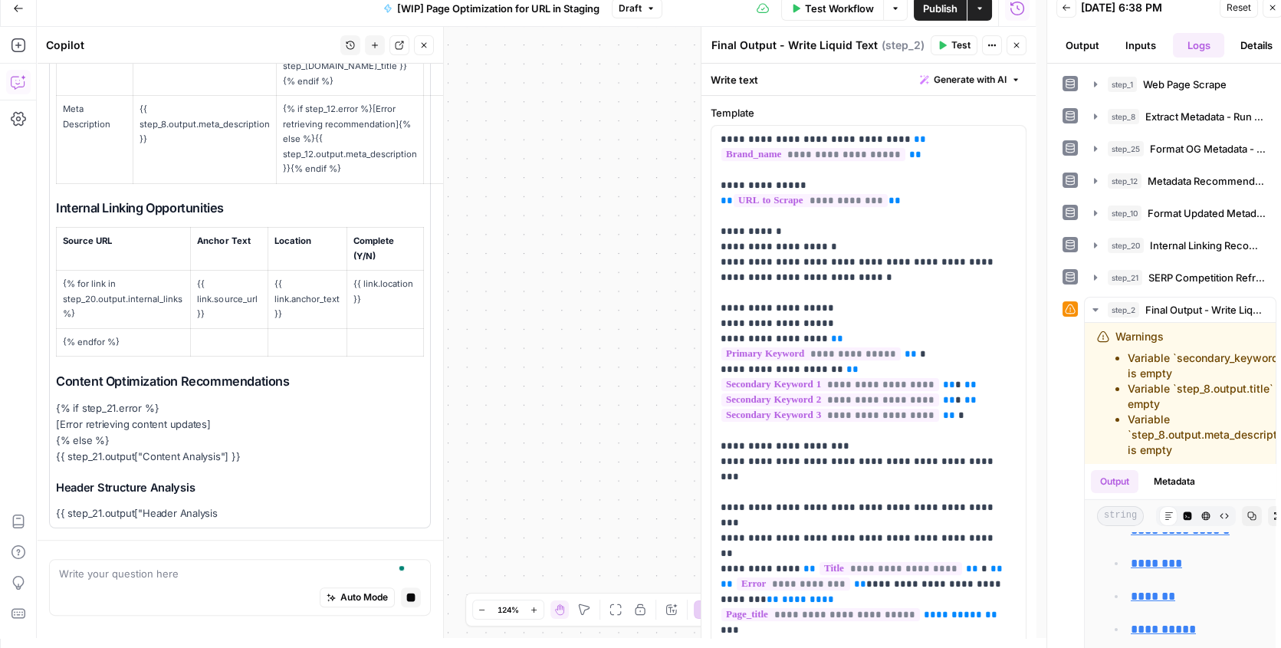
scroll to position [2009, 0]
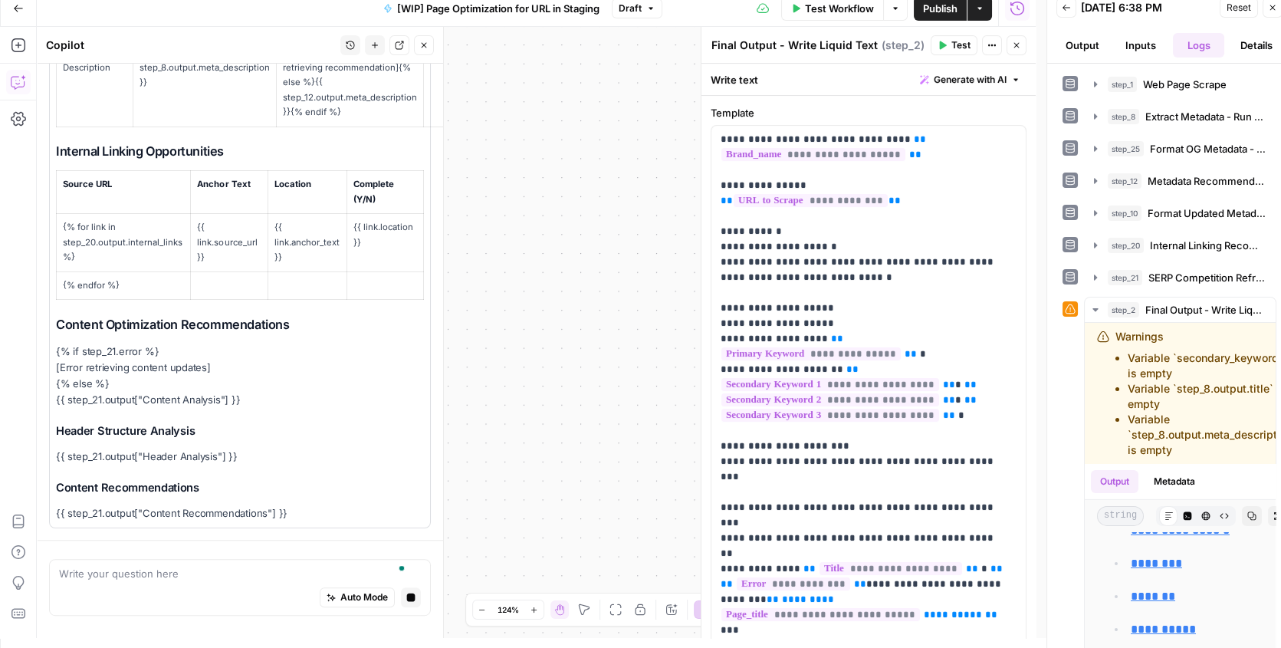
click at [1011, 45] on button "Close" at bounding box center [1016, 45] width 20 height 20
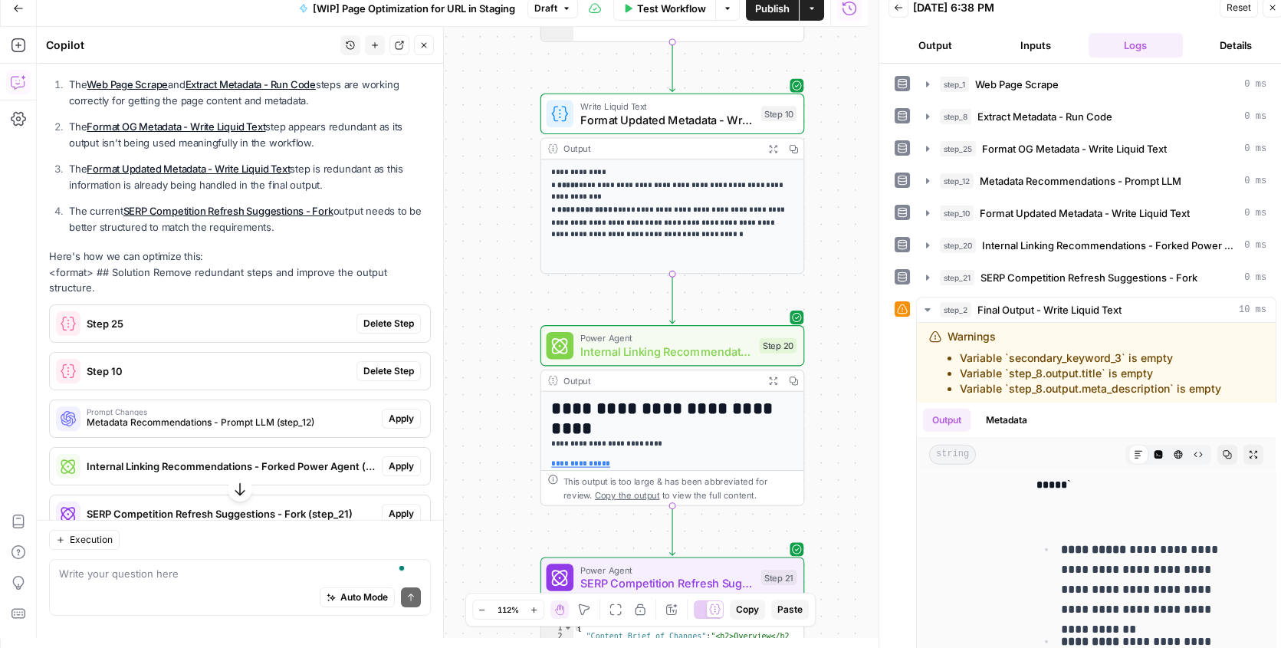
scroll to position [954, 0]
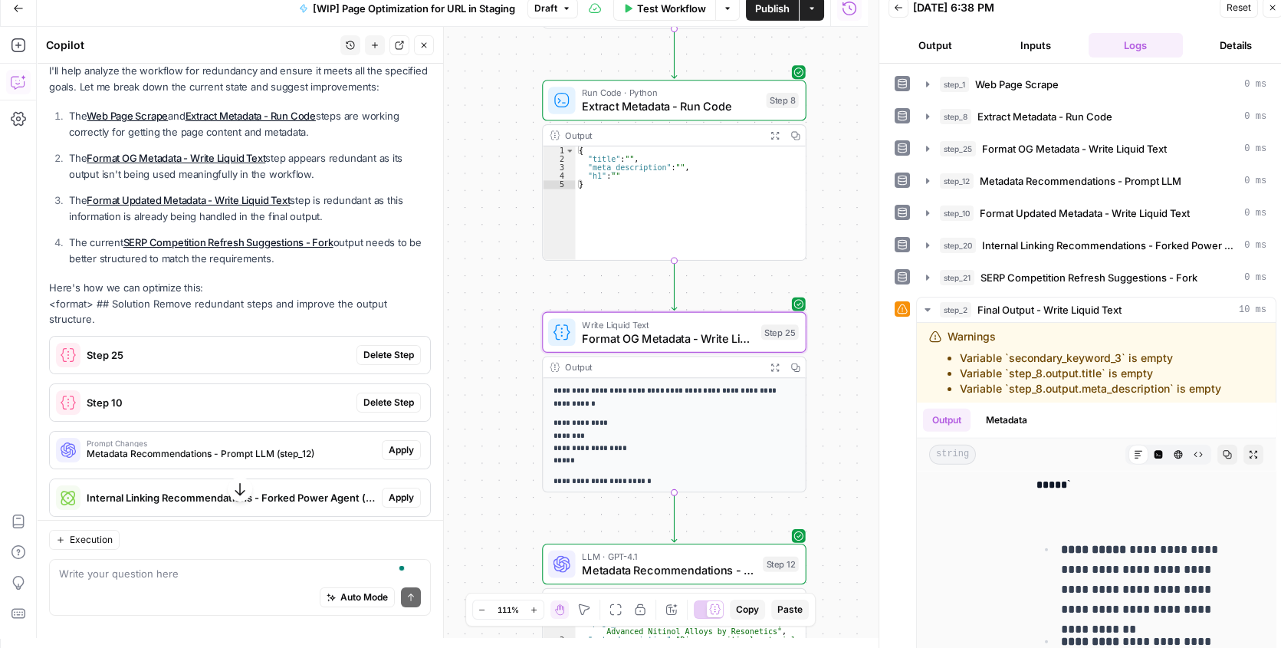
click at [375, 362] on span "Delete Step" at bounding box center [388, 355] width 51 height 14
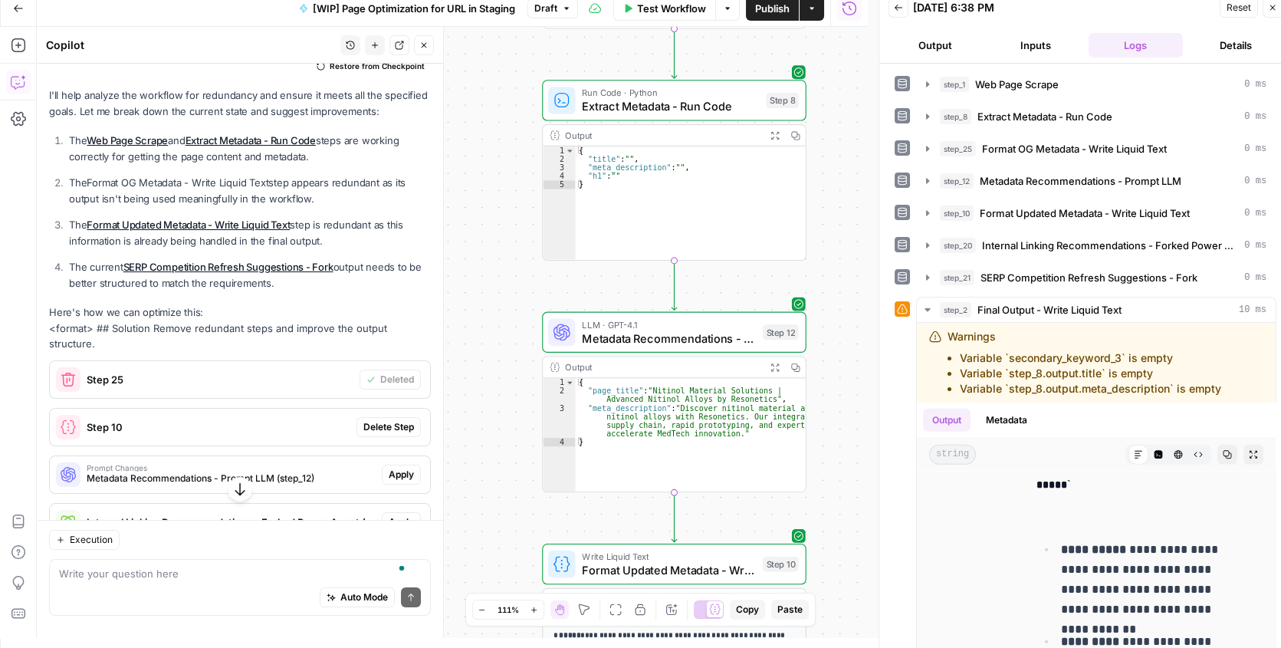
click at [290, 387] on span "Step 25" at bounding box center [220, 379] width 267 height 15
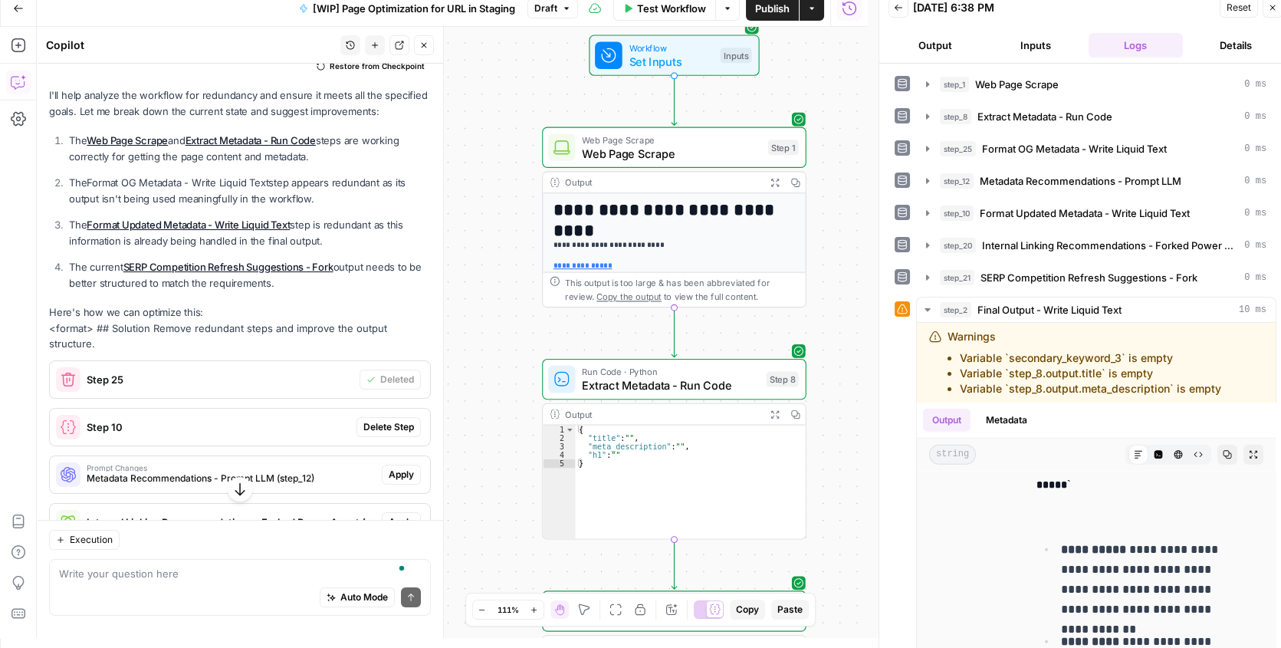
click at [266, 387] on span "Step 25" at bounding box center [220, 379] width 267 height 15
click at [250, 435] on span "Step 10" at bounding box center [219, 426] width 264 height 15
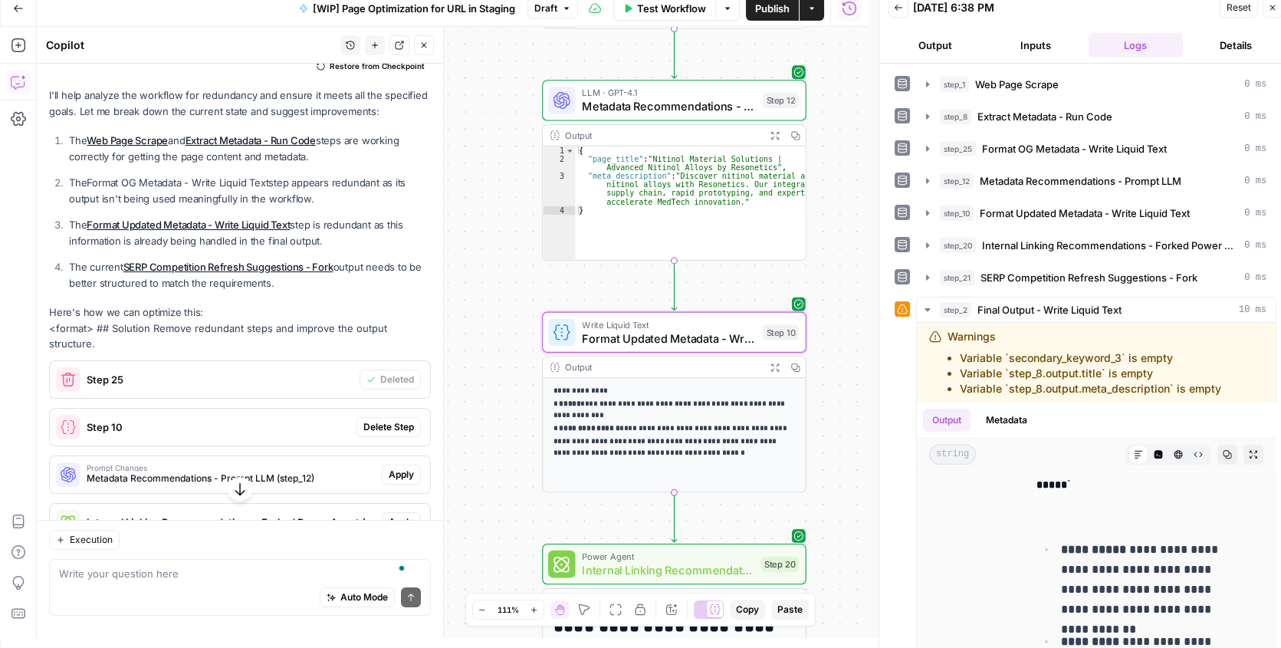
click at [369, 437] on button "Delete Step" at bounding box center [388, 427] width 64 height 20
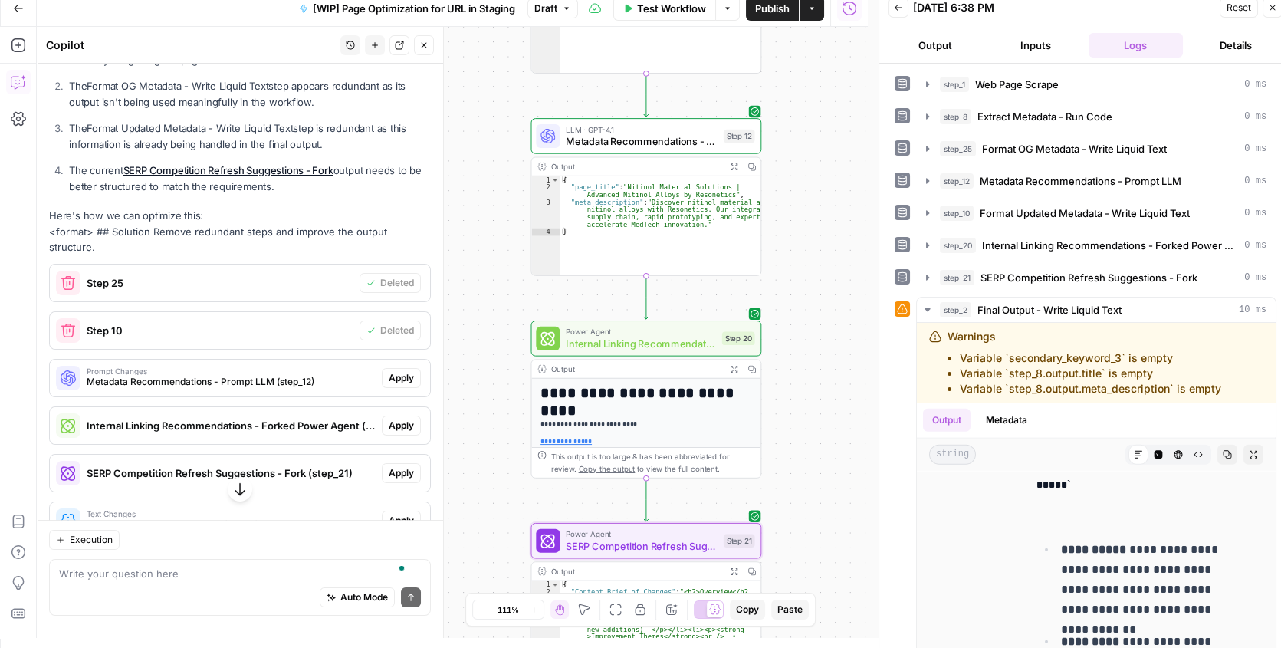
scroll to position [1094, 0]
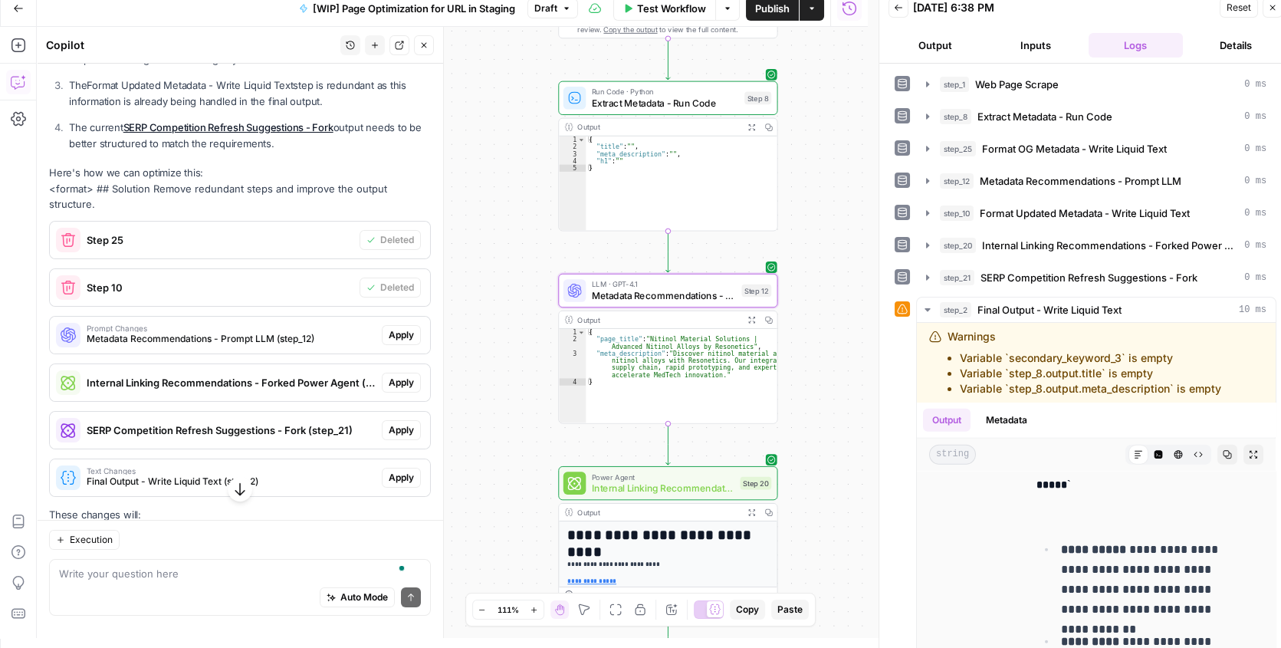
click at [290, 346] on span "Metadata Recommendations - Prompt LLM (step_12)" at bounding box center [231, 339] width 289 height 14
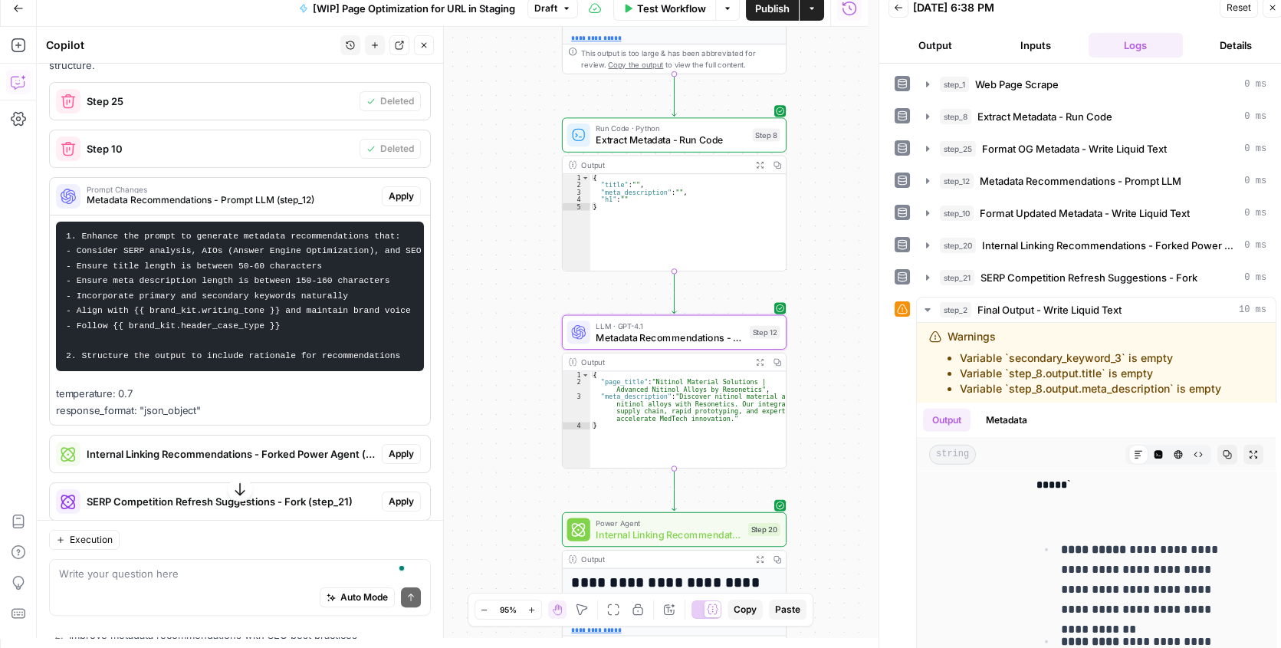
scroll to position [1233, 0]
click at [384, 205] on button "Apply" at bounding box center [401, 195] width 39 height 20
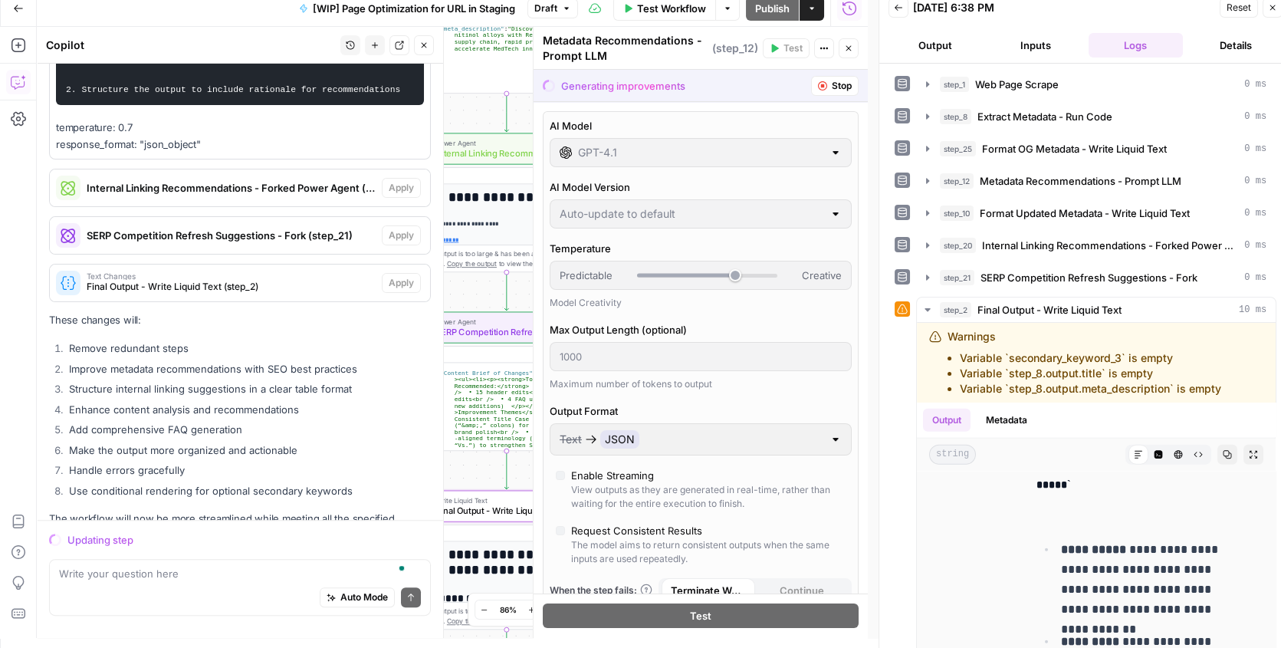
scroll to position [1356, 0]
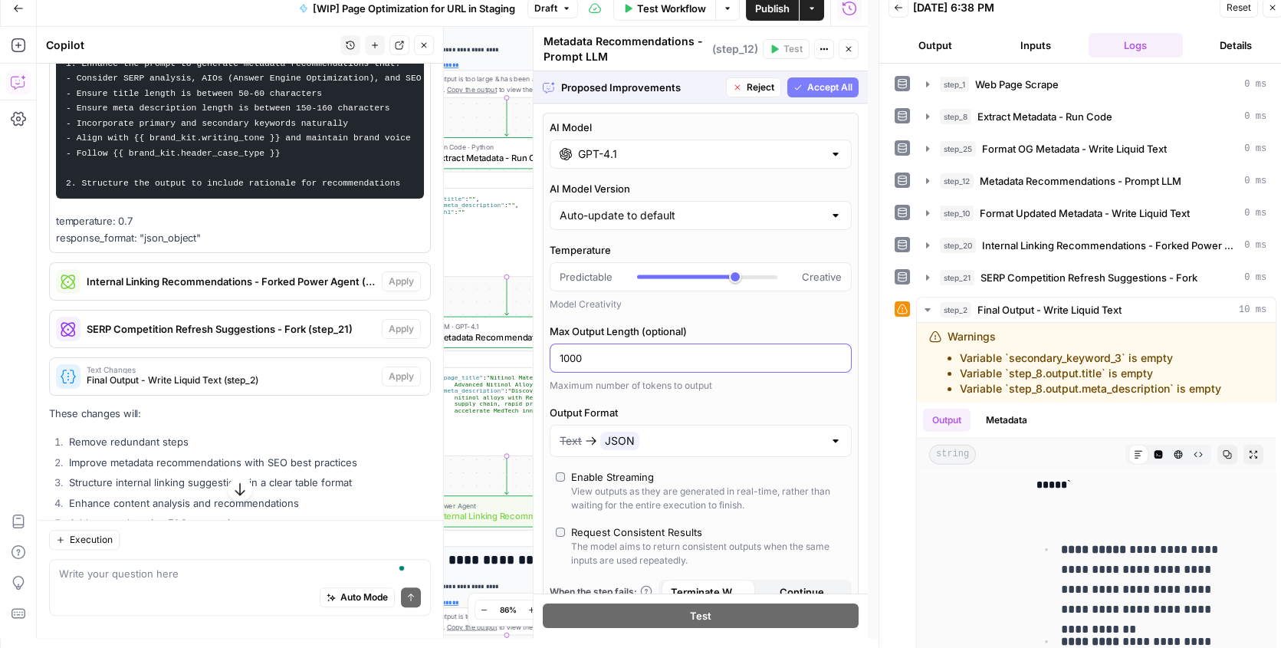
drag, startPoint x: 598, startPoint y: 356, endPoint x: 538, endPoint y: 356, distance: 59.8
click at [538, 356] on div "**********" at bounding box center [700, 332] width 335 height 611
type input "400"
click at [809, 86] on span "Accept All" at bounding box center [829, 87] width 45 height 14
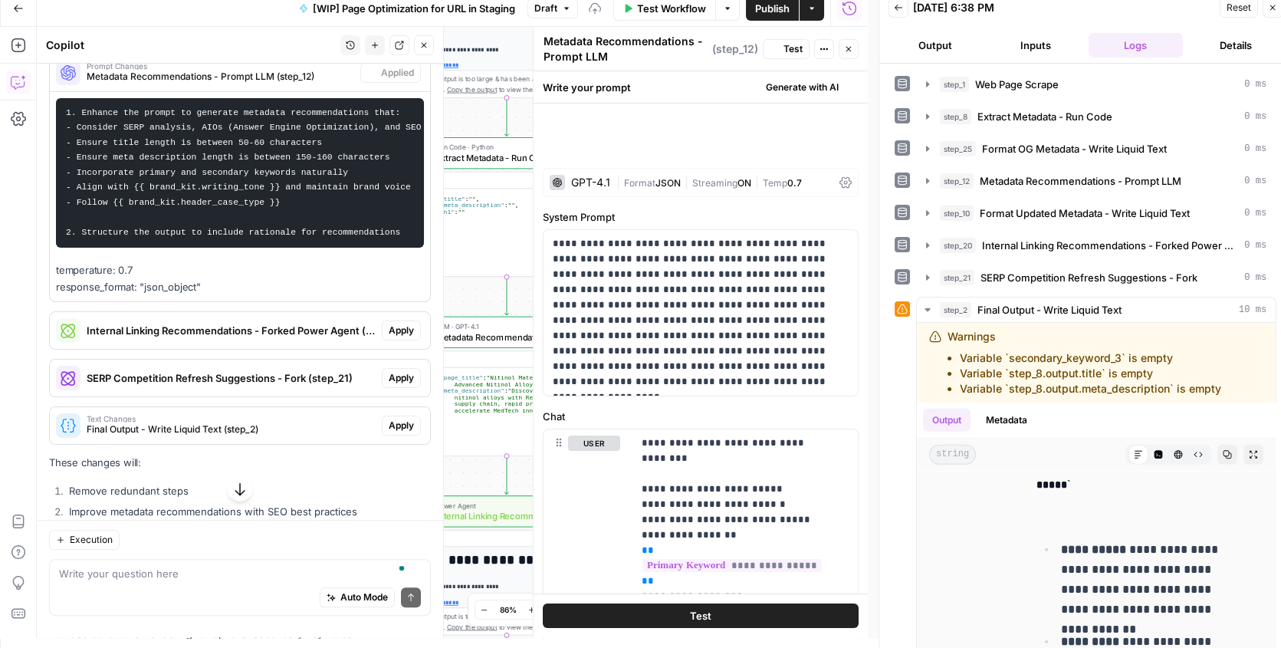
scroll to position [0, 0]
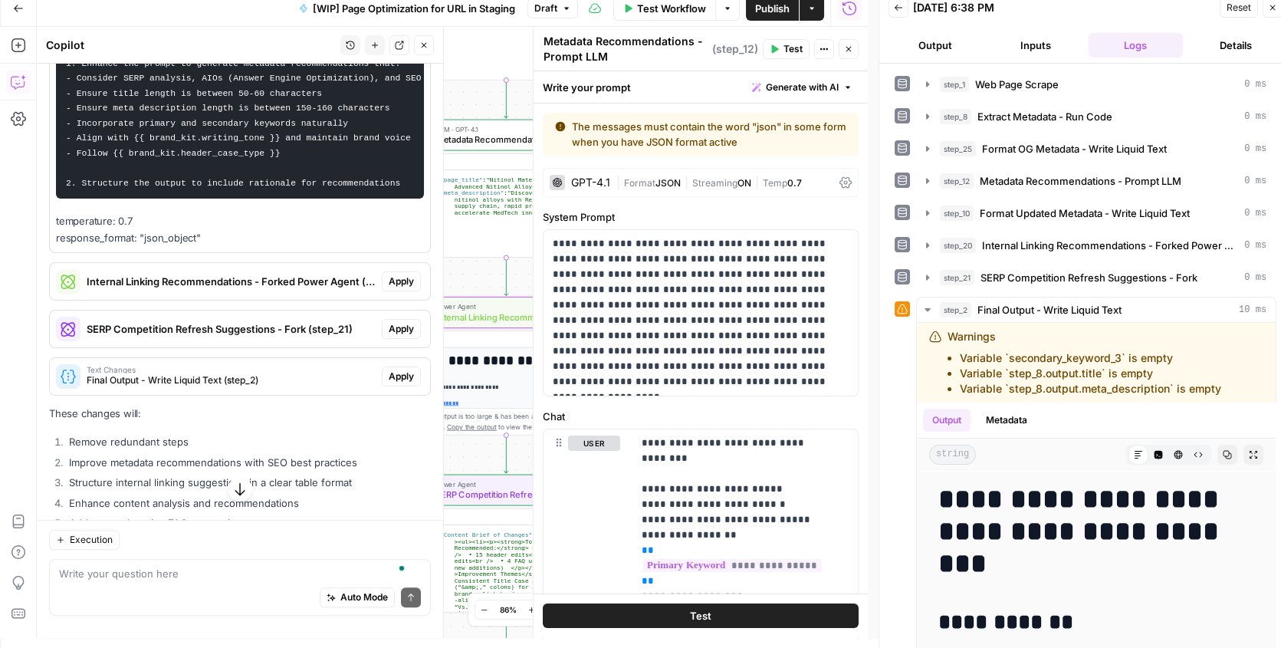
click at [389, 288] on span "Apply" at bounding box center [401, 281] width 25 height 14
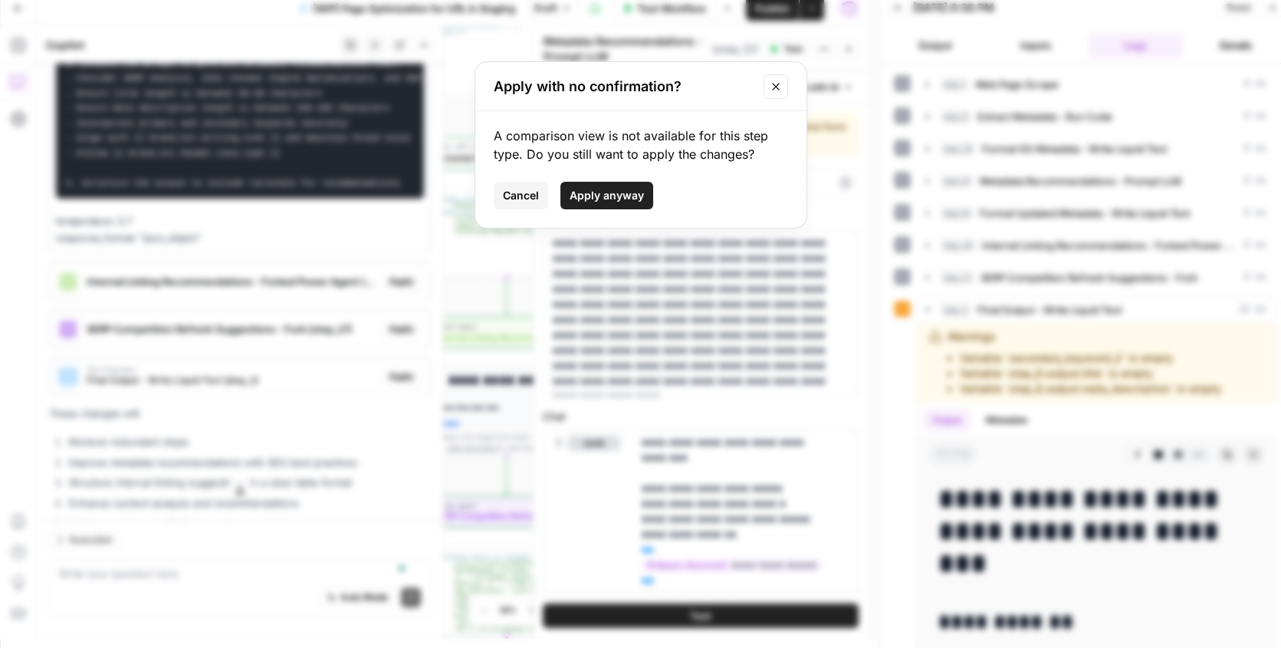
click at [579, 196] on span "Apply anyway" at bounding box center [606, 195] width 74 height 15
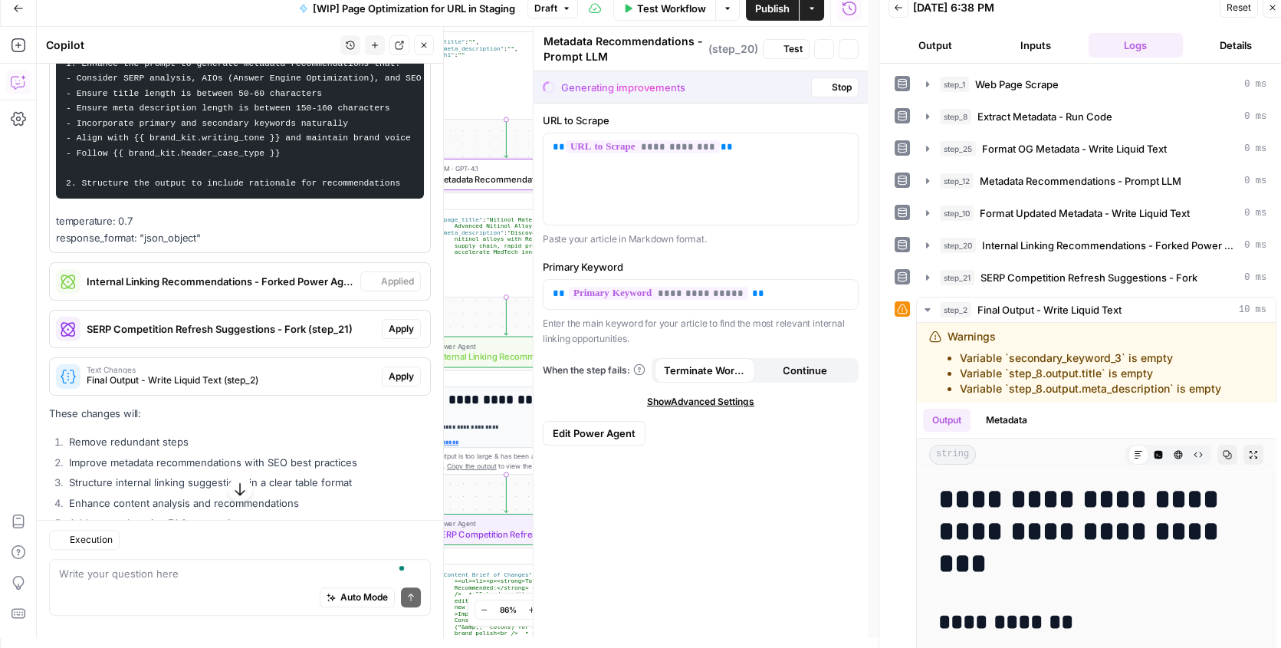
type textarea "Internal Linking Recommendations - Forked Power Agent"
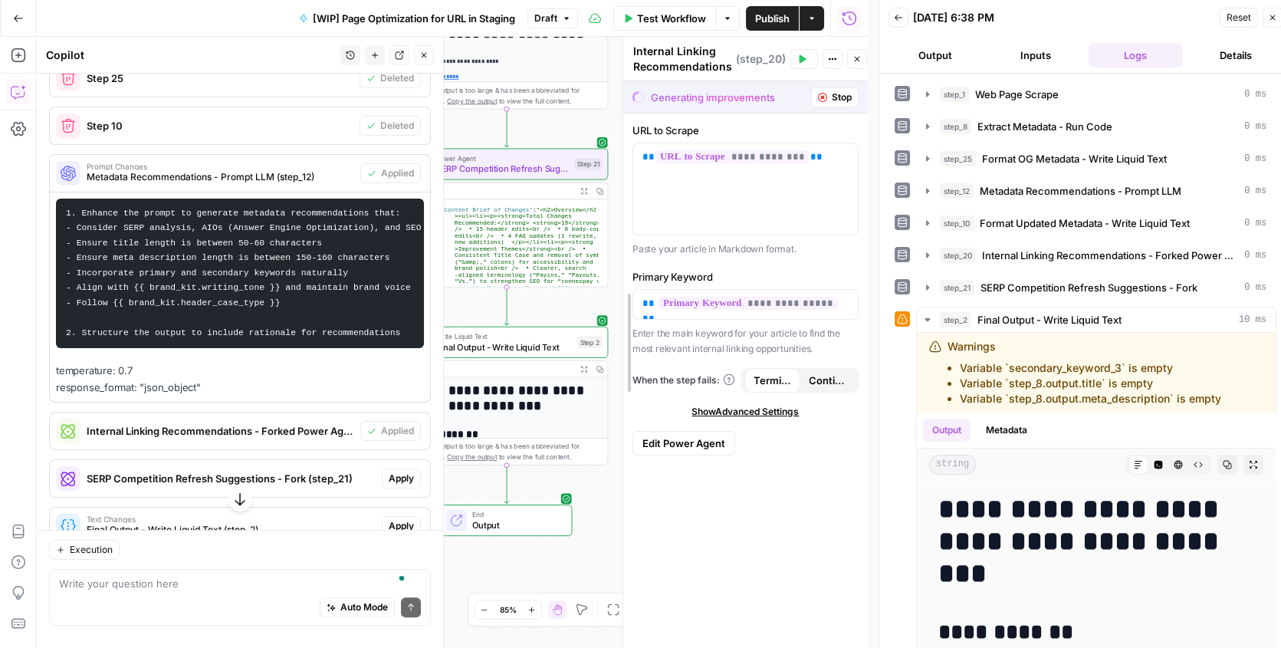
drag, startPoint x: 530, startPoint y: 276, endPoint x: 634, endPoint y: 259, distance: 104.8
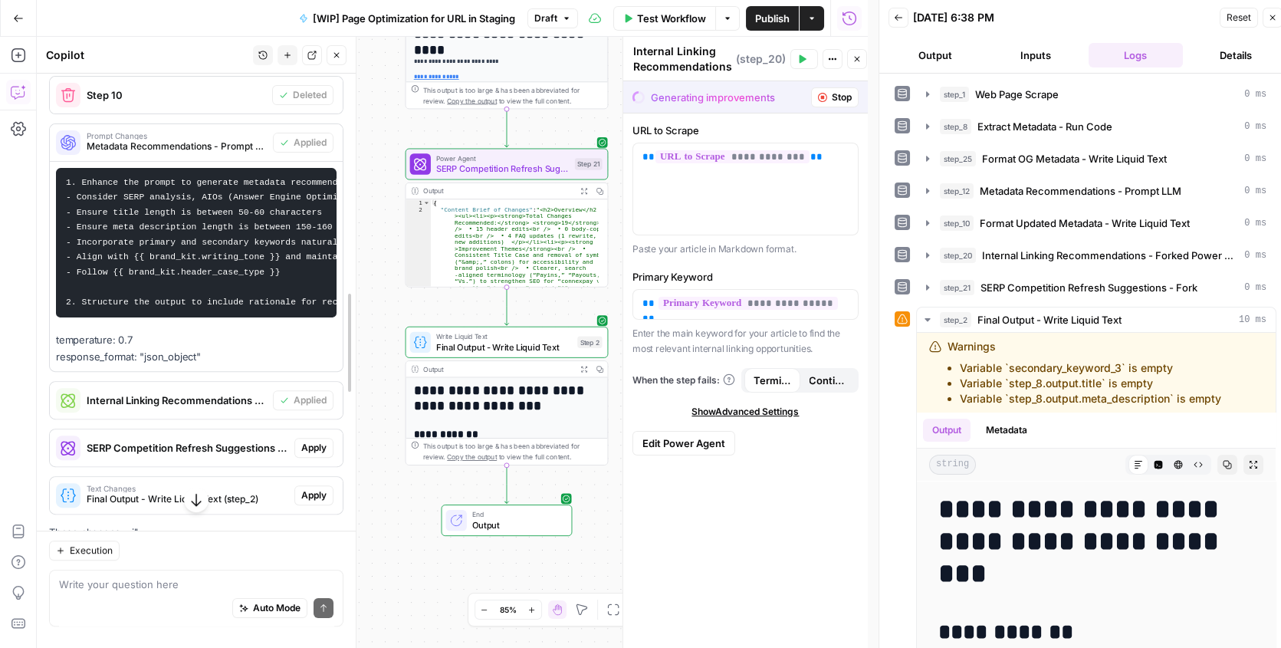
scroll to position [1579, 0]
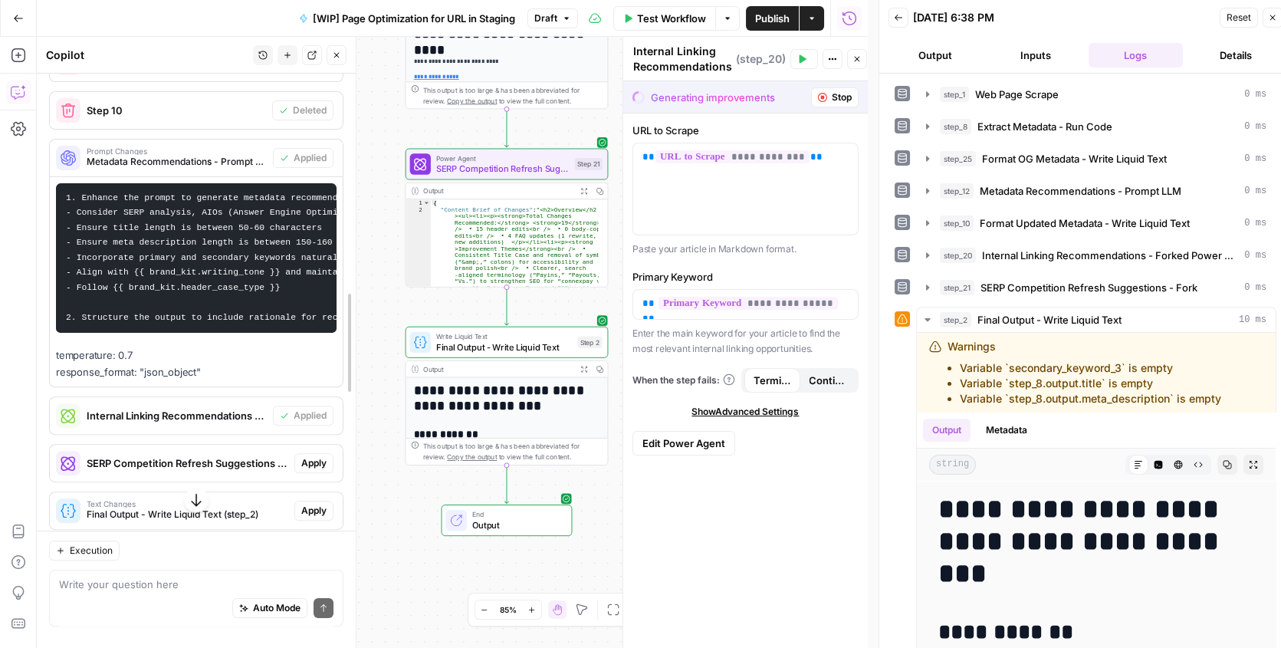
drag, startPoint x: 439, startPoint y: 243, endPoint x: 352, endPoint y: 244, distance: 87.4
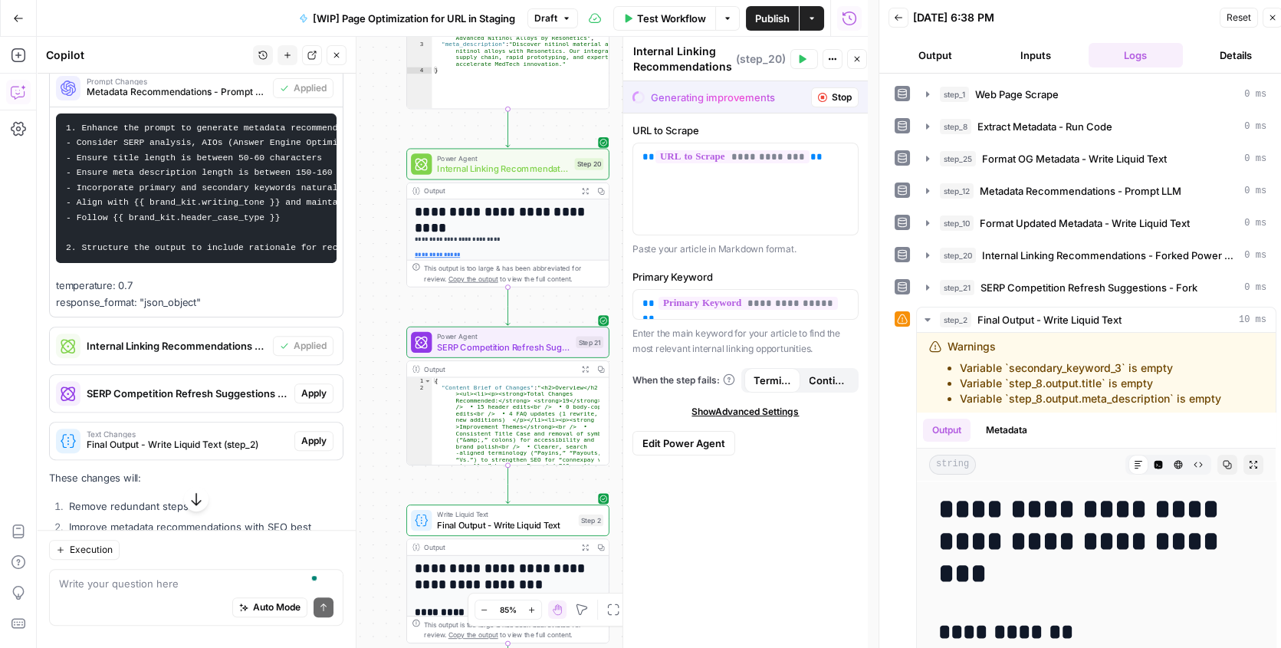
scroll to position [1858, 0]
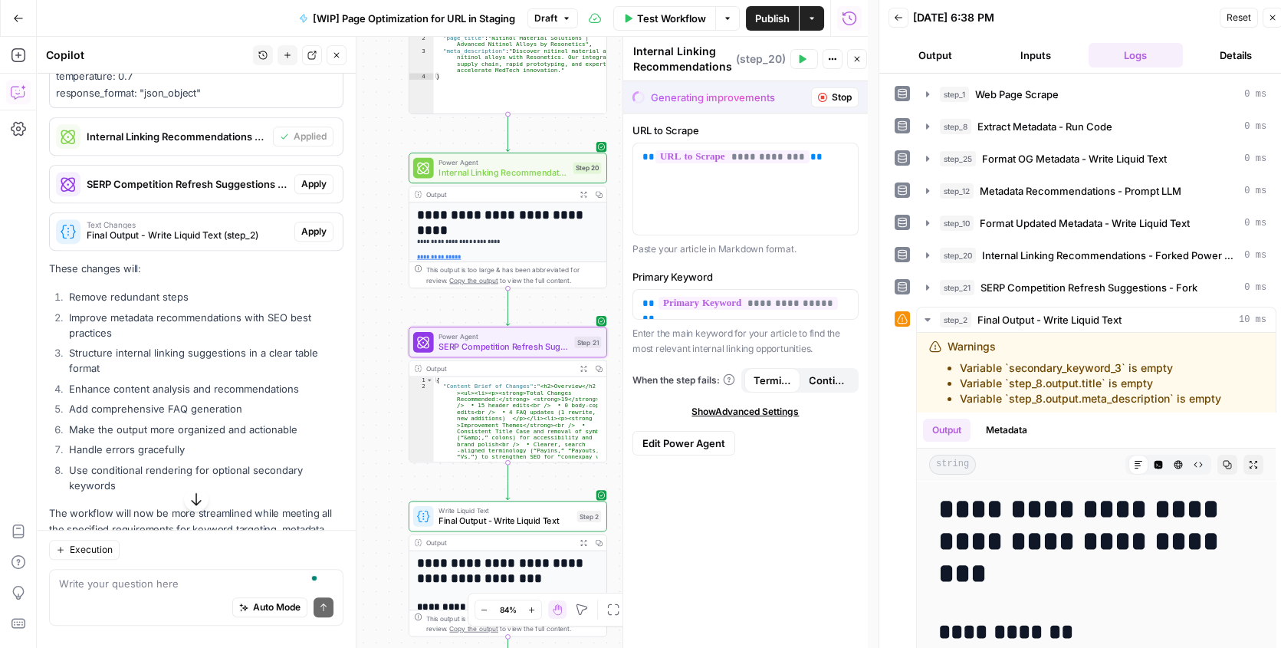
click at [294, 194] on button "Apply" at bounding box center [313, 184] width 39 height 20
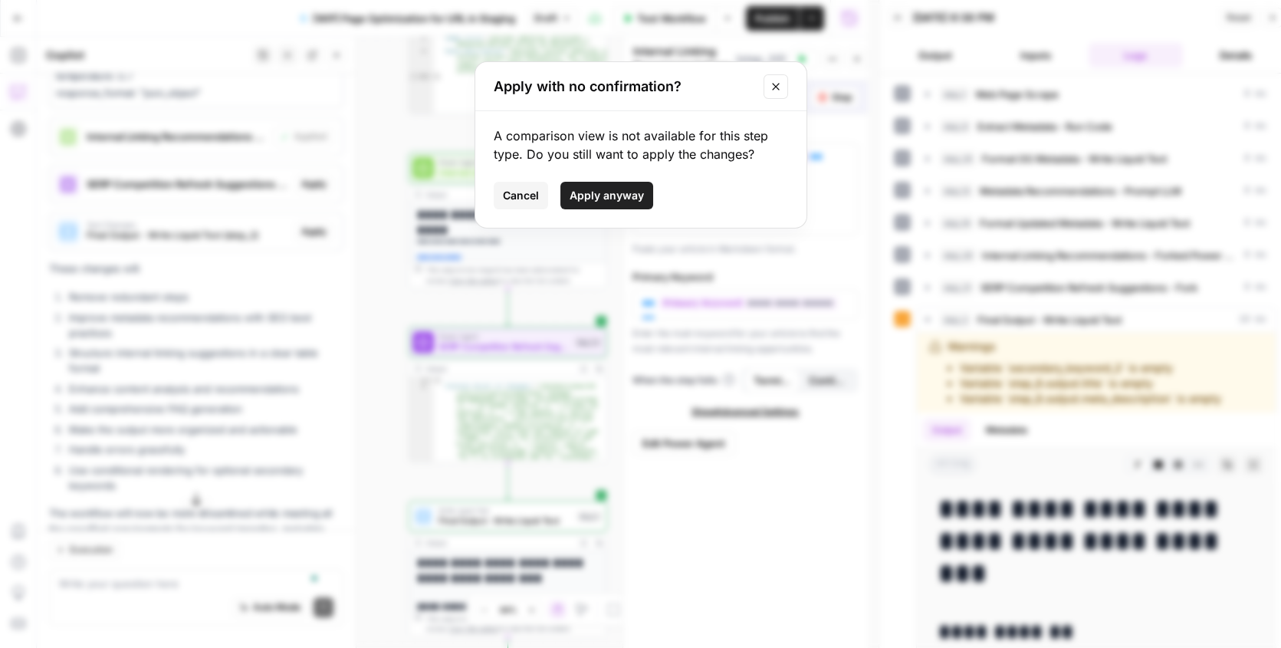
click at [597, 192] on span "Apply anyway" at bounding box center [606, 195] width 74 height 15
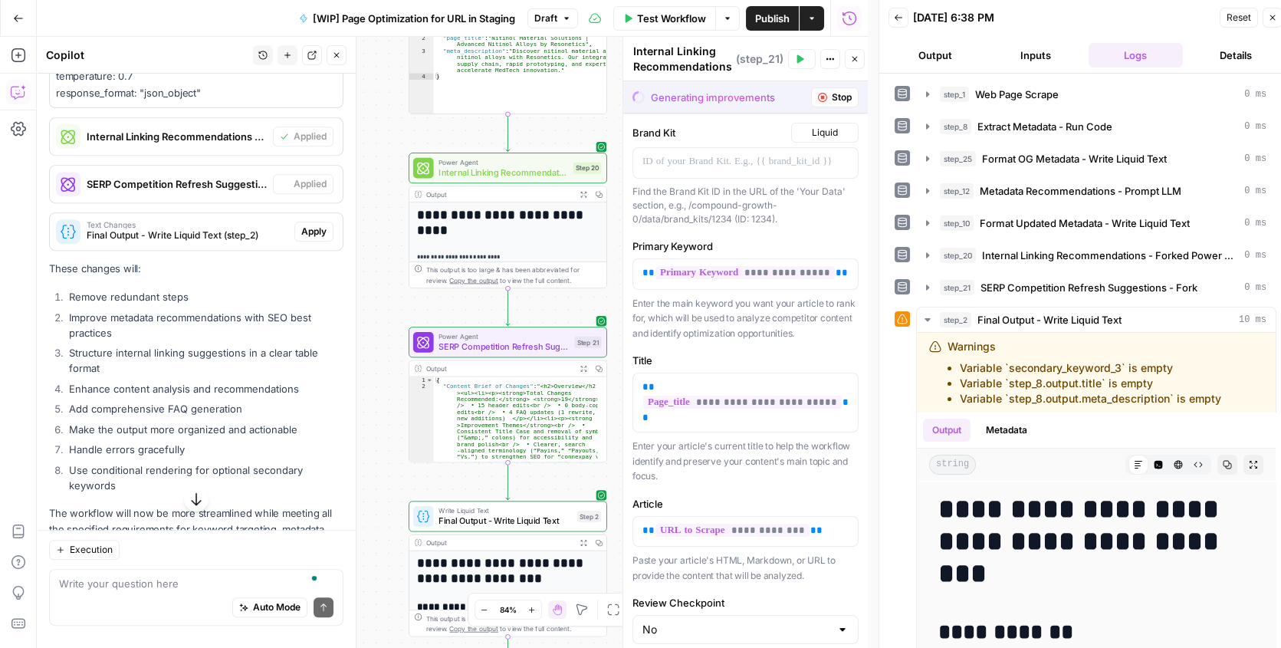
type textarea "SERP Competition Refresh Suggestions - Fork"
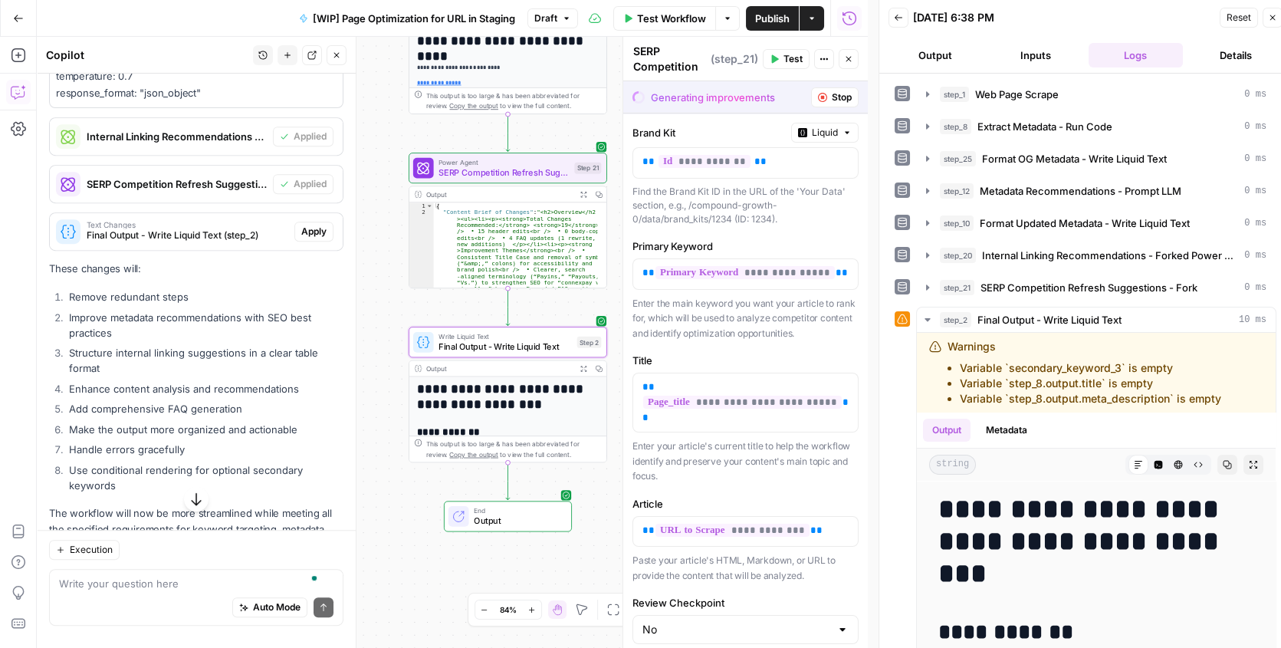
click at [303, 241] on button "Apply" at bounding box center [313, 231] width 39 height 20
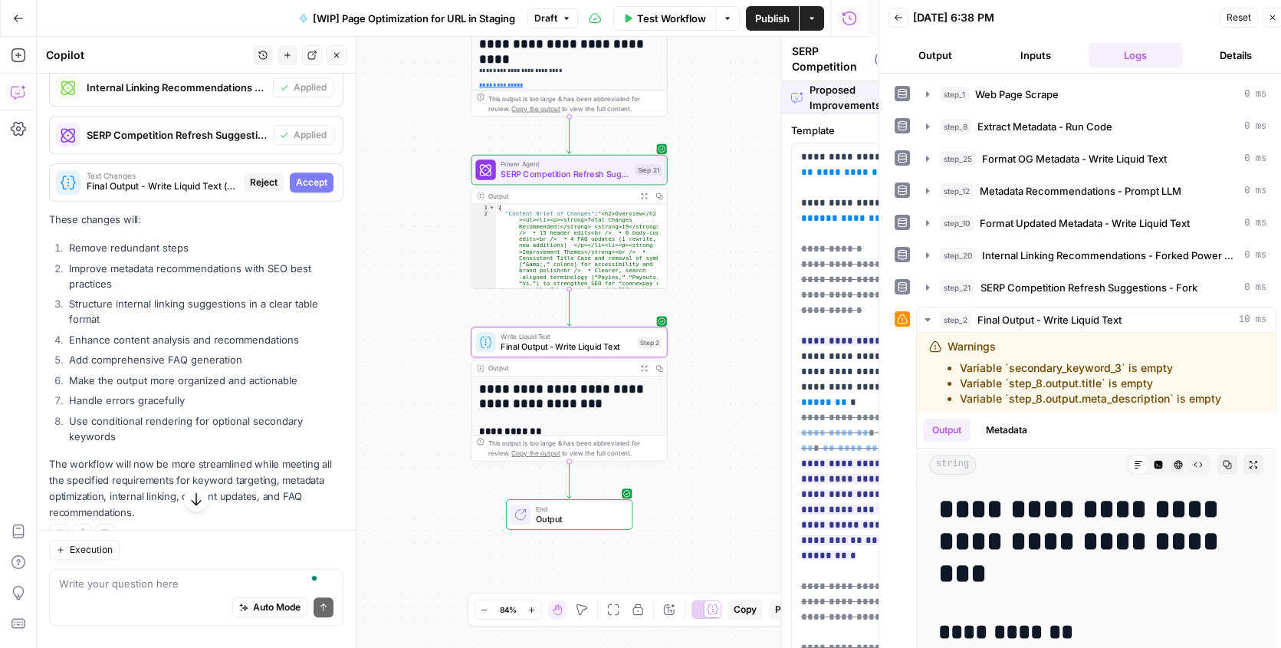
type textarea "Final Output - Write Liquid Text"
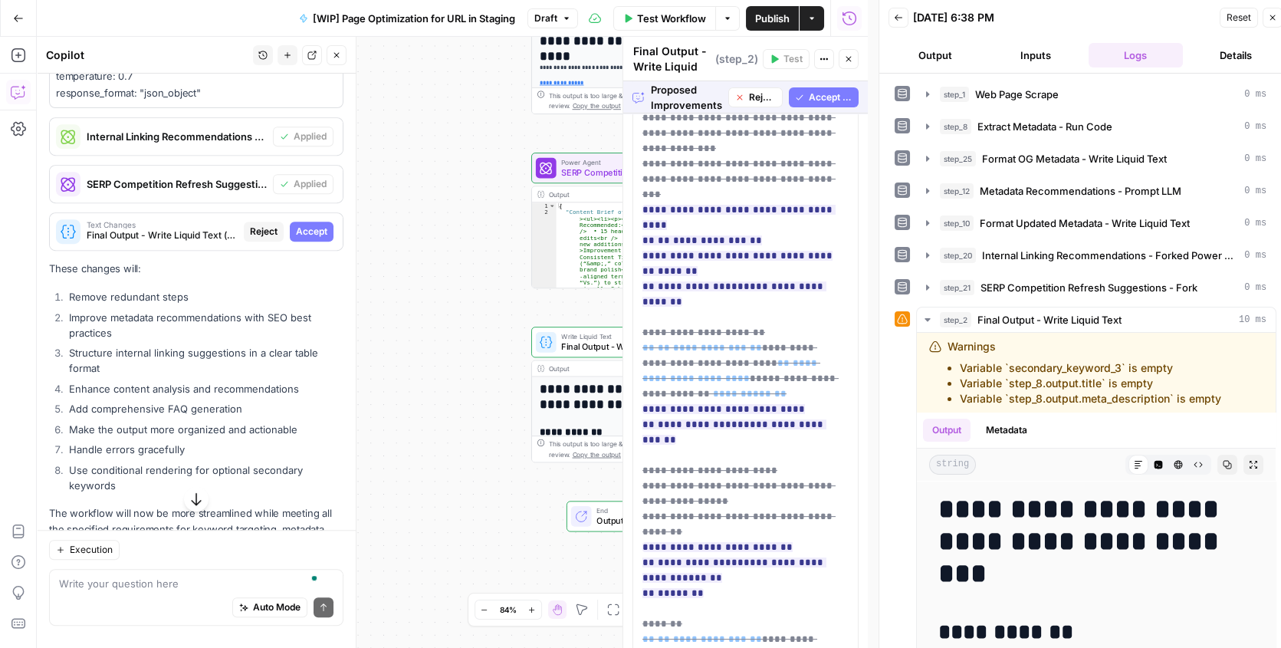
scroll to position [1114, 0]
click at [817, 90] on span "Accept All" at bounding box center [830, 97] width 44 height 14
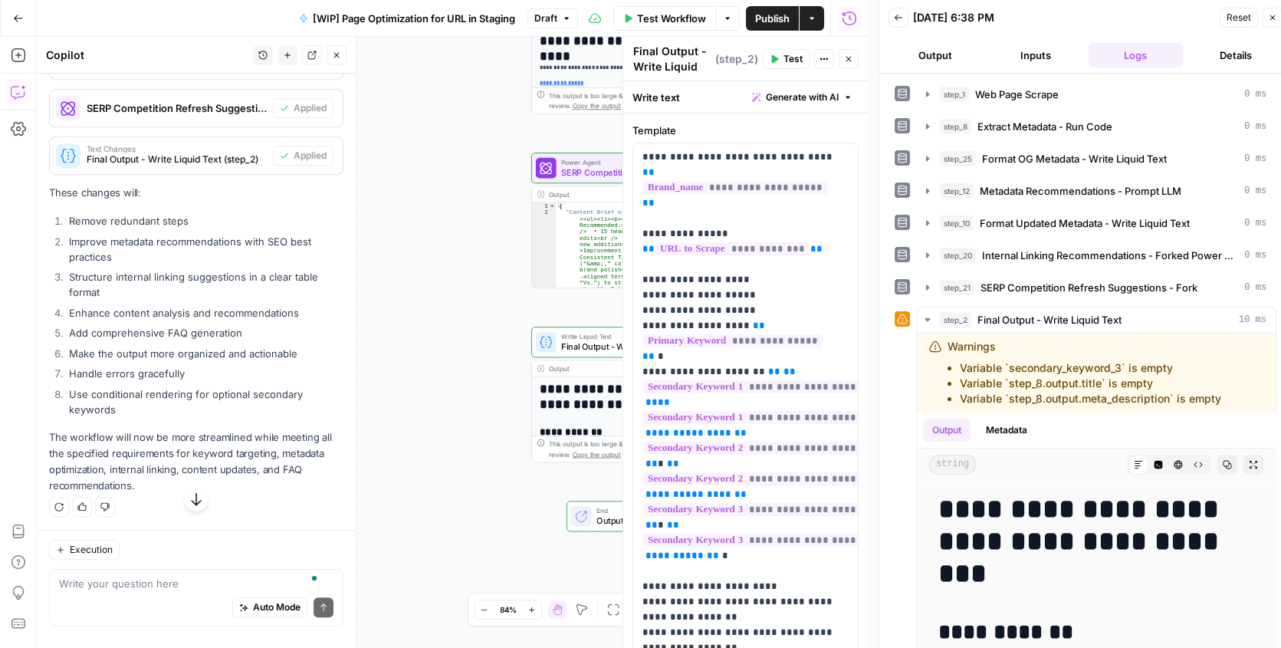
scroll to position [1989, 0]
click at [764, 22] on span "Publish" at bounding box center [772, 18] width 34 height 15
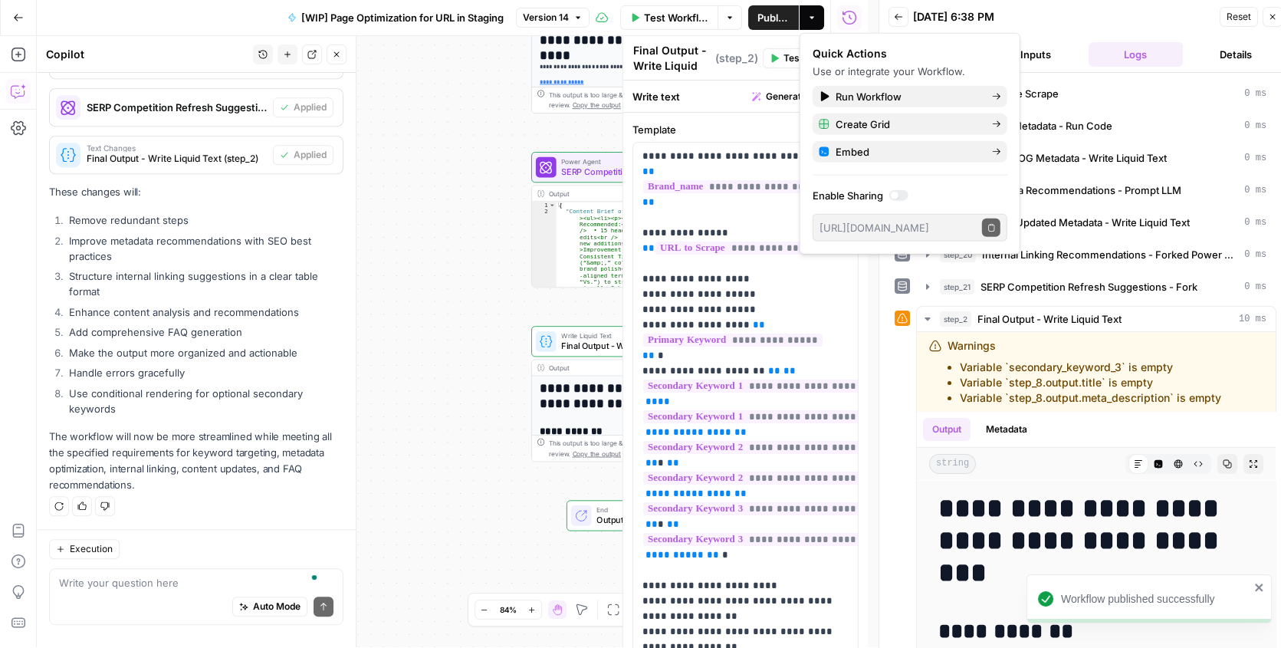
scroll to position [10, 0]
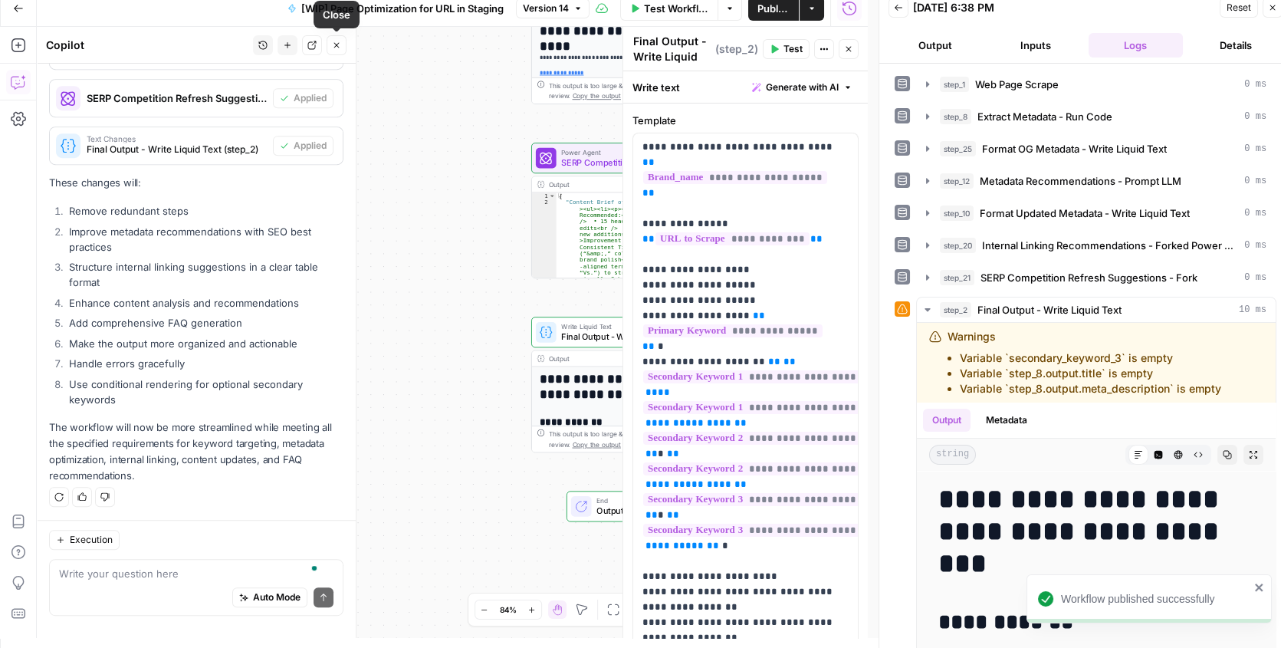
click at [334, 41] on icon "button" at bounding box center [336, 45] width 9 height 9
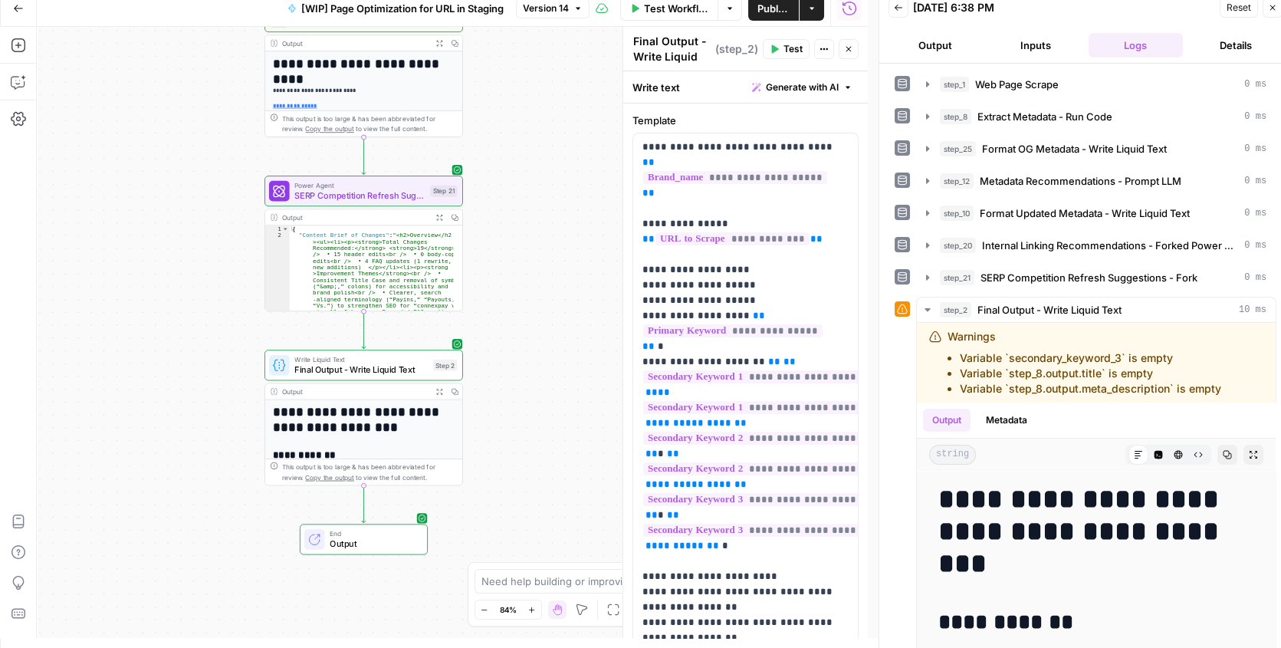
drag, startPoint x: 450, startPoint y: 92, endPoint x: 187, endPoint y: 130, distance: 265.6
click at [186, 130] on div "**********" at bounding box center [452, 332] width 831 height 611
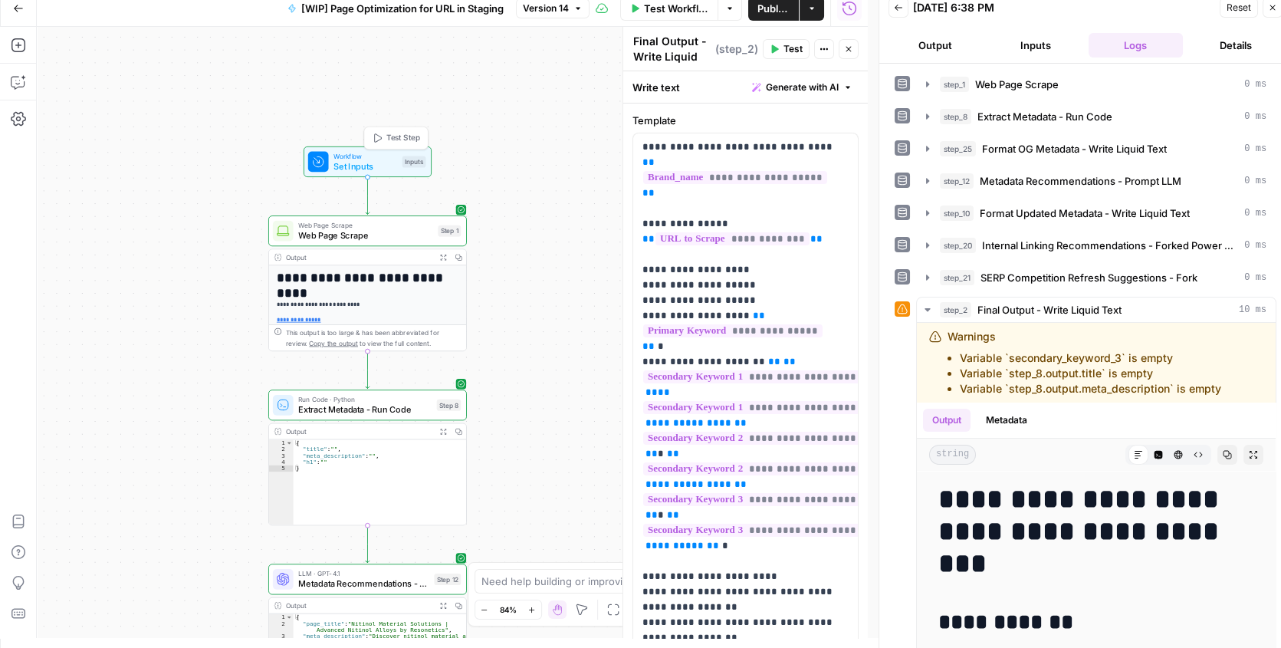
click at [398, 141] on span "Test Step" at bounding box center [403, 138] width 34 height 11
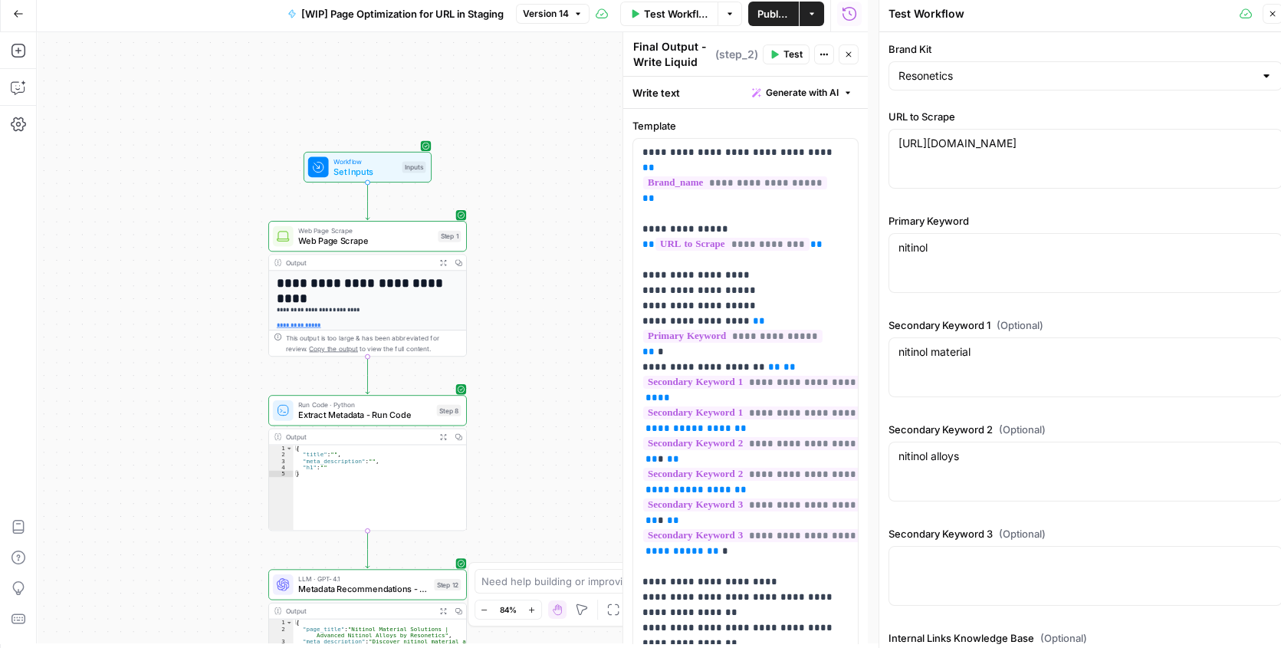
scroll to position [0, 0]
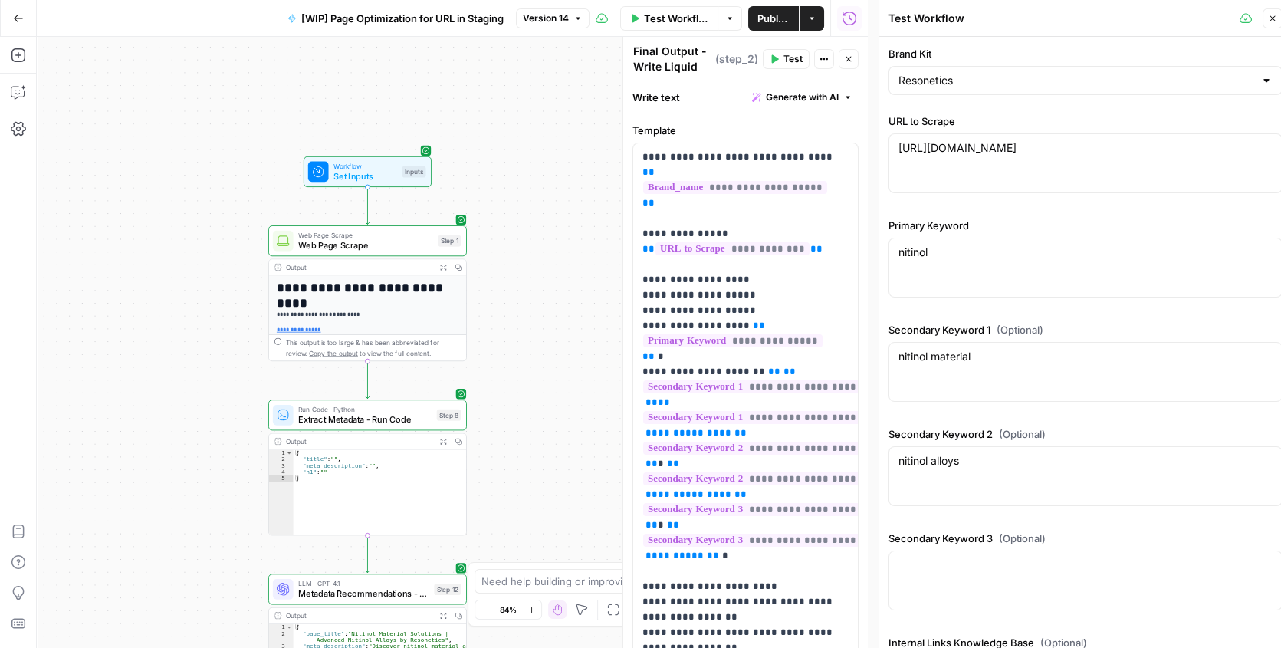
click at [673, 13] on span "Test Workflow" at bounding box center [676, 18] width 64 height 15
click at [1109, 628] on span "Test Workflow" at bounding box center [1085, 635] width 69 height 15
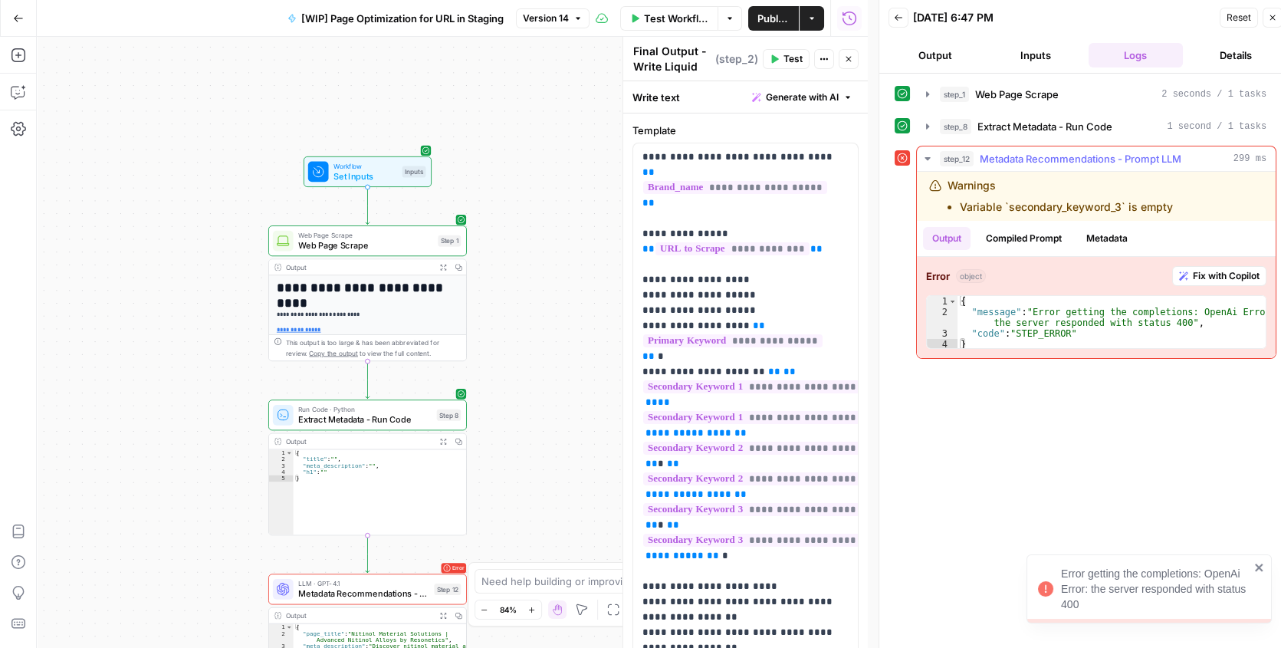
click at [1235, 276] on span "Fix with Copilot" at bounding box center [1225, 276] width 67 height 14
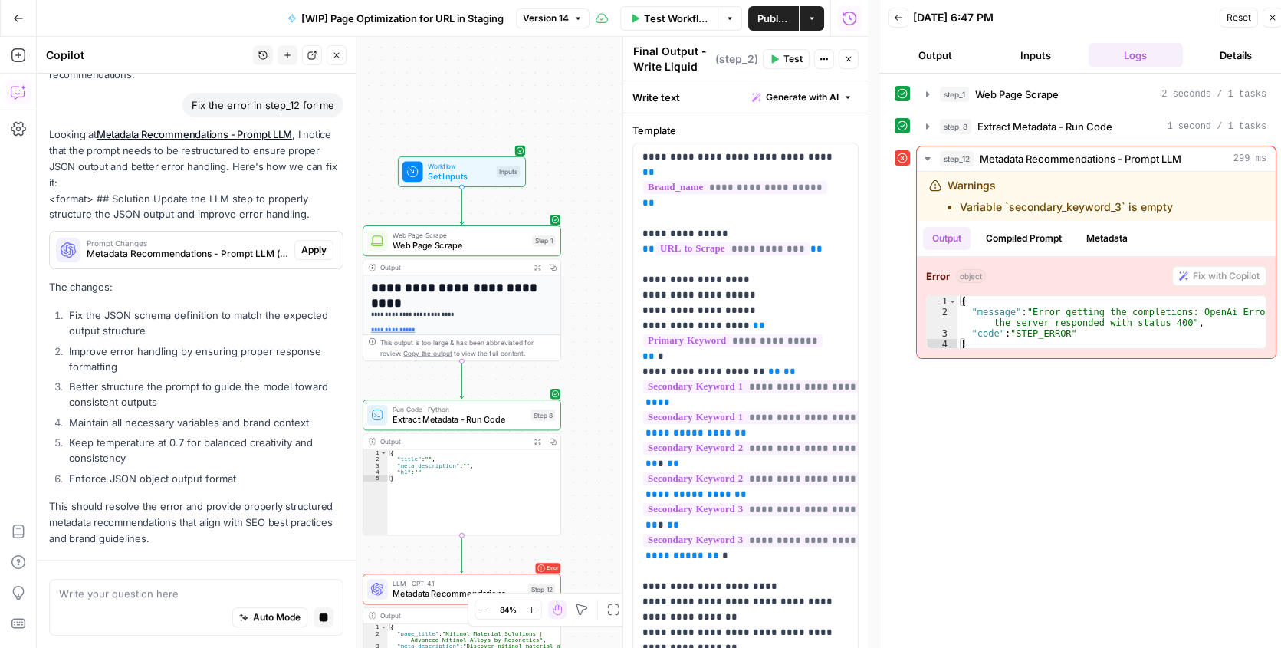
scroll to position [2222, 0]
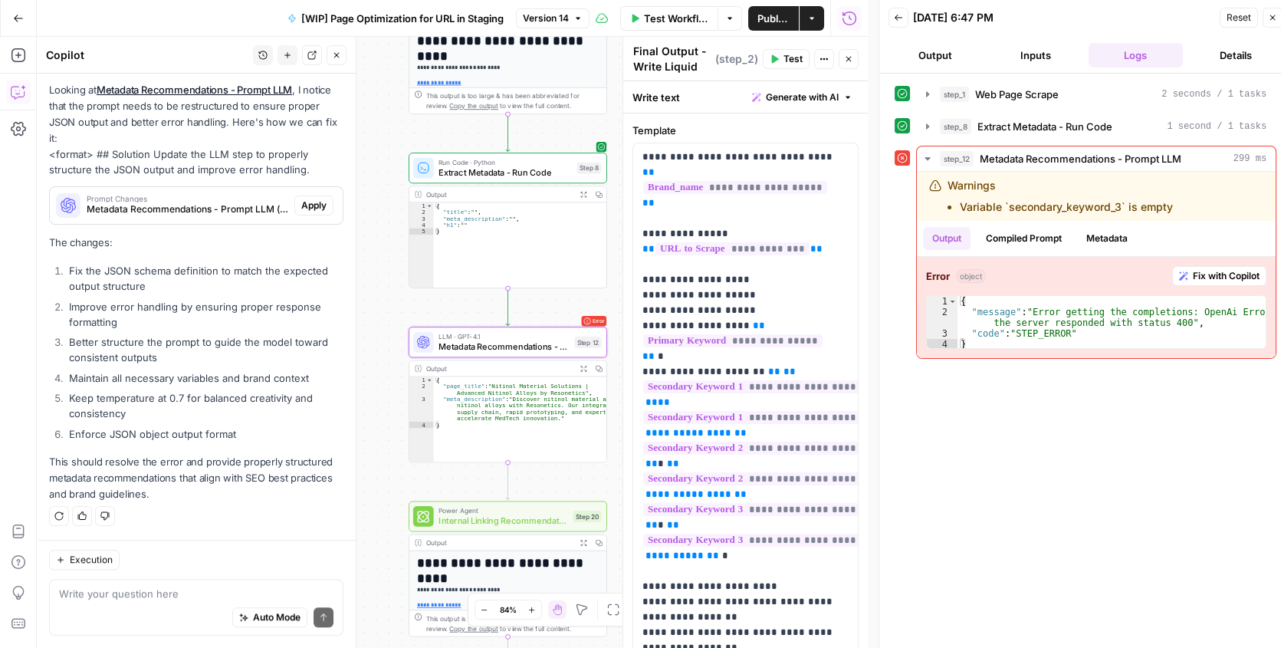
click at [301, 212] on span "Apply" at bounding box center [313, 205] width 25 height 14
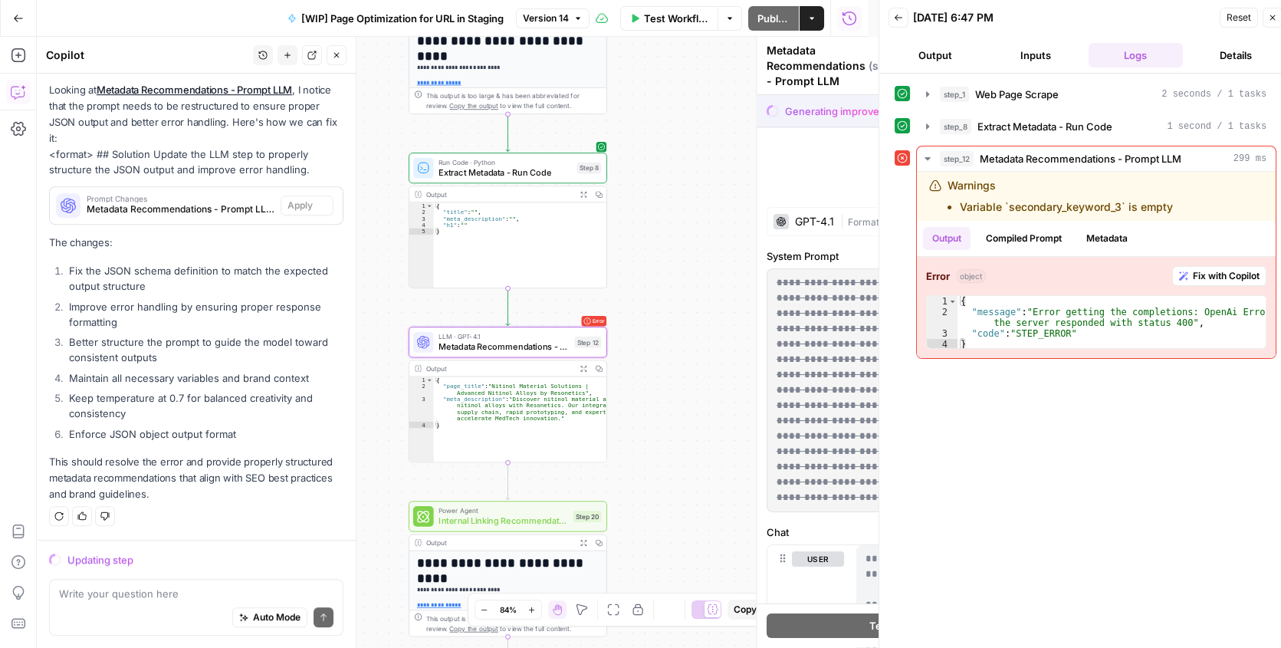
scroll to position [2174, 0]
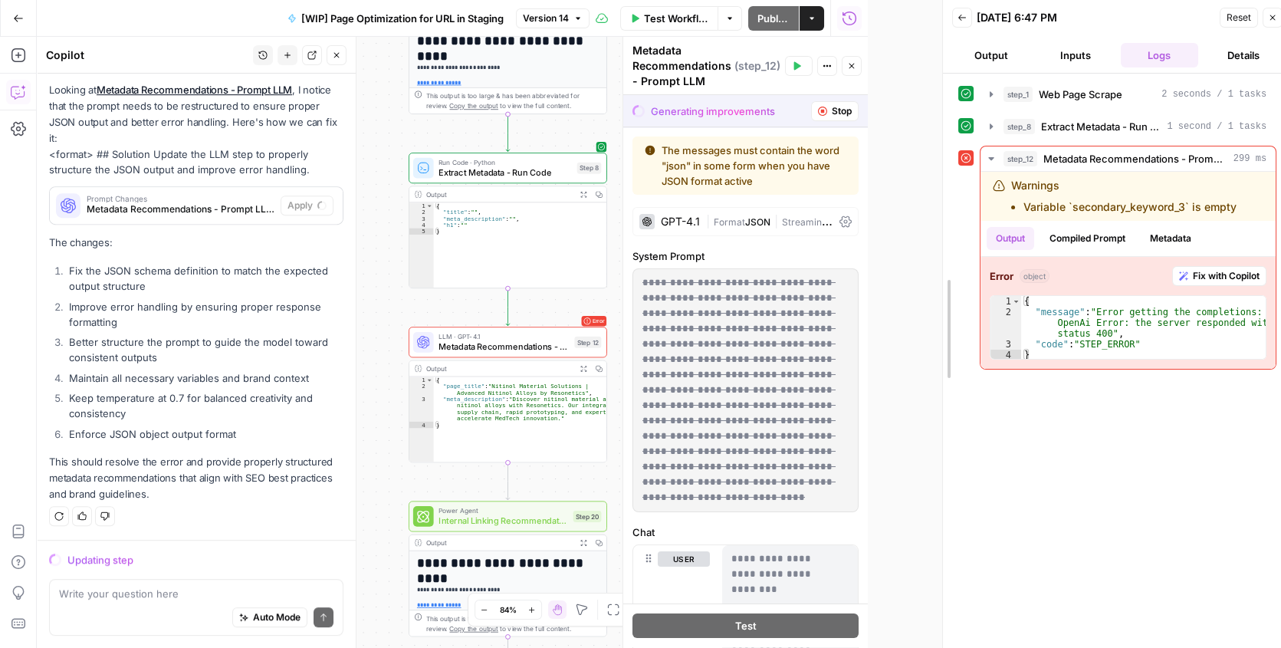
drag, startPoint x: 883, startPoint y: 285, endPoint x: 946, endPoint y: 285, distance: 63.6
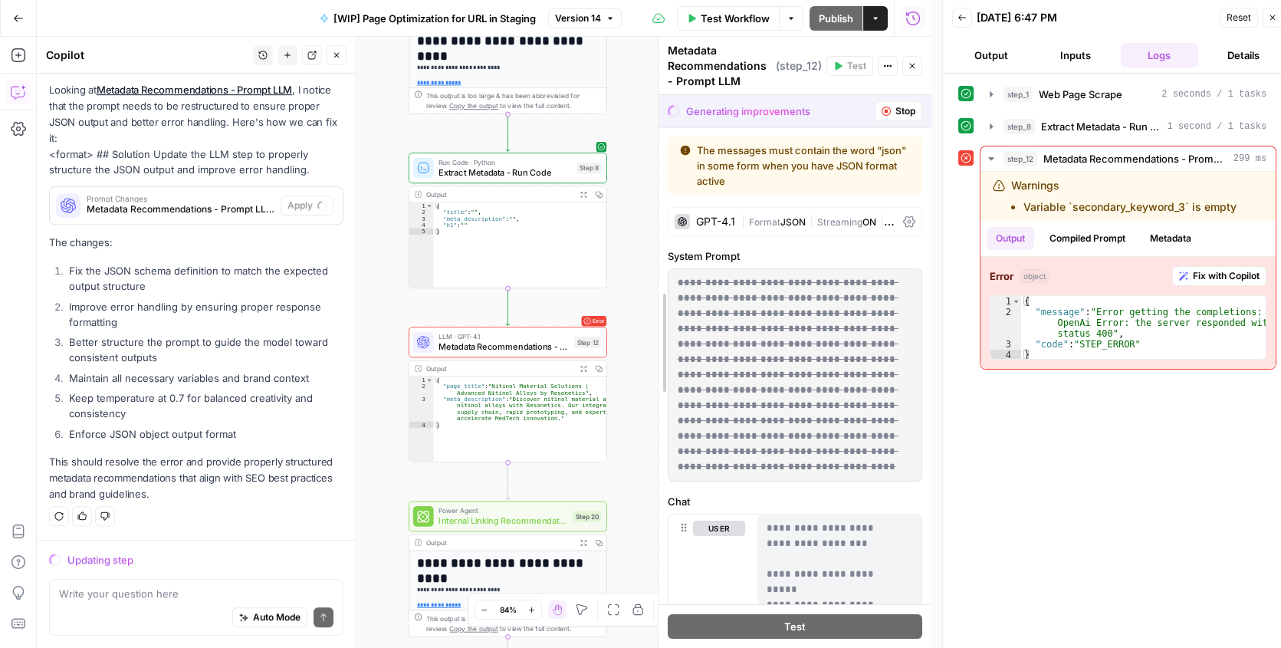
drag, startPoint x: 688, startPoint y: 277, endPoint x: 658, endPoint y: 280, distance: 30.8
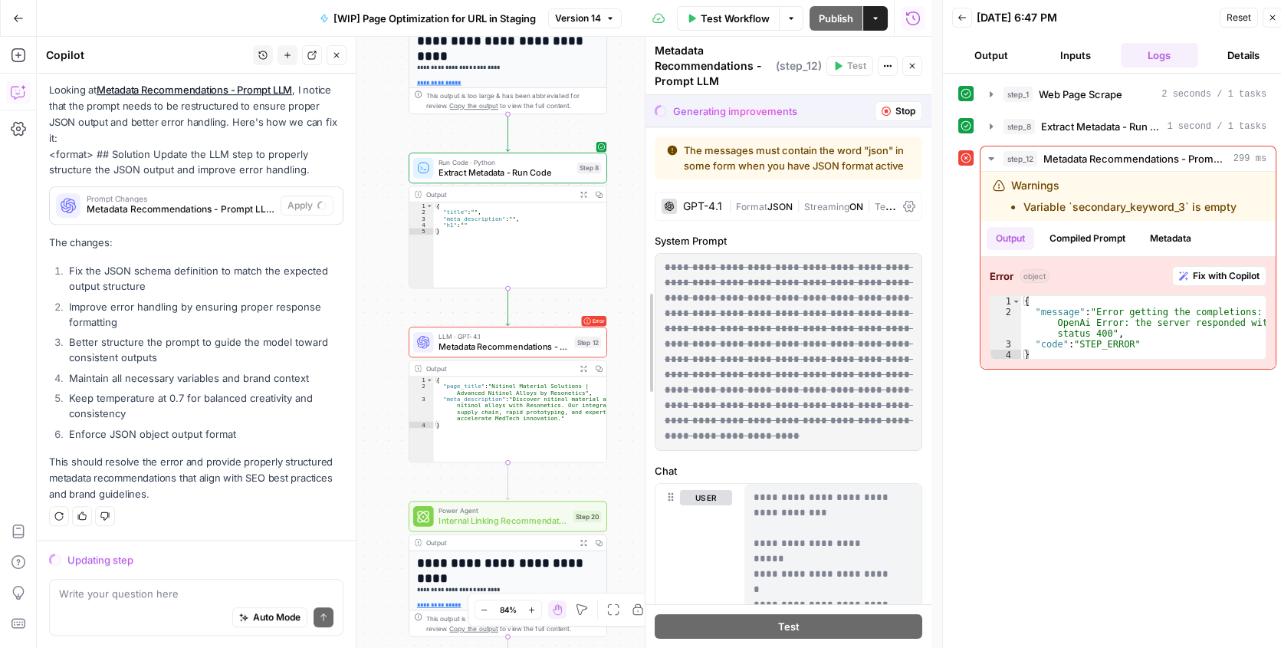
drag, startPoint x: 654, startPoint y: 339, endPoint x: 644, endPoint y: 342, distance: 11.0
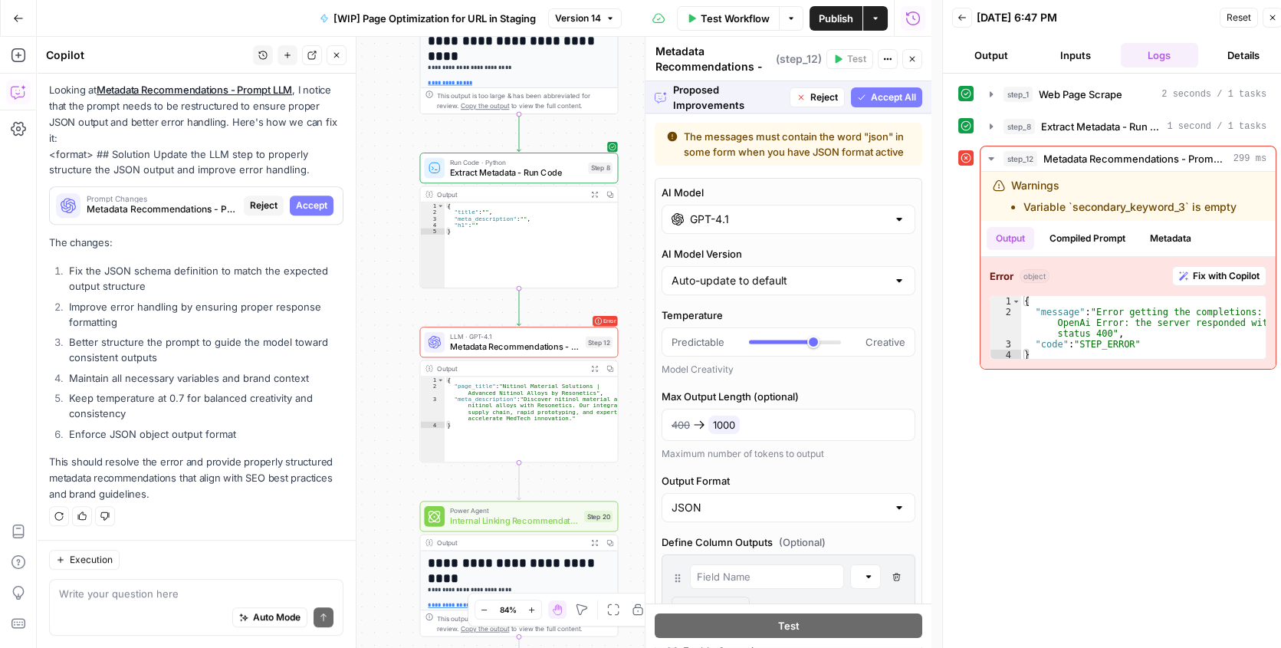
click at [871, 97] on span "Accept All" at bounding box center [893, 97] width 45 height 14
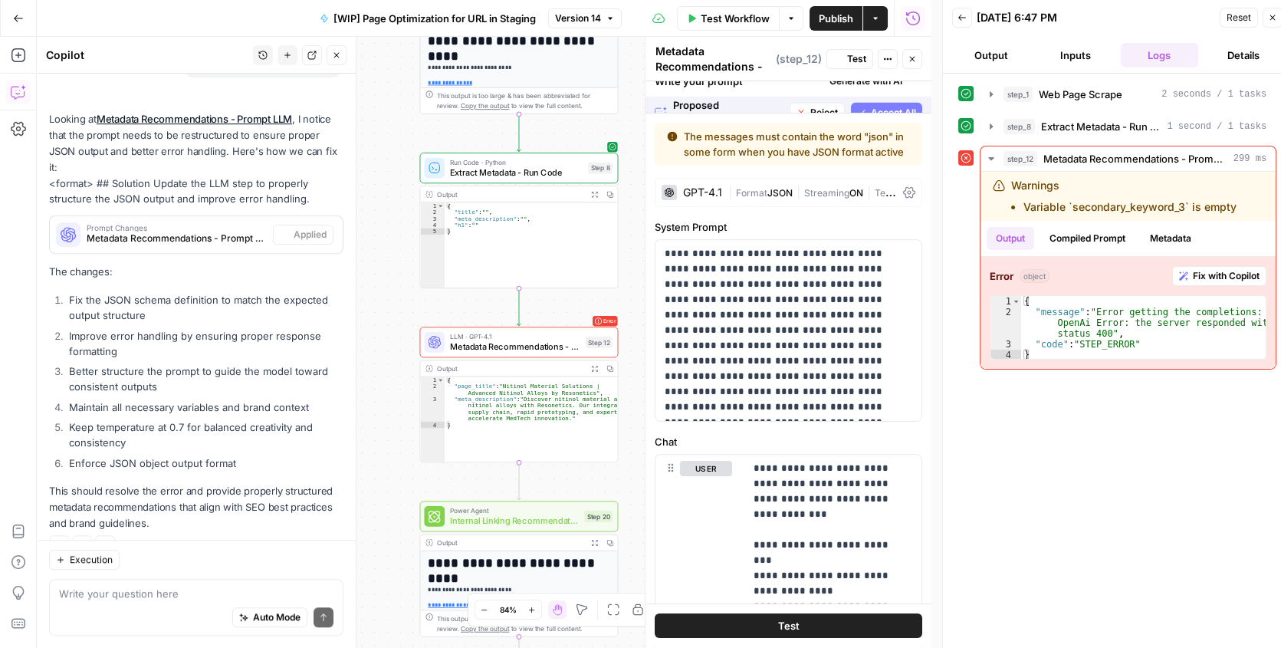
scroll to position [2247, 0]
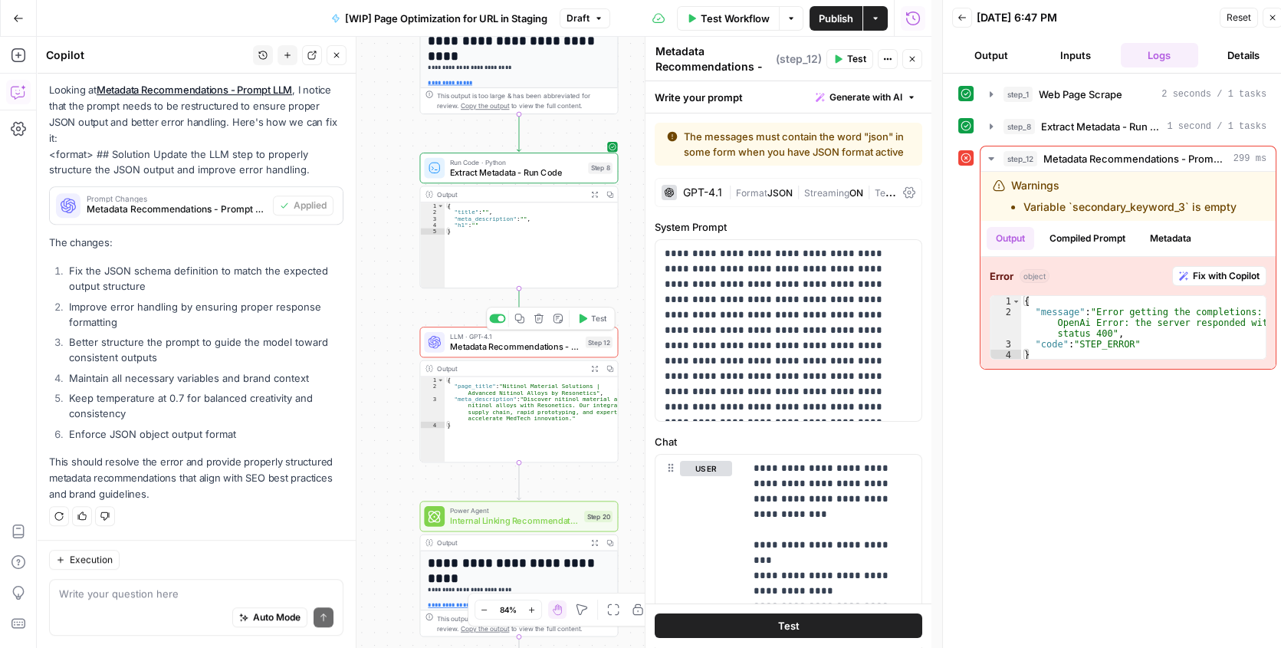
click at [587, 322] on button "Test" at bounding box center [592, 318] width 40 height 17
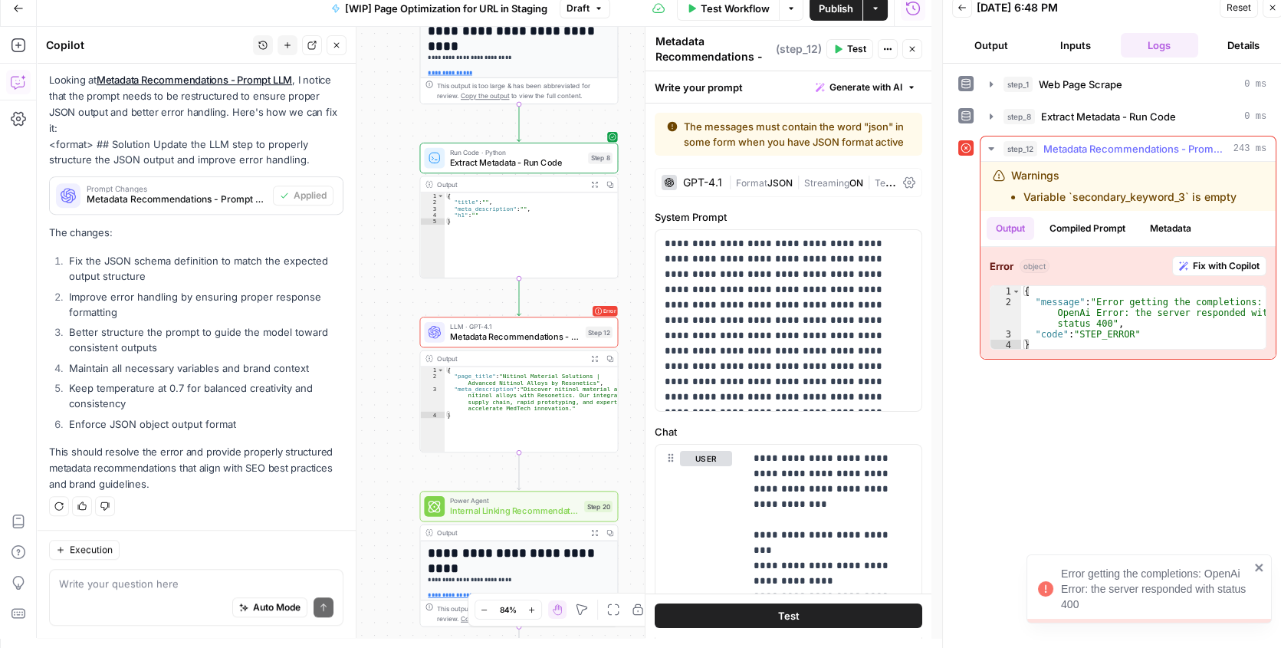
click at [1241, 266] on span "Fix with Copilot" at bounding box center [1225, 266] width 67 height 14
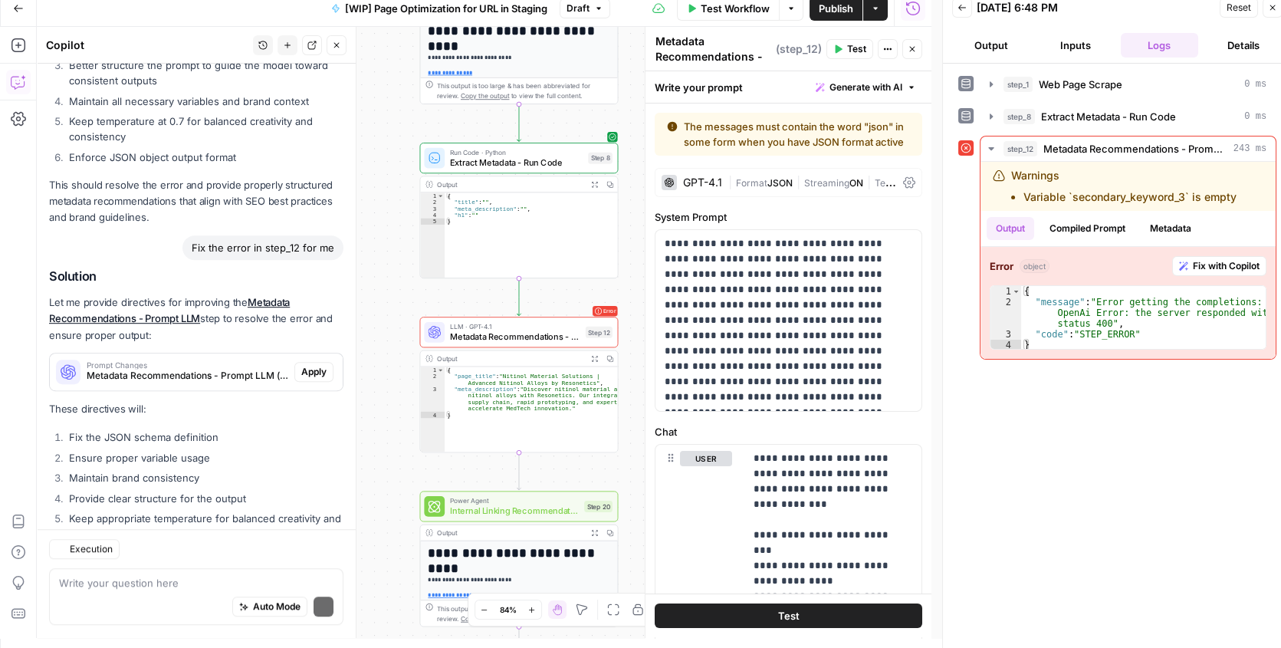
scroll to position [2588, 0]
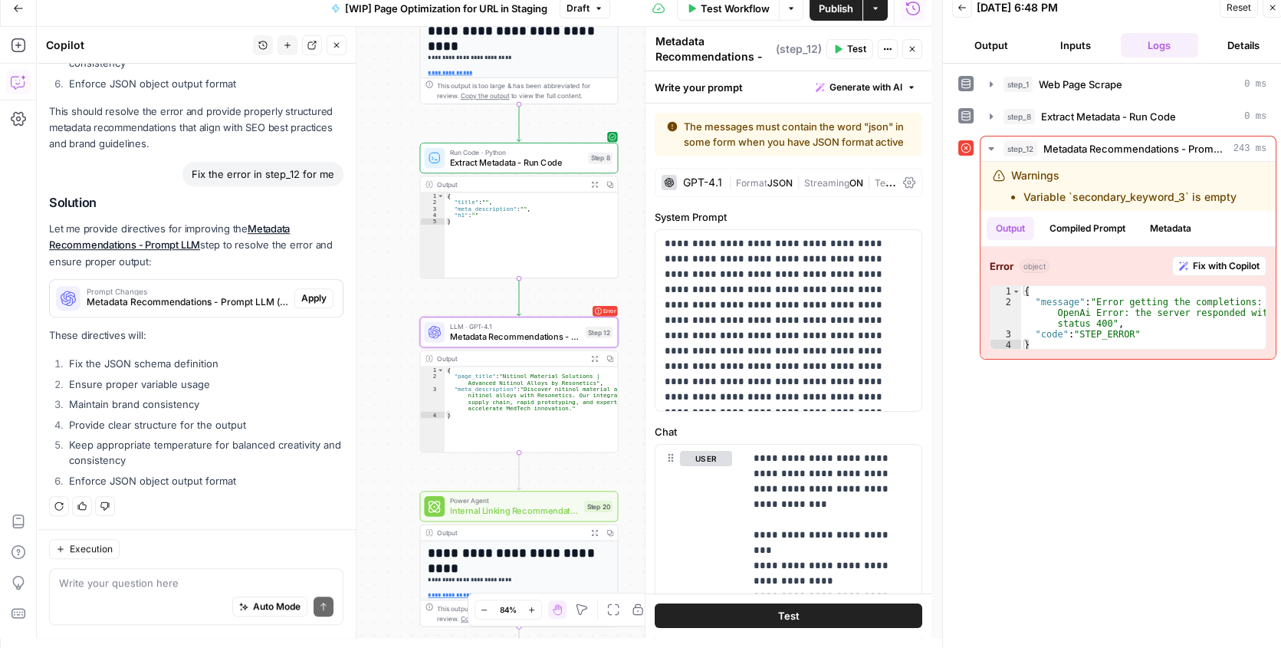
click at [301, 298] on span "Apply" at bounding box center [313, 298] width 25 height 14
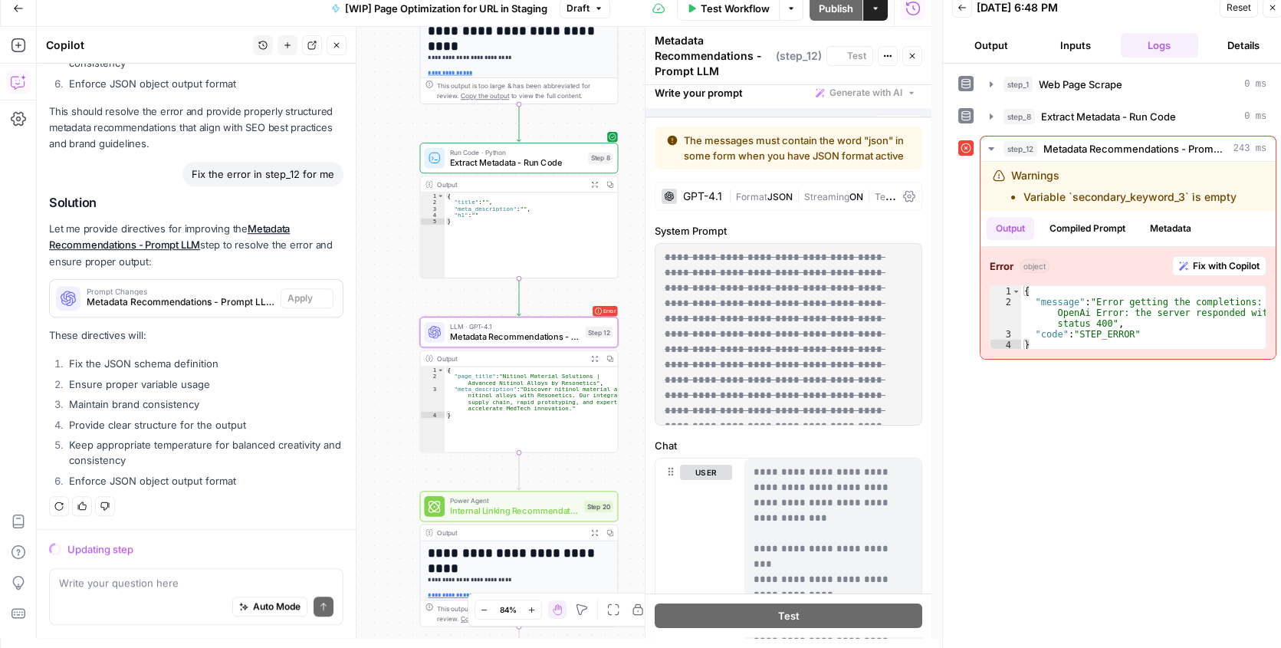
scroll to position [2514, 0]
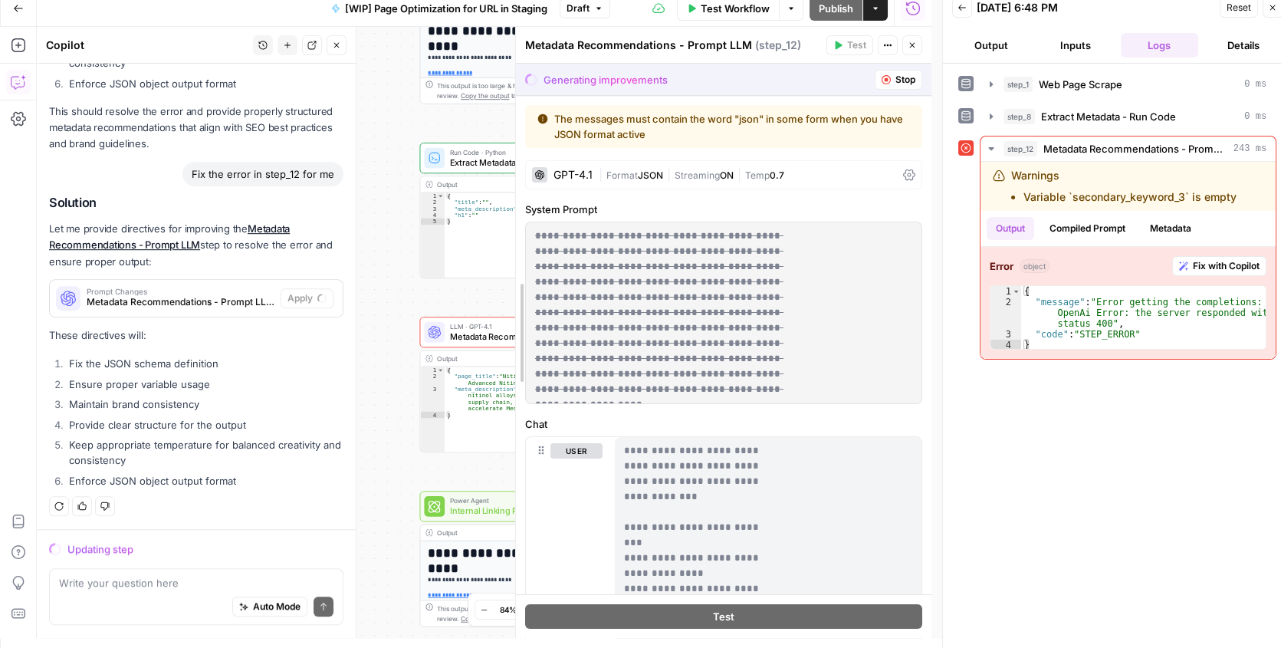
drag, startPoint x: 642, startPoint y: 262, endPoint x: 507, endPoint y: 262, distance: 134.9
click at [508, 262] on div at bounding box center [515, 332] width 15 height 611
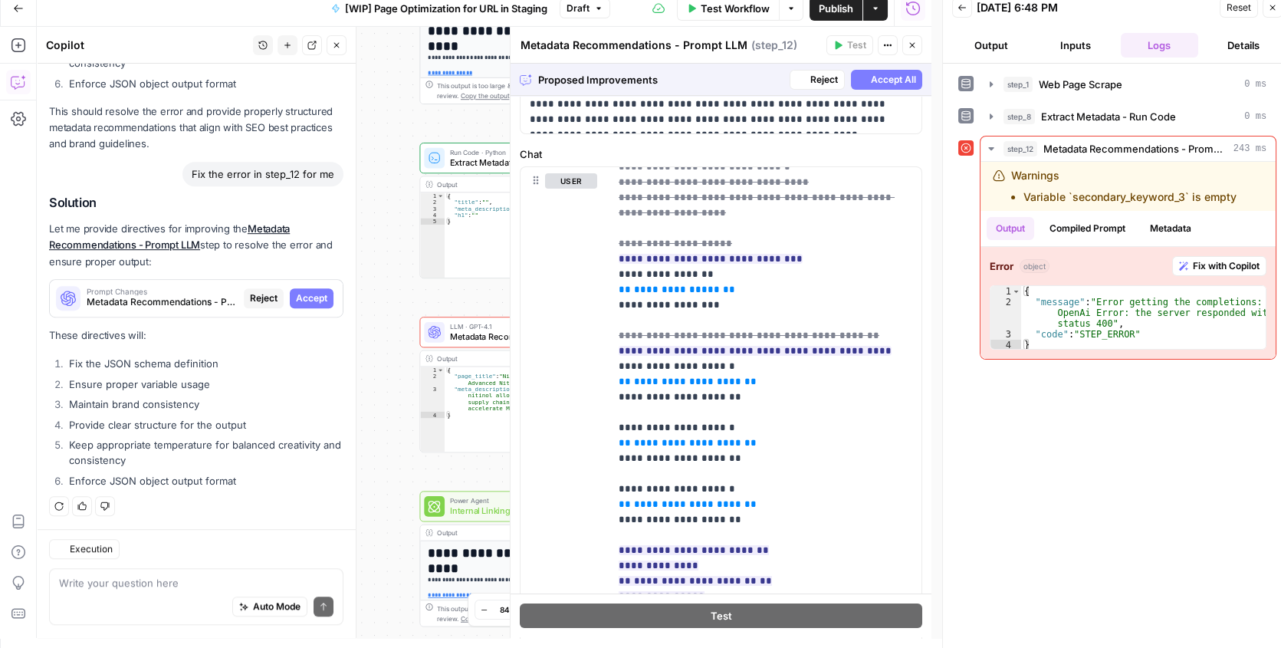
scroll to position [487, 0]
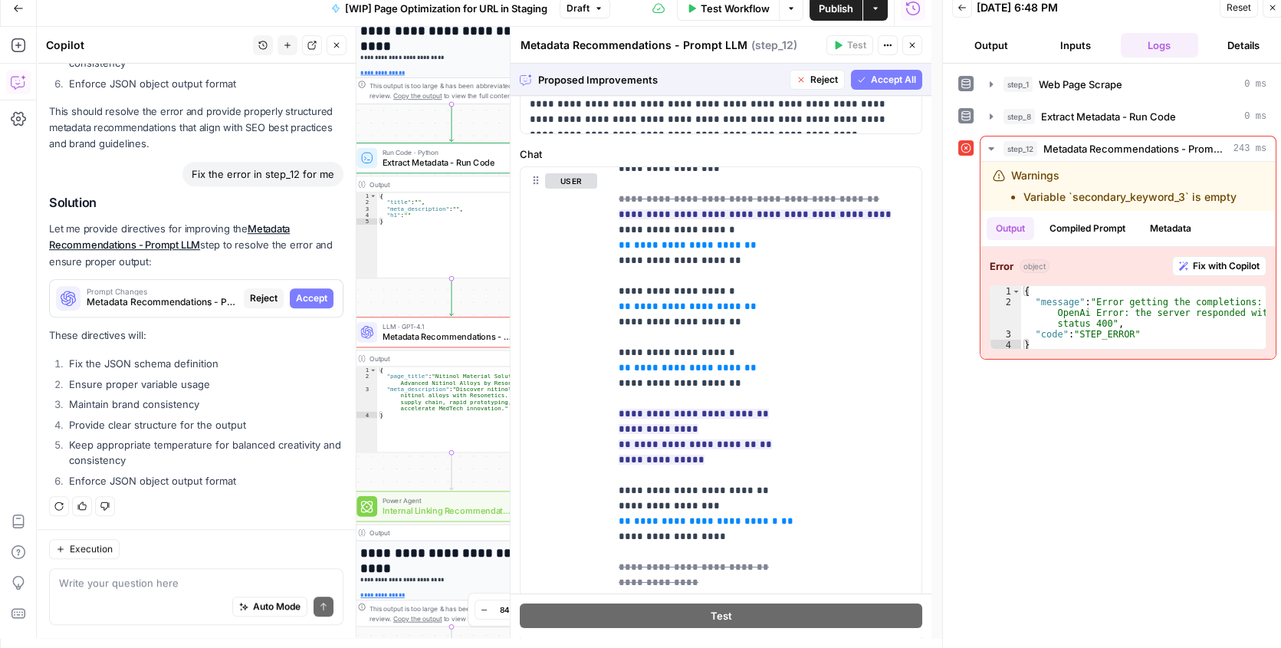
click at [871, 80] on span "Accept All" at bounding box center [893, 80] width 45 height 14
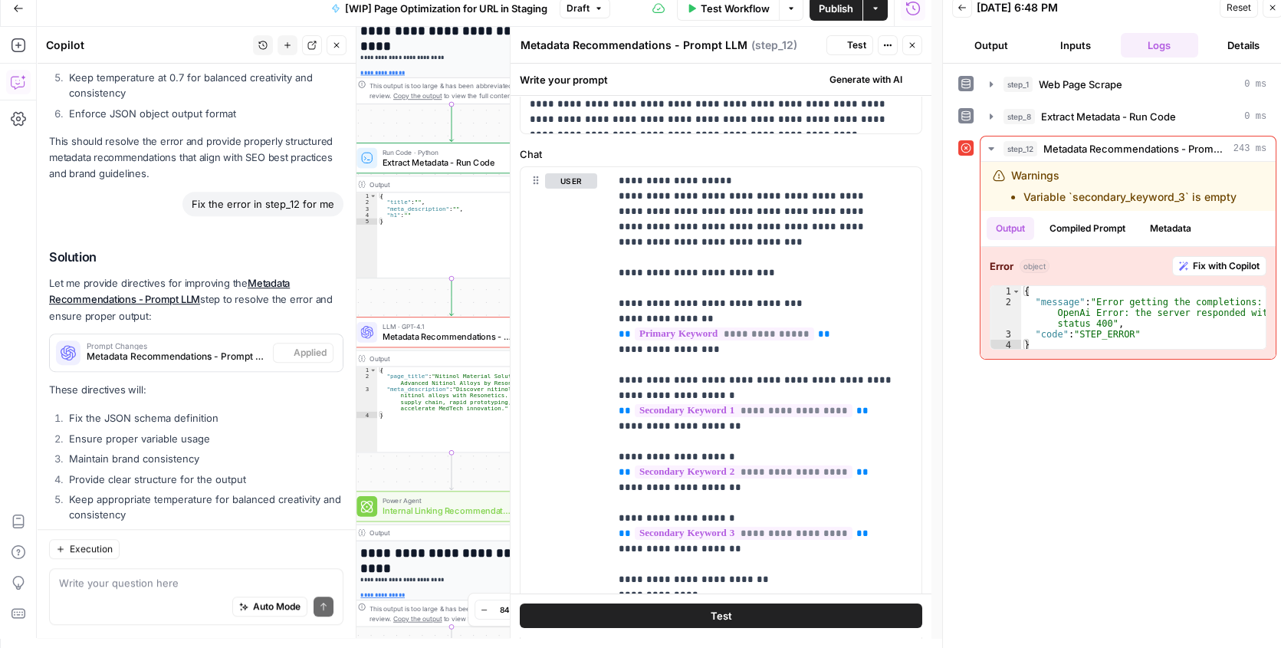
scroll to position [0, 0]
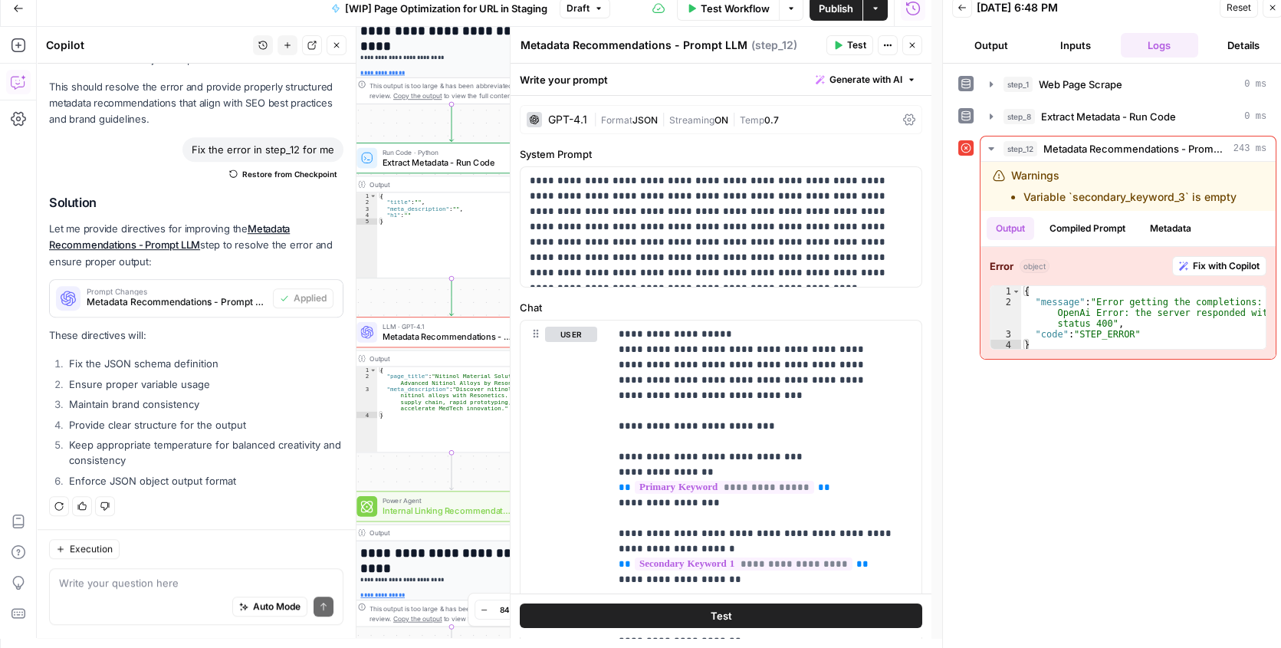
click at [834, 5] on span "Publish" at bounding box center [835, 8] width 34 height 15
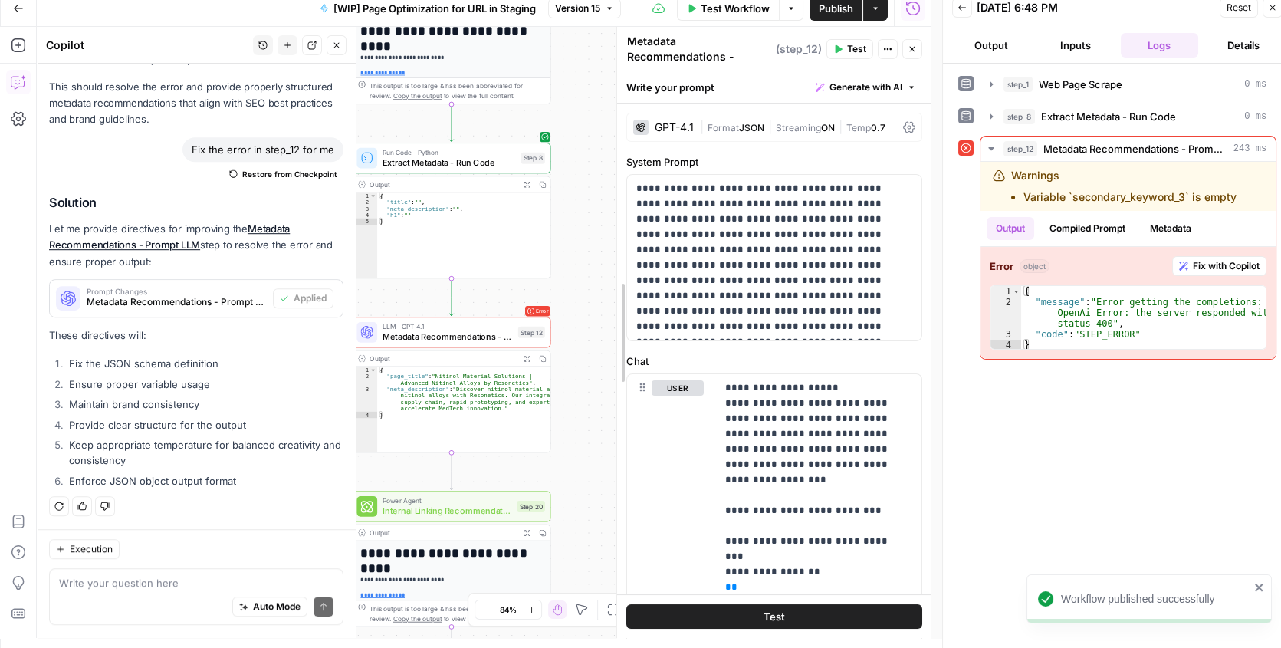
drag, startPoint x: 514, startPoint y: 123, endPoint x: 621, endPoint y: 123, distance: 106.5
click at [522, 307] on button "Test" at bounding box center [524, 308] width 40 height 17
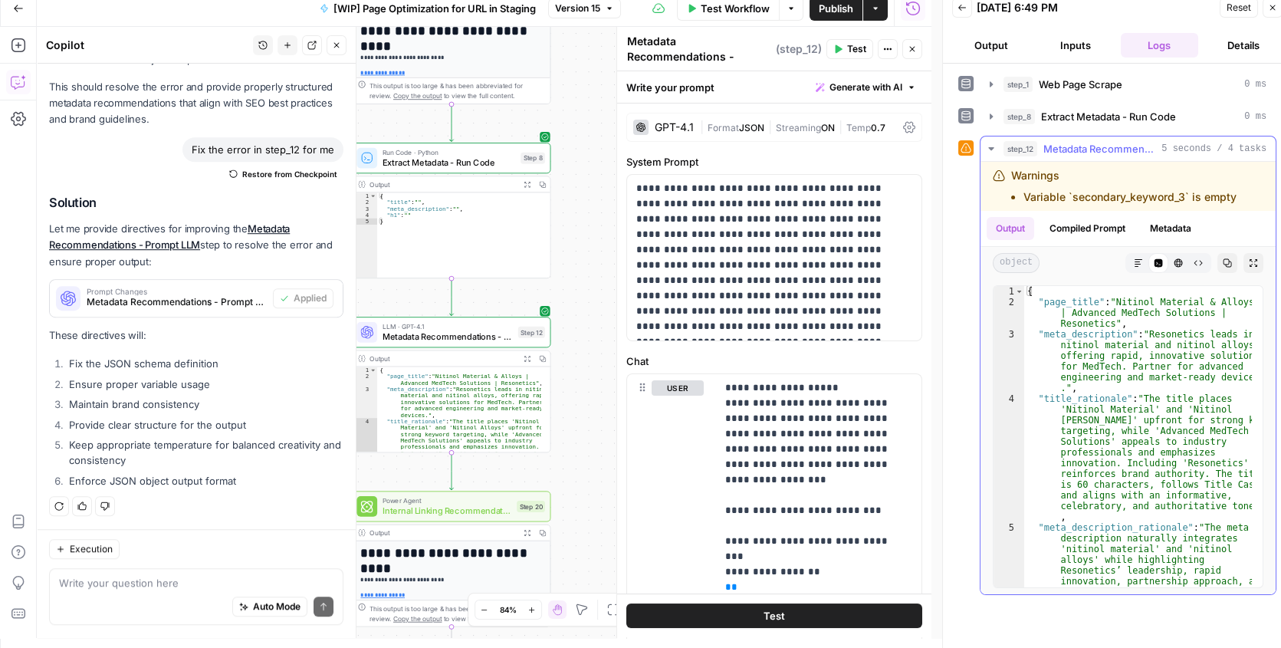
scroll to position [84, 0]
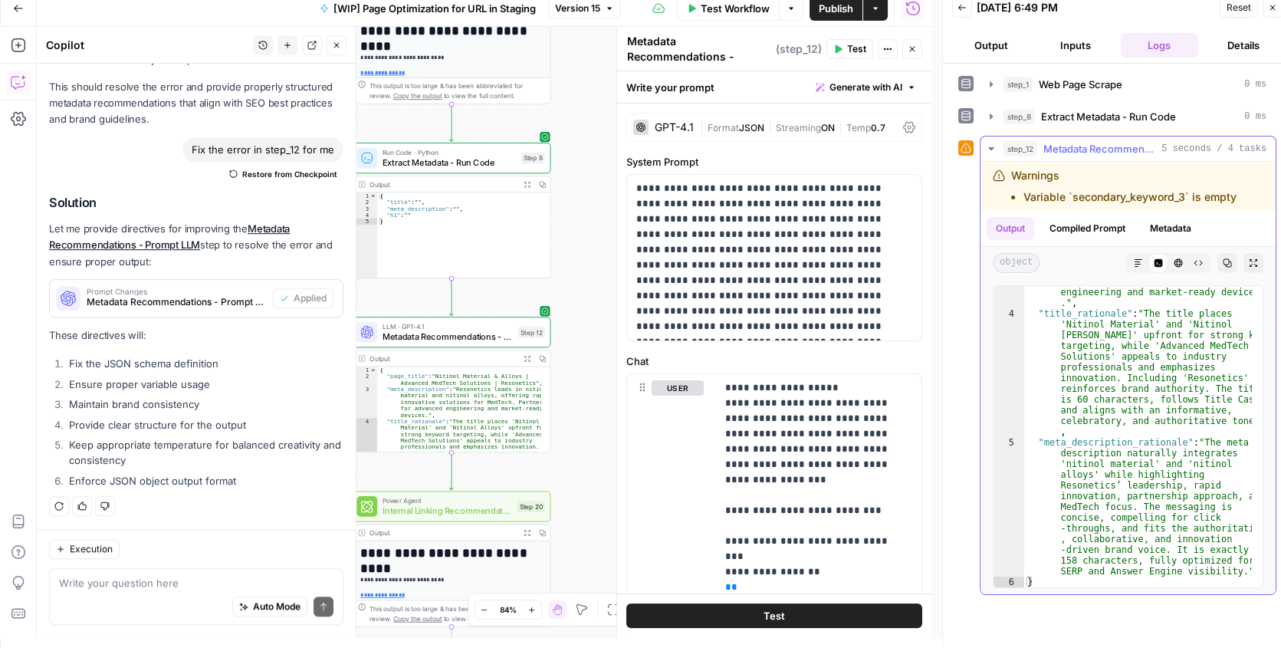
click at [986, 153] on icon "button" at bounding box center [991, 149] width 12 height 12
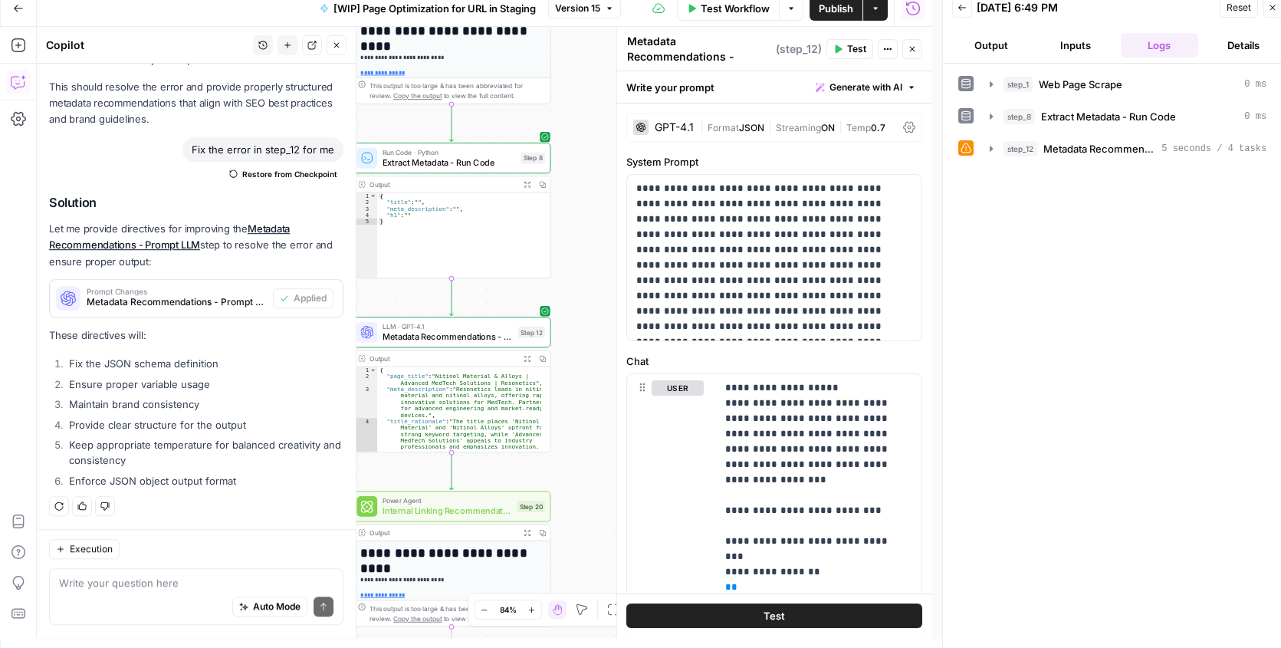
click at [730, 8] on span "Test Workflow" at bounding box center [734, 8] width 69 height 15
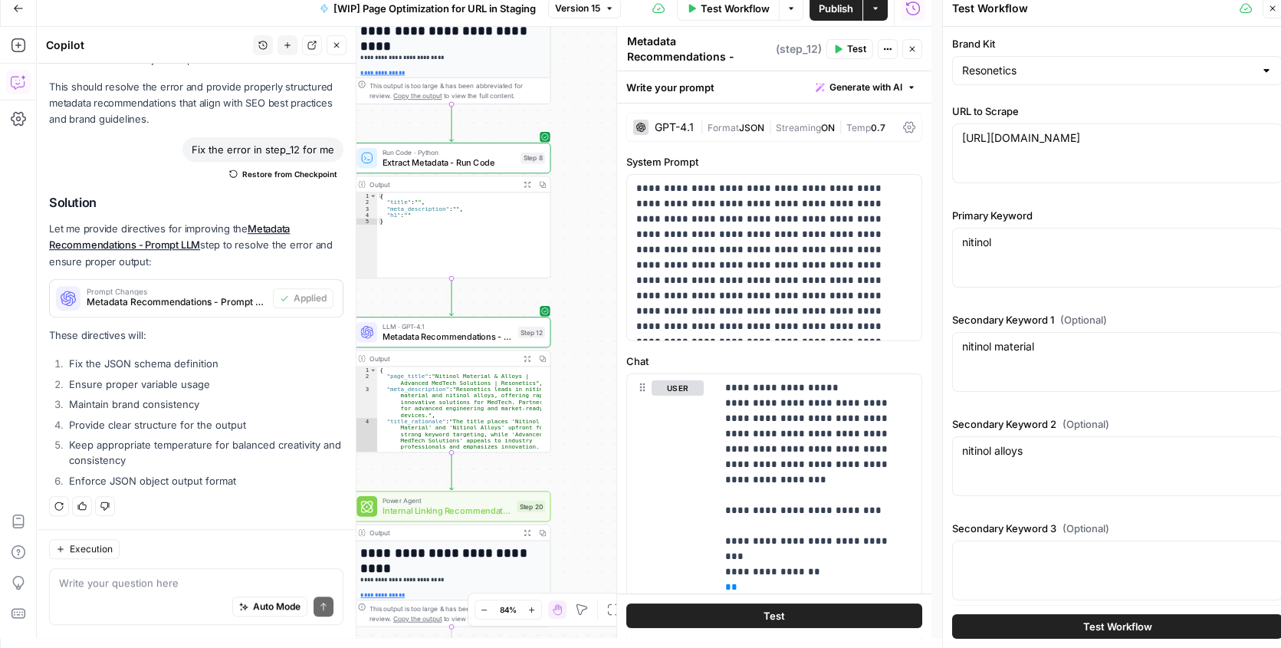
click at [1083, 629] on span "Test Workflow" at bounding box center [1117, 625] width 69 height 15
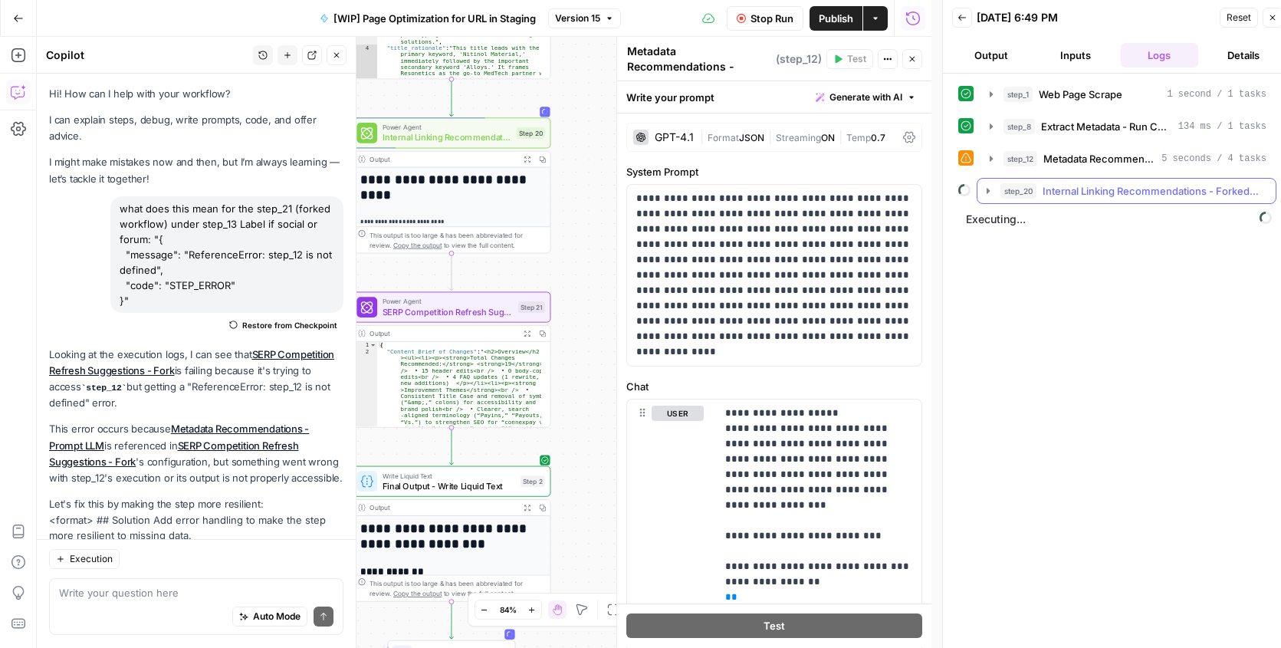
click at [991, 185] on icon "button" at bounding box center [988, 191] width 12 height 12
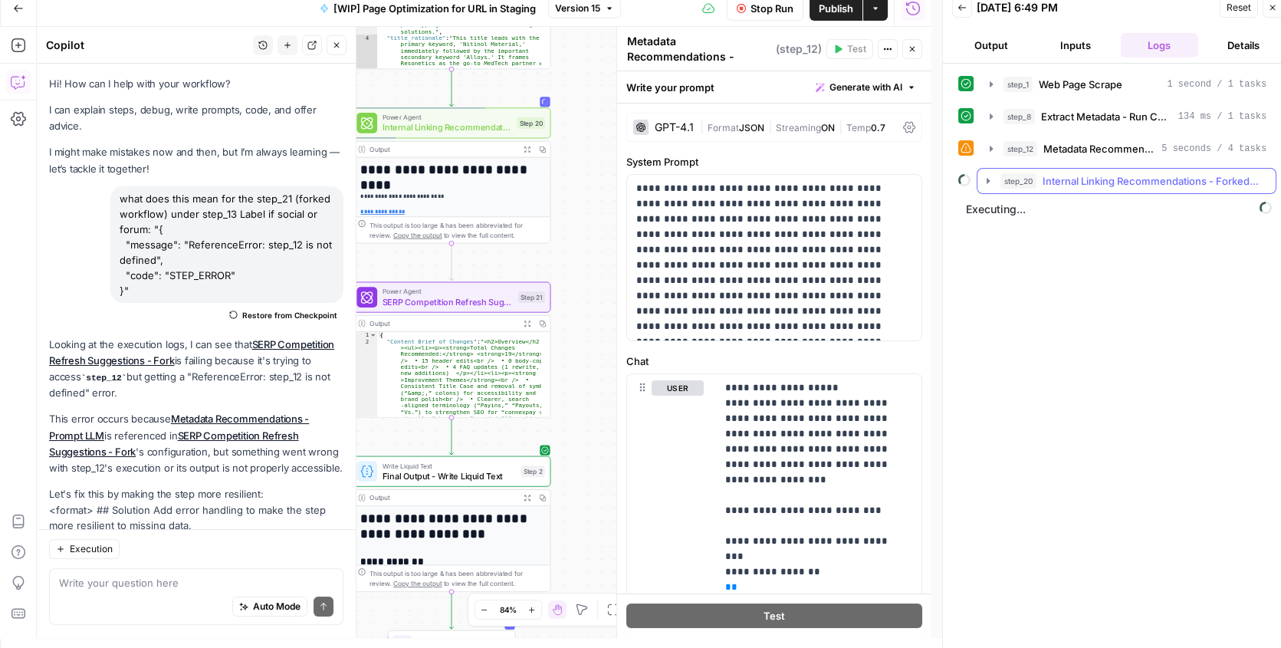
scroll to position [2612, 0]
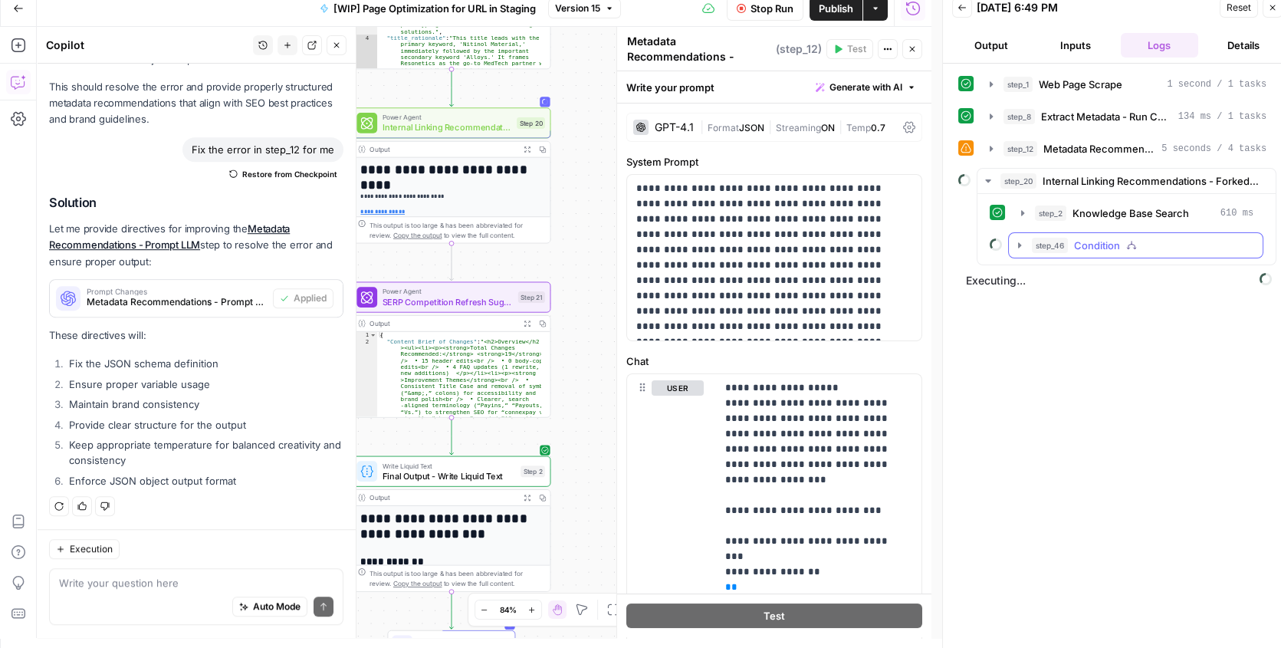
click at [1016, 248] on icon "button" at bounding box center [1019, 245] width 12 height 12
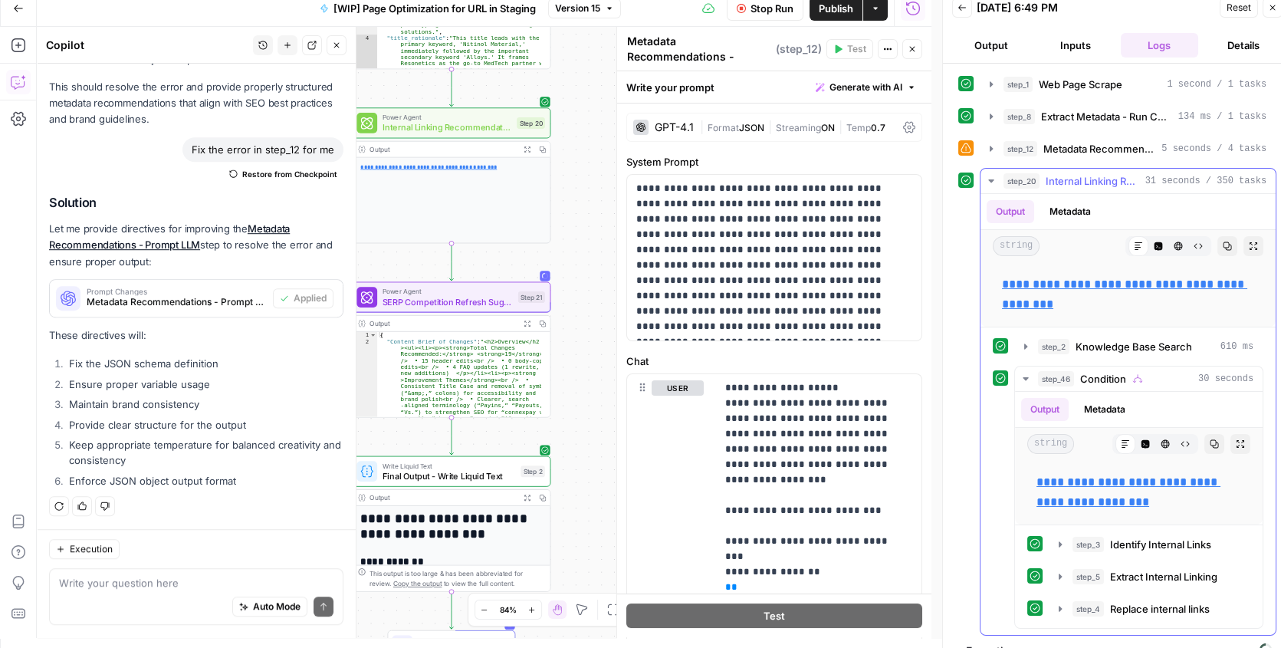
click at [990, 175] on icon "button" at bounding box center [991, 181] width 12 height 12
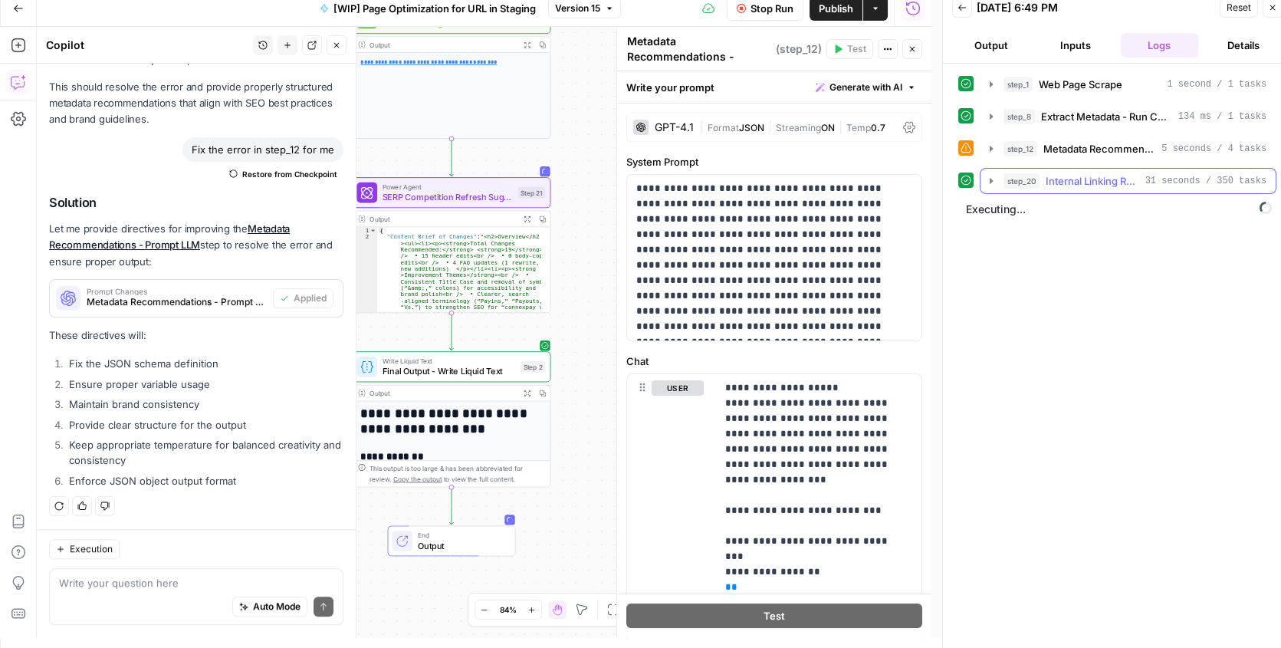
click at [991, 182] on icon "button" at bounding box center [991, 181] width 12 height 12
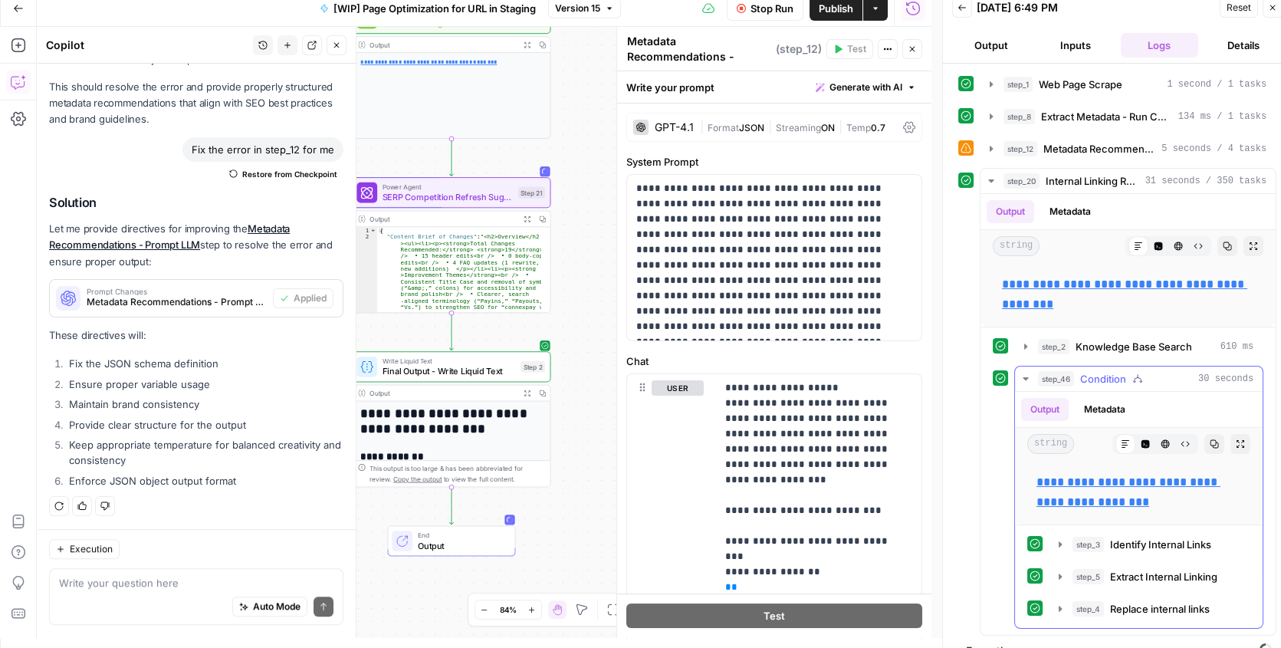
click at [1021, 372] on icon "button" at bounding box center [1025, 378] width 12 height 12
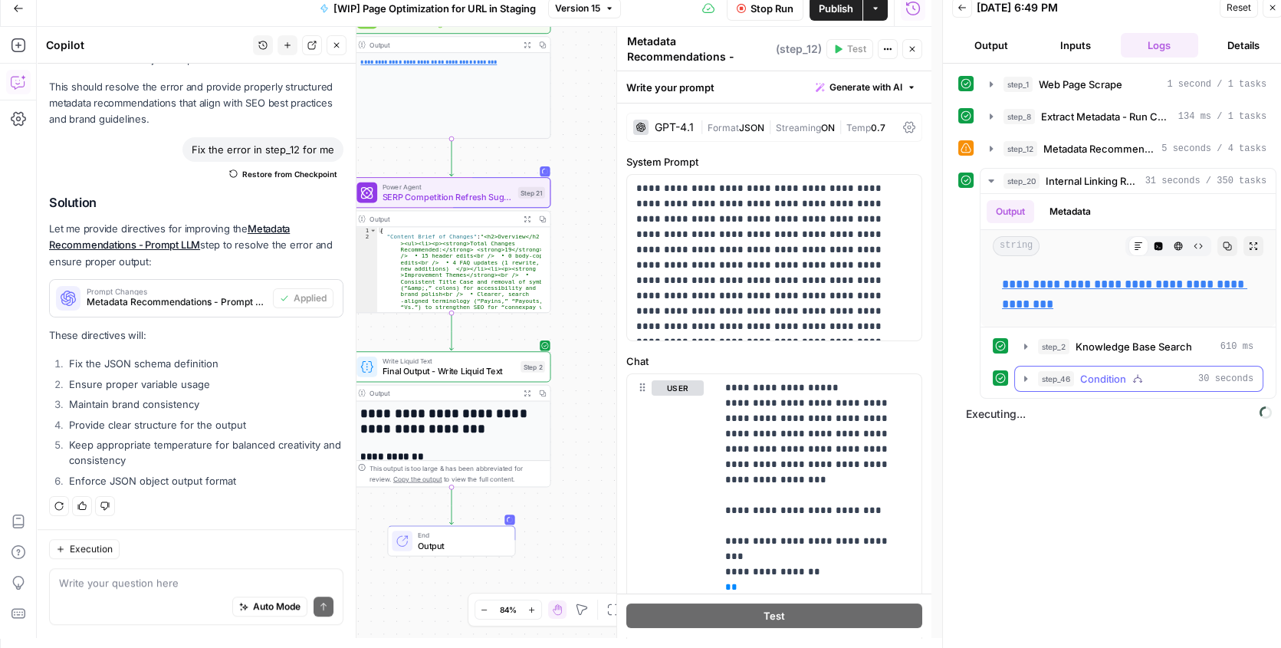
click at [1022, 379] on icon "button" at bounding box center [1025, 378] width 12 height 12
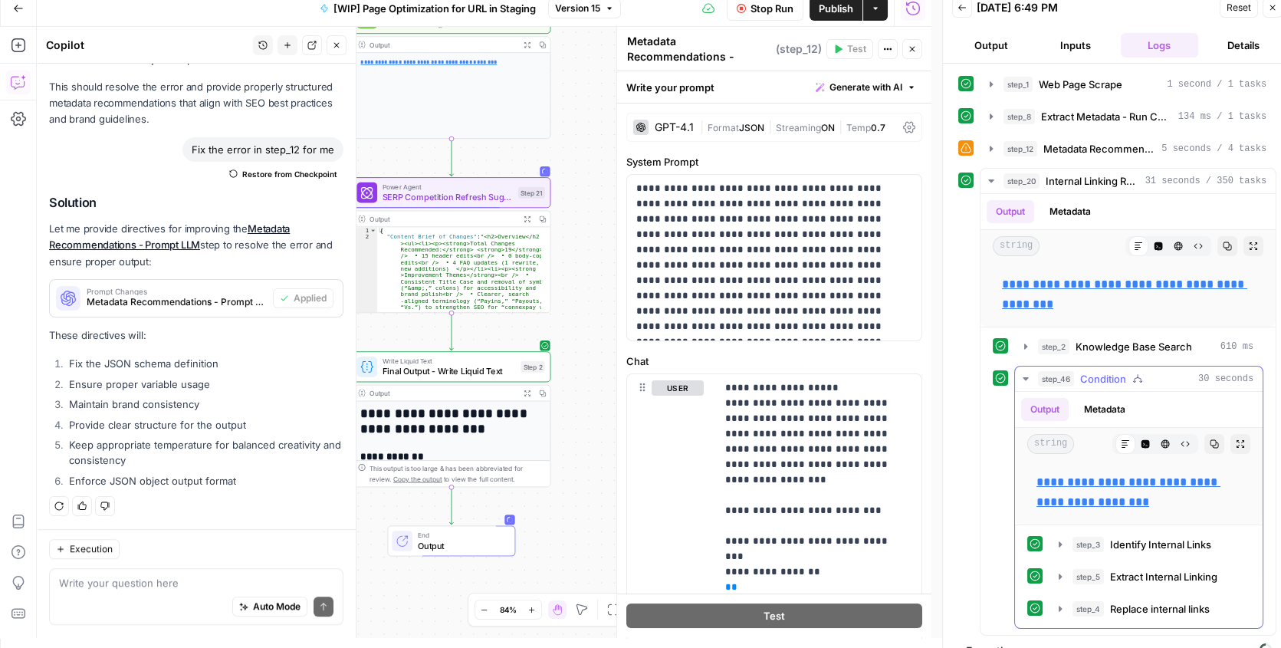
scroll to position [20, 0]
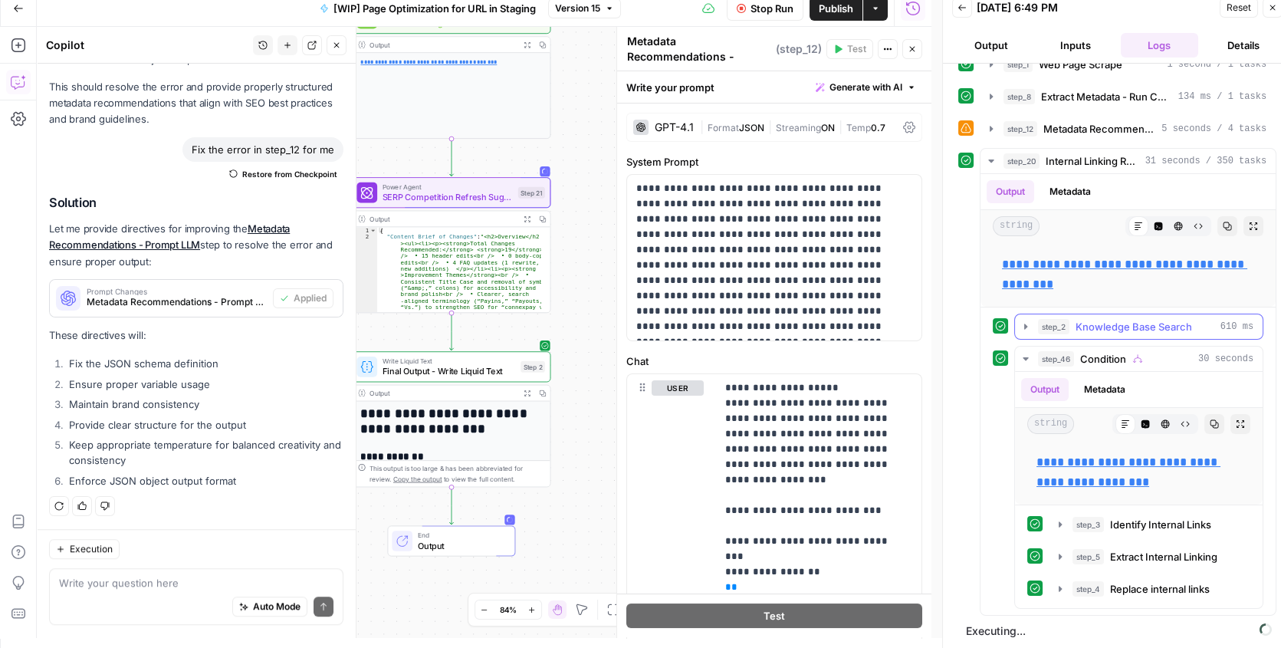
click at [1026, 323] on icon "button" at bounding box center [1025, 326] width 12 height 12
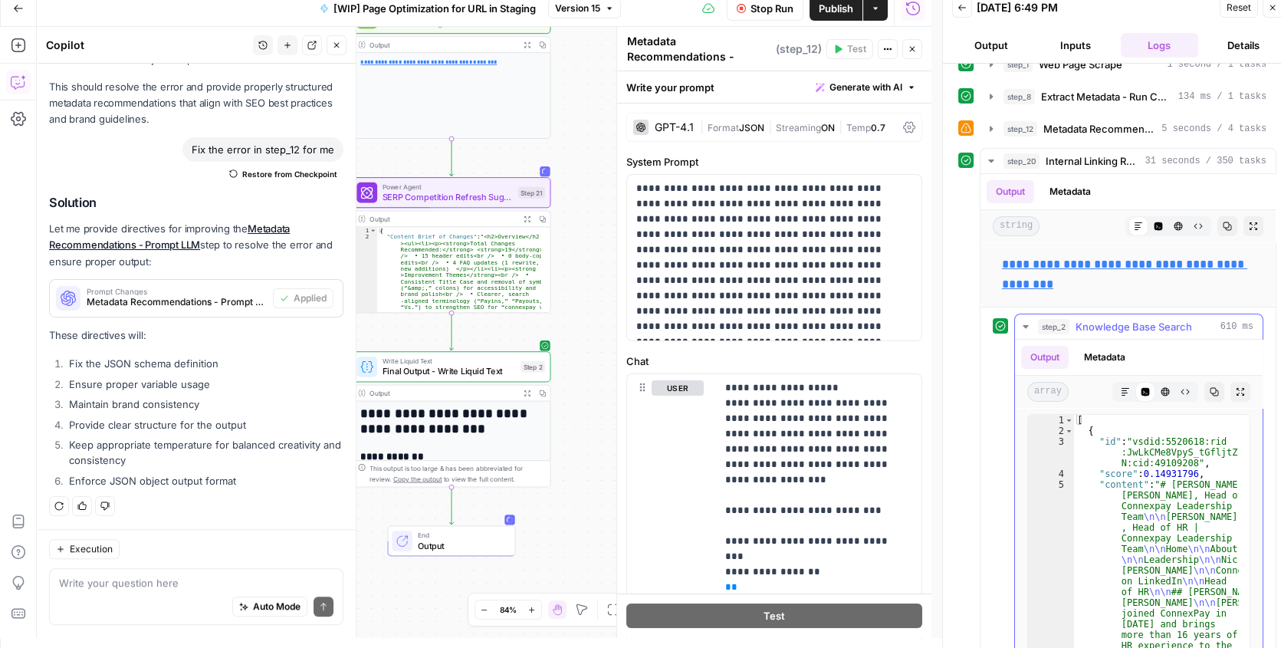
click at [1026, 325] on icon "button" at bounding box center [1024, 326] width 5 height 3
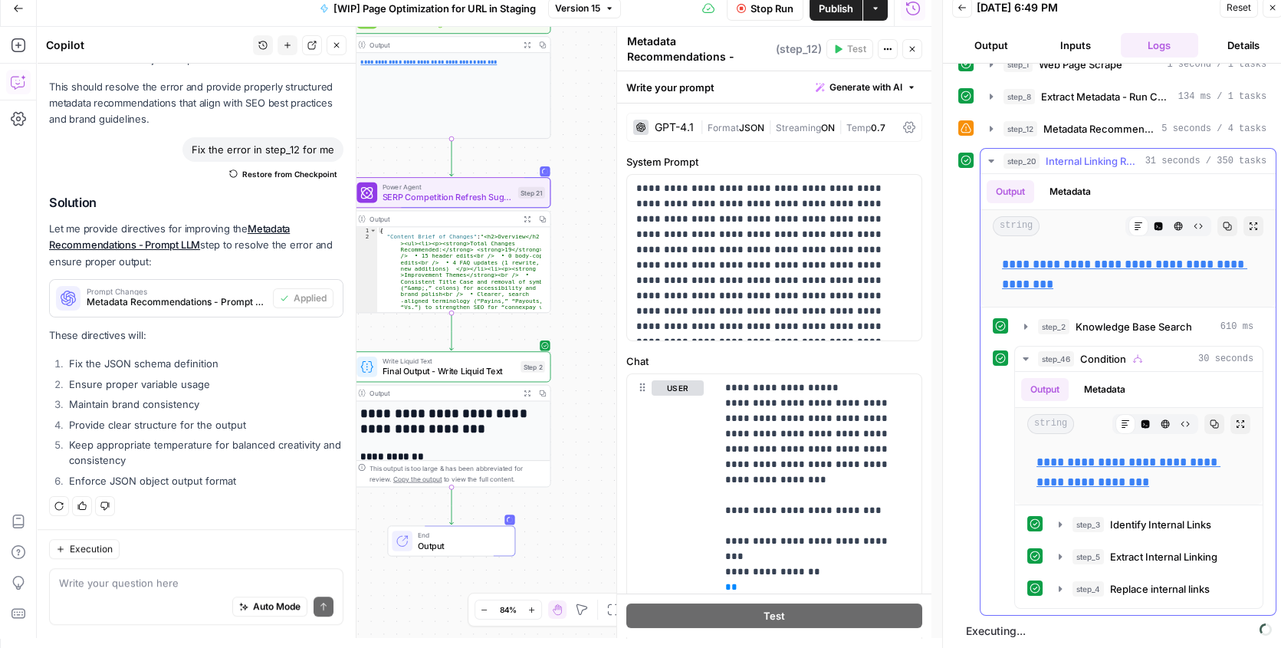
click at [987, 156] on icon "button" at bounding box center [991, 161] width 12 height 12
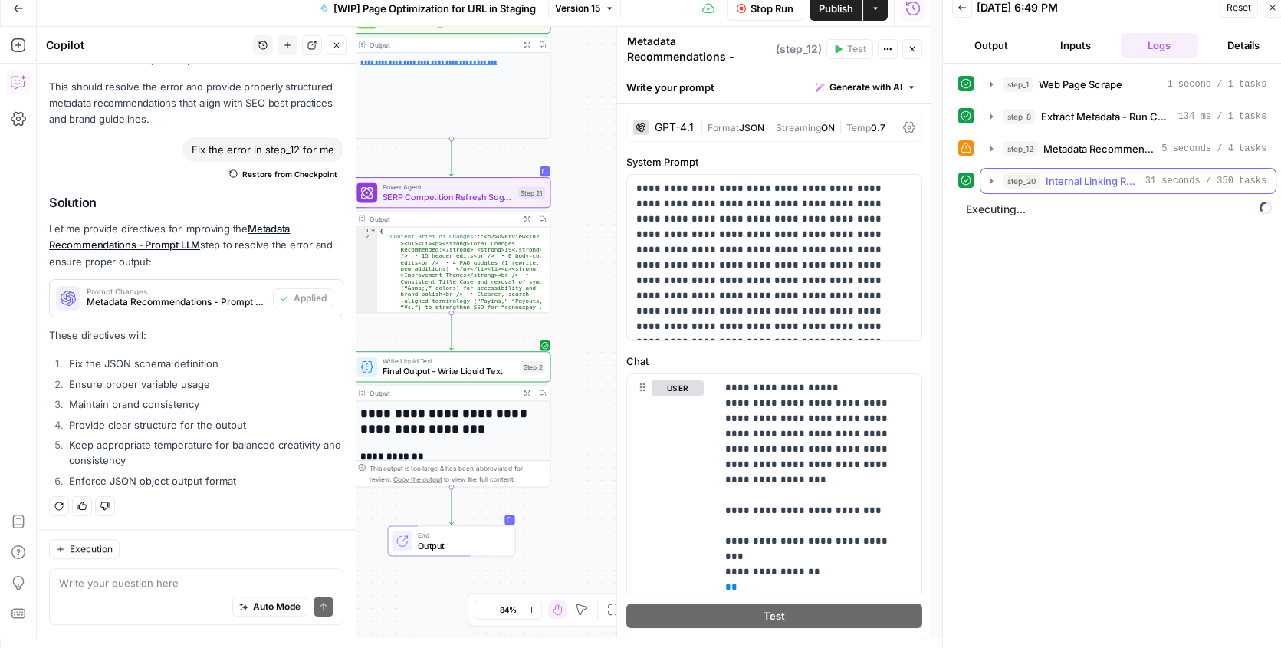
scroll to position [0, 0]
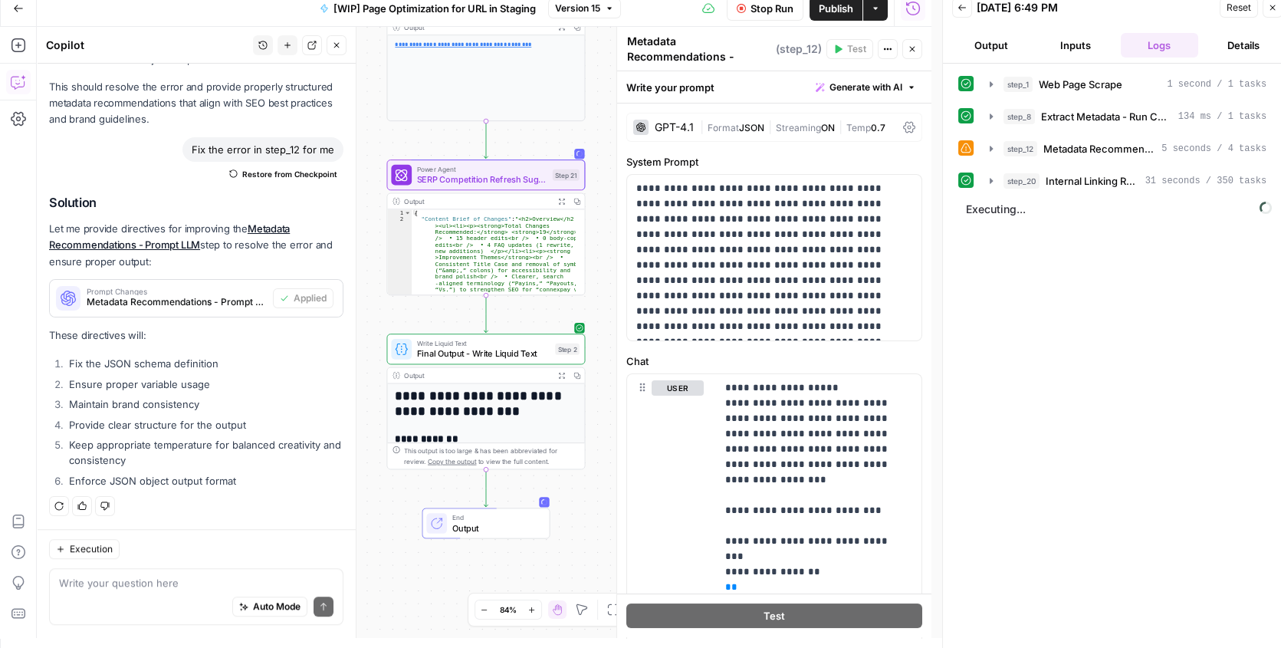
click at [610, 136] on body "**********" at bounding box center [640, 314] width 1281 height 648
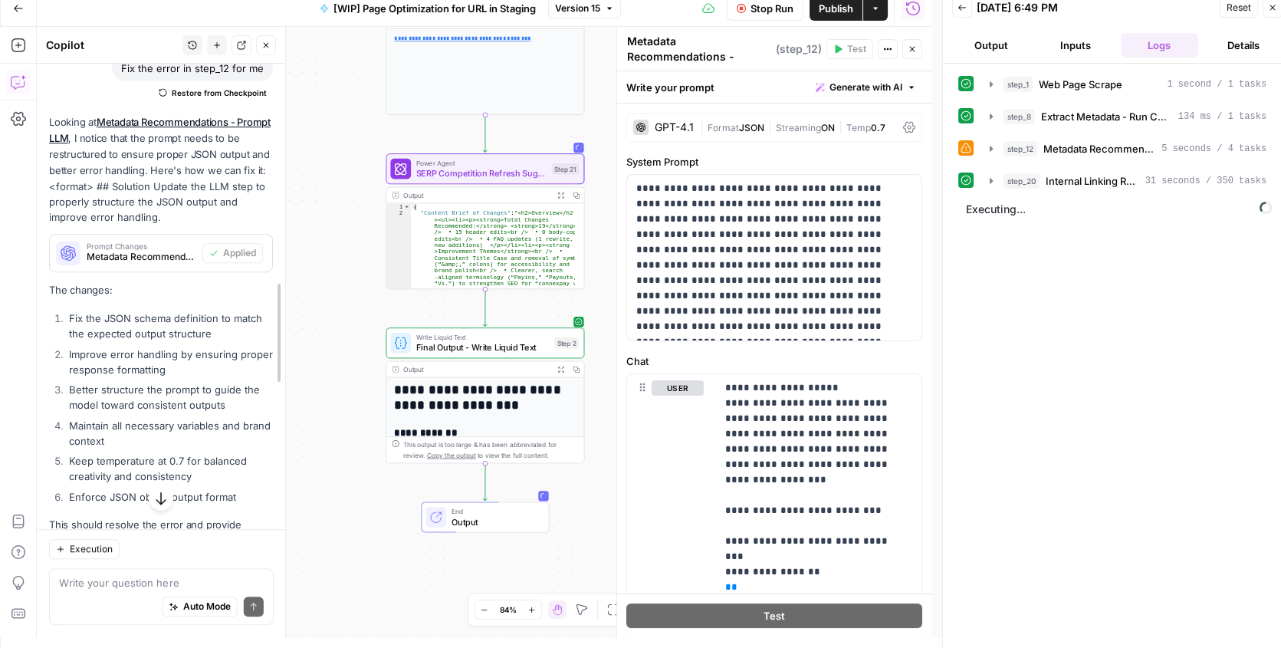
drag, startPoint x: 354, startPoint y: 394, endPoint x: 284, endPoint y: 391, distance: 70.6
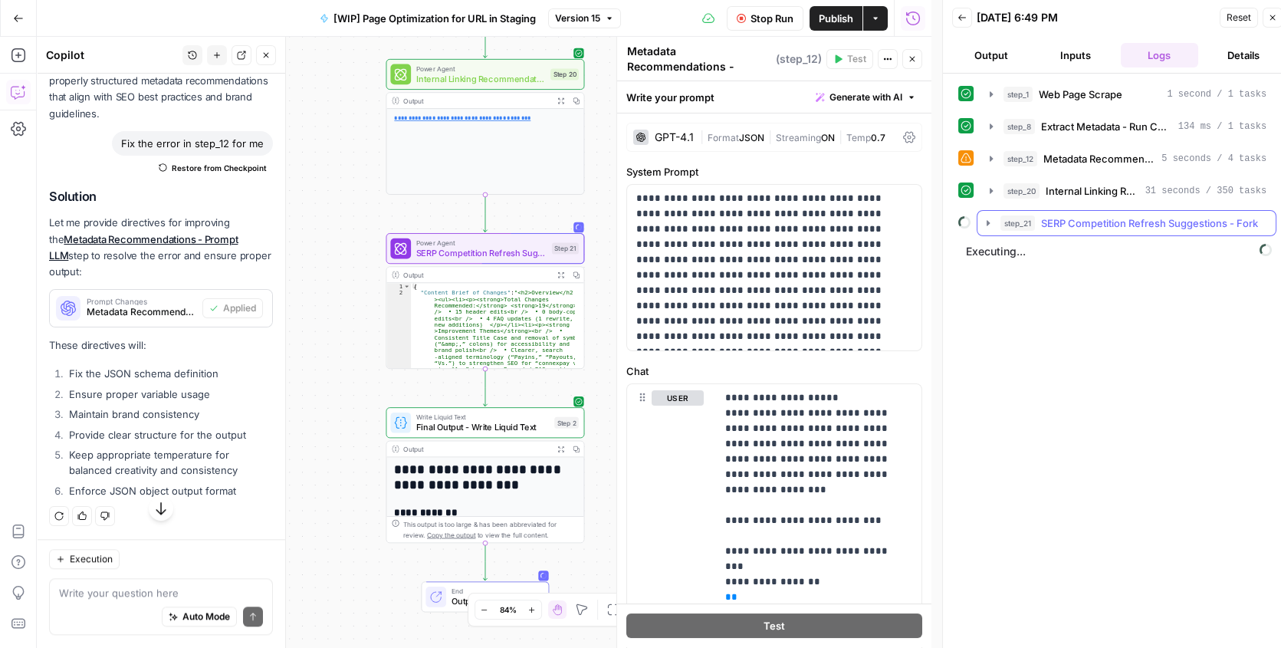
click at [989, 228] on button "step_21 SERP Competition Refresh Suggestions - Fork" at bounding box center [1126, 223] width 298 height 25
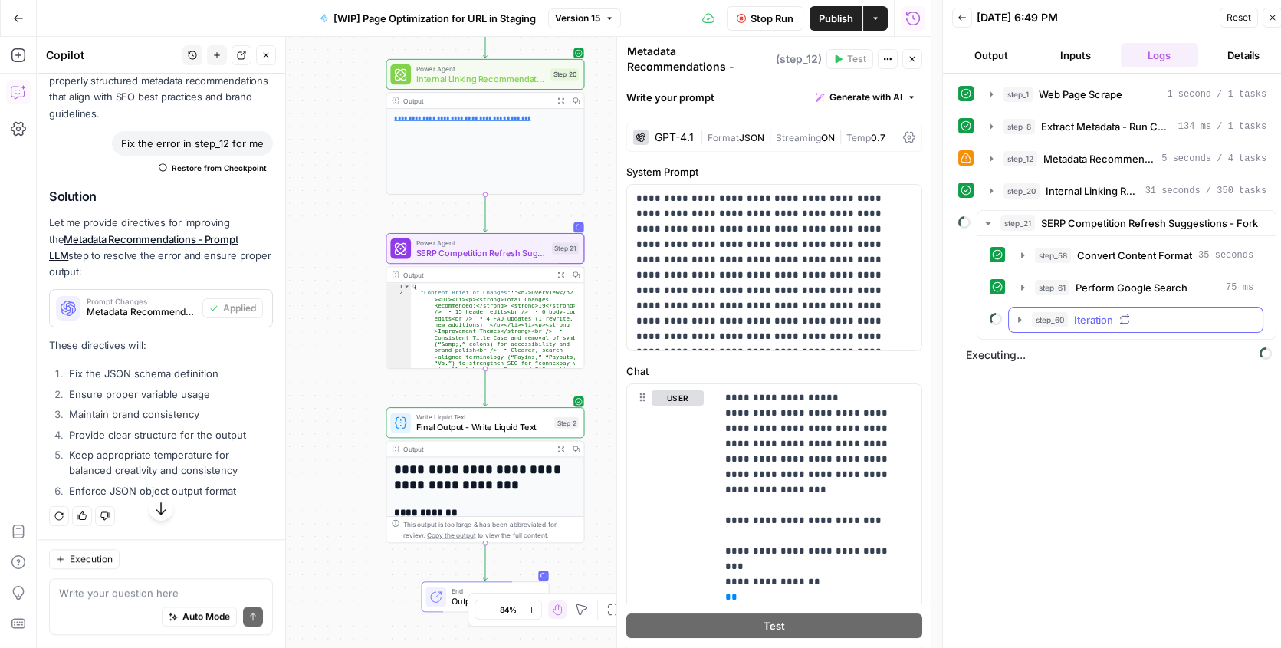
click at [1015, 319] on icon "button" at bounding box center [1019, 319] width 12 height 12
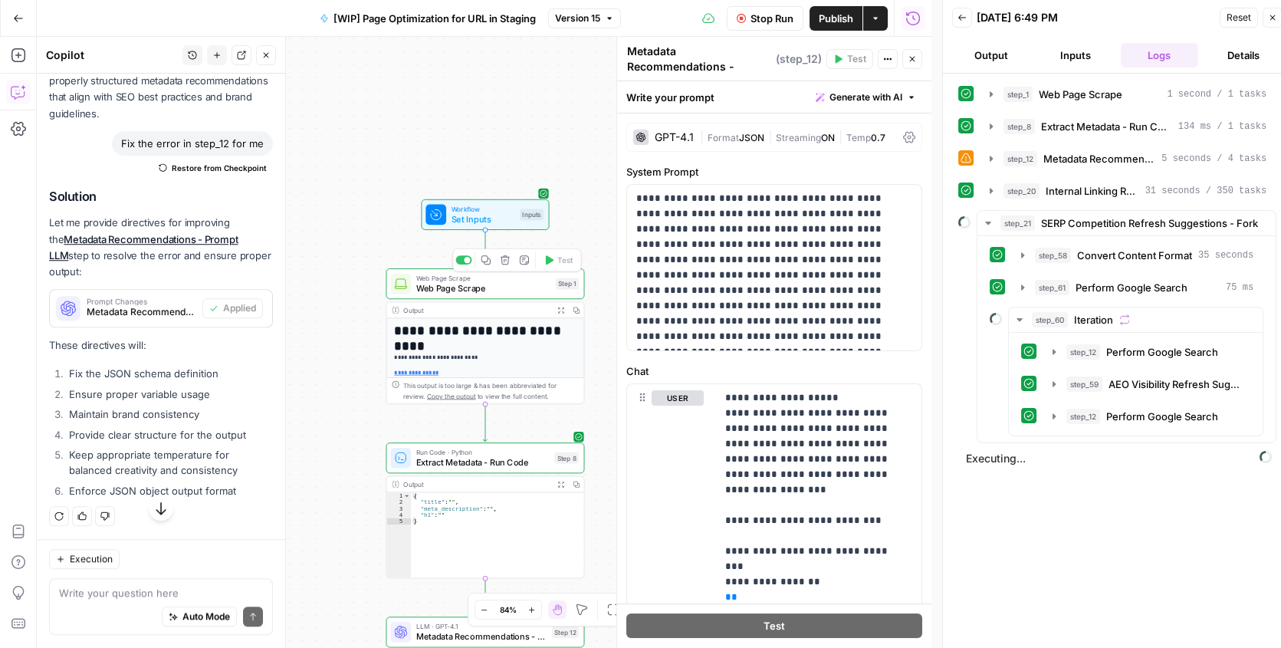
click at [458, 288] on span "Web Page Scrape" at bounding box center [483, 288] width 134 height 13
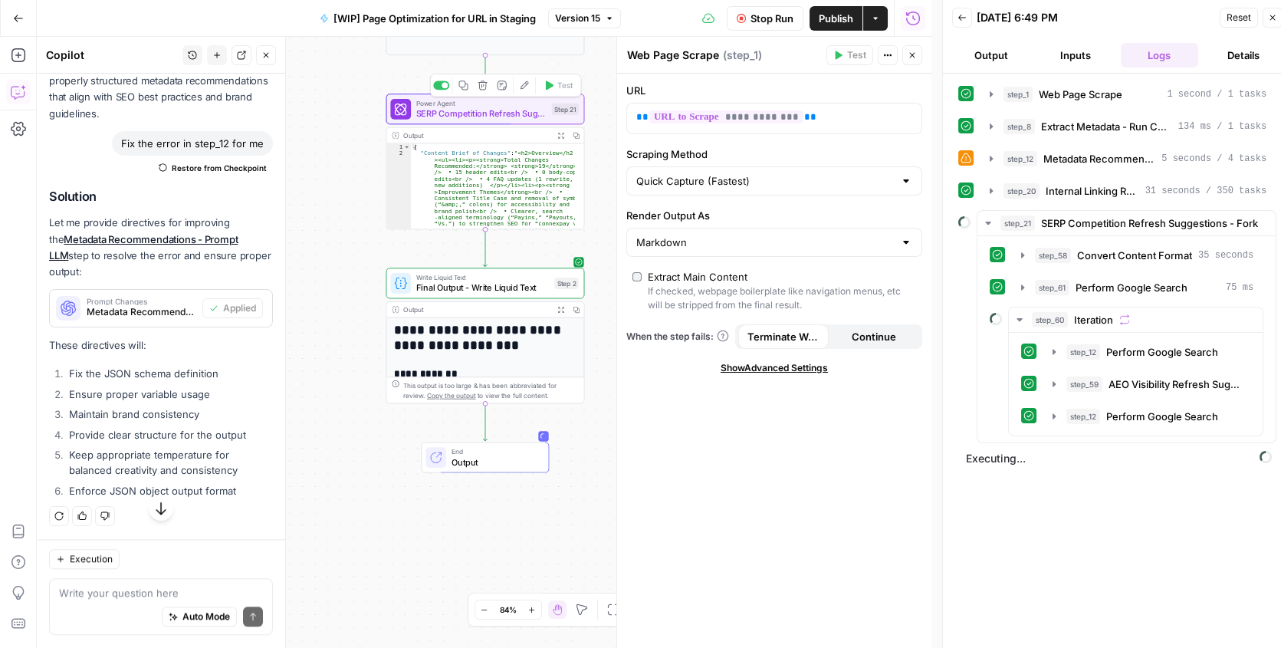
click at [436, 103] on span "Power Agent" at bounding box center [481, 103] width 130 height 10
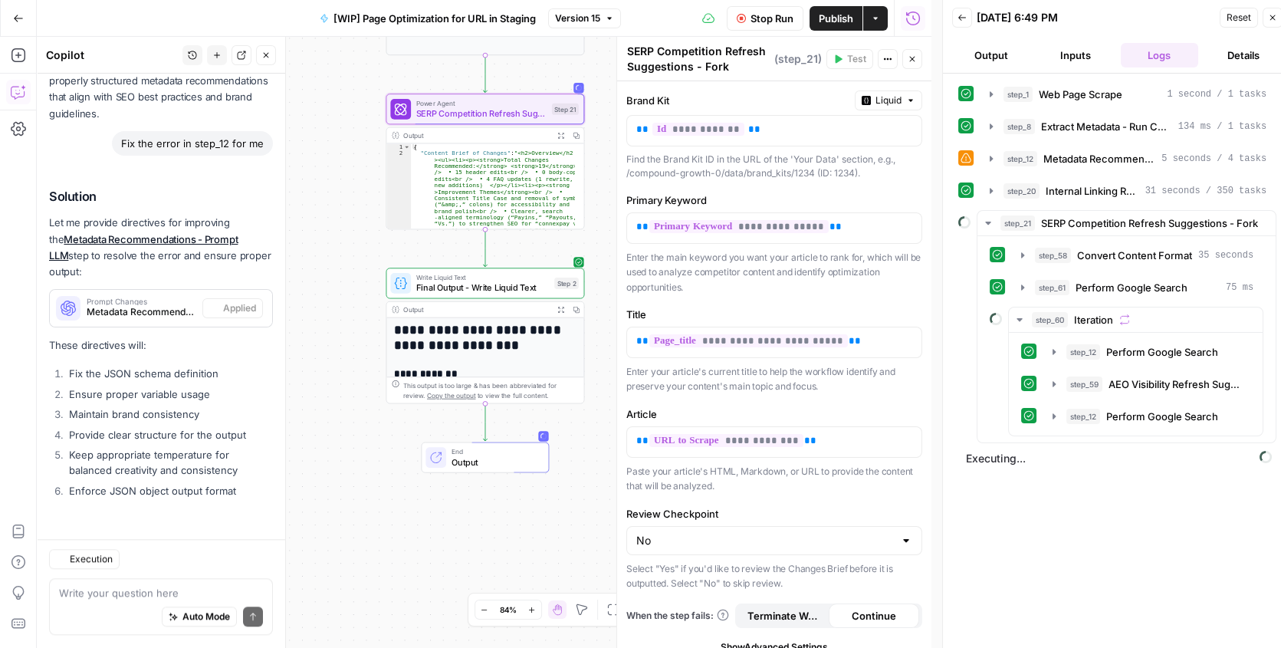
scroll to position [3221, 0]
click at [1049, 446] on icon "button" at bounding box center [1050, 447] width 3 height 5
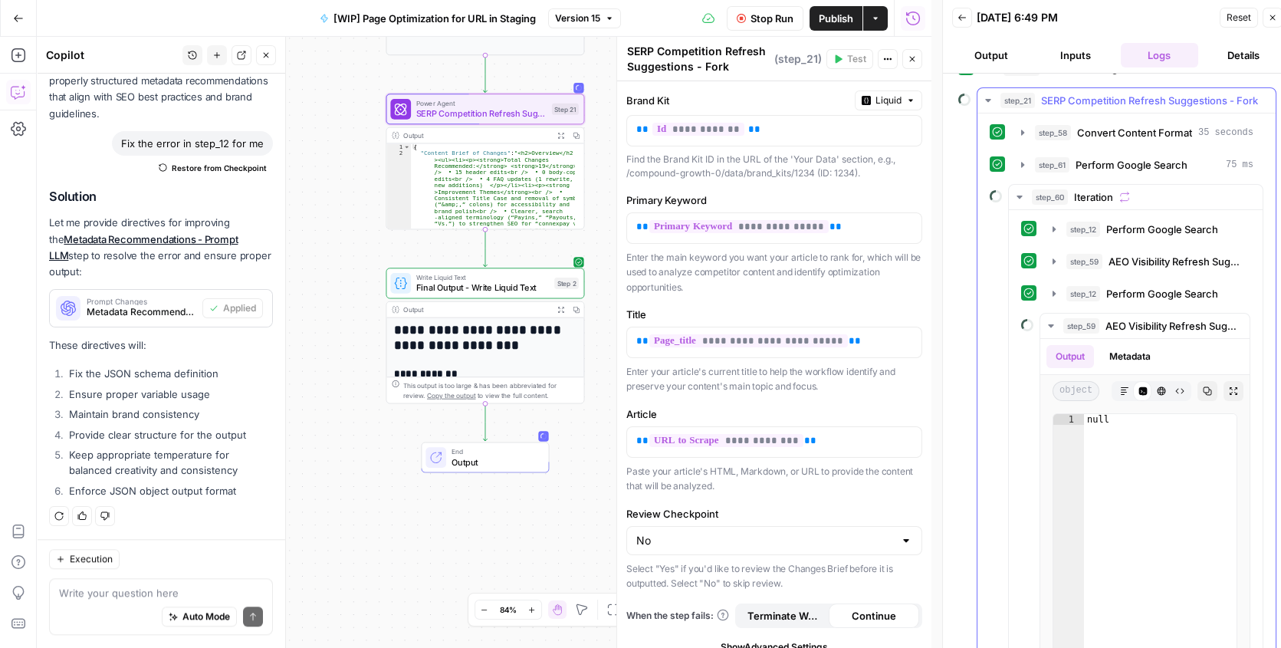
scroll to position [234, 0]
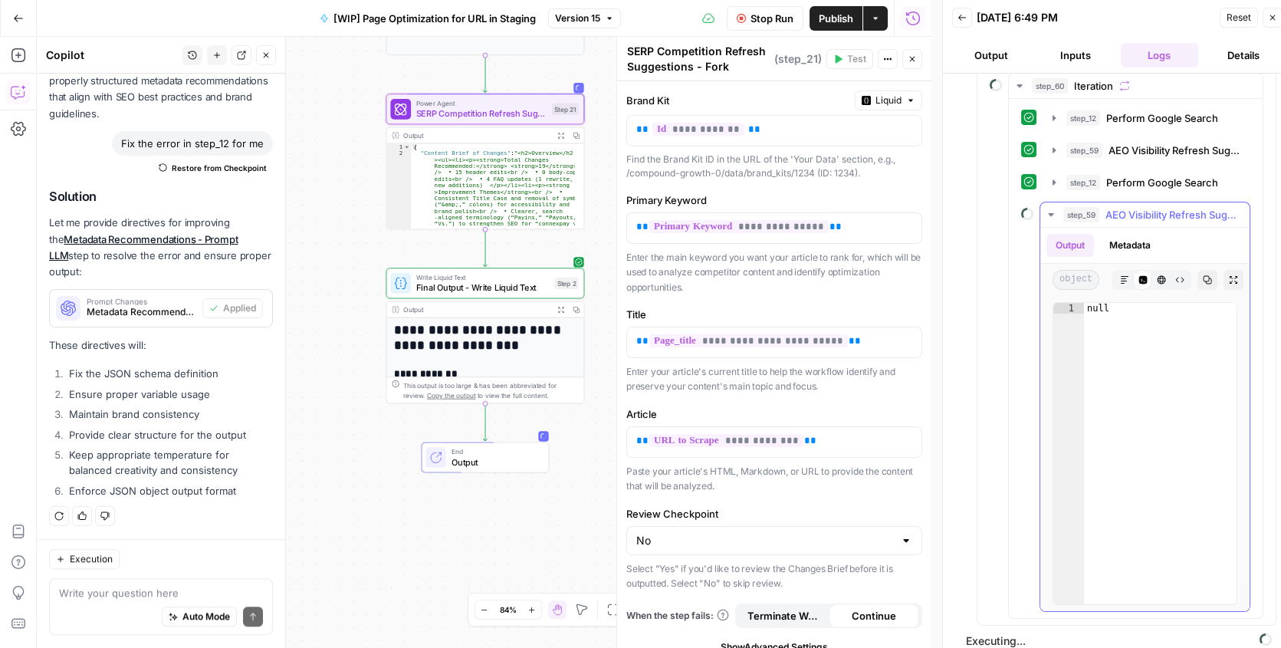
click at [1050, 215] on icon "button" at bounding box center [1051, 214] width 12 height 12
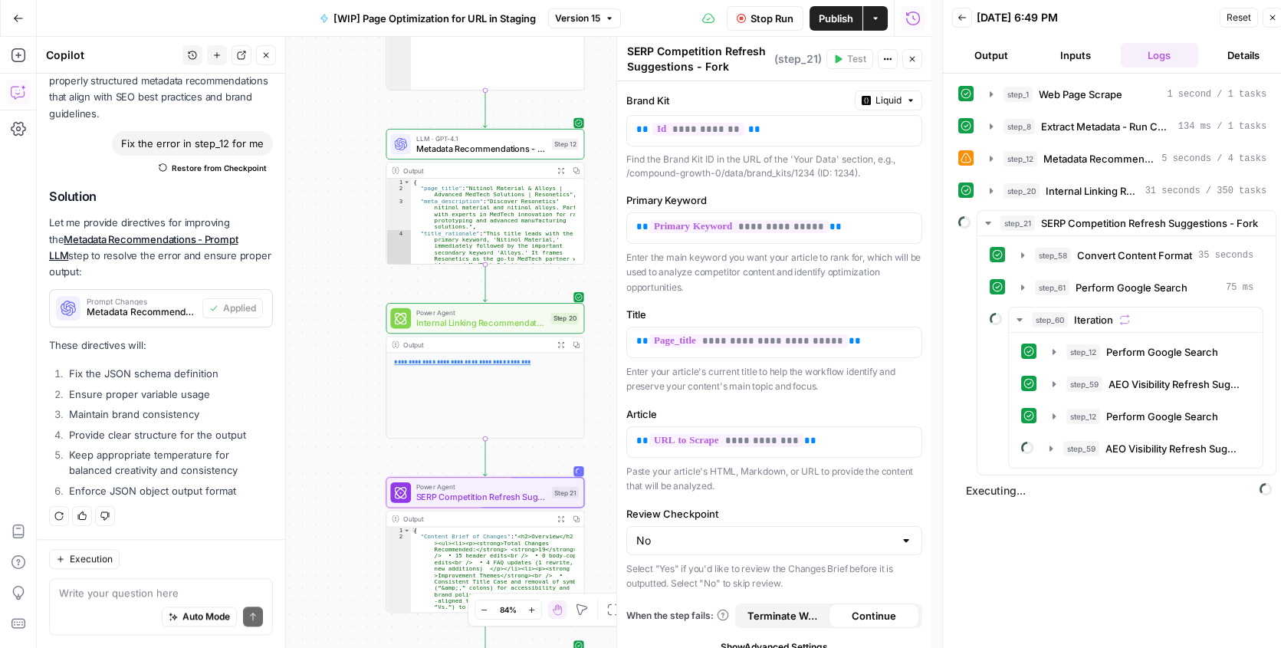
click at [452, 405] on div "**********" at bounding box center [484, 395] width 197 height 85
click at [472, 324] on span "Internal Linking Recommendations - Forked Power Agent" at bounding box center [481, 322] width 130 height 13
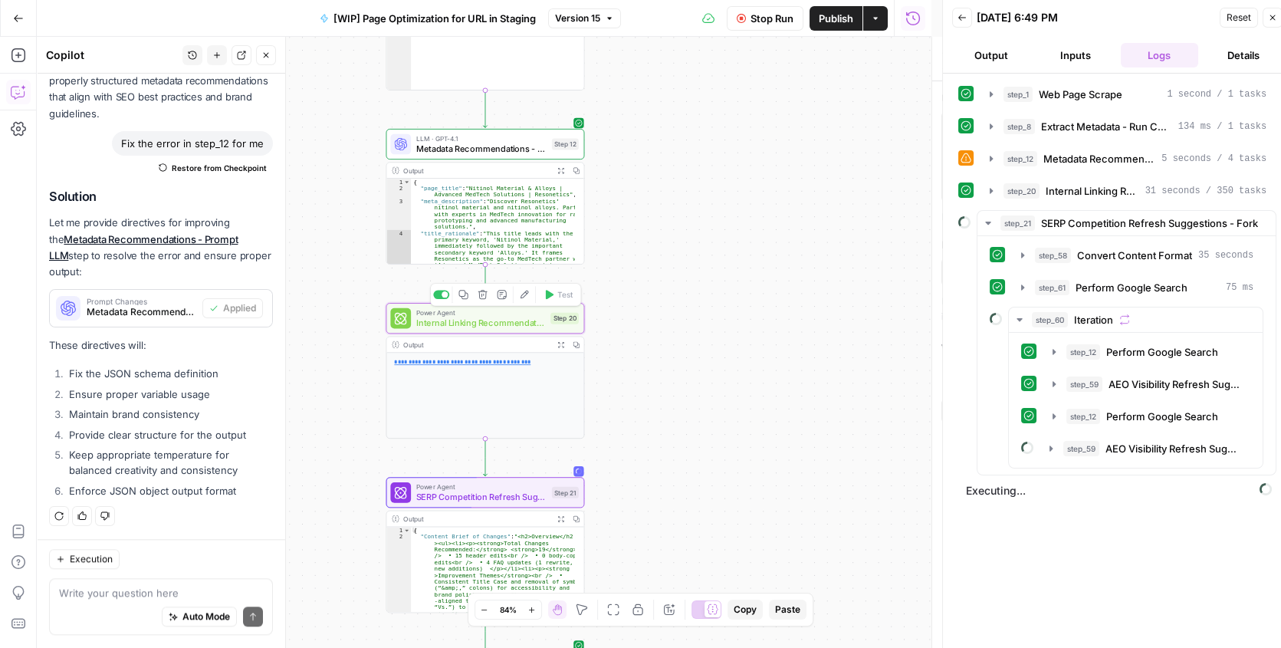
type textarea "Internal Linking Recommendations - Forked Power Agent"
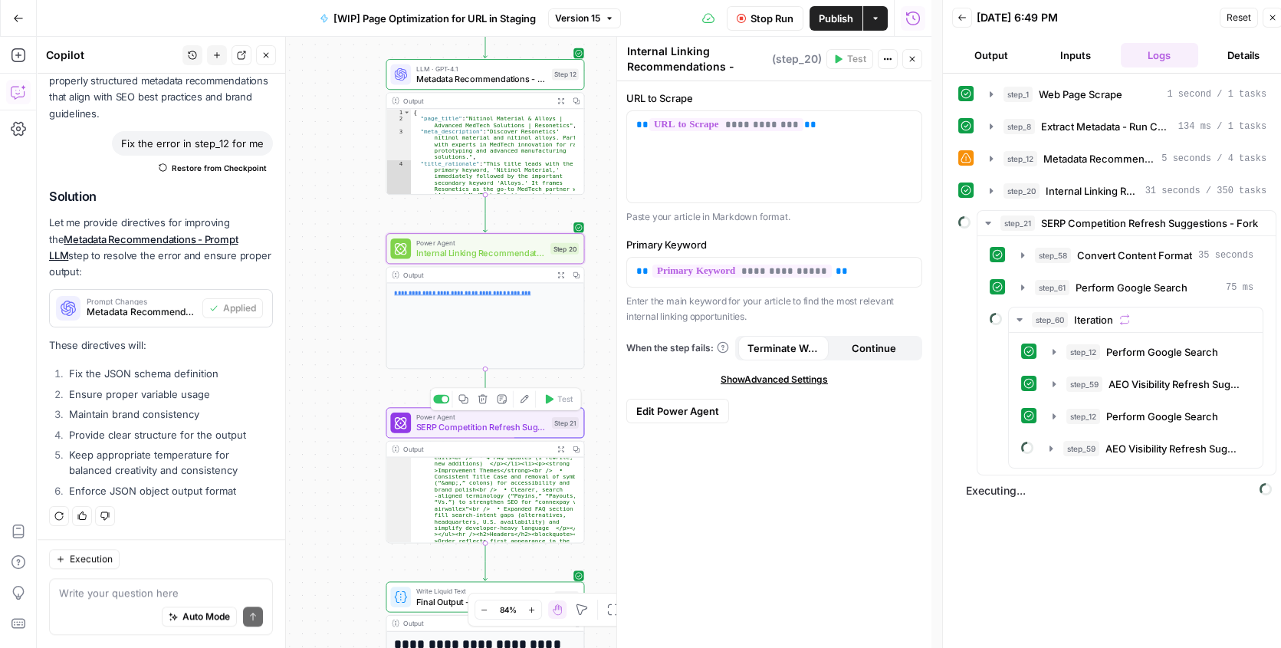
scroll to position [41, 0]
click at [69, 598] on textarea at bounding box center [161, 592] width 204 height 15
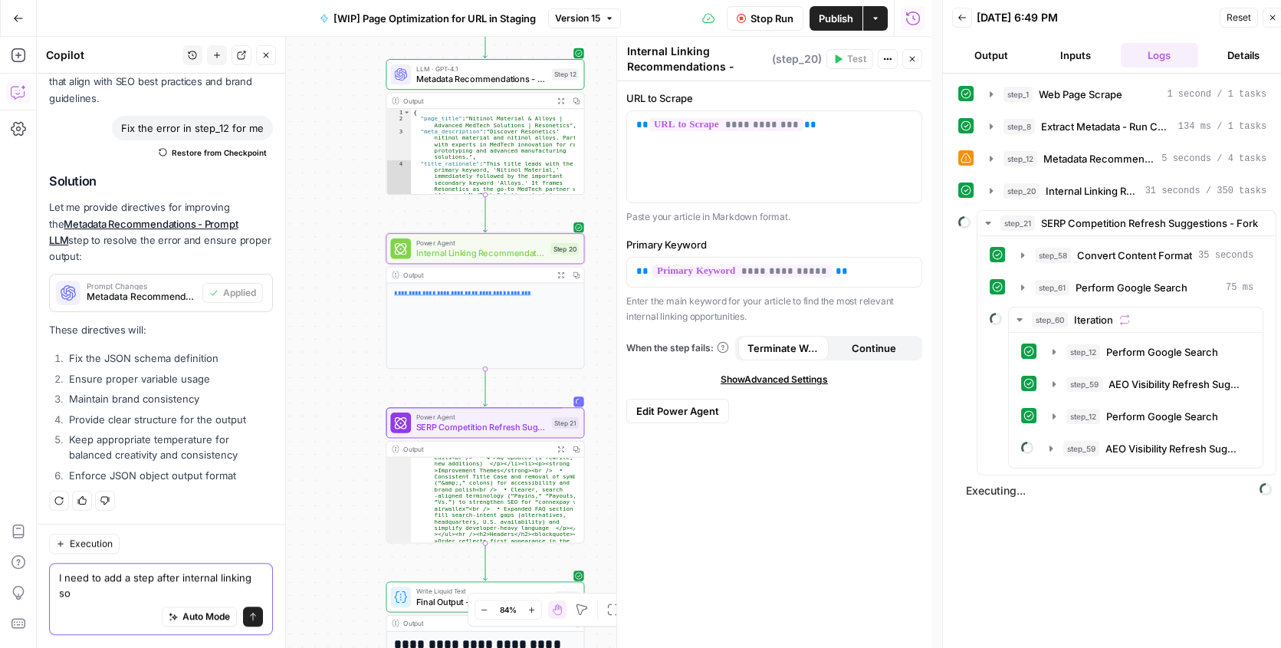
scroll to position [3236, 0]
click at [813, 130] on p "**********" at bounding box center [774, 124] width 276 height 15
click at [72, 598] on textarea "I need to add a step after internal linking so" at bounding box center [161, 585] width 204 height 31
paste textarea "{{url_to_scrape}}"
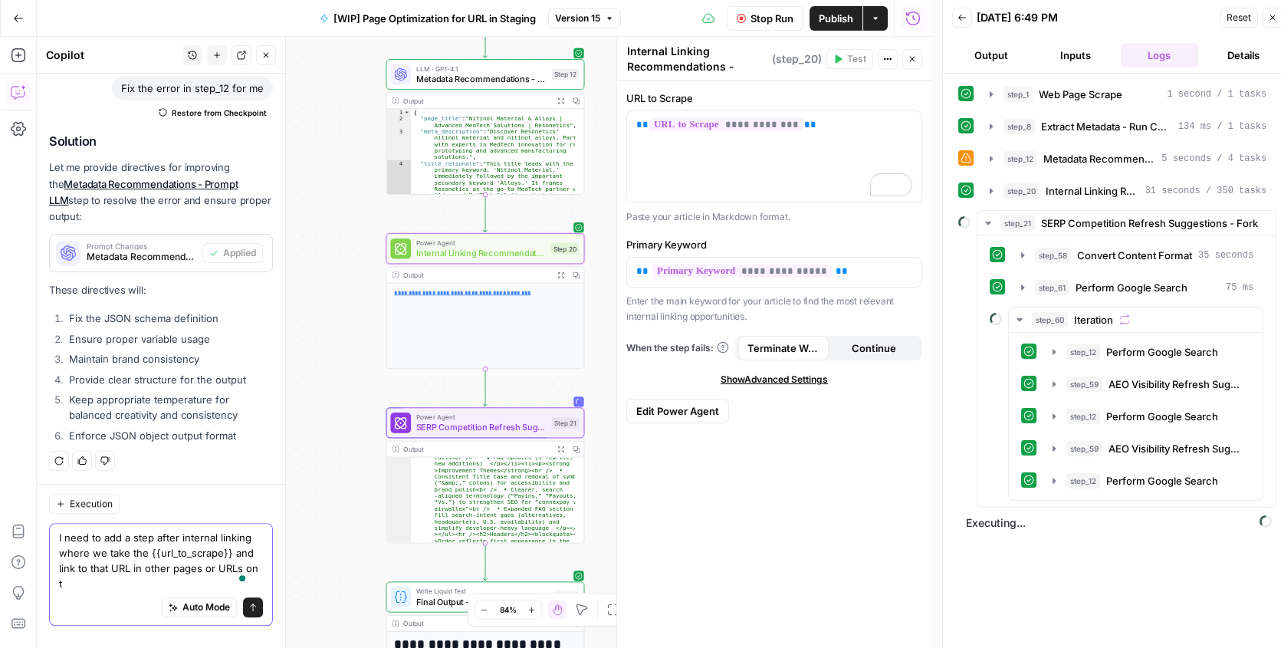
scroll to position [3276, 0]
type textarea "I need to add a step after internal linking where we take the {{url_to_scrape}}…"
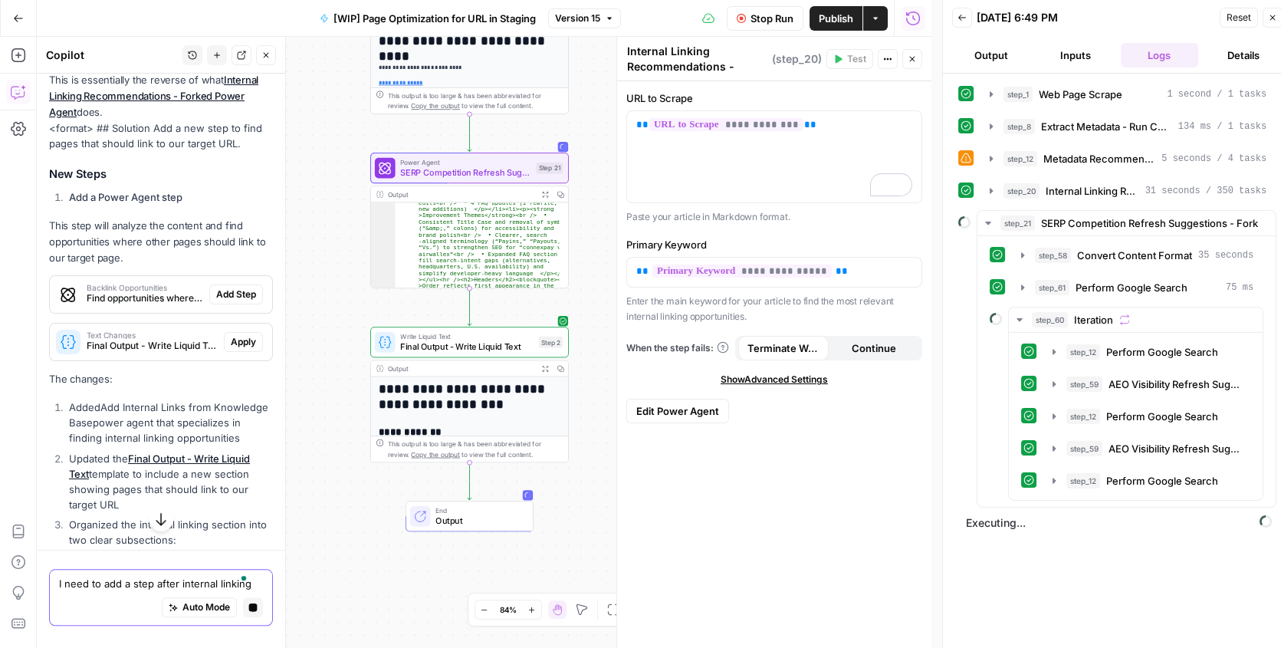
scroll to position [3662, 0]
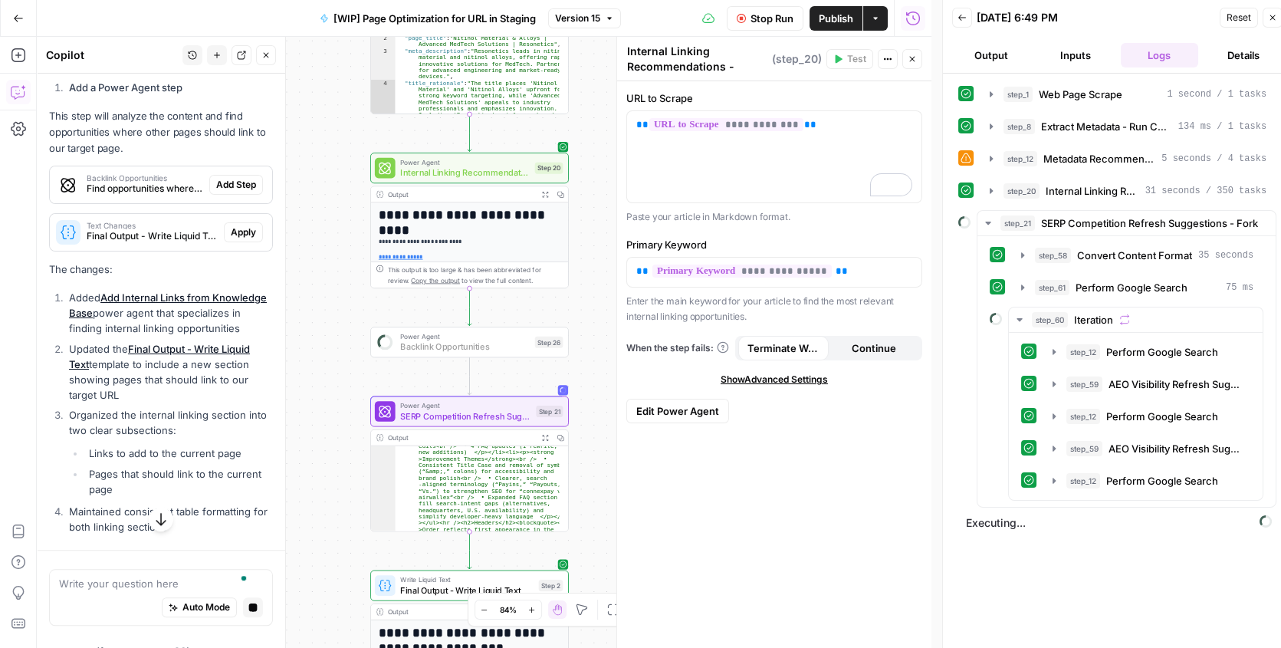
click at [221, 192] on span "Add Step" at bounding box center [236, 185] width 40 height 14
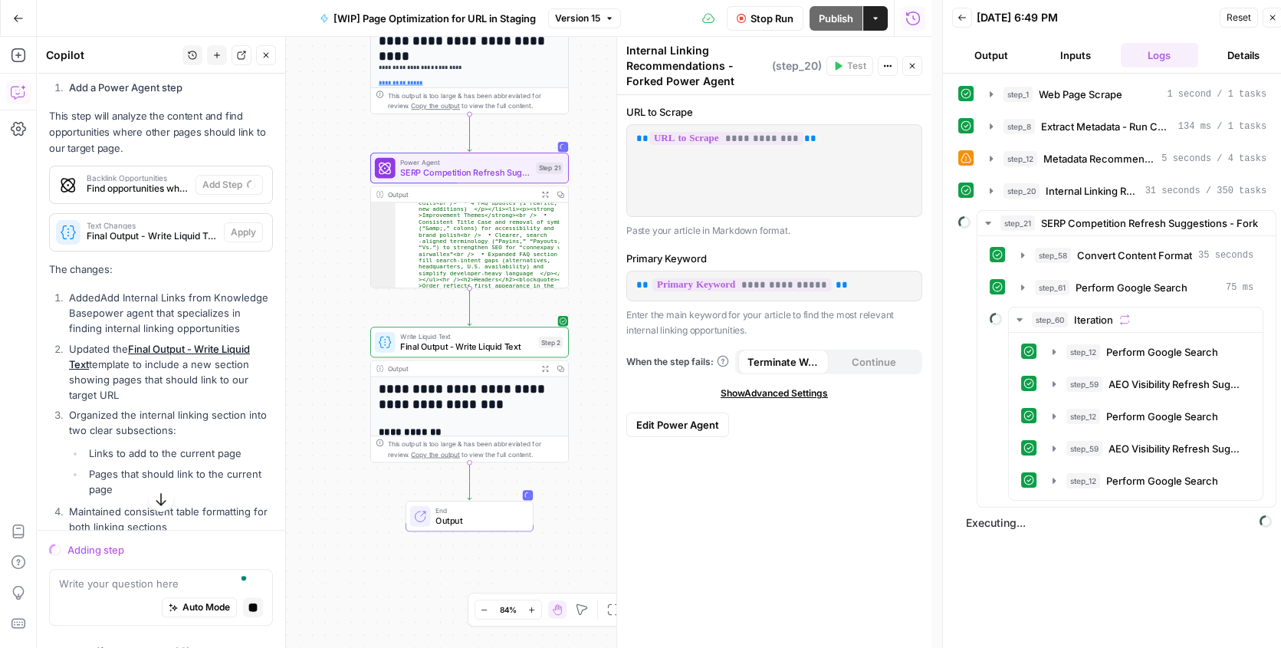
scroll to position [3731, 0]
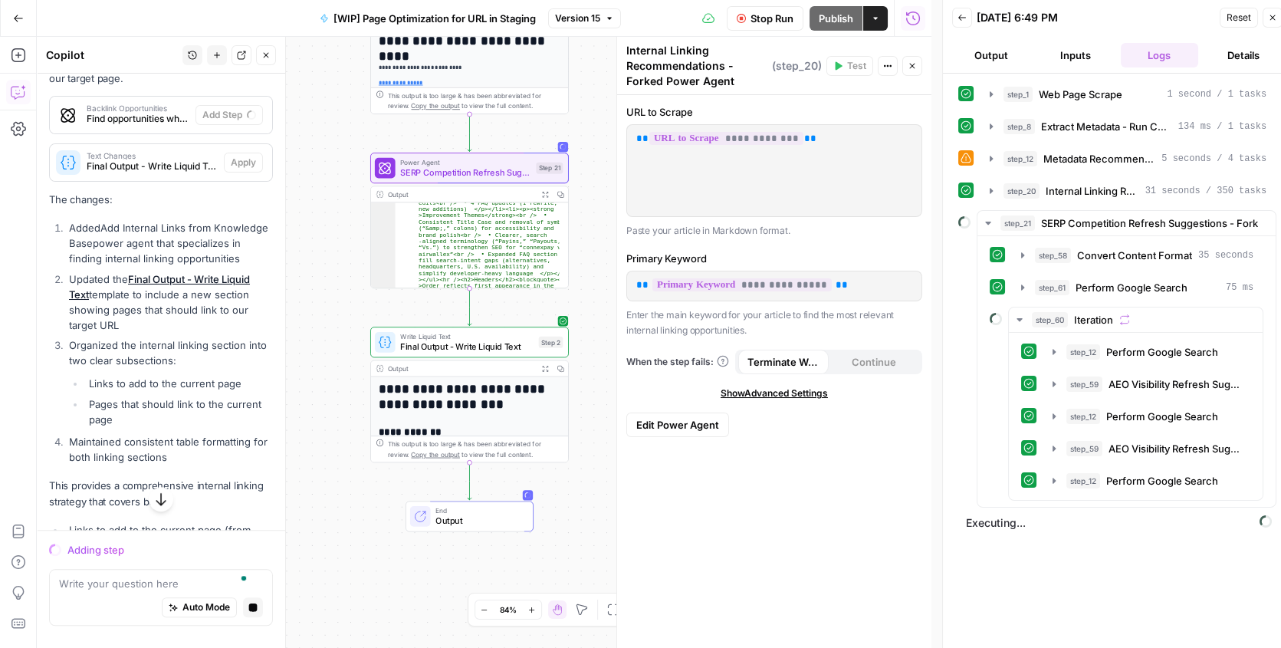
click at [769, 16] on span "Stop Run" at bounding box center [771, 18] width 43 height 15
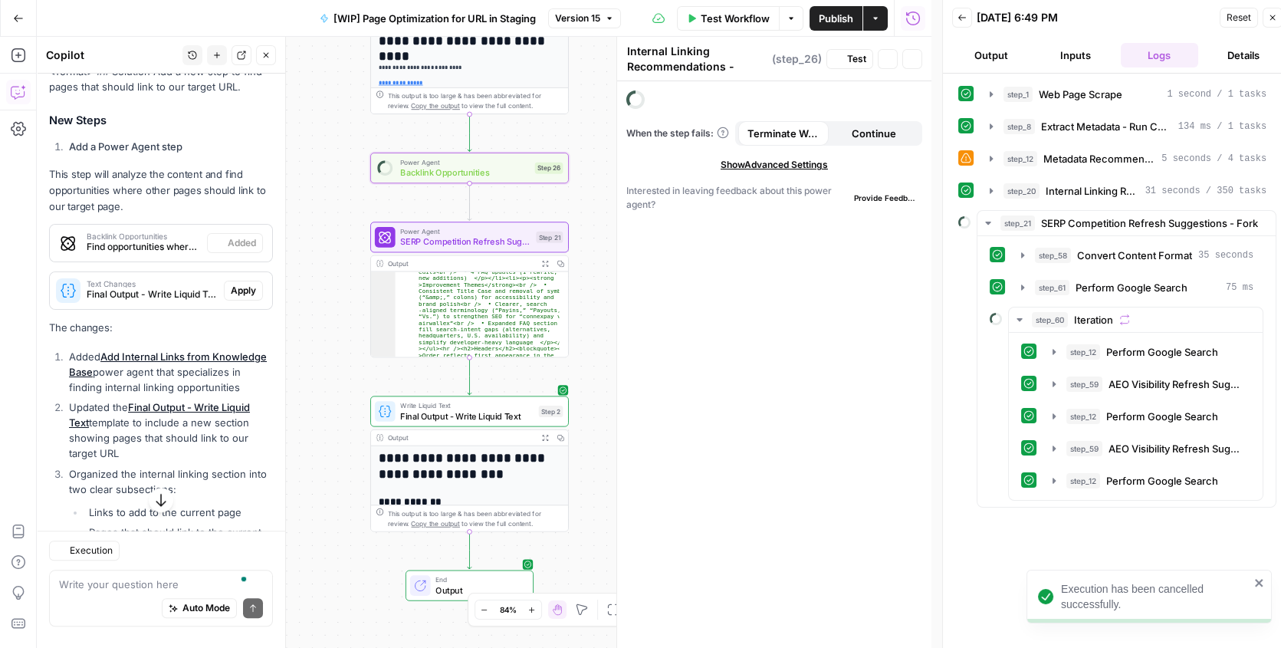
type textarea "Backlink Opportunities"
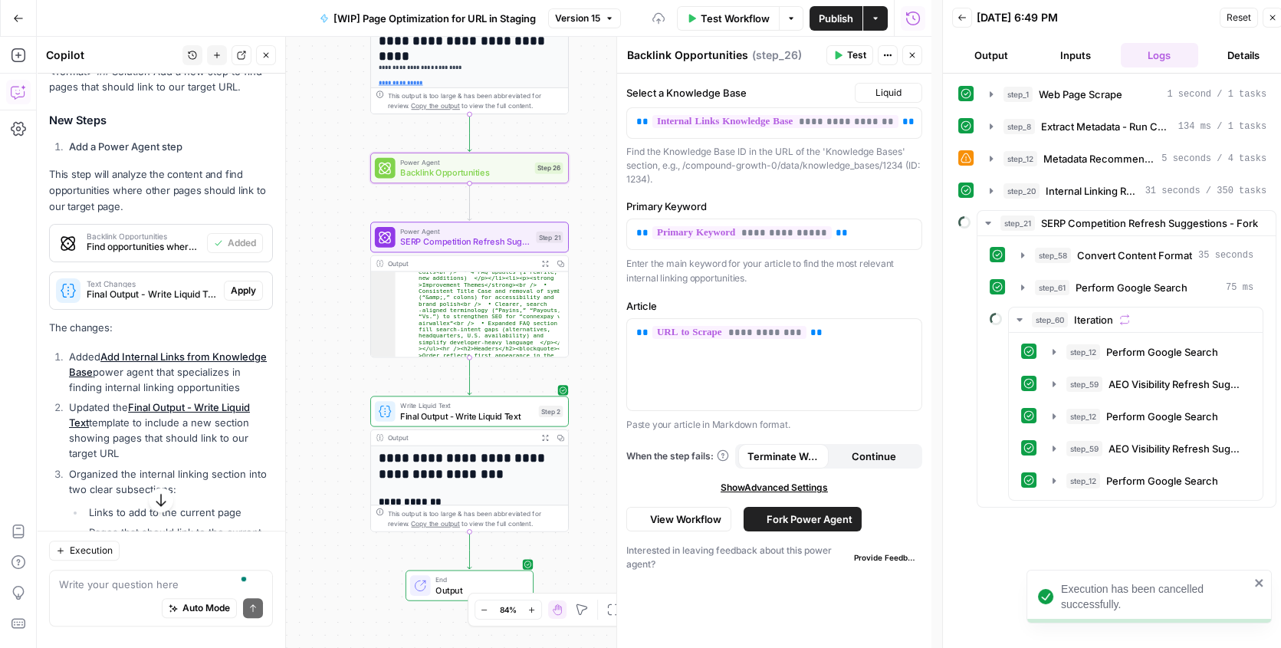
scroll to position [3854, 0]
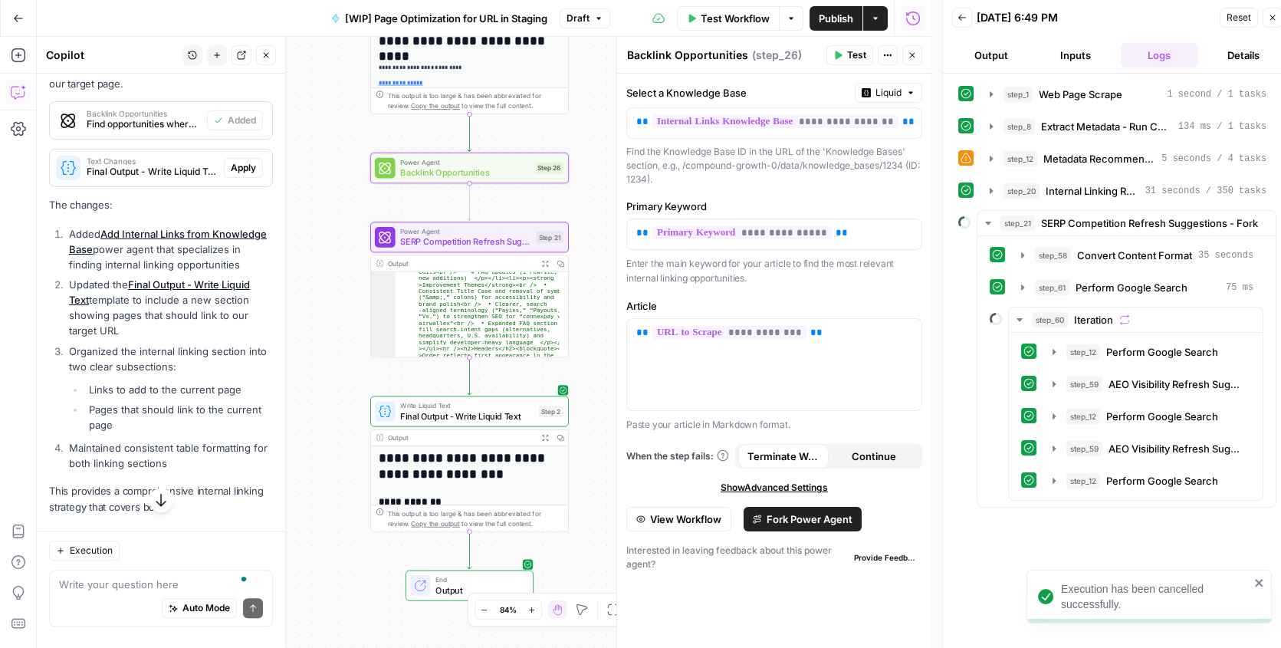
click at [233, 175] on span "Apply" at bounding box center [243, 168] width 25 height 14
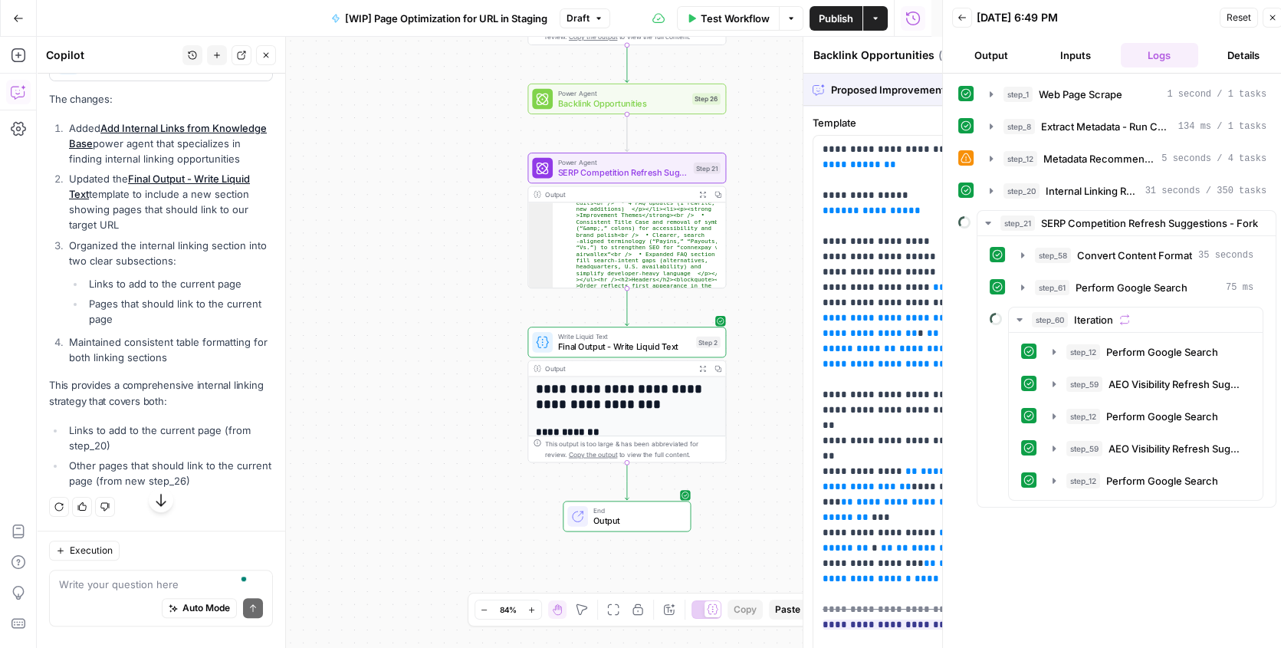
type textarea "Final Output - Write Liquid Text"
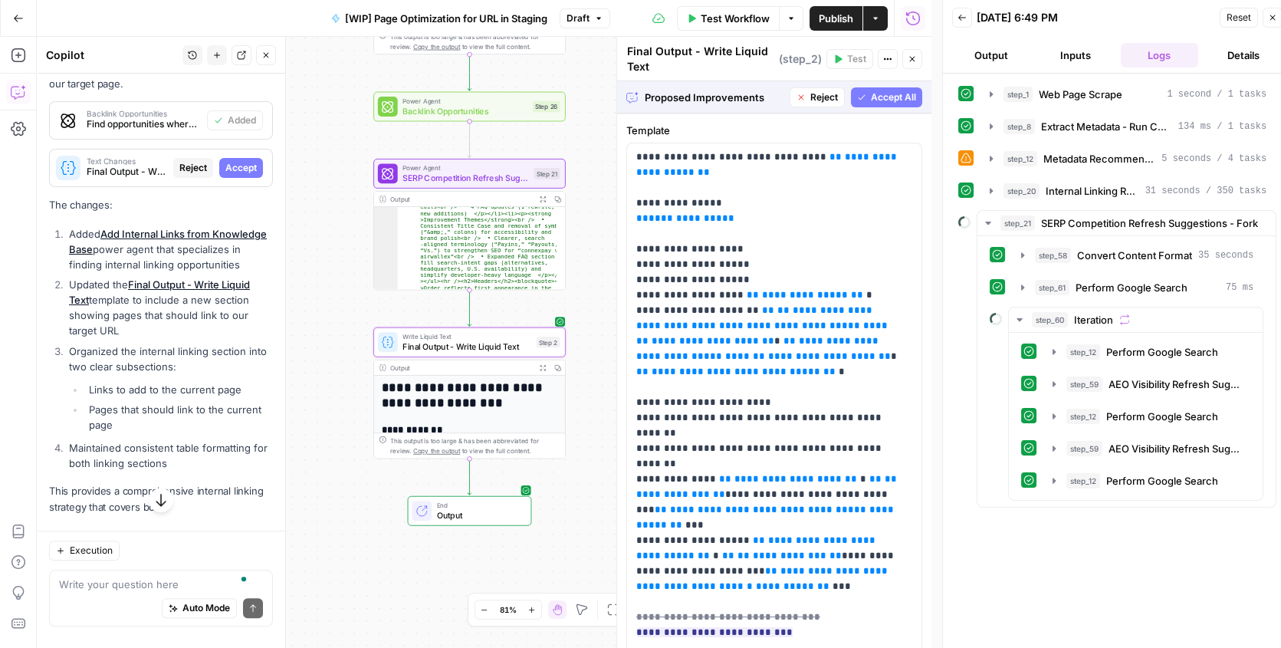
click at [225, 175] on span "Accept" at bounding box center [240, 168] width 31 height 14
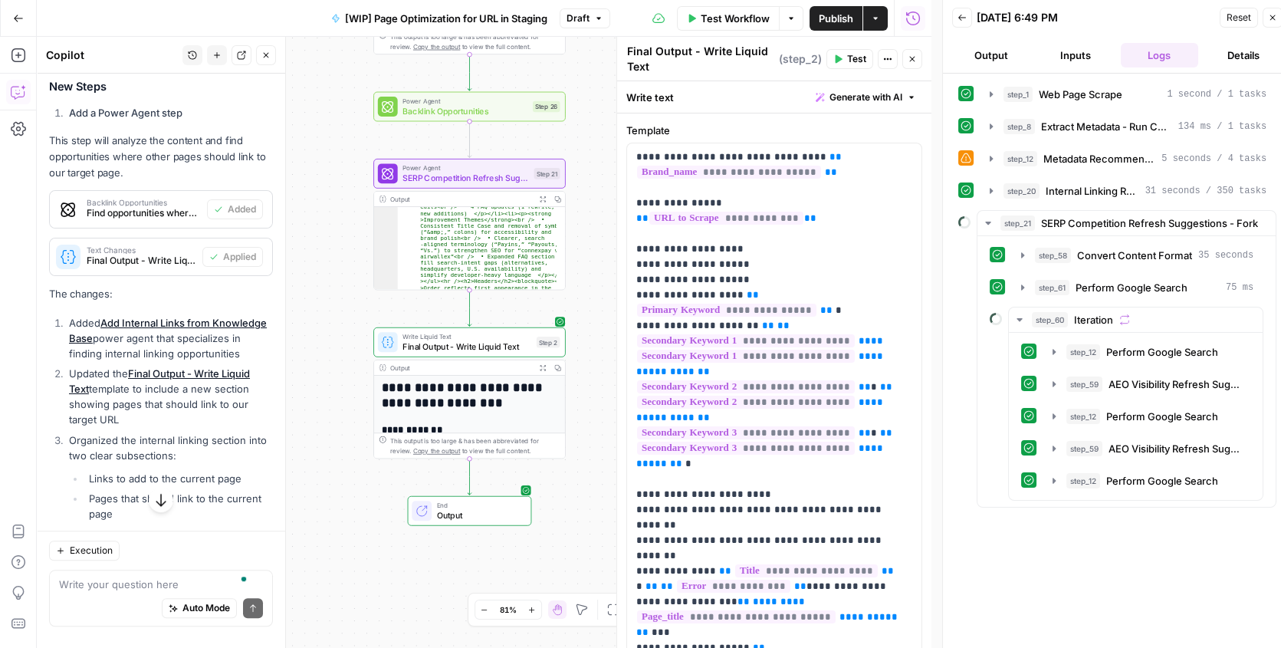
scroll to position [3763, 0]
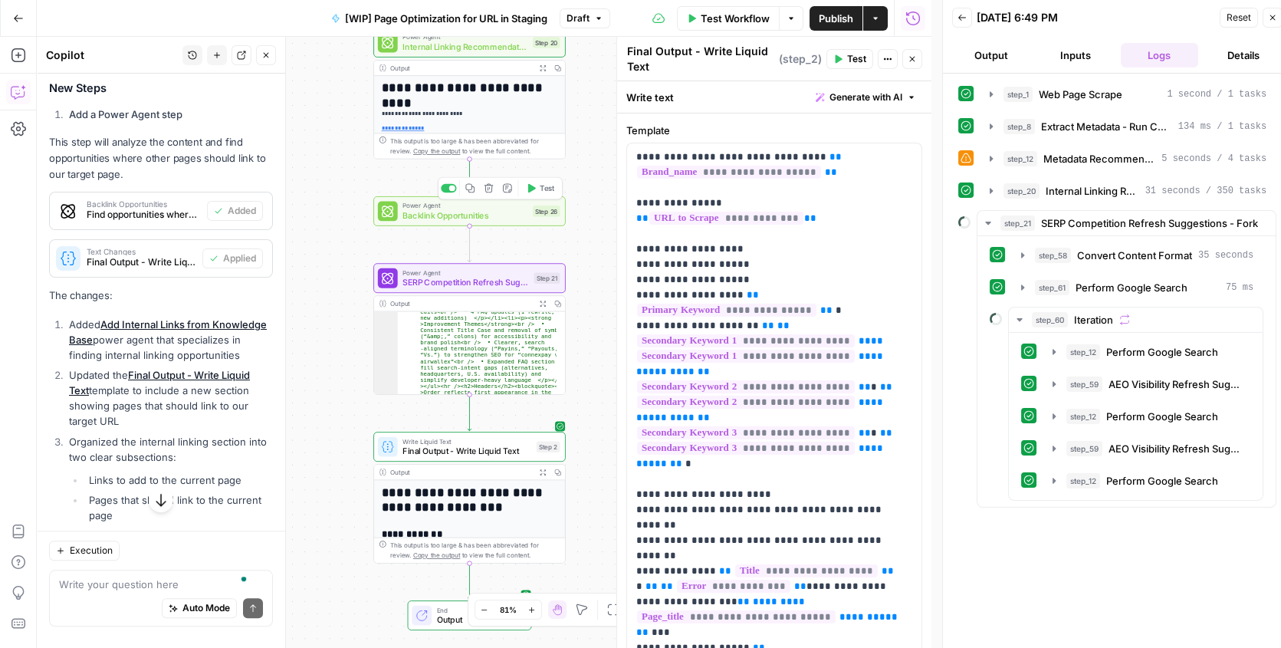
click at [548, 192] on span "Test" at bounding box center [547, 187] width 15 height 11
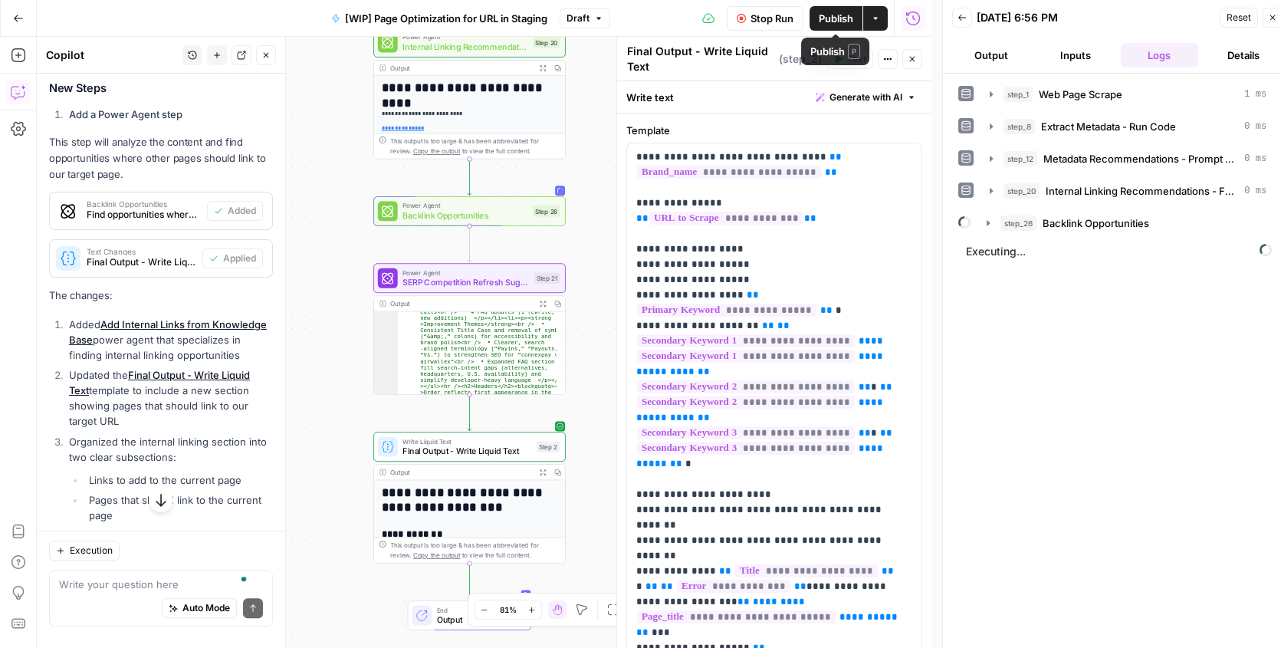
click at [835, 26] on button "Publish" at bounding box center [835, 18] width 53 height 25
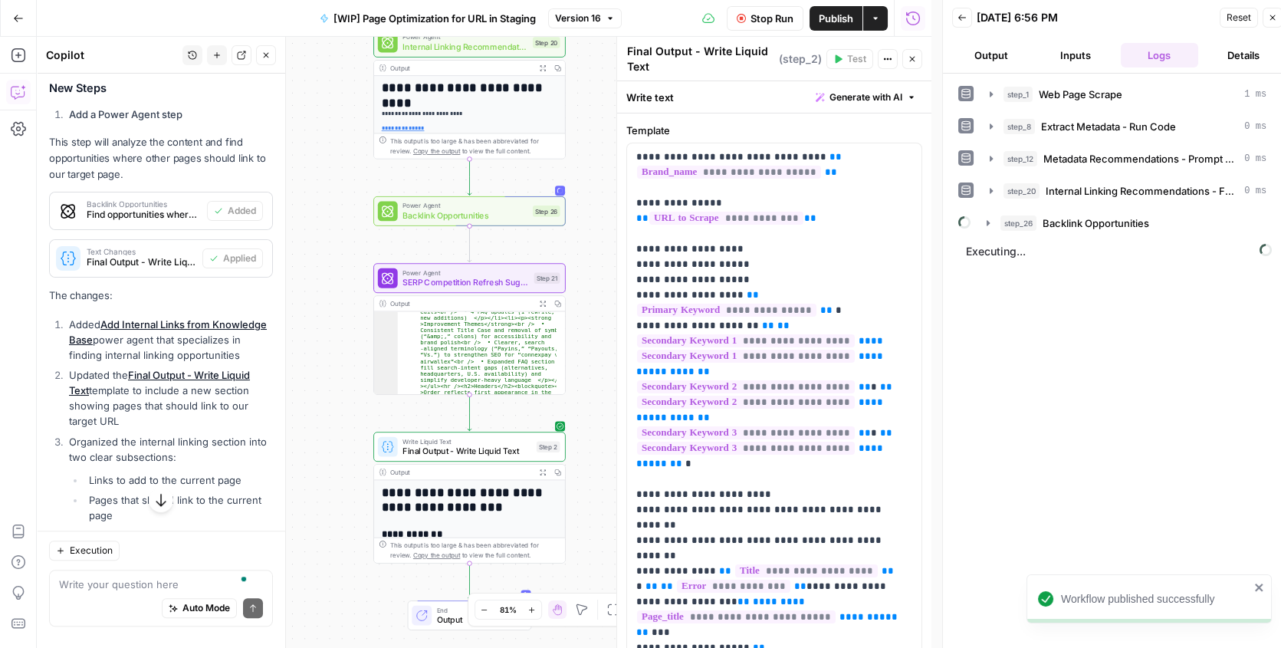
click at [1037, 392] on div "step_1 Web Page Scrape 1 ms step_8 Extract Metadata - Run Code 0 ms step_12 Met…" at bounding box center [1117, 365] width 318 height 569
click at [986, 225] on icon "button" at bounding box center [988, 223] width 12 height 12
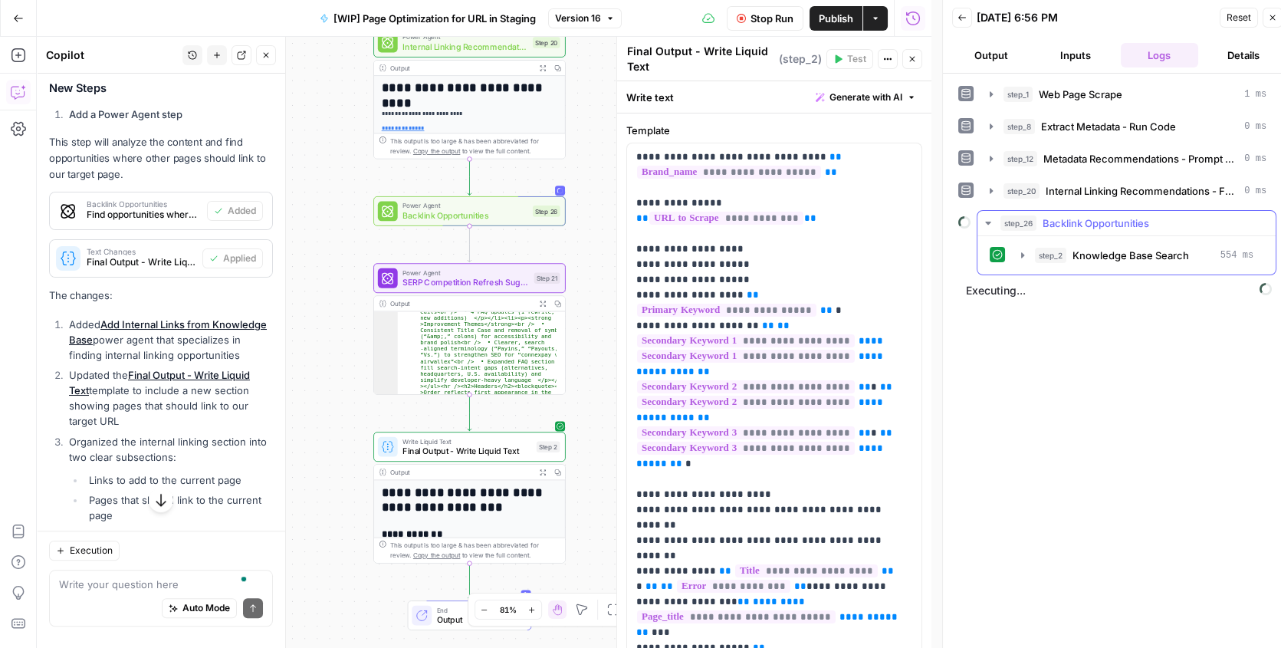
click at [986, 221] on icon "button" at bounding box center [987, 222] width 5 height 3
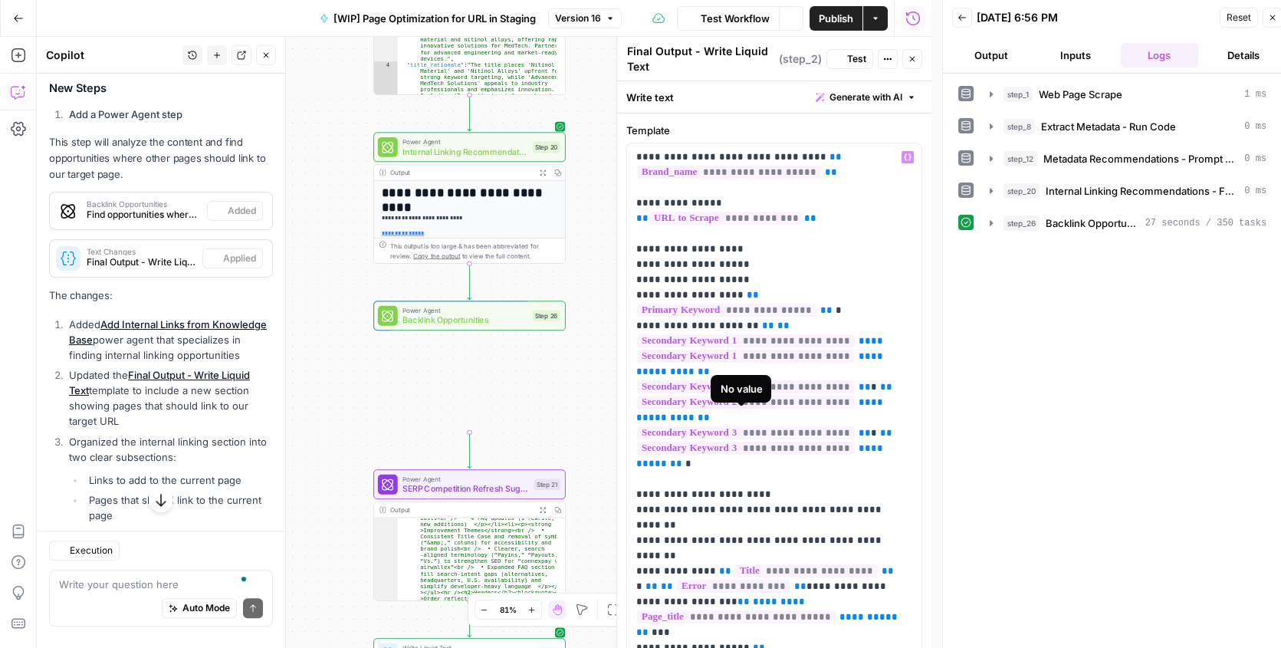
scroll to position [3763, 0]
click at [992, 221] on icon "button" at bounding box center [991, 223] width 12 height 12
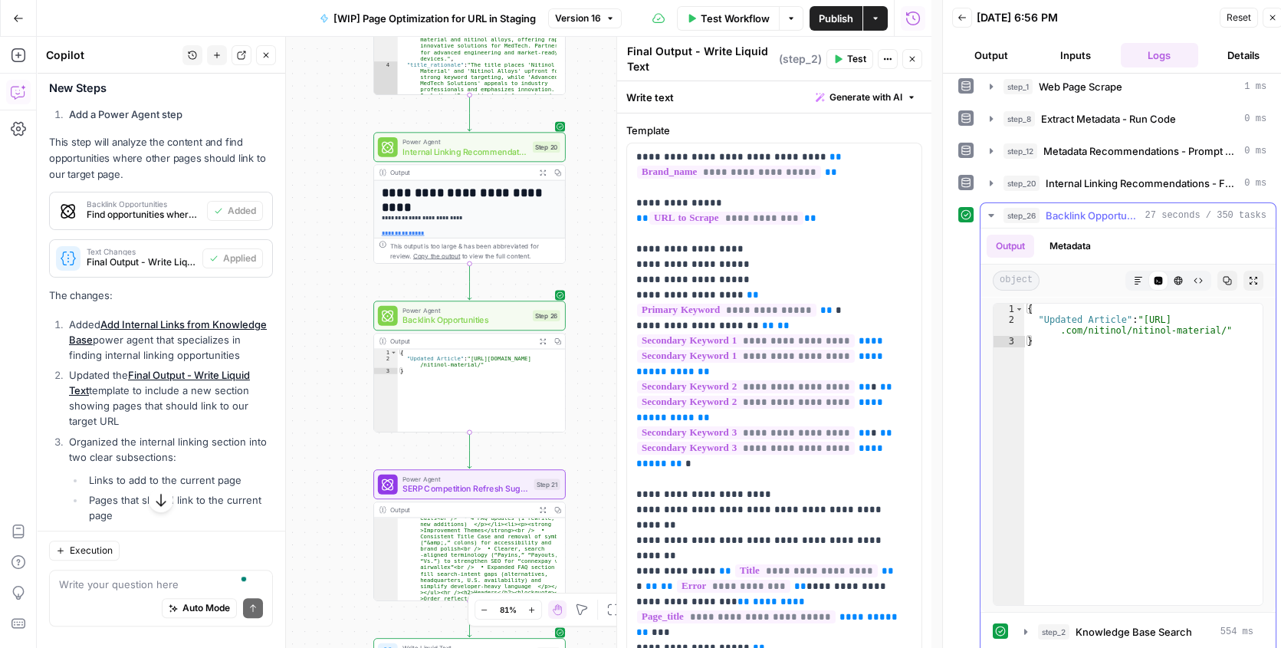
scroll to position [0, 0]
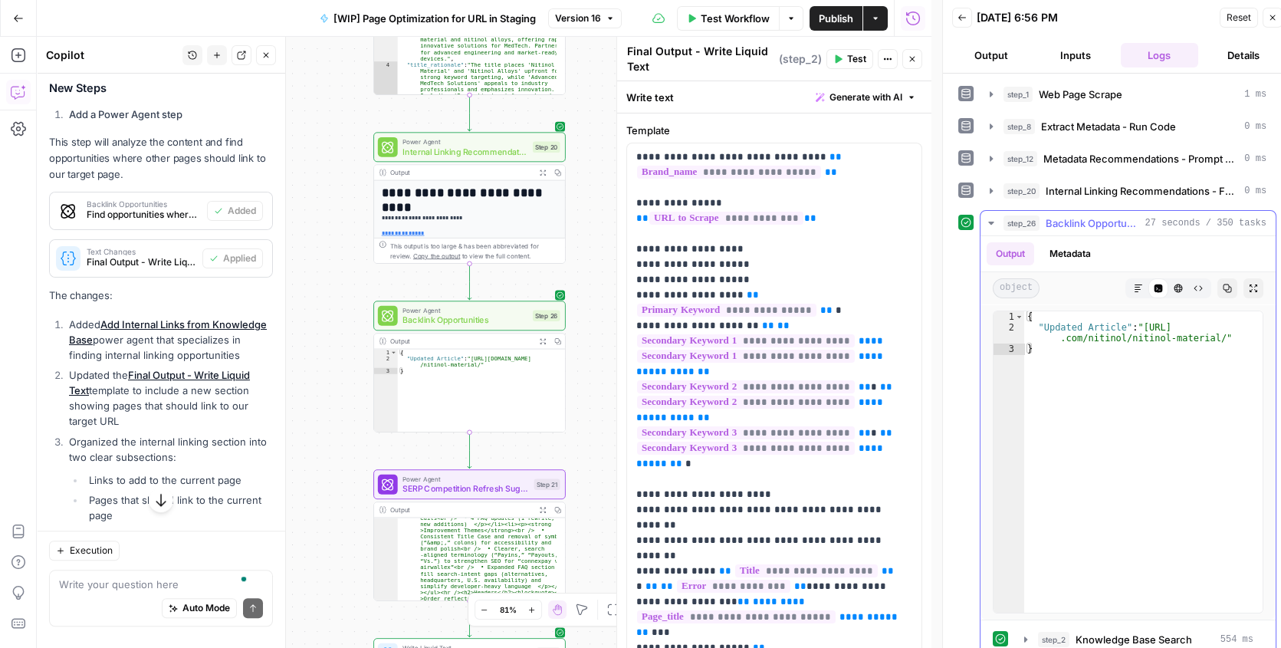
click at [986, 221] on icon "button" at bounding box center [991, 223] width 12 height 12
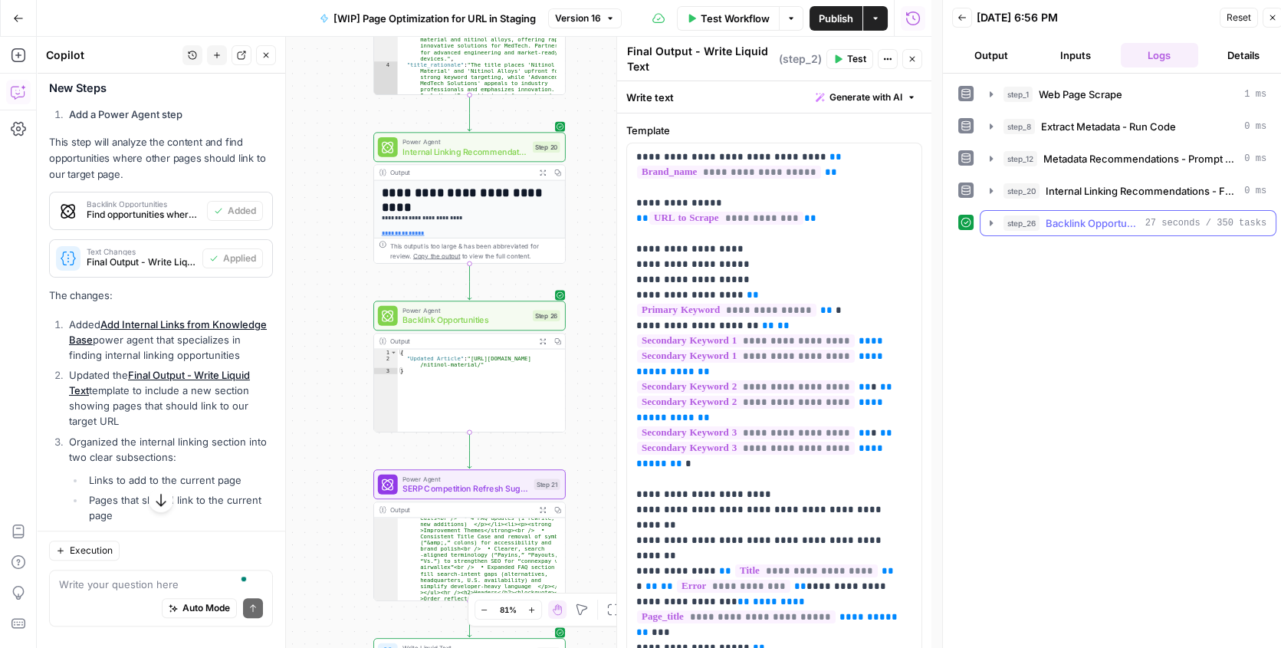
click at [987, 221] on icon "button" at bounding box center [991, 223] width 12 height 12
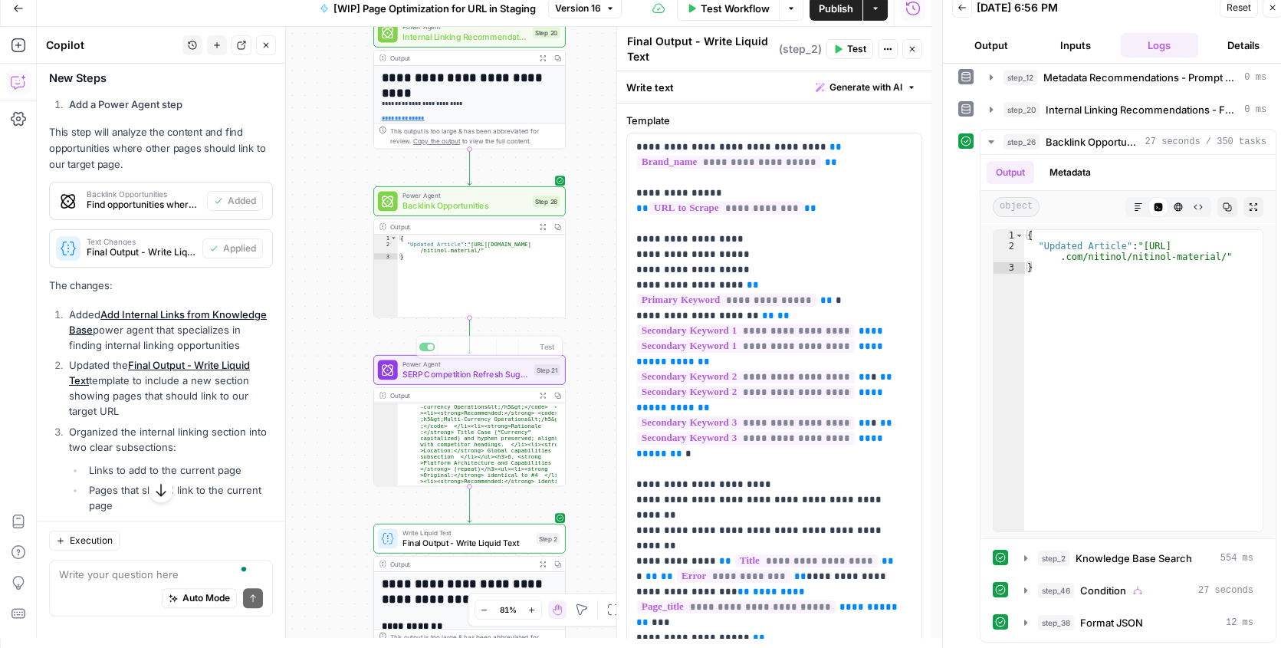
scroll to position [543, 0]
click at [542, 345] on span "Test" at bounding box center [547, 346] width 15 height 11
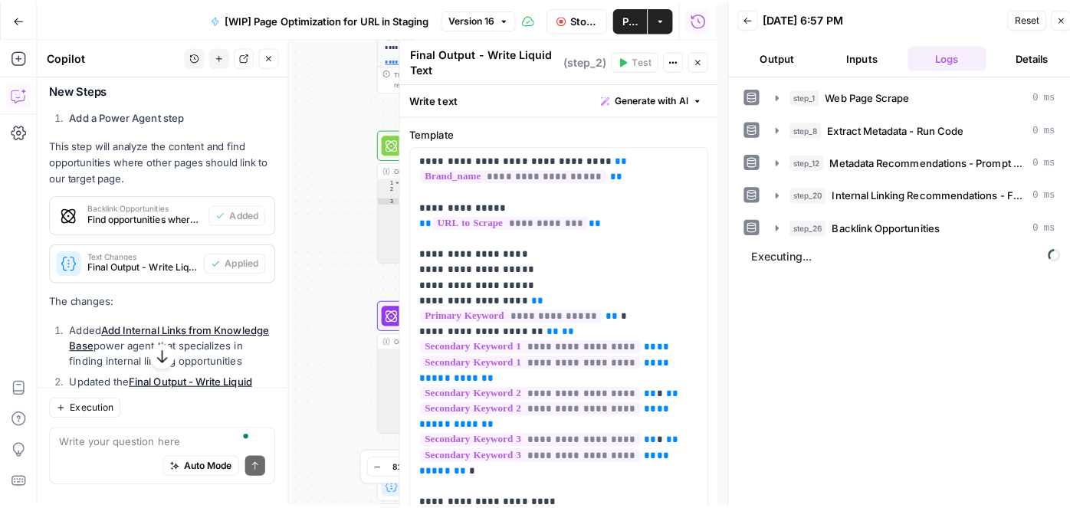
scroll to position [3764, 0]
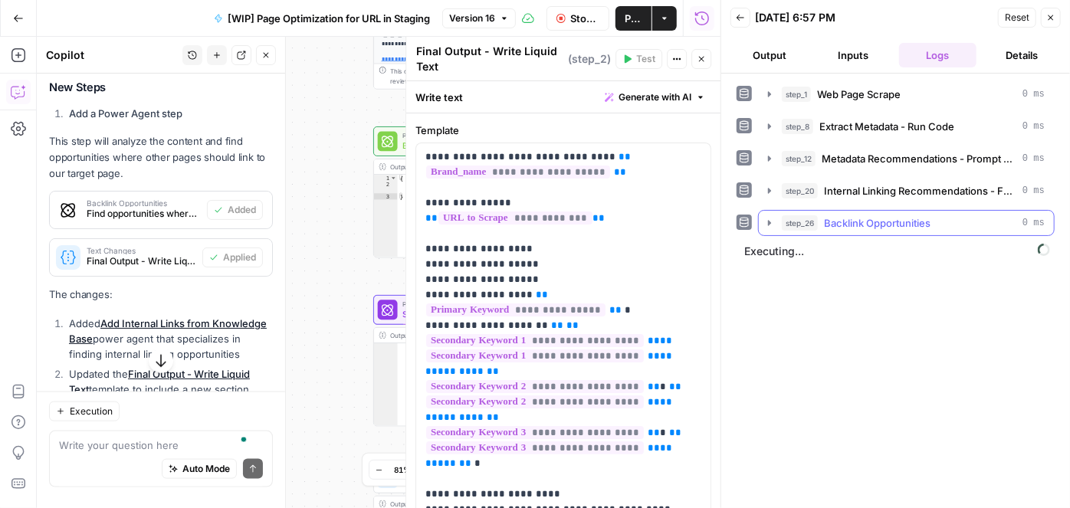
click at [772, 221] on icon "button" at bounding box center [769, 223] width 12 height 12
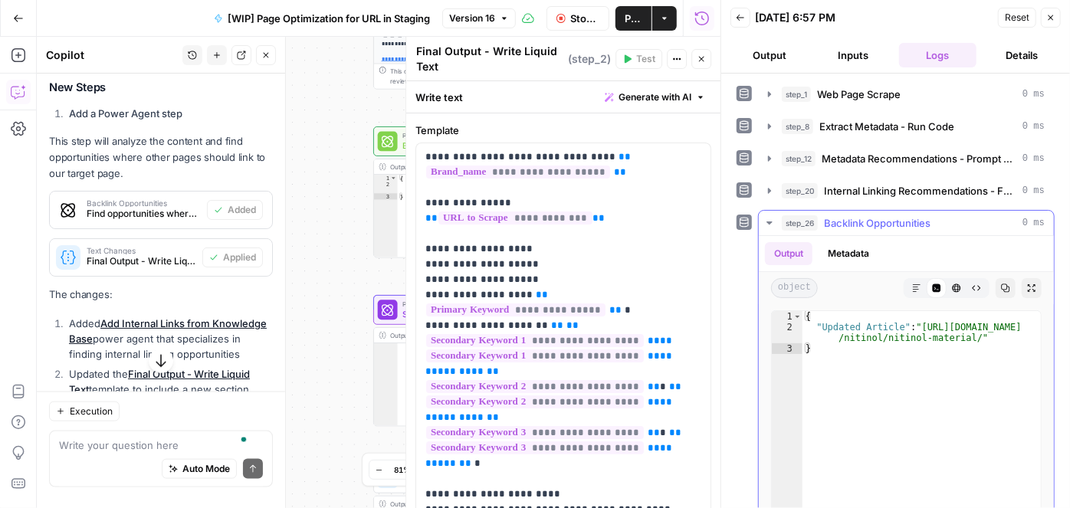
click at [767, 217] on icon "button" at bounding box center [769, 223] width 12 height 12
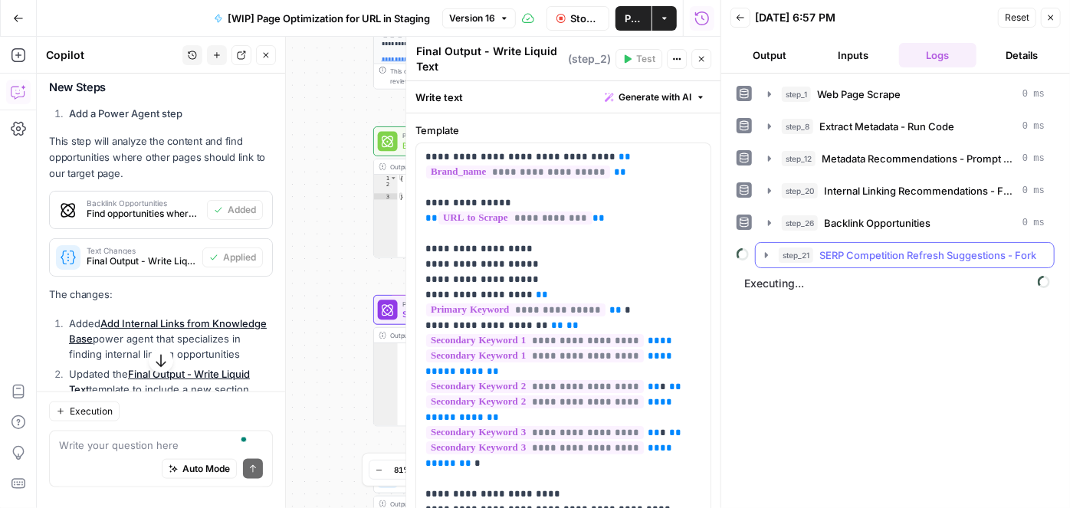
click at [767, 254] on icon "button" at bounding box center [766, 255] width 12 height 12
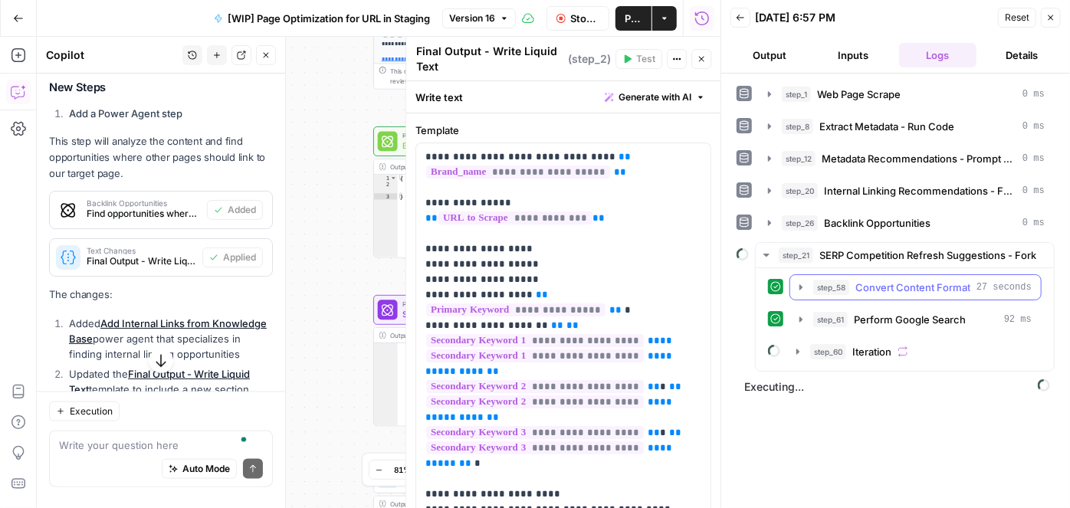
click at [799, 284] on icon "button" at bounding box center [800, 286] width 3 height 5
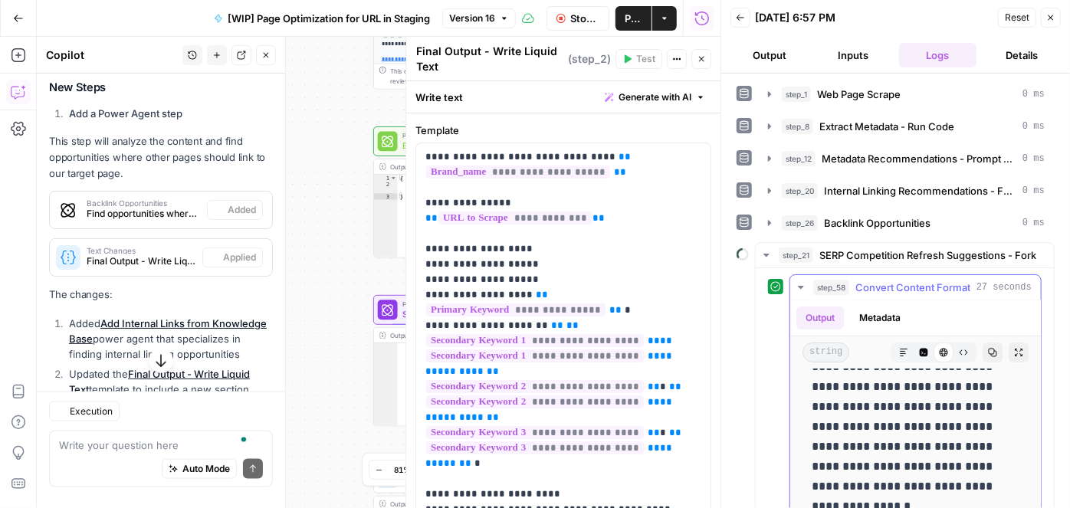
scroll to position [0, 0]
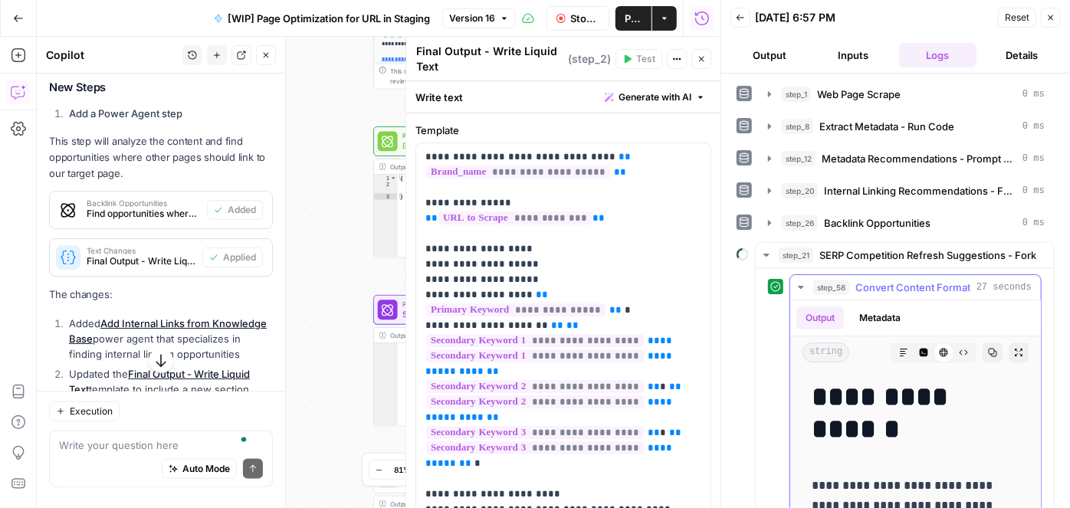
click at [801, 286] on icon "button" at bounding box center [800, 287] width 5 height 3
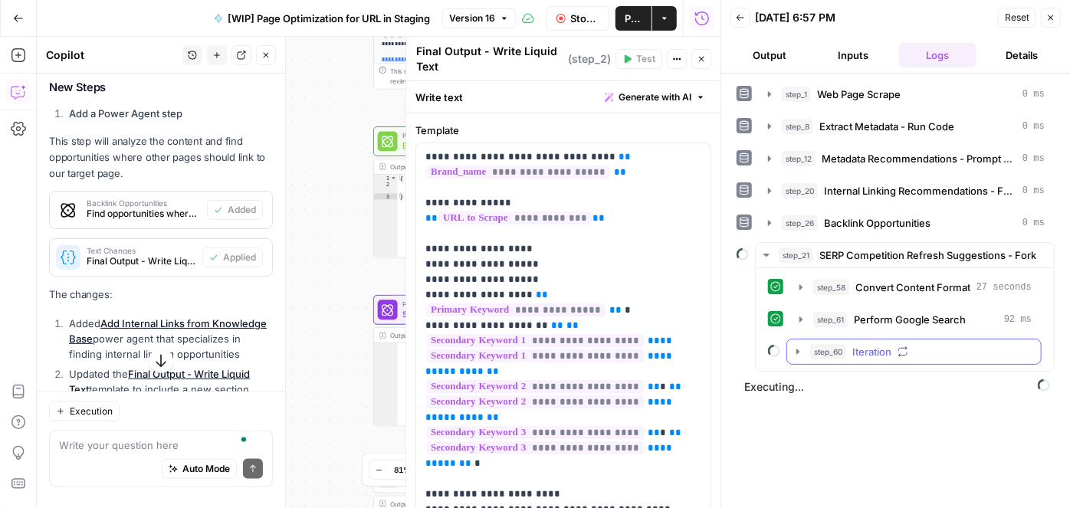
click at [800, 346] on icon "button" at bounding box center [798, 352] width 12 height 12
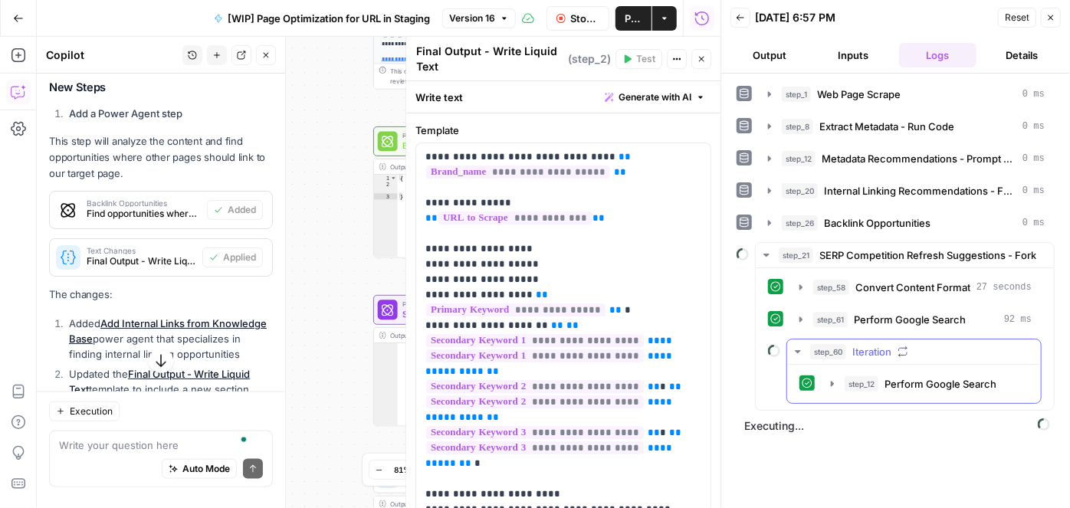
click at [800, 346] on icon "button" at bounding box center [798, 352] width 12 height 12
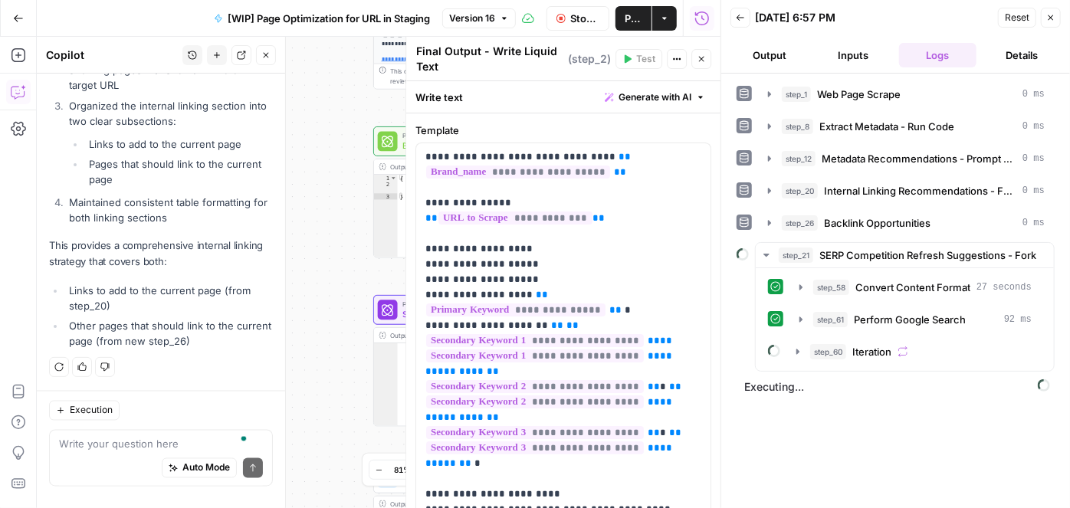
scroll to position [4040, 0]
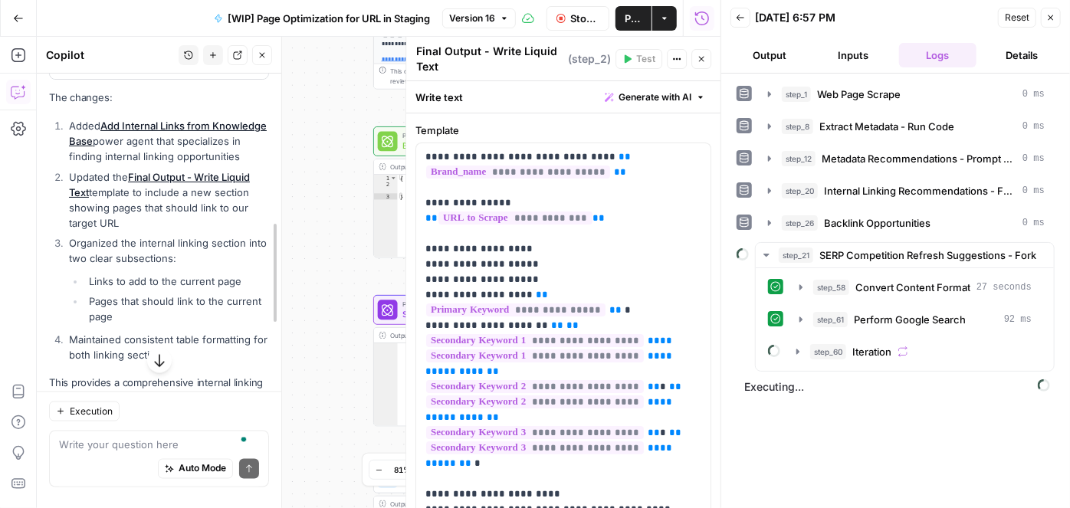
drag, startPoint x: 288, startPoint y: 142, endPoint x: 370, endPoint y: 151, distance: 82.5
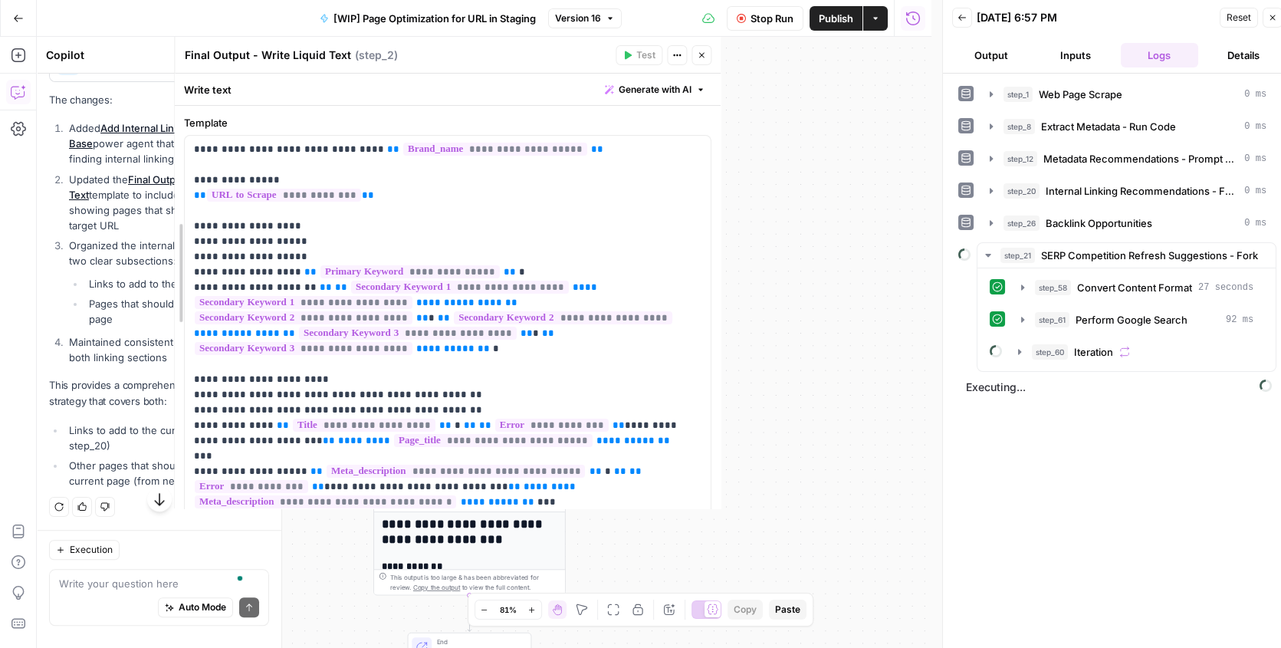
scroll to position [4086, 0]
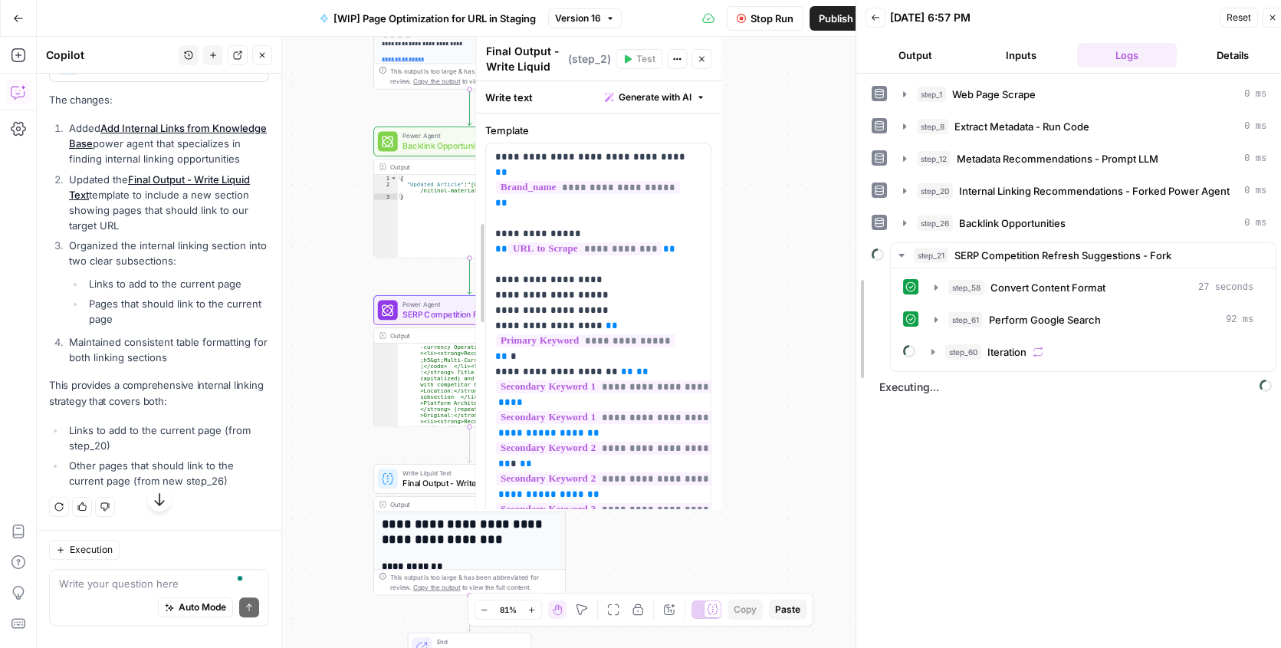
drag, startPoint x: 914, startPoint y: 153, endPoint x: 475, endPoint y: 141, distance: 439.3
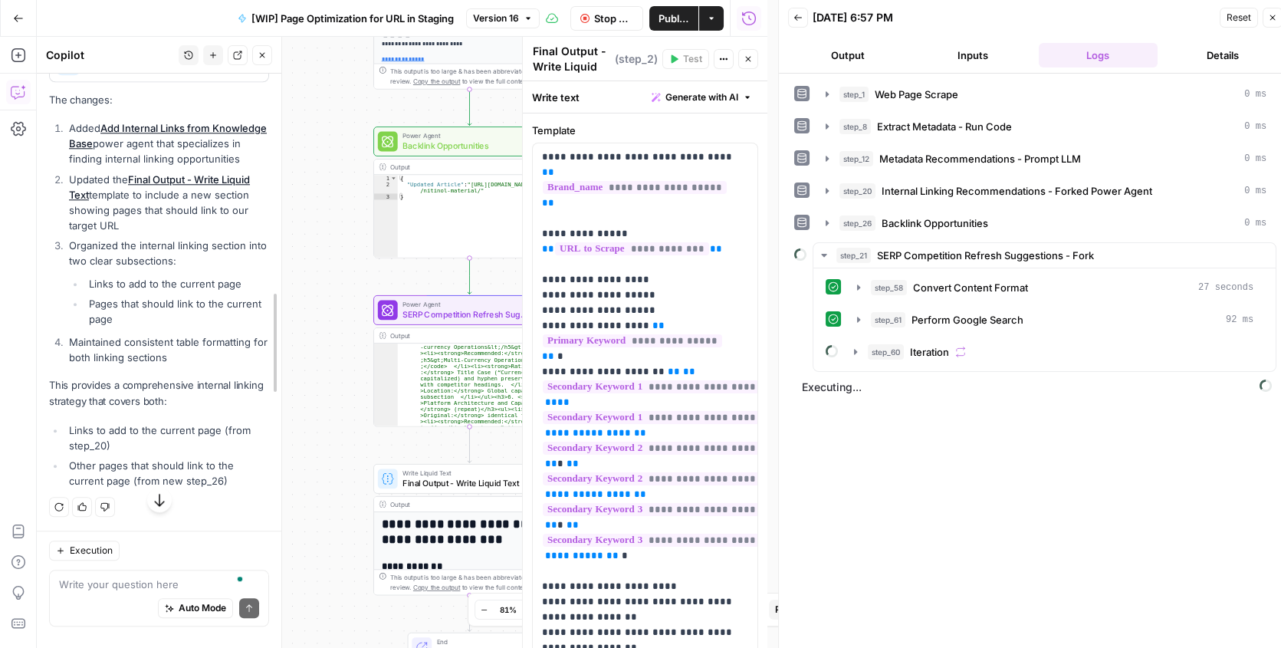
drag, startPoint x: 281, startPoint y: 140, endPoint x: 232, endPoint y: 139, distance: 49.1
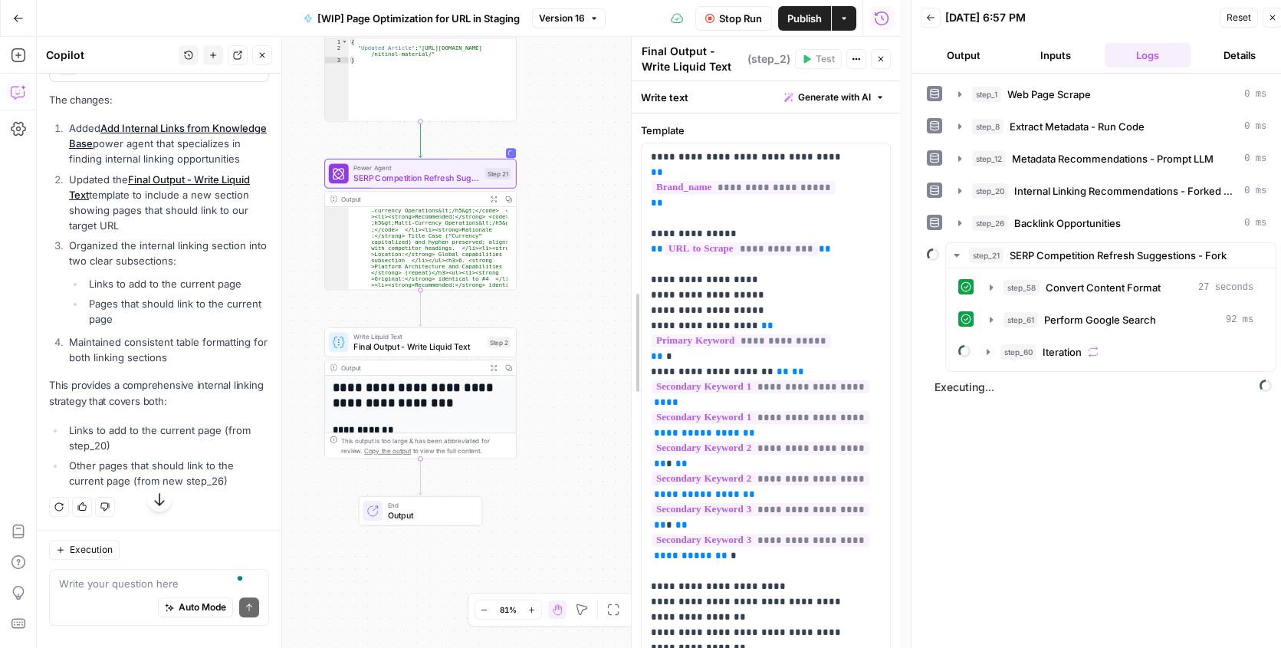
drag, startPoint x: 657, startPoint y: 242, endPoint x: 633, endPoint y: 244, distance: 23.9
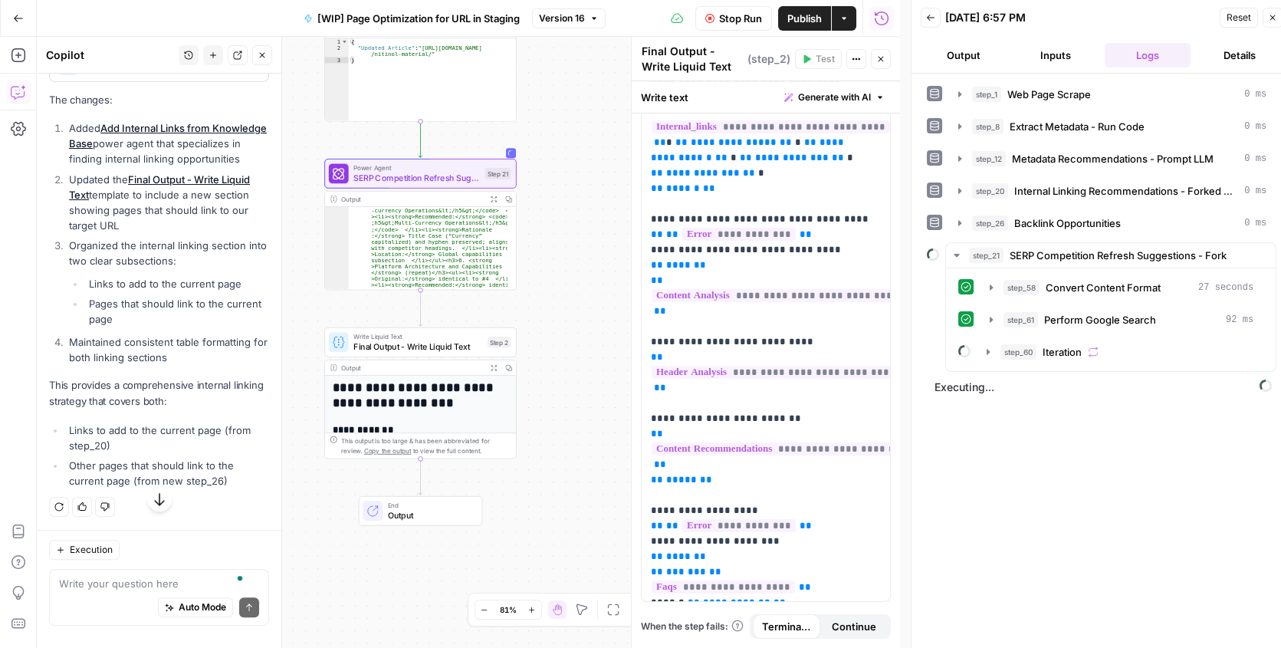
scroll to position [10, 0]
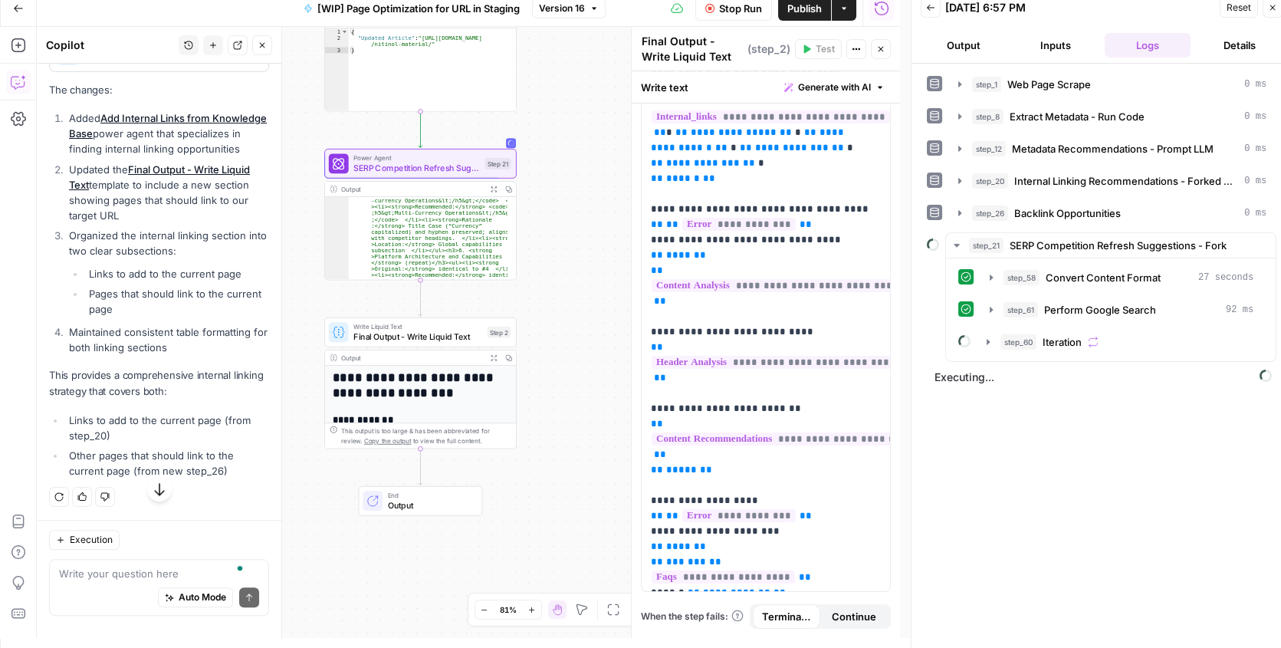
click at [110, 582] on div "Auto Mode Send" at bounding box center [159, 599] width 200 height 34
click at [96, 573] on textarea "To enrich screen reader interactions, please activate Accessibility in Grammarl…" at bounding box center [159, 573] width 200 height 15
click at [985, 343] on icon "button" at bounding box center [988, 342] width 12 height 12
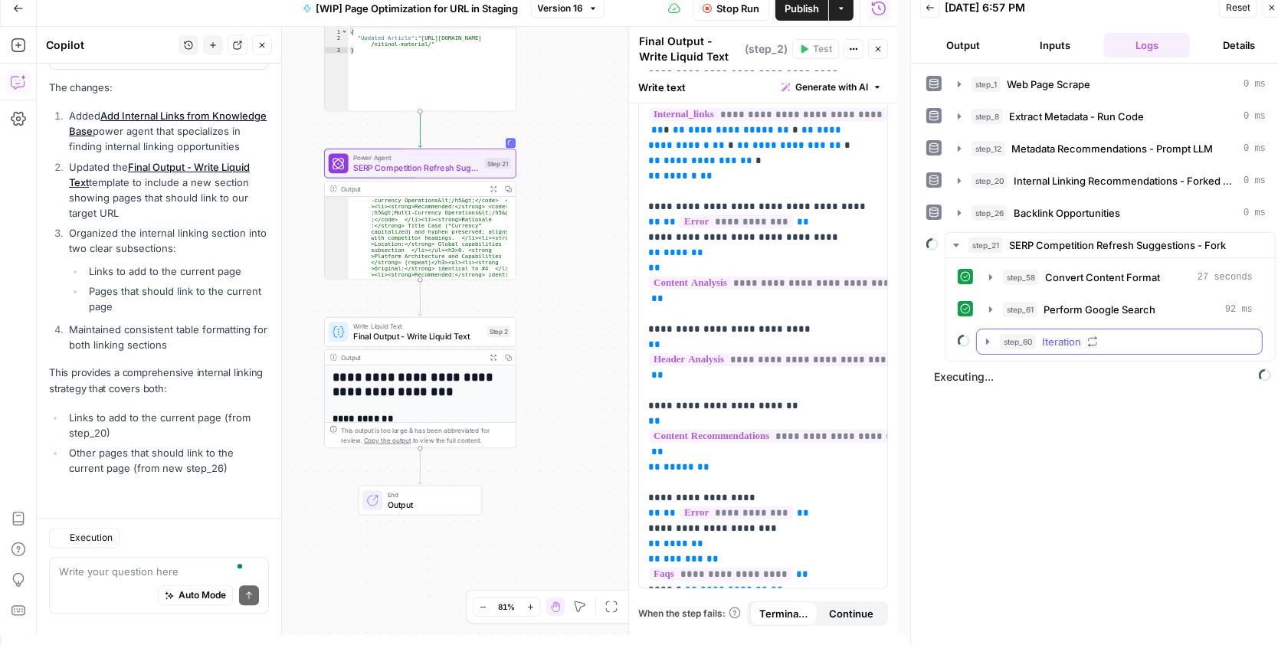
scroll to position [4161, 0]
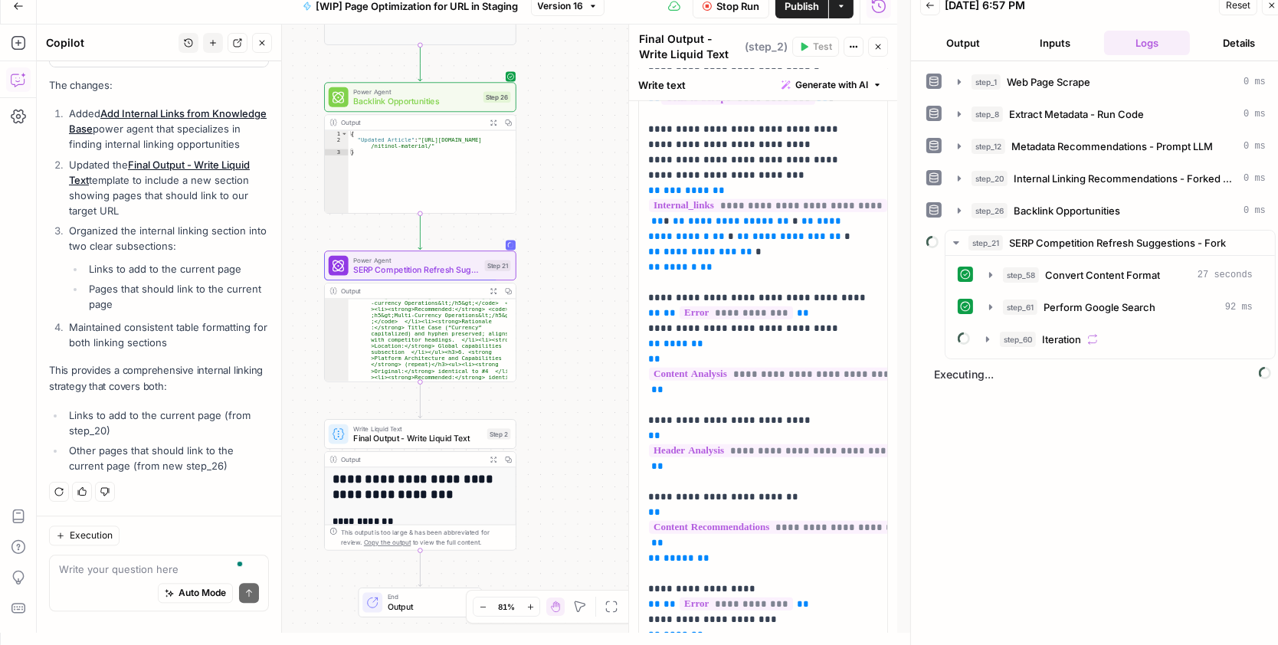
scroll to position [976, 0]
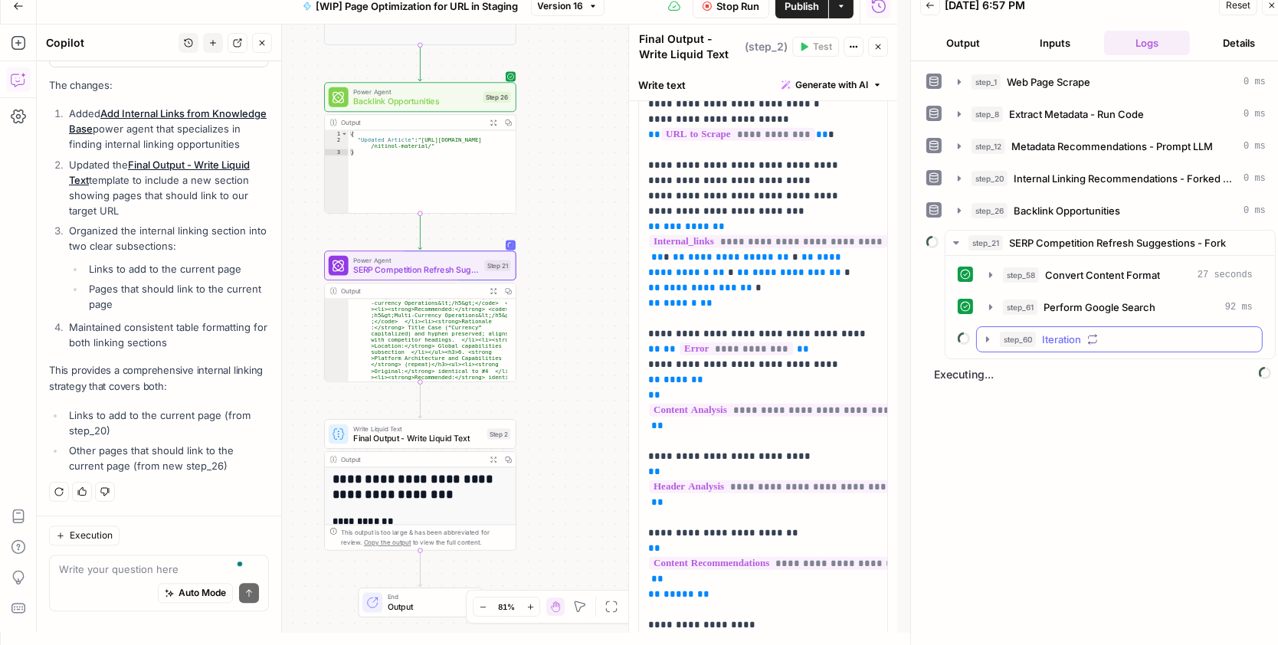
click at [987, 336] on icon "button" at bounding box center [987, 338] width 3 height 5
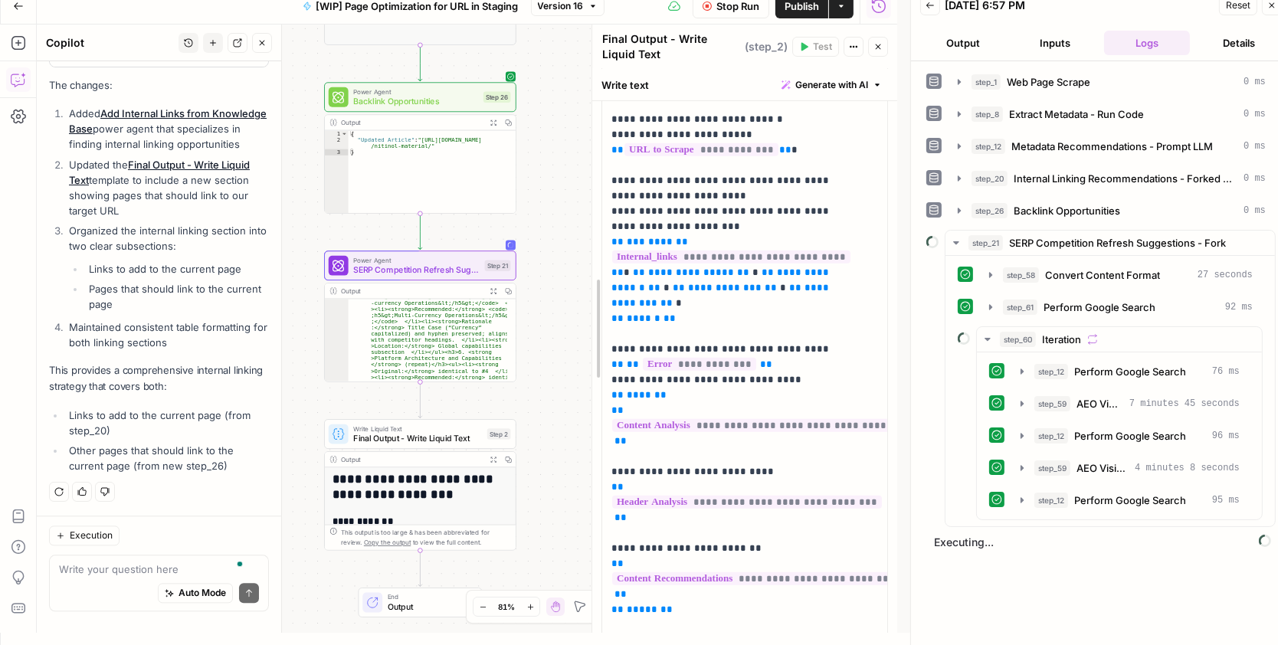
drag, startPoint x: 628, startPoint y: 41, endPoint x: 547, endPoint y: 188, distance: 167.0
click at [585, 53] on div at bounding box center [592, 329] width 15 height 608
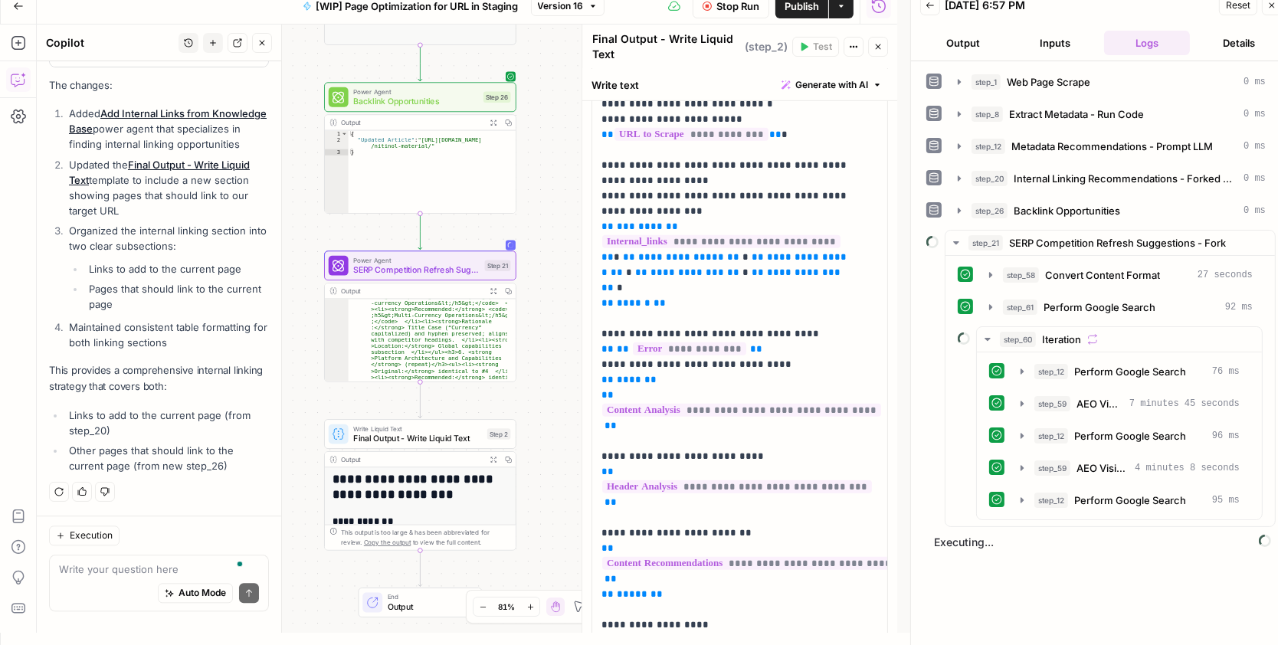
scroll to position [822, 0]
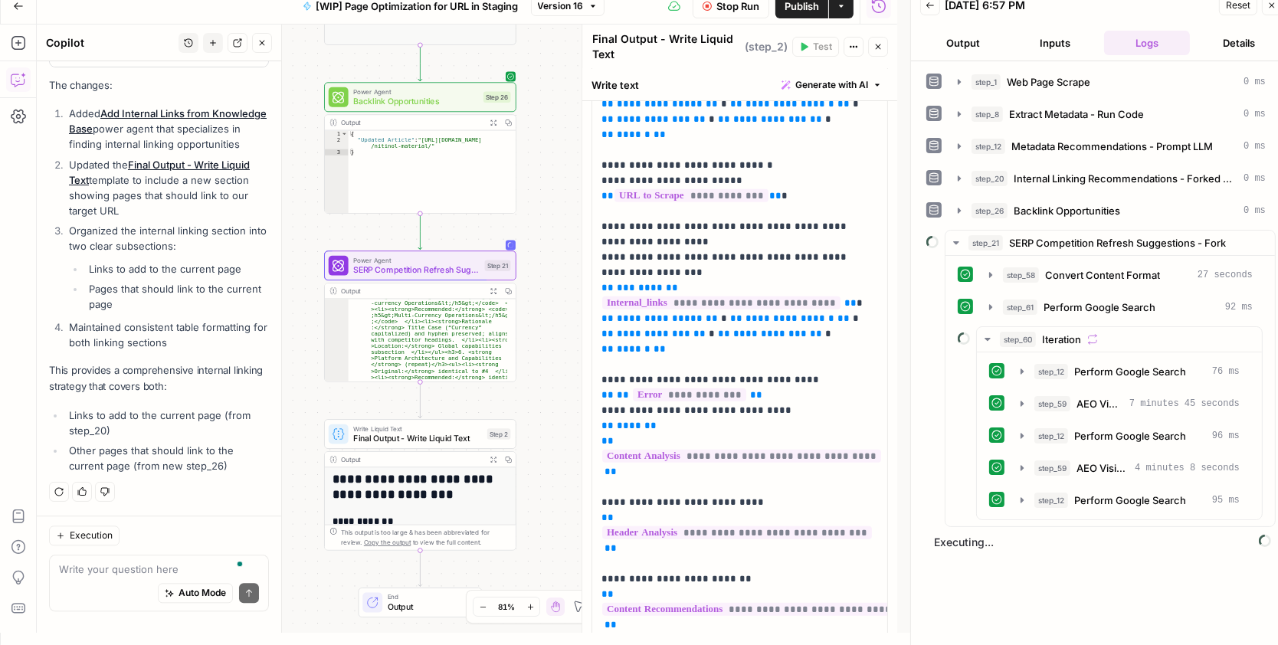
click at [1147, 576] on div "step_1 Web Page Scrape 0 ms step_8 Extract Metadata - Run Code 0 ms step_12 Met…" at bounding box center [1101, 353] width 349 height 569
click at [1022, 497] on icon "button" at bounding box center [1022, 500] width 12 height 12
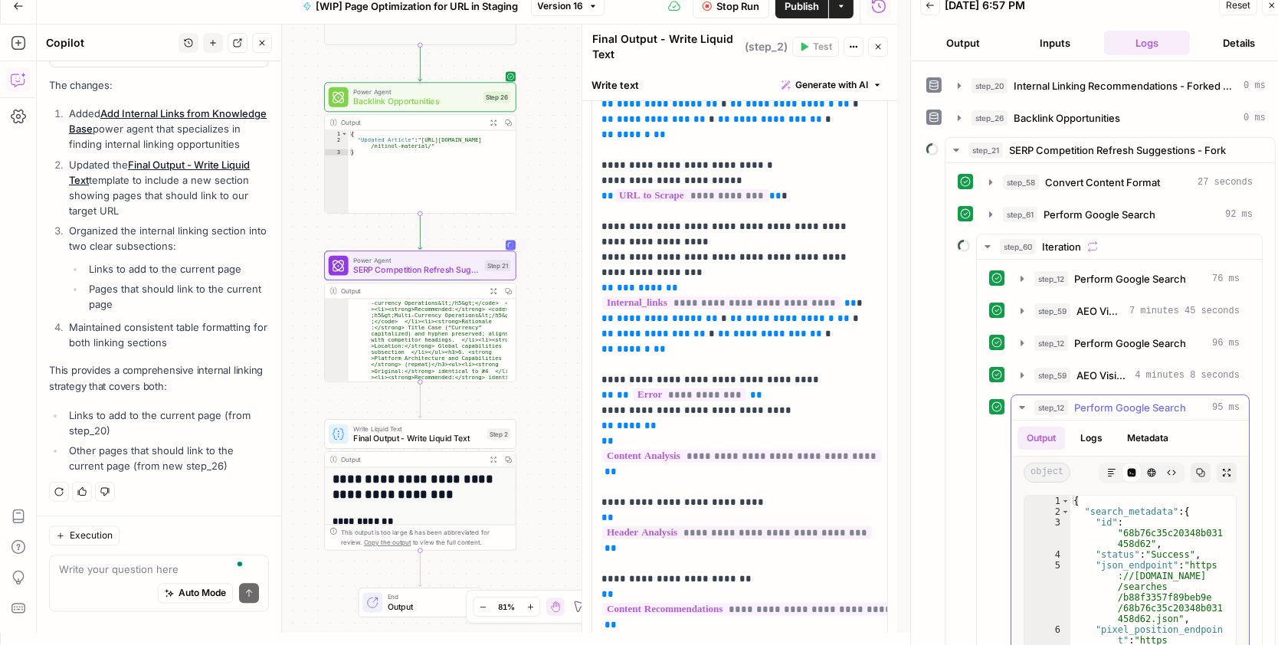
scroll to position [278, 0]
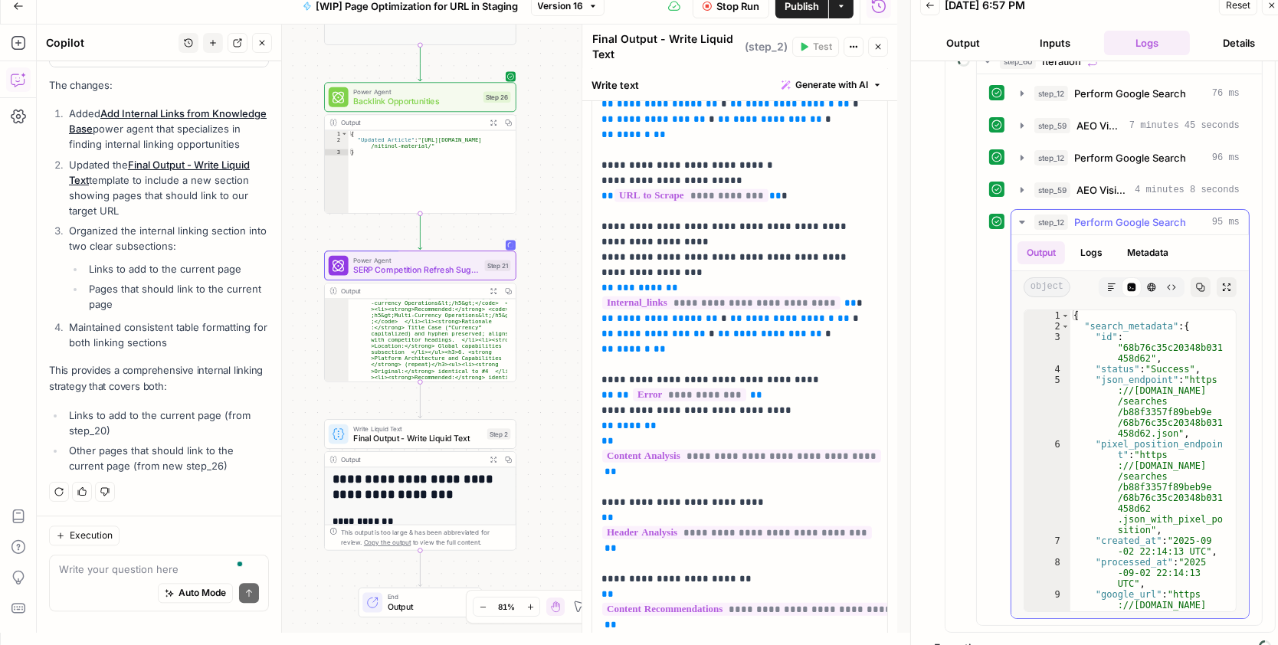
click at [1018, 220] on icon "button" at bounding box center [1022, 222] width 12 height 12
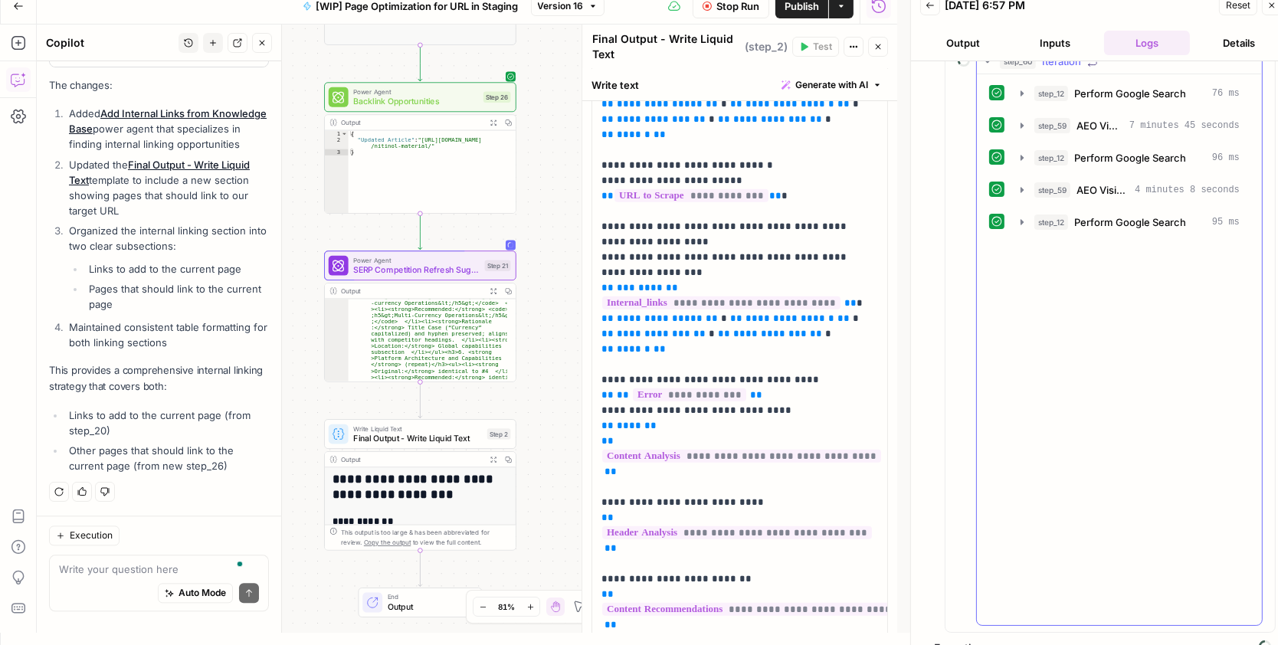
scroll to position [0, 0]
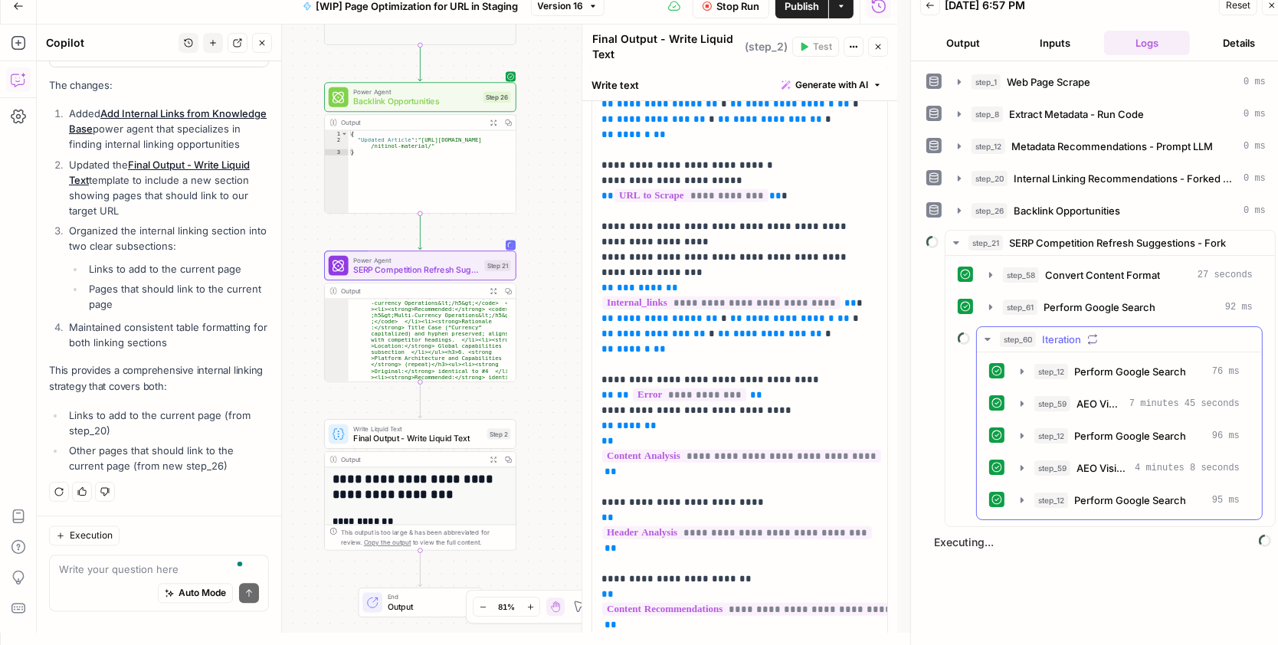
click at [982, 340] on icon "button" at bounding box center [988, 339] width 12 height 12
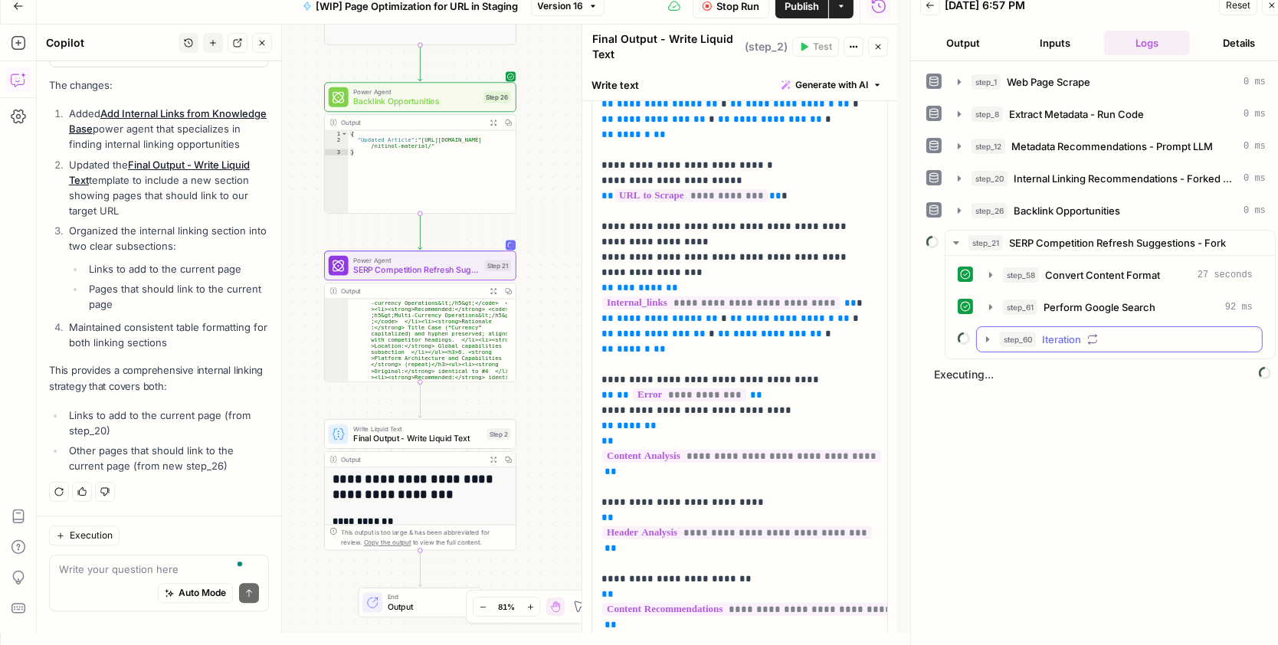
click at [990, 341] on icon "button" at bounding box center [988, 339] width 12 height 12
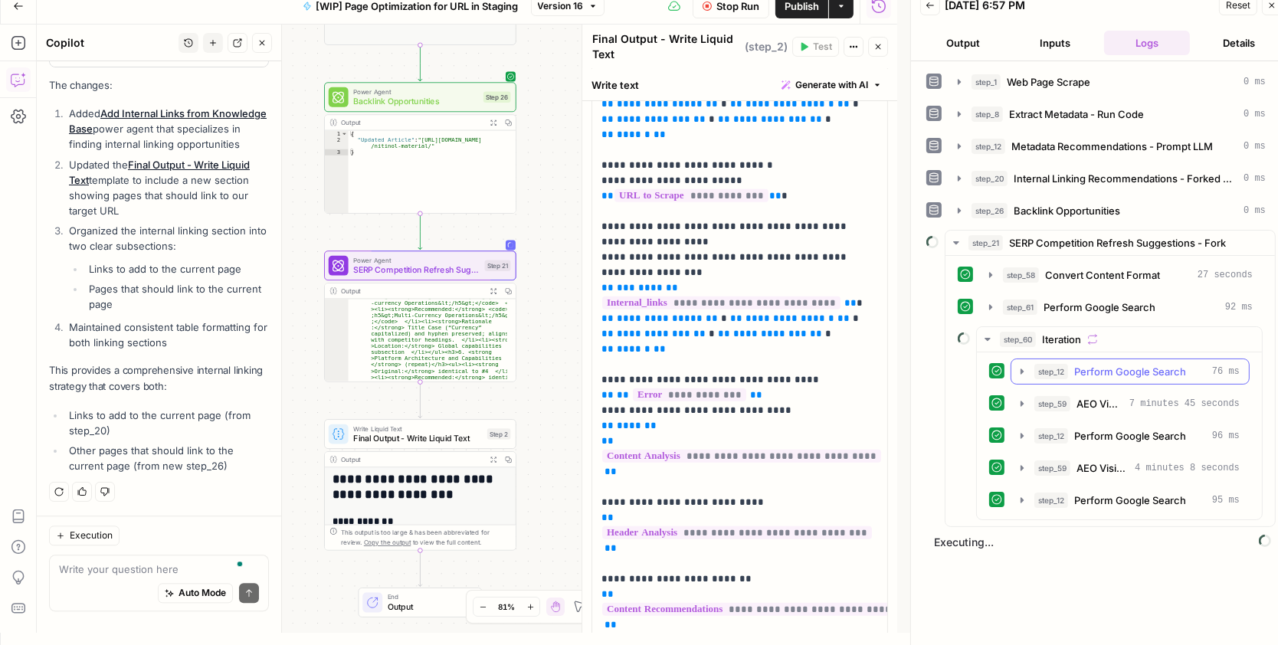
click at [1019, 369] on icon "button" at bounding box center [1022, 372] width 12 height 12
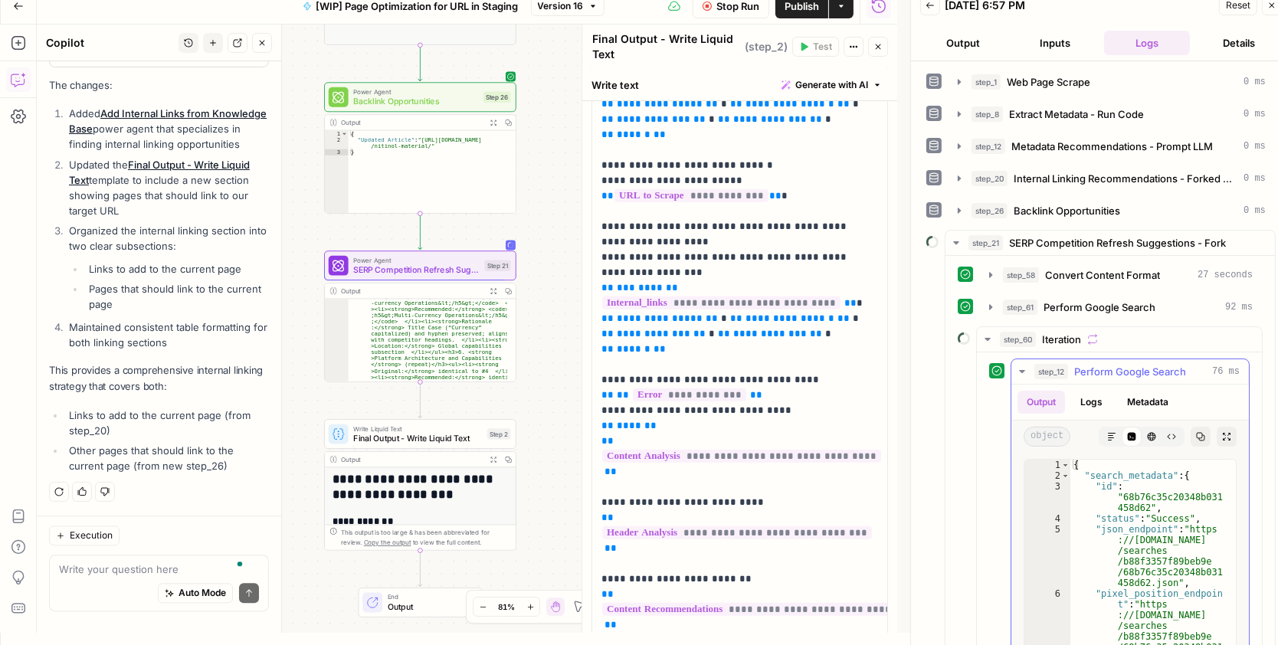
click at [1019, 370] on icon "button" at bounding box center [1021, 371] width 5 height 3
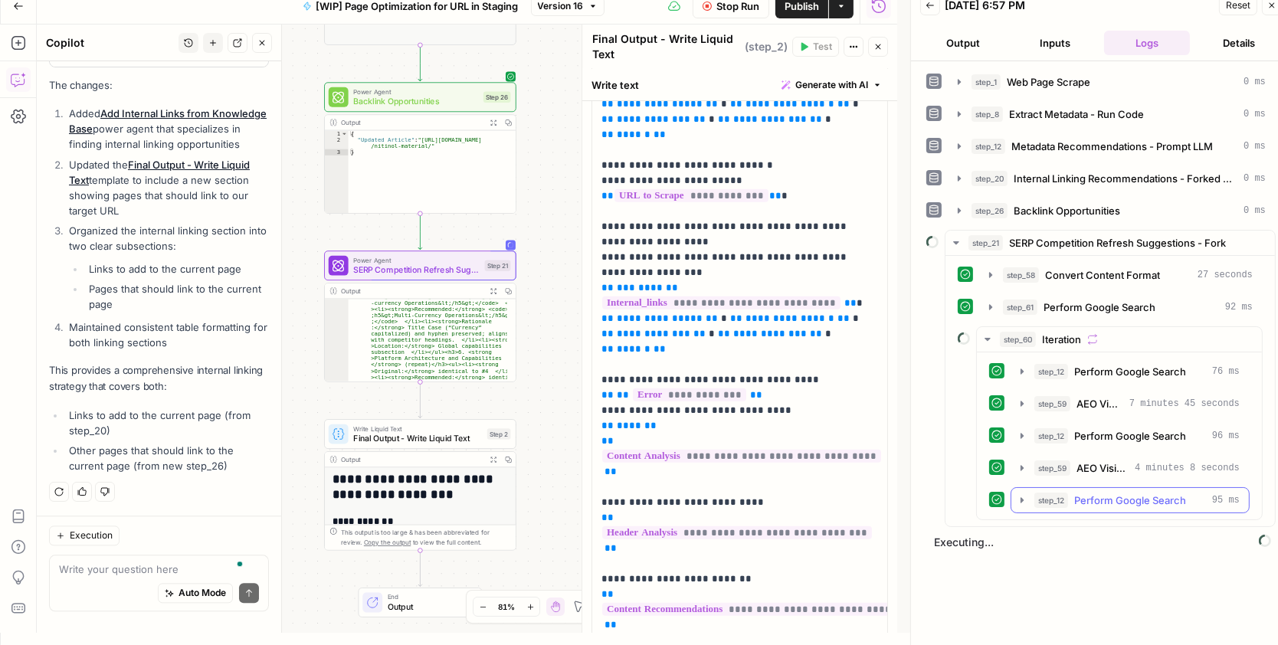
click at [1025, 498] on icon "button" at bounding box center [1022, 500] width 12 height 12
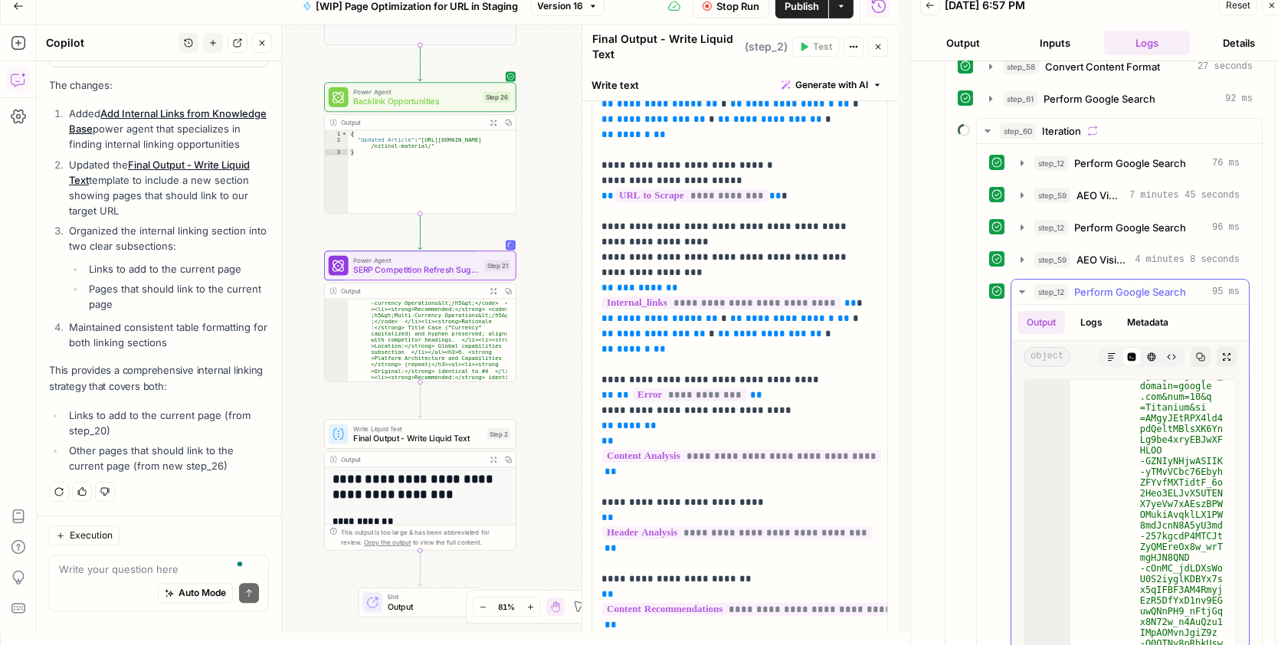
scroll to position [835, 0]
click at [1018, 291] on icon "button" at bounding box center [1022, 292] width 12 height 12
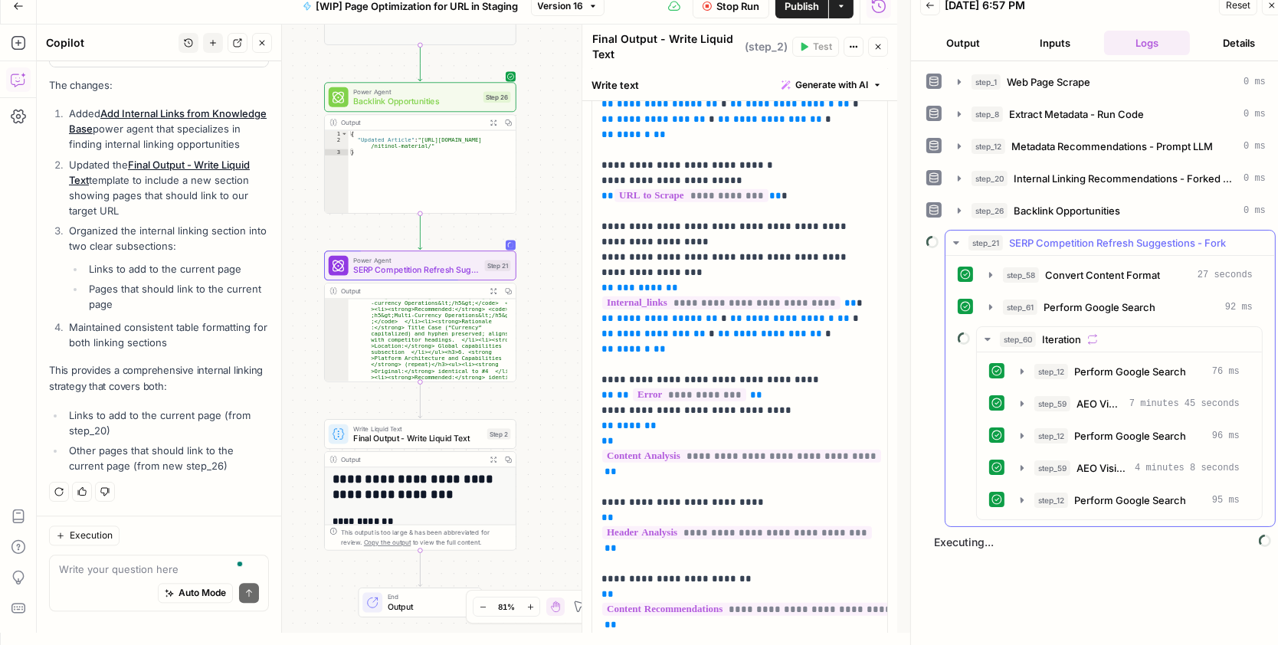
scroll to position [0, 0]
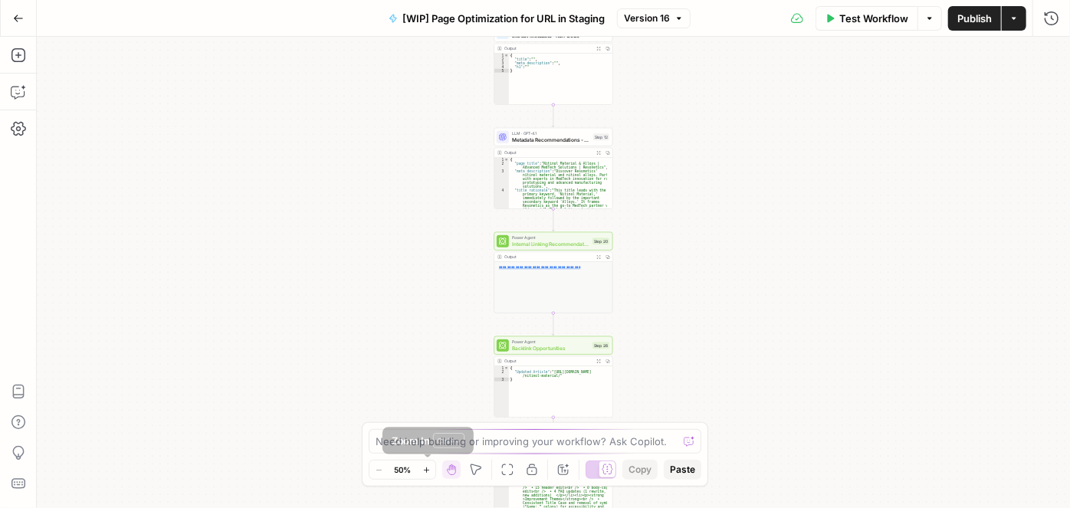
click at [431, 475] on button "Zoom In" at bounding box center [426, 470] width 18 height 18
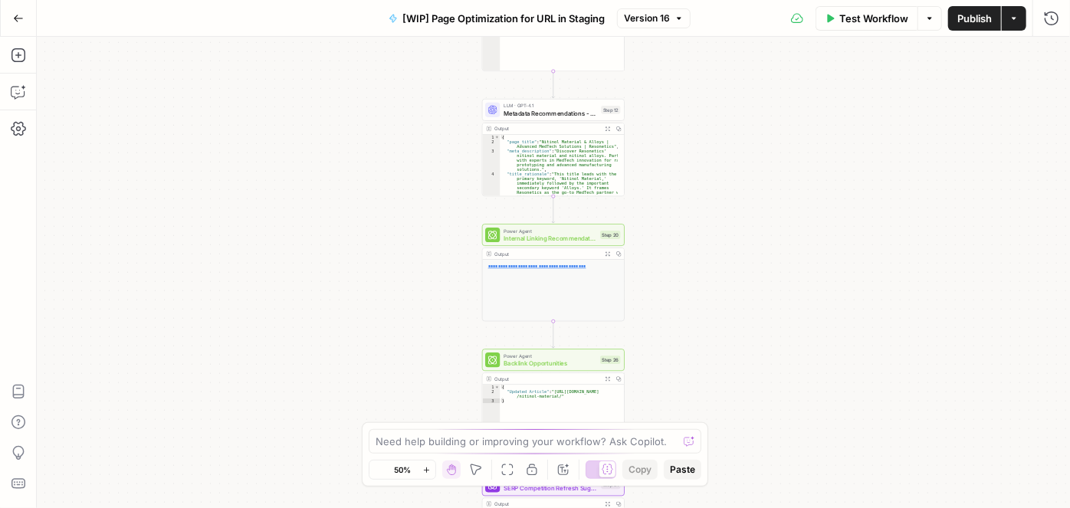
click at [431, 475] on button "Zoom In" at bounding box center [426, 470] width 18 height 18
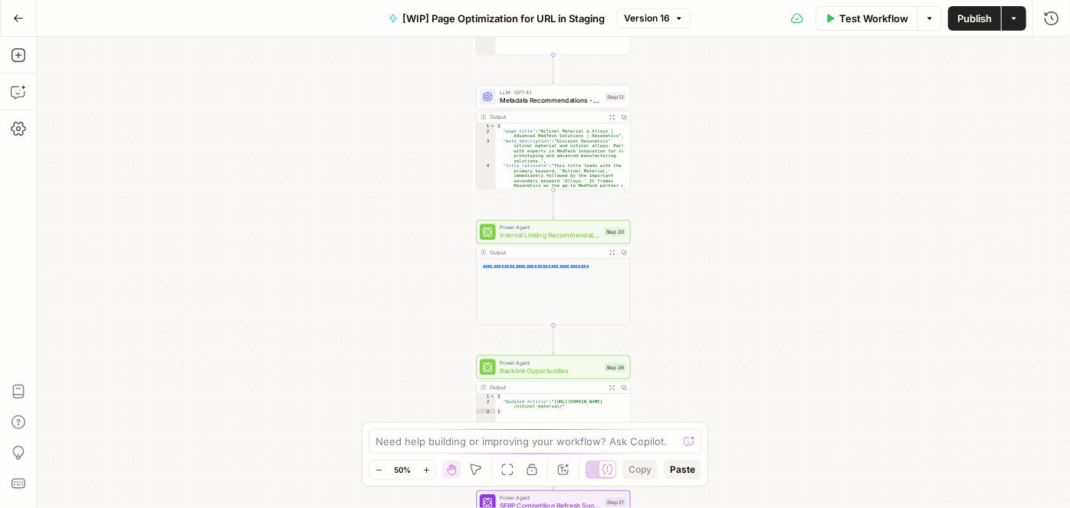
click at [431, 475] on button "Zoom In" at bounding box center [426, 470] width 18 height 18
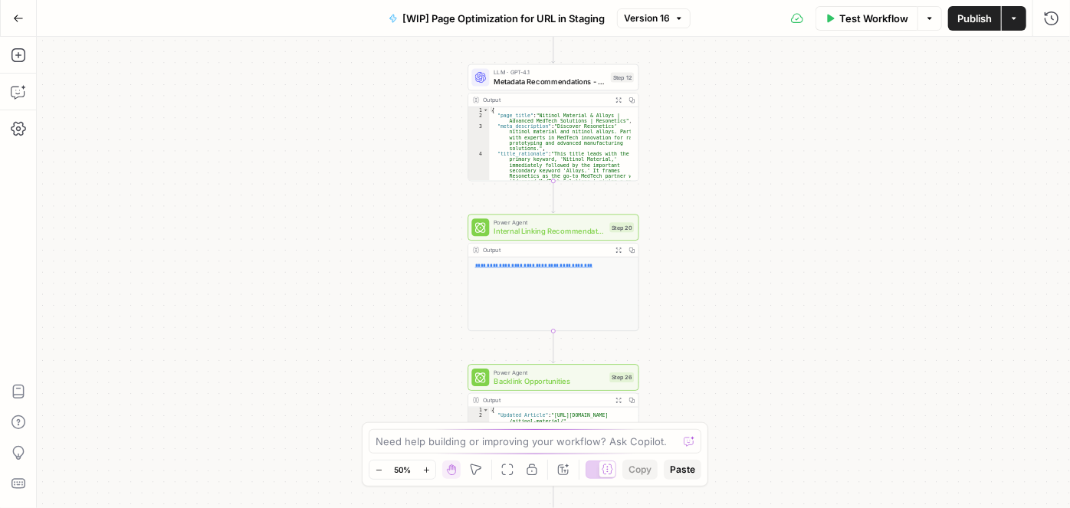
click at [431, 475] on button "Zoom In" at bounding box center [426, 470] width 18 height 18
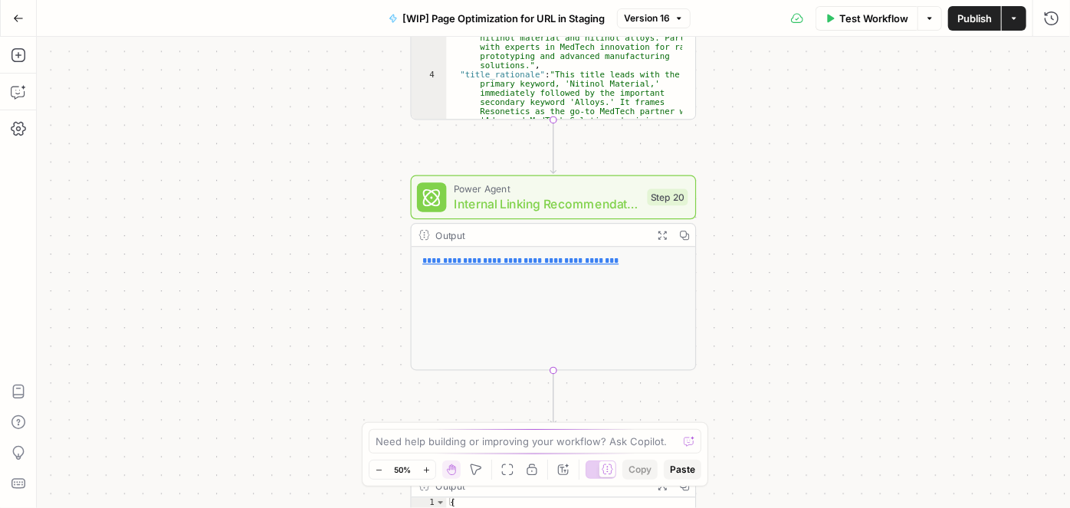
click at [431, 475] on button "Zoom In" at bounding box center [426, 470] width 18 height 18
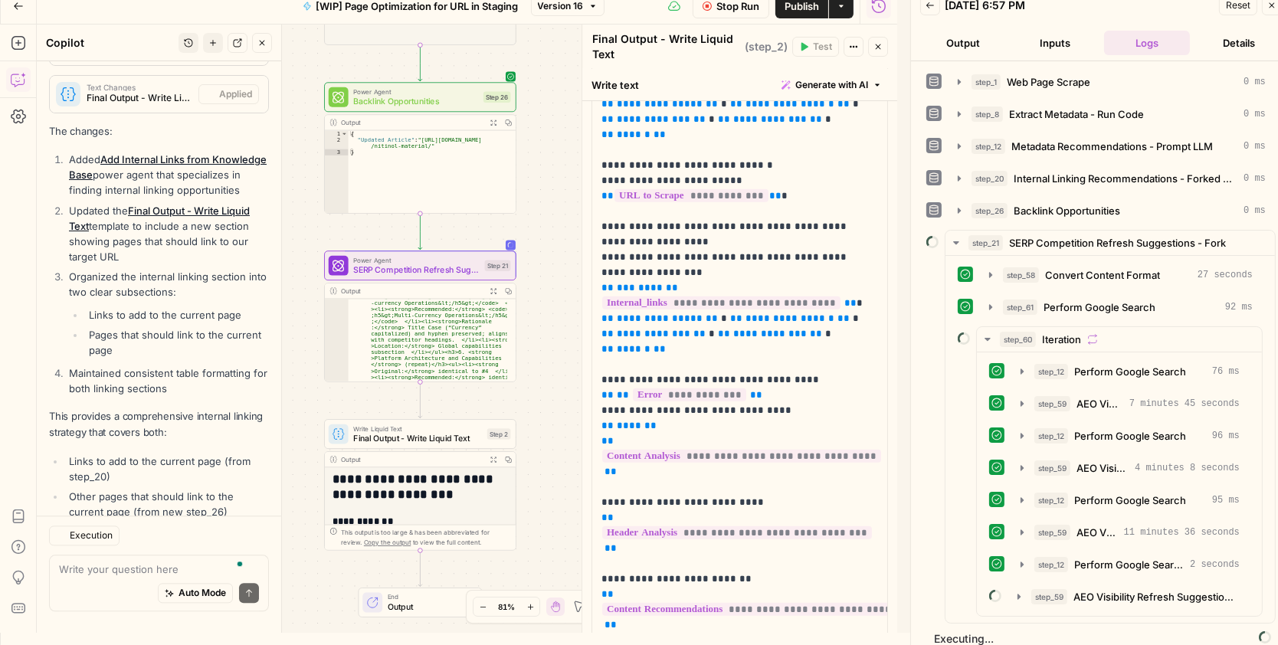
scroll to position [4161, 0]
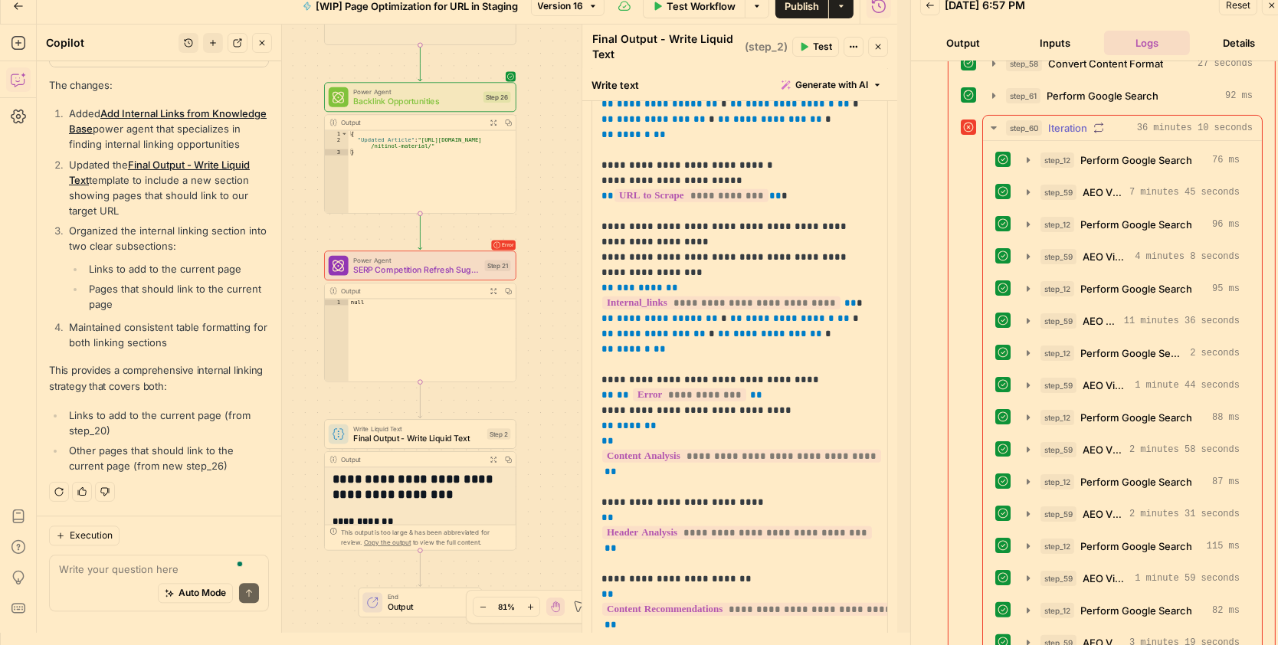
scroll to position [441, 0]
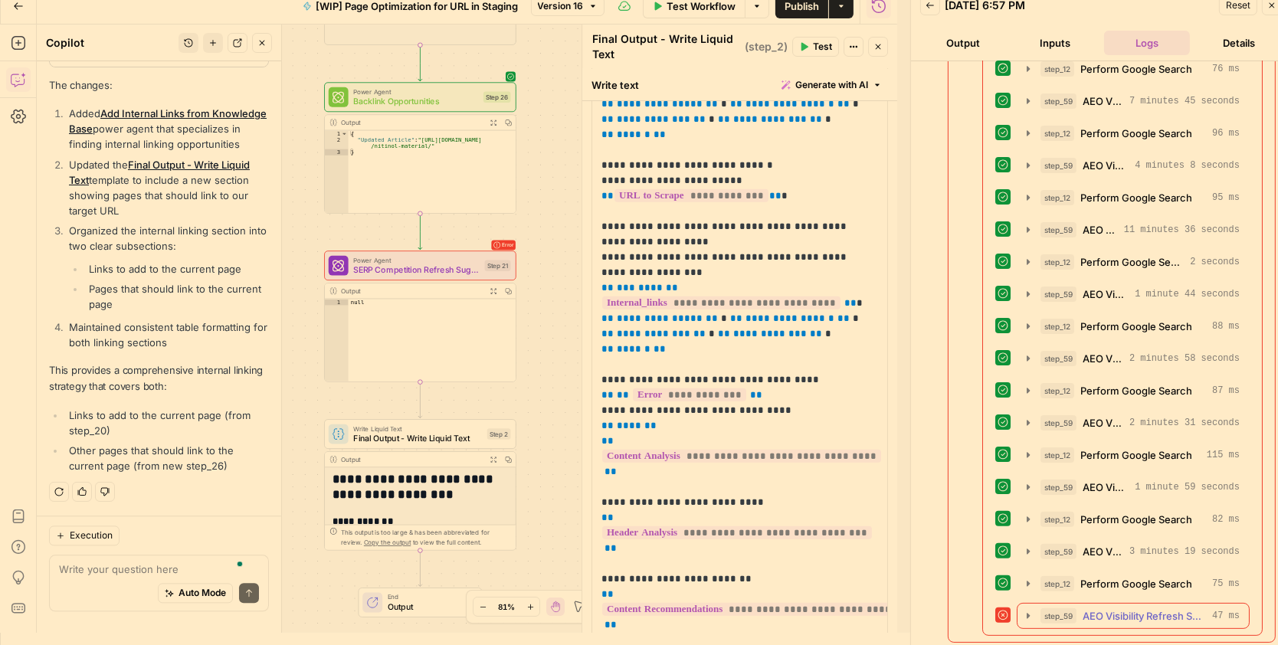
drag, startPoint x: 1026, startPoint y: 612, endPoint x: 1025, endPoint y: 591, distance: 21.5
click at [1027, 612] on icon "button" at bounding box center [1028, 616] width 12 height 12
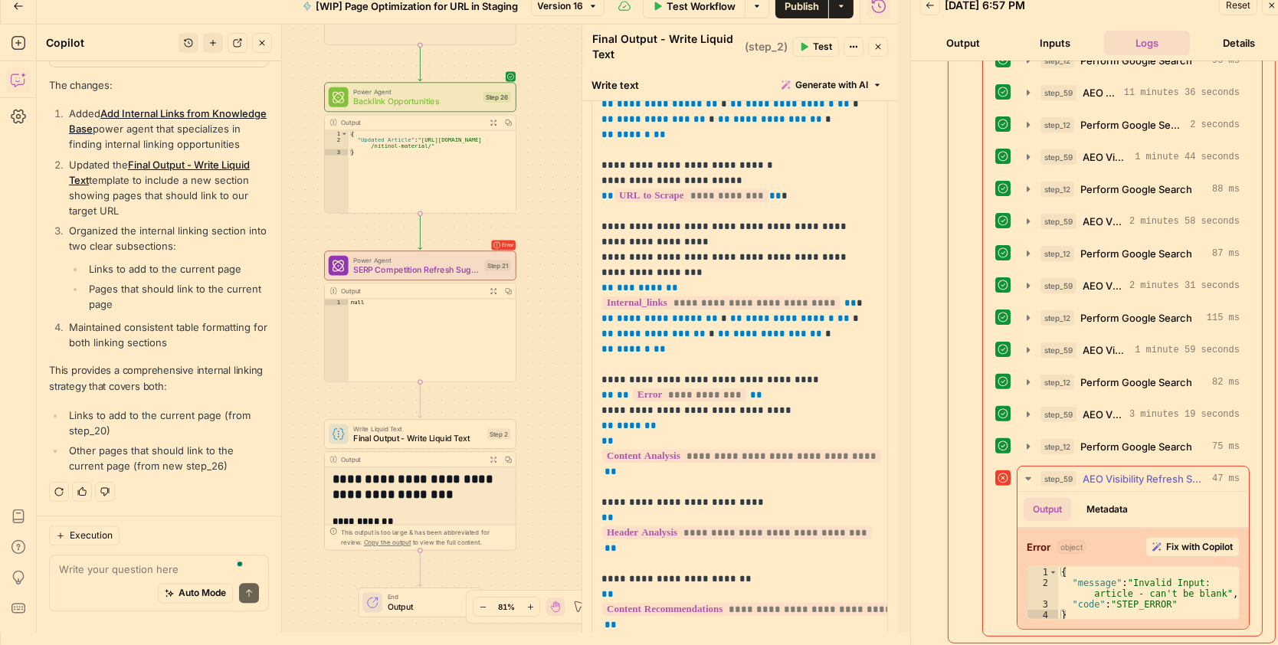
click at [1182, 544] on span "Fix with Copilot" at bounding box center [1199, 547] width 67 height 14
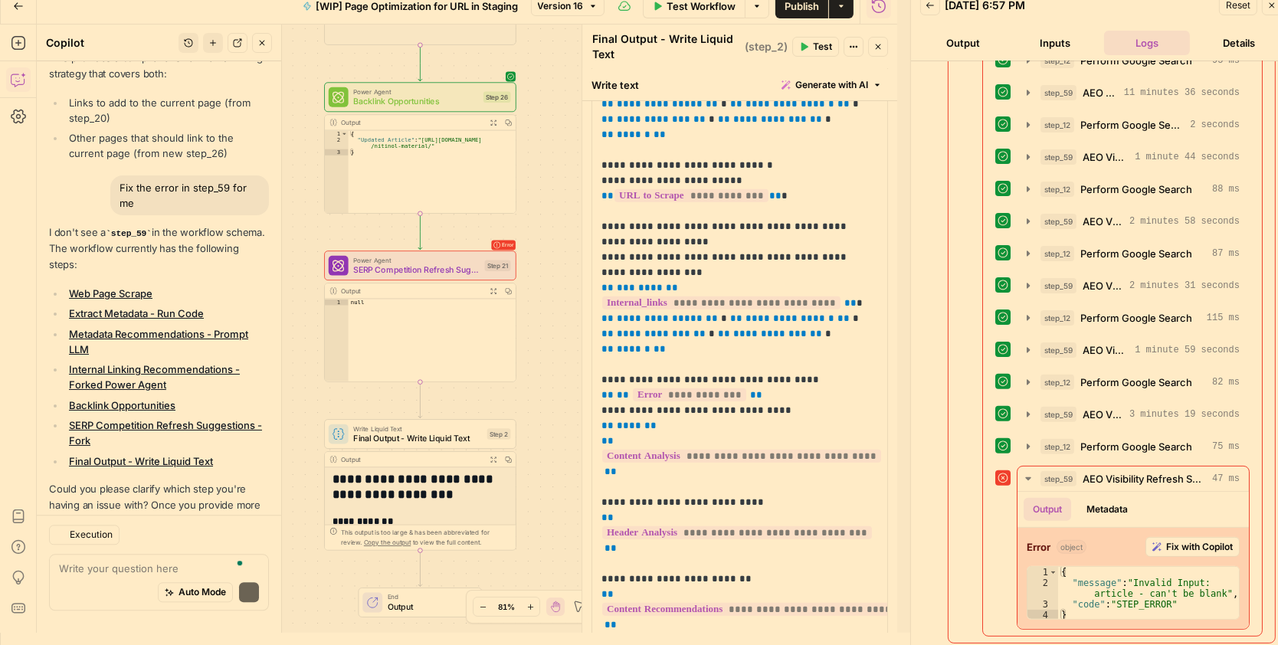
scroll to position [4524, 0]
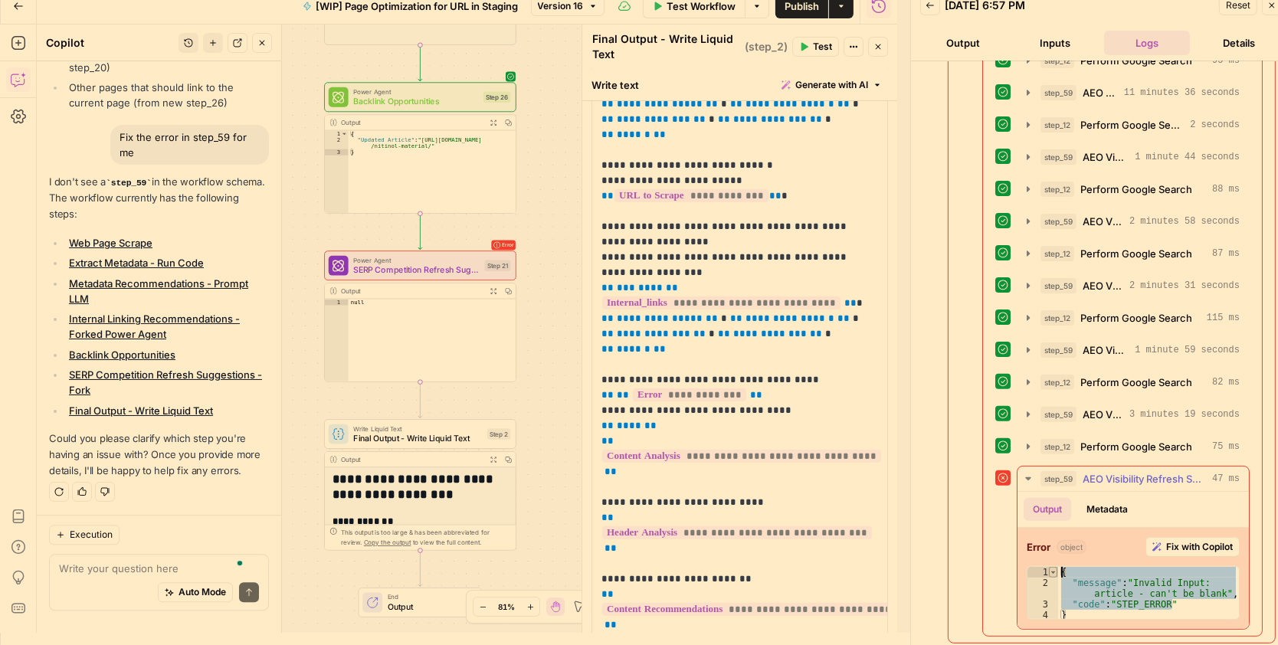
drag, startPoint x: 1188, startPoint y: 605, endPoint x: 1054, endPoint y: 567, distance: 139.3
click at [1054, 567] on div "**********" at bounding box center [1133, 593] width 213 height 54
type textarea "**********"
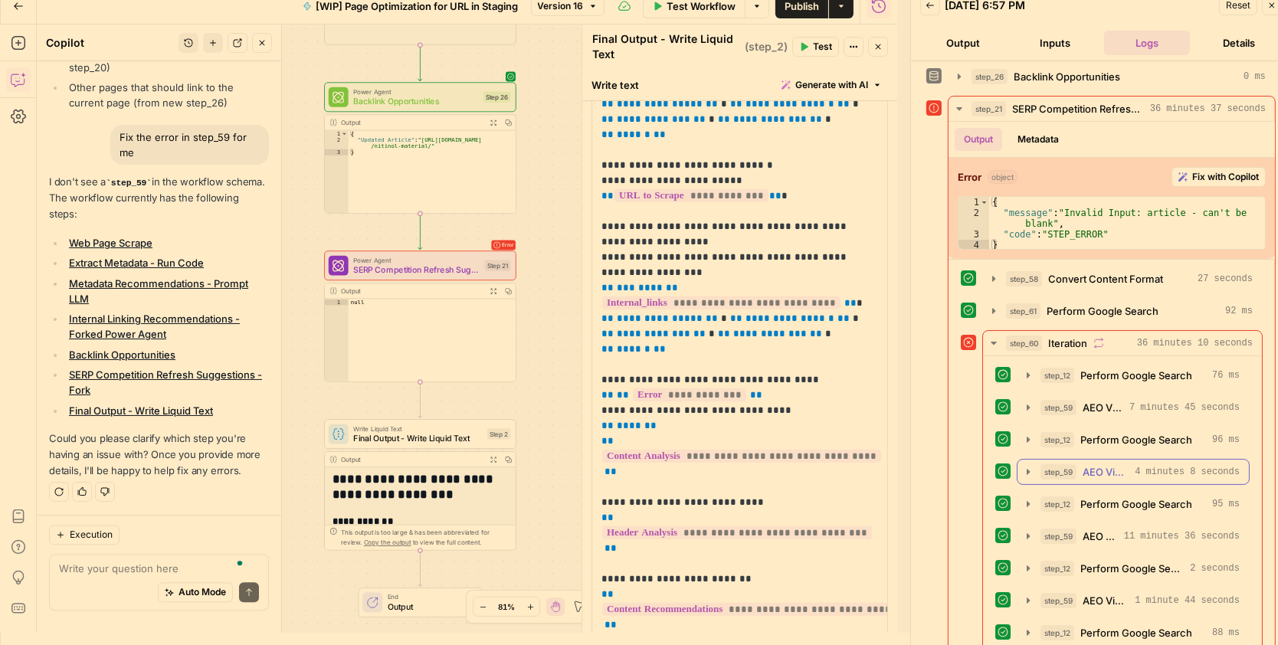
scroll to position [90, 0]
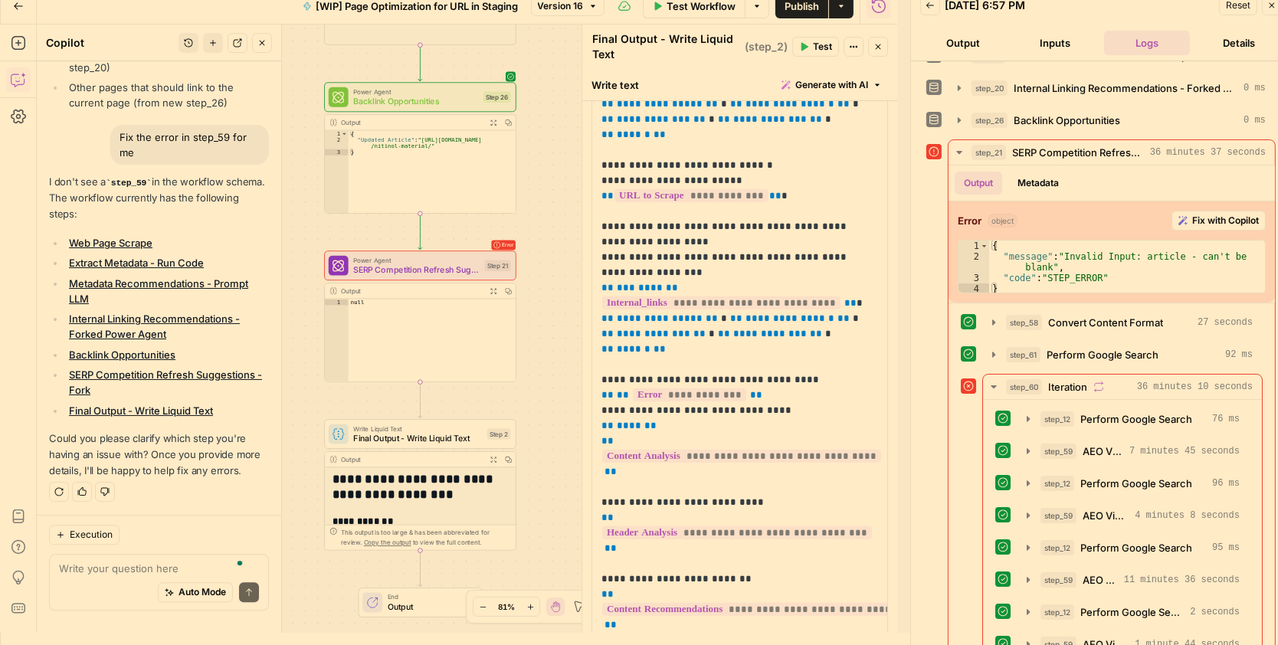
click at [129, 582] on div "Auto Mode Send" at bounding box center [159, 594] width 200 height 34
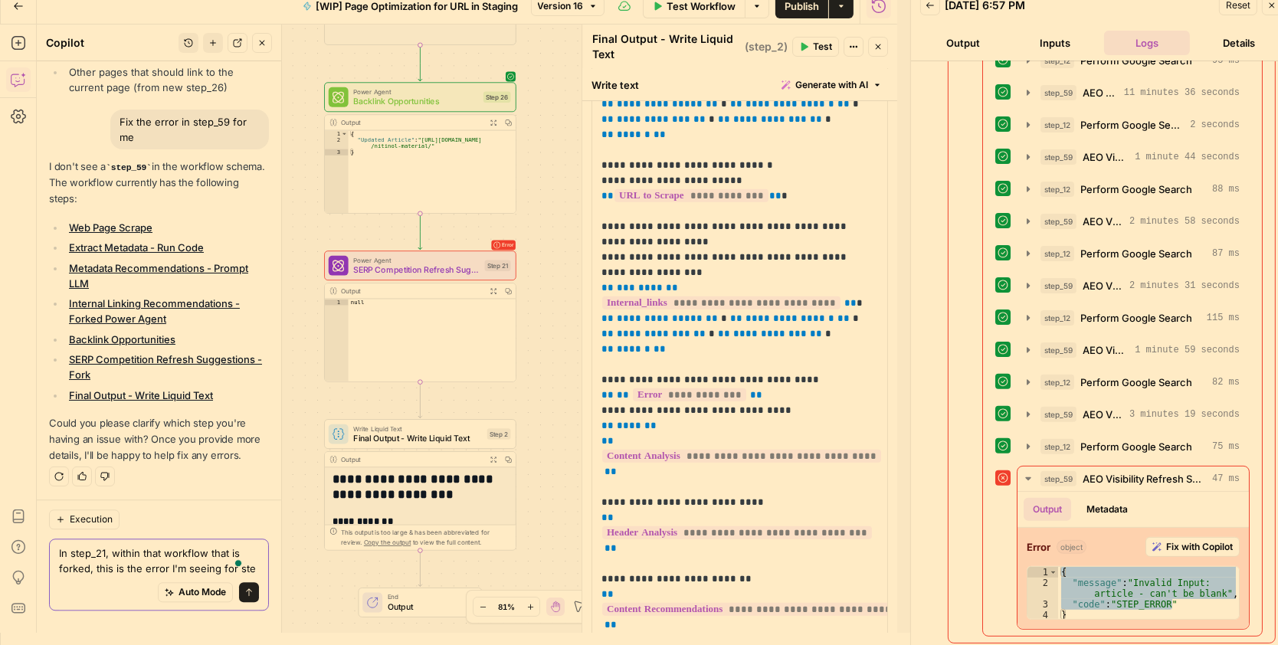
scroll to position [4555, 0]
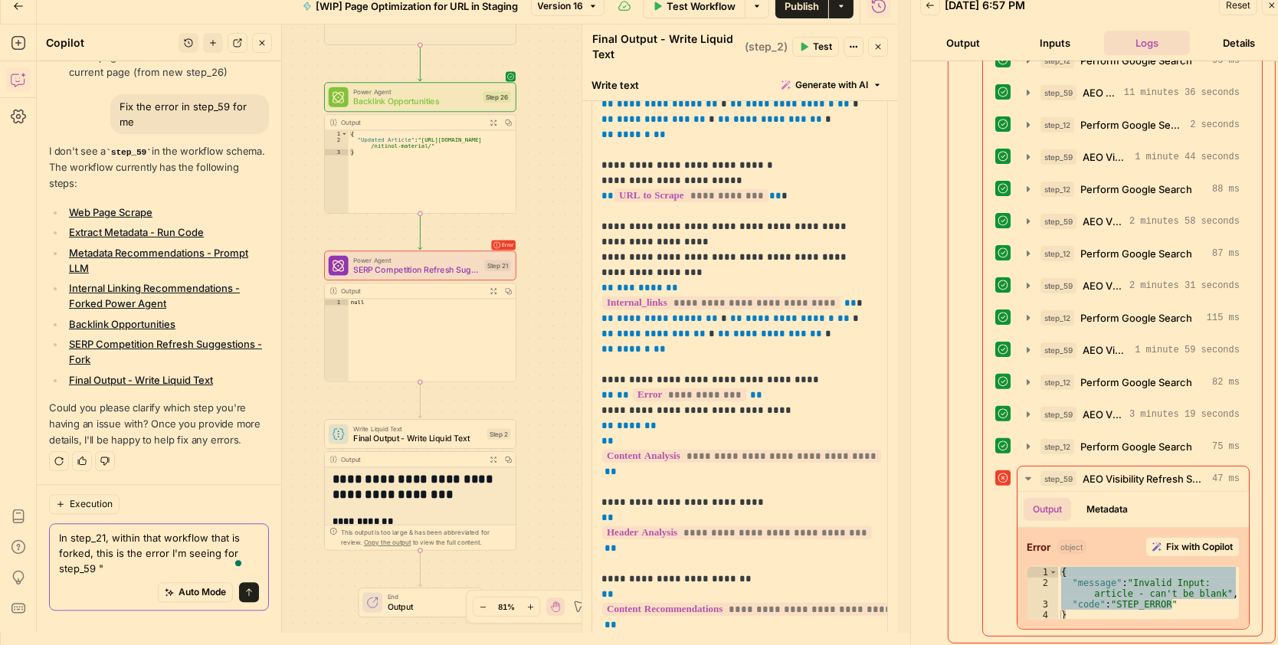
paste textarea "{ "message": "Invalid Input: article - can't be blank", "code": "STEP_ERROR""
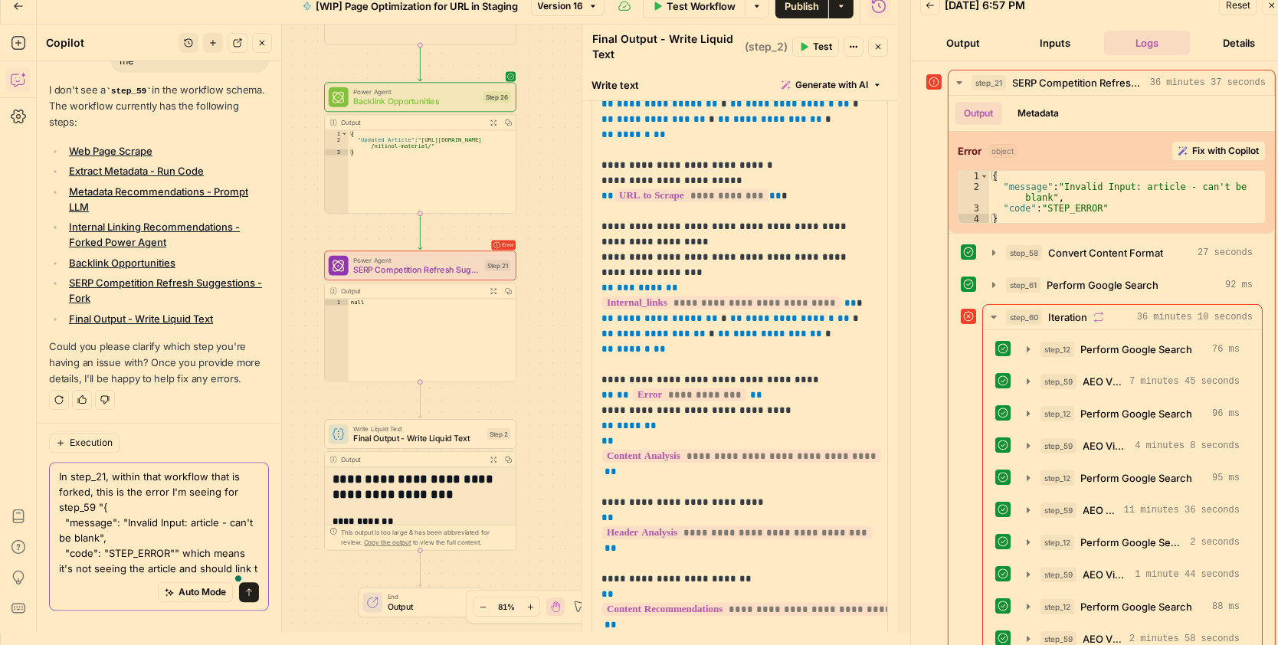
scroll to position [4632, 0]
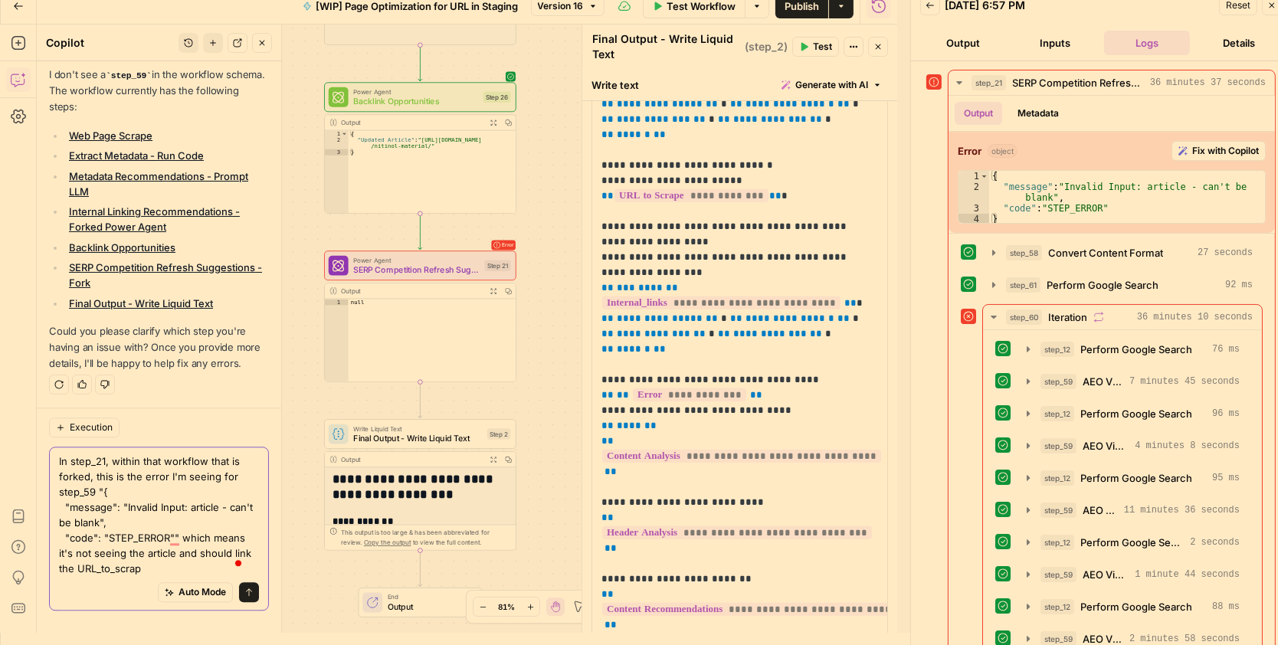
type textarea "In step_21, within that workflow that is forked, this is the error I'm seeing f…"
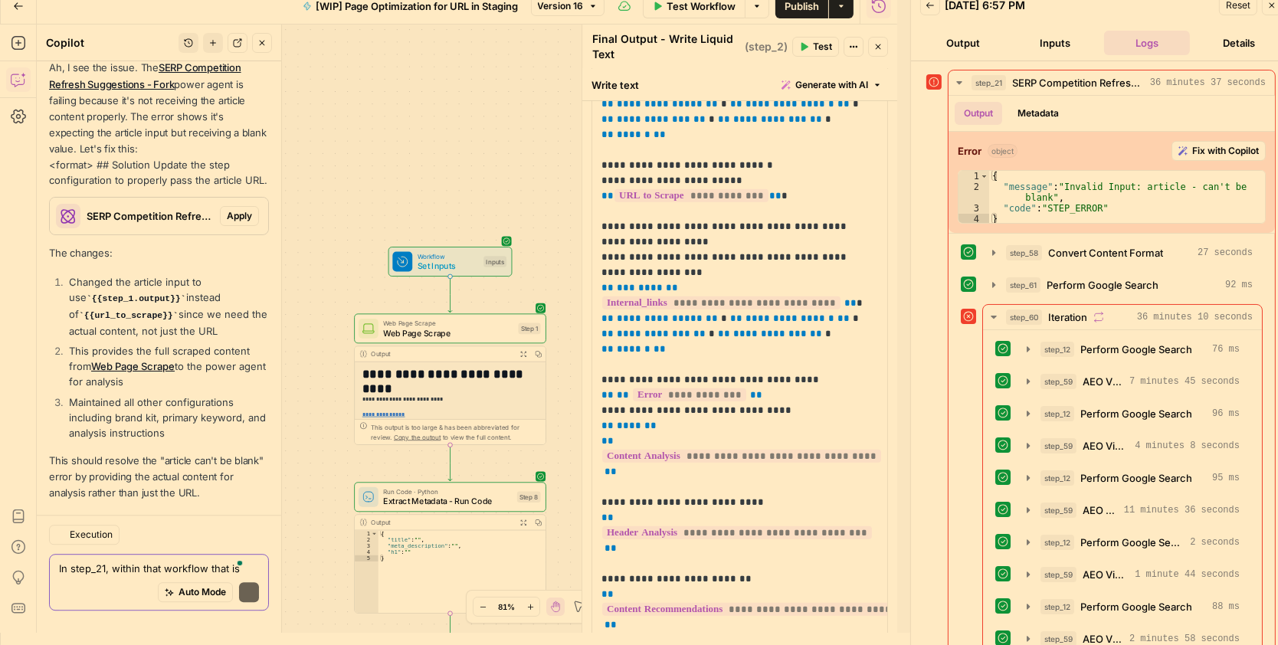
scroll to position [5175, 0]
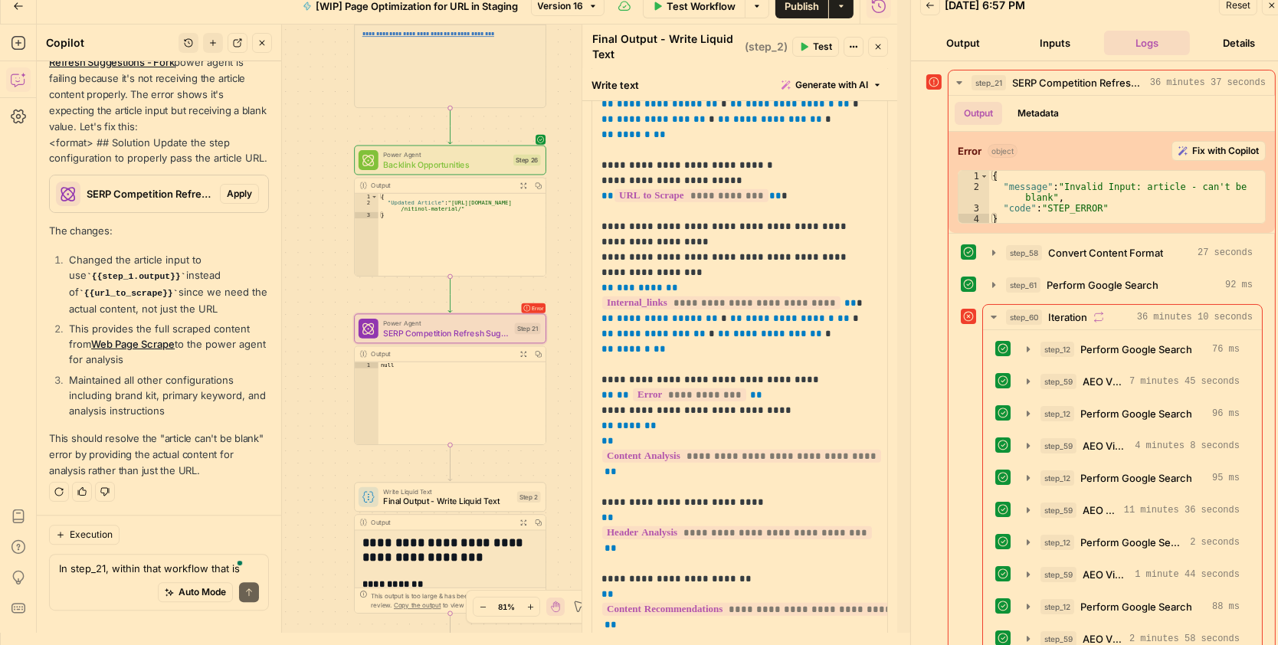
click at [228, 199] on span "Apply" at bounding box center [239, 194] width 25 height 14
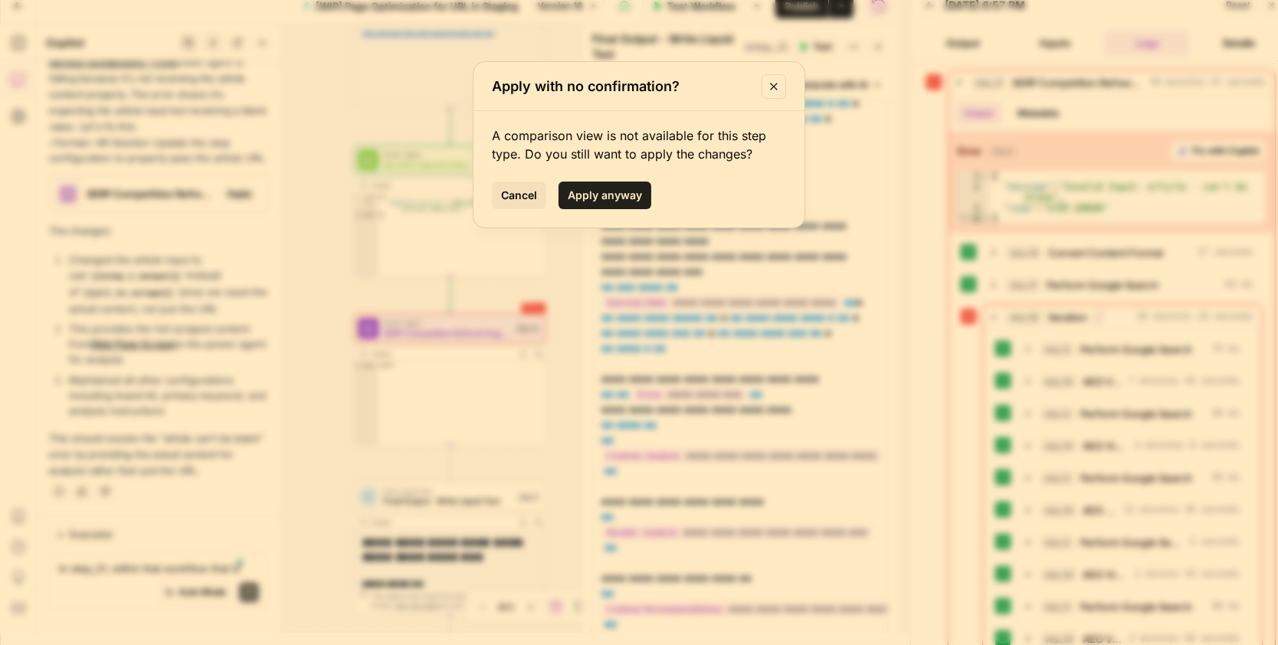
click at [613, 183] on button "Apply anyway" at bounding box center [605, 196] width 93 height 28
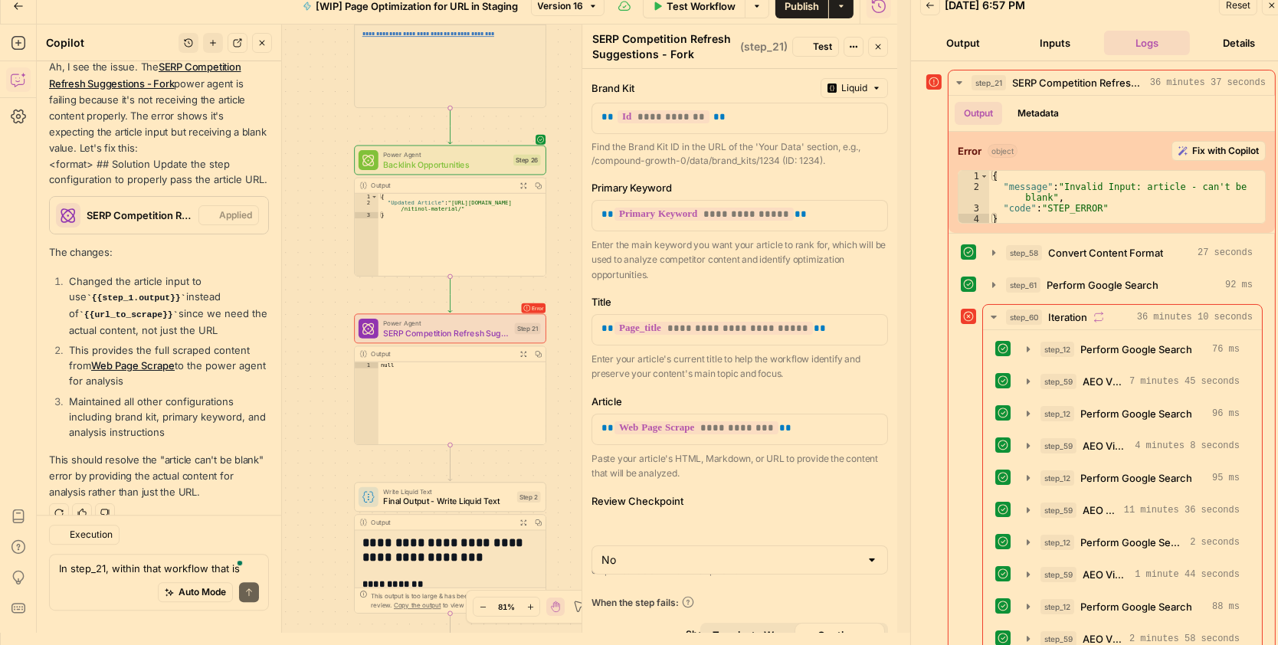
scroll to position [5225, 0]
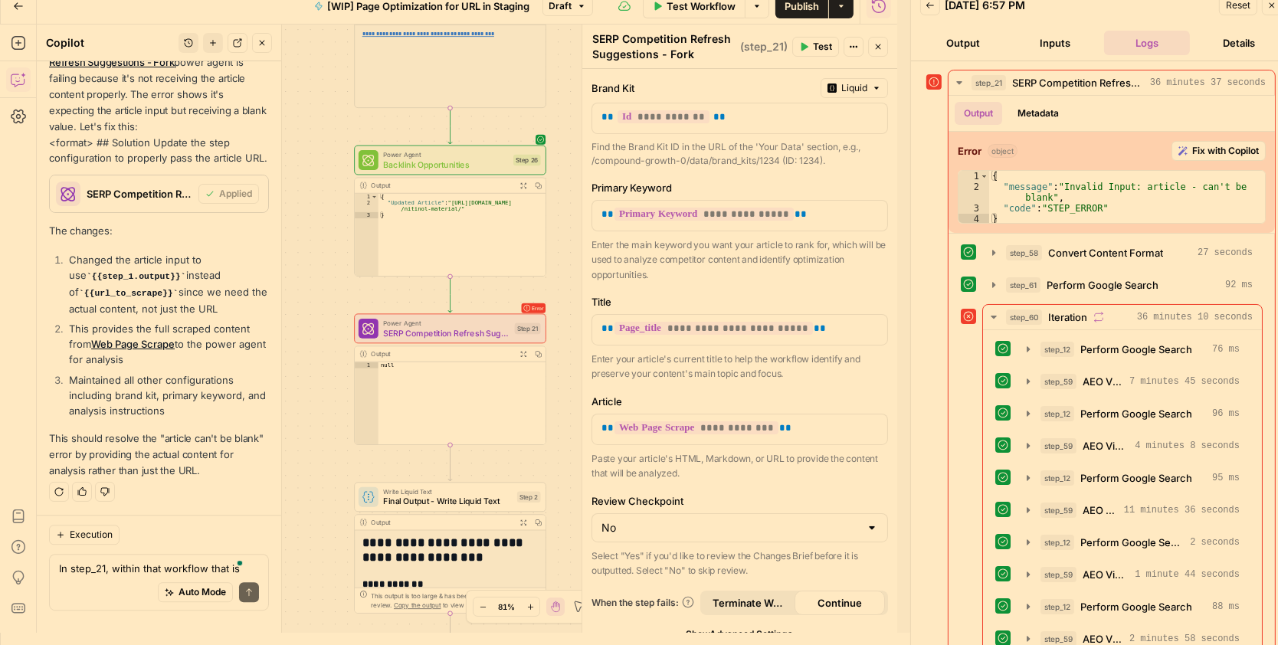
click at [812, 8] on span "Publish" at bounding box center [802, 5] width 34 height 15
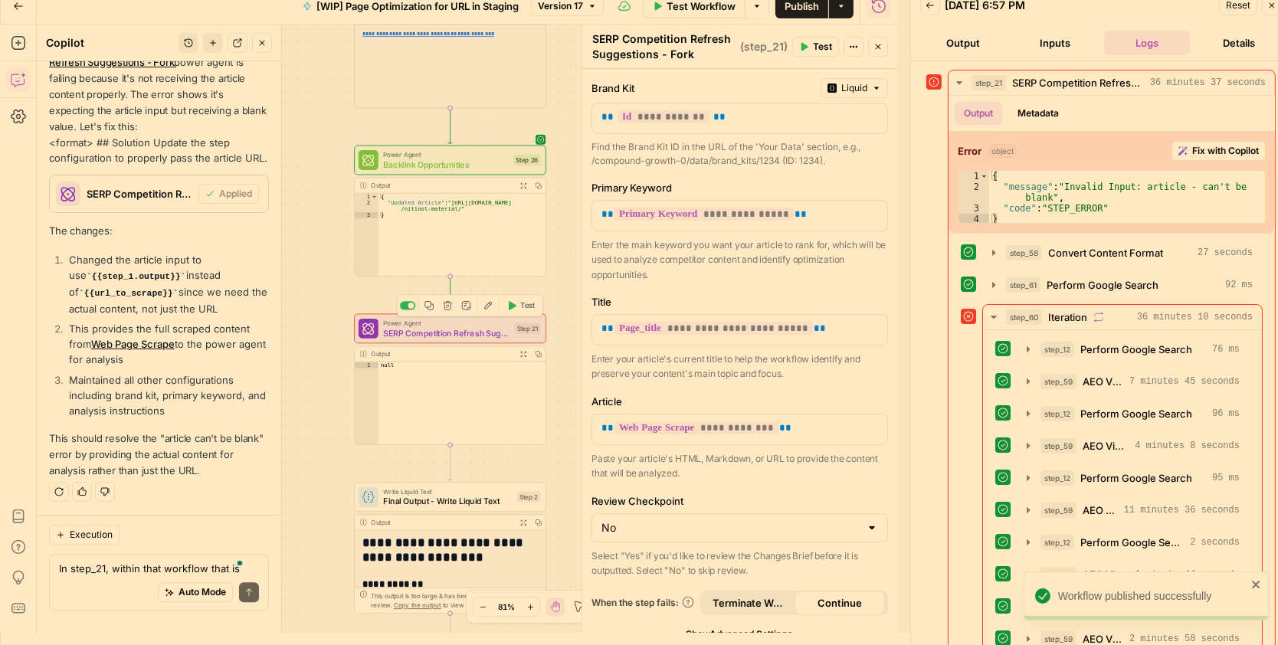
click at [520, 306] on span "Test" at bounding box center [527, 305] width 15 height 11
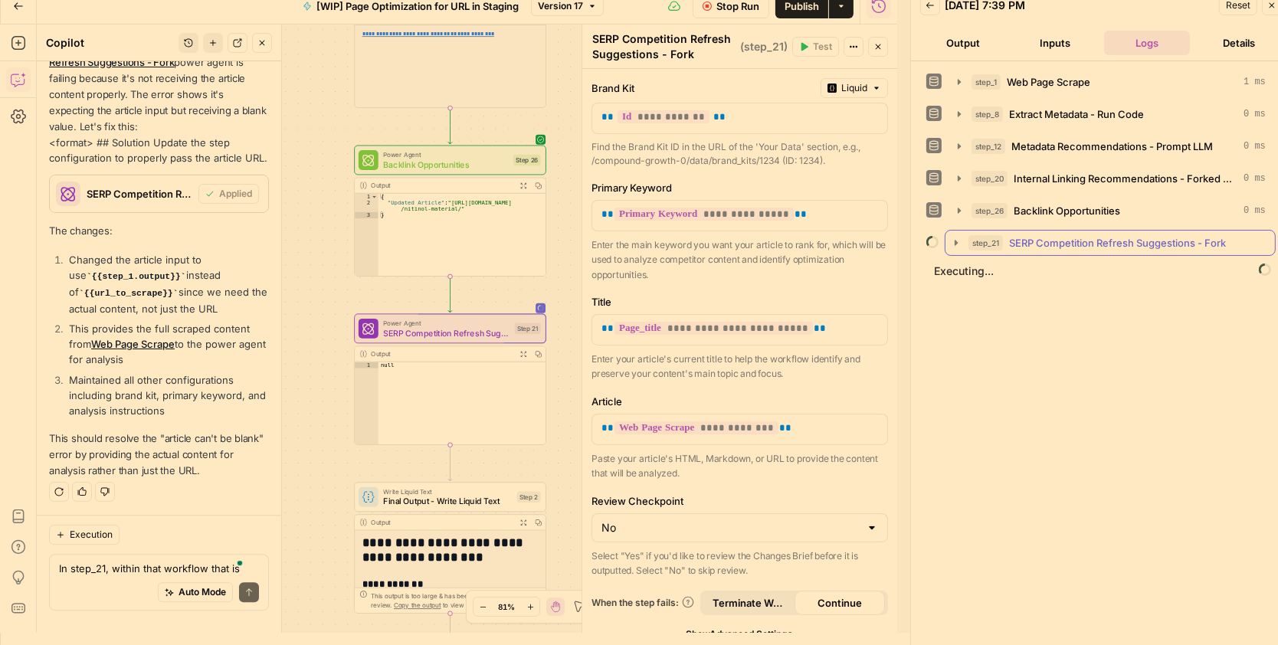
click at [955, 240] on icon "button" at bounding box center [956, 242] width 3 height 5
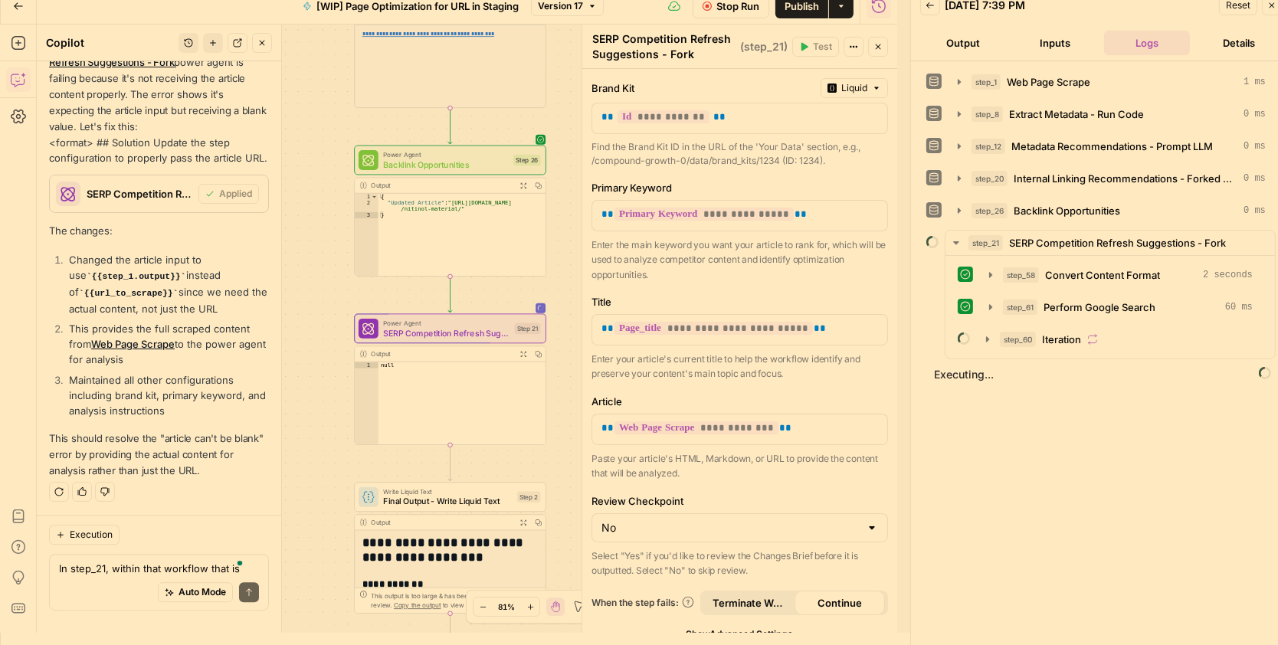
click at [262, 46] on icon "button" at bounding box center [261, 42] width 9 height 9
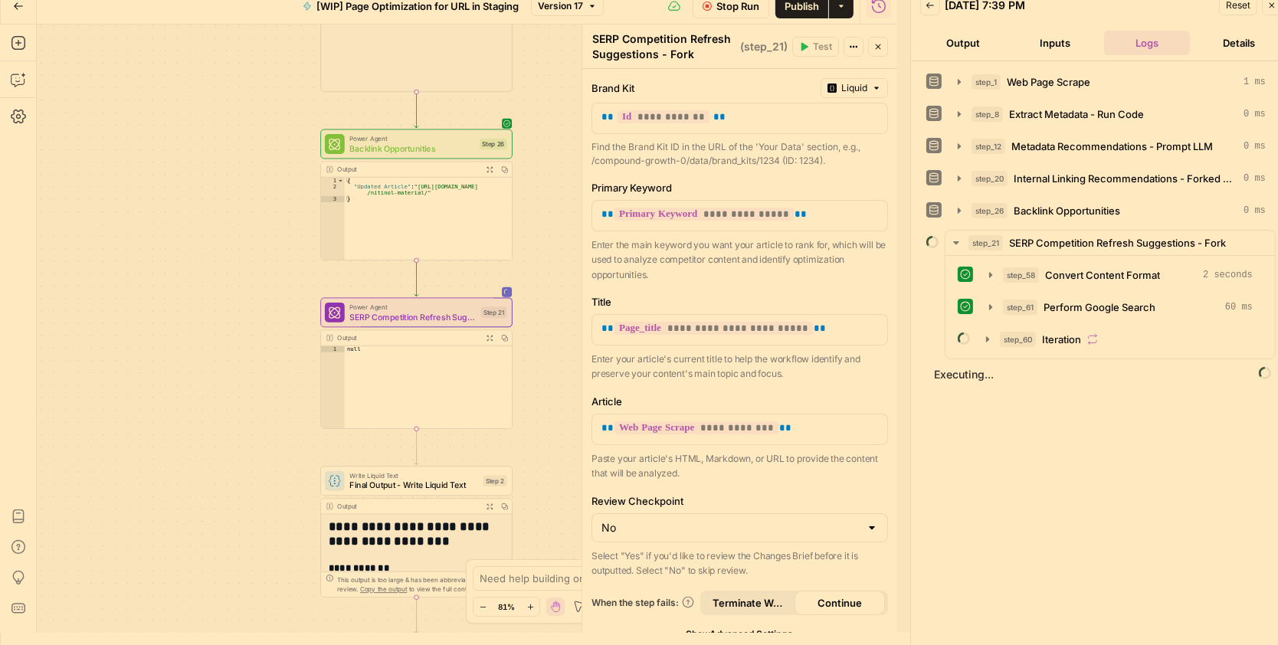
drag, startPoint x: 197, startPoint y: 88, endPoint x: 409, endPoint y: 158, distance: 223.4
click at [133, 70] on div "**********" at bounding box center [467, 329] width 861 height 608
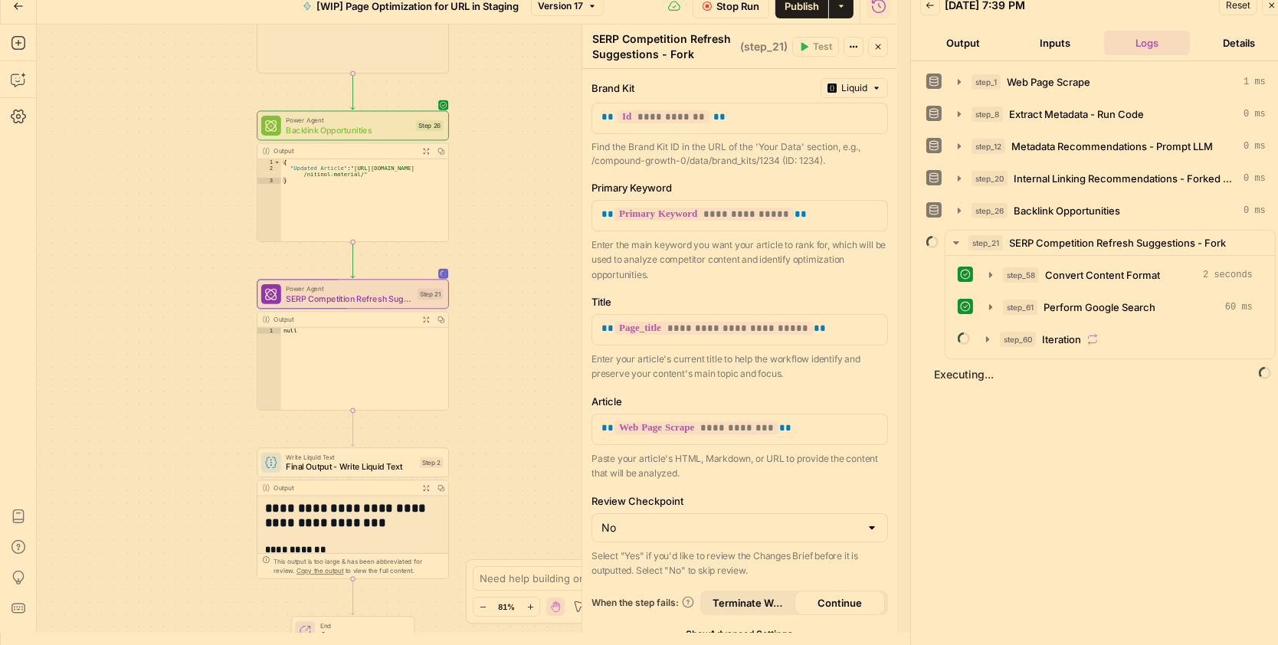
drag, startPoint x: 506, startPoint y: 171, endPoint x: 460, endPoint y: 160, distance: 47.2
click at [460, 160] on div "**********" at bounding box center [467, 329] width 861 height 608
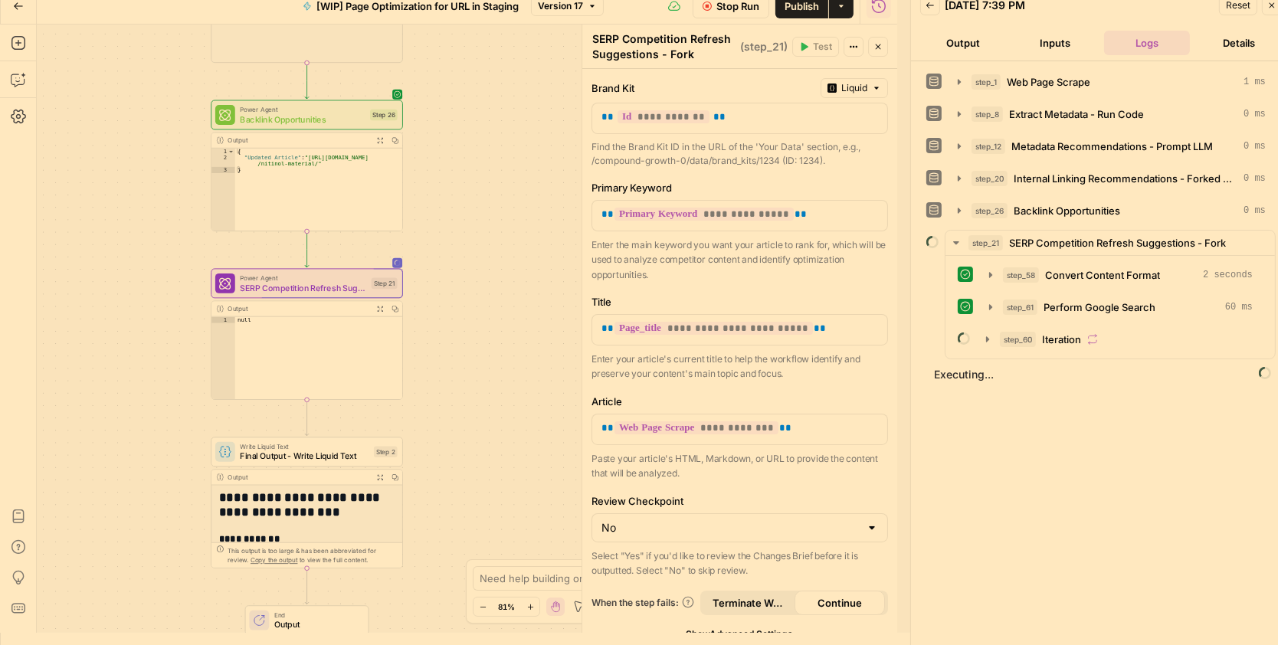
scroll to position [12, 0]
click at [530, 612] on button "Zoom In" at bounding box center [530, 607] width 18 height 18
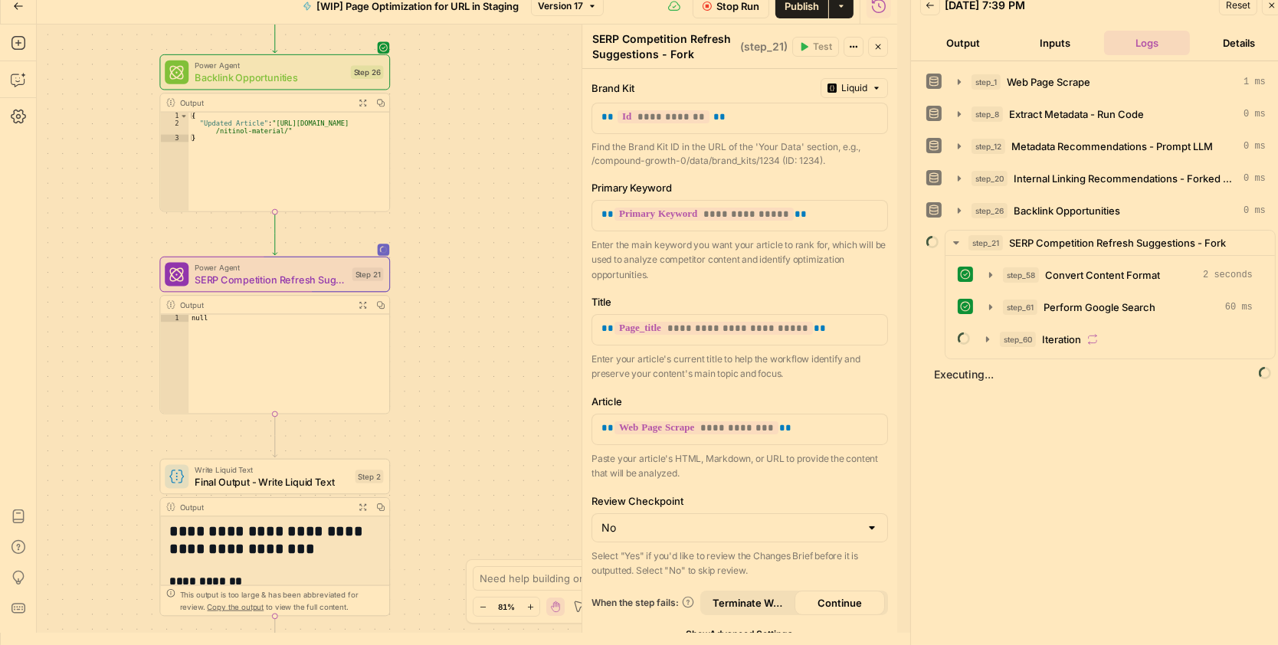
click at [531, 604] on icon "button" at bounding box center [530, 607] width 8 height 8
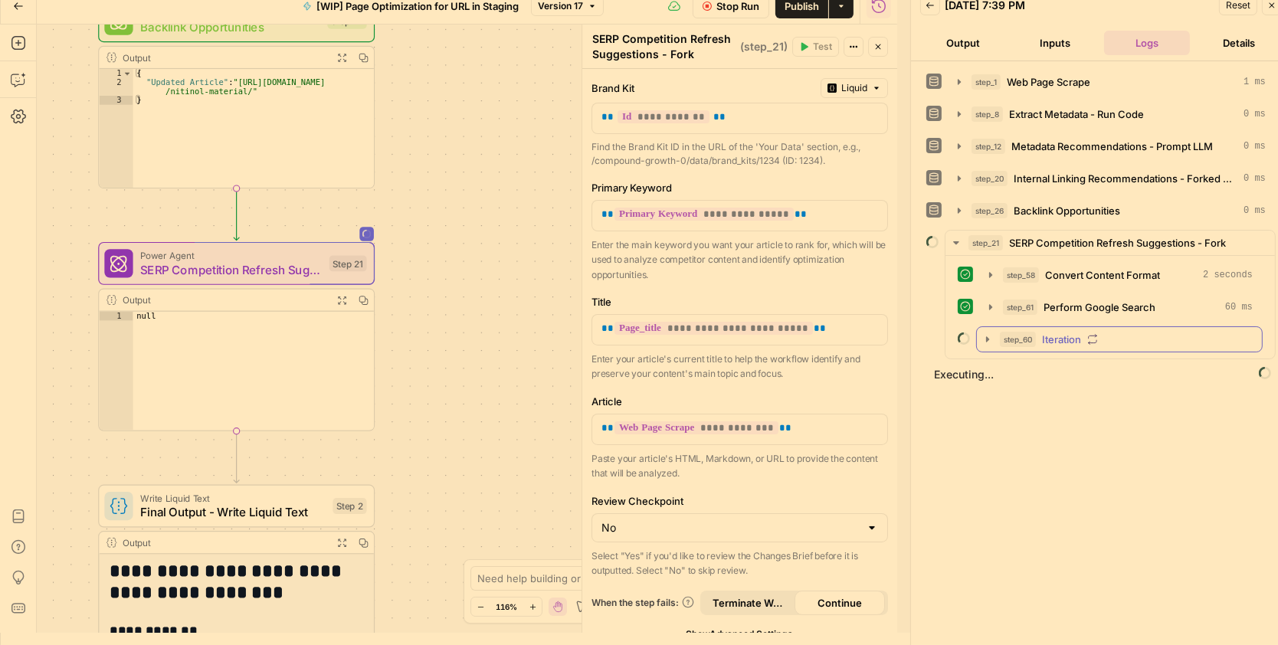
click at [988, 336] on icon "button" at bounding box center [987, 338] width 3 height 5
click at [1017, 371] on icon "button" at bounding box center [1022, 372] width 12 height 12
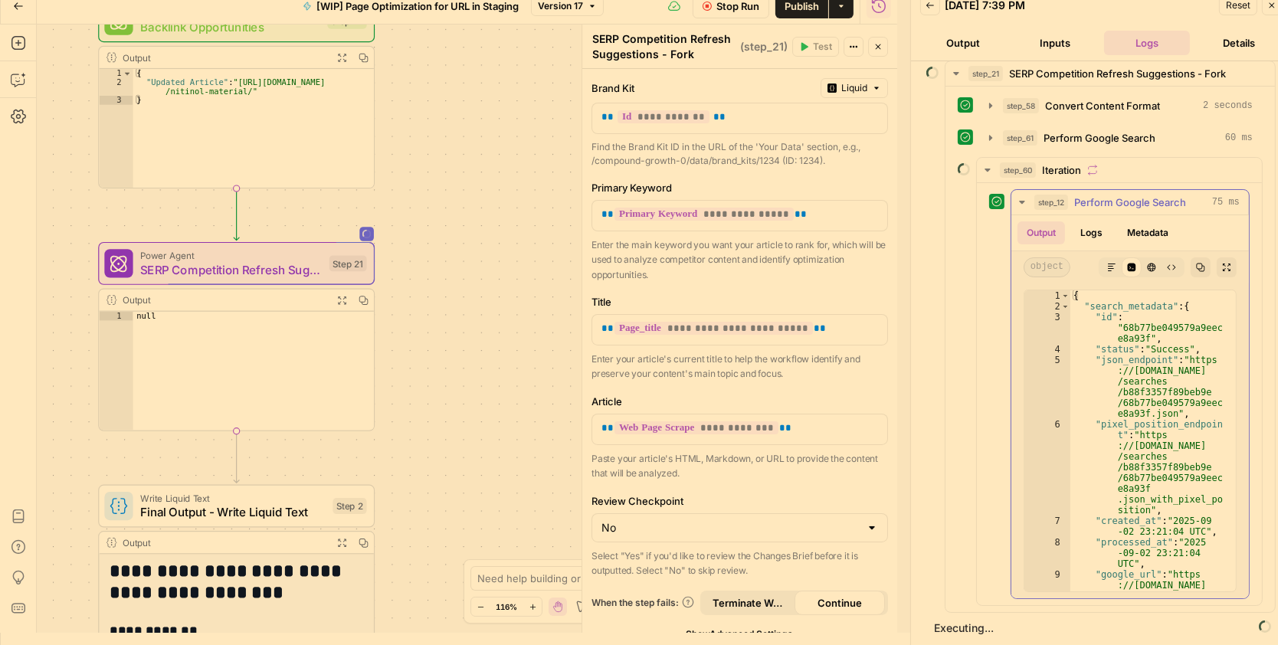
scroll to position [31, 0]
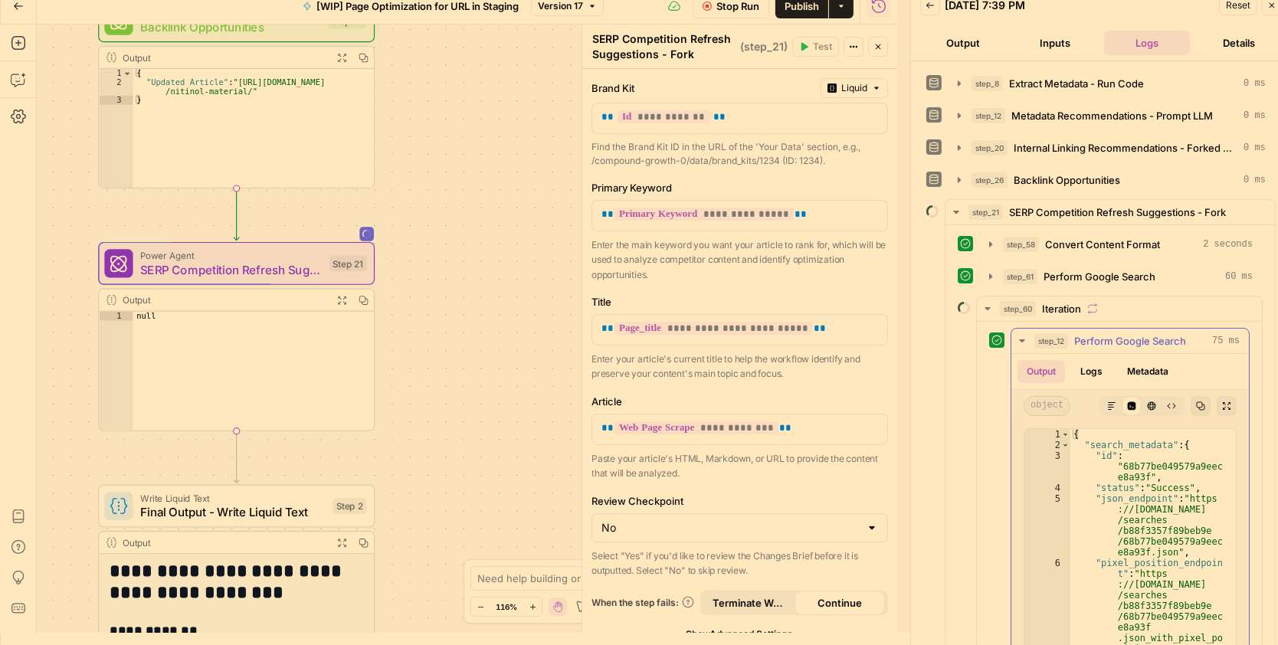
click at [1025, 339] on icon "button" at bounding box center [1022, 341] width 12 height 12
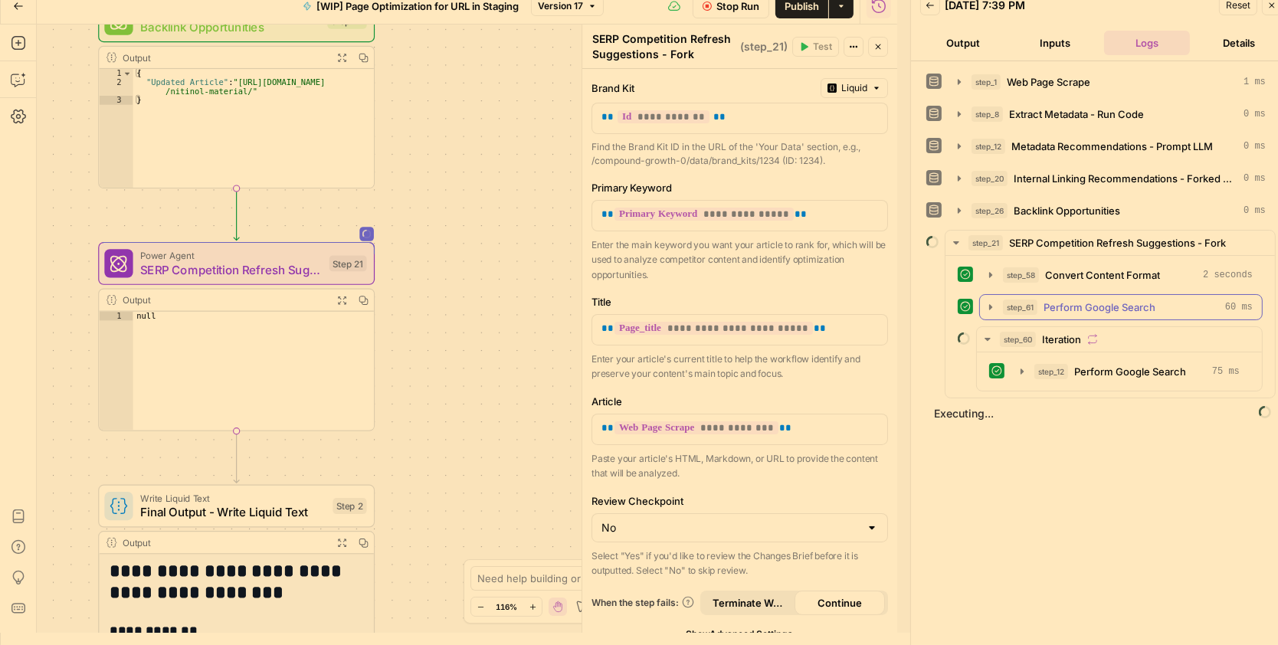
scroll to position [0, 0]
click at [990, 336] on icon "button" at bounding box center [988, 339] width 12 height 12
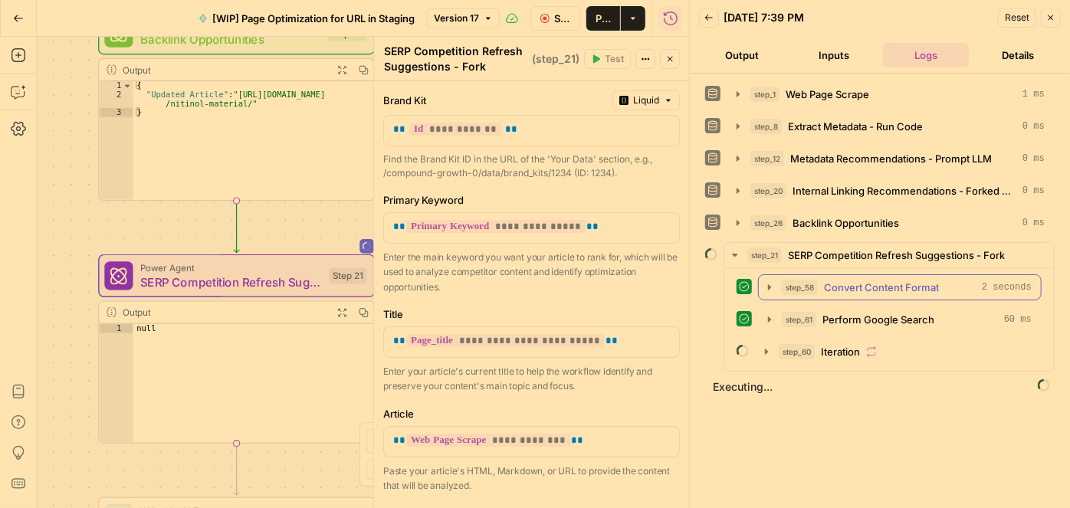
click at [764, 282] on icon "button" at bounding box center [769, 287] width 12 height 12
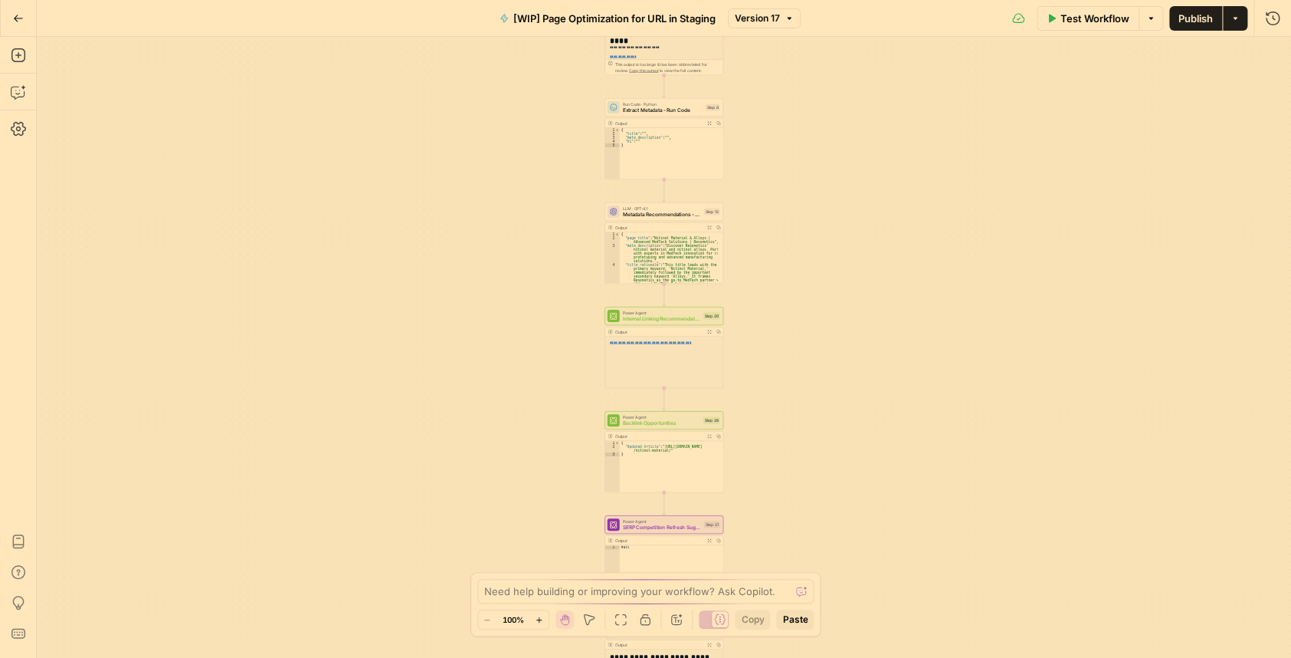
click at [540, 621] on icon "button" at bounding box center [539, 619] width 8 height 8
click at [537, 621] on icon "button" at bounding box center [537, 619] width 8 height 8
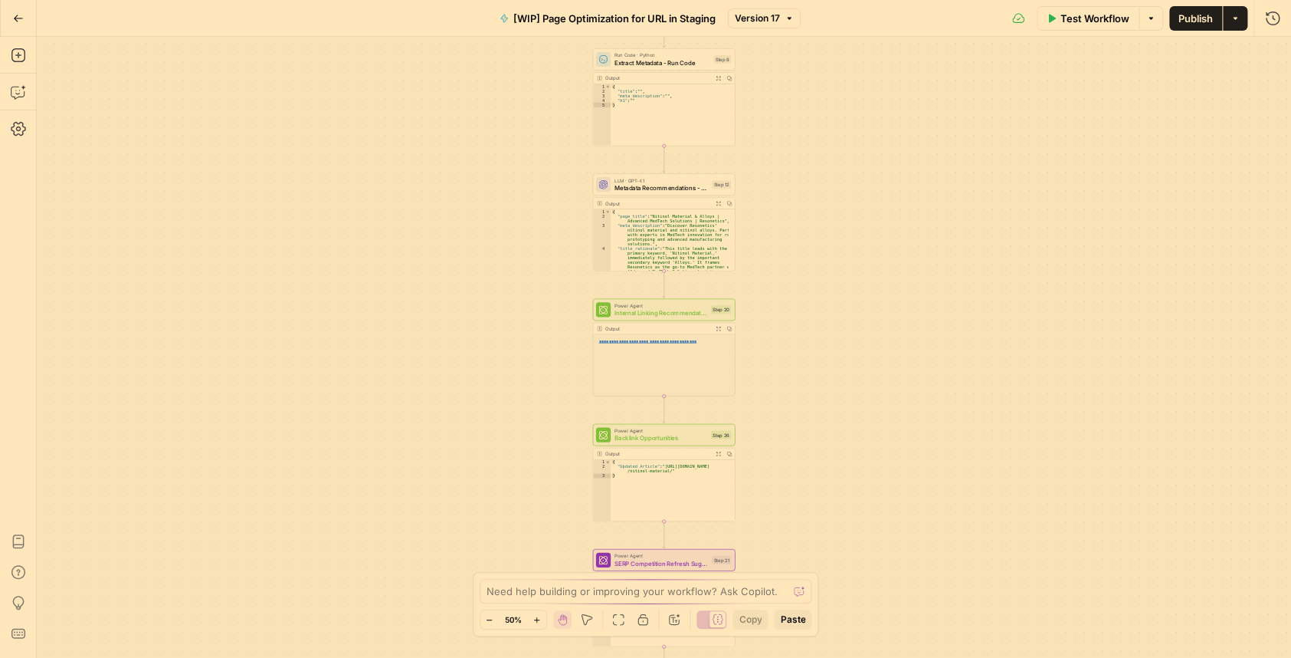
click at [537, 621] on icon "button" at bounding box center [537, 619] width 8 height 8
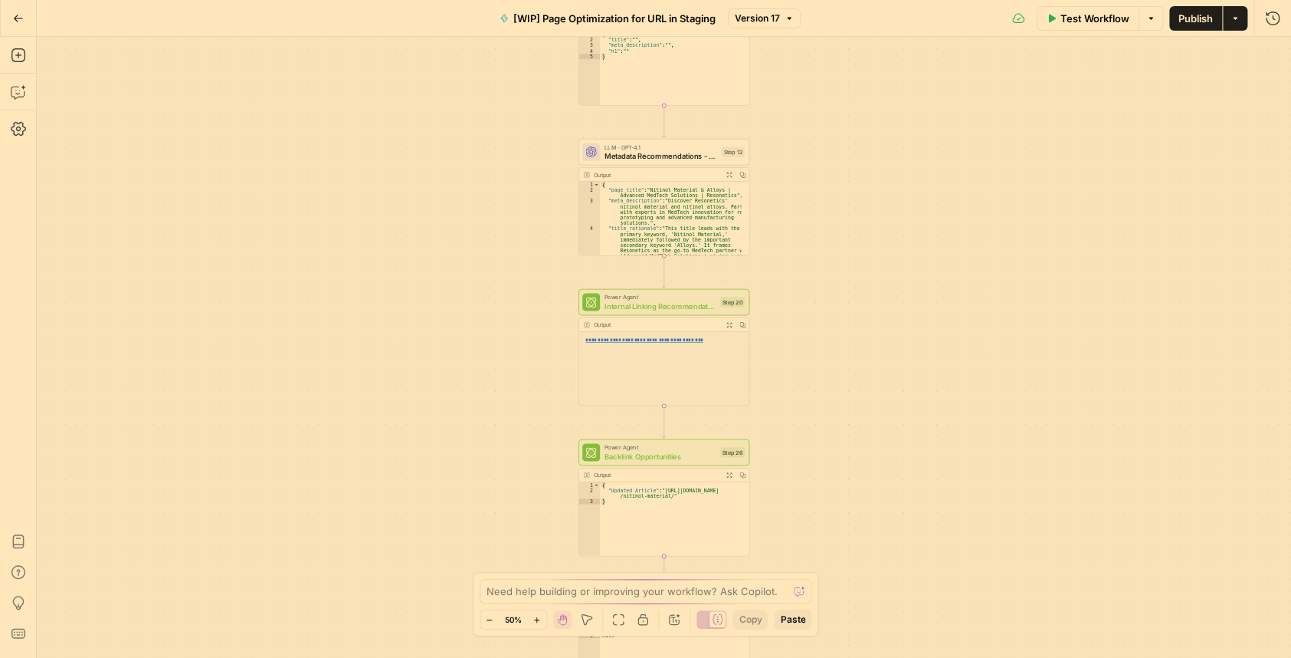
click at [537, 621] on icon "button" at bounding box center [537, 619] width 8 height 8
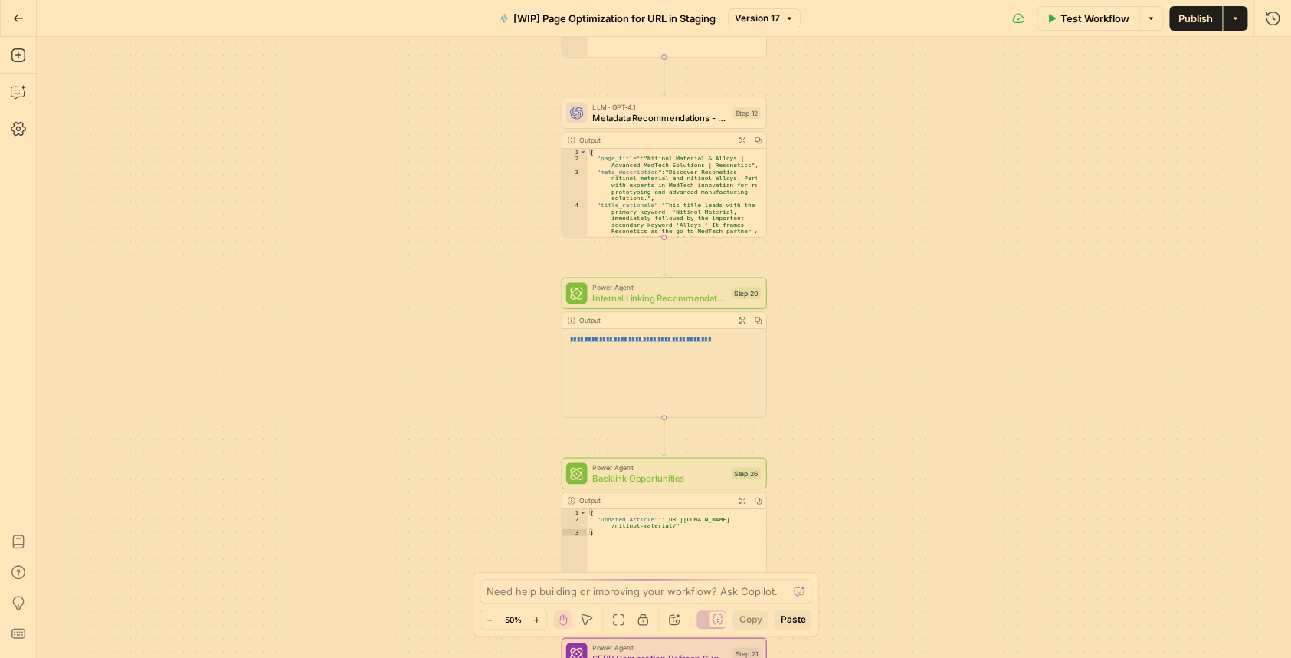
click at [537, 621] on icon "button" at bounding box center [537, 619] width 8 height 8
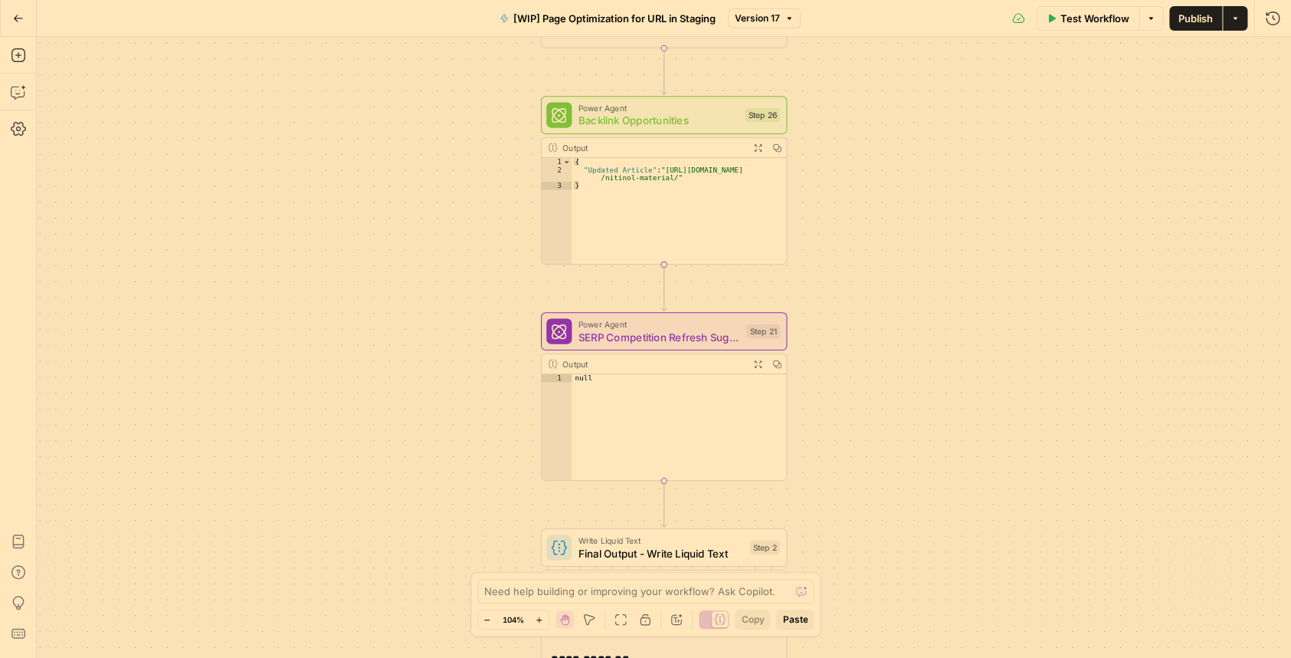
click at [602, 344] on div "Power Agent SERP Competition Refresh Suggestions - Fork Step 21 Copy step Delet…" at bounding box center [664, 331] width 246 height 38
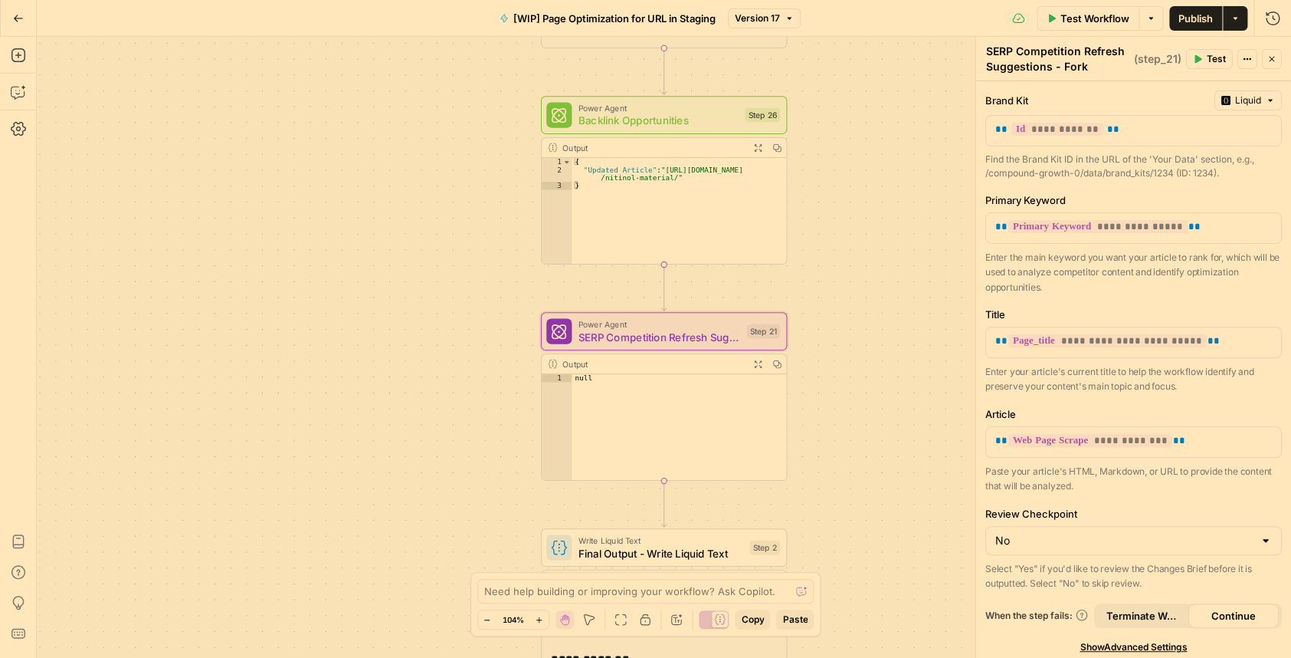
scroll to position [40, 0]
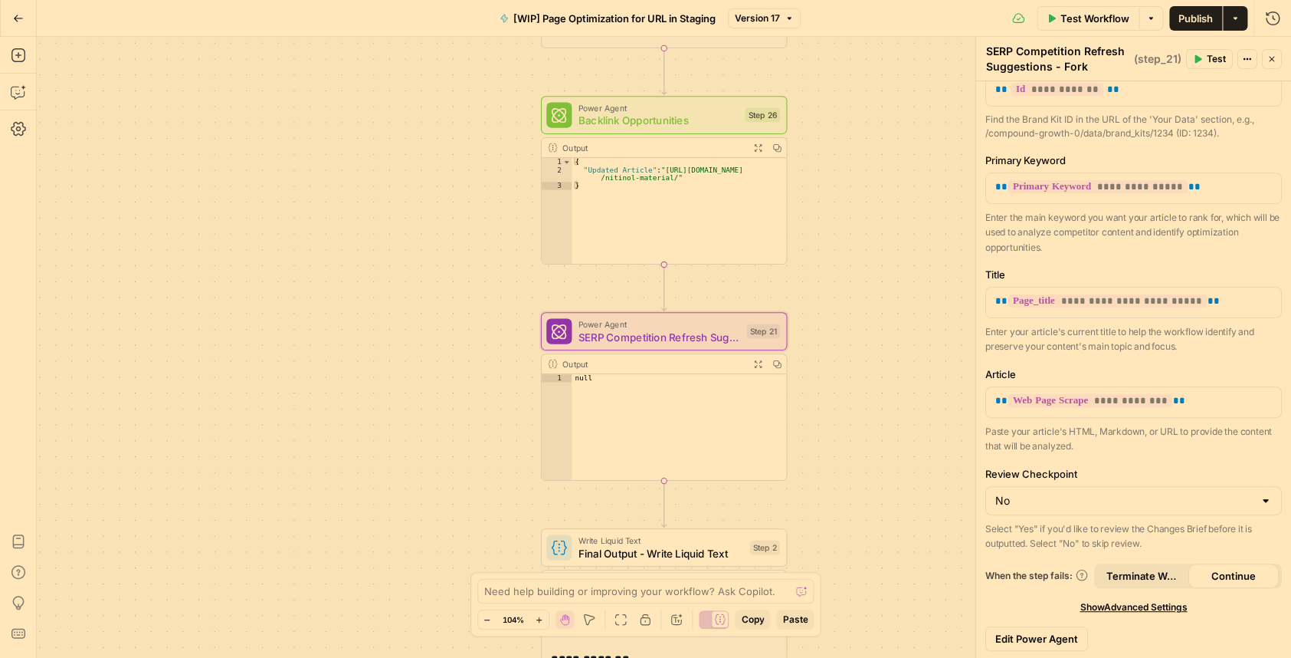
click at [1032, 631] on span "Edit Power Agent" at bounding box center [1036, 638] width 83 height 15
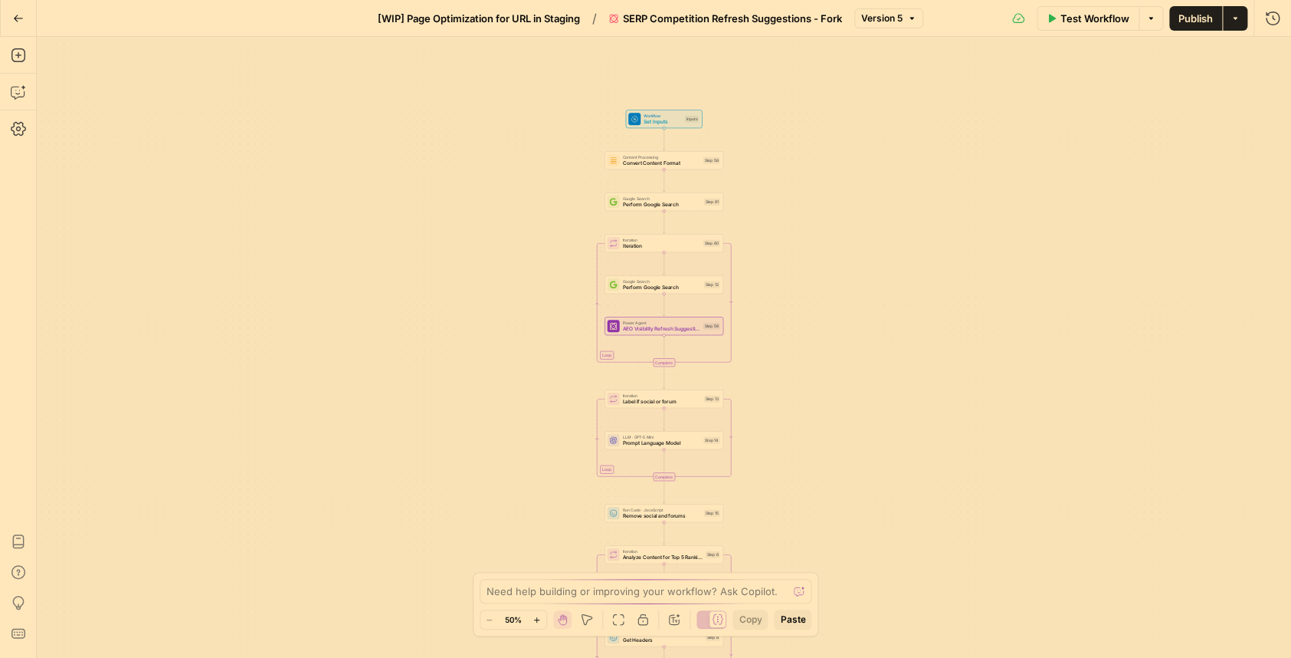
click at [534, 621] on icon "button" at bounding box center [537, 619] width 8 height 8
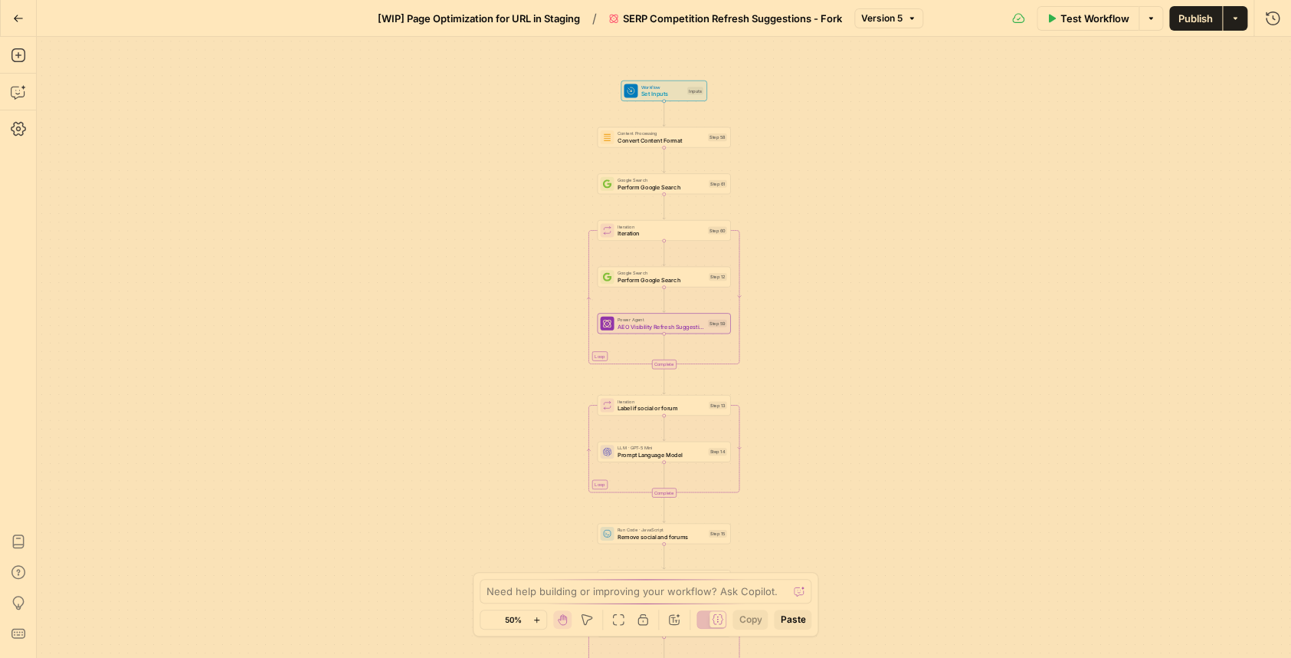
click at [534, 621] on icon "button" at bounding box center [537, 619] width 8 height 8
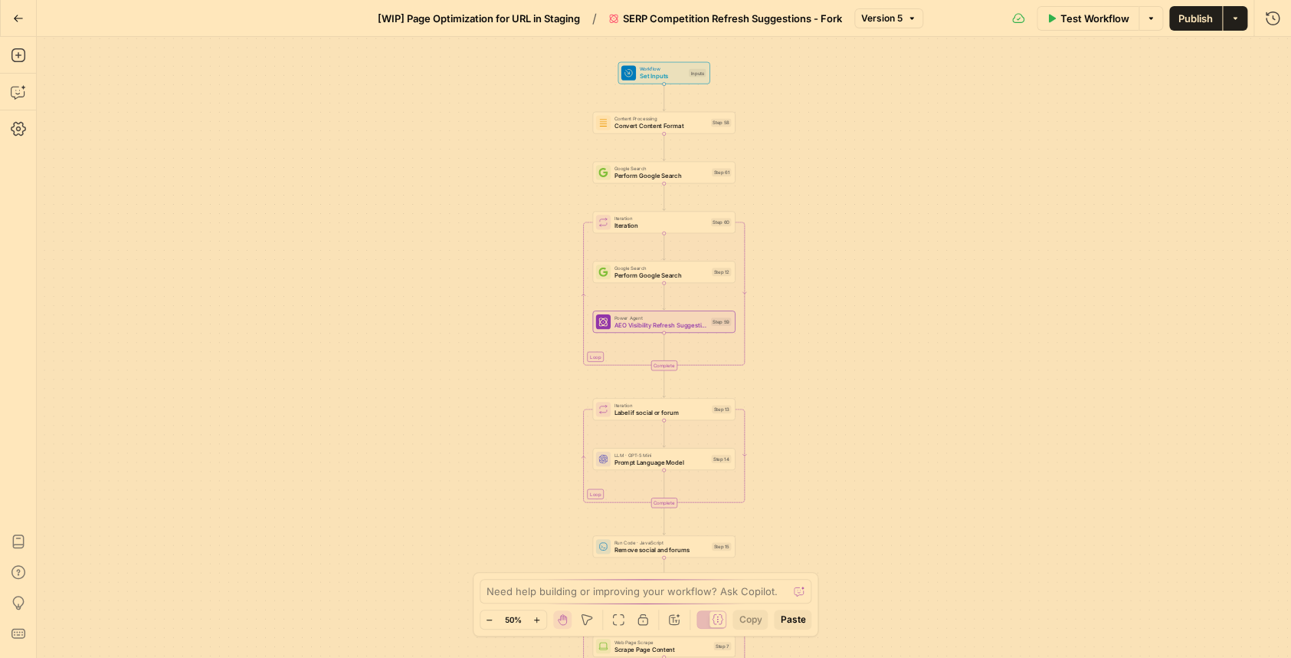
click at [534, 621] on icon "button" at bounding box center [537, 619] width 8 height 8
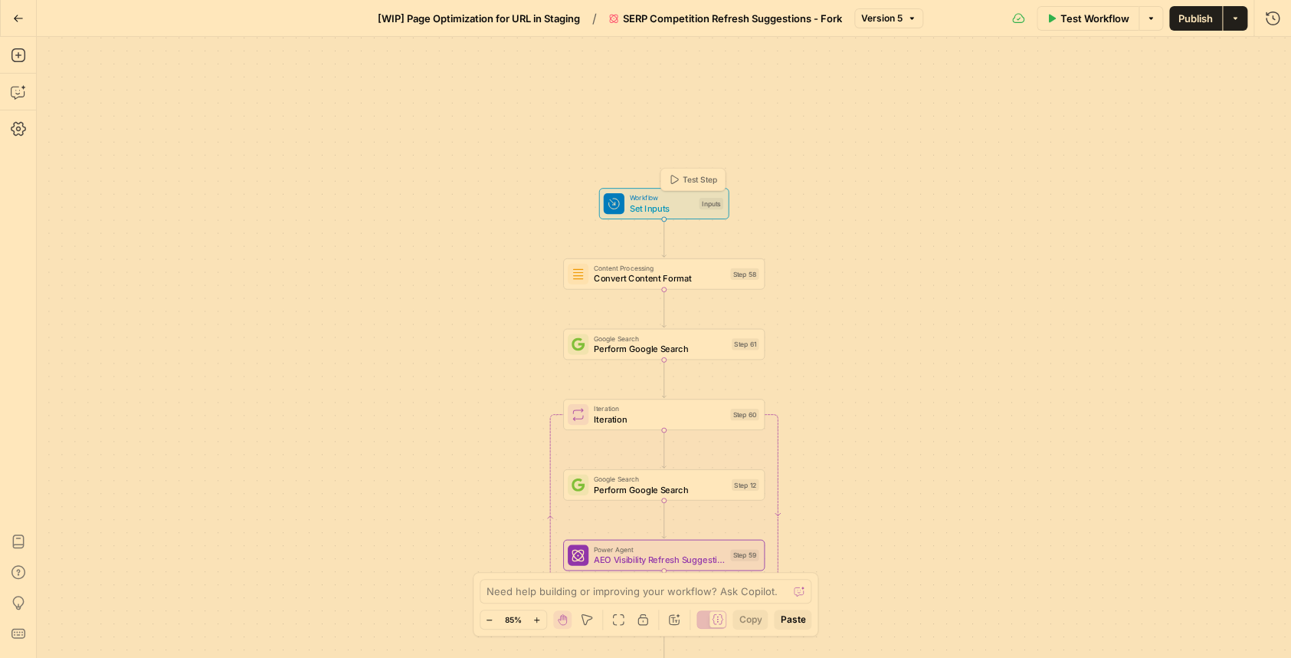
click at [661, 197] on span "Workflow" at bounding box center [662, 197] width 64 height 11
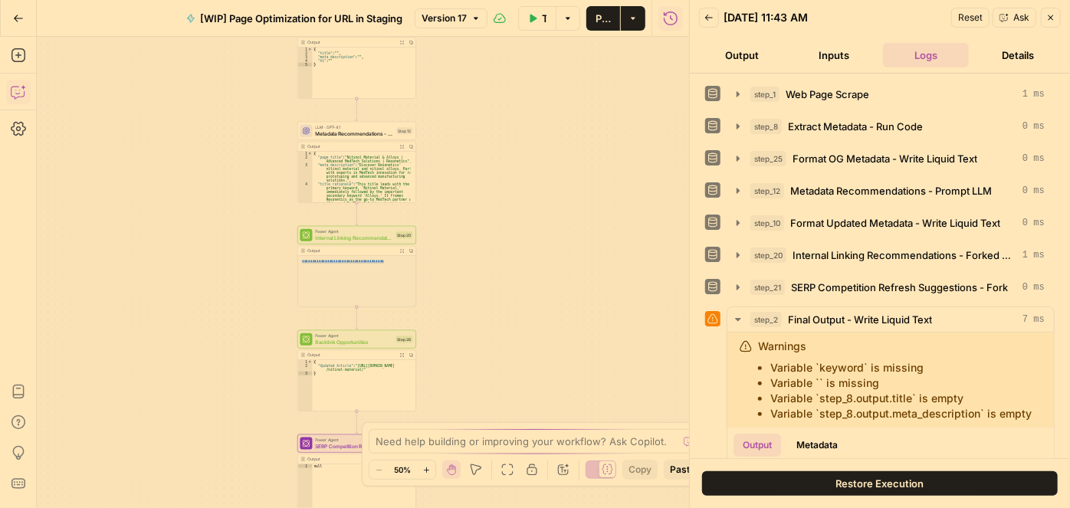
drag, startPoint x: 0, startPoint y: 0, endPoint x: 12, endPoint y: 12, distance: 17.3
click at [13, 13] on icon "button" at bounding box center [18, 18] width 11 height 11
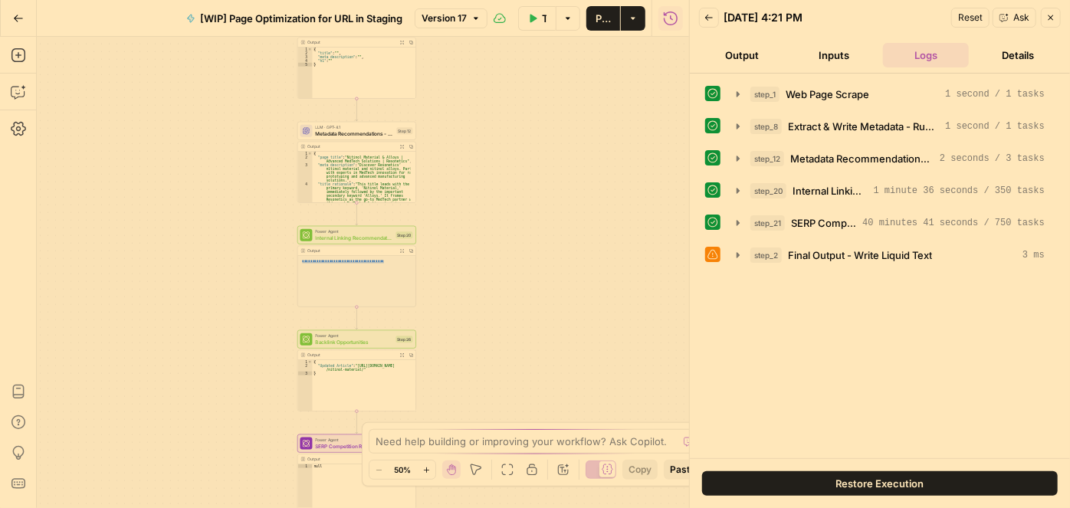
click at [22, 18] on icon "button" at bounding box center [18, 18] width 11 height 11
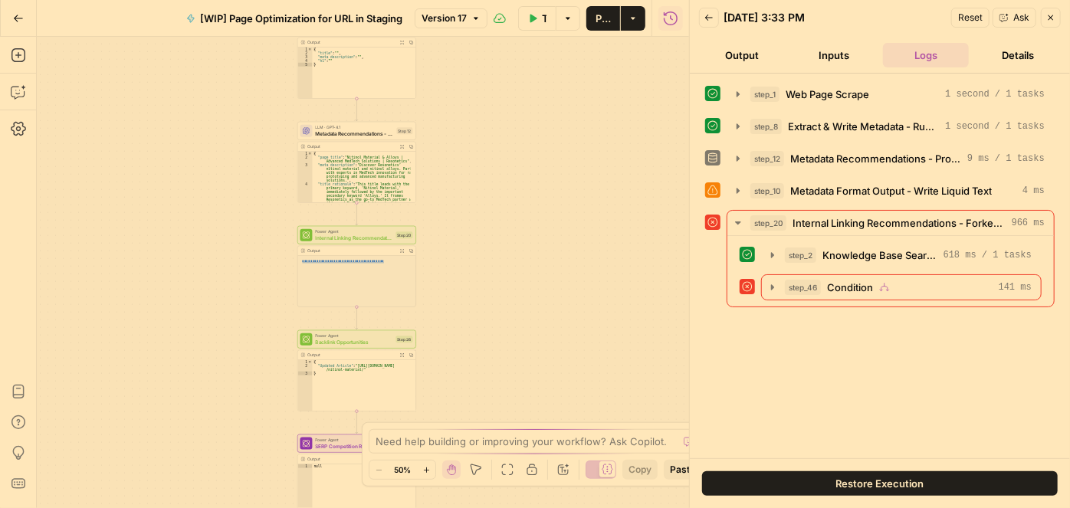
click at [15, 15] on icon "button" at bounding box center [18, 18] width 11 height 11
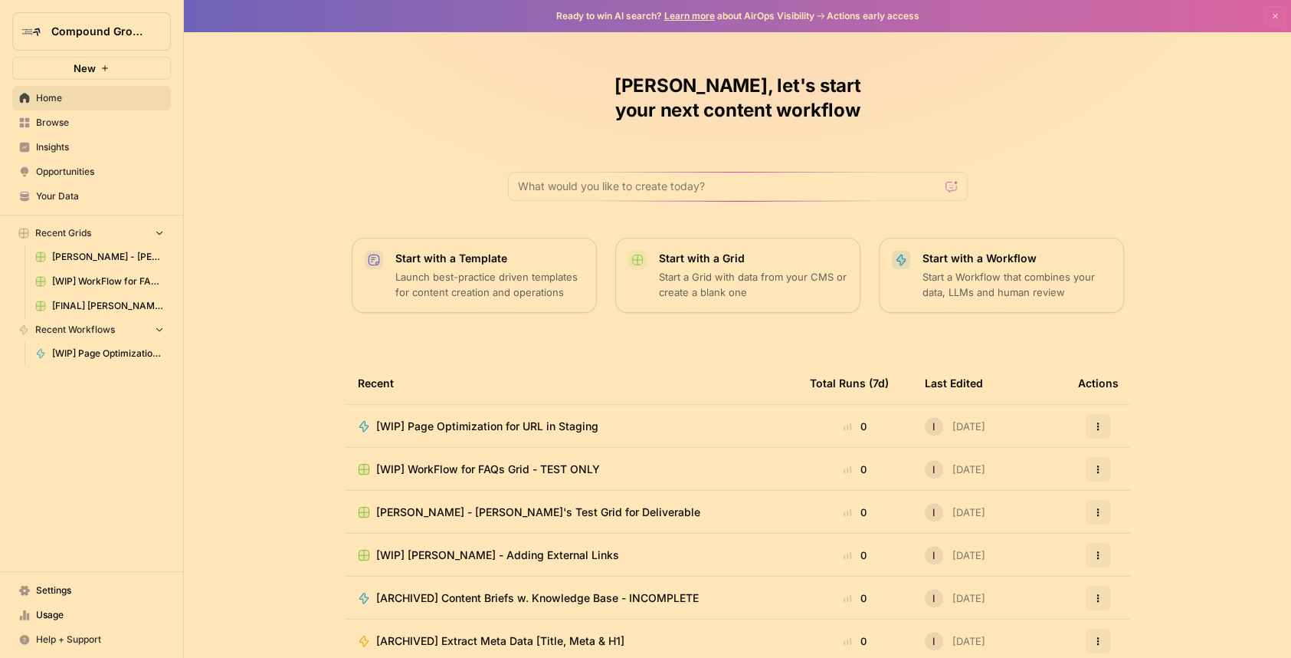
click at [68, 193] on span "Your Data" at bounding box center [100, 196] width 128 height 14
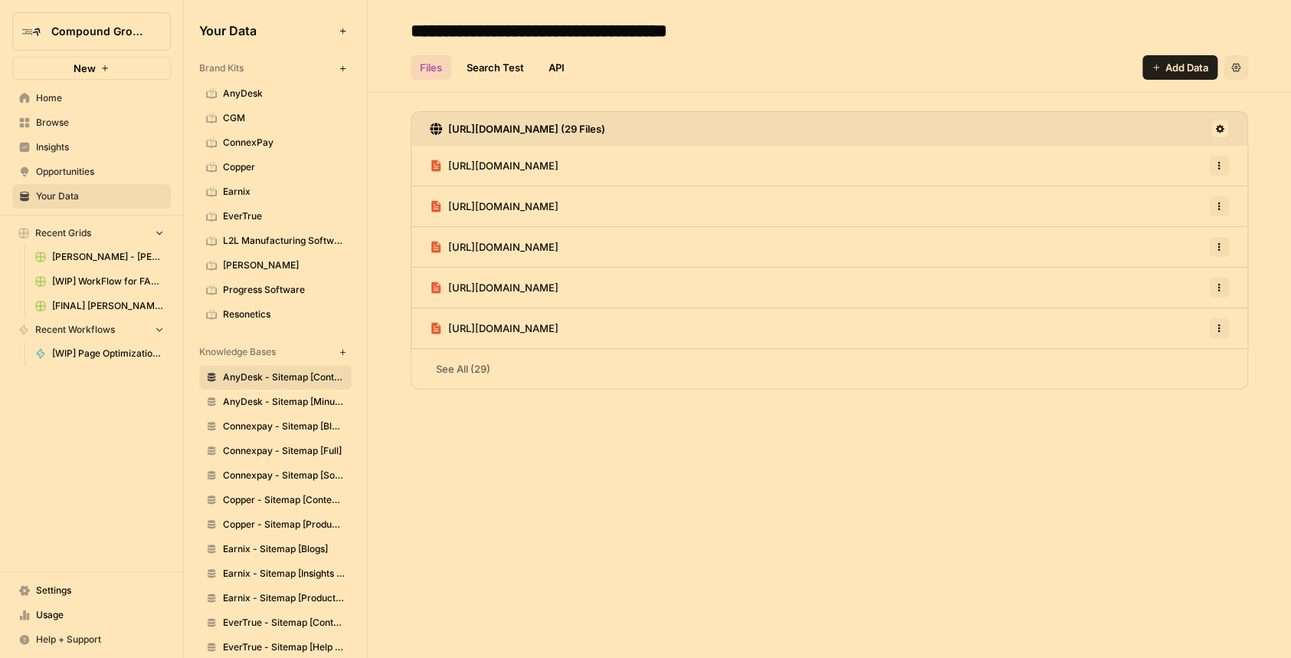
click at [253, 313] on span "Resonetics" at bounding box center [284, 314] width 122 height 14
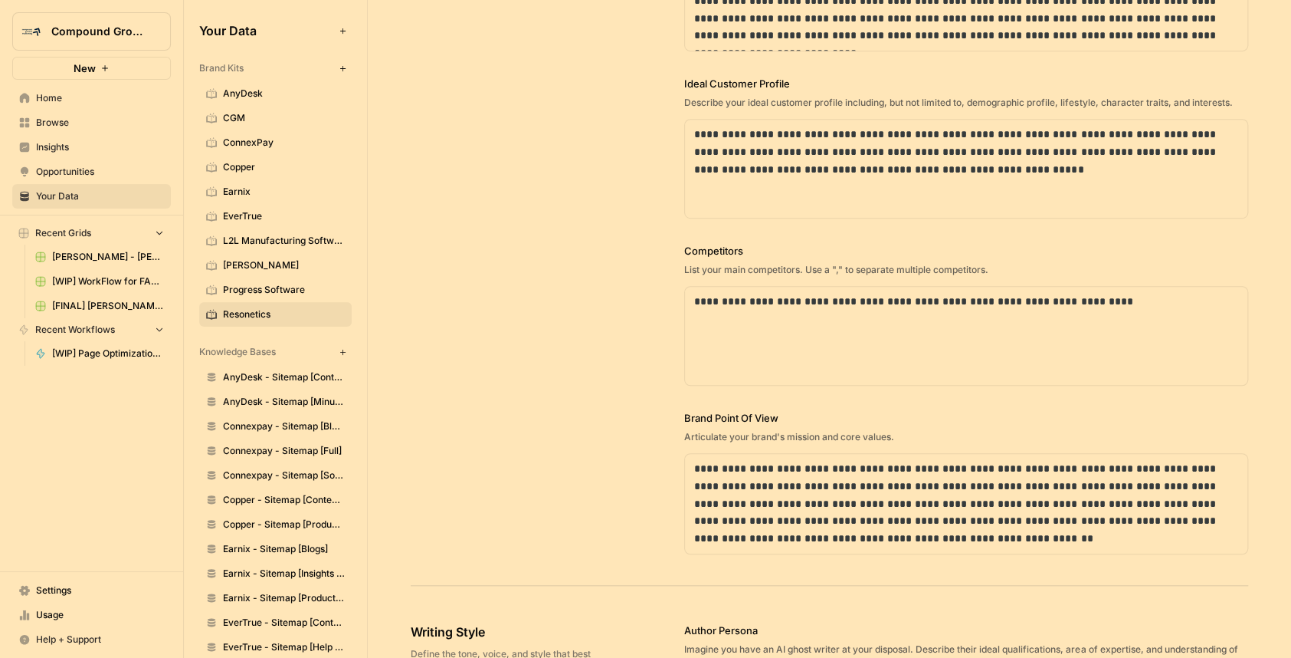
scroll to position [332, 0]
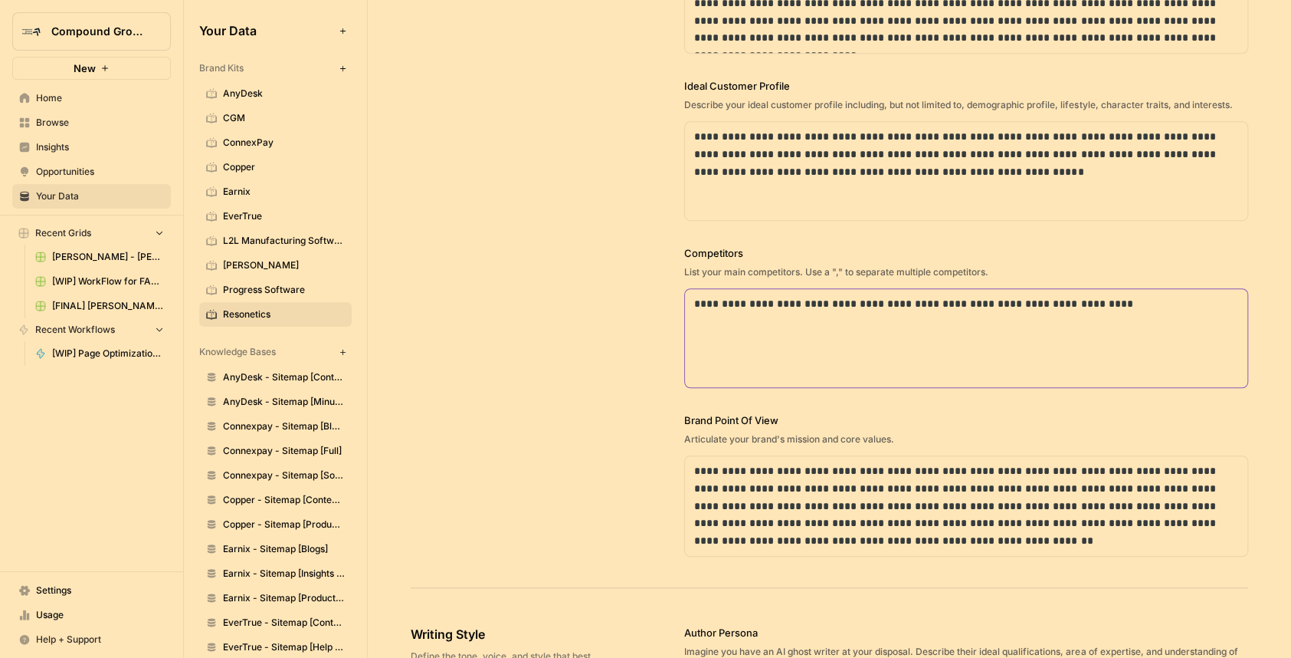
click at [720, 295] on p "**********" at bounding box center [962, 304] width 536 height 18
click at [774, 297] on p "**********" at bounding box center [962, 304] width 536 height 18
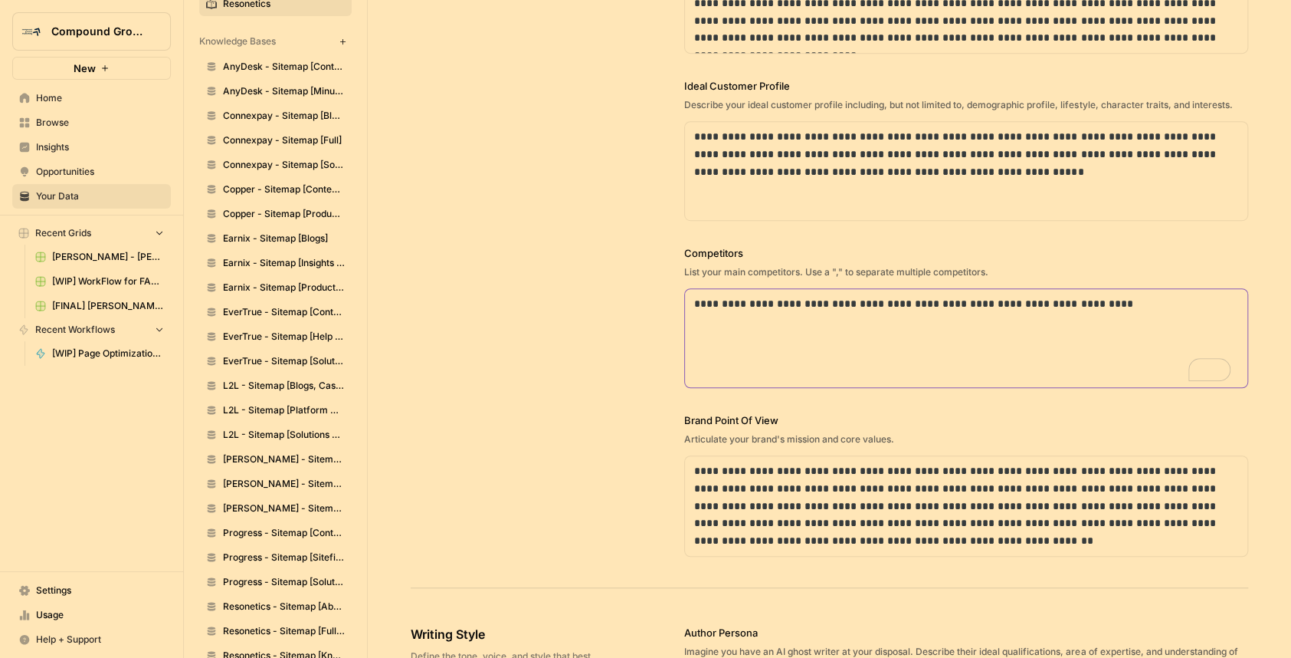
scroll to position [333, 0]
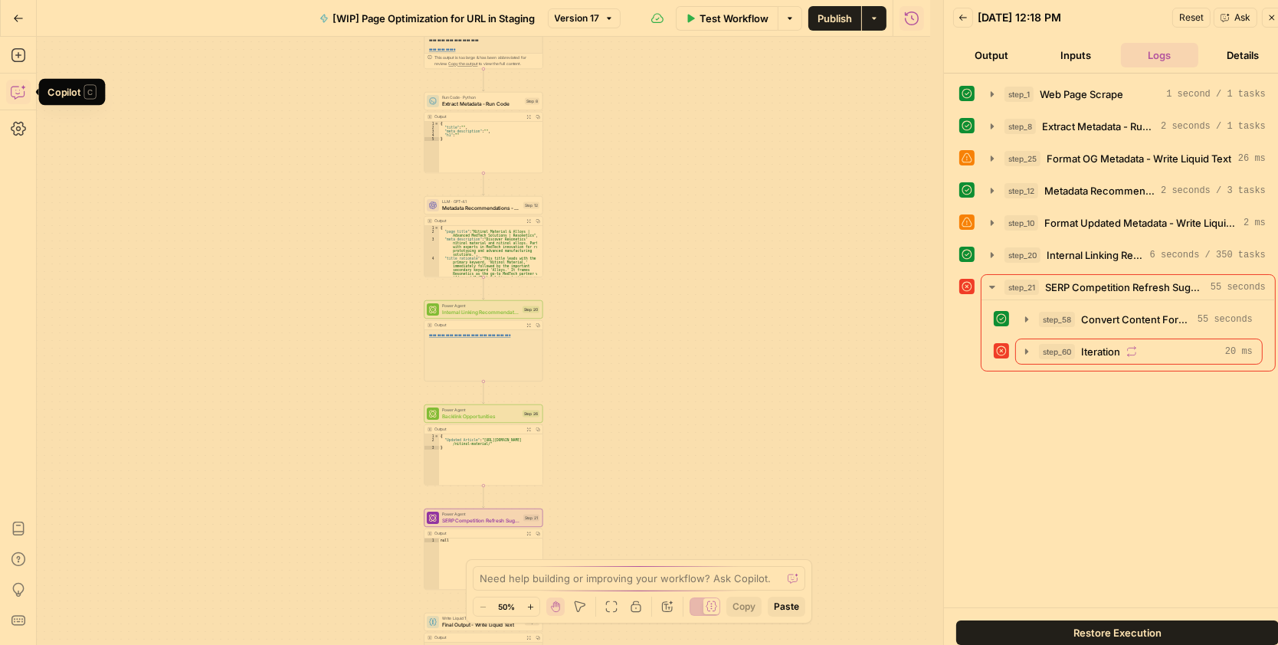
click at [19, 92] on icon "button" at bounding box center [18, 91] width 15 height 15
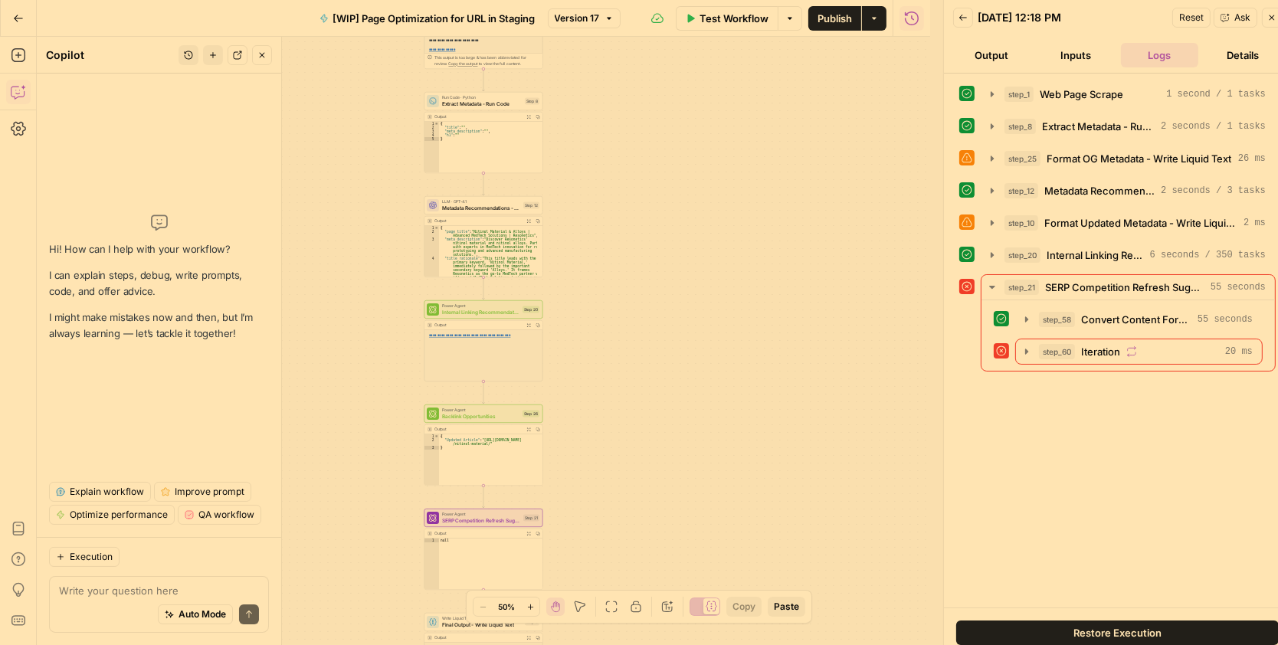
click at [98, 596] on textarea at bounding box center [159, 590] width 200 height 15
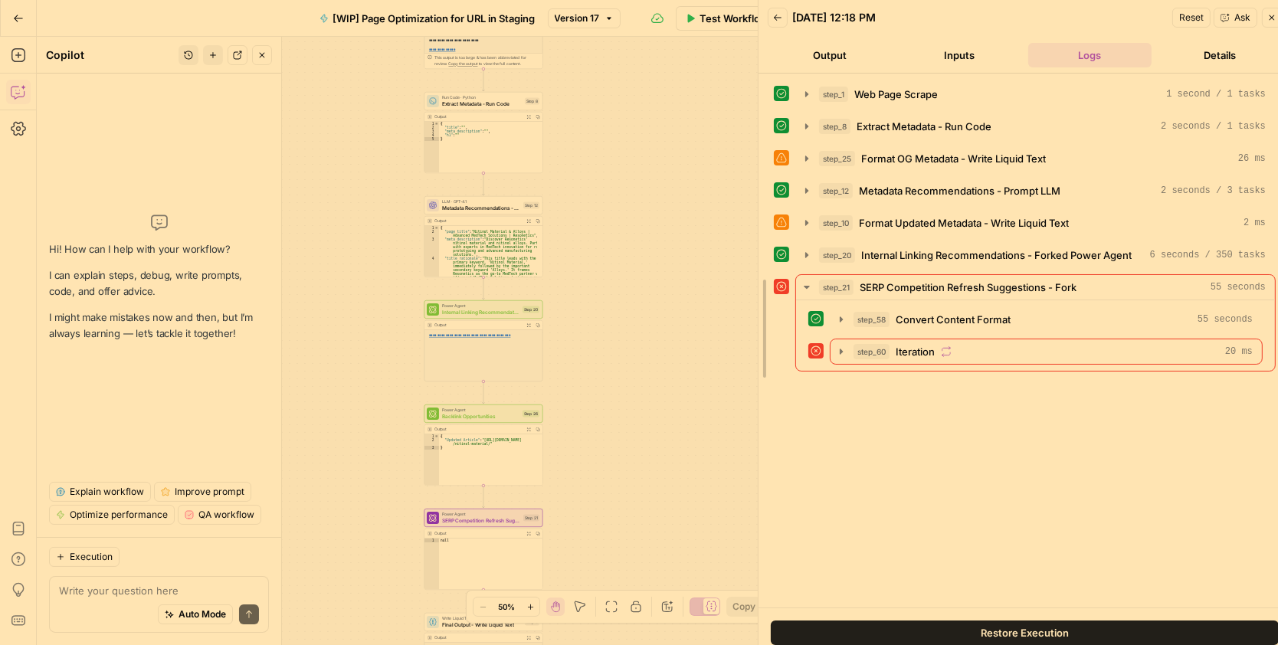
drag, startPoint x: 946, startPoint y: 328, endPoint x: 728, endPoint y: 349, distance: 219.4
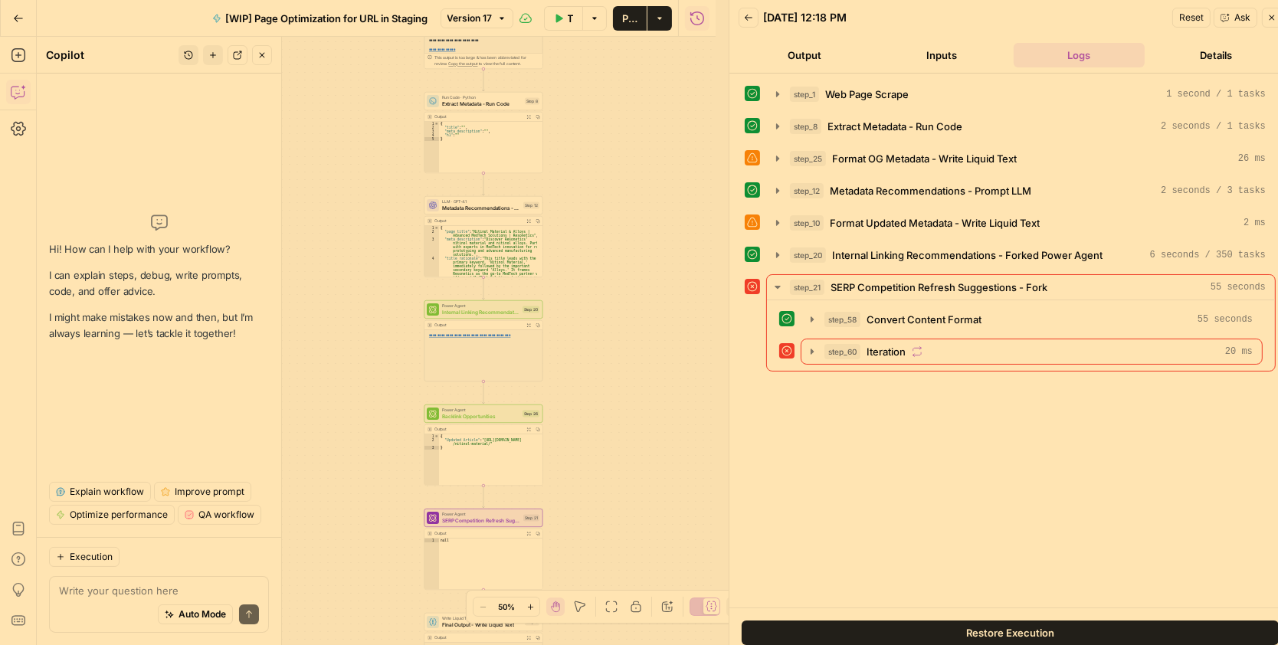
click at [85, 599] on div "Auto Mode Send" at bounding box center [159, 616] width 200 height 34
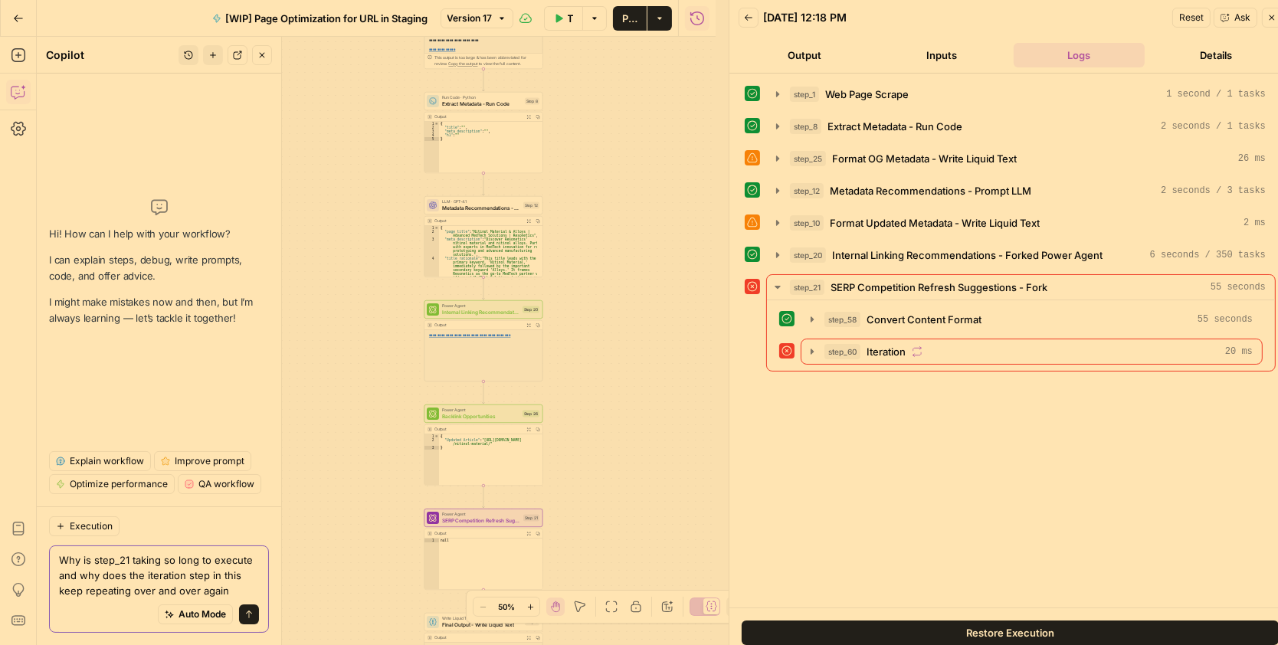
type textarea "Why is step_21 taking so long to execute and why does the iteration step in thi…"
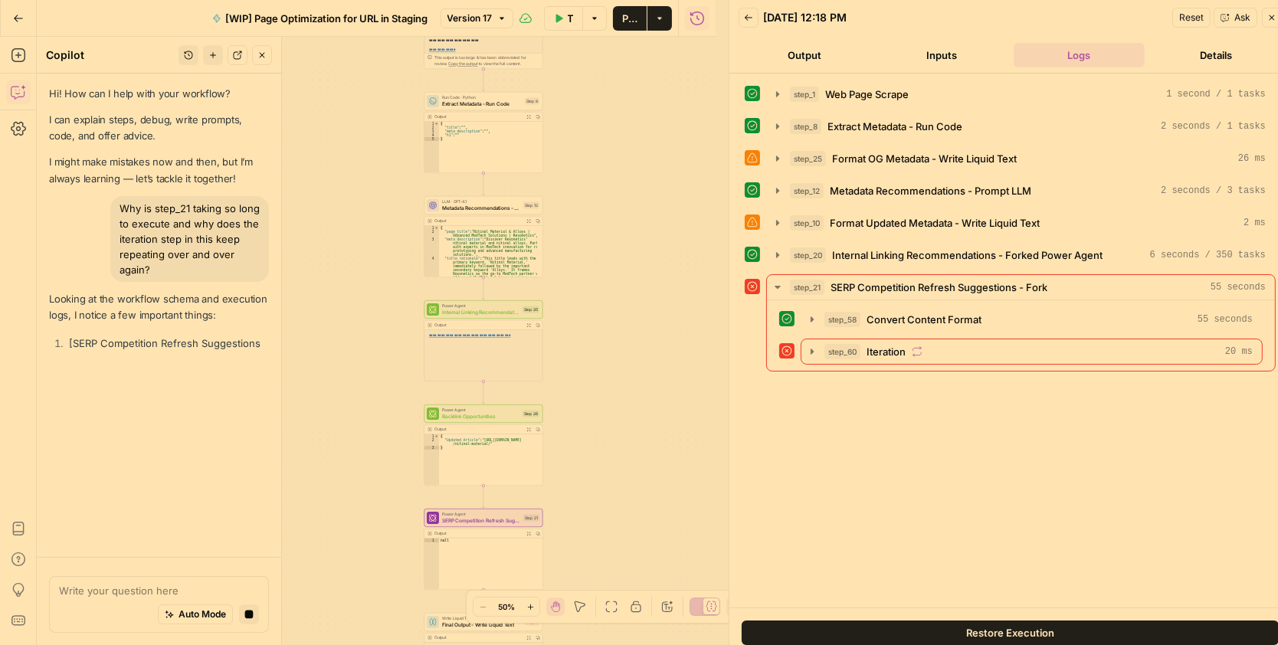
click at [529, 605] on icon "button" at bounding box center [530, 607] width 8 height 8
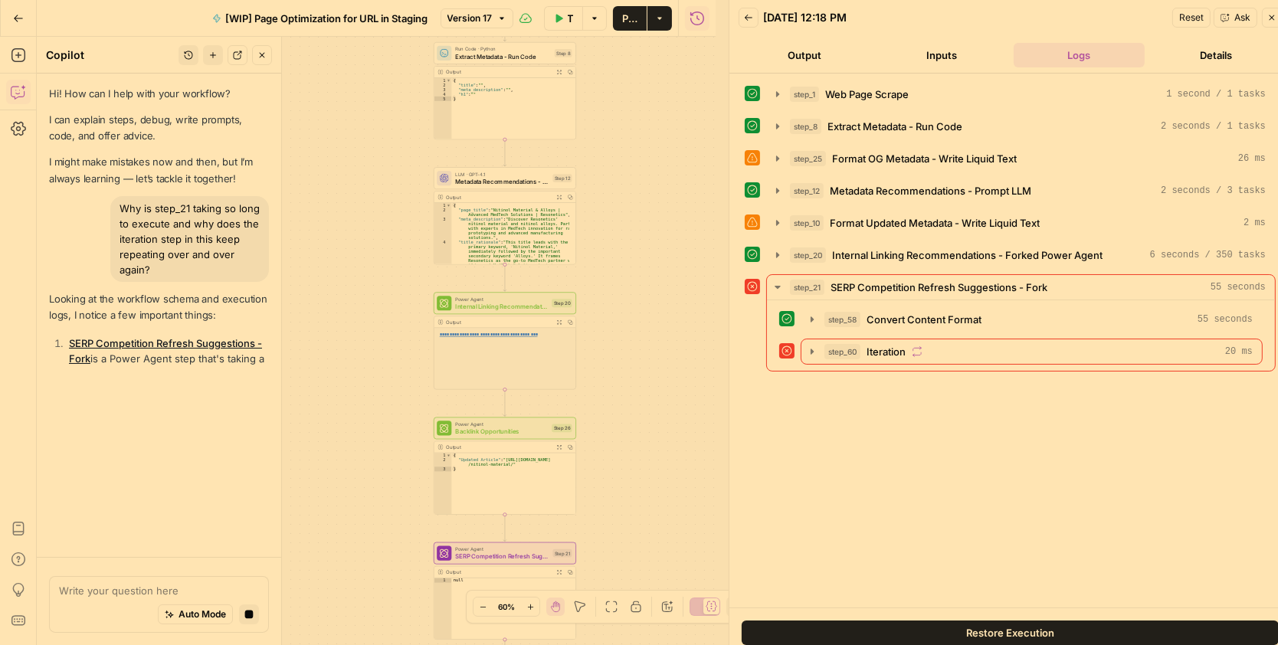
click at [528, 605] on icon "button" at bounding box center [530, 607] width 8 height 8
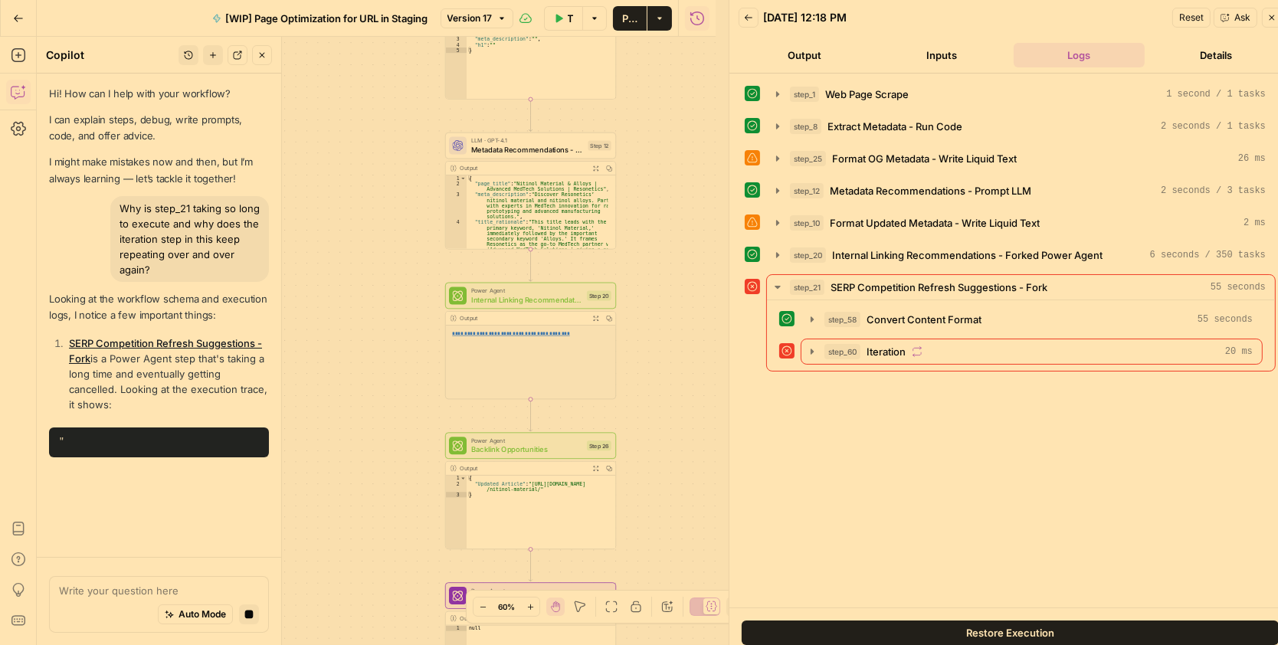
click at [528, 605] on icon "button" at bounding box center [530, 607] width 8 height 8
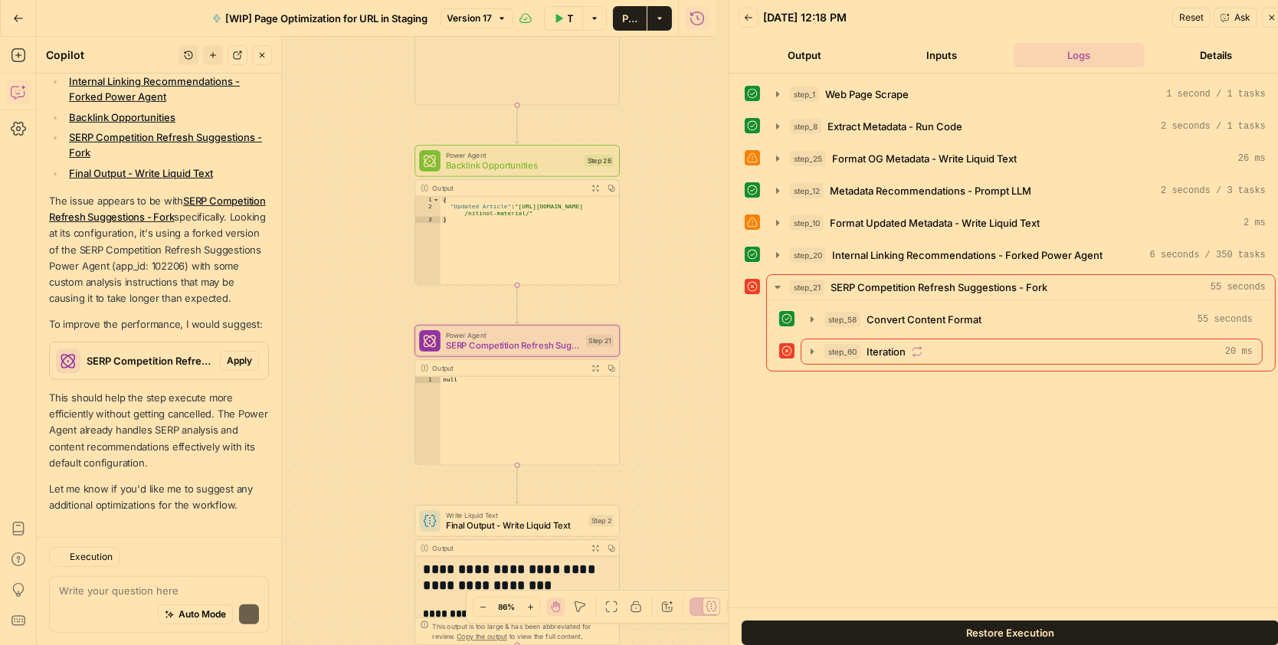
scroll to position [622, 0]
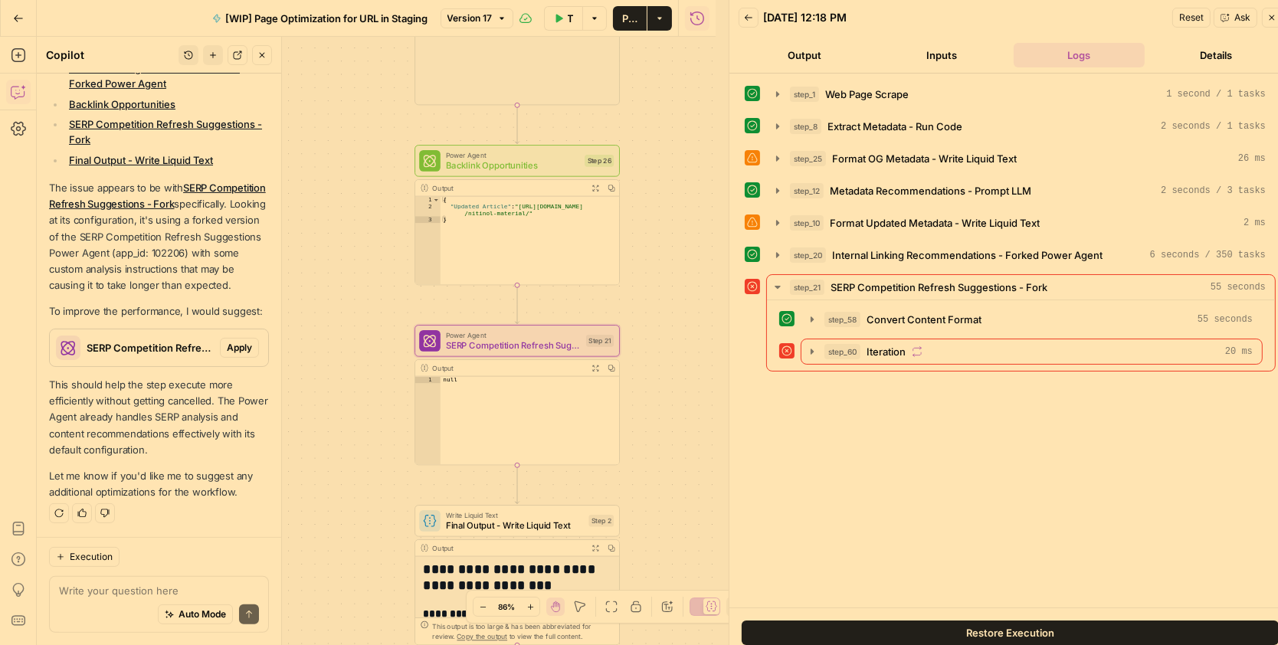
click at [228, 356] on button "Apply" at bounding box center [239, 348] width 39 height 20
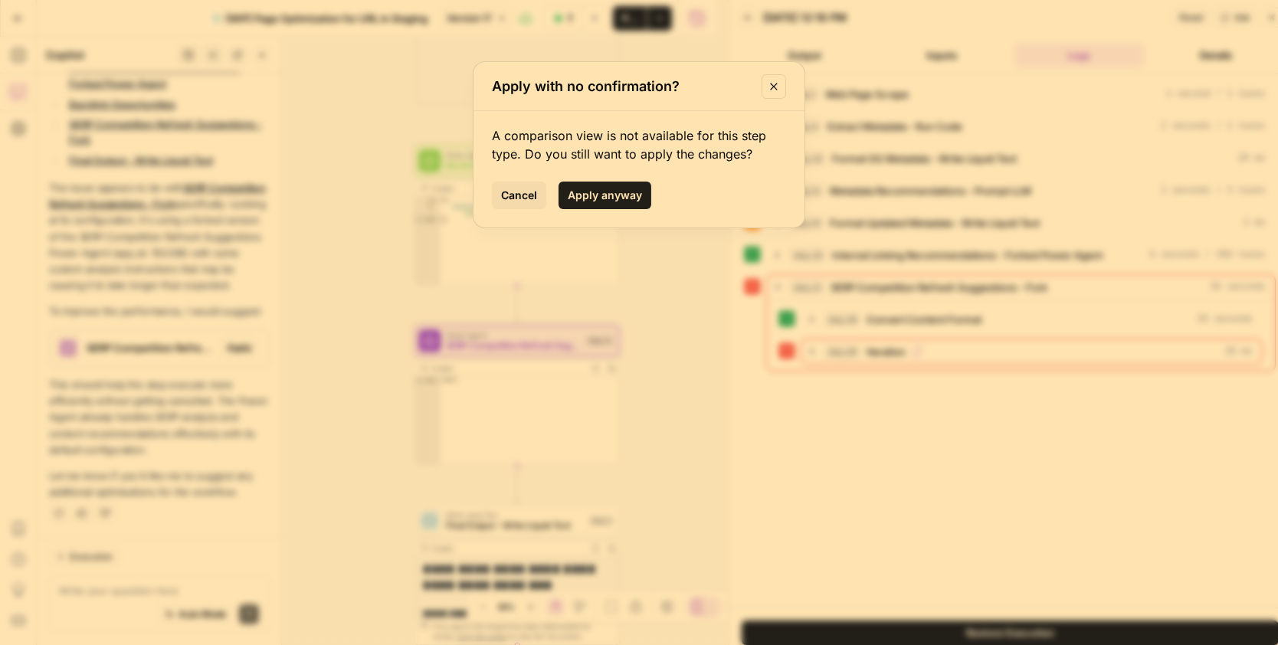
click at [615, 195] on span "Apply anyway" at bounding box center [605, 195] width 74 height 15
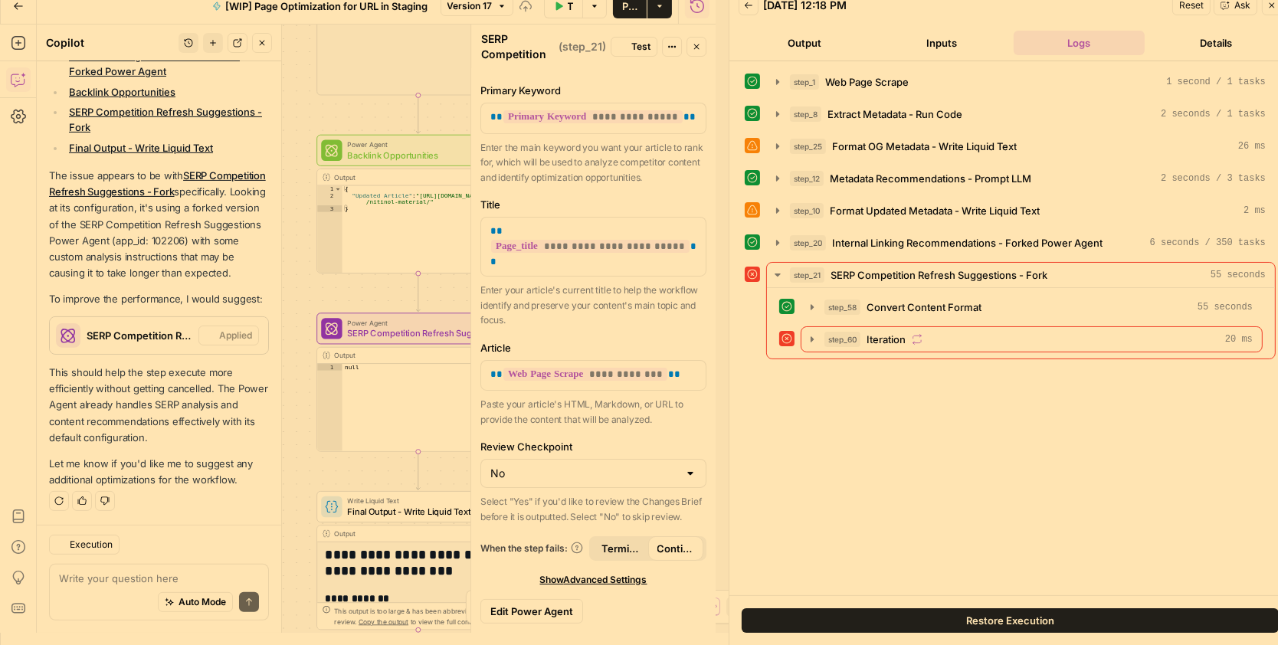
scroll to position [647, 0]
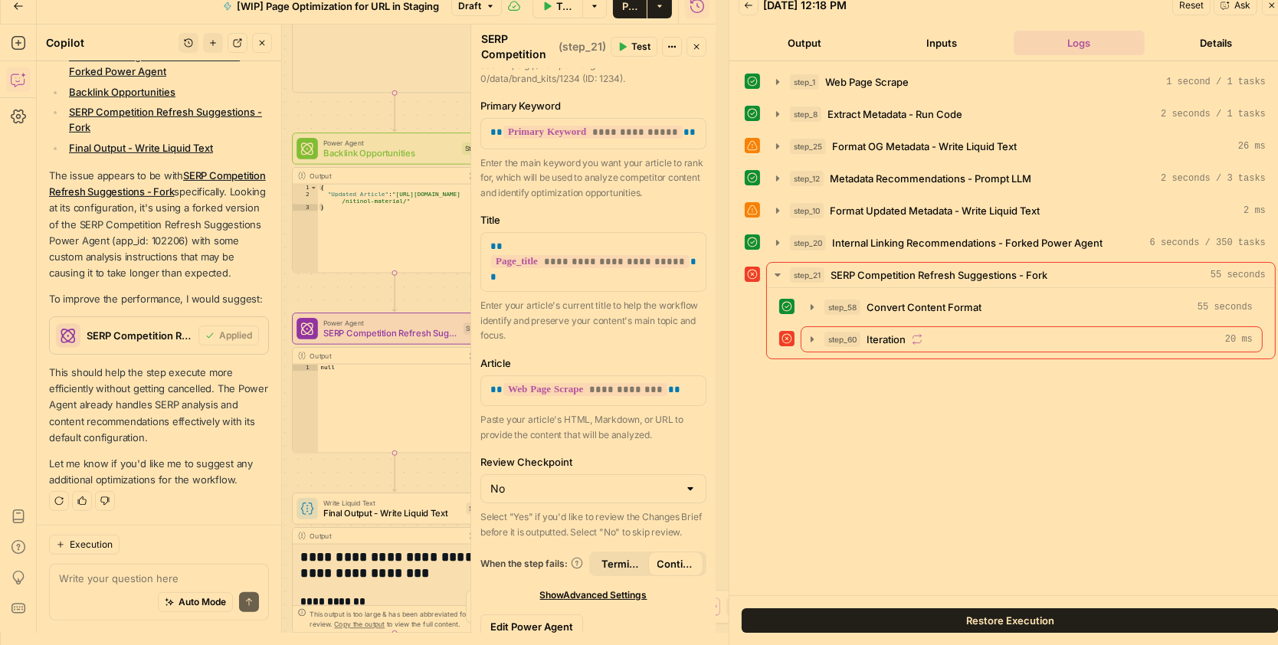
drag, startPoint x: 523, startPoint y: 606, endPoint x: 168, endPoint y: 451, distance: 387.4
click at [168, 451] on div "Looking at the workflow schema and execution logs, I notice a few important thi…" at bounding box center [159, 88] width 220 height 800
click at [634, 4] on span "Publish" at bounding box center [629, 5] width 15 height 15
